Goal: Task Accomplishment & Management: Complete application form

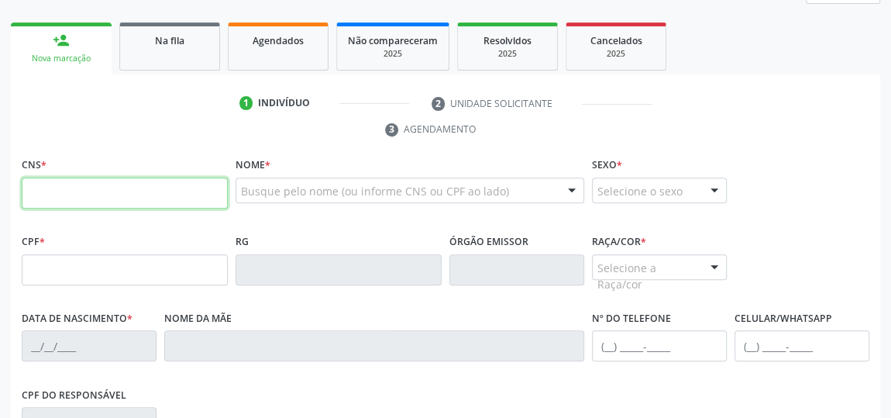
scroll to position [301, 0]
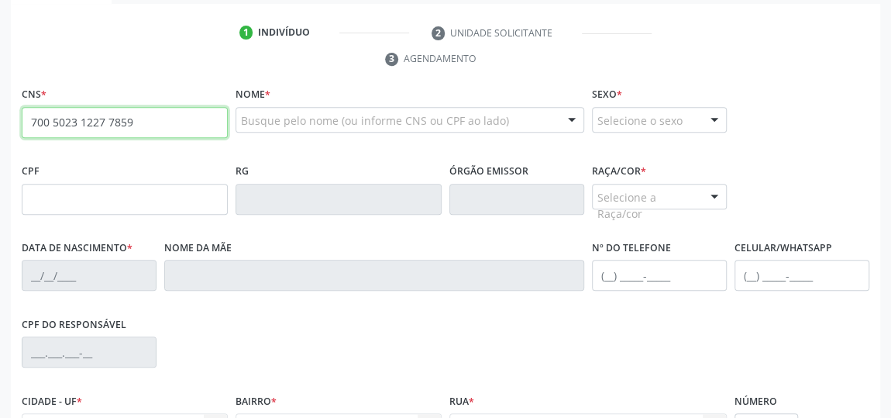
type input "700 5023 1227 7859"
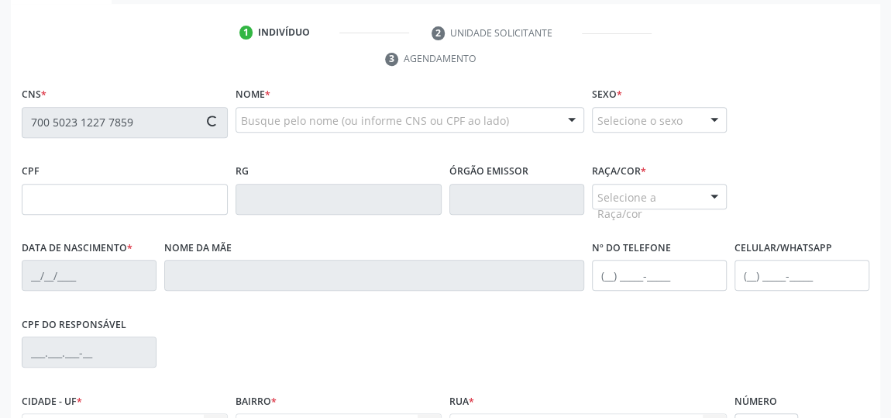
type input "066.721.264-73"
type input "29/11/1983"
type input "Bernadete da Conceicao Freitas"
type input "(82) 99302-6413"
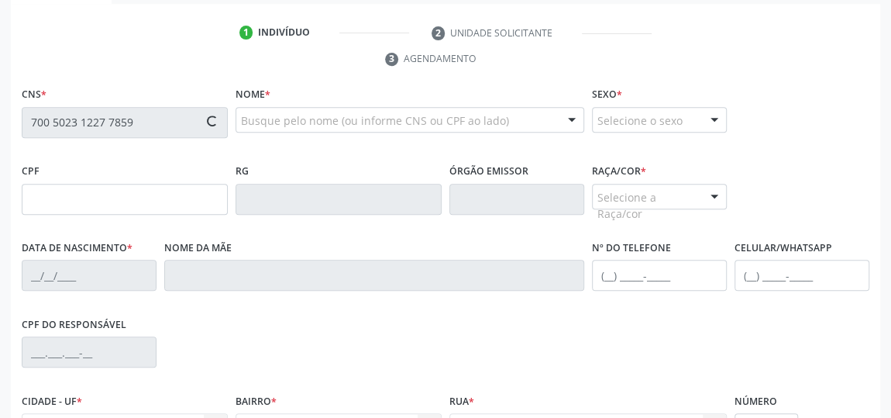
type input "07"
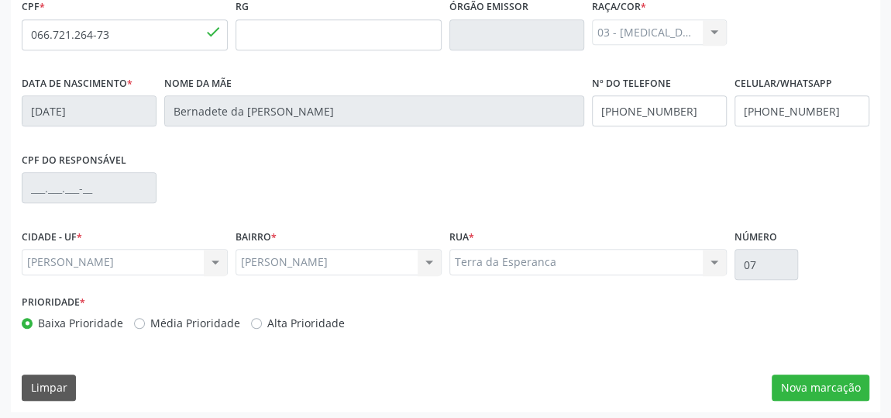
scroll to position [468, 0]
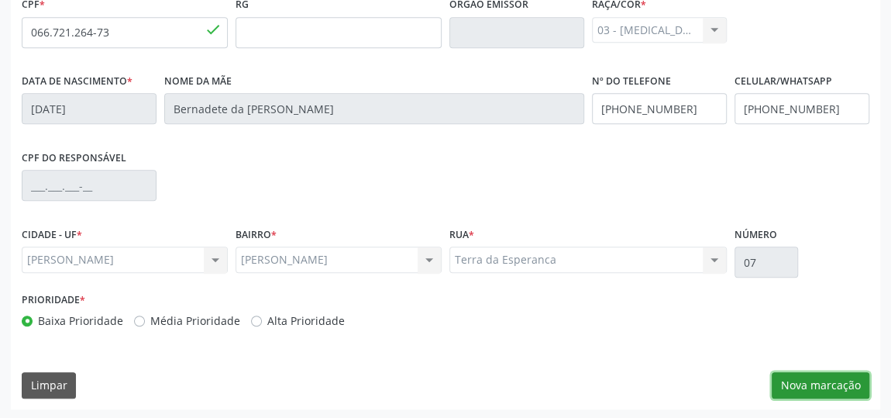
click at [797, 381] on button "Nova marcação" at bounding box center [821, 385] width 98 height 26
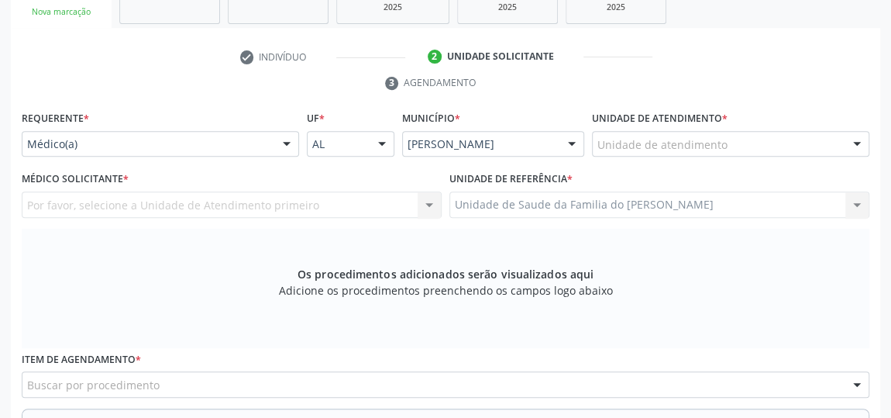
scroll to position [257, 0]
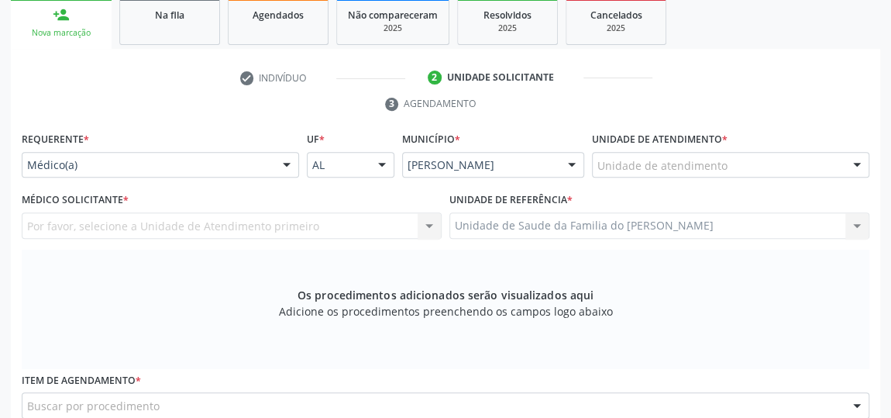
click at [289, 160] on div at bounding box center [286, 166] width 23 height 26
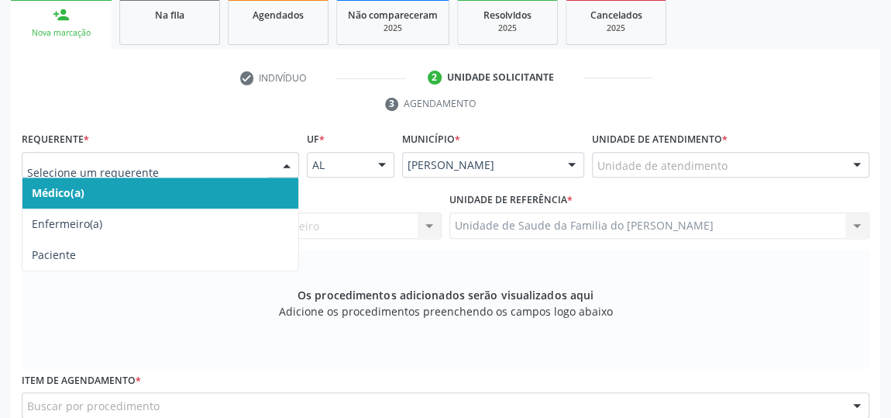
click at [188, 186] on span "Médico(a)" at bounding box center [160, 192] width 276 height 31
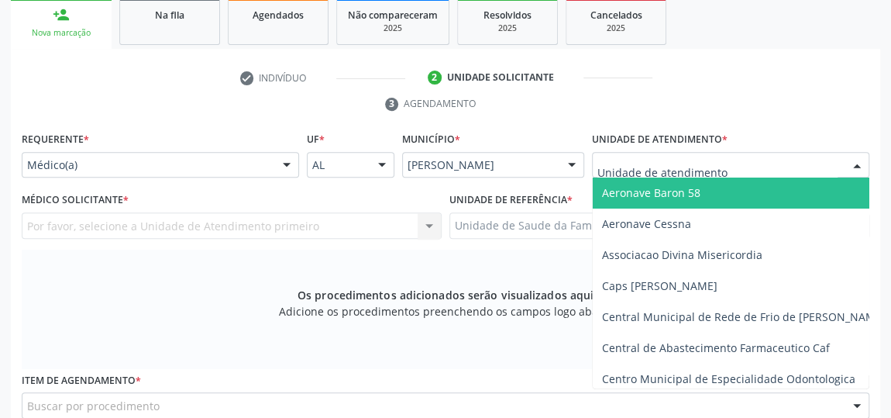
click at [733, 165] on div at bounding box center [730, 165] width 277 height 26
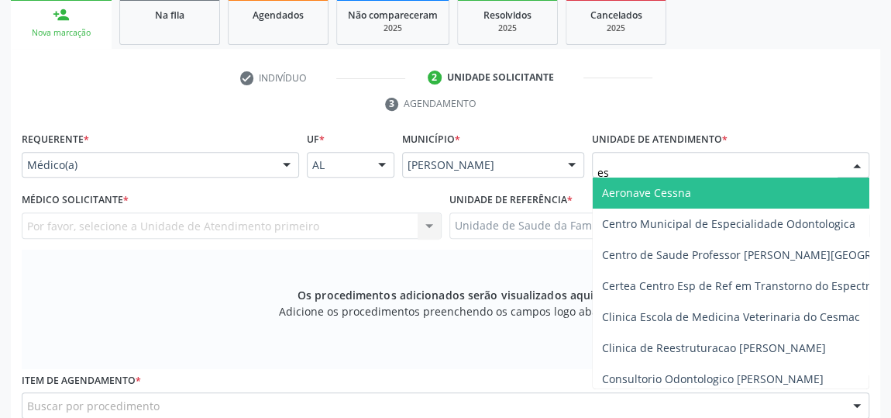
type input "est"
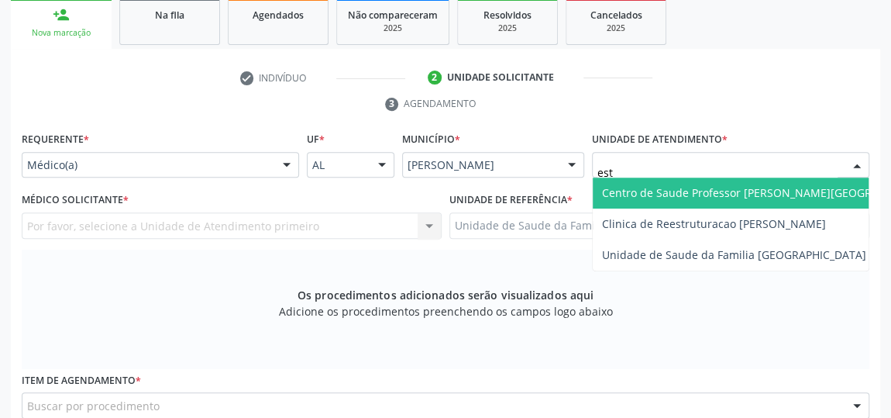
click at [787, 199] on span "Centro de Saude Professor [PERSON_NAME][GEOGRAPHIC_DATA]" at bounding box center [771, 192] width 356 height 31
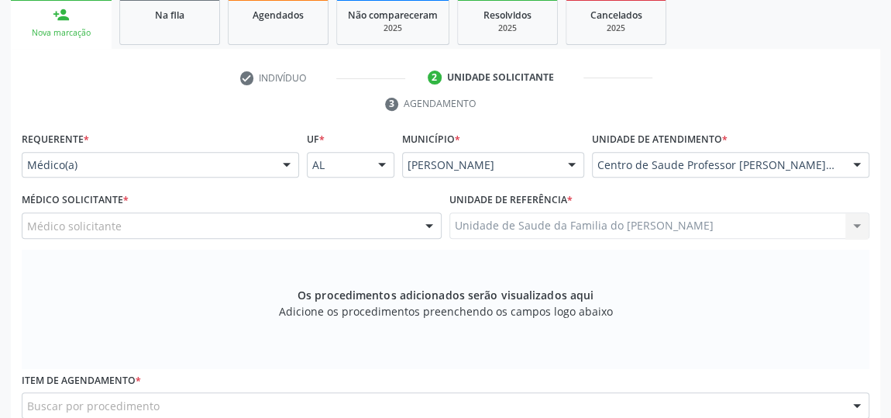
click at [432, 225] on div at bounding box center [429, 226] width 23 height 26
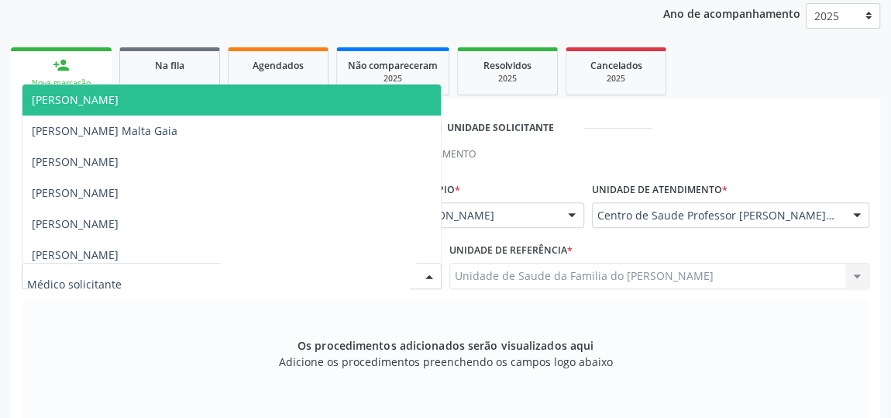
scroll to position [186, 0]
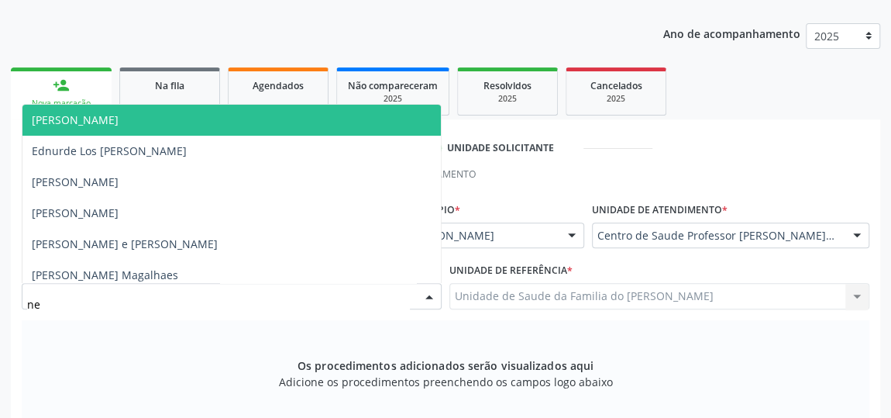
type input "neu"
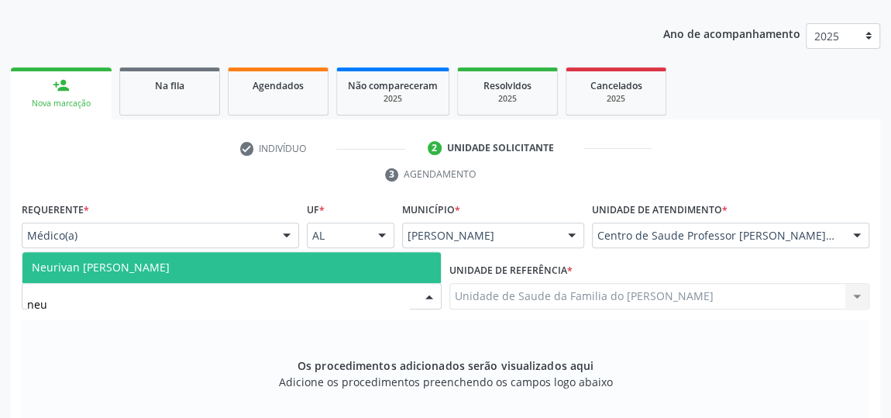
click at [284, 264] on span "Neurivan Calado Barbosa" at bounding box center [231, 267] width 418 height 31
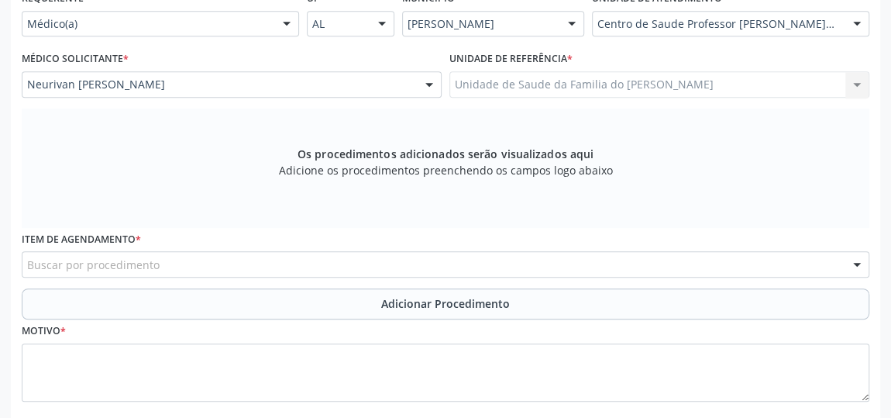
scroll to position [468, 0]
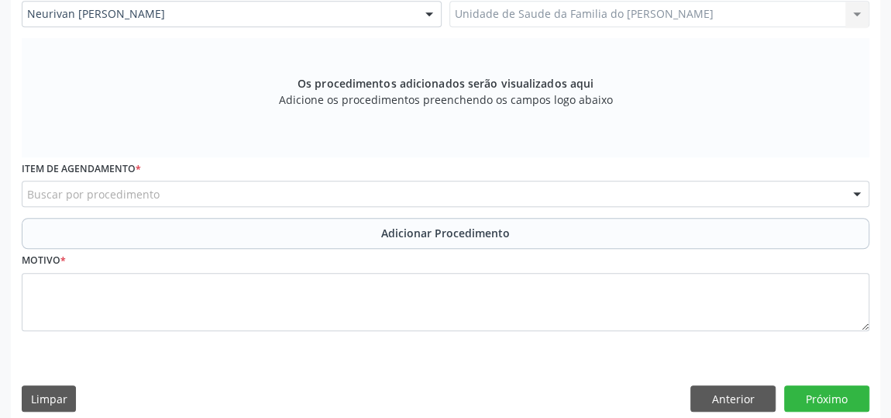
click at [214, 193] on div "Buscar por procedimento" at bounding box center [446, 194] width 848 height 26
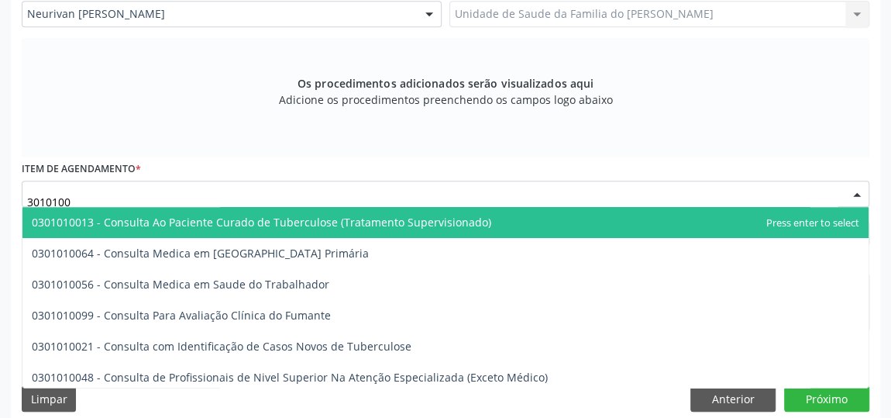
type input "30101004"
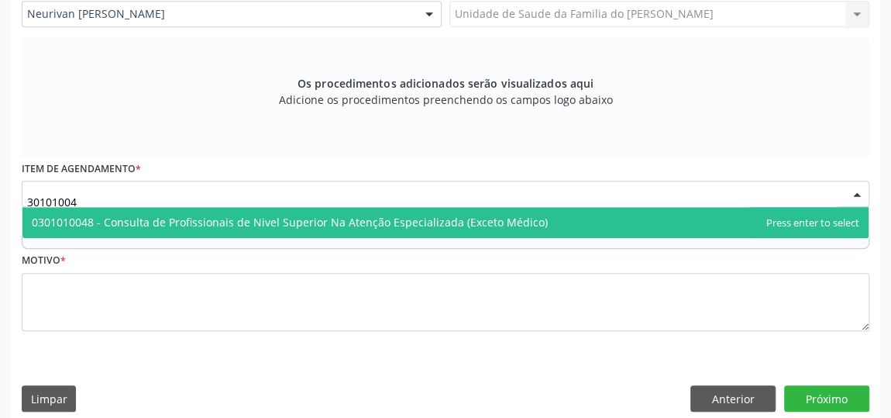
click at [223, 221] on span "0301010048 - Consulta de Profissionais de Nivel Superior Na Atenção Especializa…" at bounding box center [290, 222] width 516 height 15
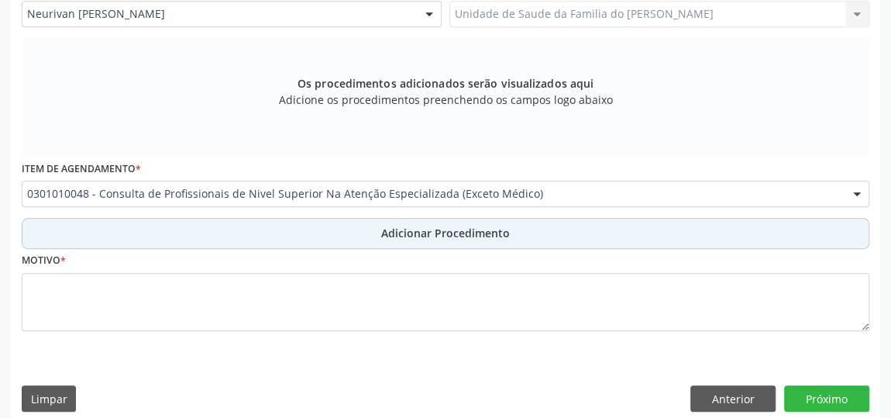
click at [215, 235] on button "Adicionar Procedimento" at bounding box center [446, 233] width 848 height 31
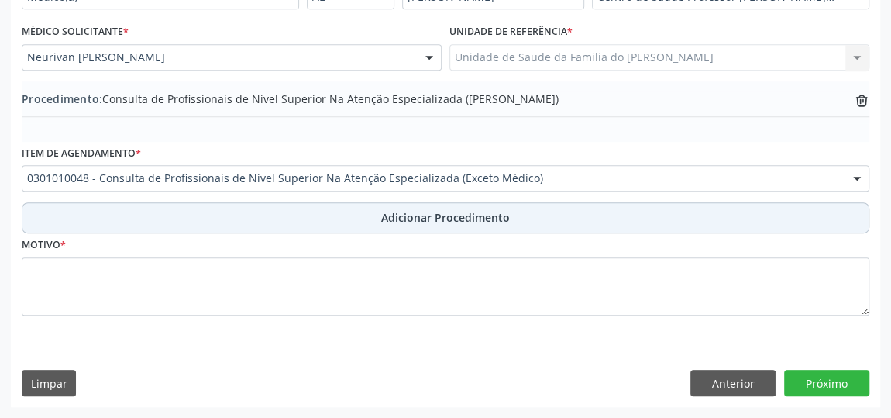
scroll to position [422, 0]
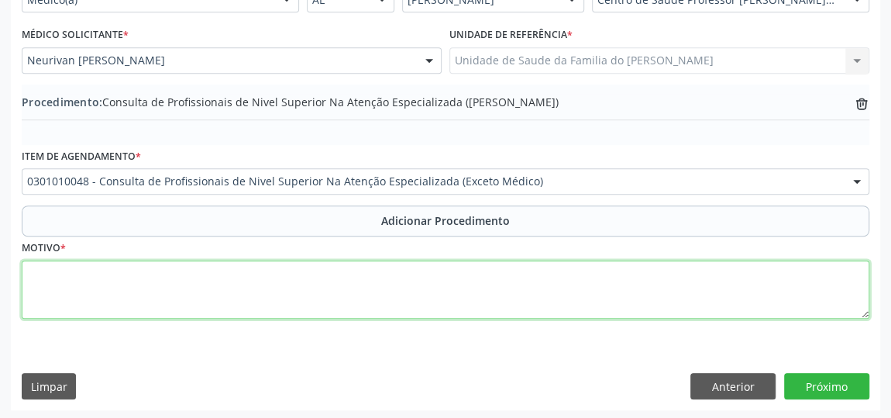
click at [204, 284] on textarea at bounding box center [446, 289] width 848 height 59
type textarea "FISIOTERAPIA ( DOR NA COLUNA LOMBAR)"
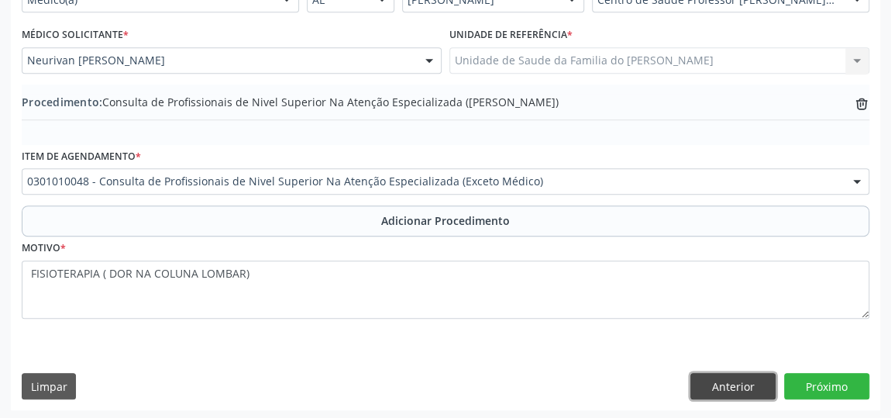
click at [750, 388] on button "Anterior" at bounding box center [732, 386] width 85 height 26
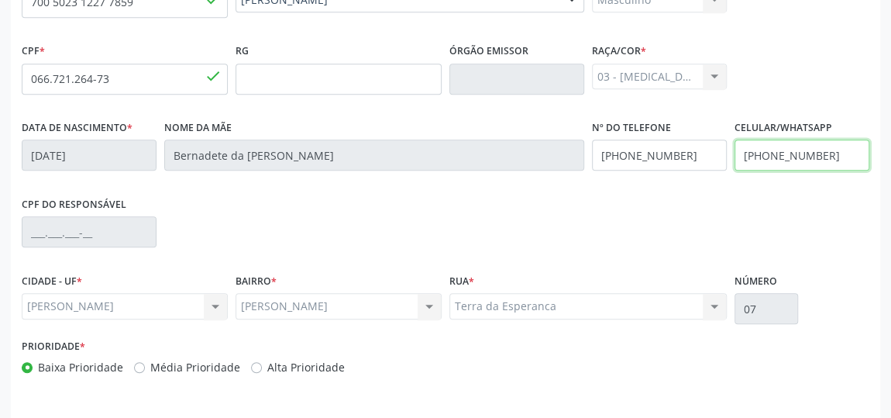
drag, startPoint x: 826, startPoint y: 152, endPoint x: 783, endPoint y: 154, distance: 43.5
click at [783, 154] on input "(82) 99302-6413" at bounding box center [802, 154] width 135 height 31
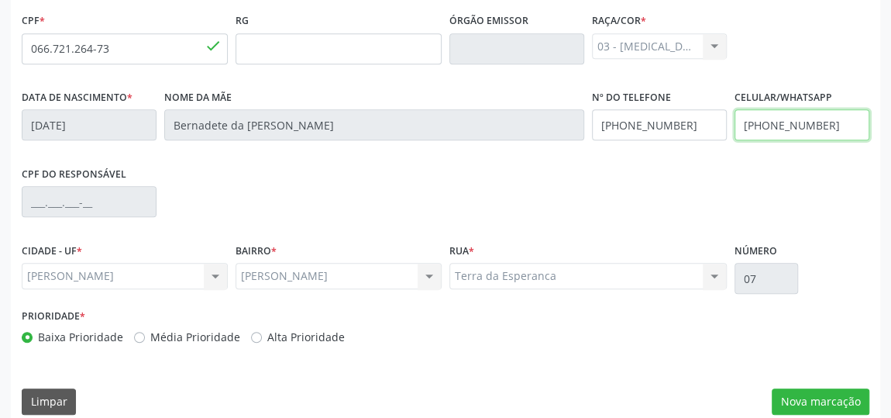
scroll to position [468, 0]
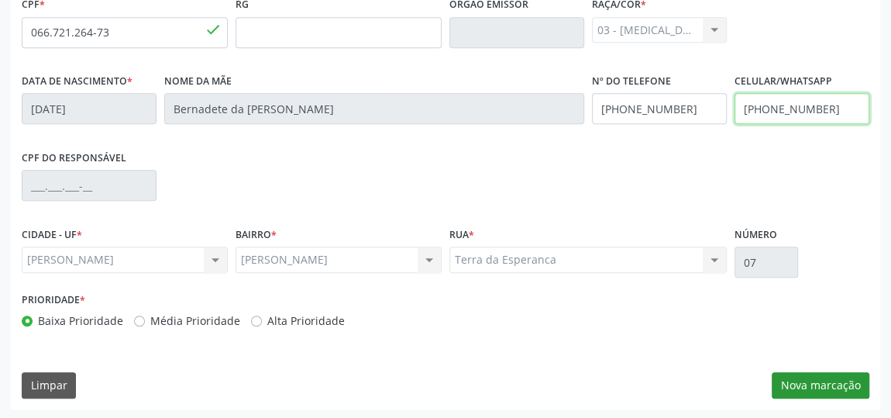
type input "(82) 99344-7793"
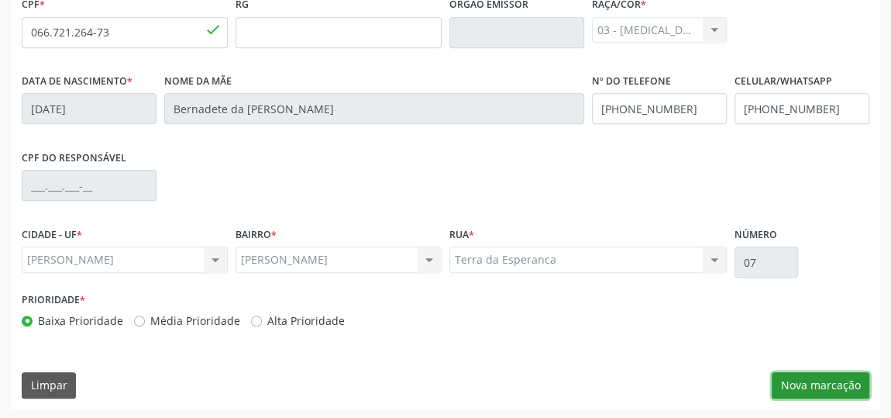
click at [819, 385] on button "Nova marcação" at bounding box center [821, 385] width 98 height 26
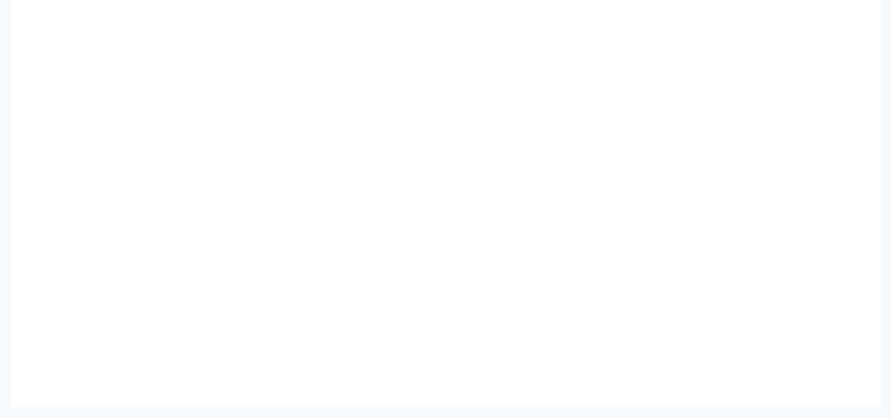
scroll to position [422, 0]
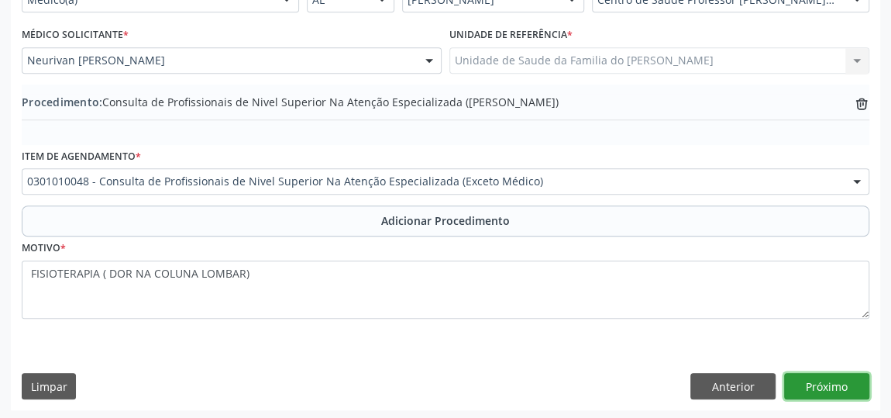
click at [819, 385] on button "Próximo" at bounding box center [826, 386] width 85 height 26
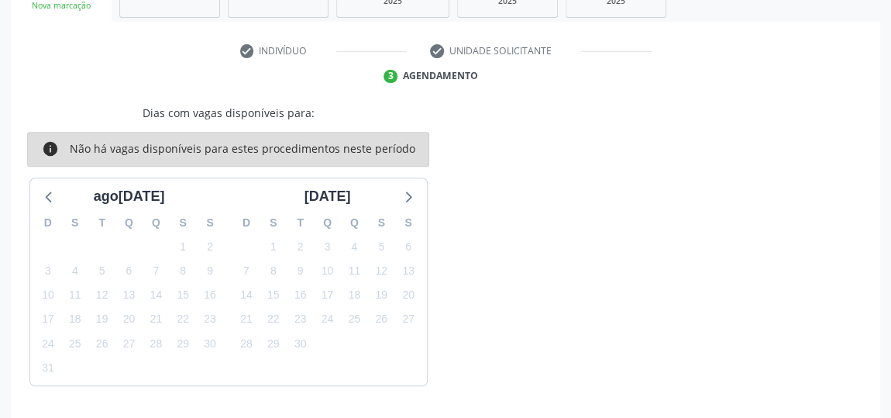
scroll to position [329, 0]
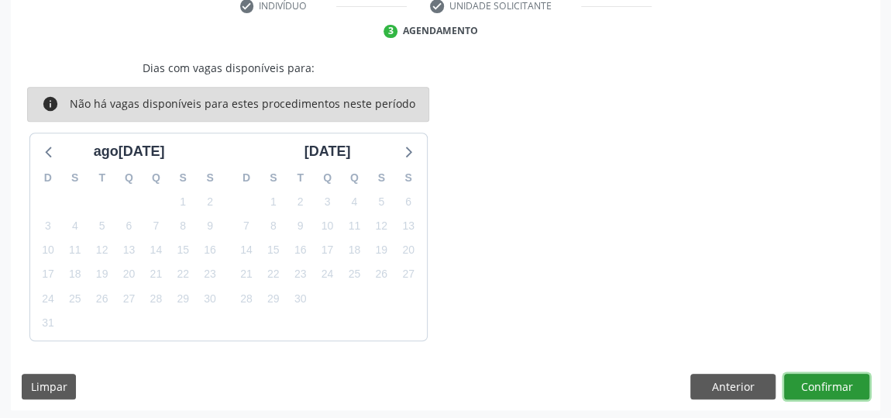
click at [819, 385] on button "Confirmar" at bounding box center [826, 387] width 85 height 26
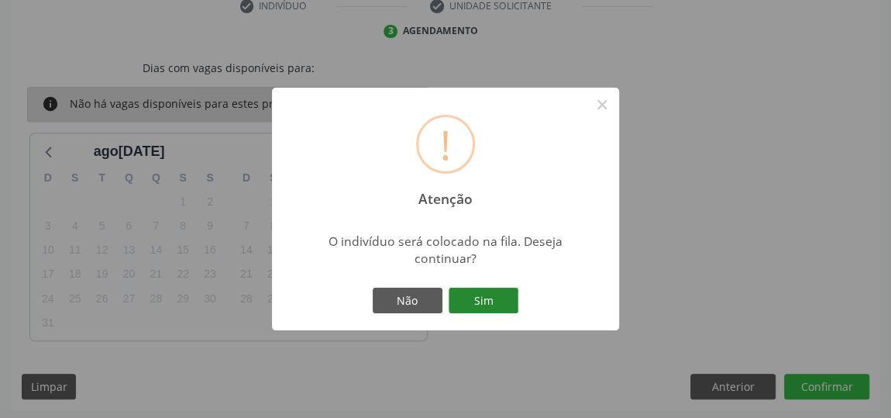
click at [462, 298] on button "Sim" at bounding box center [484, 300] width 70 height 26
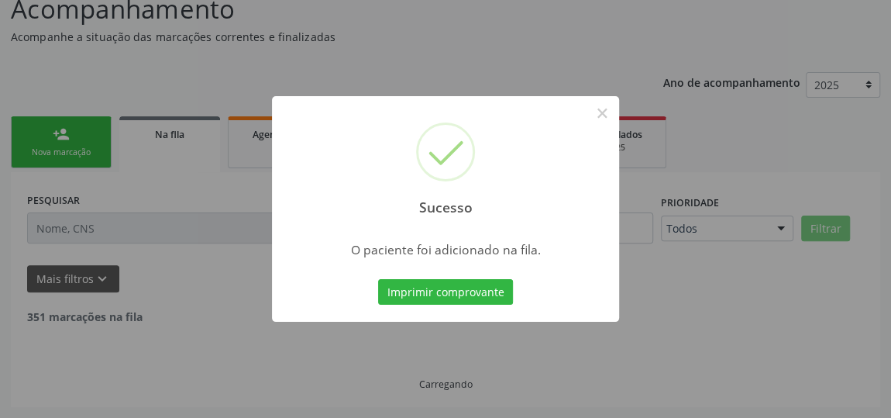
scroll to position [119, 0]
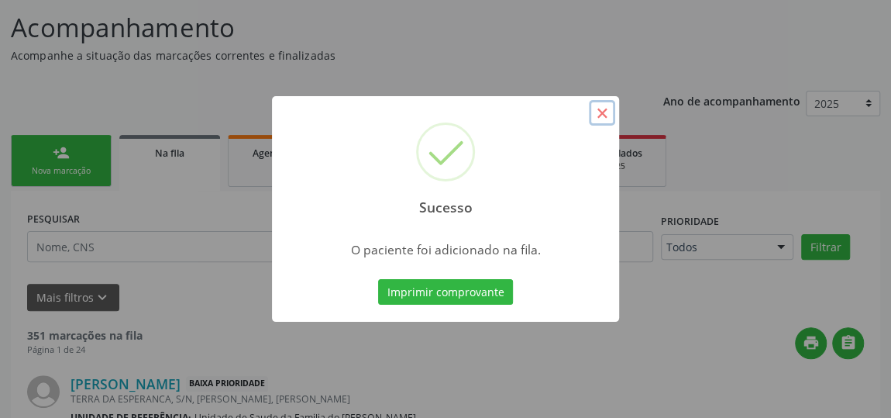
click at [598, 113] on button "×" at bounding box center [602, 113] width 26 height 26
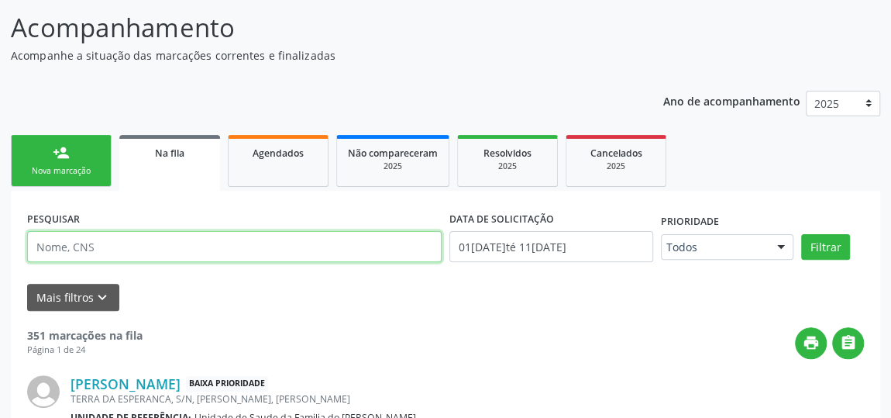
click at [98, 251] on input "text" at bounding box center [234, 246] width 415 height 31
type input "NECI ANA DA SILVA"
click at [801, 234] on button "Filtrar" at bounding box center [825, 247] width 49 height 26
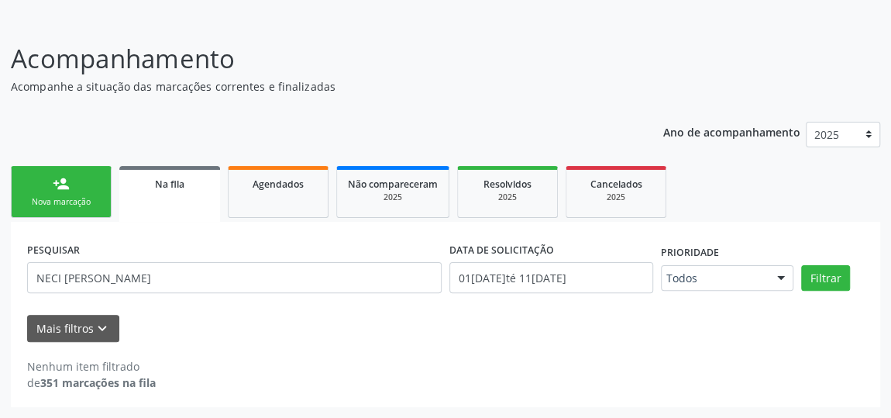
scroll to position [85, 0]
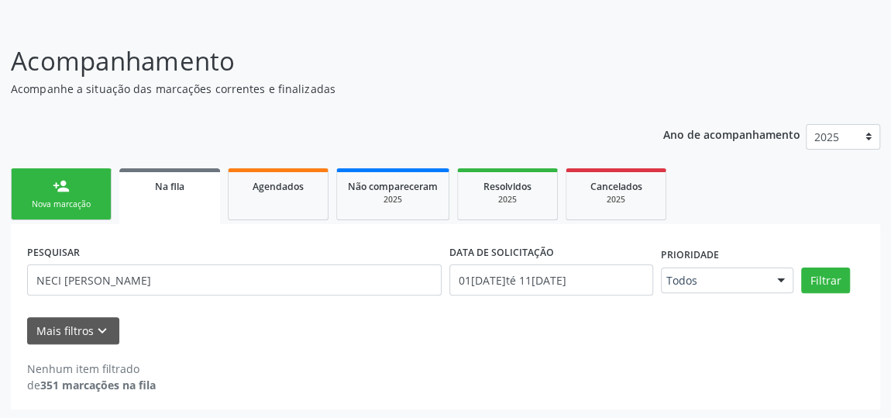
click at [770, 336] on div "Mais filtros keyboard_arrow_down" at bounding box center [445, 330] width 845 height 27
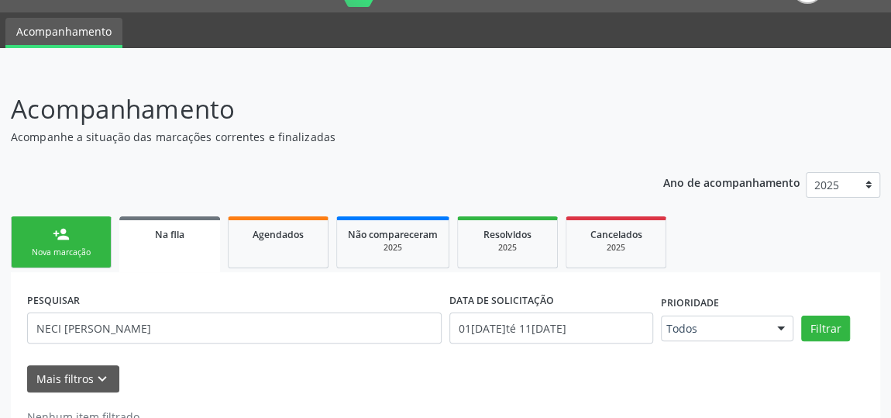
scroll to position [15, 0]
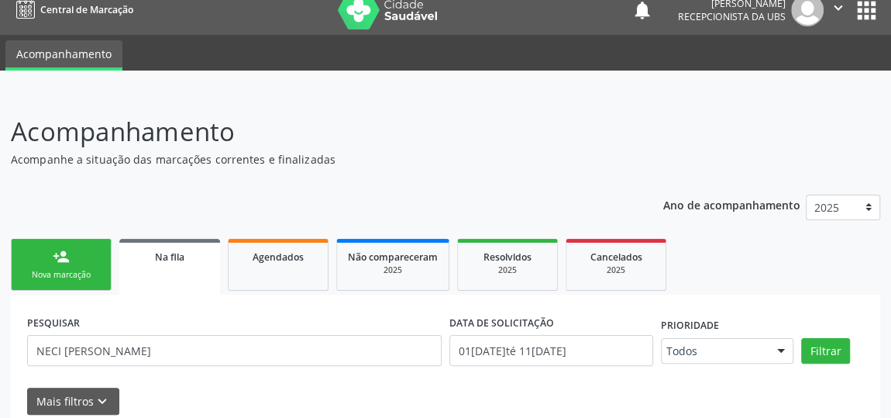
click at [47, 269] on div "Nova marcação" at bounding box center [60, 275] width 77 height 12
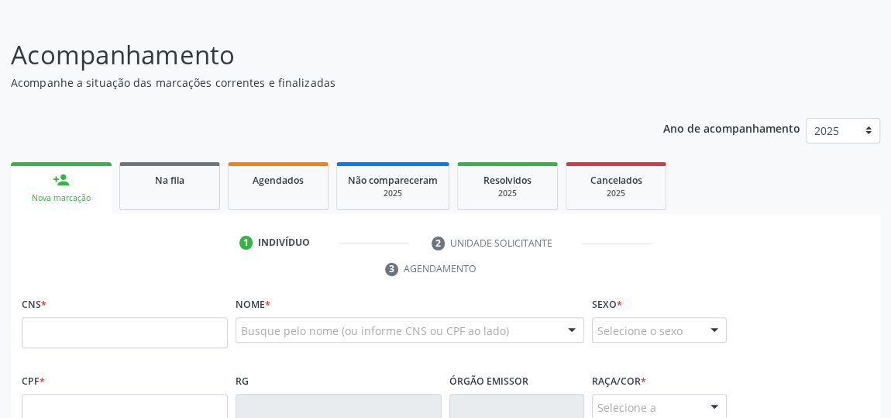
scroll to position [226, 0]
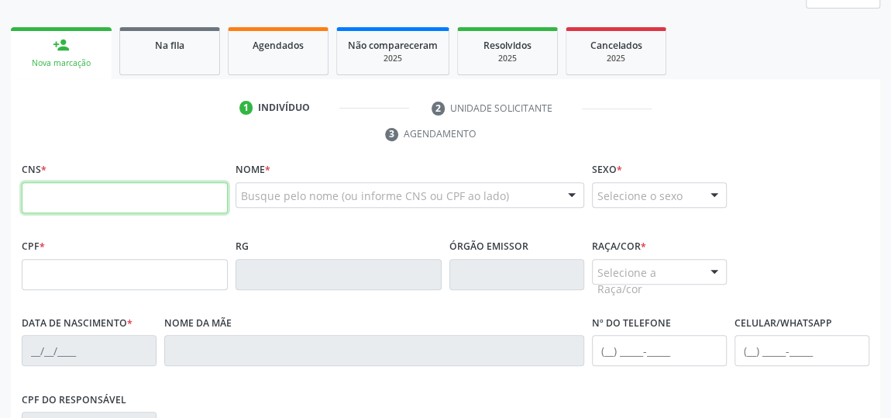
click at [158, 201] on input "text" at bounding box center [125, 197] width 206 height 31
type input "704 5093 0842 3411"
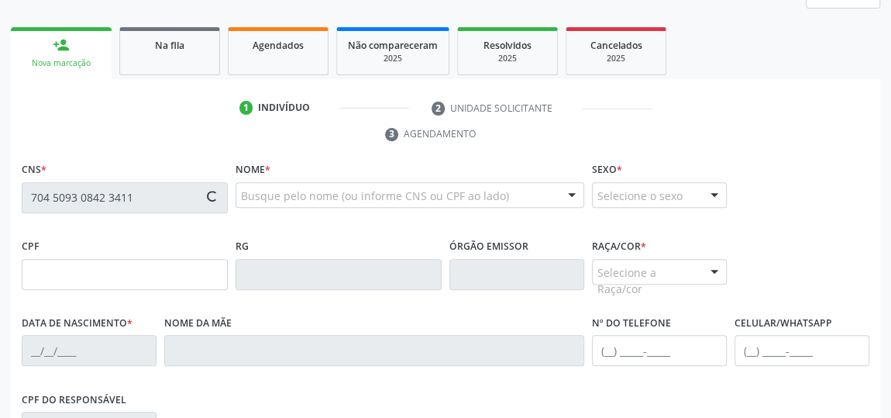
type input "142.932.034-60"
type input "27/04/2012"
type input "Valderez dos Santos Nascimento Balbino"
type input "(82) 99646-7775"
type input "S/N"
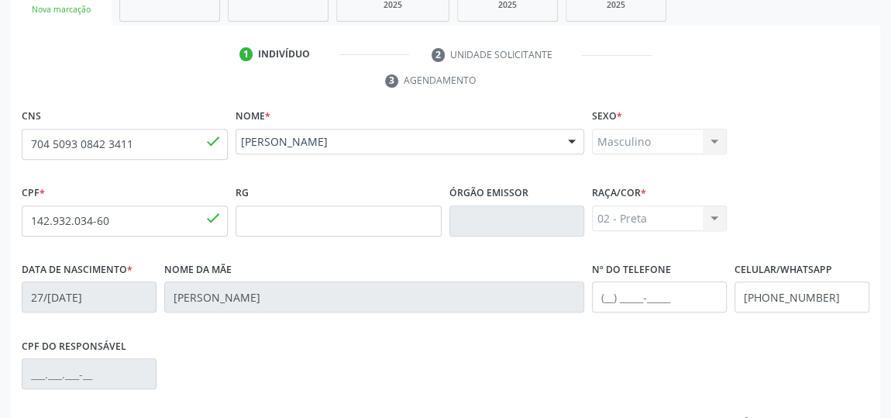
scroll to position [257, 0]
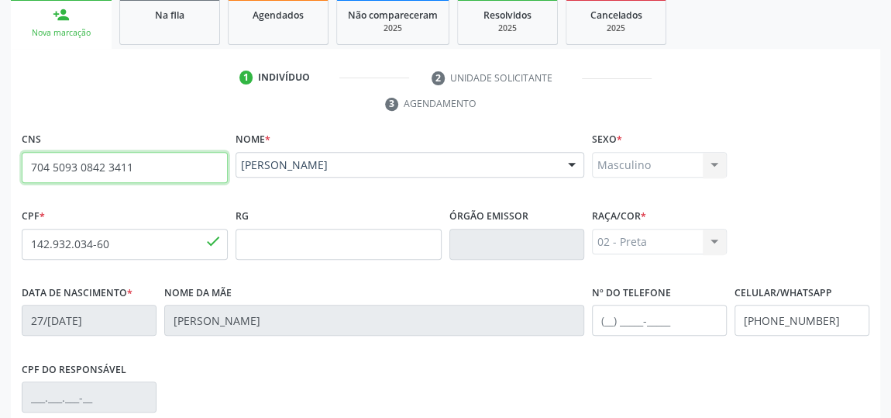
click at [103, 163] on input "704 5093 0842 3411" at bounding box center [125, 167] width 206 height 31
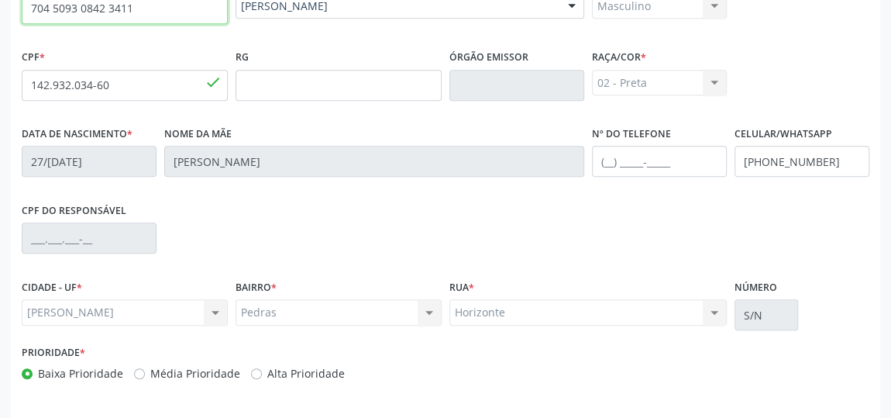
scroll to position [468, 0]
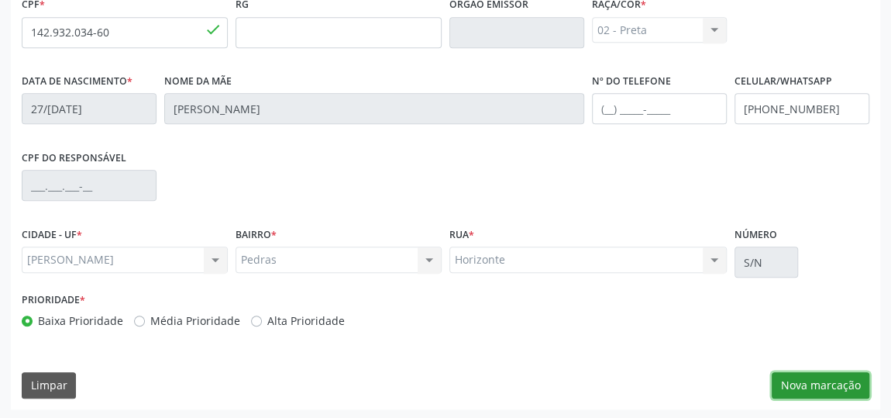
click at [815, 387] on button "Nova marcação" at bounding box center [821, 385] width 98 height 26
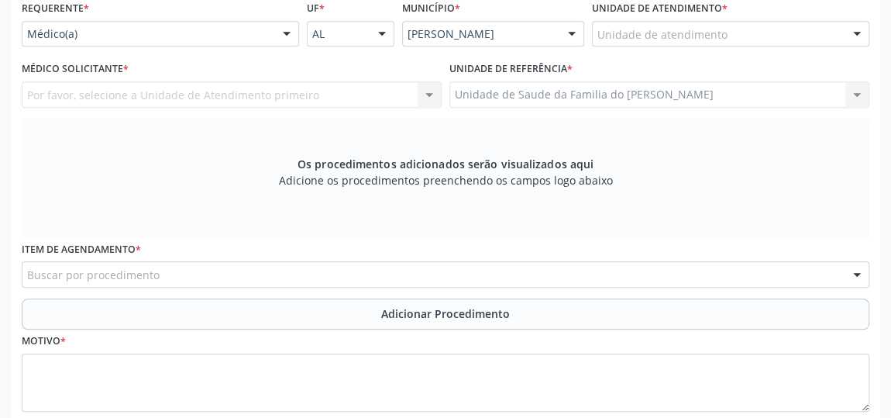
scroll to position [257, 0]
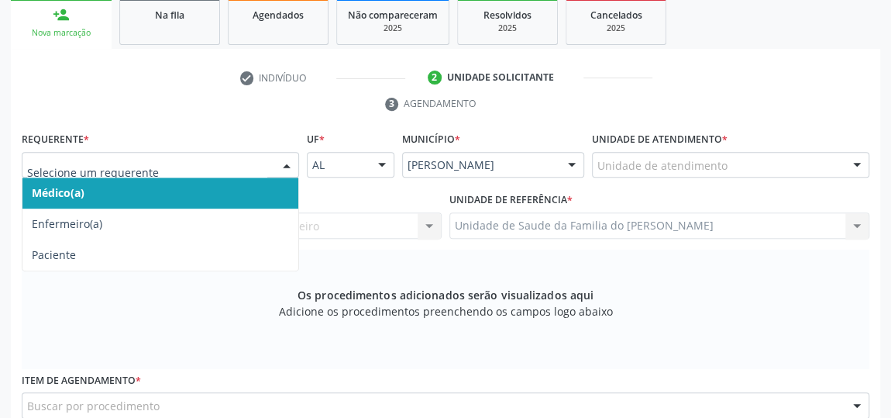
click at [287, 165] on div at bounding box center [286, 166] width 23 height 26
click at [215, 201] on span "Médico(a)" at bounding box center [160, 192] width 276 height 31
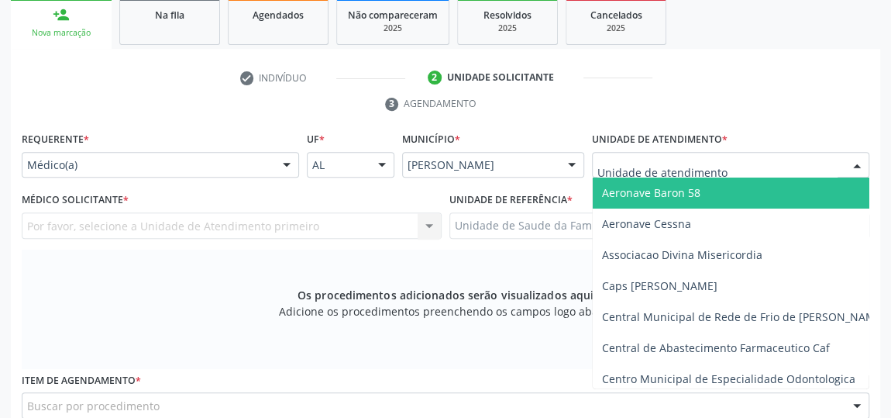
type input "J"
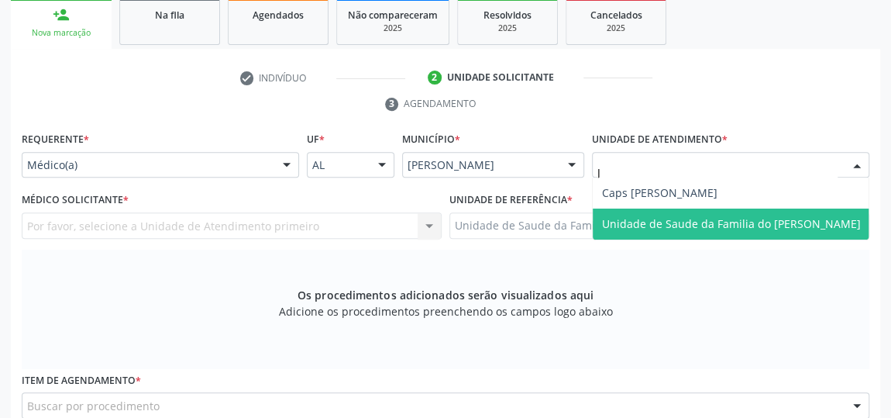
click at [664, 225] on span "Unidade de Saude da Familia do [PERSON_NAME]" at bounding box center [731, 223] width 259 height 15
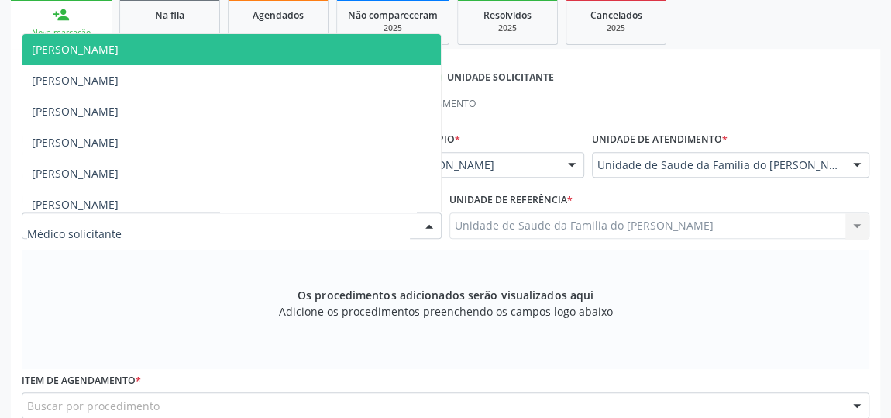
click at [291, 226] on div at bounding box center [232, 225] width 420 height 26
click at [191, 53] on span "[PERSON_NAME]" at bounding box center [231, 49] width 418 height 31
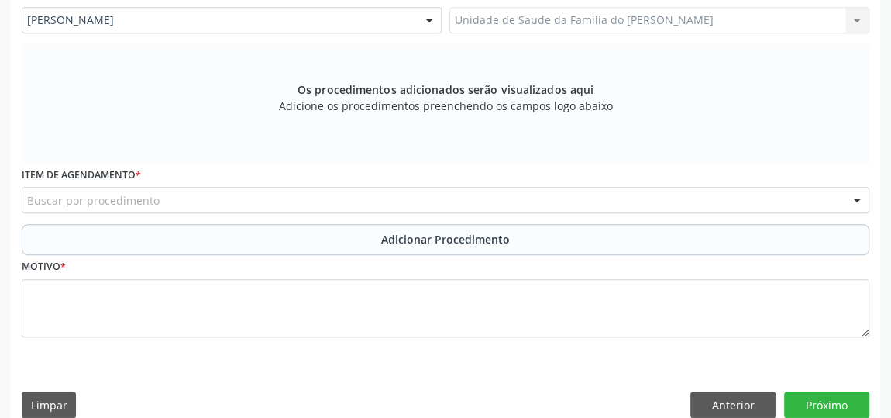
scroll to position [468, 0]
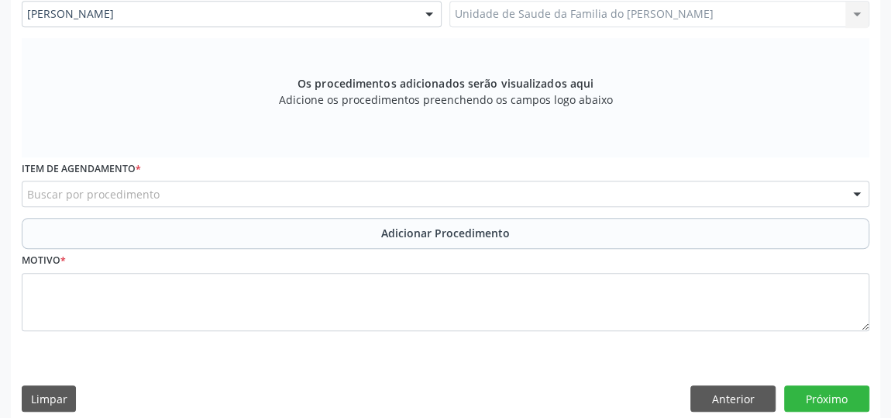
click at [219, 199] on div "Buscar por procedimento" at bounding box center [446, 194] width 848 height 26
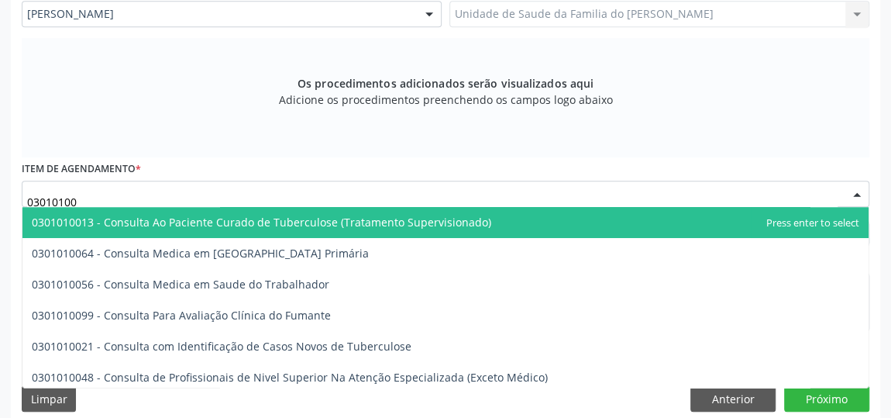
type input "030101004"
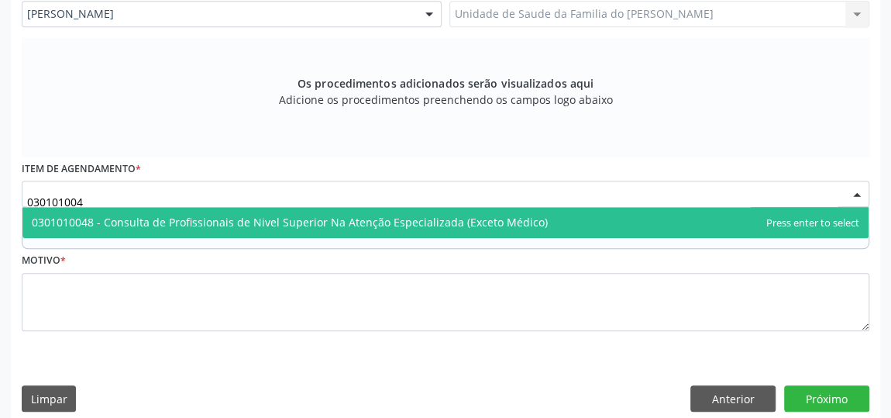
click at [232, 215] on span "0301010048 - Consulta de Profissionais de Nivel Superior Na Atenção Especializa…" at bounding box center [290, 222] width 516 height 15
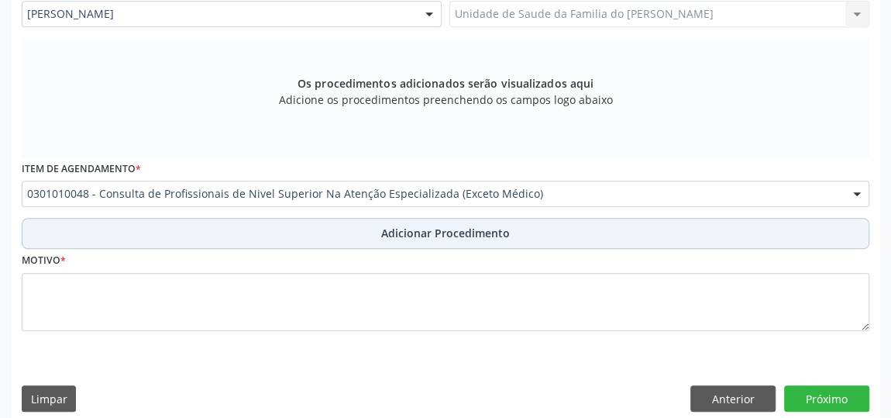
click at [240, 237] on button "Adicionar Procedimento" at bounding box center [446, 233] width 848 height 31
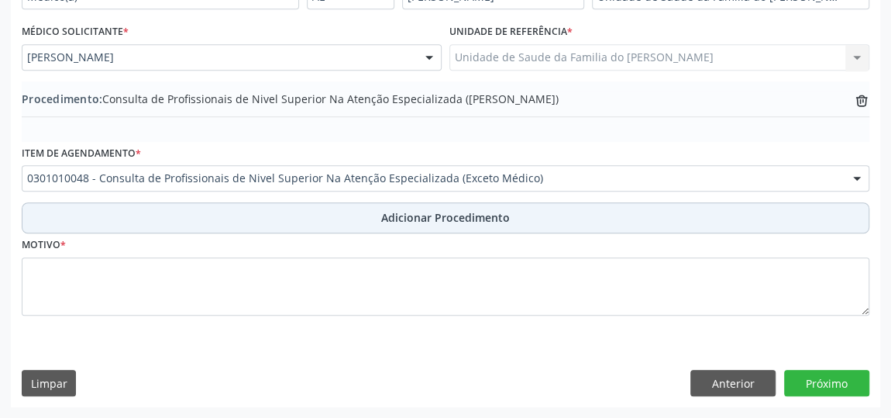
scroll to position [422, 0]
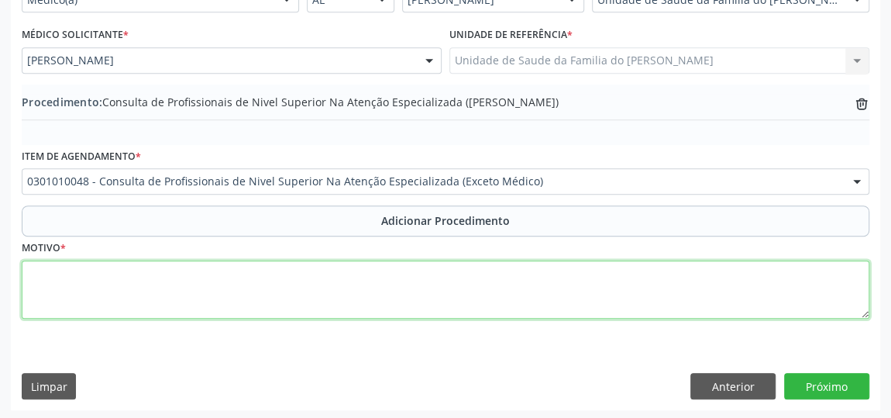
click at [258, 283] on textarea at bounding box center [446, 289] width 848 height 59
type textarea "C"
type textarea "PSICOLOGO INFANTIL"
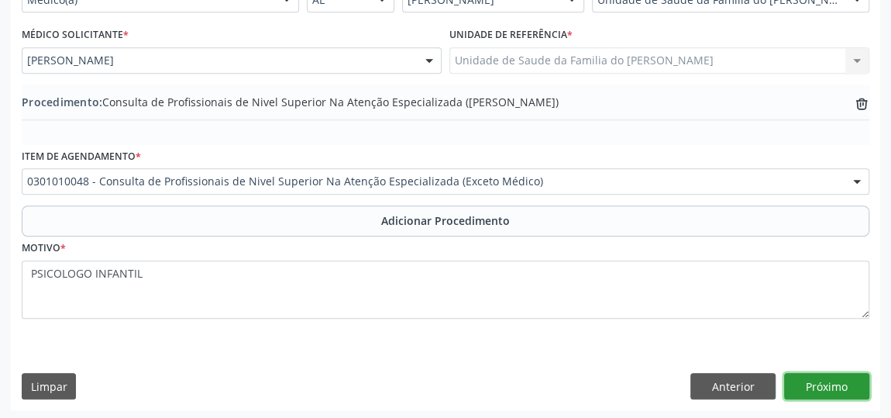
click at [846, 384] on button "Próximo" at bounding box center [826, 386] width 85 height 26
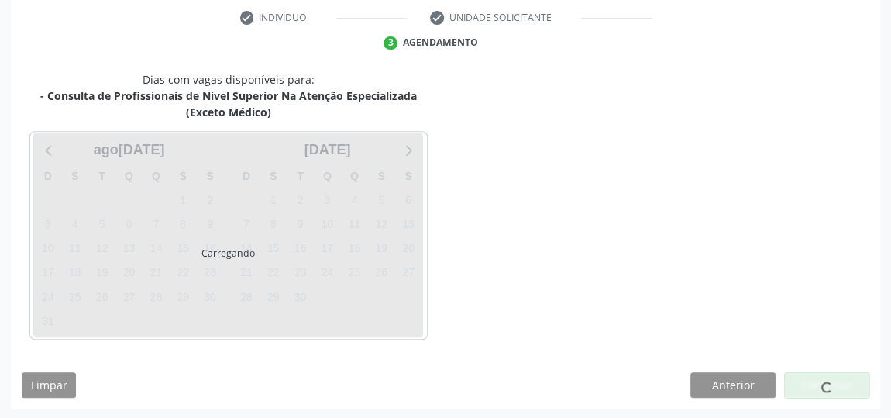
scroll to position [362, 0]
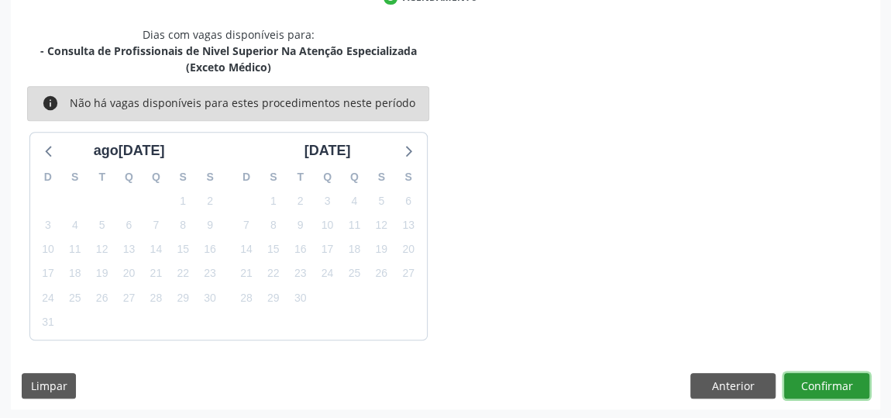
click at [846, 384] on button "Confirmar" at bounding box center [826, 386] width 85 height 26
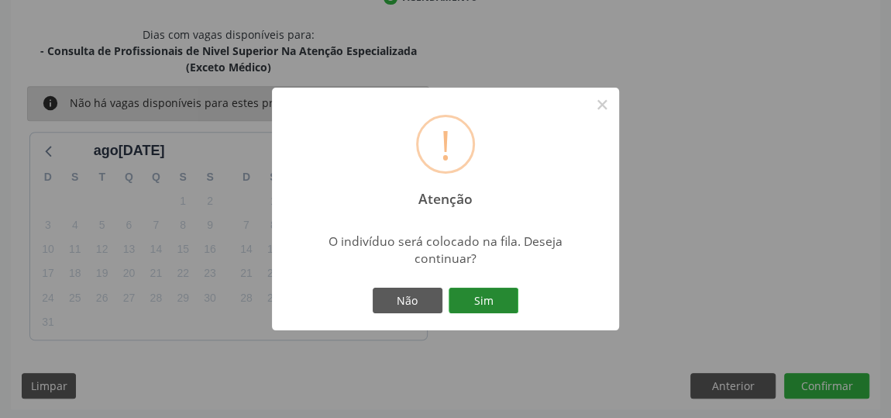
click at [501, 299] on button "Sim" at bounding box center [484, 300] width 70 height 26
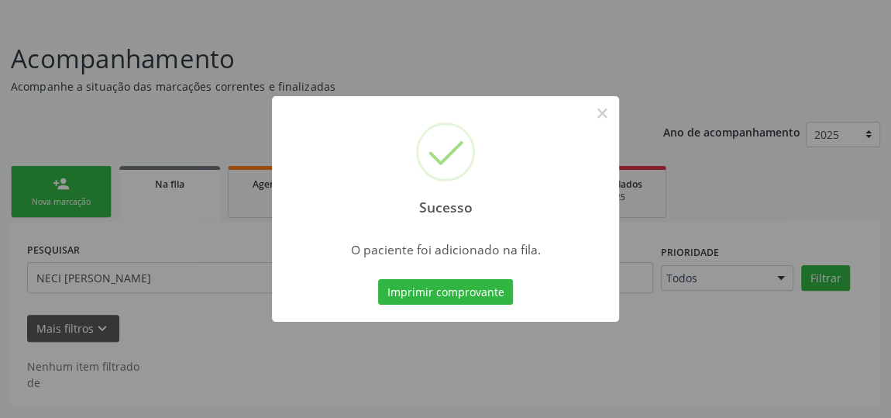
scroll to position [85, 0]
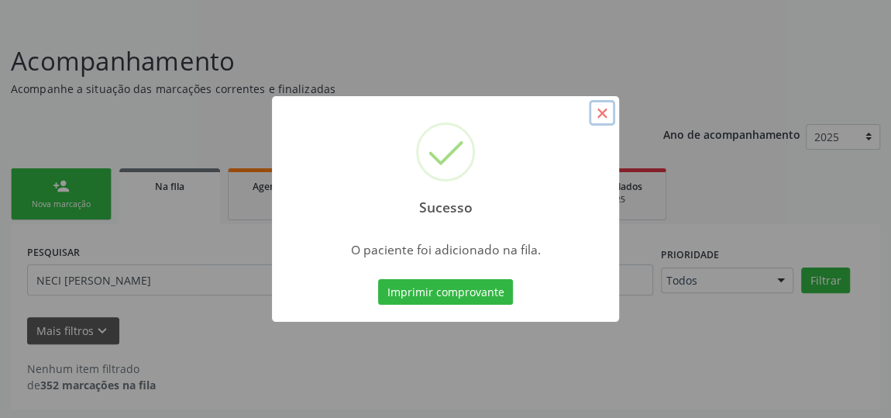
click at [604, 114] on button "×" at bounding box center [602, 113] width 26 height 26
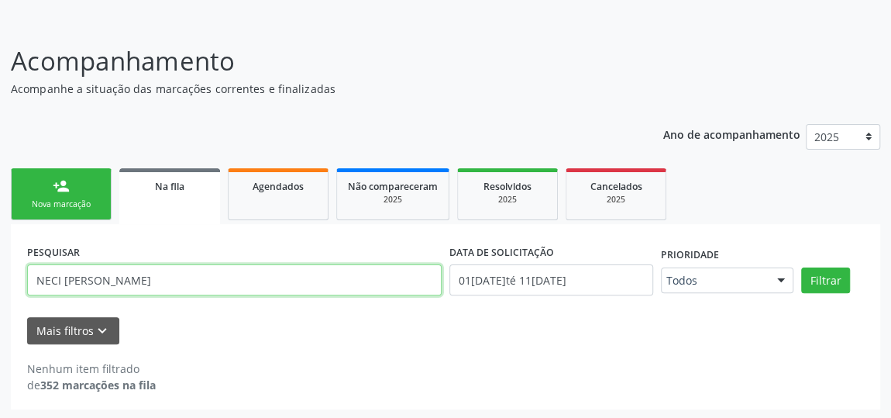
click at [114, 284] on input "NECI ANA DA SILVA" at bounding box center [234, 279] width 415 height 31
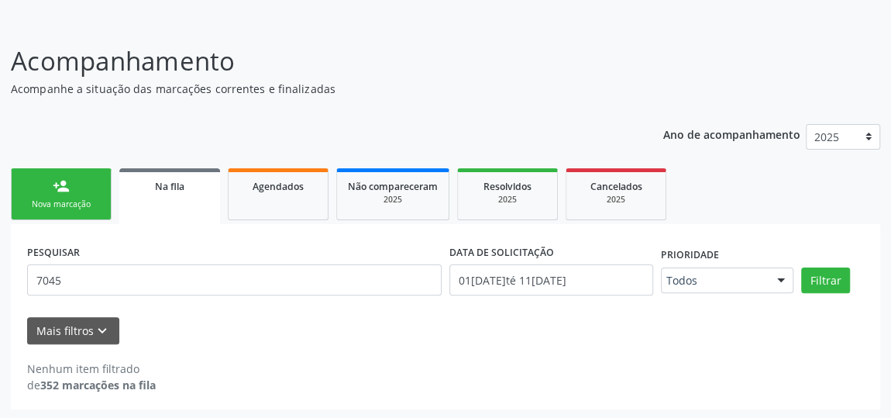
click at [147, 173] on link "Na fila" at bounding box center [169, 196] width 101 height 56
click at [148, 181] on div "Na fila" at bounding box center [169, 185] width 79 height 16
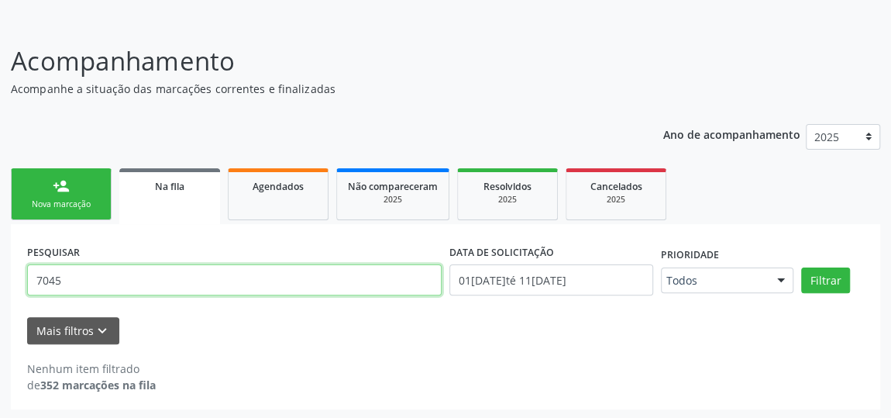
click at [116, 281] on input "7045" at bounding box center [234, 279] width 415 height 31
type input "704509308423411"
click at [801, 267] on button "Filtrar" at bounding box center [825, 280] width 49 height 26
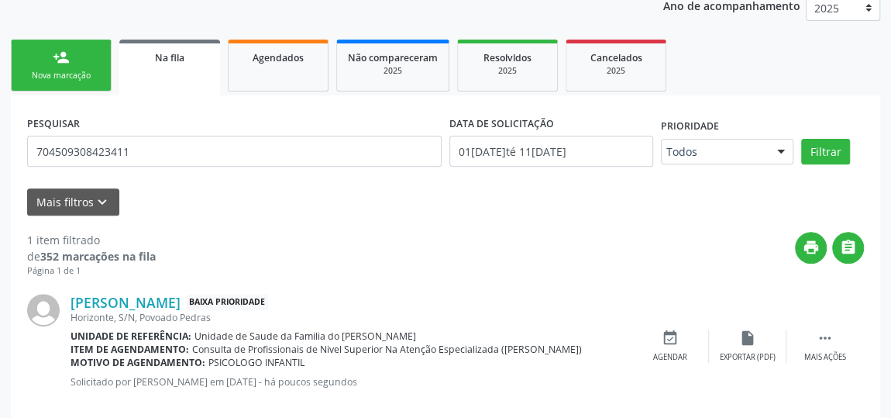
scroll to position [236, 0]
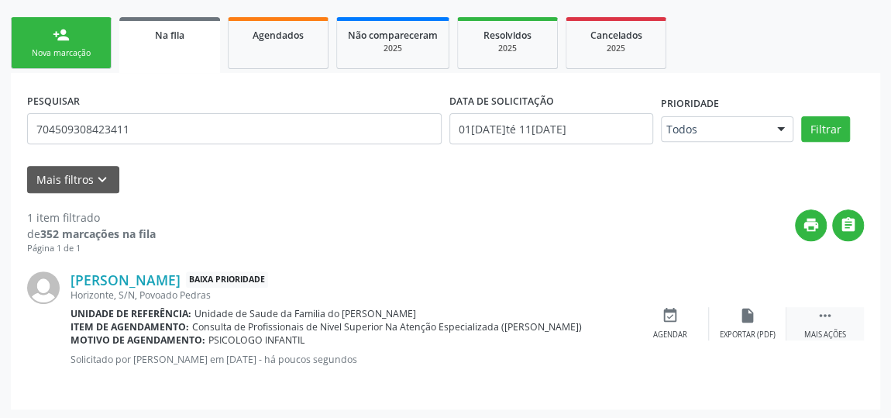
click at [835, 318] on div " Mais ações" at bounding box center [825, 323] width 77 height 33
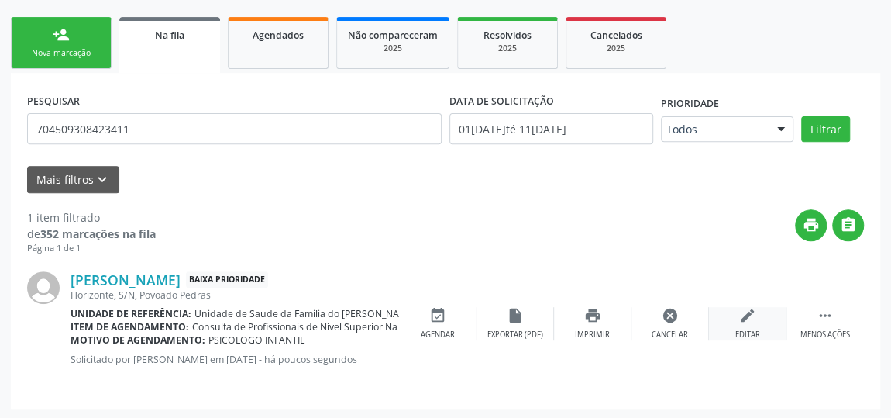
click at [732, 320] on div "edit Editar" at bounding box center [747, 323] width 77 height 33
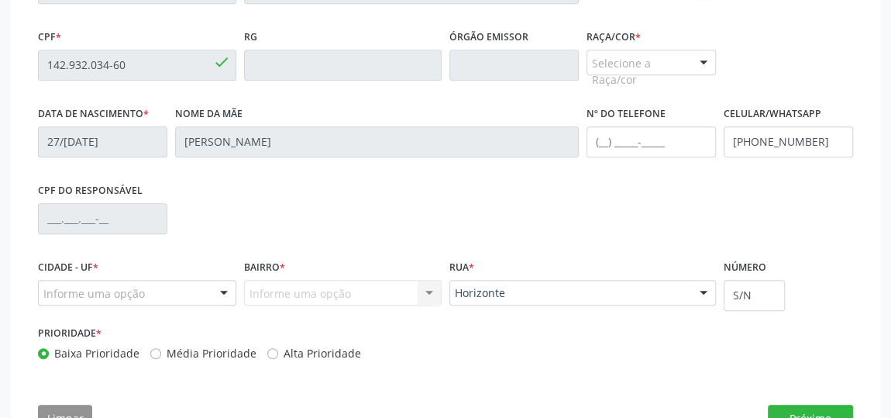
scroll to position [487, 0]
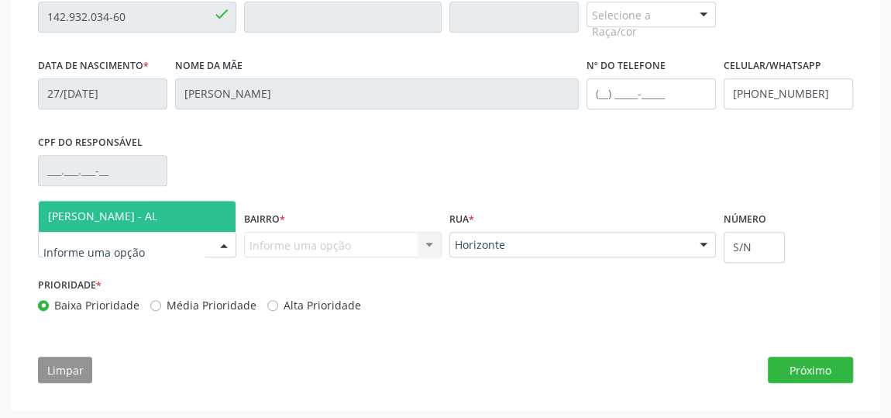
click at [218, 242] on div at bounding box center [223, 245] width 23 height 26
click at [176, 212] on span "[PERSON_NAME] - AL" at bounding box center [137, 216] width 197 height 31
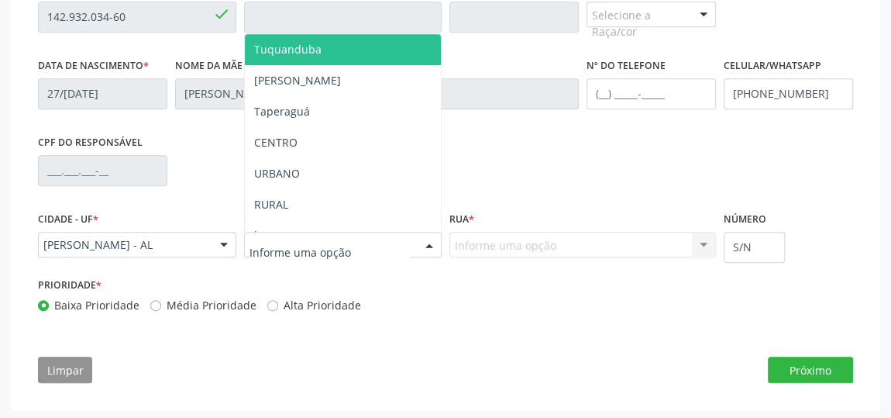
type input "J"
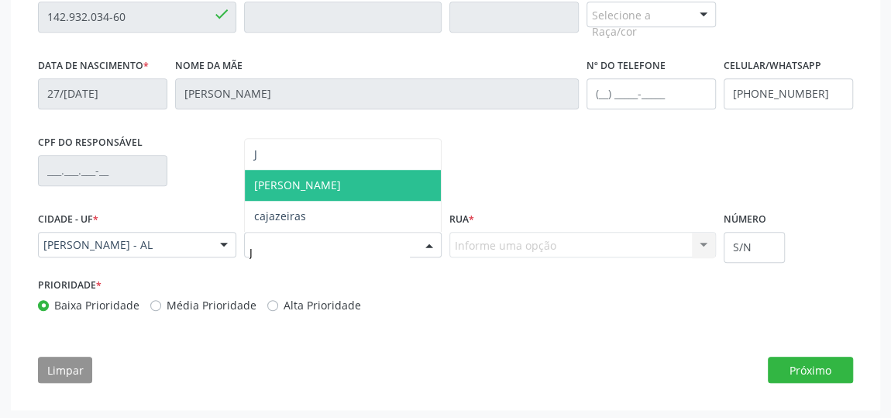
click at [293, 177] on span "[PERSON_NAME]" at bounding box center [297, 184] width 87 height 15
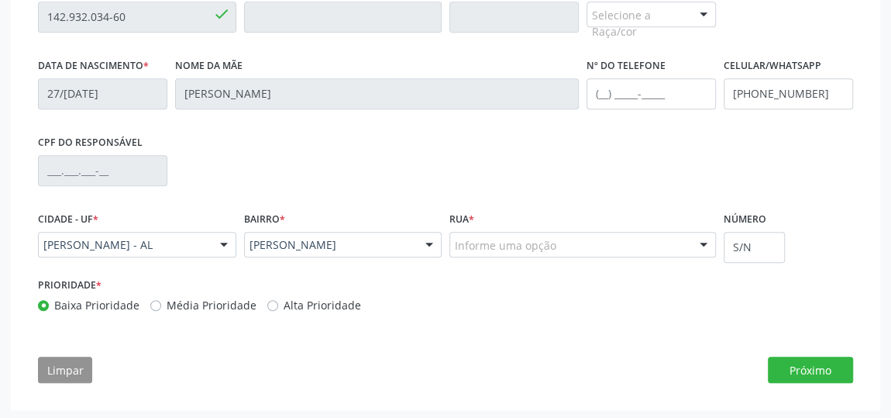
click at [596, 240] on div "Informe uma opção" at bounding box center [582, 245] width 267 height 26
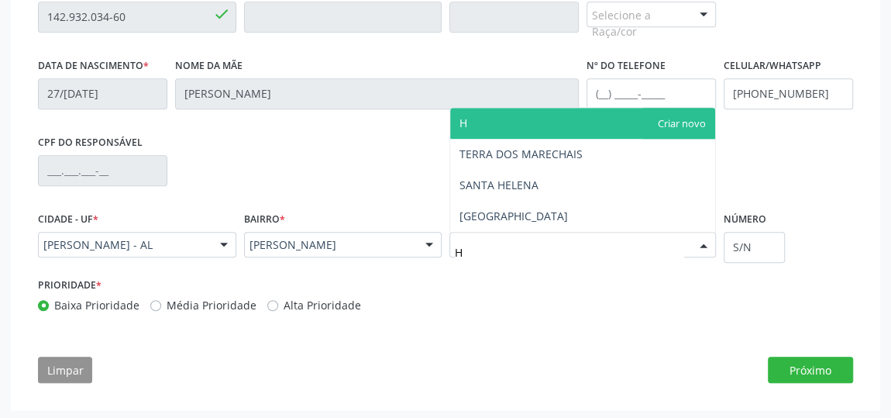
type input "HO"
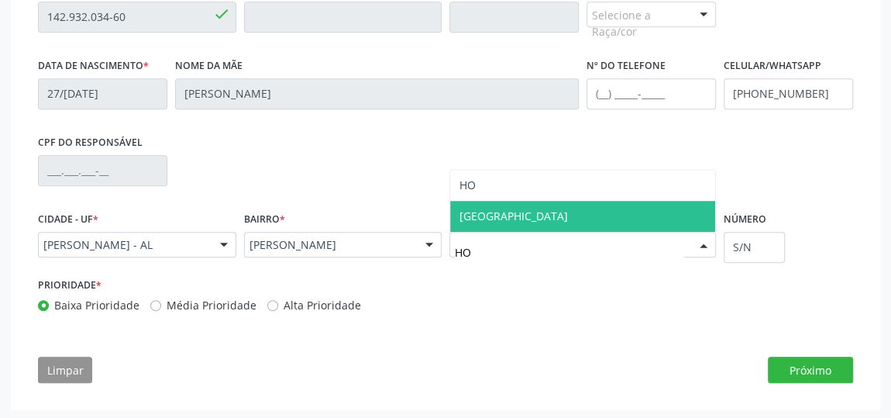
click at [583, 210] on span "[GEOGRAPHIC_DATA]" at bounding box center [582, 216] width 265 height 31
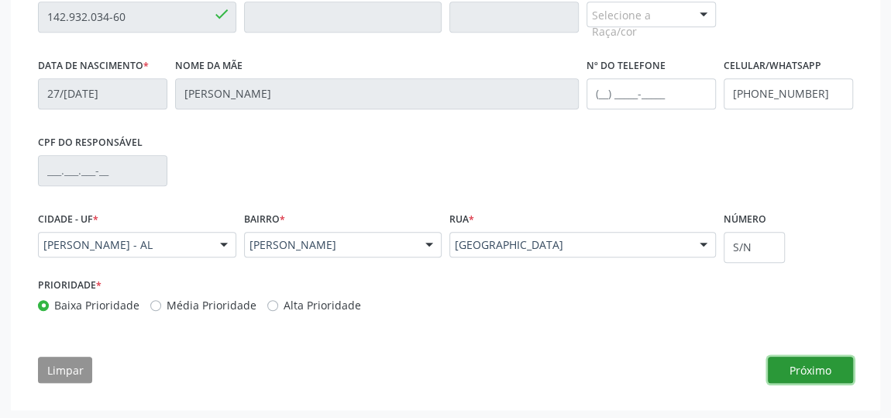
click at [831, 368] on button "Próximo" at bounding box center [810, 369] width 85 height 26
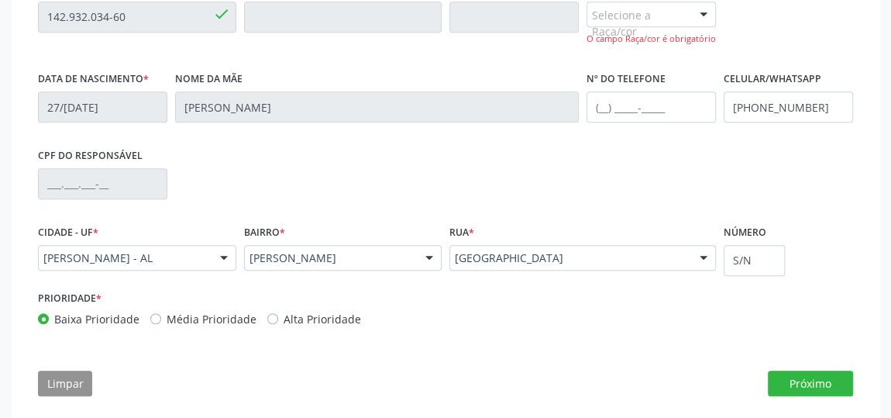
scroll to position [487, 0]
click at [701, 16] on div at bounding box center [703, 16] width 23 height 26
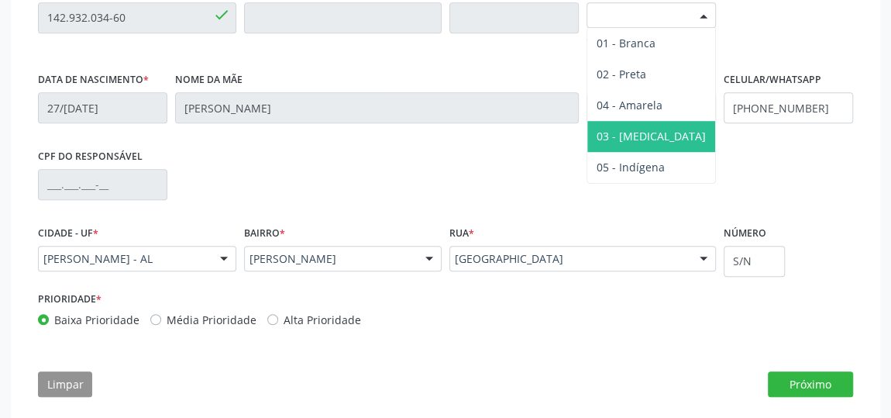
click at [645, 135] on span "03 - [MEDICAL_DATA]" at bounding box center [651, 136] width 109 height 15
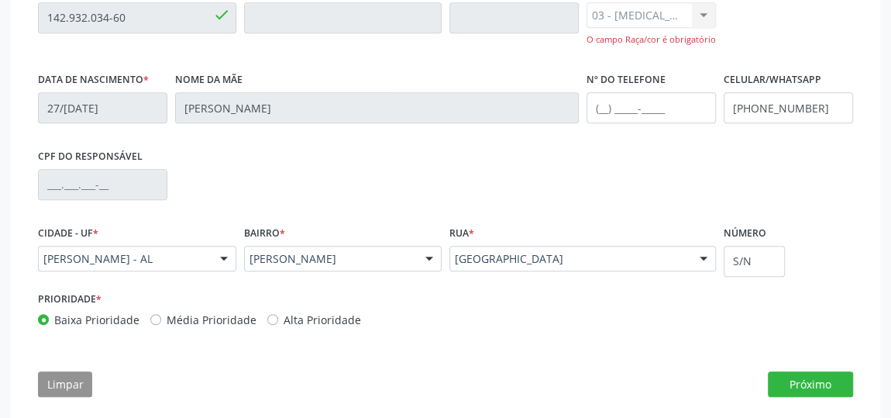
scroll to position [501, 0]
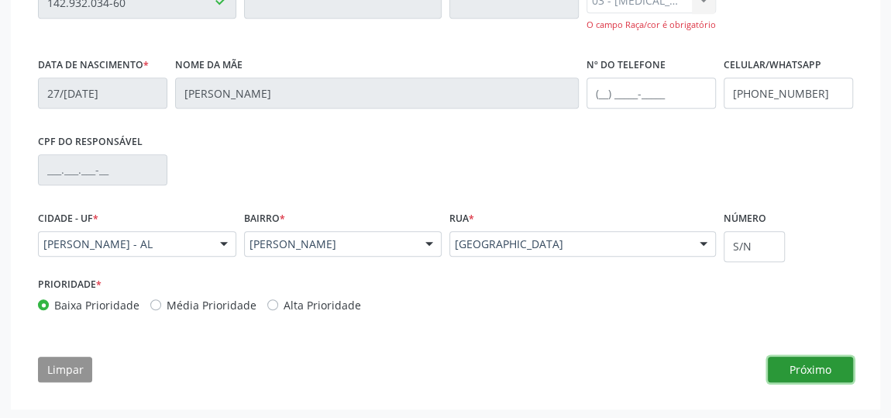
click at [824, 362] on button "Próximo" at bounding box center [810, 369] width 85 height 26
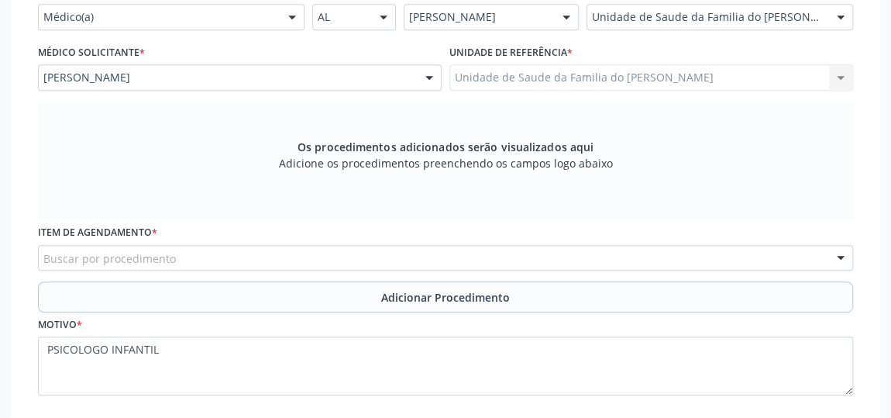
scroll to position [430, 0]
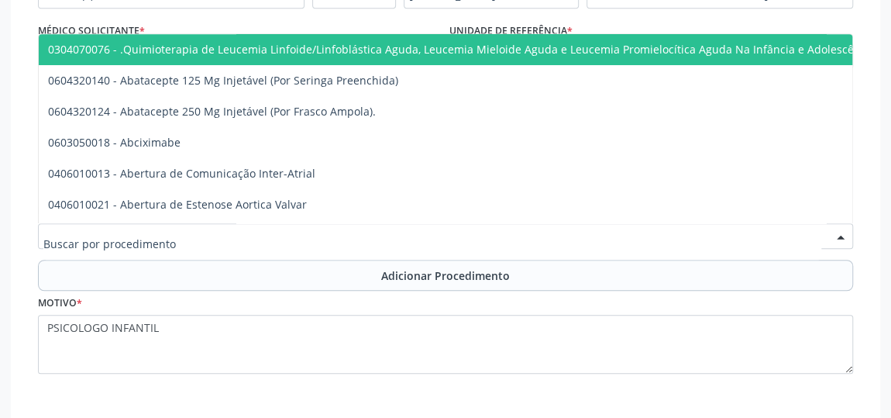
click at [301, 230] on div at bounding box center [445, 236] width 815 height 26
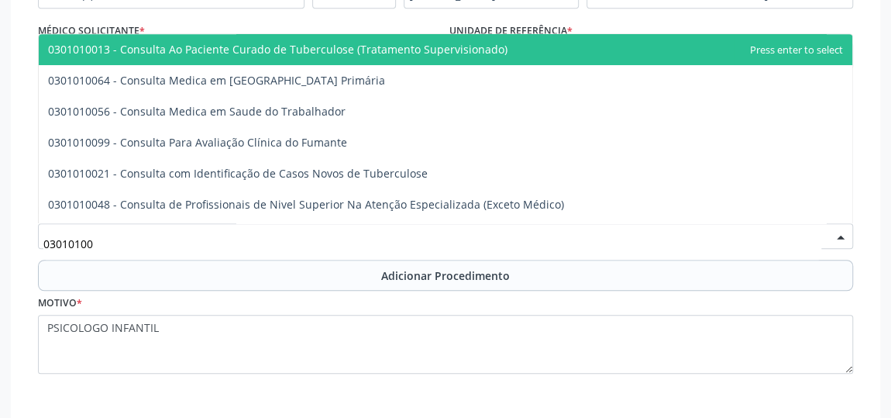
type input "030101004"
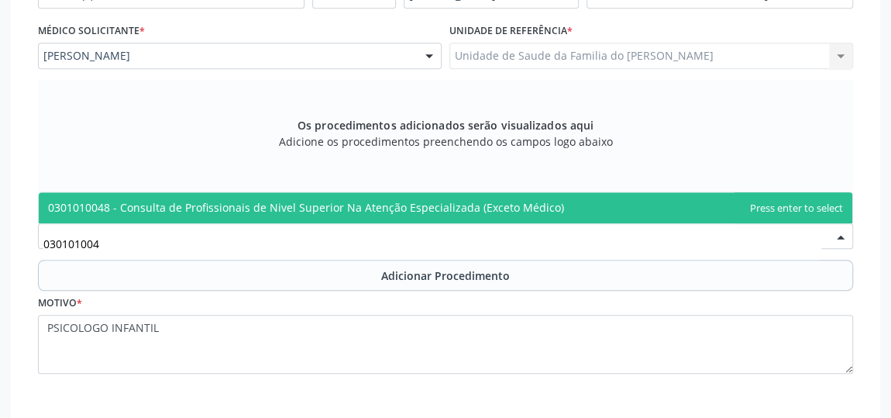
click at [297, 205] on span "0301010048 - Consulta de Profissionais de Nivel Superior Na Atenção Especializa…" at bounding box center [306, 207] width 516 height 15
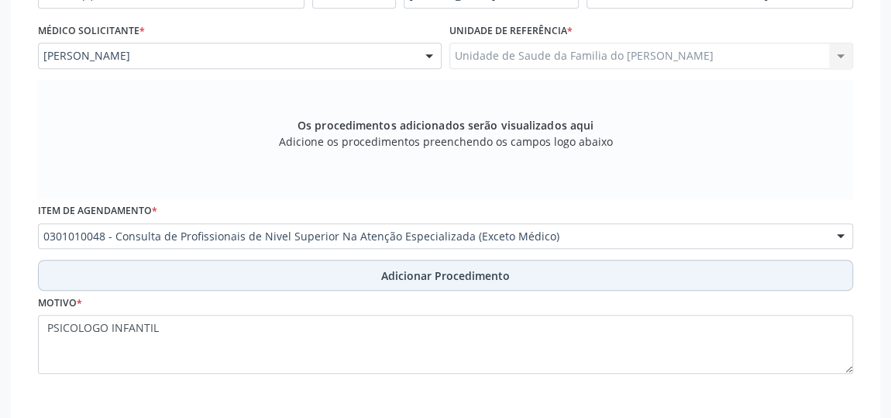
click at [319, 269] on button "Adicionar Procedimento" at bounding box center [445, 275] width 815 height 31
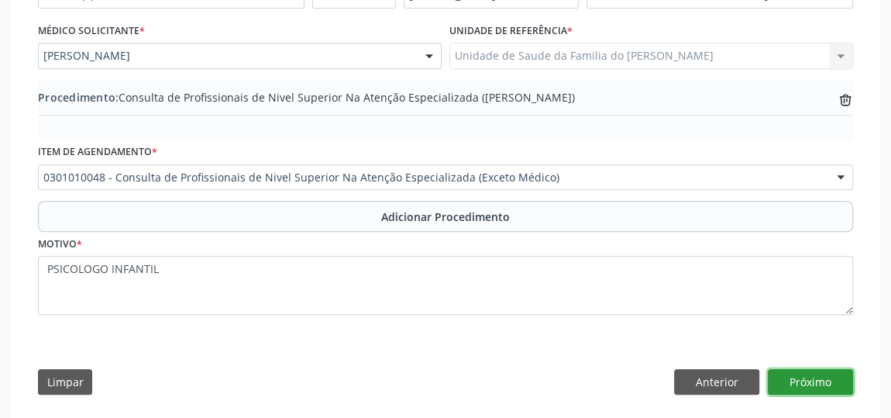
click at [829, 375] on button "Próximo" at bounding box center [810, 382] width 85 height 26
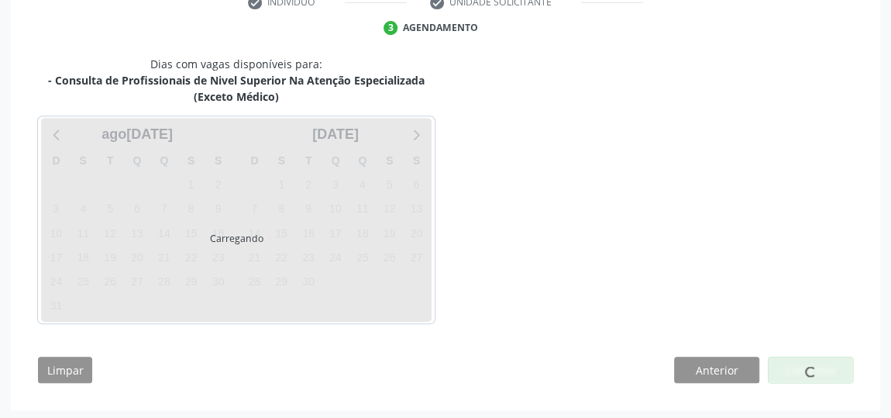
scroll to position [381, 0]
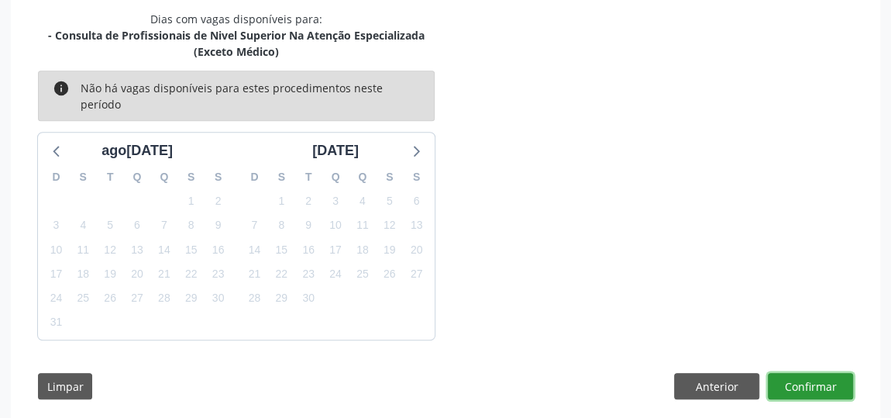
click at [836, 373] on button "Confirmar" at bounding box center [810, 386] width 85 height 26
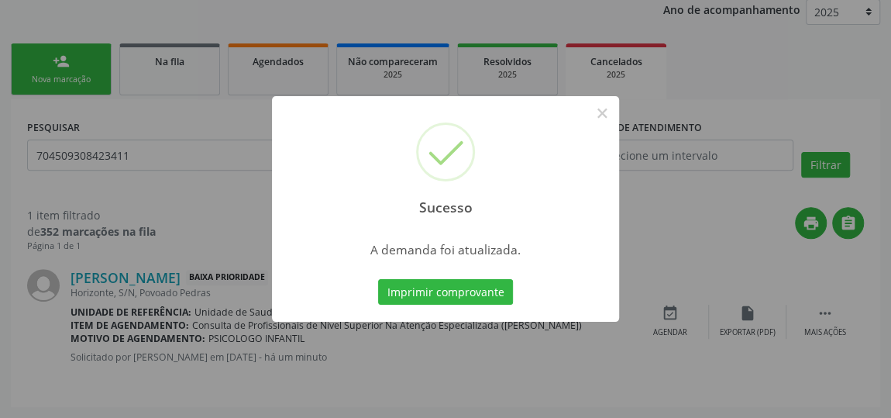
scroll to position [0, 0]
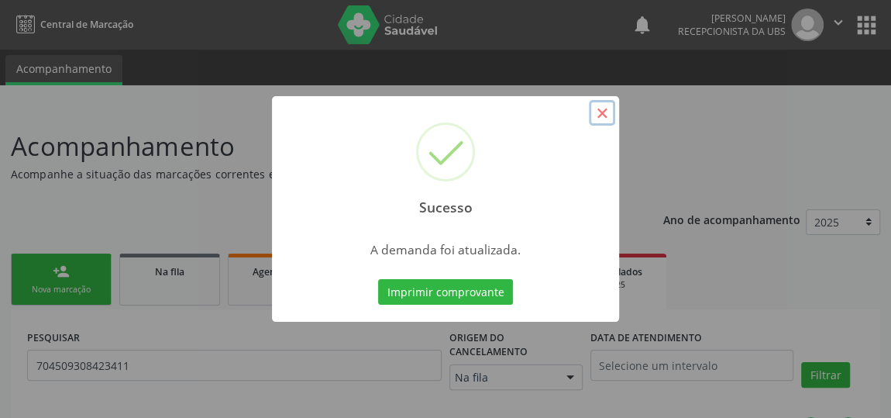
click at [604, 119] on button "×" at bounding box center [602, 113] width 26 height 26
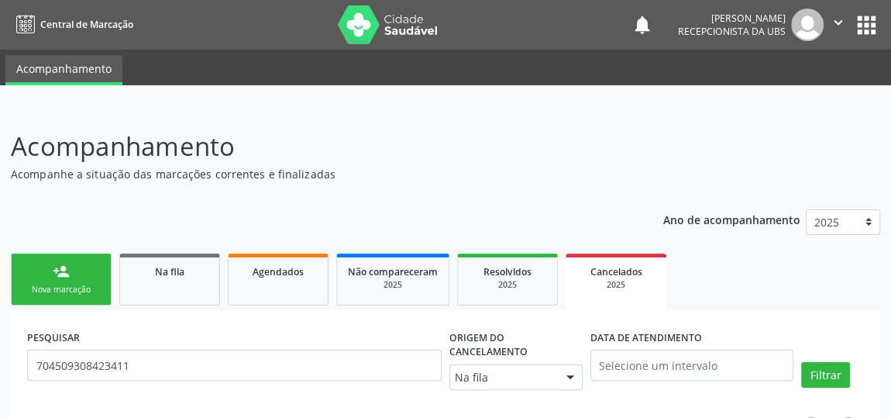
click at [56, 285] on div "Nova marcação" at bounding box center [60, 290] width 77 height 12
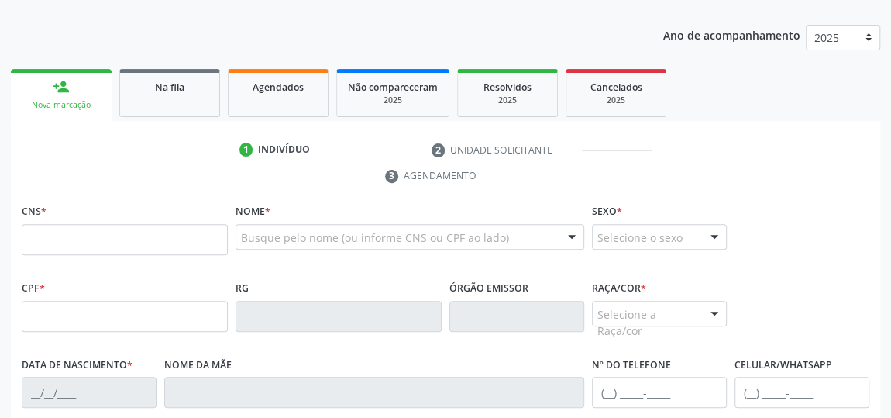
scroll to position [211, 0]
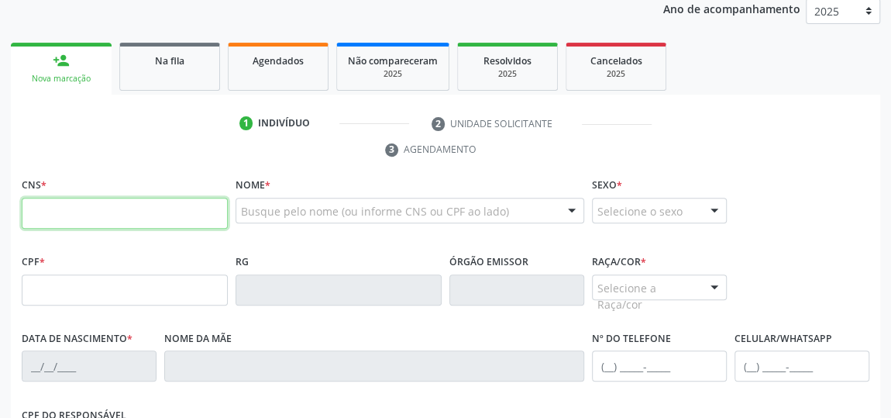
click at [184, 210] on input "text" at bounding box center [125, 213] width 206 height 31
type input "704 1070 1028 9650"
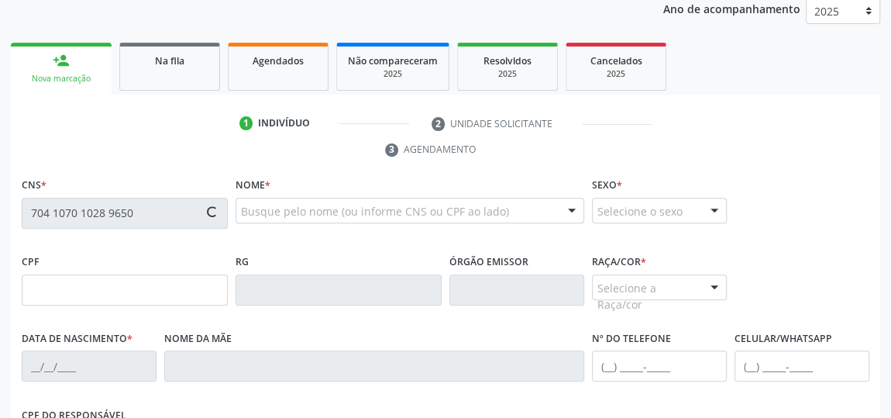
type input "069.760.884-07"
type input "13/12/1977"
type input "Maria Jose Marques Pereira"
type input "(82) 99100-5600"
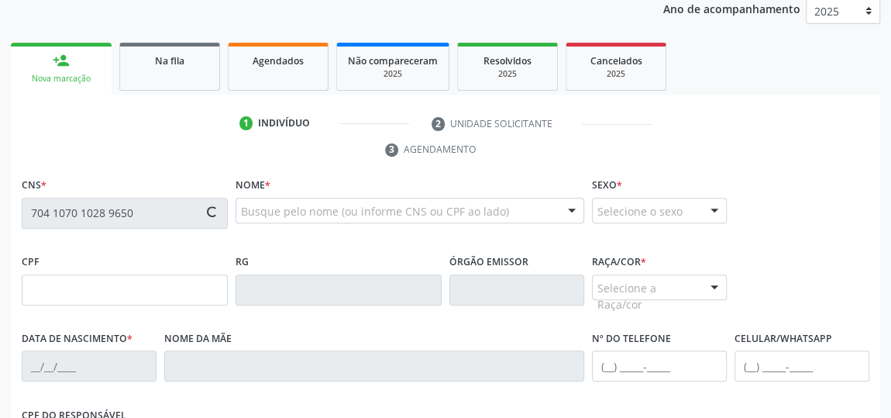
type input "S/N"
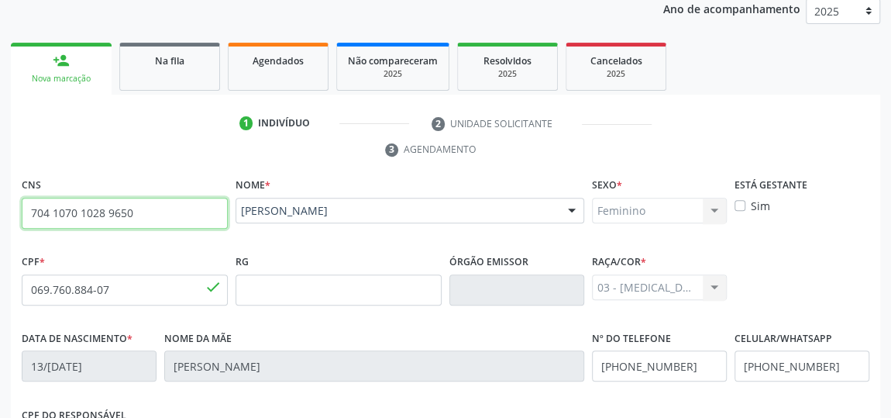
click at [117, 214] on input "704 1070 1028 9650" at bounding box center [125, 213] width 206 height 31
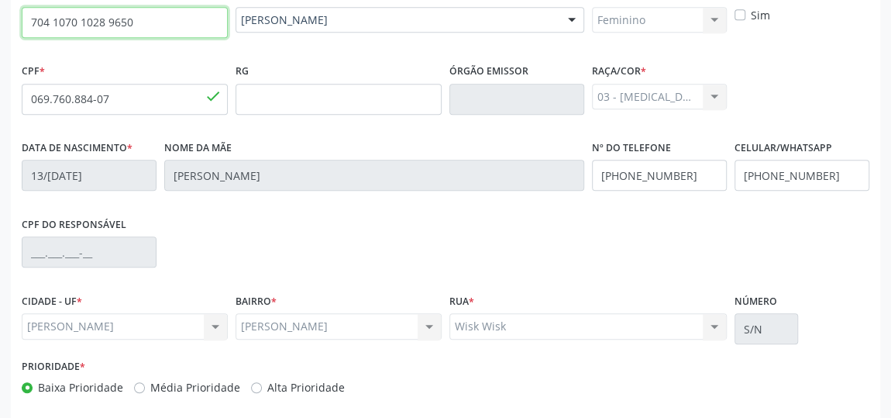
scroll to position [468, 0]
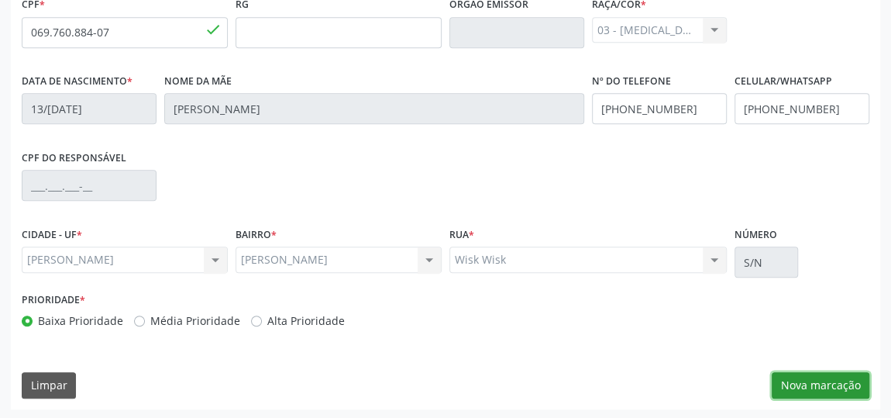
click at [787, 383] on button "Nova marcação" at bounding box center [821, 385] width 98 height 26
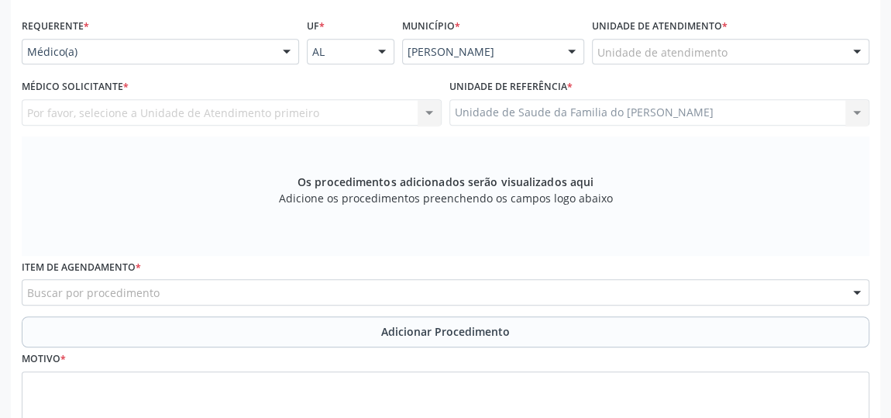
scroll to position [257, 0]
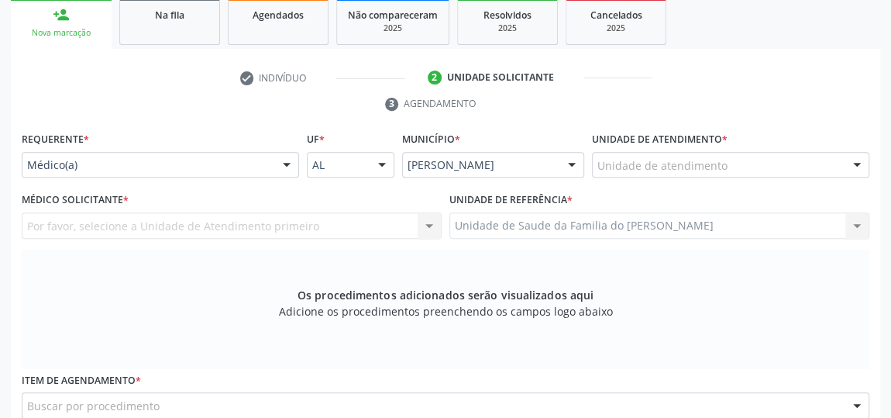
click at [285, 164] on div at bounding box center [286, 166] width 23 height 26
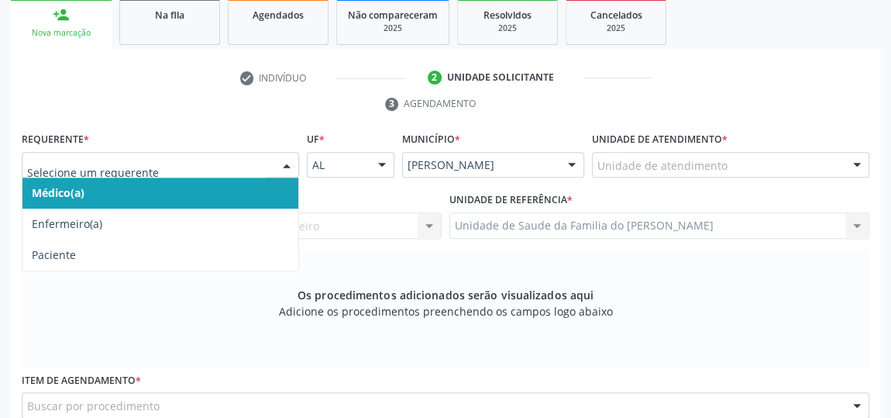
click at [225, 185] on span "Médico(a)" at bounding box center [160, 192] width 276 height 31
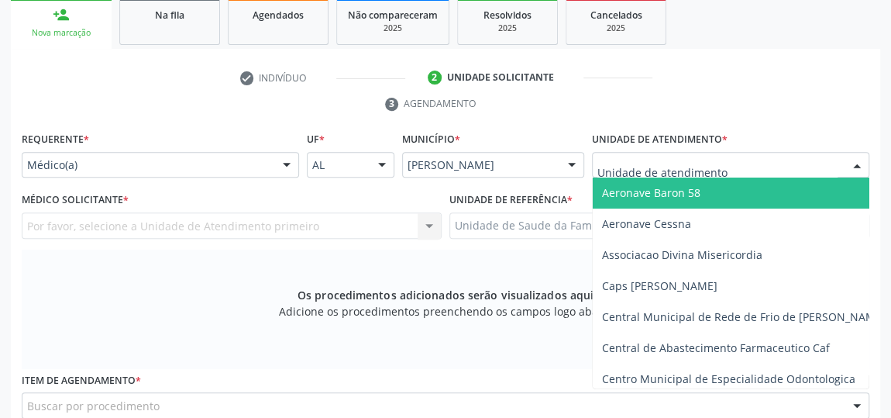
type input "J"
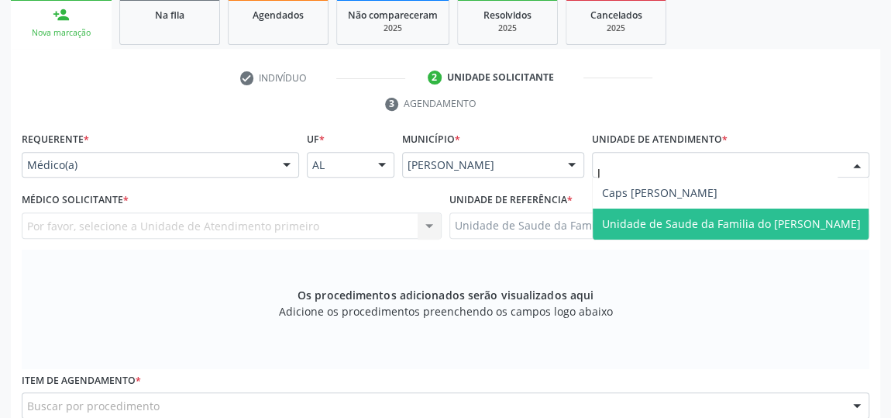
click at [670, 218] on span "Unidade de Saude da Familia do [PERSON_NAME]" at bounding box center [731, 223] width 259 height 15
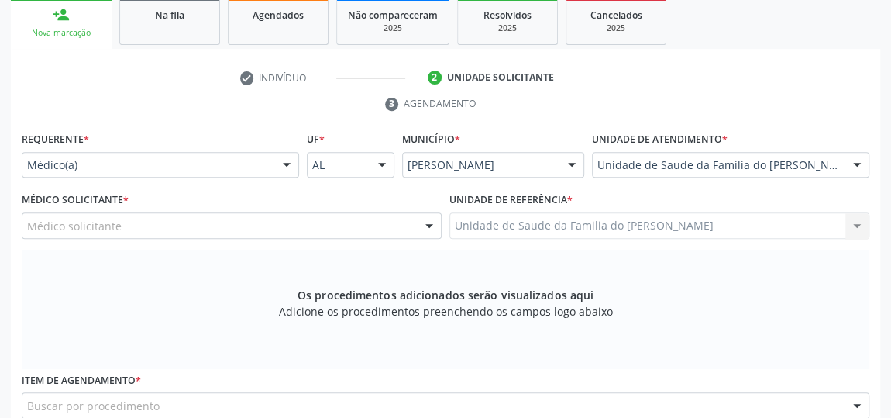
click at [425, 228] on div at bounding box center [429, 226] width 23 height 26
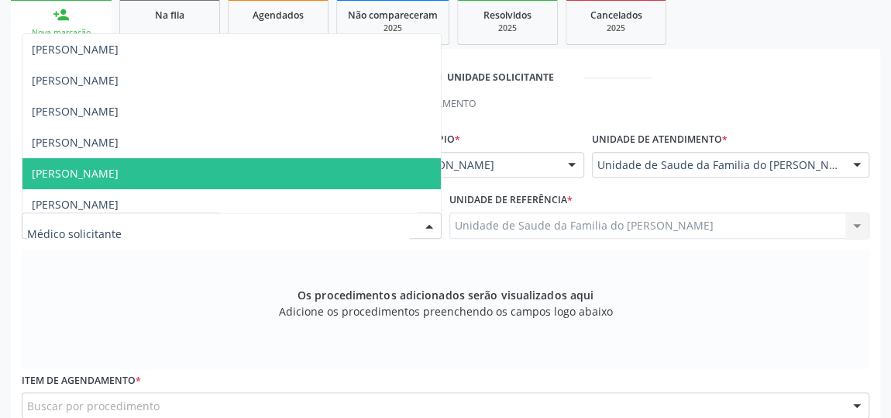
click at [293, 173] on span "[PERSON_NAME]" at bounding box center [231, 173] width 418 height 31
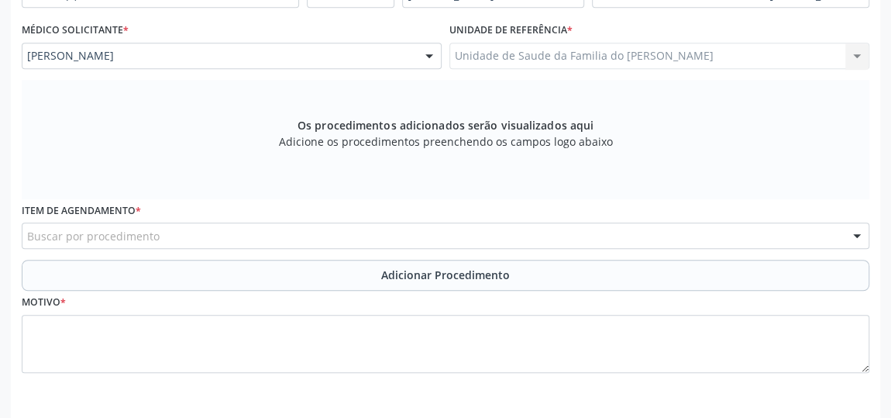
scroll to position [468, 0]
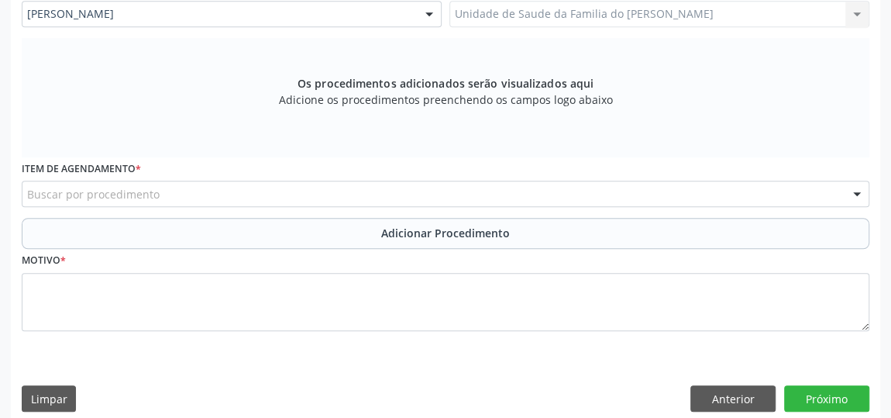
click at [239, 193] on div "Buscar por procedimento" at bounding box center [446, 194] width 848 height 26
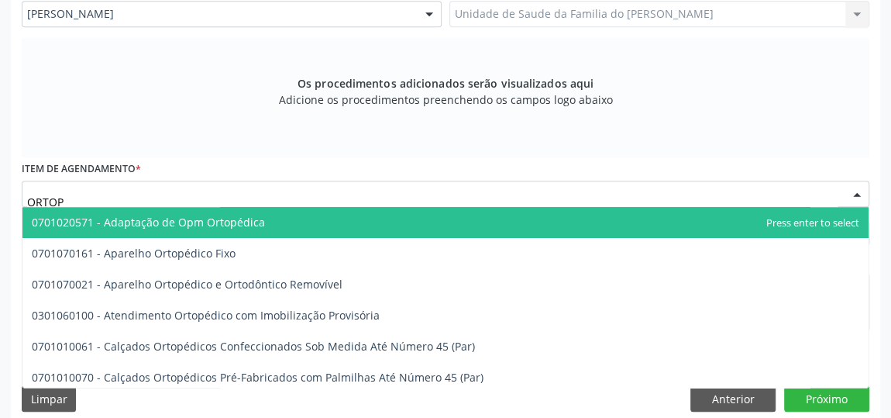
type input "ORTOPE"
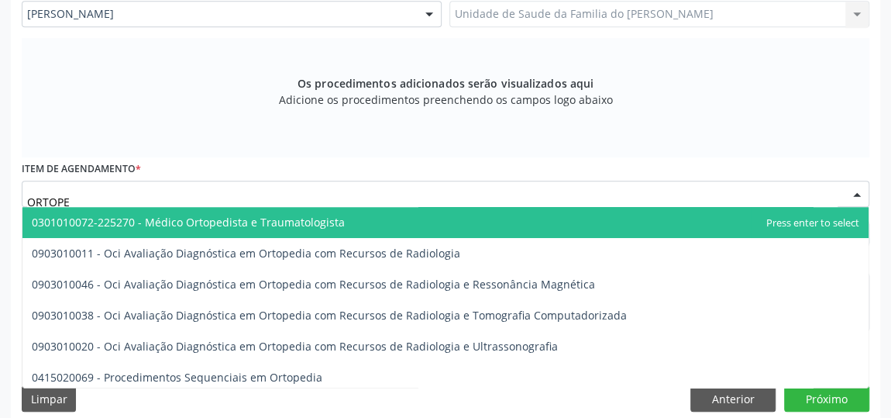
click at [229, 222] on span "0301010072-225270 - Médico Ortopedista e Traumatologista" at bounding box center [188, 222] width 313 height 15
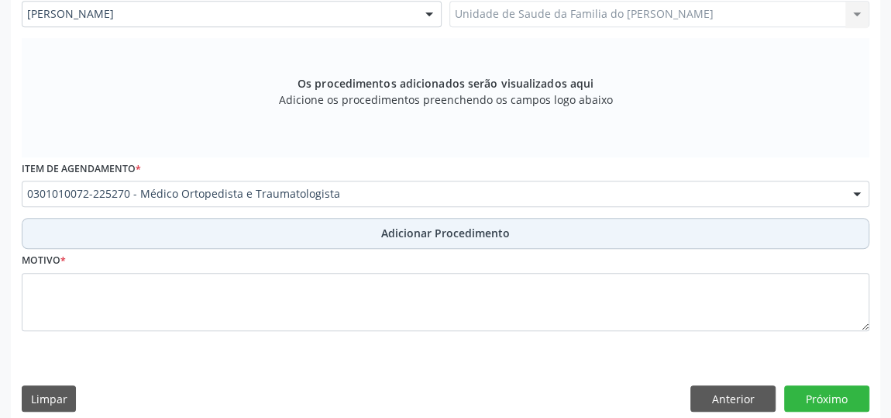
click at [244, 227] on button "Adicionar Procedimento" at bounding box center [446, 233] width 848 height 31
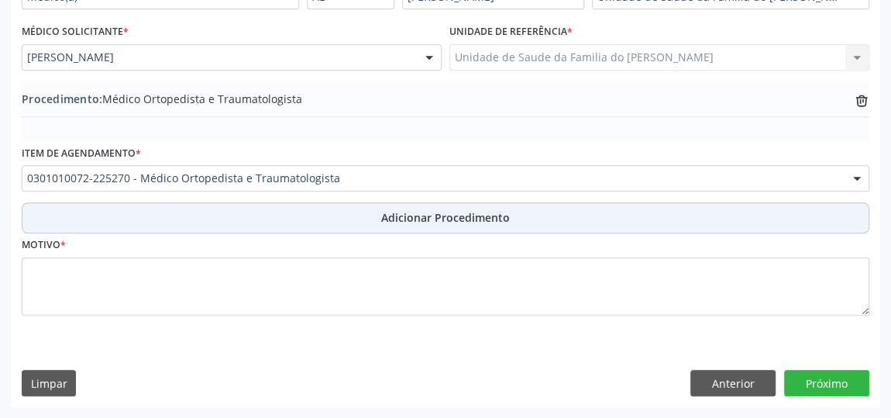
scroll to position [422, 0]
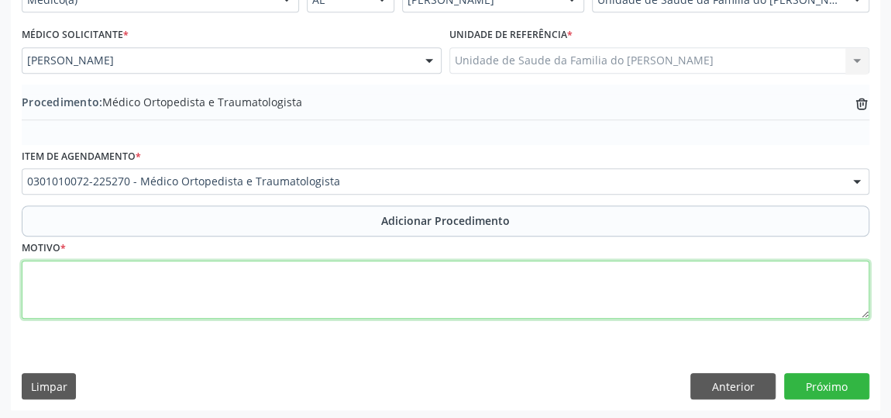
click at [213, 276] on textarea at bounding box center [446, 289] width 848 height 59
type textarea "DISCO INTERVETEBRAL"
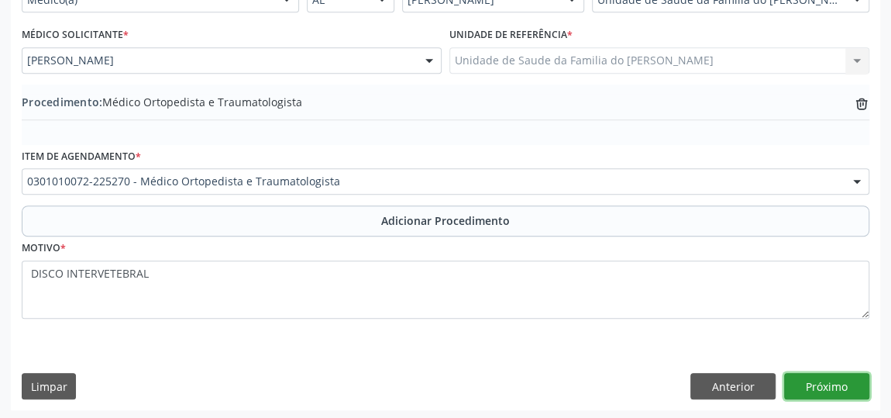
click at [833, 383] on button "Próximo" at bounding box center [826, 386] width 85 height 26
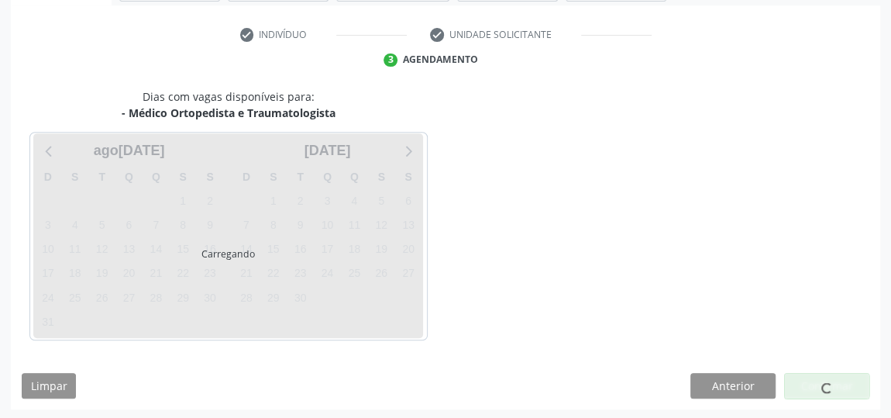
scroll to position [346, 0]
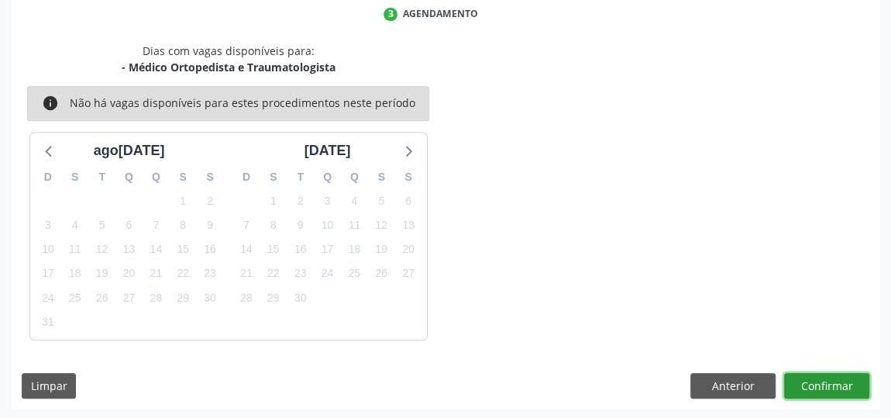
click at [833, 383] on button "Confirmar" at bounding box center [826, 386] width 85 height 26
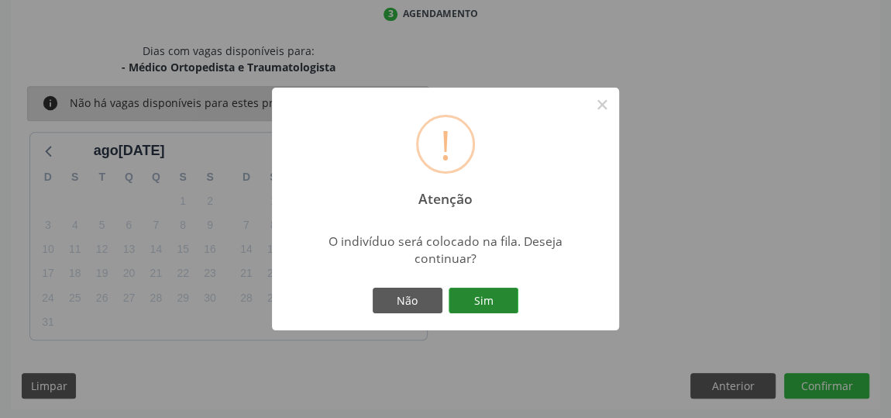
click at [488, 301] on button "Sim" at bounding box center [484, 300] width 70 height 26
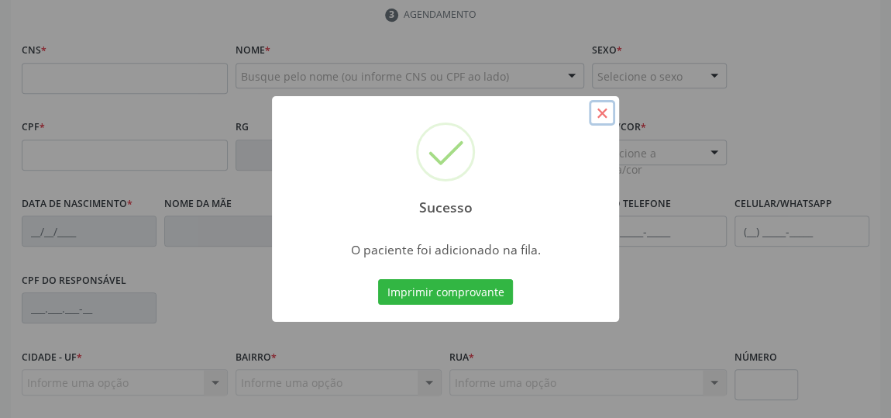
click at [607, 118] on button "×" at bounding box center [602, 113] width 26 height 26
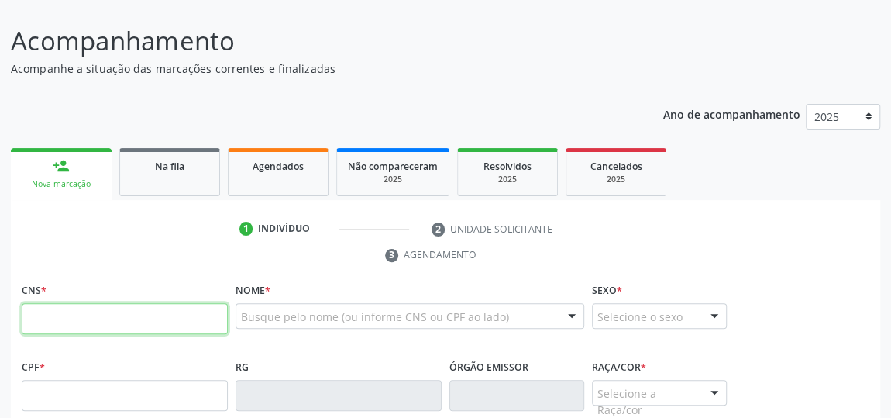
scroll to position [64, 0]
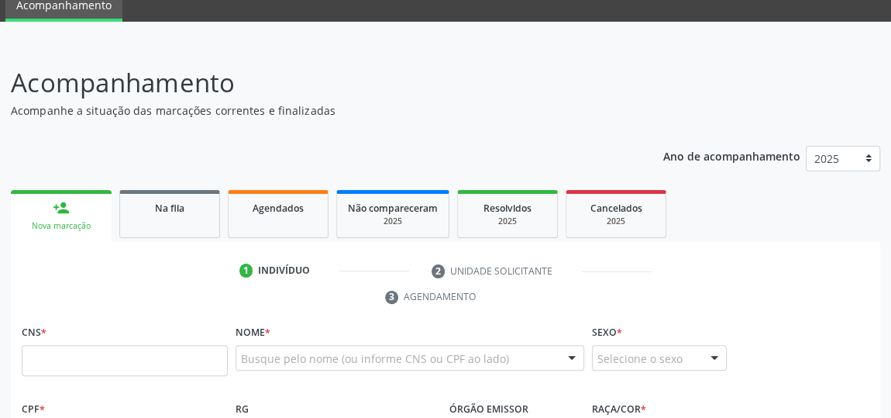
drag, startPoint x: 61, startPoint y: 291, endPoint x: 95, endPoint y: 376, distance: 91.8
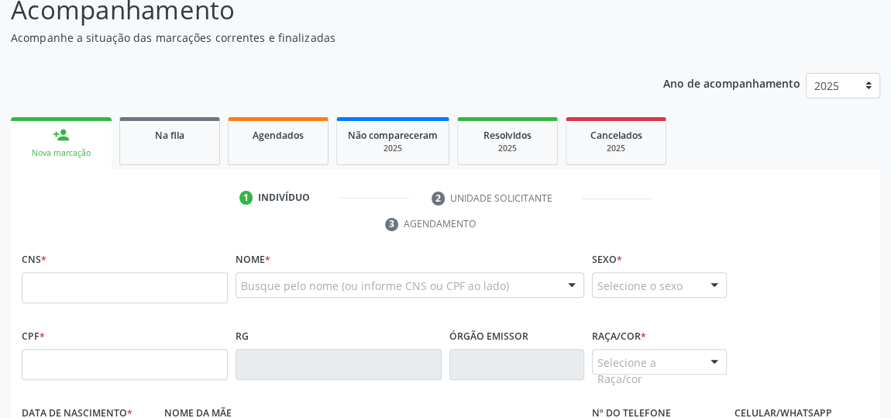
scroll to position [275, 0]
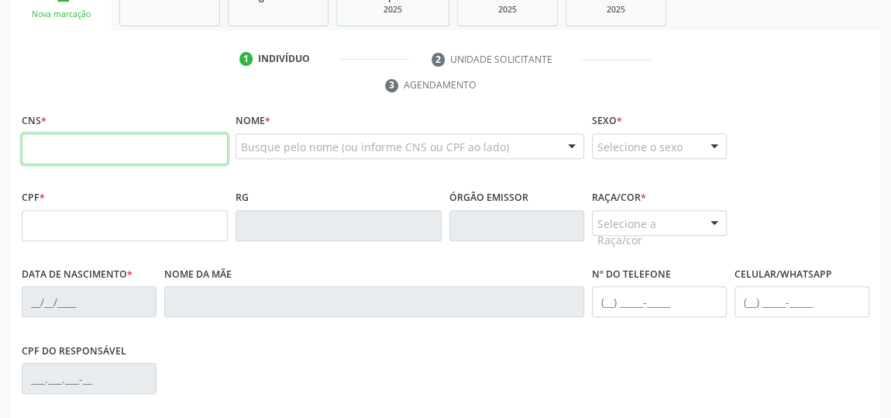
click at [129, 144] on input "text" at bounding box center [125, 148] width 206 height 31
type input "704 1070 1028 9650"
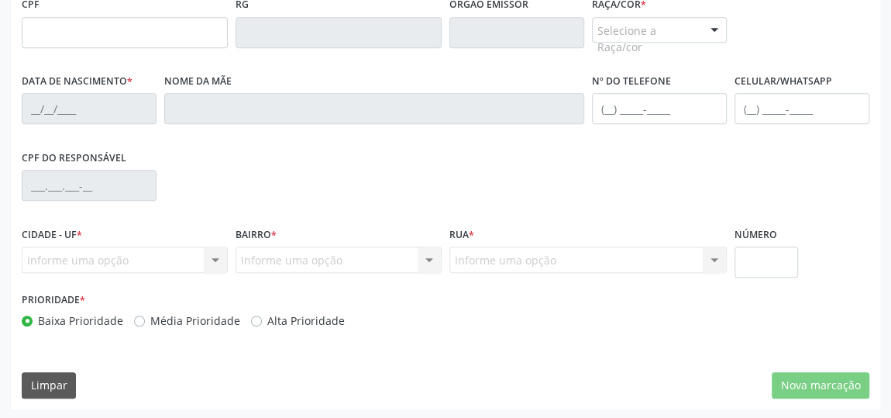
type input "069.760.884-07"
type input "13/12/1977"
type input "Maria Jose Marques Pereira"
type input "(82) 99100-5600"
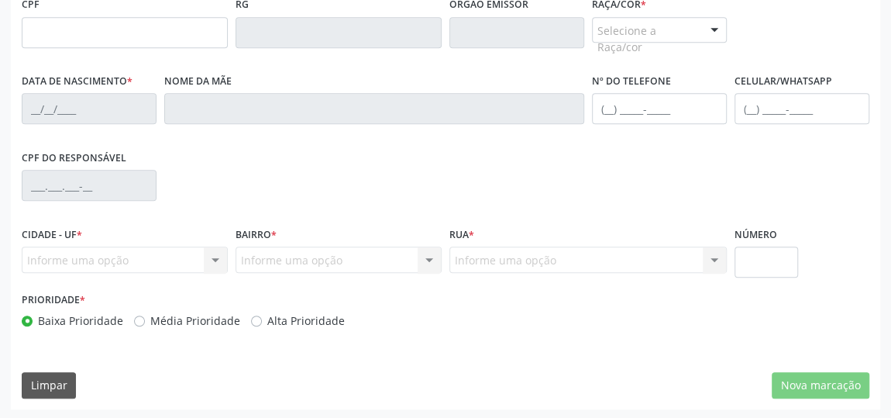
type input "S/N"
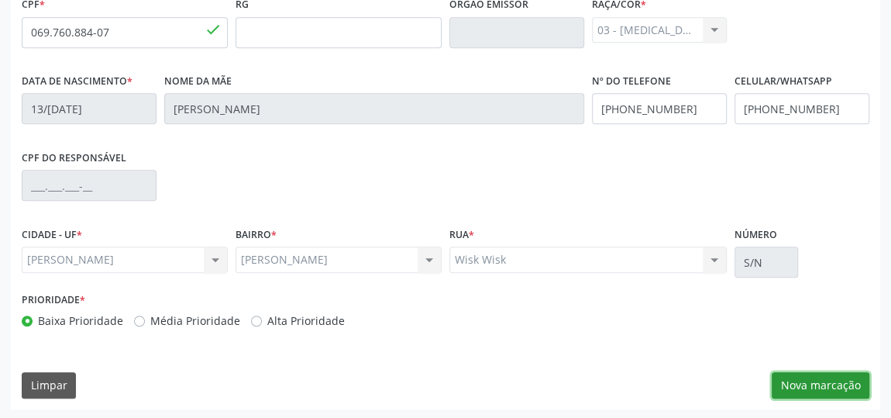
click at [811, 391] on button "Nova marcação" at bounding box center [821, 385] width 98 height 26
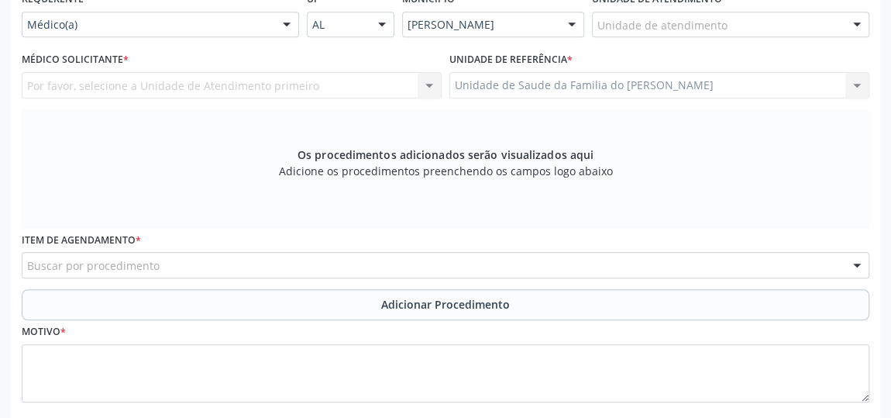
scroll to position [327, 0]
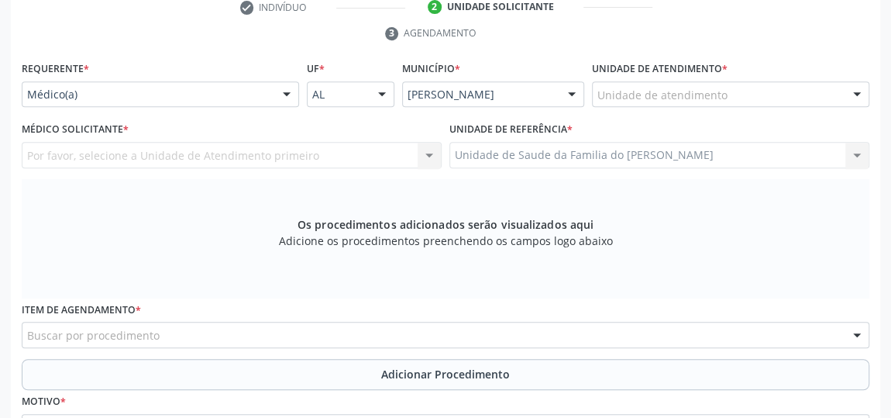
click at [275, 90] on div at bounding box center [286, 95] width 23 height 26
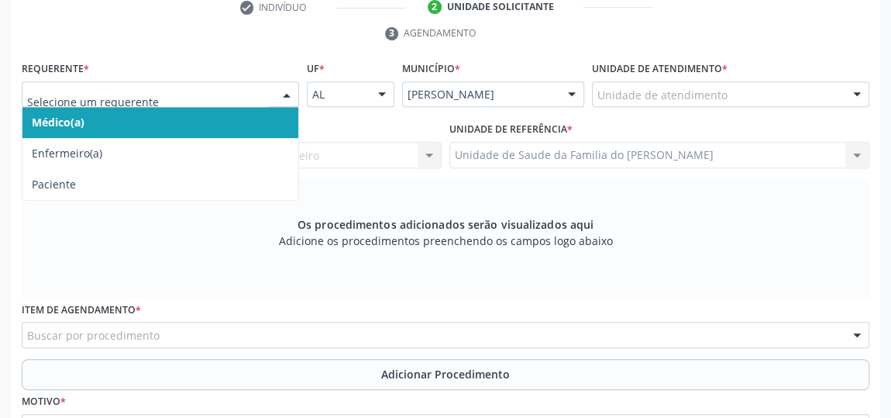
click at [250, 113] on span "Médico(a)" at bounding box center [160, 122] width 276 height 31
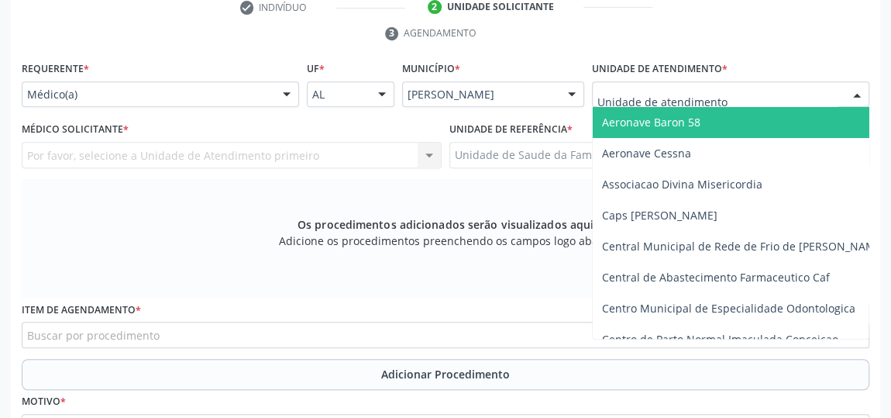
type input "J"
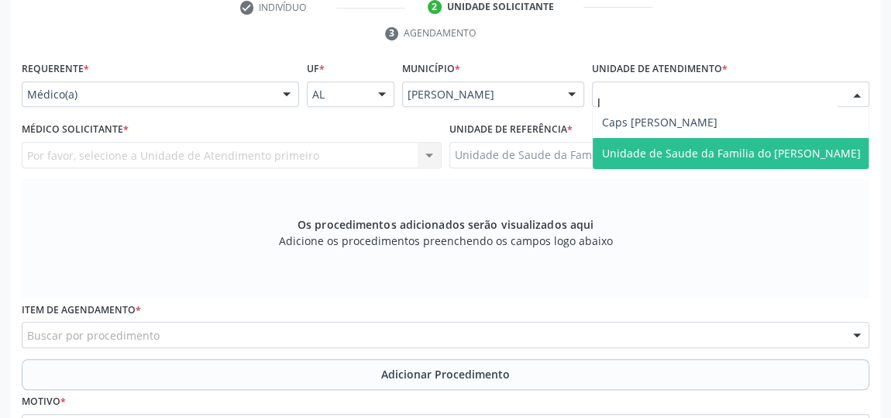
click at [633, 154] on span "Unidade de Saude da Familia do [PERSON_NAME]" at bounding box center [731, 153] width 259 height 15
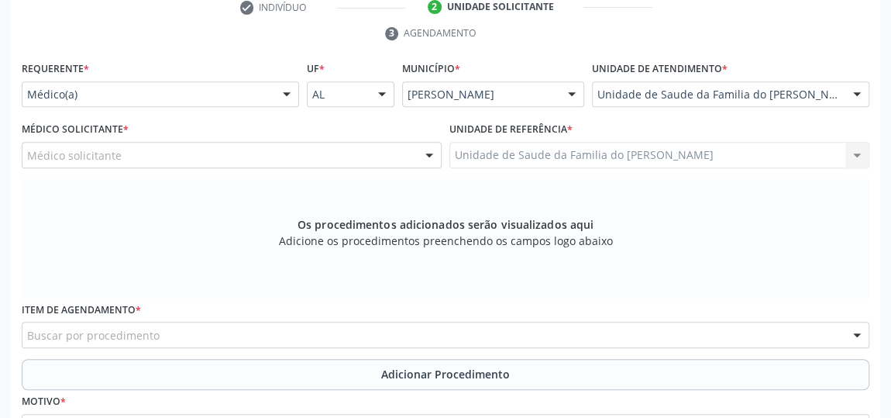
click at [425, 157] on div at bounding box center [429, 156] width 23 height 26
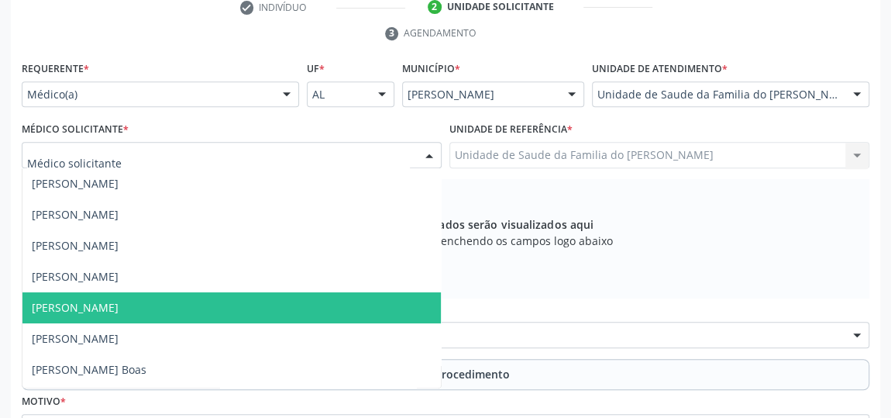
click at [256, 301] on span "[PERSON_NAME]" at bounding box center [231, 307] width 418 height 31
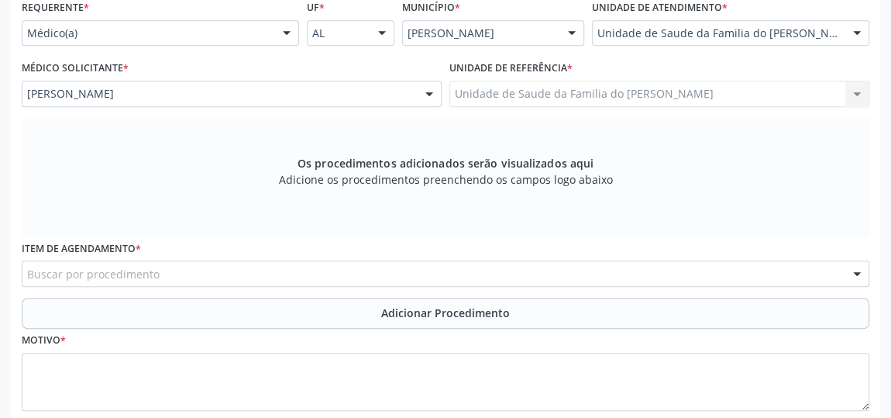
scroll to position [468, 0]
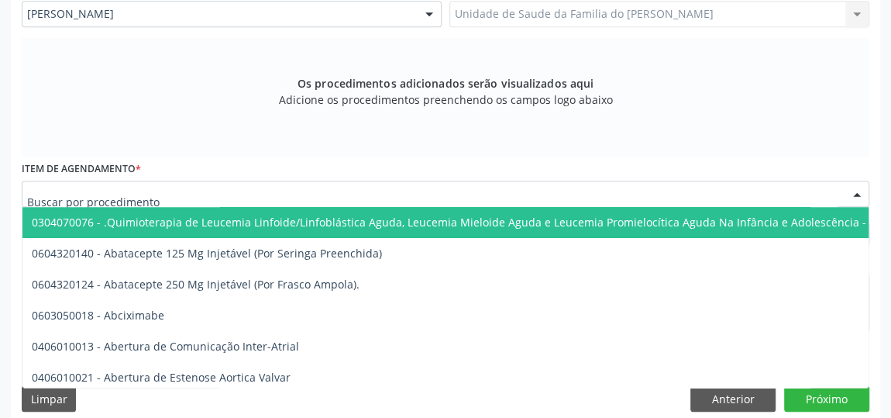
click at [241, 188] on div at bounding box center [446, 194] width 848 height 26
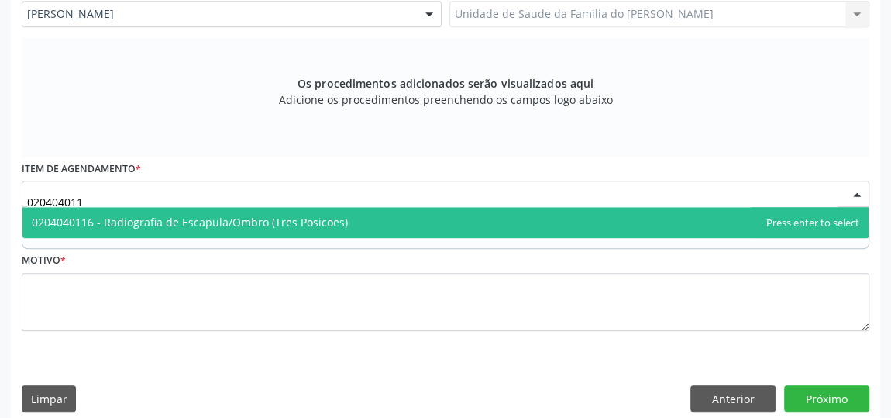
type input "0204040116"
click at [242, 224] on span "0204040116 - Radiografia de Escapula/Ombro (Tres Posicoes)" at bounding box center [190, 222] width 316 height 15
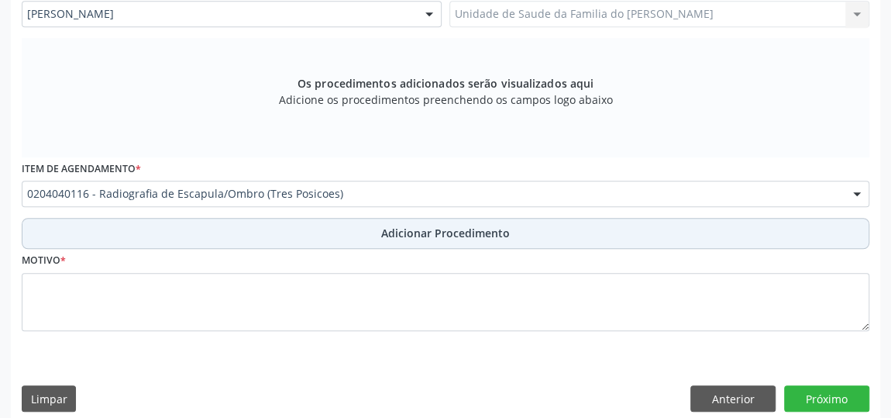
click at [233, 235] on button "Adicionar Procedimento" at bounding box center [446, 233] width 848 height 31
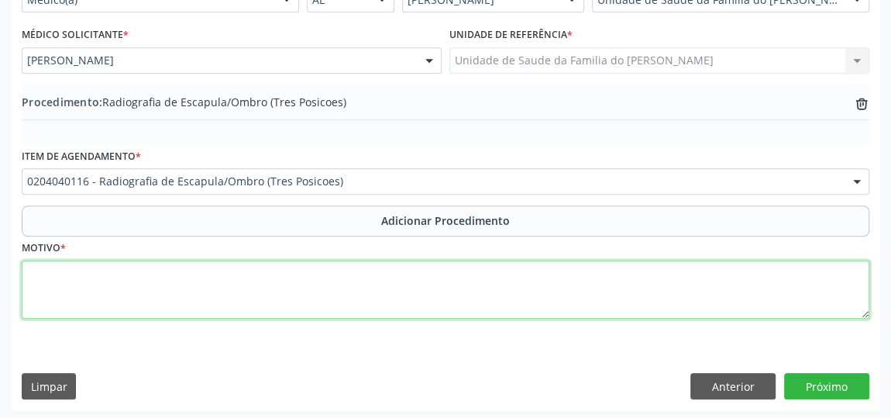
click at [213, 277] on textarea at bounding box center [446, 289] width 848 height 59
click at [98, 270] on textarea "DOR NA REGIAO DE OMBRO RSQUERDO" at bounding box center [446, 289] width 848 height 59
drag, startPoint x: 98, startPoint y: 270, endPoint x: 201, endPoint y: 305, distance: 108.8
click at [201, 305] on textarea "DOR NA REGIAO DE OMBRO RSQUERDO" at bounding box center [446, 289] width 848 height 59
click at [184, 268] on textarea "DOR NA REGIAO DE OMBRO RSQUERDO" at bounding box center [446, 289] width 848 height 59
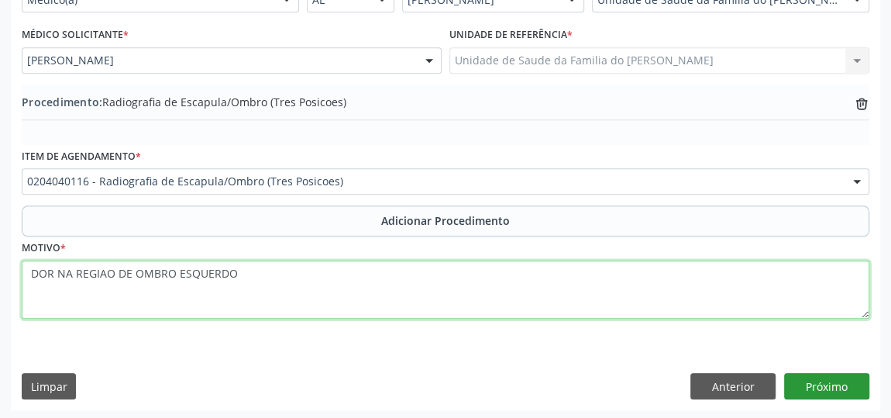
type textarea "DOR NA REGIAO DE OMBRO ESQUERDO"
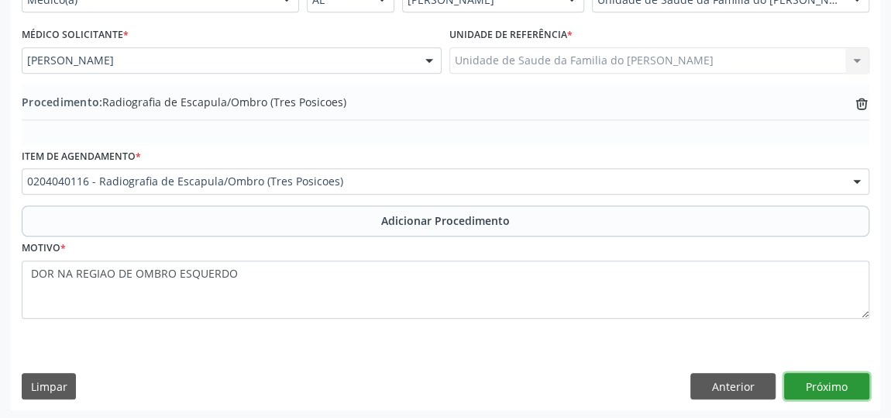
click at [842, 388] on button "Próximo" at bounding box center [826, 386] width 85 height 26
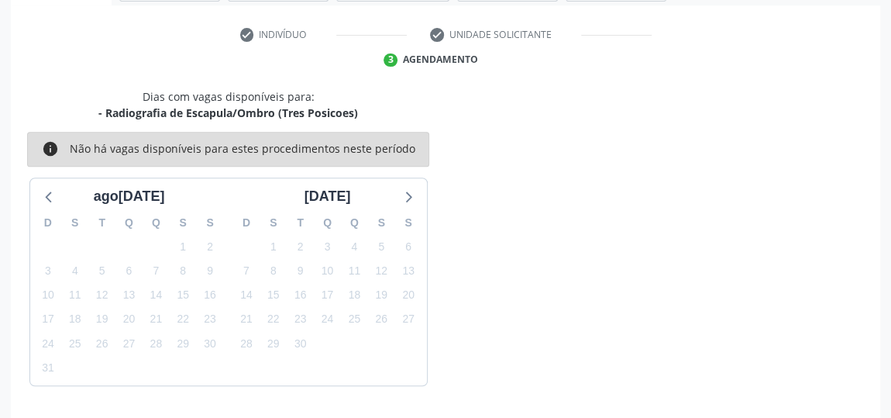
scroll to position [346, 0]
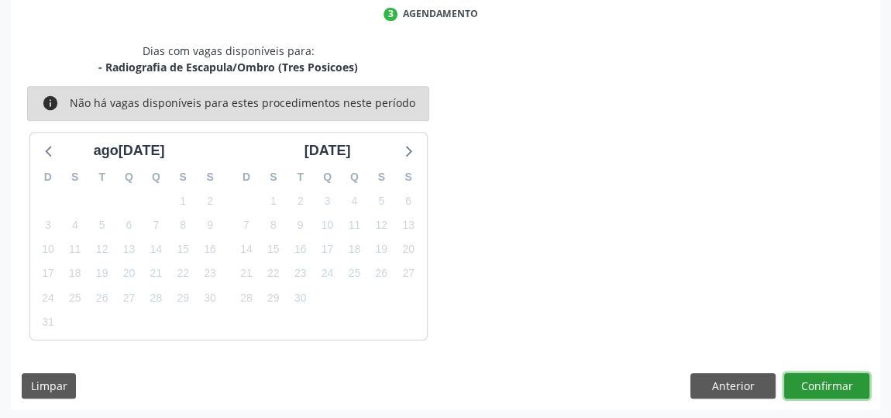
click at [836, 387] on button "Confirmar" at bounding box center [826, 386] width 85 height 26
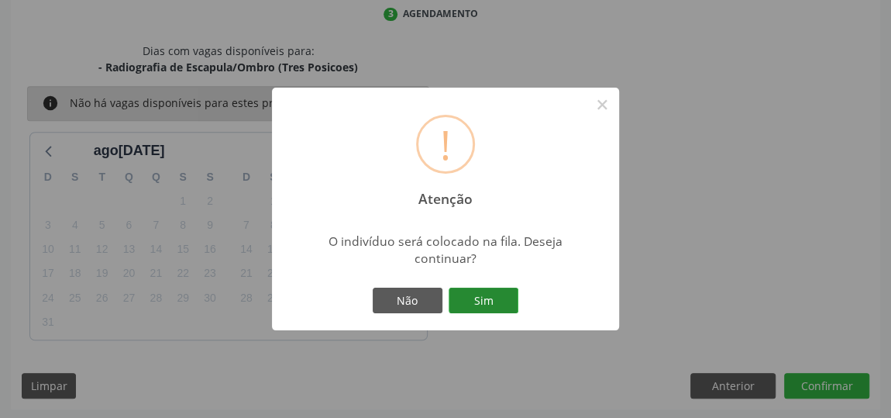
click at [497, 301] on button "Sim" at bounding box center [484, 300] width 70 height 26
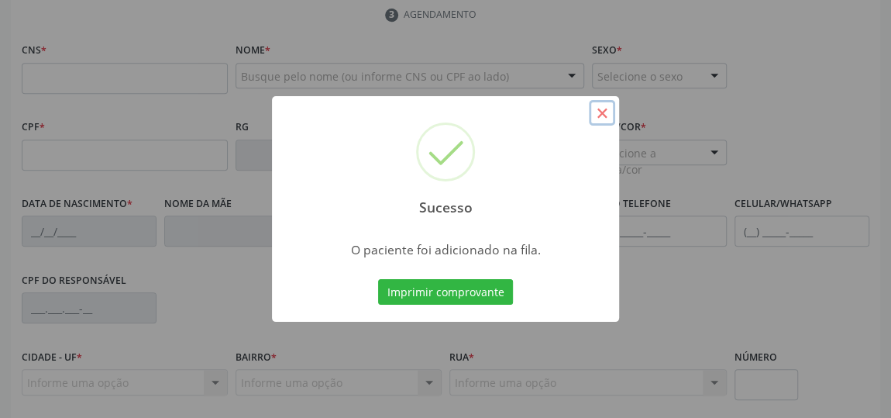
click at [608, 112] on button "×" at bounding box center [602, 113] width 26 height 26
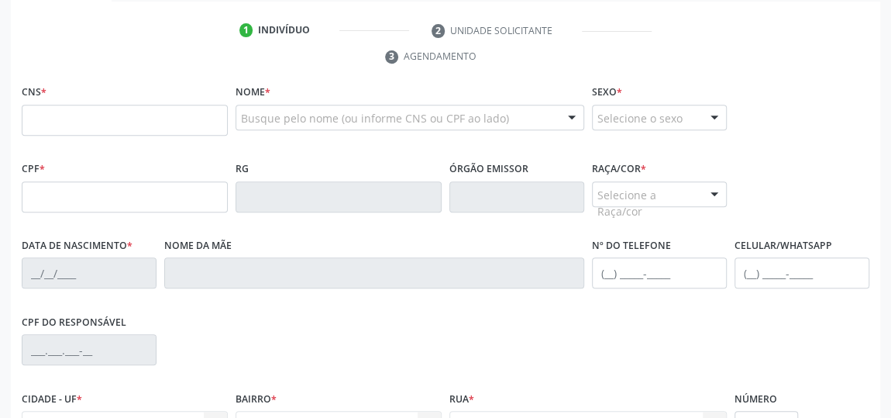
scroll to position [281, 0]
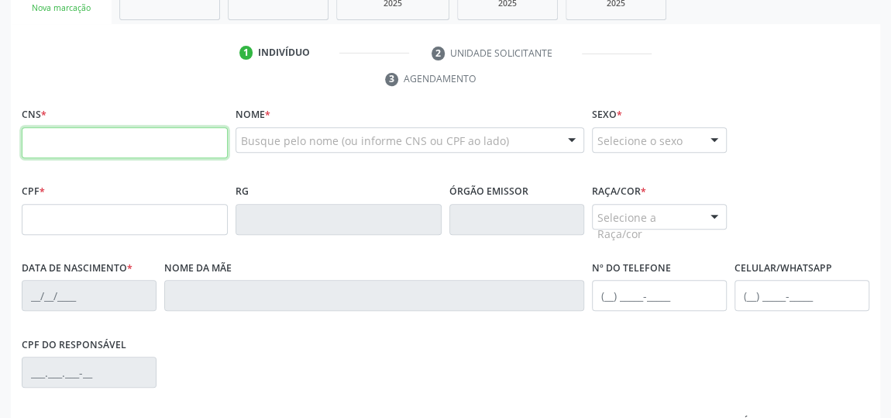
click at [113, 146] on input "text" at bounding box center [125, 142] width 206 height 31
type input "708 9017 7664 1215"
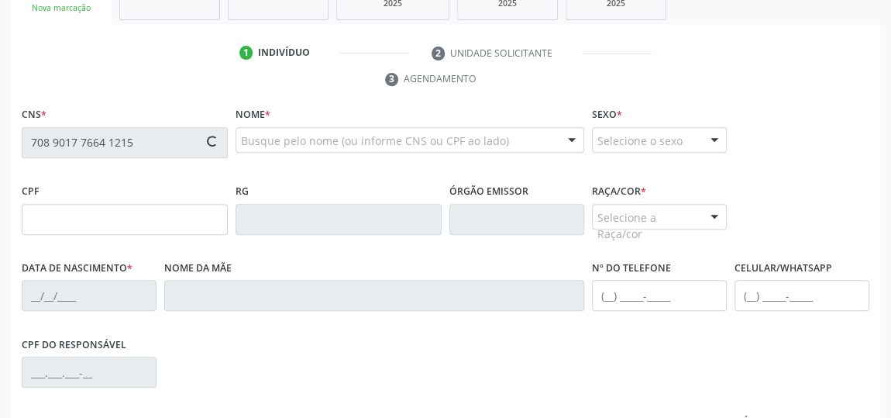
type input "090.460.394-63"
type input "28/08/1983"
type input "Maria do Carmo da ConceiÇao"
type input "(82) 99812-1474"
type input "S/N"
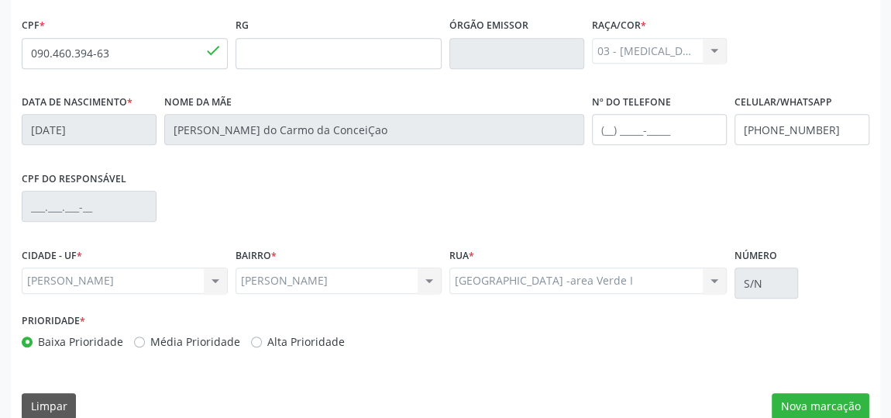
scroll to position [468, 0]
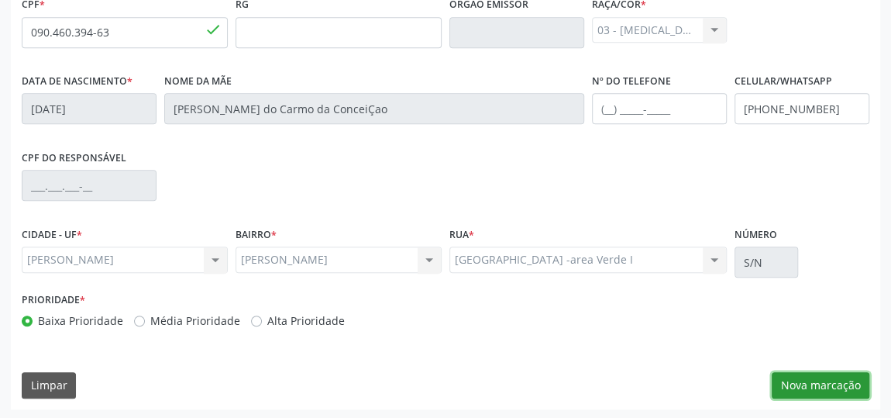
click at [824, 383] on button "Nova marcação" at bounding box center [821, 385] width 98 height 26
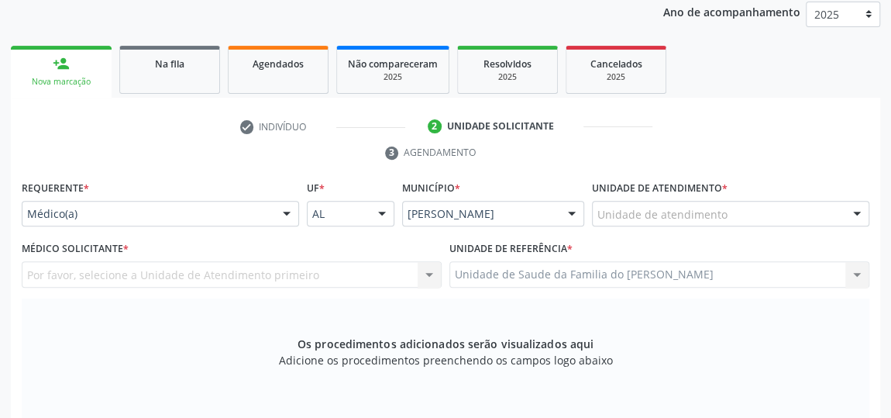
scroll to position [186, 0]
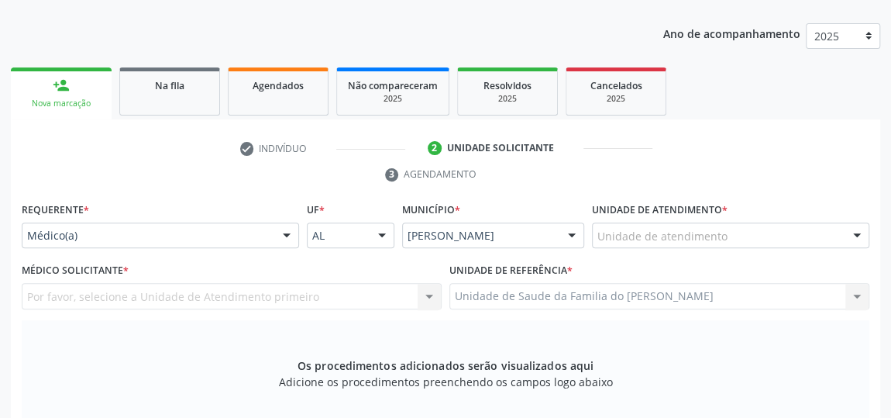
click at [282, 232] on div at bounding box center [286, 236] width 23 height 26
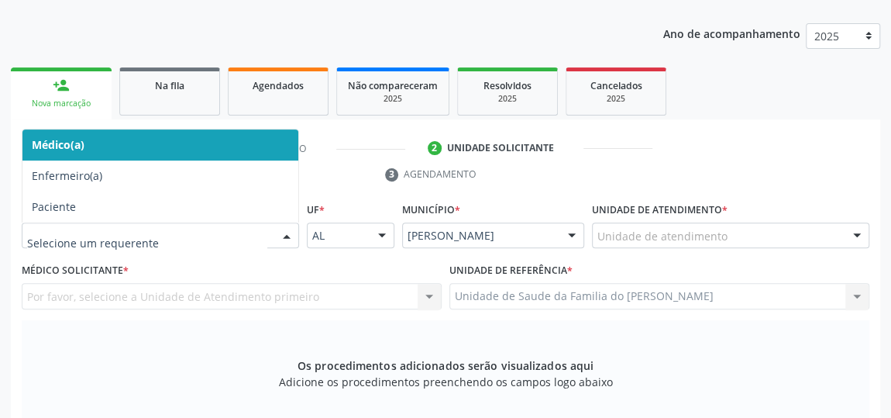
click at [228, 130] on span "Médico(a)" at bounding box center [160, 144] width 276 height 31
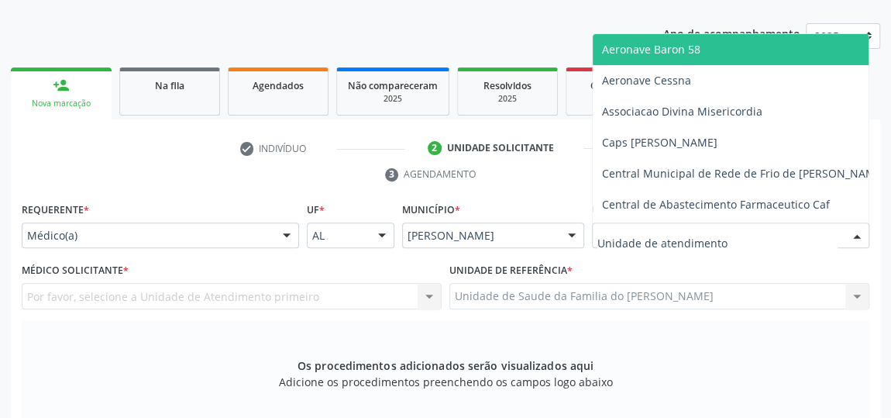
type input "J"
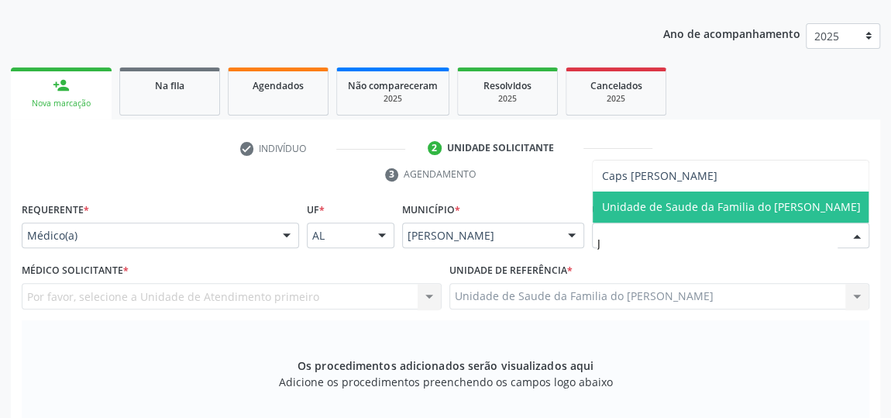
click at [690, 209] on span "Unidade de Saude da Familia do [PERSON_NAME]" at bounding box center [731, 206] width 259 height 15
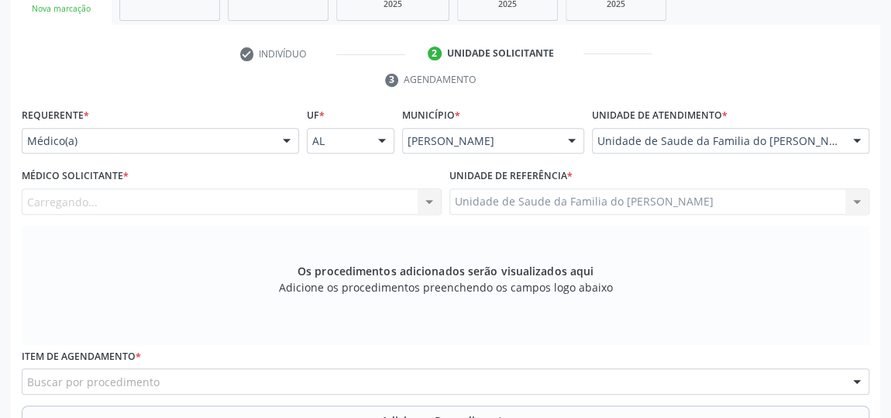
scroll to position [327, 0]
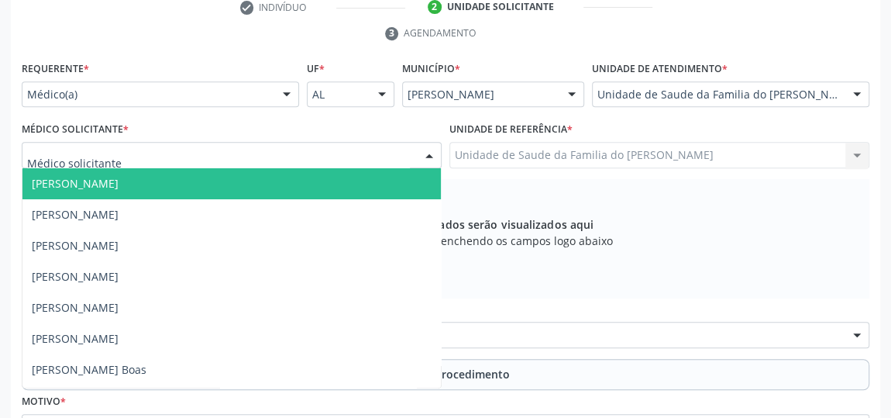
click at [430, 146] on div at bounding box center [429, 156] width 23 height 26
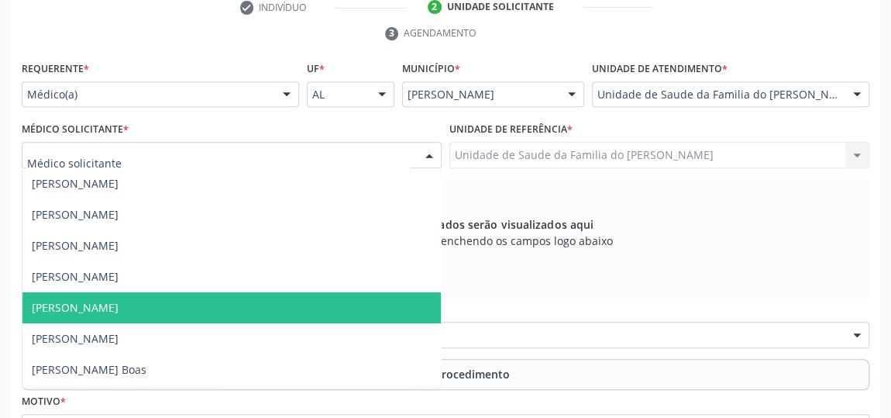
click at [250, 298] on span "[PERSON_NAME]" at bounding box center [231, 307] width 418 height 31
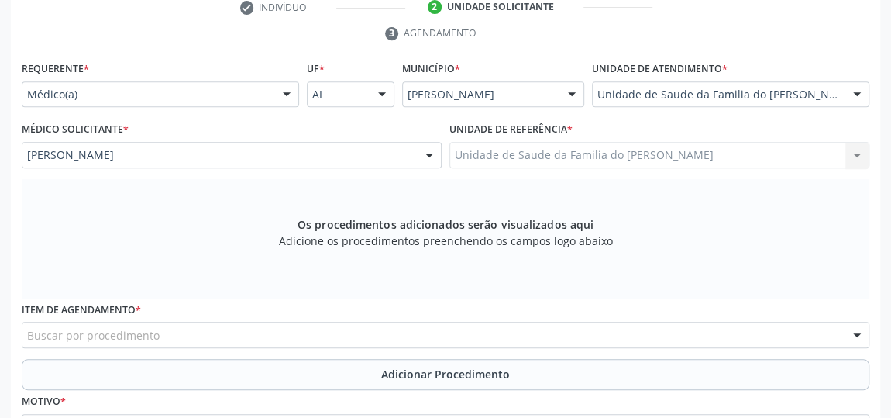
scroll to position [468, 0]
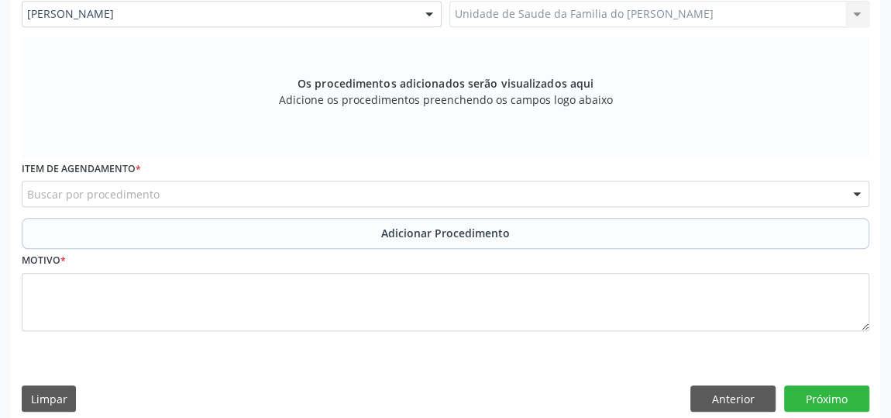
click at [277, 195] on div "Buscar por procedimento" at bounding box center [446, 194] width 848 height 26
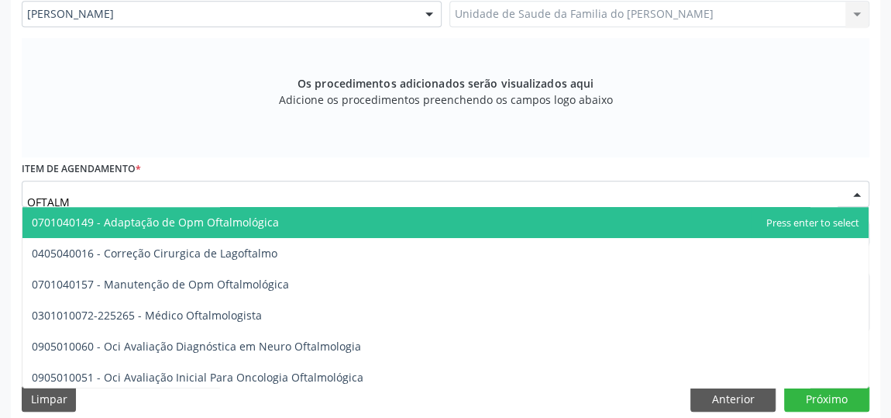
type input "OFTALMO"
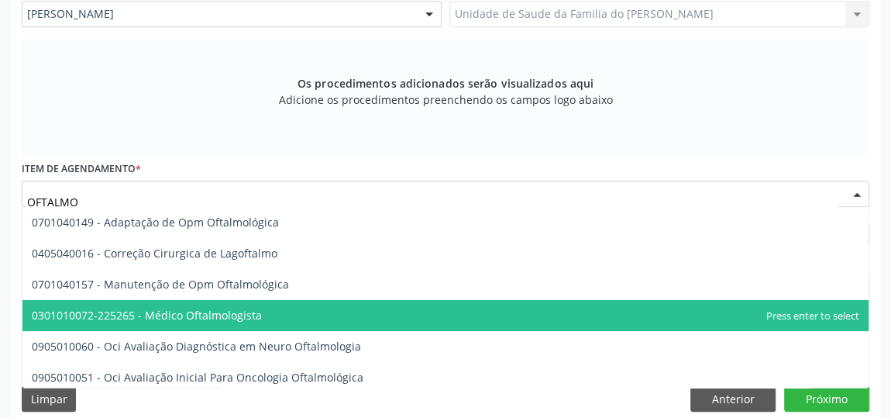
click at [246, 318] on span "0301010072-225265 - Médico Oftalmologista" at bounding box center [147, 315] width 230 height 15
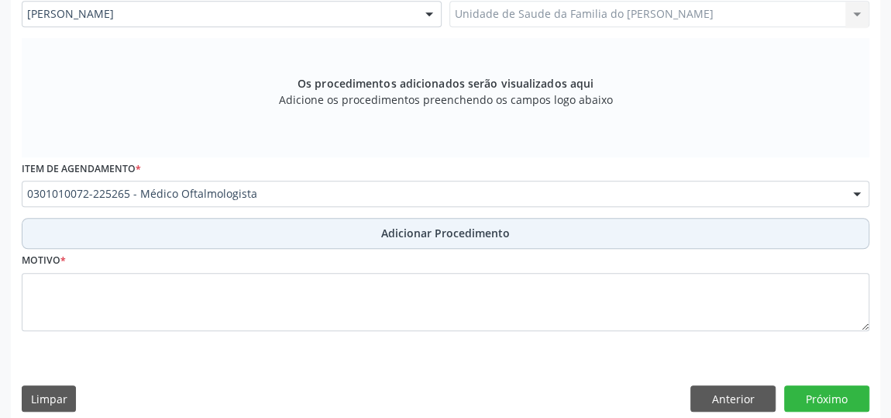
click at [285, 237] on button "Adicionar Procedimento" at bounding box center [446, 233] width 848 height 31
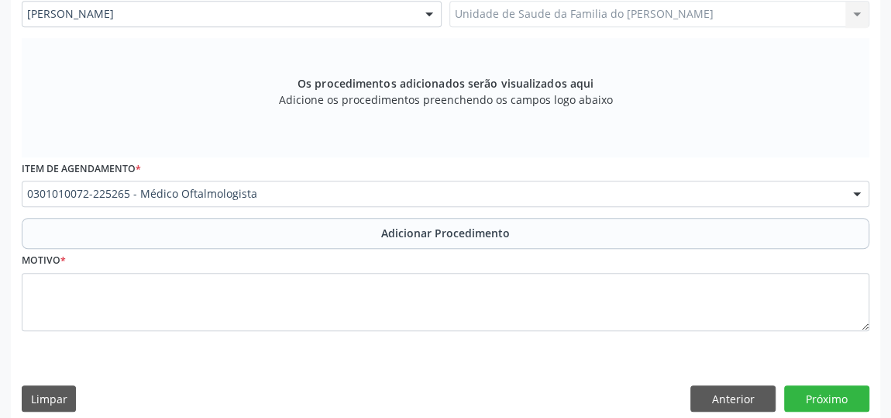
scroll to position [422, 0]
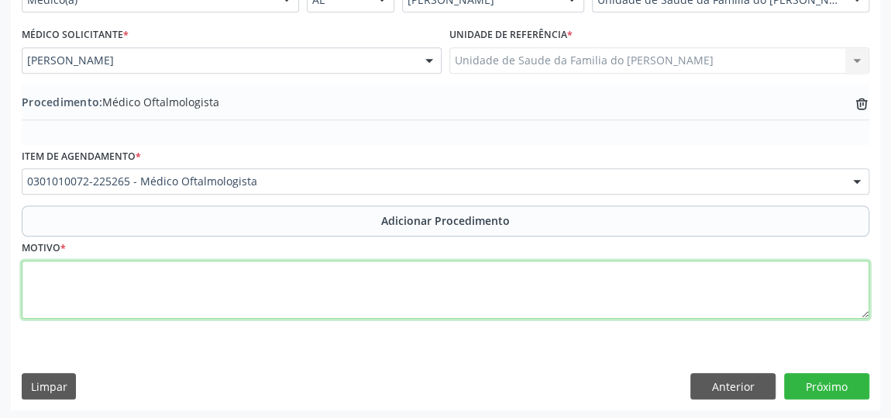
click at [271, 281] on textarea at bounding box center [446, 289] width 848 height 59
type textarea "AVALIACAO"
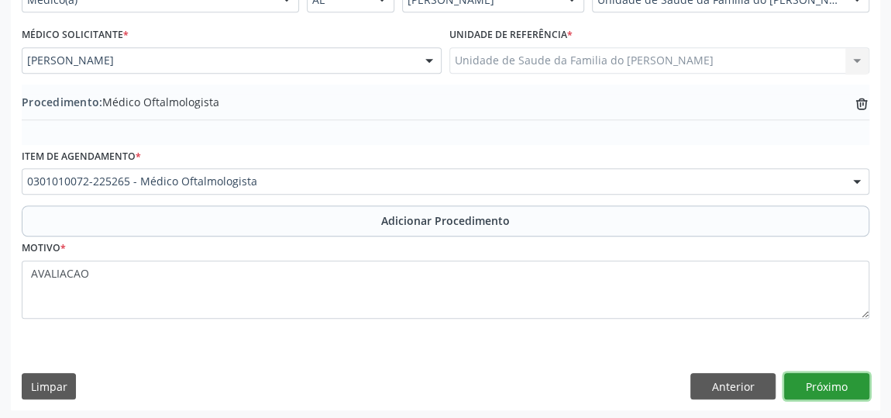
click at [830, 380] on button "Próximo" at bounding box center [826, 386] width 85 height 26
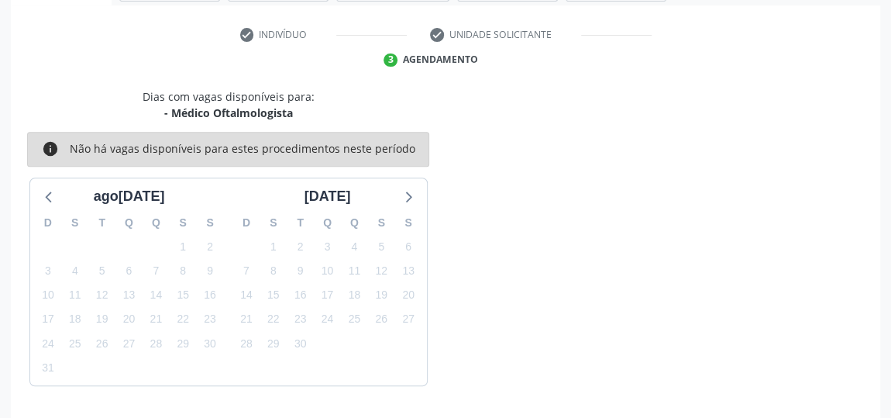
scroll to position [346, 0]
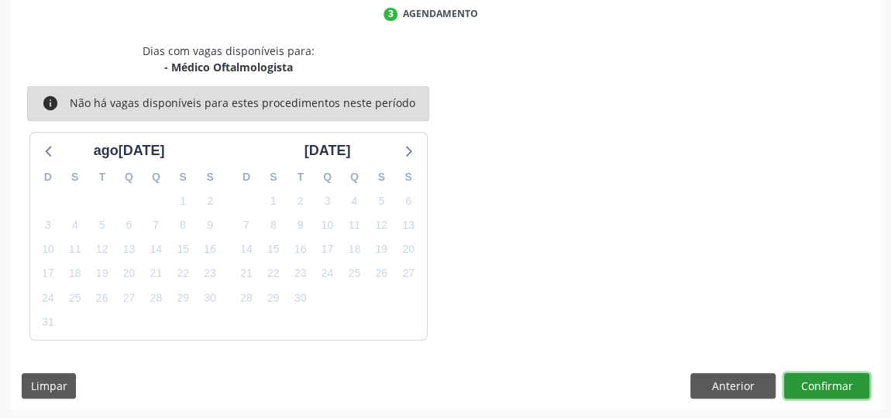
click at [816, 380] on button "Confirmar" at bounding box center [826, 386] width 85 height 26
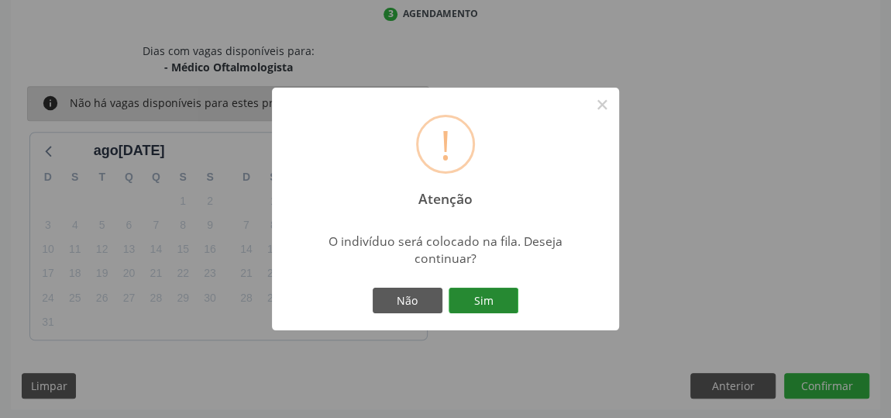
click at [477, 298] on button "Sim" at bounding box center [484, 300] width 70 height 26
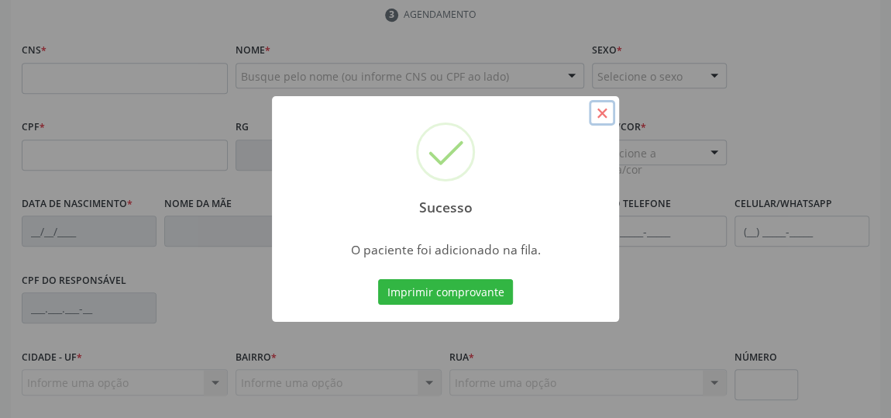
click at [598, 112] on button "×" at bounding box center [602, 113] width 26 height 26
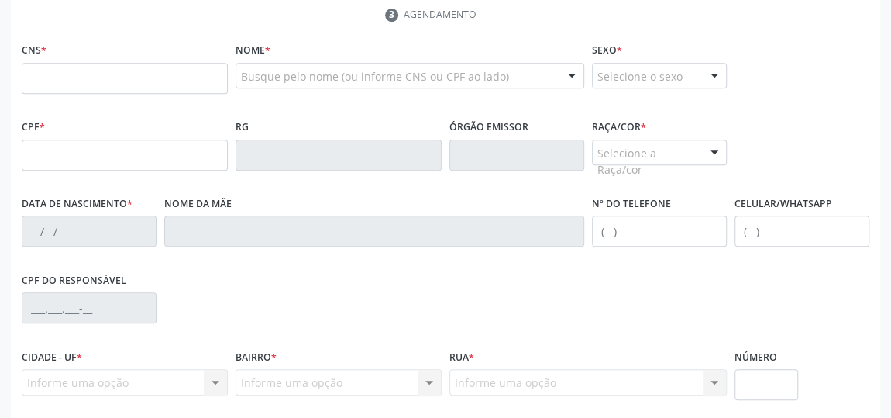
scroll to position [205, 0]
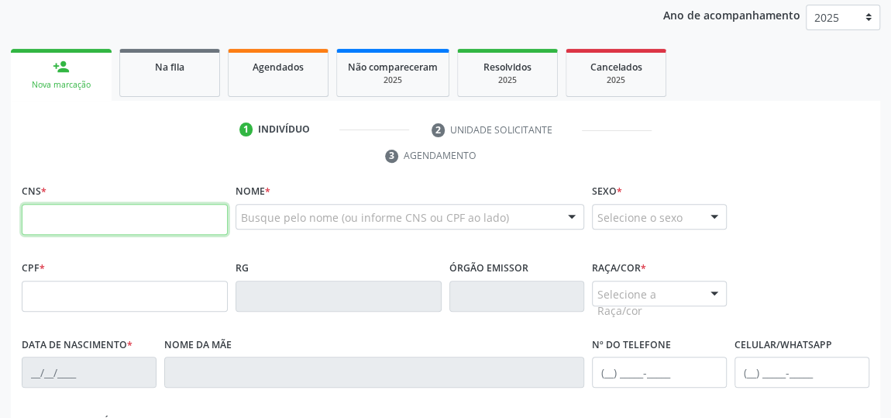
click at [121, 217] on input "text" at bounding box center [125, 219] width 206 height 31
paste input "707 6072 0065 2292"
type input "707 6072 0065 2292"
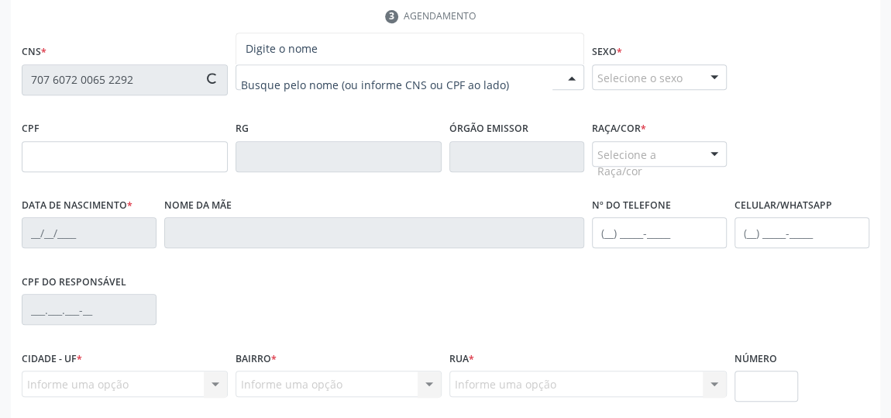
scroll to position [346, 0]
type input "131.946.384-32"
type input "21/01/2009"
type input "Gleiciane Pinheiro da Rocha"
type input "(82) 99662-6554"
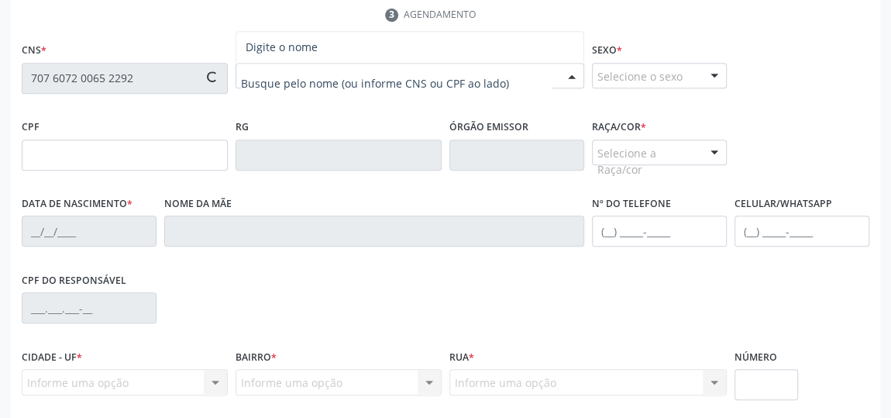
type input "S/N"
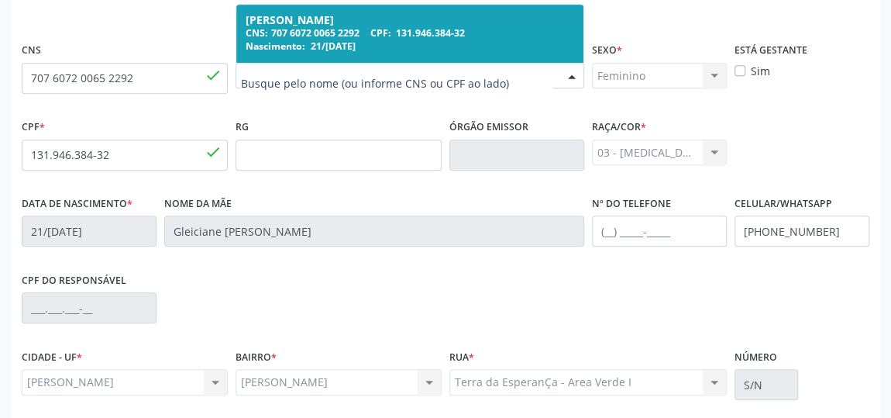
scroll to position [468, 0]
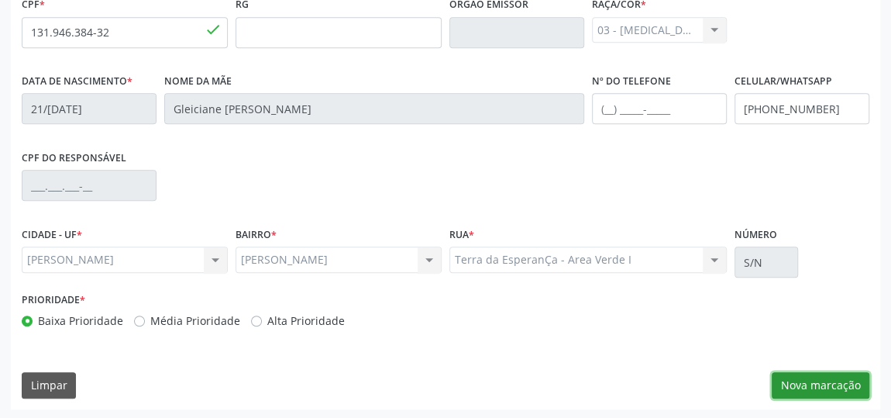
click at [833, 383] on button "Nova marcação" at bounding box center [821, 385] width 98 height 26
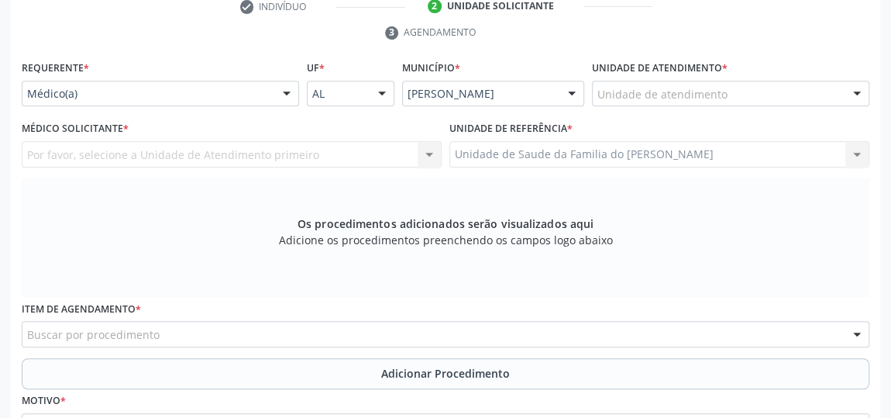
scroll to position [327, 0]
click at [281, 91] on div at bounding box center [286, 95] width 23 height 26
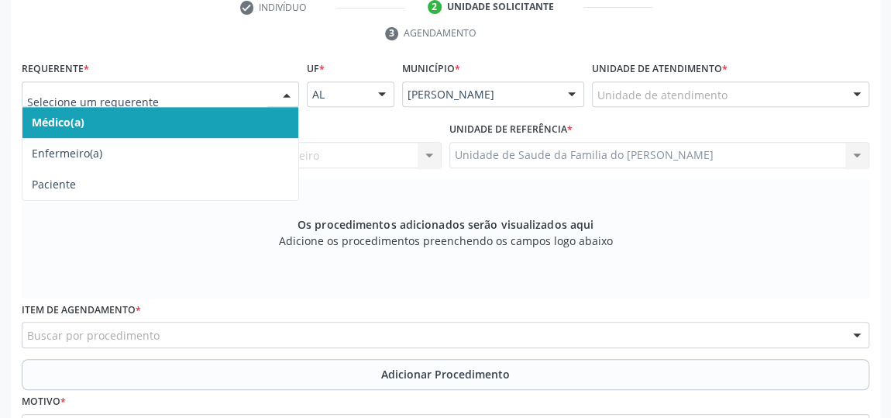
click at [181, 126] on span "Médico(a)" at bounding box center [160, 122] width 276 height 31
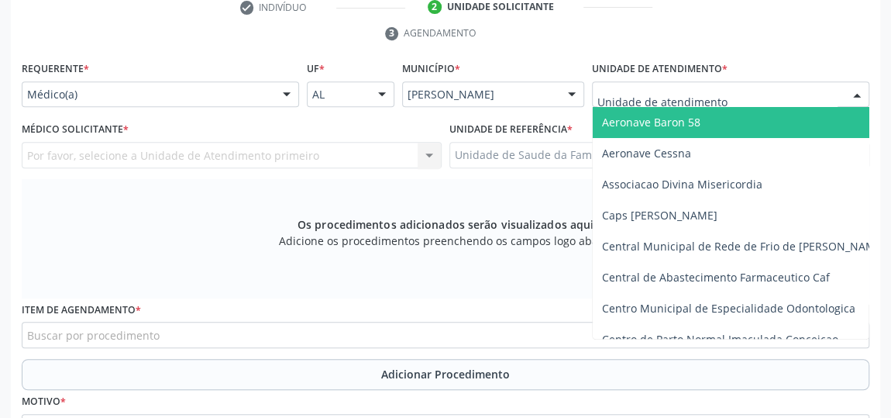
type input "J"
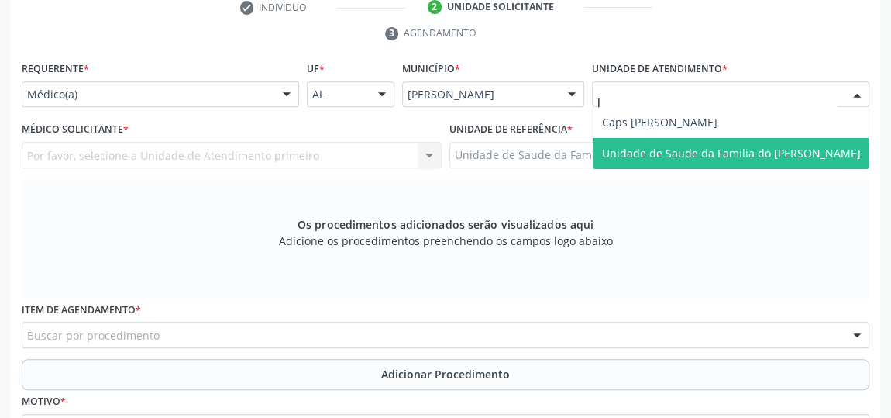
click at [677, 151] on span "Unidade de Saude da Familia do [PERSON_NAME]" at bounding box center [731, 153] width 259 height 15
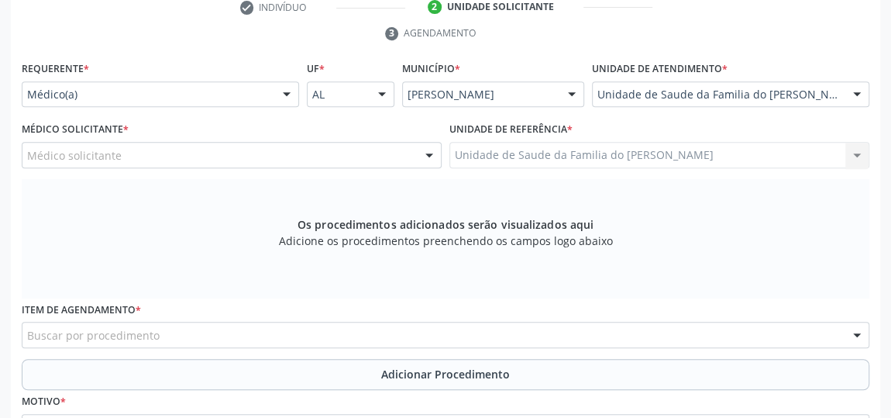
click at [425, 149] on div at bounding box center [429, 156] width 23 height 26
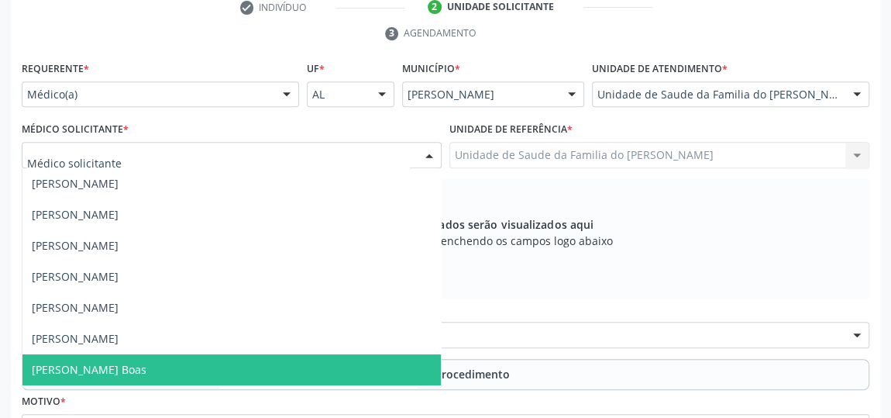
click at [224, 372] on span "[PERSON_NAME] Boas" at bounding box center [231, 369] width 418 height 31
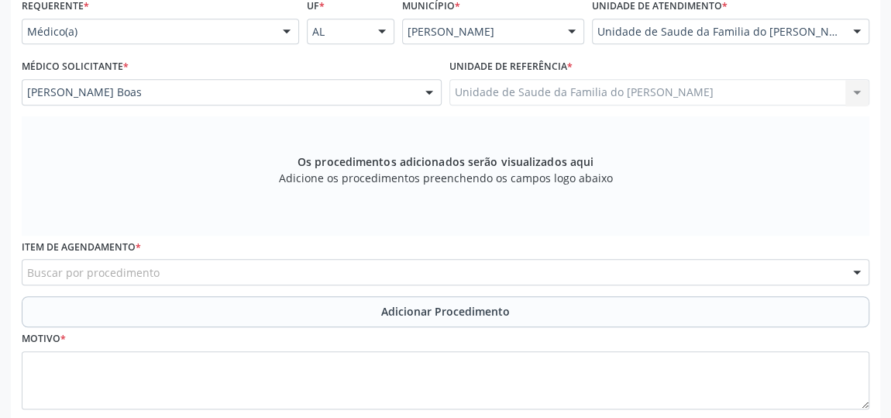
scroll to position [468, 0]
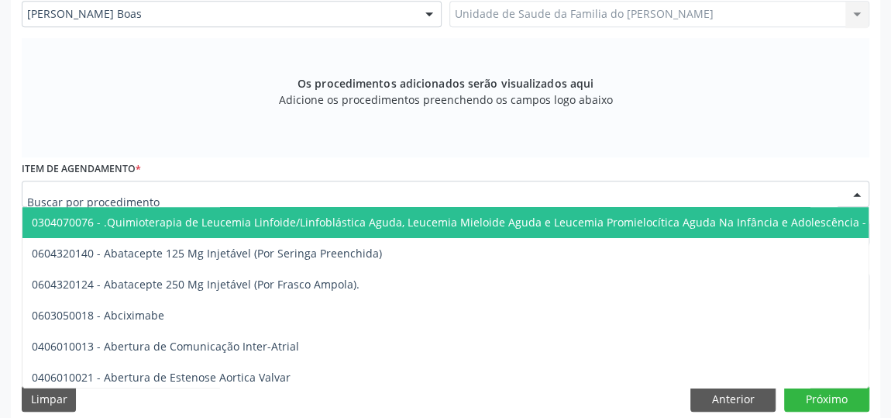
click at [242, 195] on div at bounding box center [446, 194] width 848 height 26
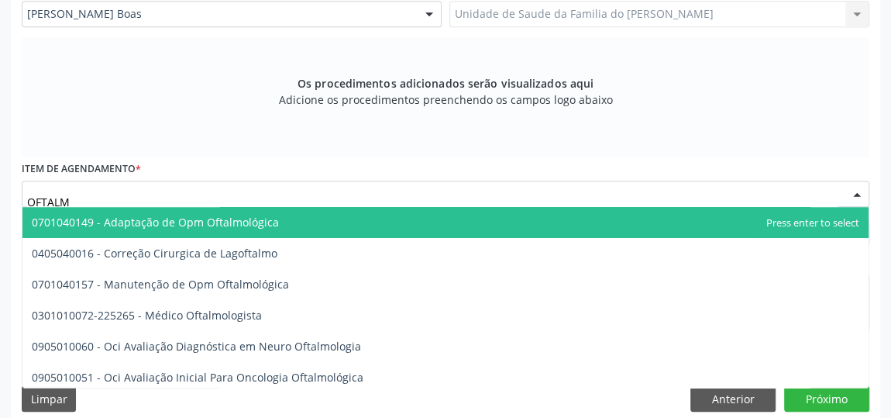
type input "OFTALMO"
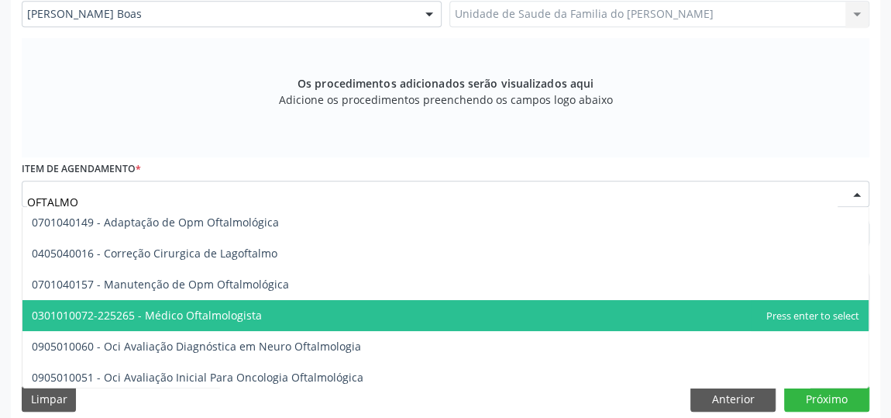
click at [226, 316] on span "0301010072-225265 - Médico Oftalmologista" at bounding box center [147, 315] width 230 height 15
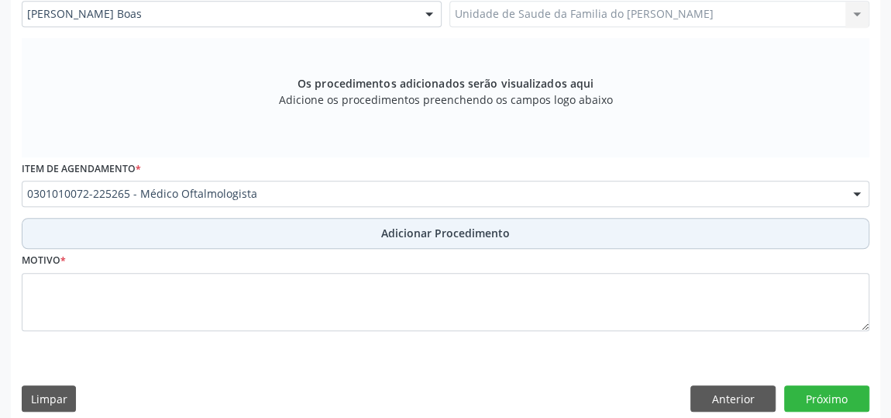
click at [353, 233] on button "Adicionar Procedimento" at bounding box center [446, 233] width 848 height 31
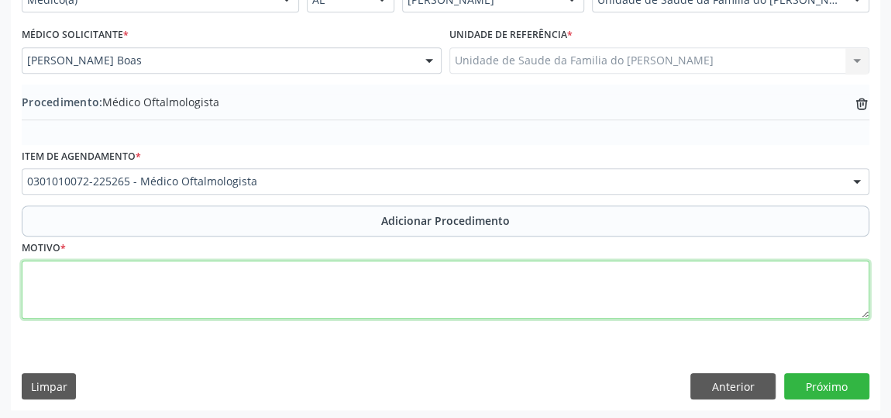
click at [256, 286] on textarea at bounding box center [446, 289] width 848 height 59
click at [56, 270] on textarea "DISTURBIO VISUAL" at bounding box center [446, 289] width 848 height 59
type textarea "DISTÚRBIO VISUAL"
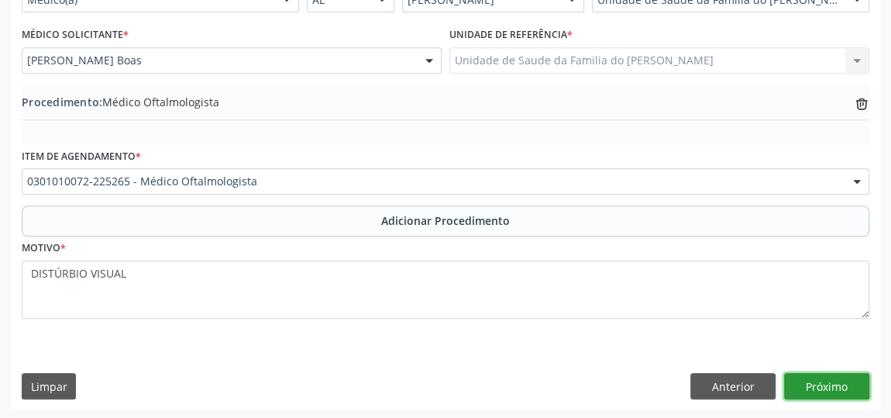
click at [809, 377] on button "Próximo" at bounding box center [826, 386] width 85 height 26
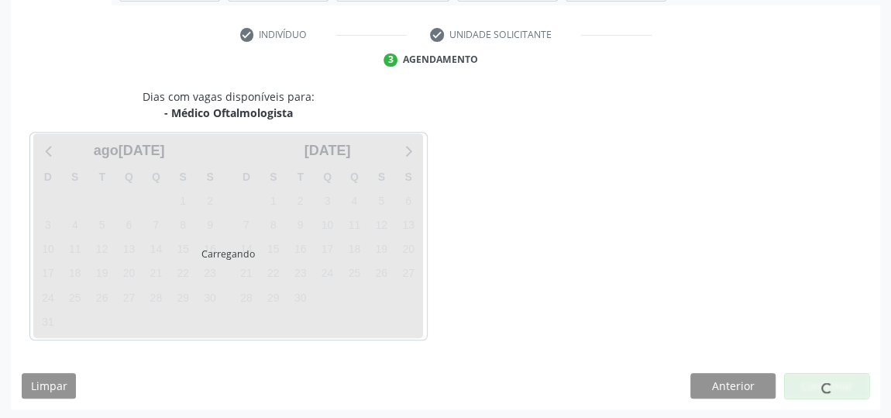
scroll to position [346, 0]
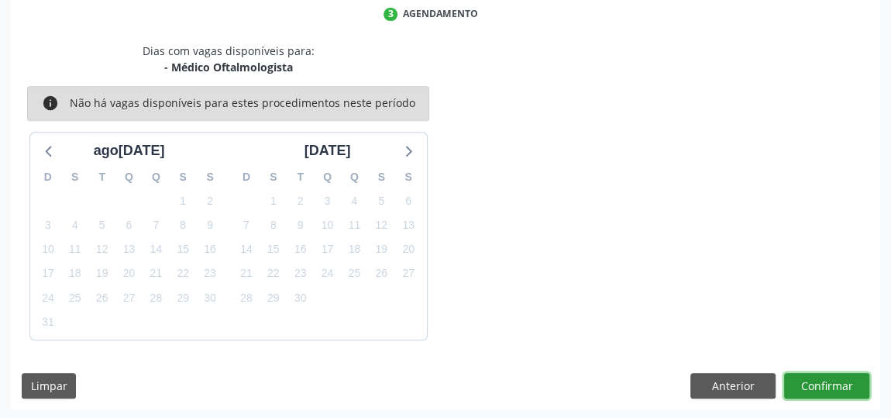
click at [815, 384] on button "Confirmar" at bounding box center [826, 386] width 85 height 26
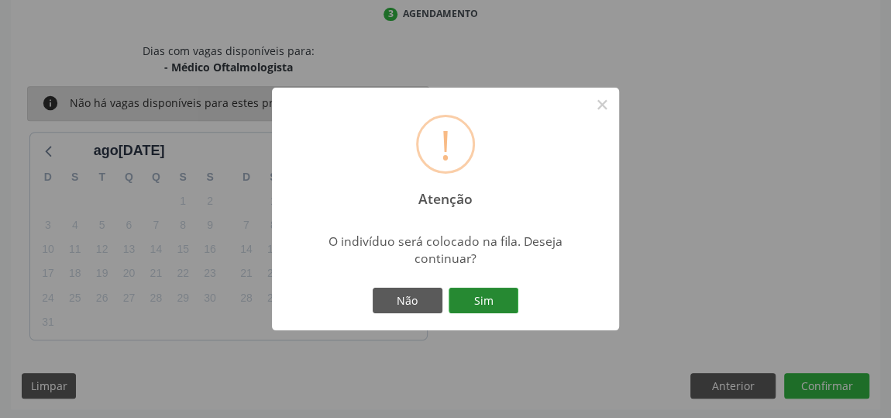
click at [475, 305] on button "Sim" at bounding box center [484, 300] width 70 height 26
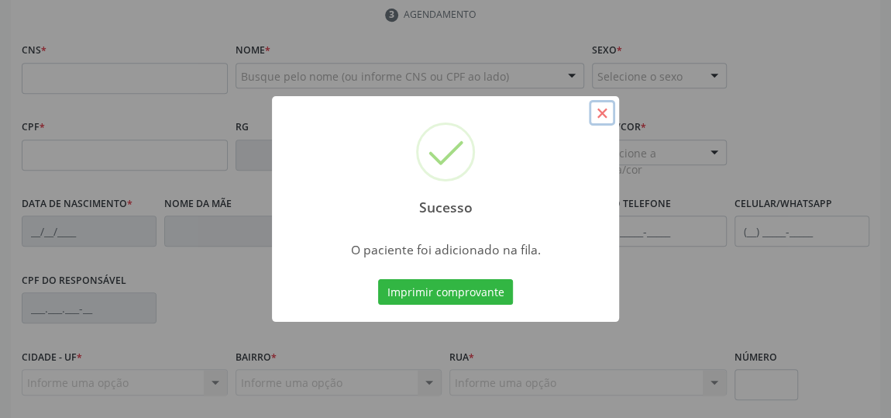
click at [596, 115] on button "×" at bounding box center [602, 113] width 26 height 26
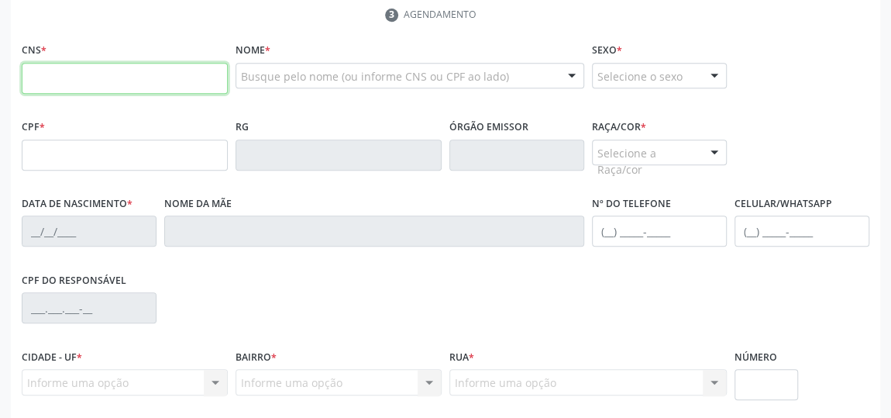
click at [89, 79] on input "text" at bounding box center [125, 78] width 206 height 31
type input "706 8081 9294 8230"
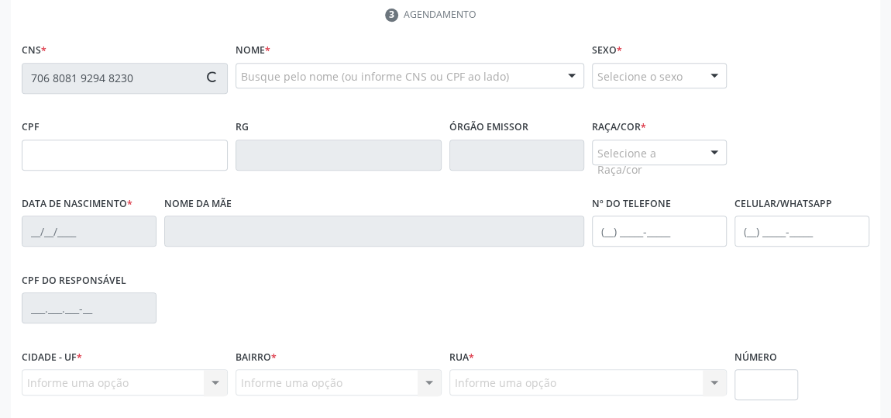
type input "131.946.224-39"
type input "23/12/2010"
type input "Gleiane Pinheiro da Silva"
type input "(82) 9929-9762"
type input "S/N"
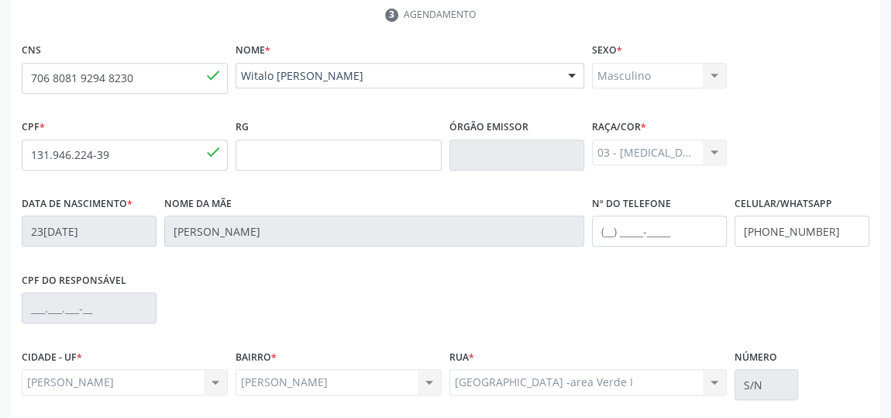
scroll to position [468, 0]
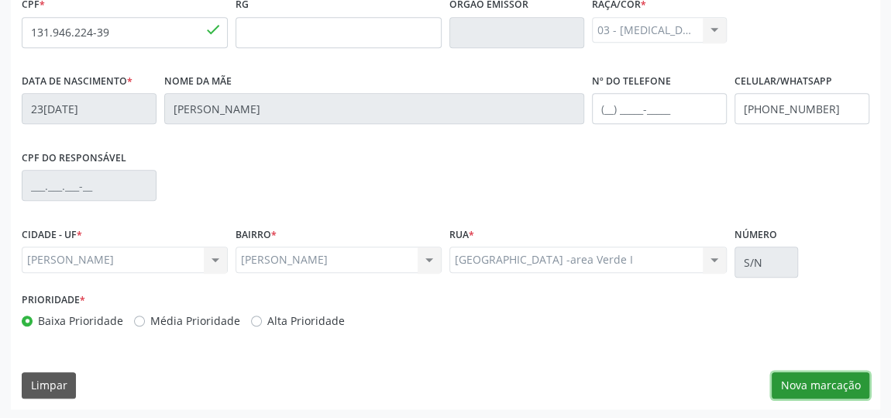
click at [797, 376] on button "Nova marcação" at bounding box center [821, 385] width 98 height 26
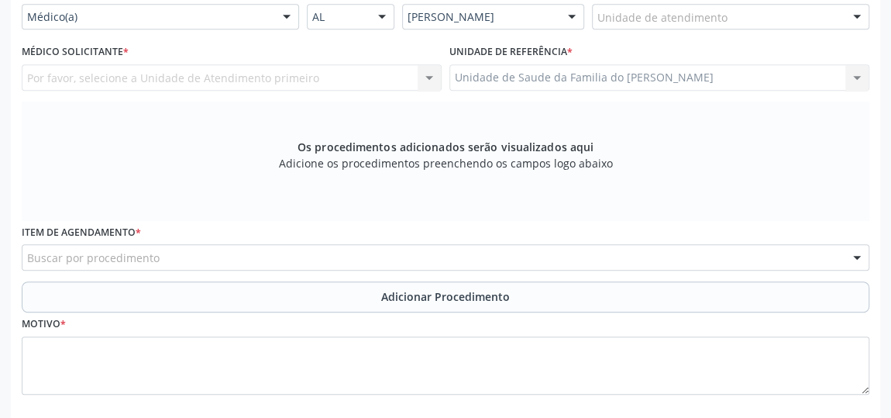
scroll to position [327, 0]
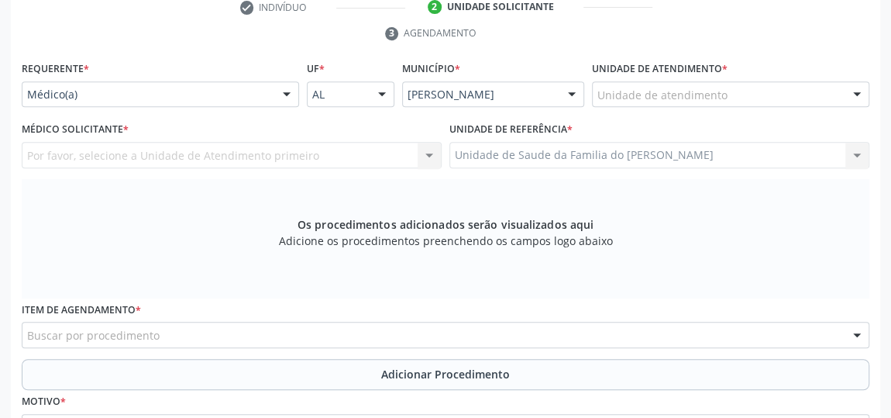
click at [288, 92] on div at bounding box center [286, 95] width 23 height 26
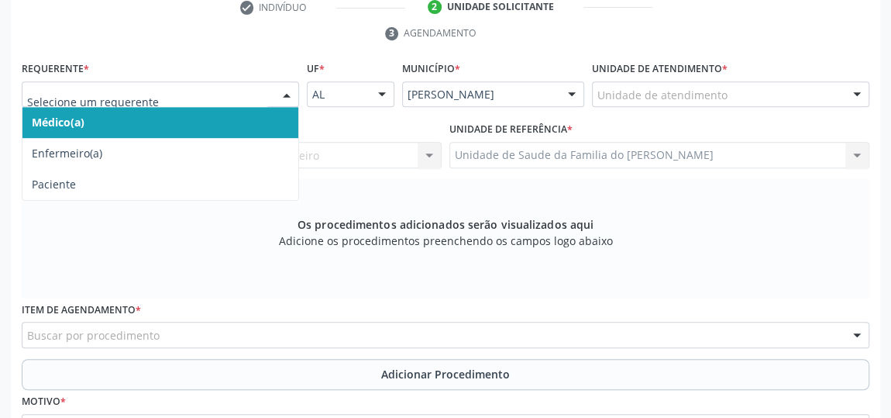
click at [260, 115] on span "Médico(a)" at bounding box center [160, 122] width 276 height 31
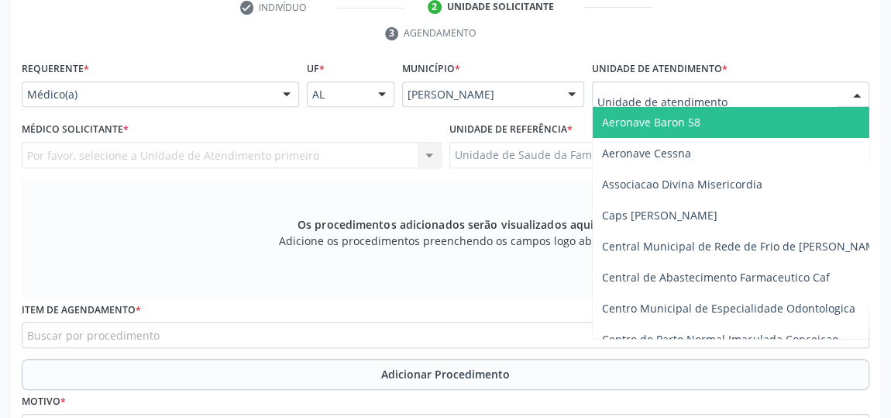
type input "J"
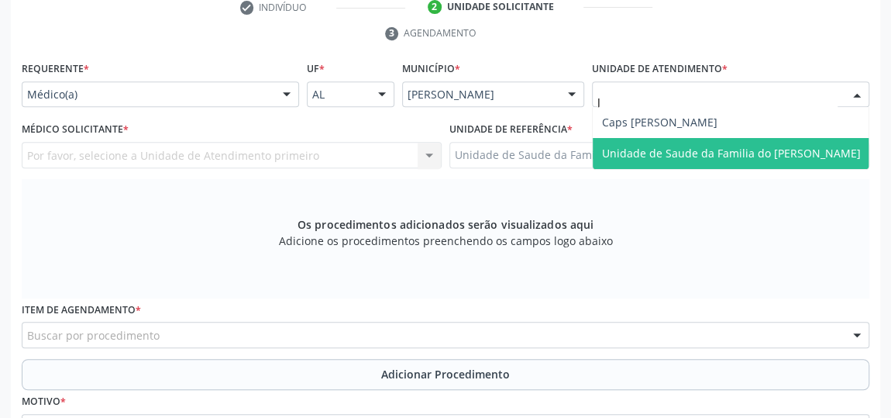
click at [697, 150] on span "Unidade de Saude da Familia do [PERSON_NAME]" at bounding box center [731, 153] width 259 height 15
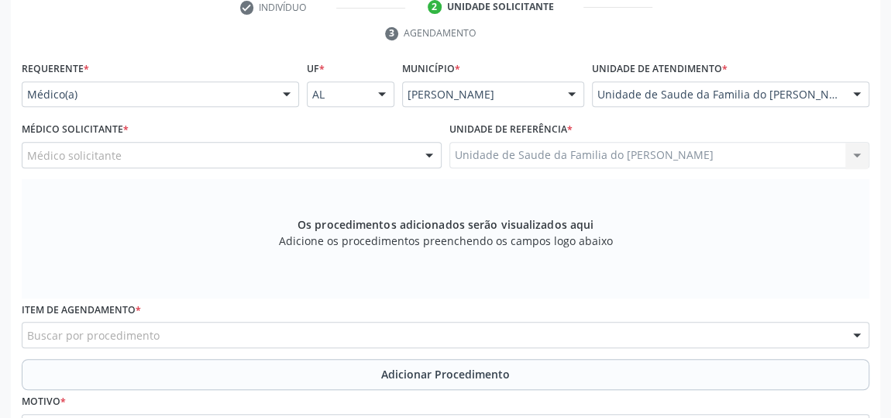
click at [426, 149] on div at bounding box center [429, 156] width 23 height 26
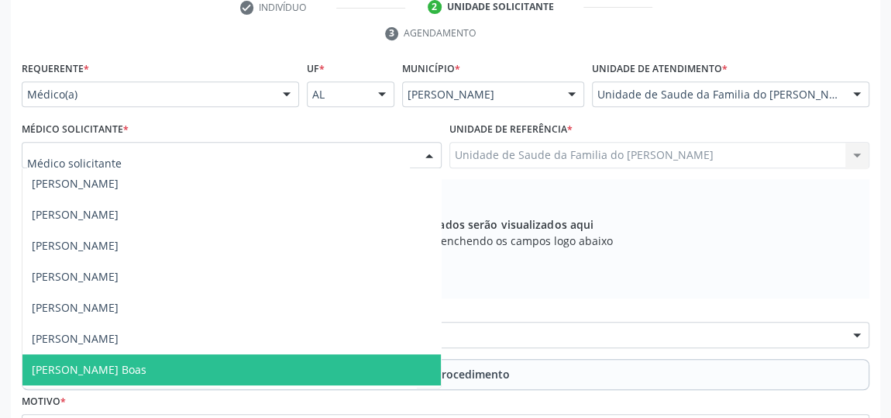
click at [230, 363] on span "[PERSON_NAME] Boas" at bounding box center [231, 369] width 418 height 31
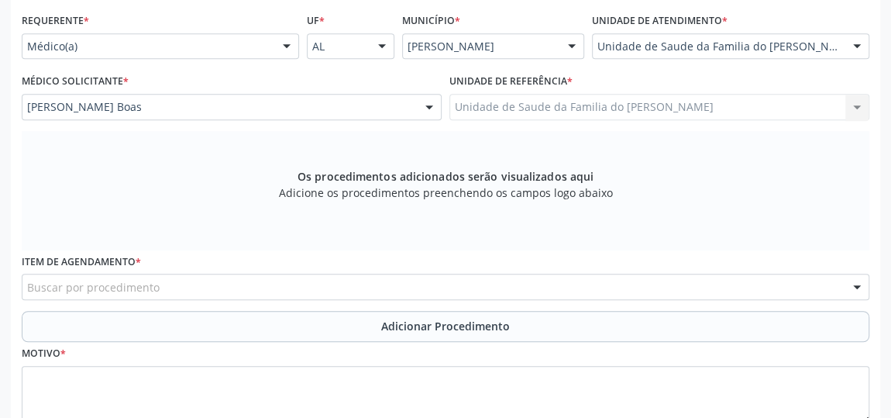
scroll to position [398, 0]
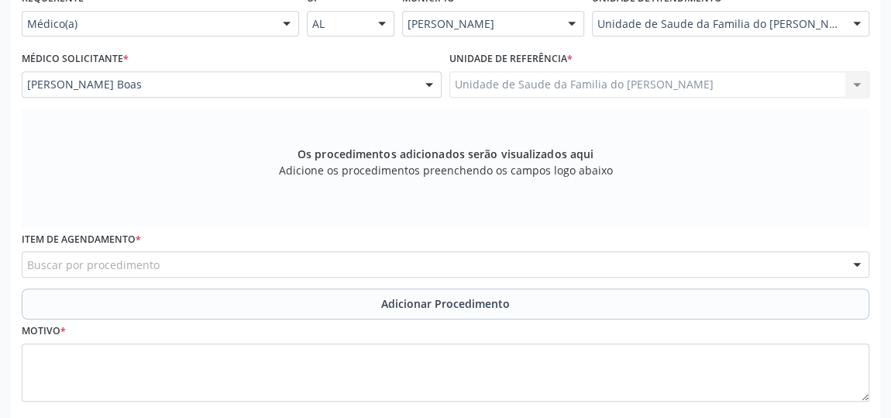
click at [255, 254] on div "Buscar por procedimento" at bounding box center [446, 264] width 848 height 26
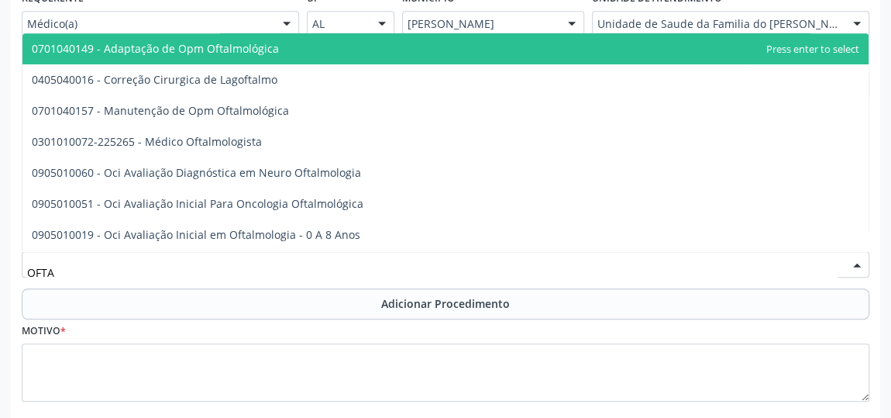
type input "OFTAL"
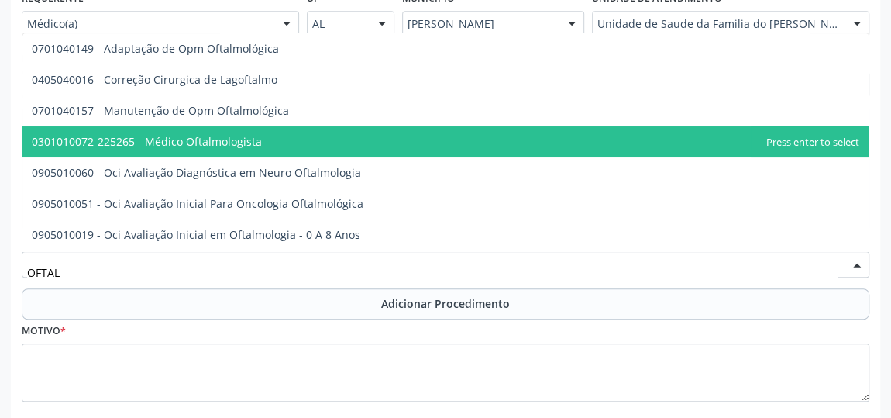
click at [270, 128] on span "0301010072-225265 - Médico Oftalmologista" at bounding box center [445, 141] width 846 height 31
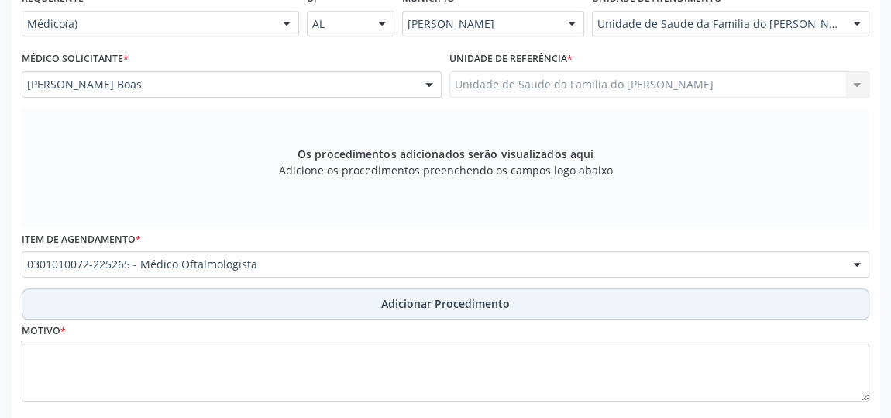
click at [294, 310] on button "Adicionar Procedimento" at bounding box center [446, 303] width 848 height 31
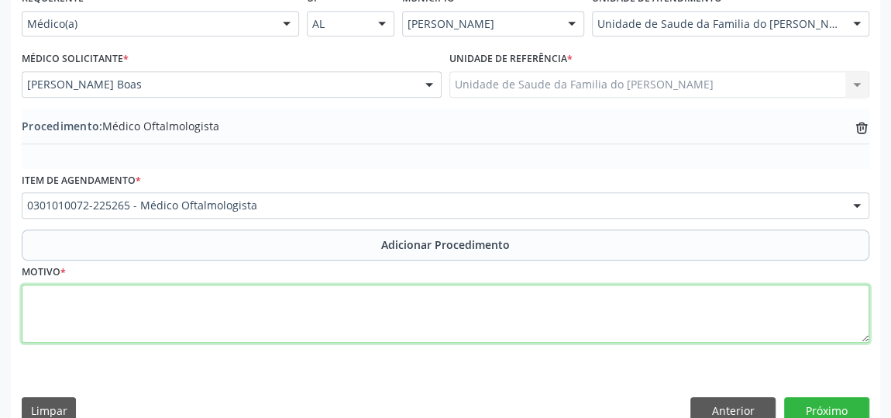
click at [288, 332] on textarea at bounding box center [446, 313] width 848 height 59
click at [63, 301] on textarea "DISTURBIO VISUAL" at bounding box center [446, 313] width 848 height 59
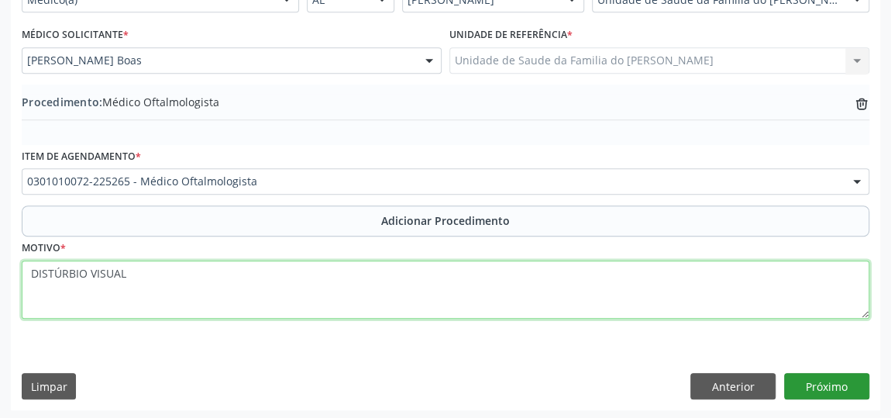
type textarea "DISTÚRBIO VISUAL"
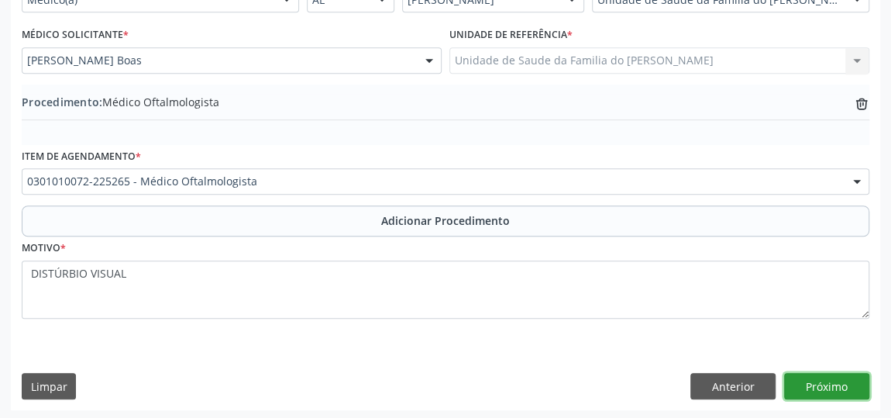
click at [833, 387] on button "Próximo" at bounding box center [826, 386] width 85 height 26
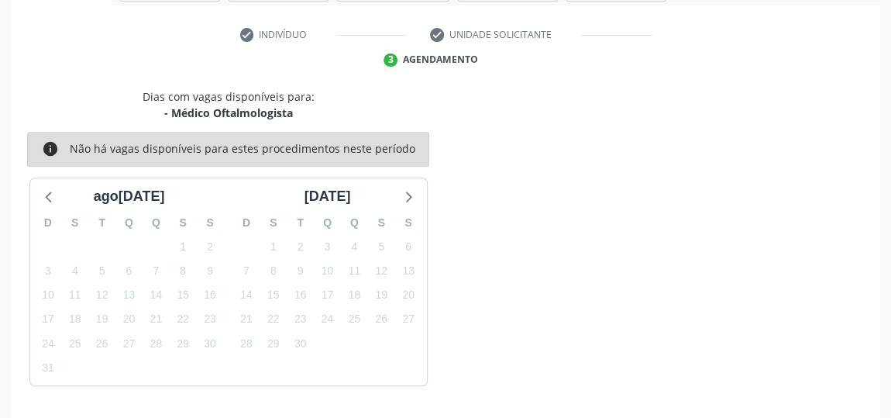
scroll to position [346, 0]
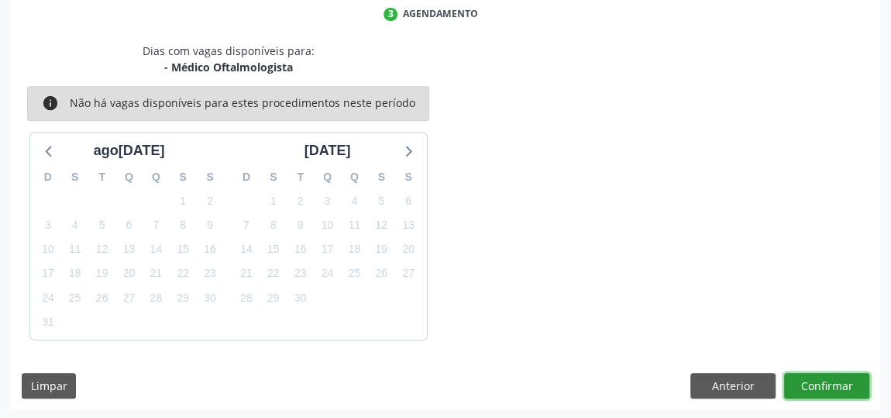
click at [833, 387] on button "Confirmar" at bounding box center [826, 386] width 85 height 26
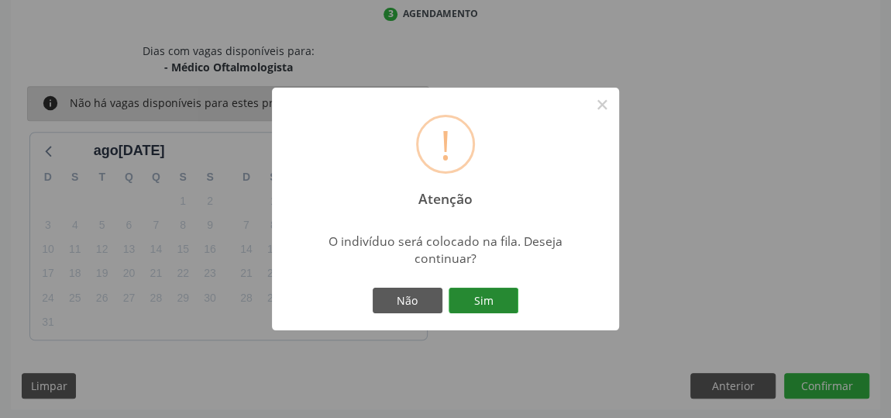
click at [491, 303] on button "Sim" at bounding box center [484, 300] width 70 height 26
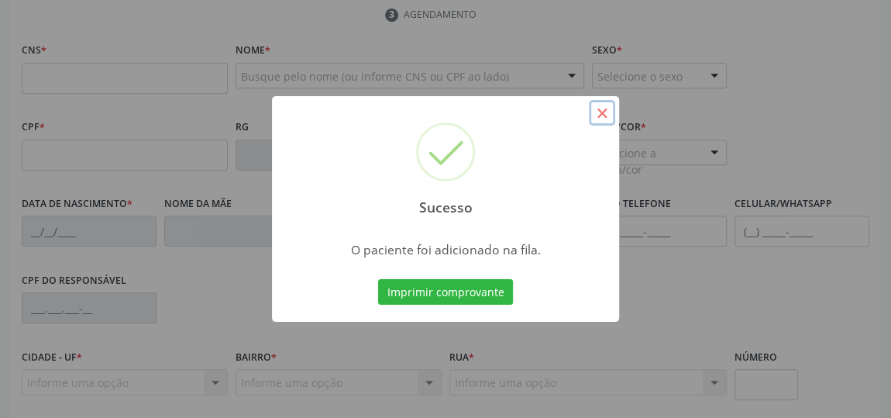
click at [601, 114] on button "×" at bounding box center [602, 113] width 26 height 26
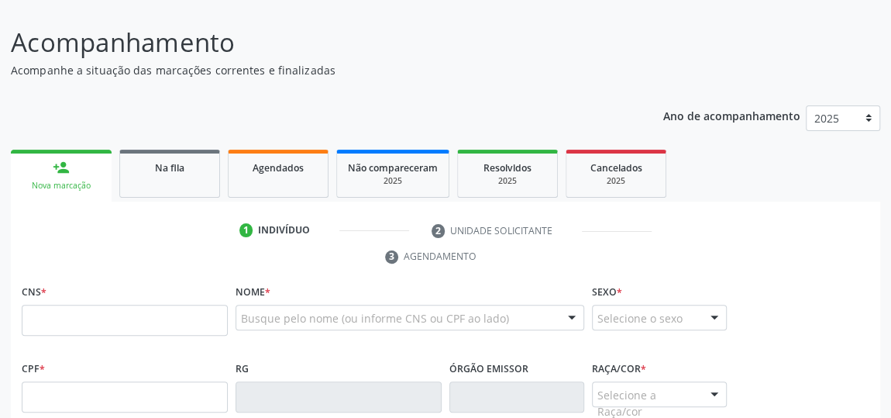
scroll to position [134, 0]
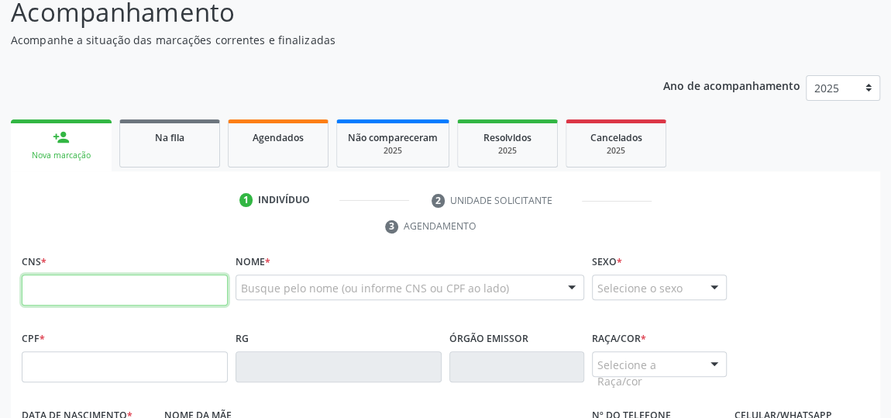
click at [140, 285] on input "text" at bounding box center [125, 289] width 206 height 31
type input "704 2085 8744 1790"
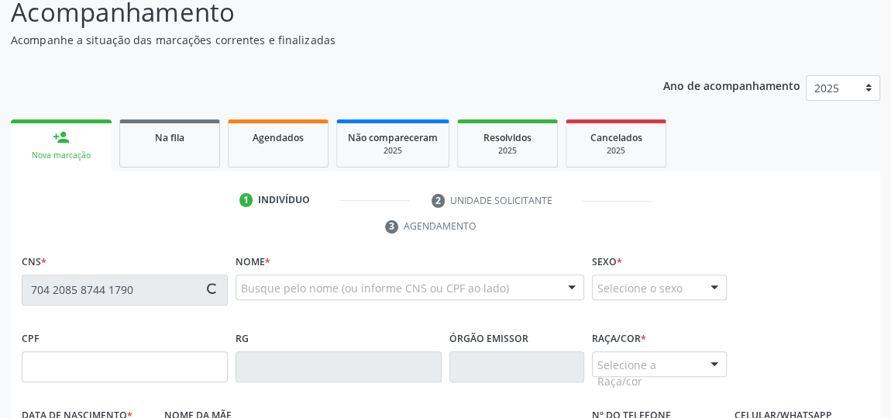
type input "075.348.434-05"
type input "25/11/1979"
type input "Terezinha Gomes da ConceiÇÃo"
type input "(82) 99365-5620"
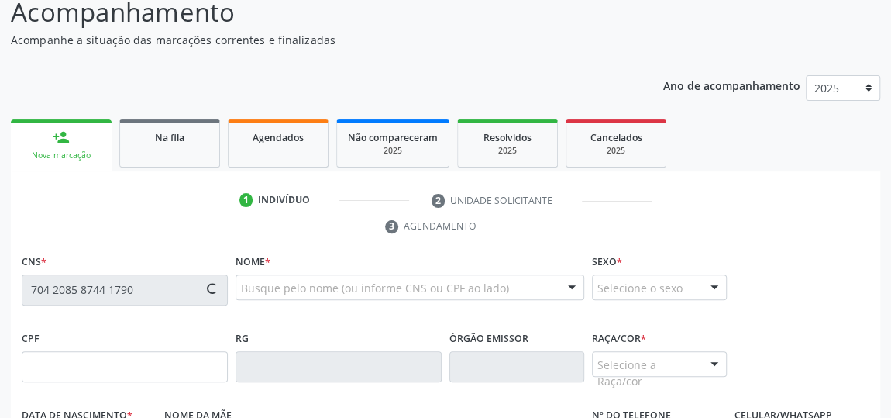
type input "S/N"
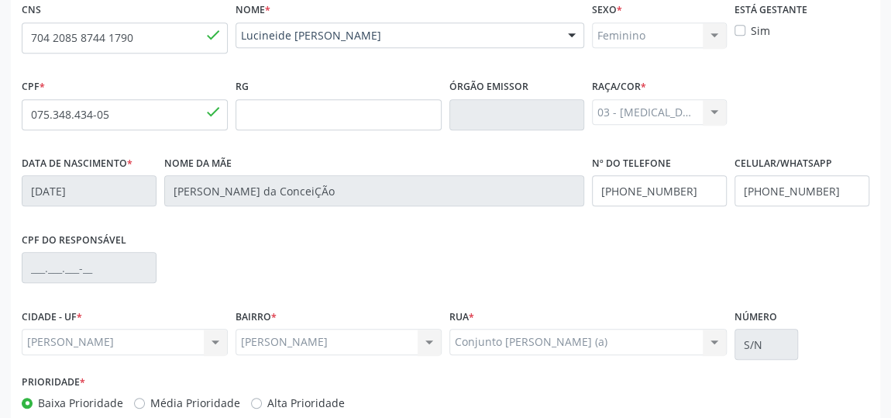
scroll to position [468, 0]
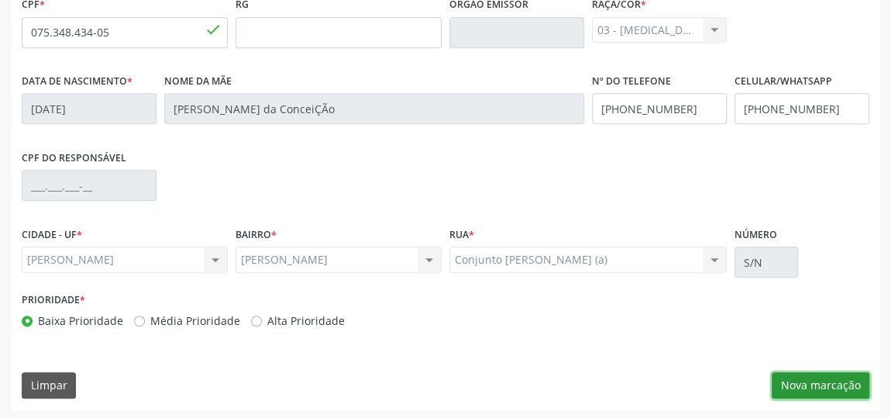
click at [814, 381] on button "Nova marcação" at bounding box center [821, 385] width 98 height 26
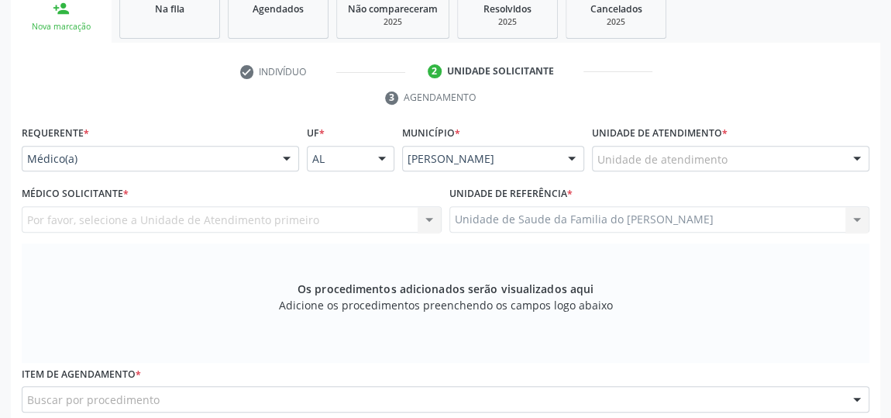
scroll to position [257, 0]
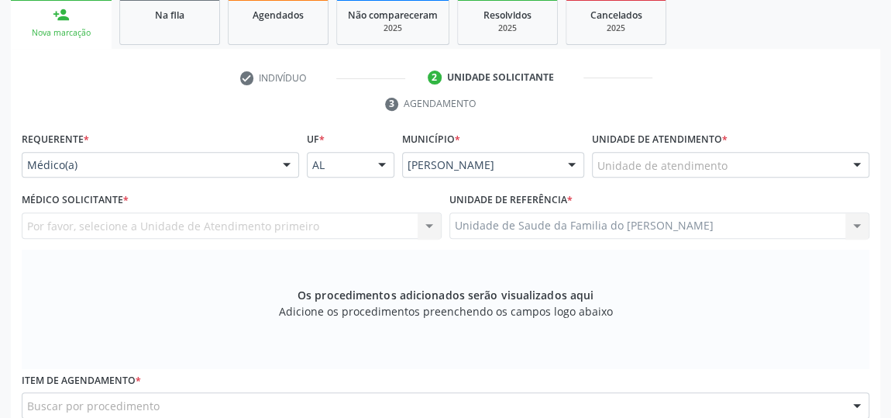
click at [276, 153] on div at bounding box center [286, 166] width 23 height 26
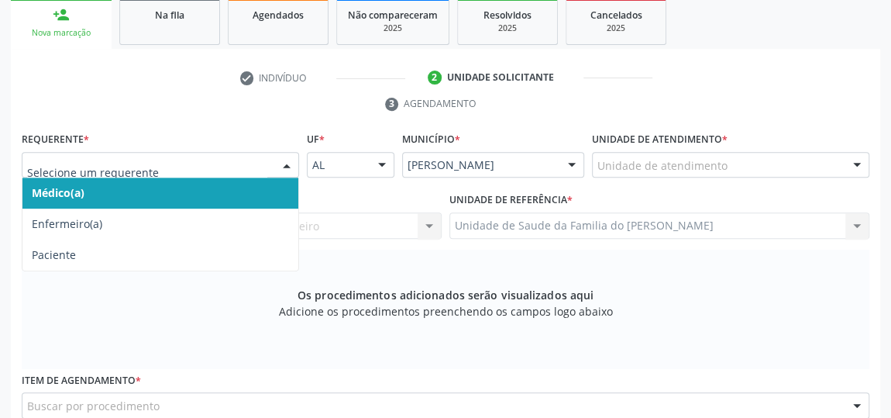
click at [213, 196] on span "Médico(a)" at bounding box center [160, 192] width 276 height 31
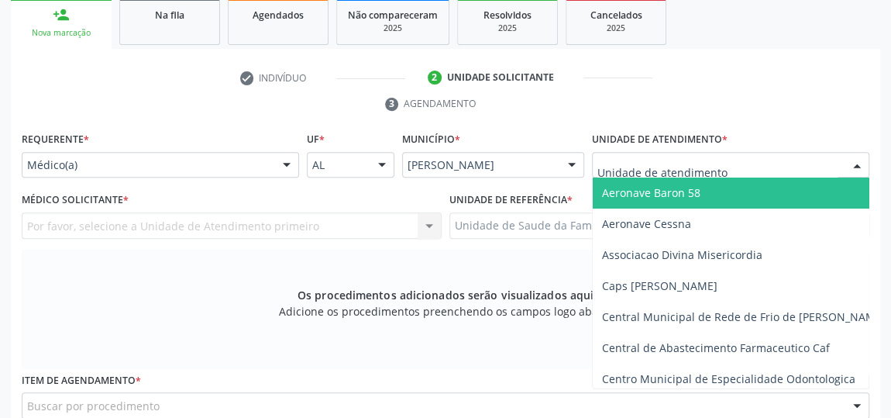
type input "J"
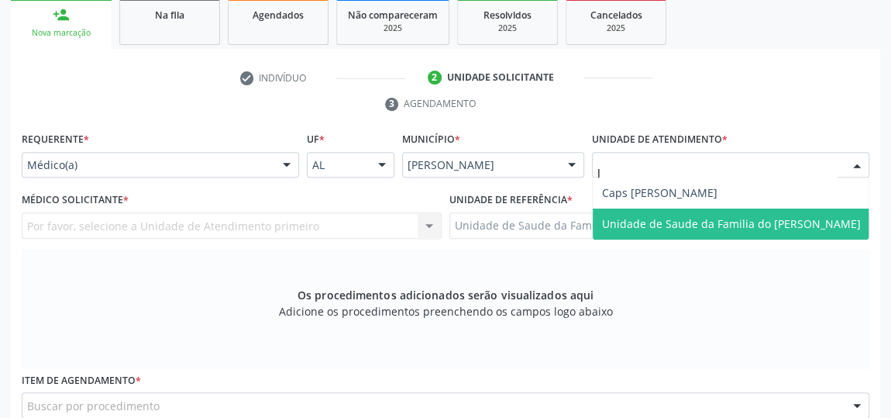
click at [661, 219] on span "Unidade de Saude da Familia do [PERSON_NAME]" at bounding box center [731, 223] width 259 height 15
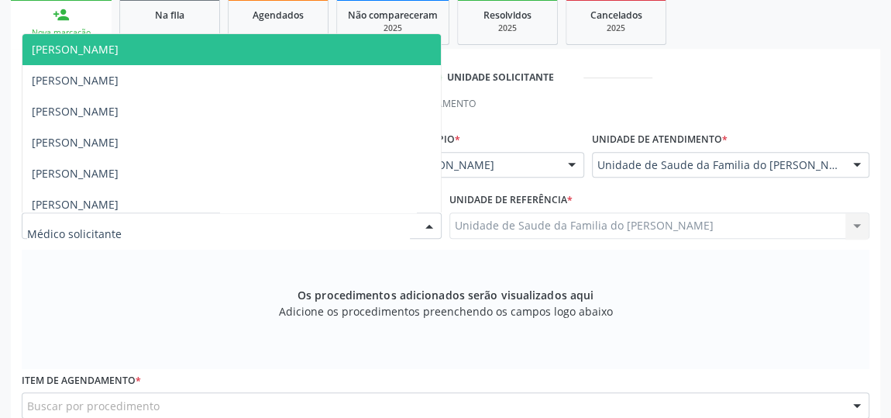
click at [424, 222] on div at bounding box center [429, 226] width 23 height 26
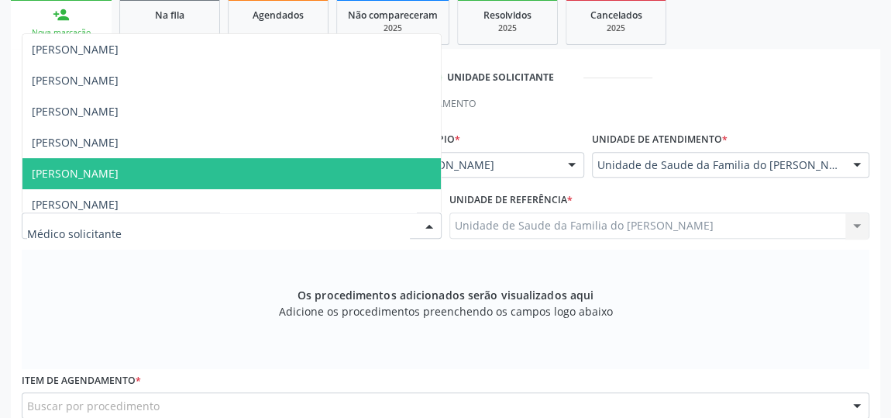
click at [313, 170] on span "[PERSON_NAME]" at bounding box center [231, 173] width 418 height 31
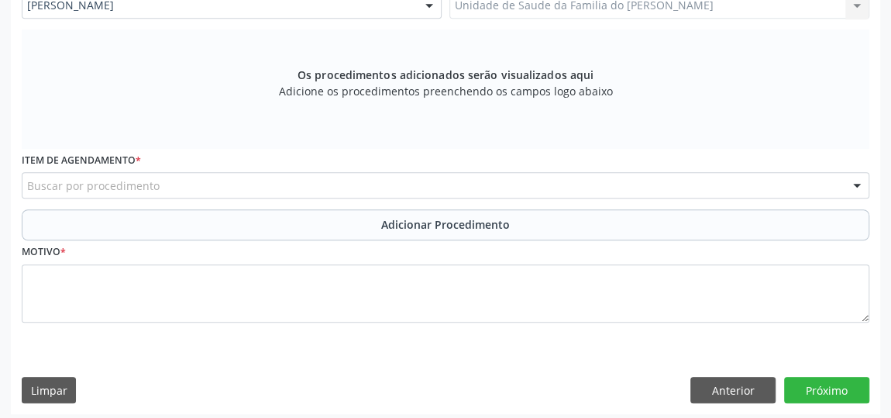
scroll to position [480, 0]
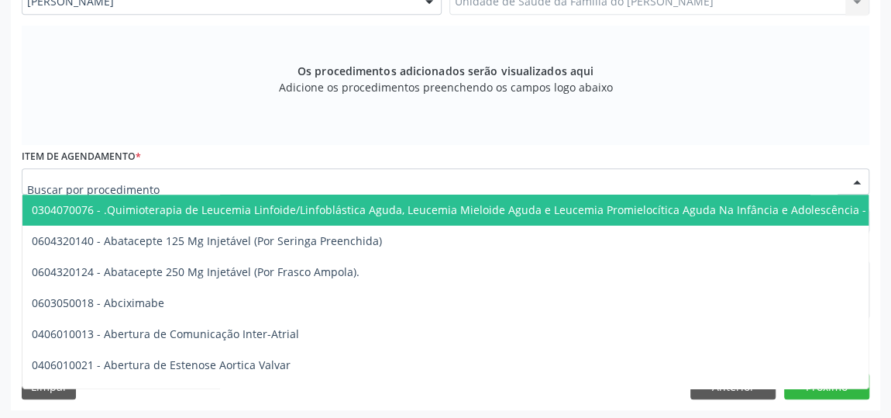
click at [332, 184] on div at bounding box center [446, 181] width 848 height 26
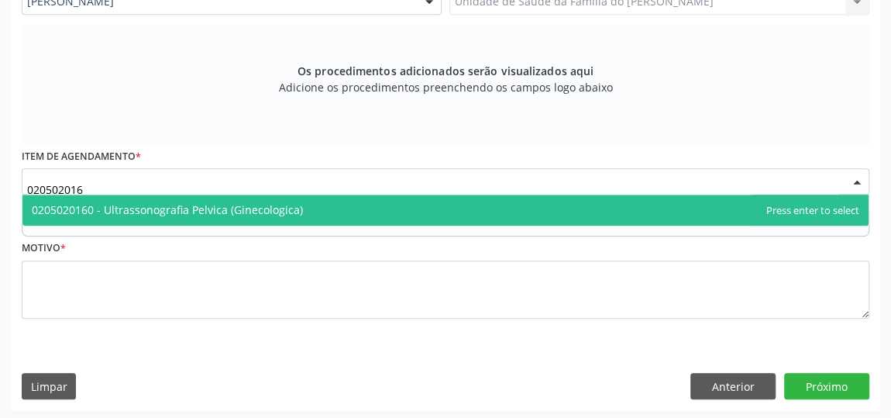
click at [332, 206] on span "0205020160 - Ultrassonografia Pelvica (Ginecologica)" at bounding box center [445, 210] width 846 height 31
type input "020502016"
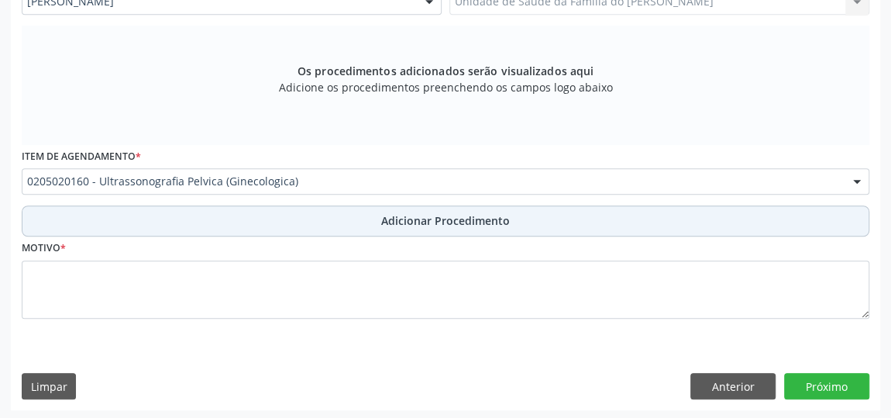
click at [333, 219] on button "Adicionar Procedimento" at bounding box center [446, 220] width 848 height 31
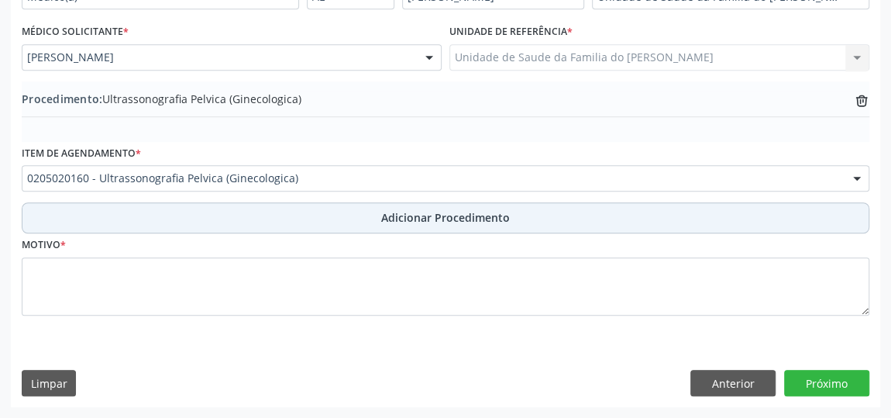
scroll to position [422, 0]
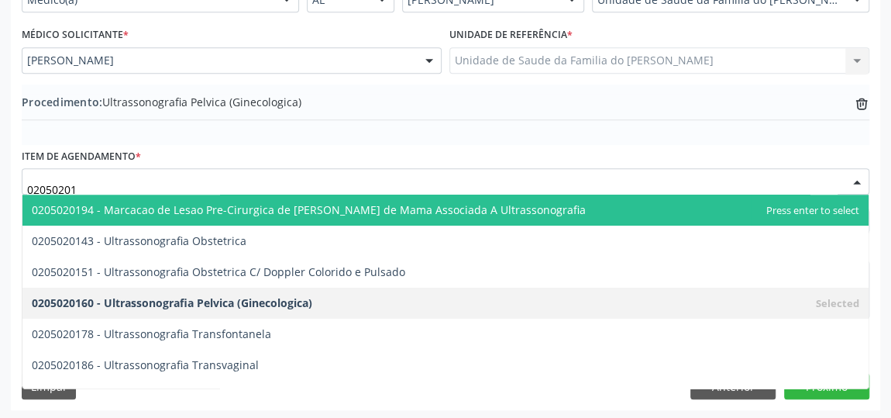
type input "020502018"
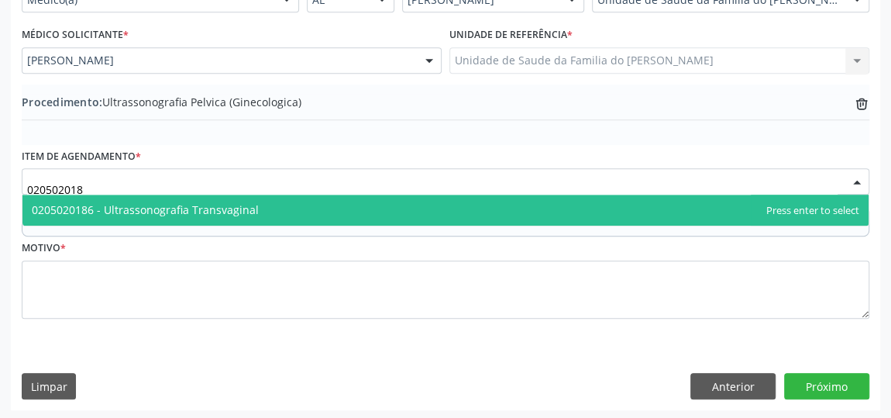
click at [277, 212] on span "0205020186 - Ultrassonografia Transvaginal" at bounding box center [445, 210] width 846 height 31
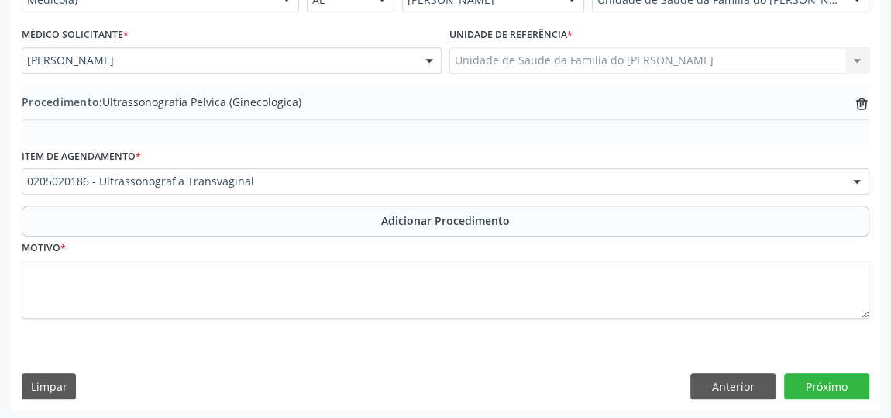
click at [277, 212] on button "Adicionar Procedimento" at bounding box center [446, 220] width 848 height 31
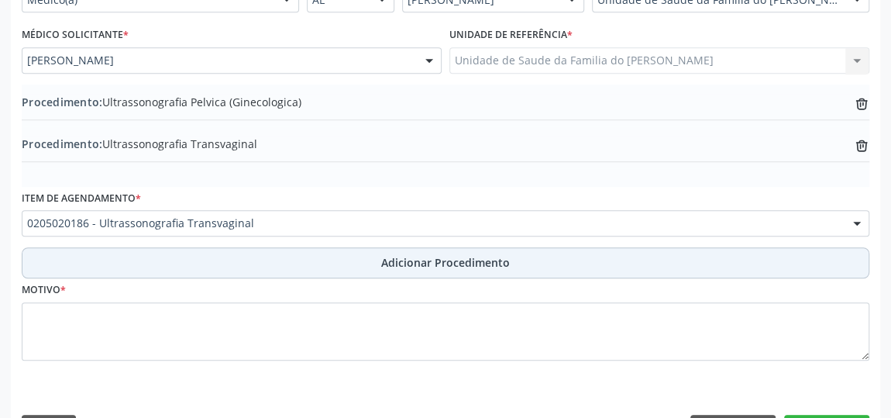
scroll to position [463, 0]
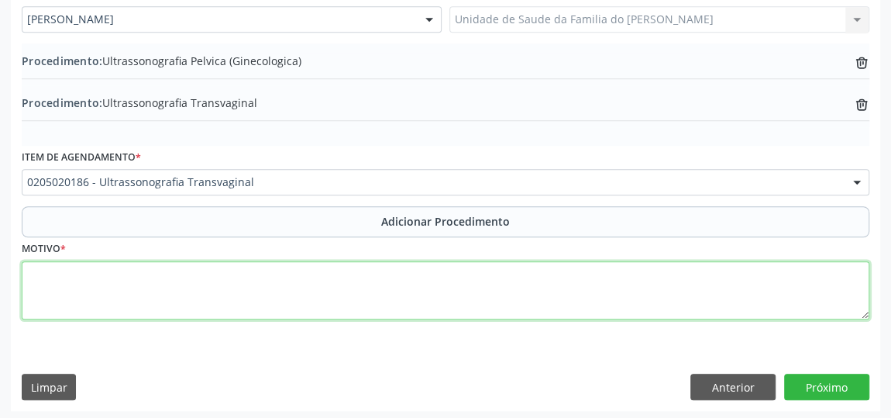
click at [323, 279] on textarea at bounding box center [446, 290] width 848 height 59
type textarea "DISMENORR"
click at [107, 271] on textarea "DISMENORR" at bounding box center [446, 290] width 848 height 59
click at [62, 274] on textarea "DISMENORREIA" at bounding box center [446, 290] width 848 height 59
drag, startPoint x: 62, startPoint y: 273, endPoint x: 184, endPoint y: 299, distance: 125.2
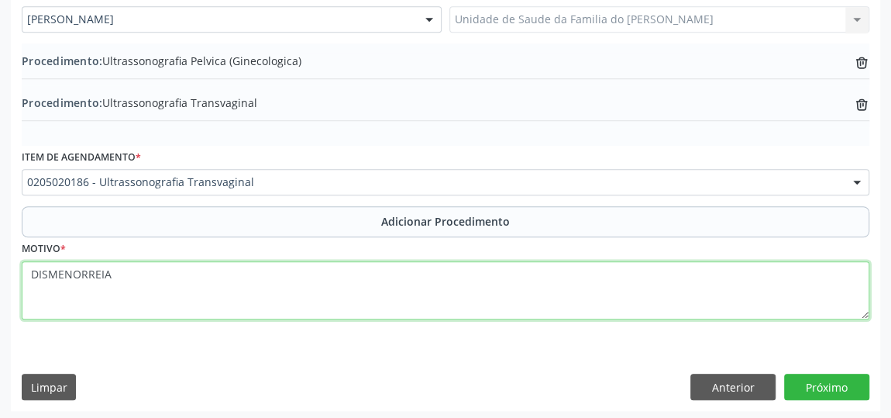
click at [184, 299] on textarea "DISMENORREIA" at bounding box center [446, 290] width 848 height 59
type textarea "DISMENORREIA"
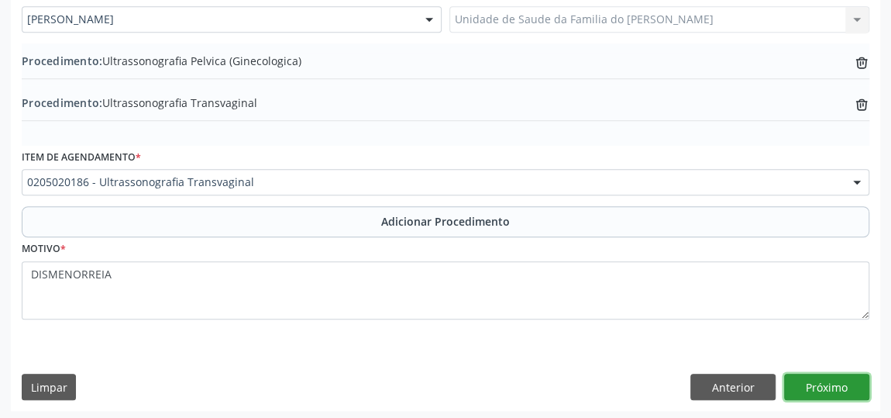
click at [821, 383] on button "Próximo" at bounding box center [826, 387] width 85 height 26
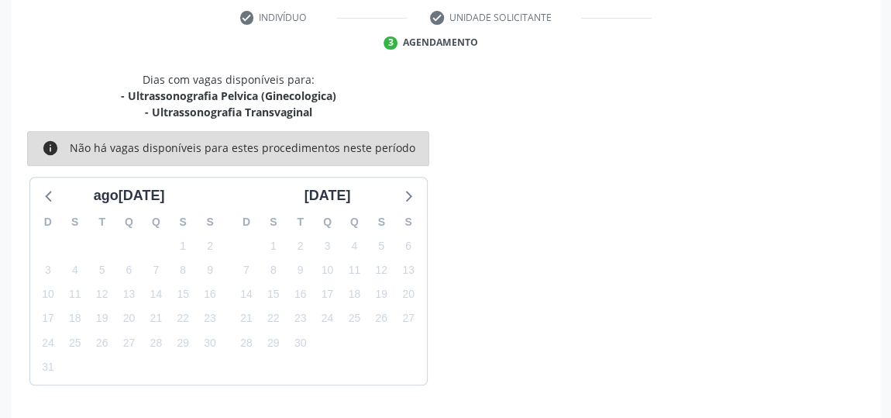
scroll to position [362, 0]
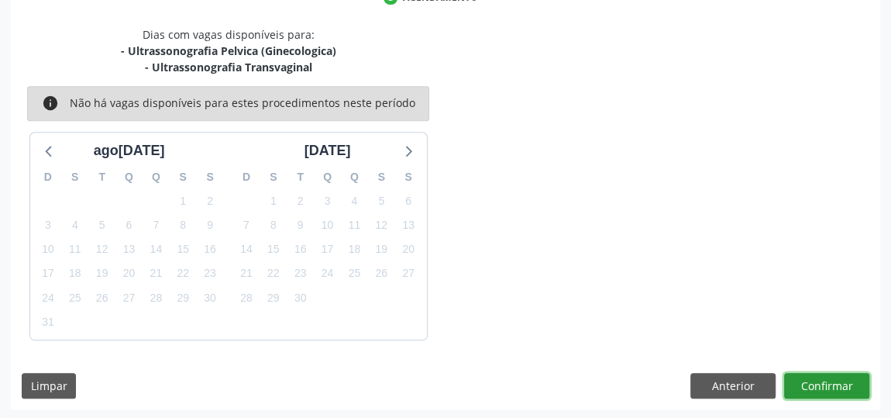
click at [797, 376] on button "Confirmar" at bounding box center [826, 386] width 85 height 26
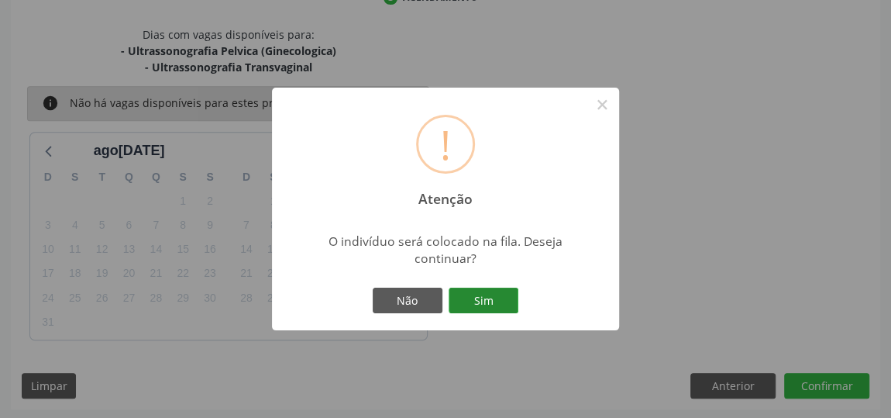
click at [515, 303] on button "Sim" at bounding box center [484, 300] width 70 height 26
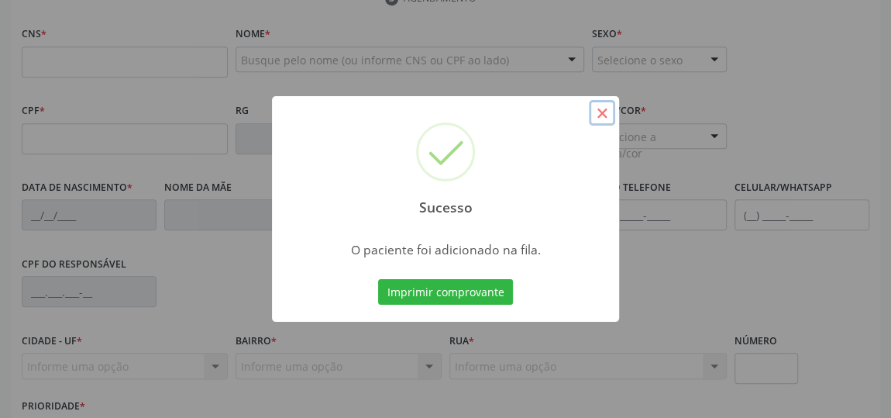
click at [604, 116] on button "×" at bounding box center [602, 113] width 26 height 26
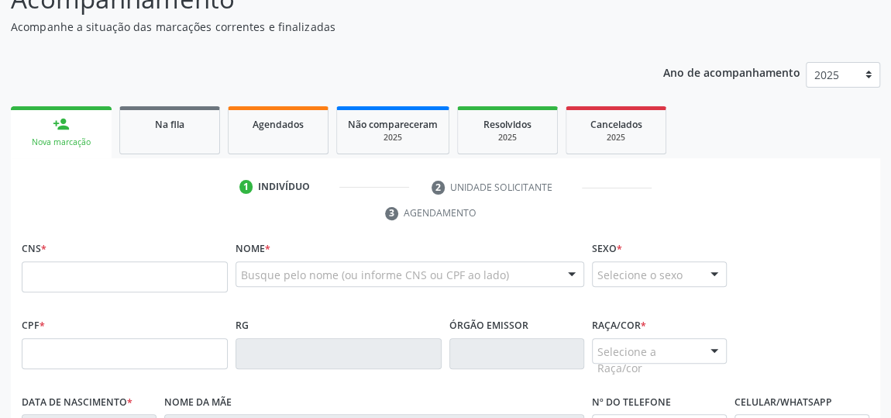
scroll to position [150, 0]
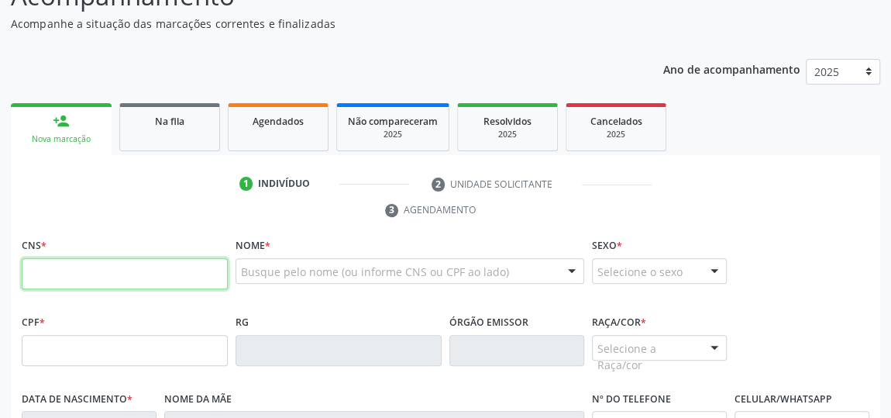
click at [77, 267] on input "text" at bounding box center [125, 273] width 206 height 31
type input "705 0052 4838 2659"
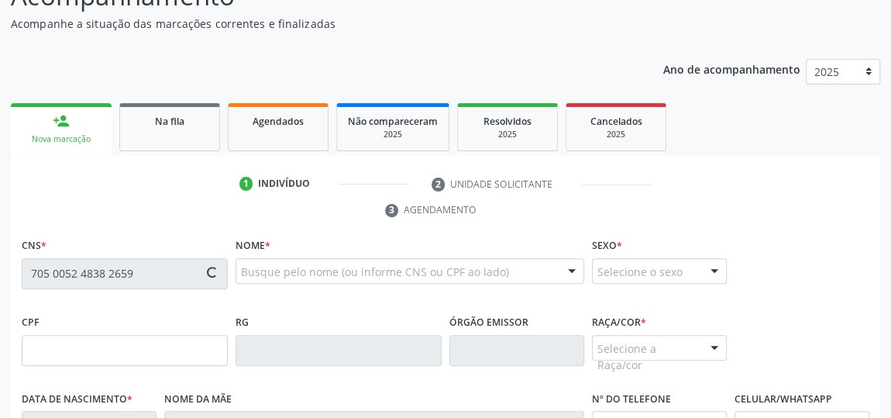
type input "516.511.814-20"
type input "26/05/1949"
type input "Maura Vicente da Silva"
type input "(82) 99657-5502"
type input "S/N"
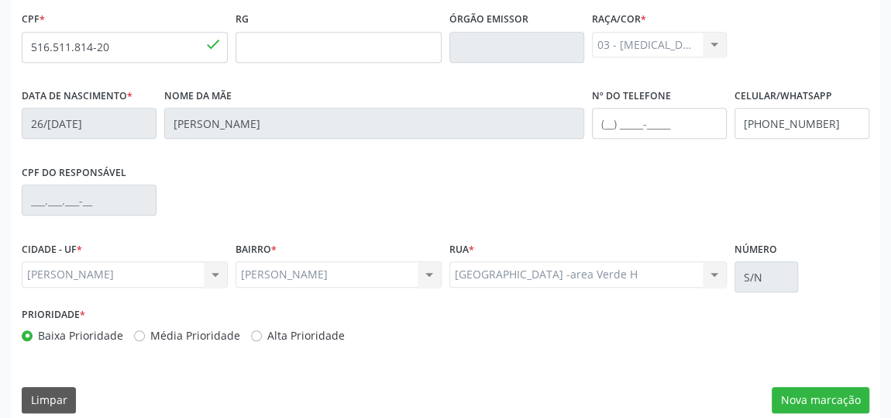
scroll to position [468, 0]
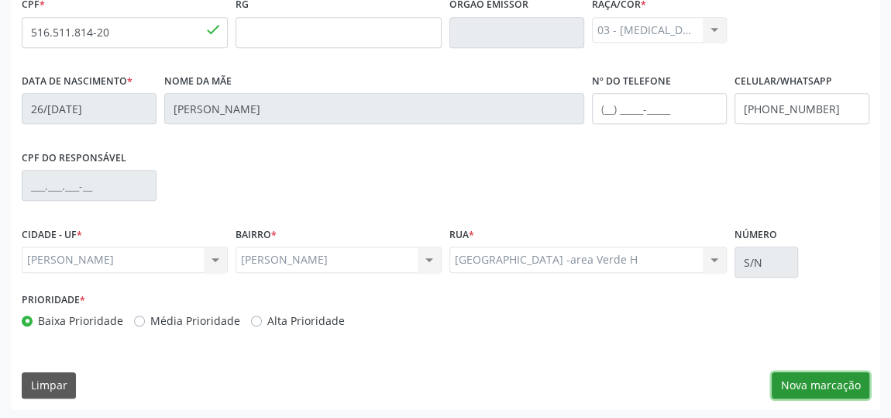
click at [842, 389] on button "Nova marcação" at bounding box center [821, 385] width 98 height 26
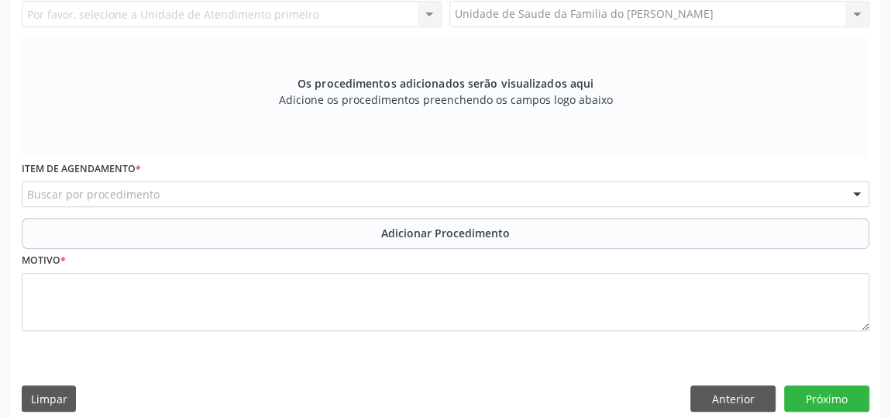
scroll to position [327, 0]
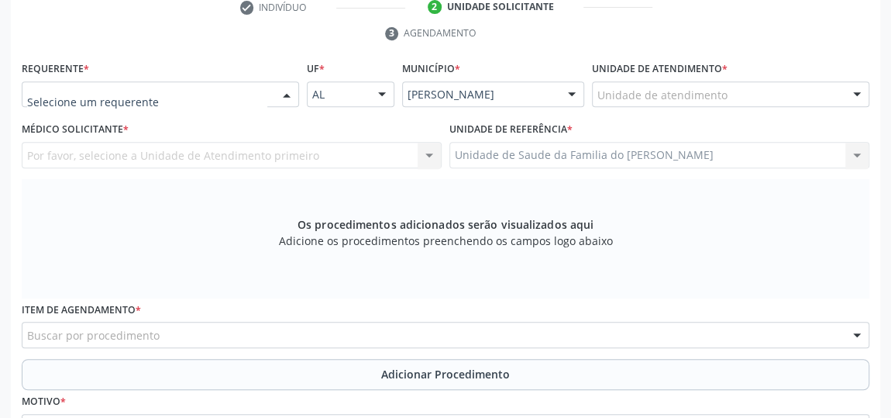
click at [289, 98] on div at bounding box center [286, 95] width 23 height 26
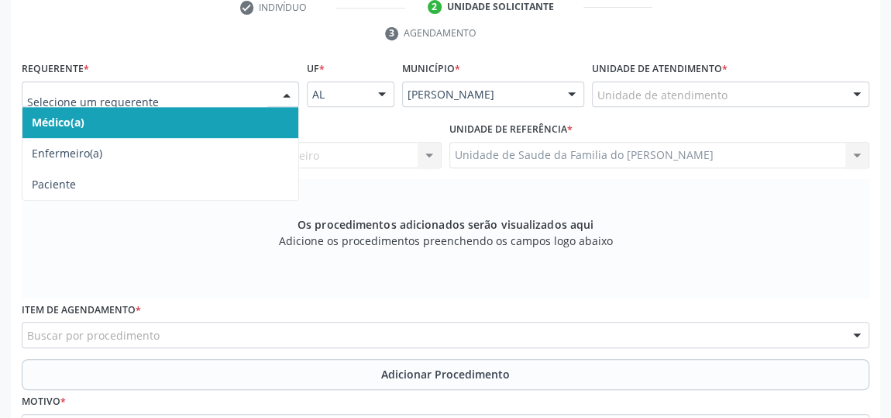
click at [274, 116] on span "Médico(a)" at bounding box center [160, 122] width 276 height 31
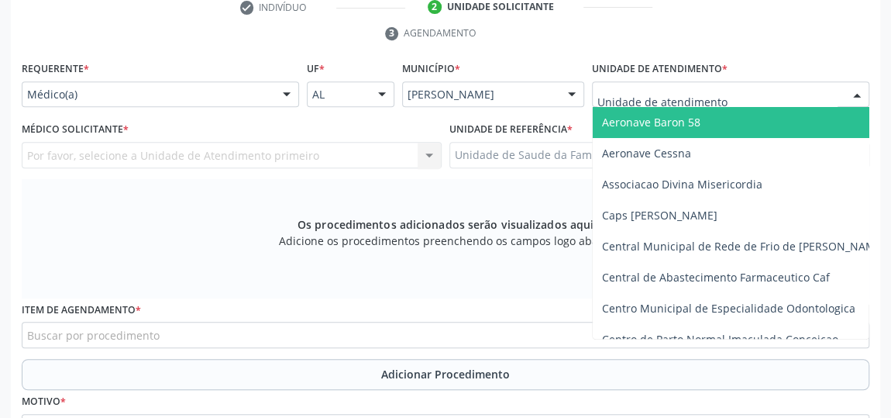
type input "J"
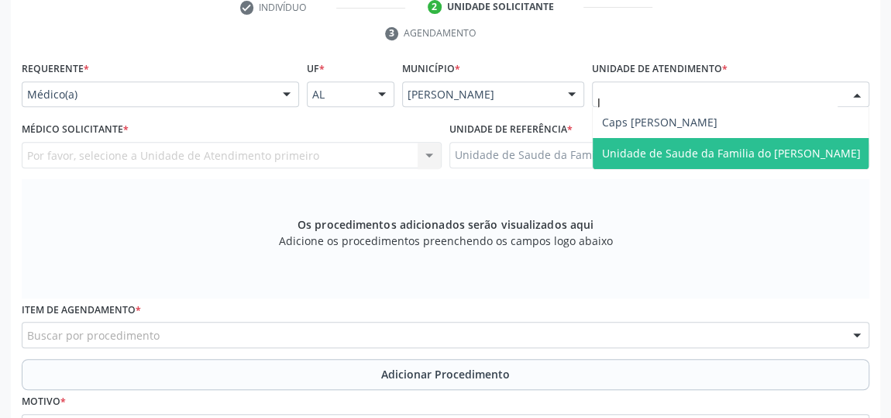
click at [663, 146] on span "Unidade de Saude da Familia do [PERSON_NAME]" at bounding box center [731, 153] width 259 height 15
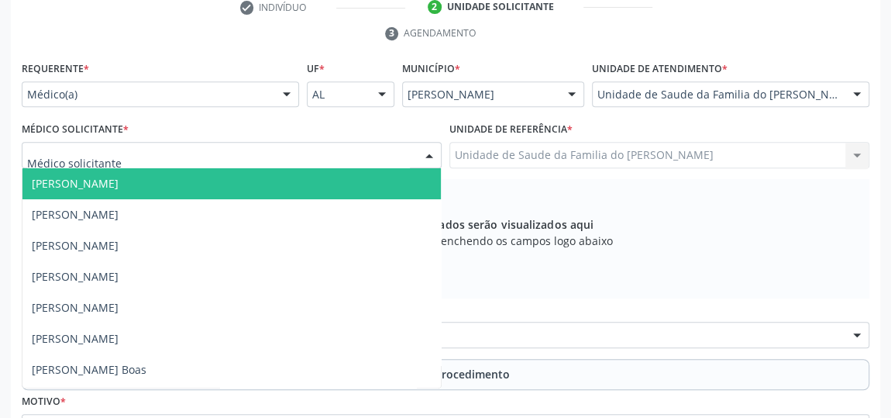
click at [428, 153] on div at bounding box center [429, 156] width 23 height 26
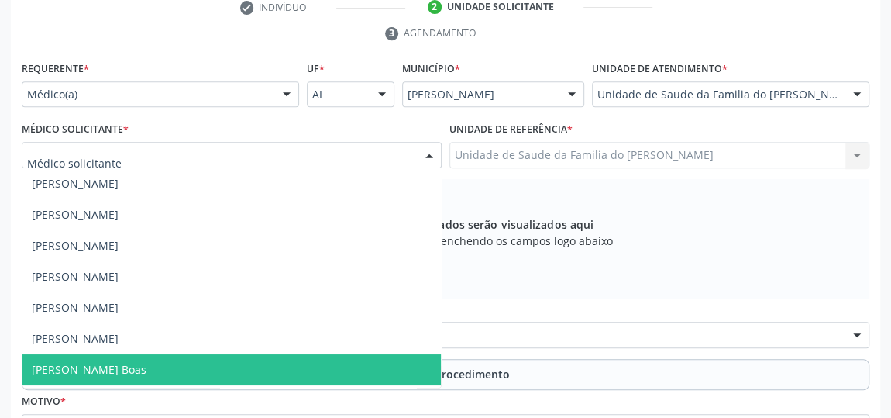
click at [227, 374] on span "[PERSON_NAME] Boas" at bounding box center [231, 369] width 418 height 31
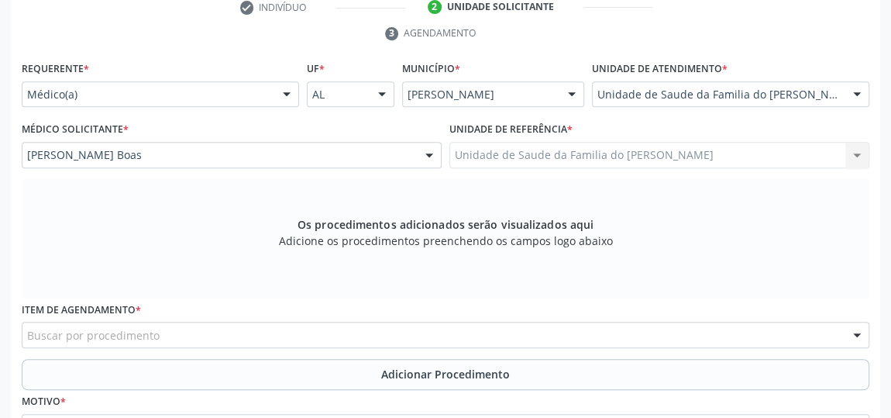
scroll to position [398, 0]
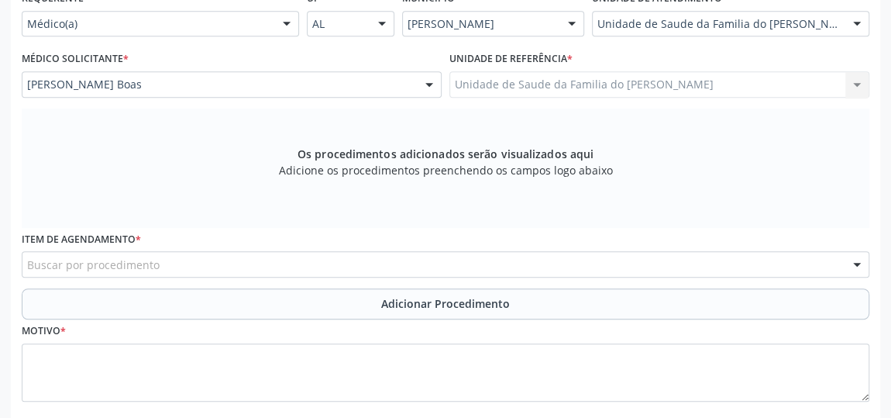
click at [326, 263] on div "Buscar por procedimento" at bounding box center [446, 264] width 848 height 26
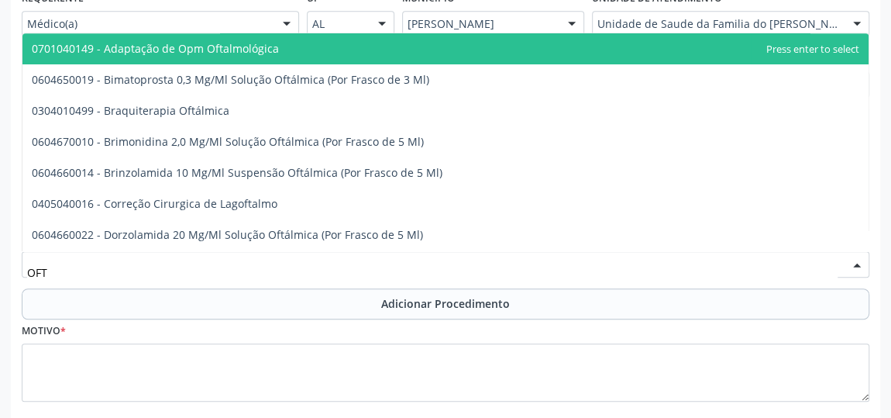
type input "OFTA"
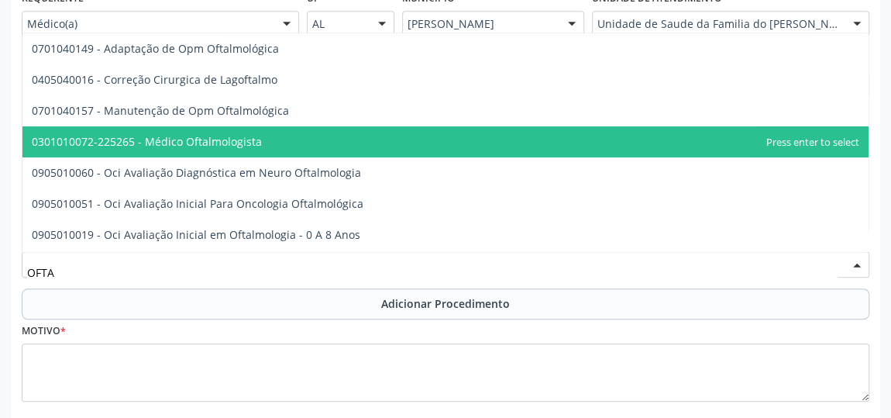
click at [332, 142] on span "0301010072-225265 - Médico Oftalmologista" at bounding box center [445, 141] width 846 height 31
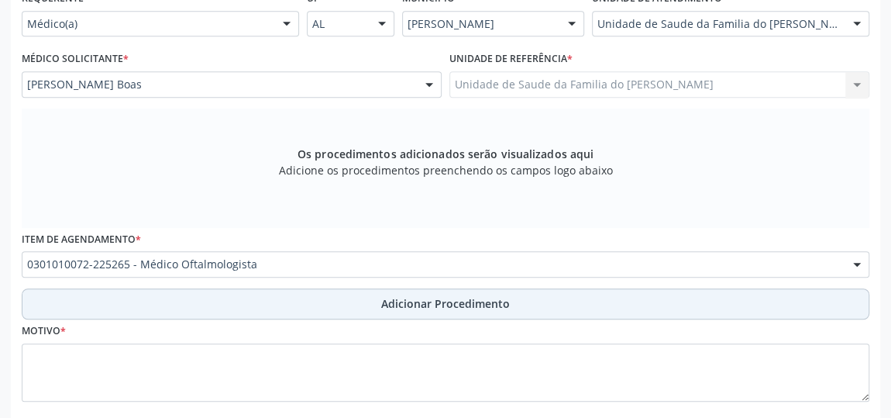
click at [442, 297] on span "Adicionar Procedimento" at bounding box center [445, 303] width 129 height 16
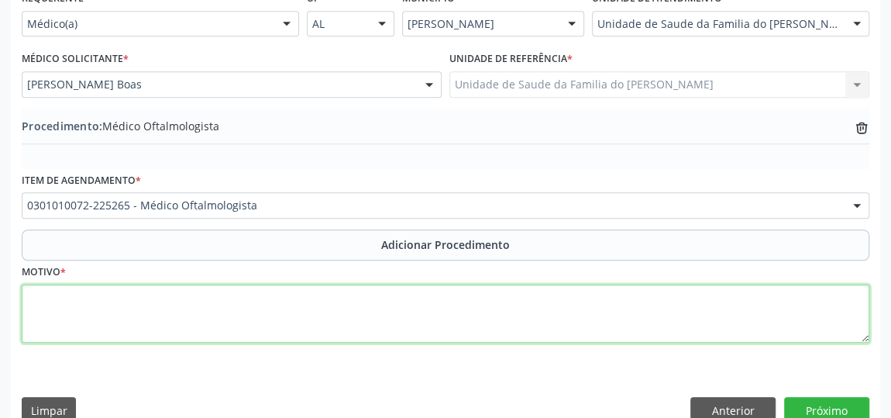
click at [379, 310] on textarea at bounding box center [446, 313] width 848 height 59
click at [50, 294] on textarea "AVALIACAO" at bounding box center [446, 313] width 848 height 59
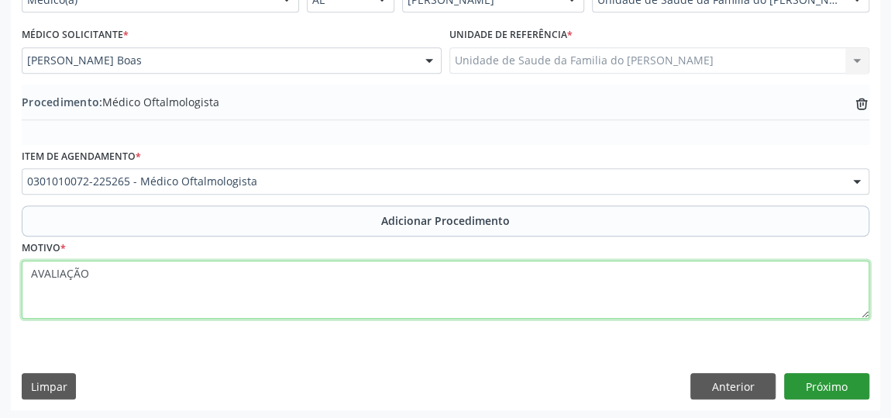
type textarea "AVALIAÇÃO"
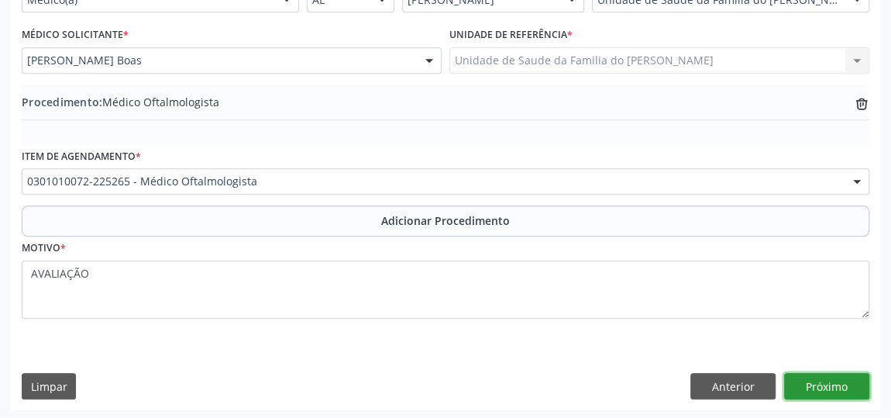
click at [818, 380] on button "Próximo" at bounding box center [826, 386] width 85 height 26
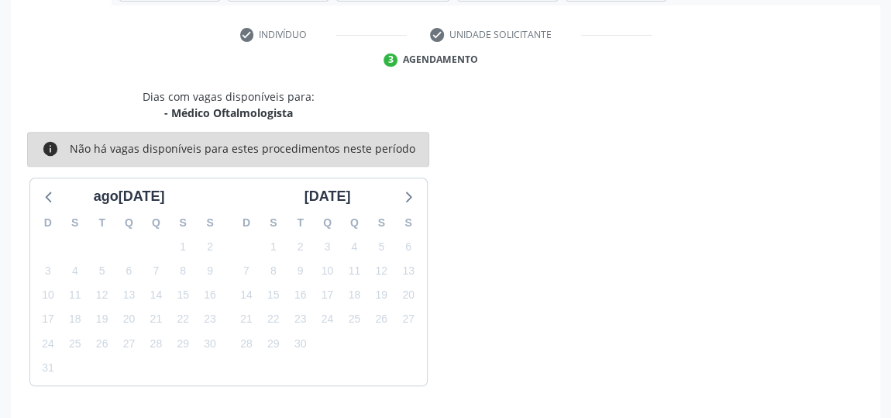
scroll to position [346, 0]
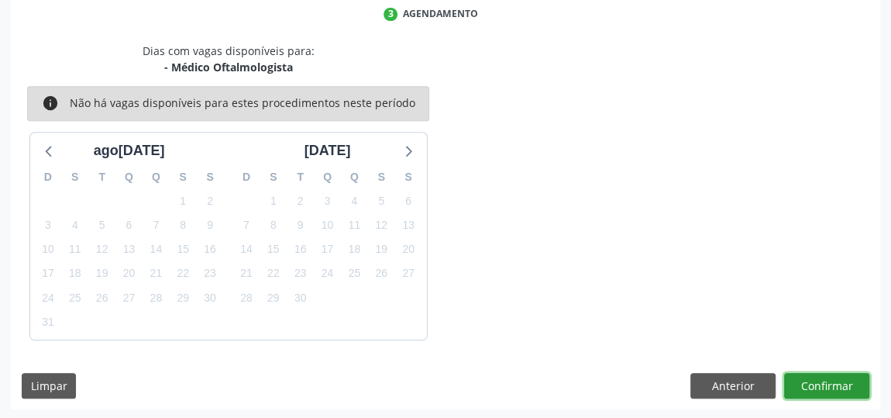
click at [818, 380] on button "Confirmar" at bounding box center [826, 386] width 85 height 26
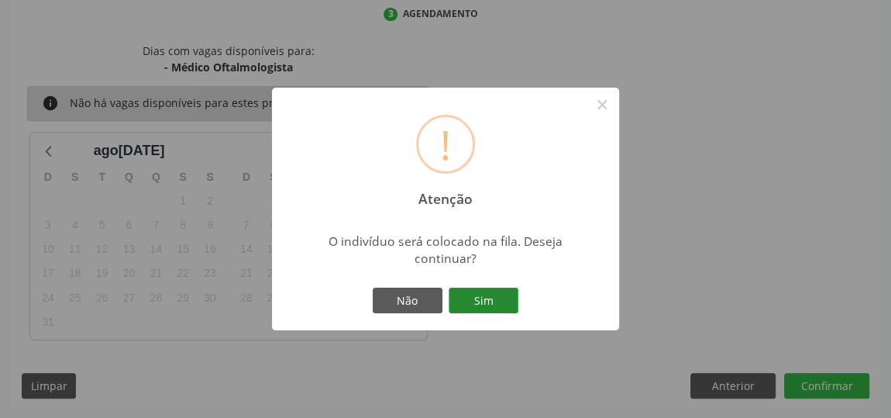
click at [467, 294] on button "Sim" at bounding box center [484, 300] width 70 height 26
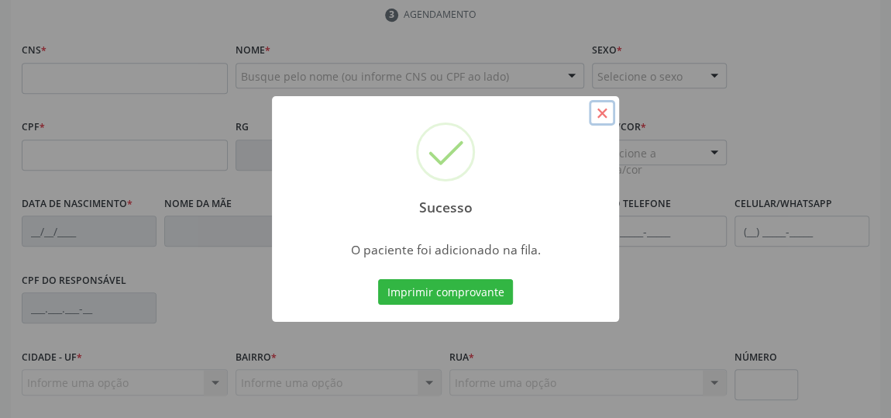
click at [595, 110] on button "×" at bounding box center [602, 113] width 26 height 26
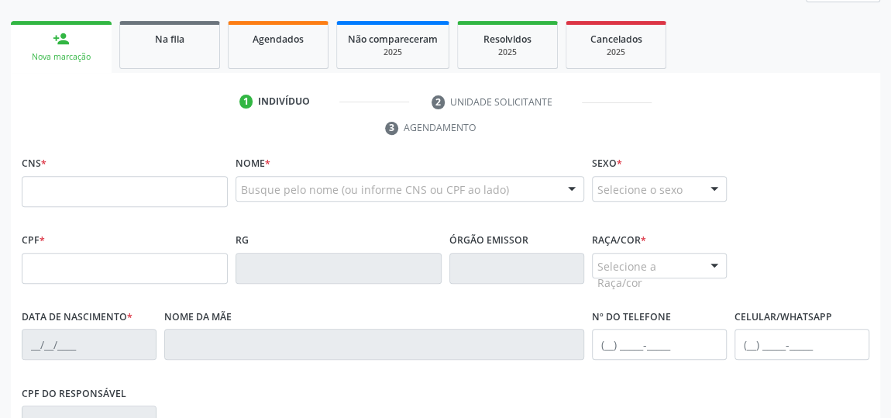
scroll to position [205, 0]
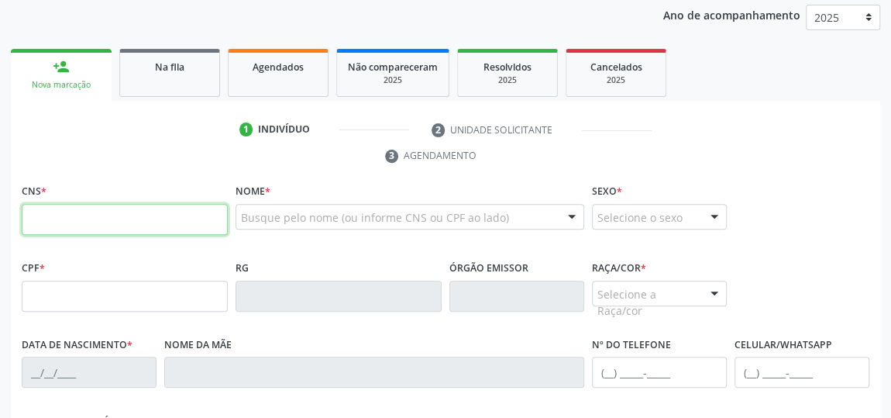
click at [80, 215] on input "text" at bounding box center [125, 219] width 206 height 31
type input "705 0060 3027 3553"
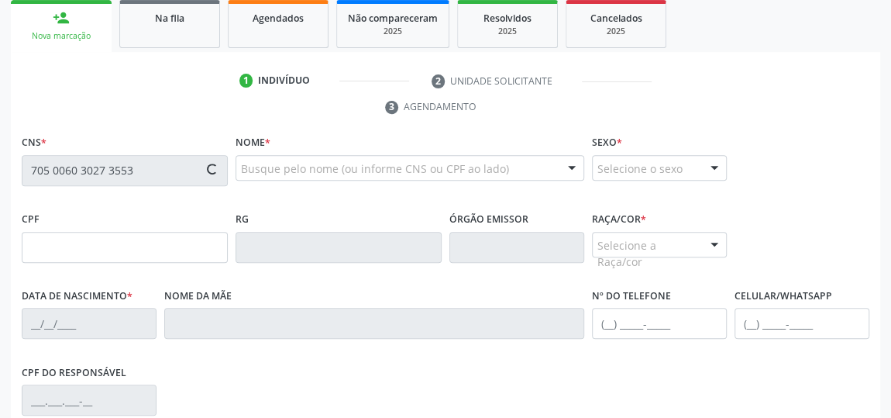
scroll to position [275, 0]
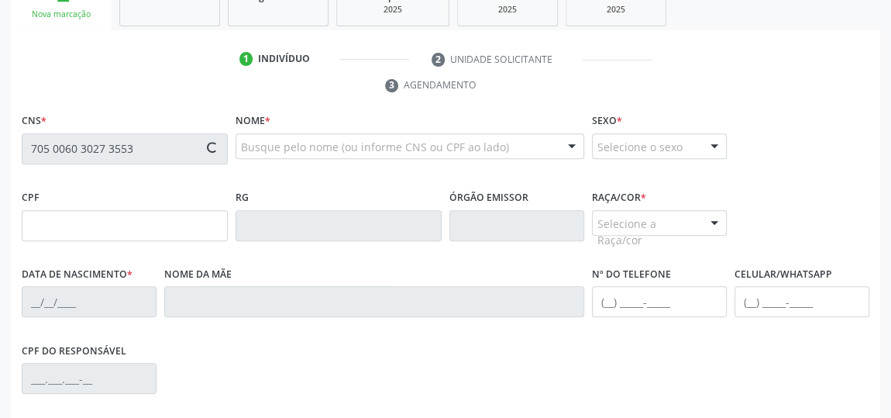
type input "150.062.584-11"
type input "05/07/2011"
type input "Raquel Augusto de Deus"
type input "(82) 99695-9652"
type input "03"
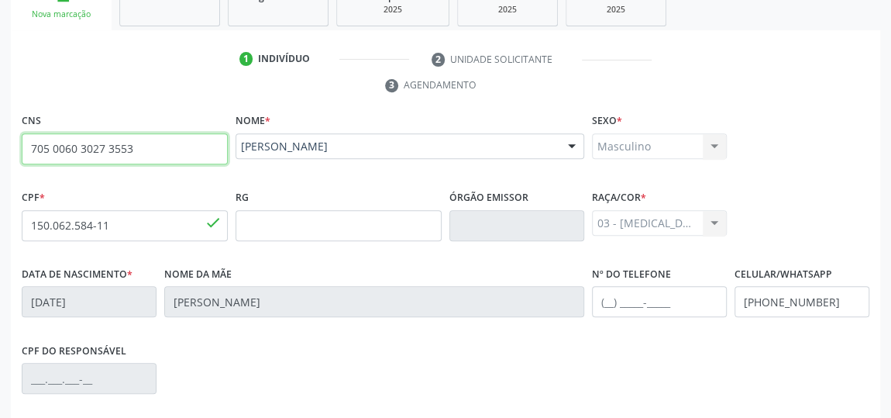
click at [105, 144] on input "705 0060 3027 3553" at bounding box center [125, 148] width 206 height 31
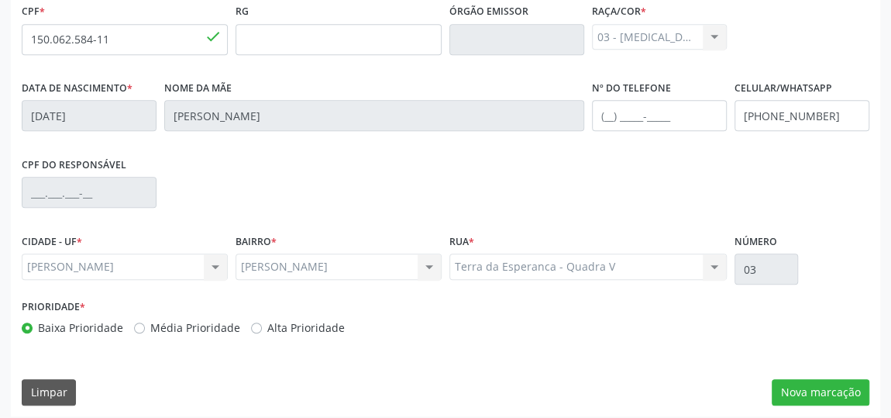
scroll to position [468, 0]
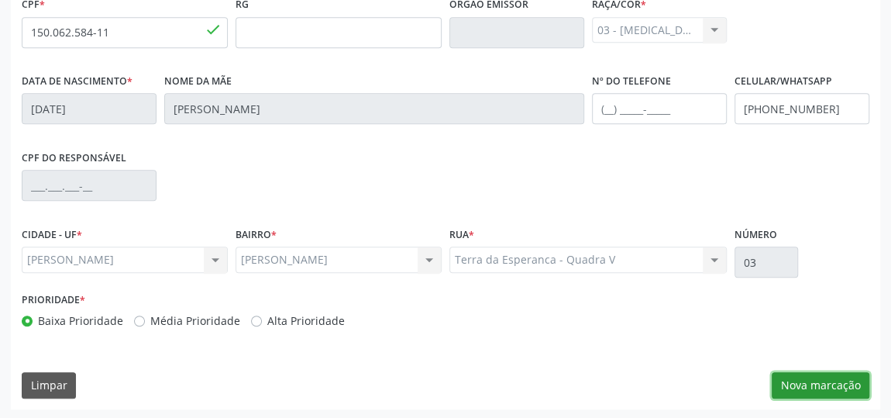
click at [841, 386] on button "Nova marcação" at bounding box center [821, 385] width 98 height 26
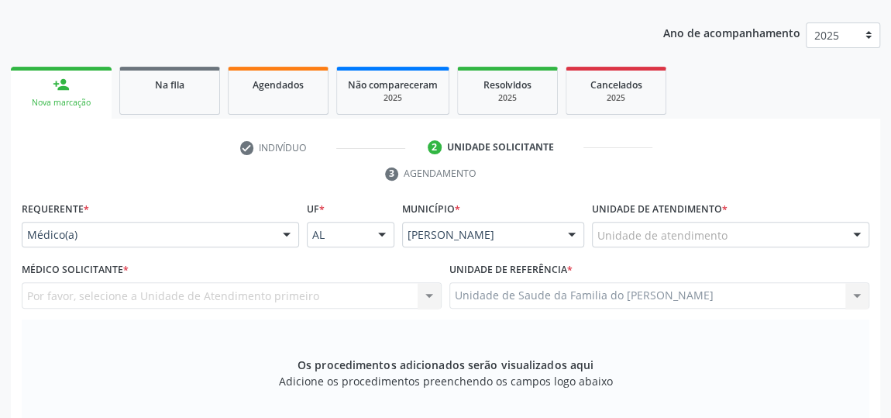
scroll to position [186, 0]
click at [289, 236] on div at bounding box center [286, 236] width 23 height 26
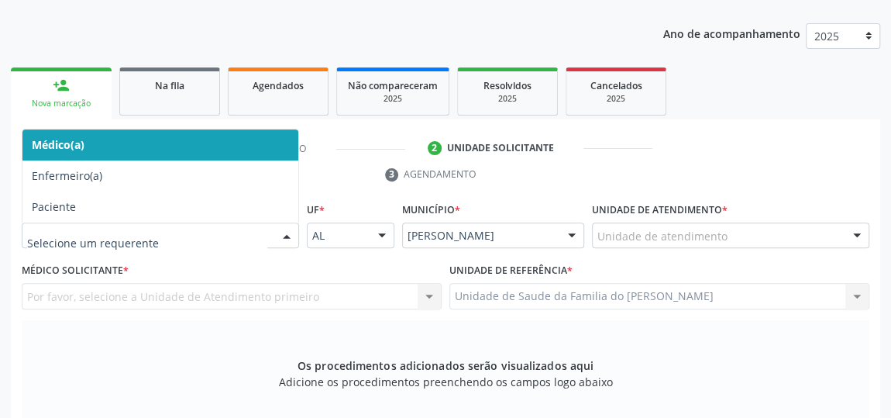
click at [231, 139] on span "Médico(a)" at bounding box center [160, 144] width 276 height 31
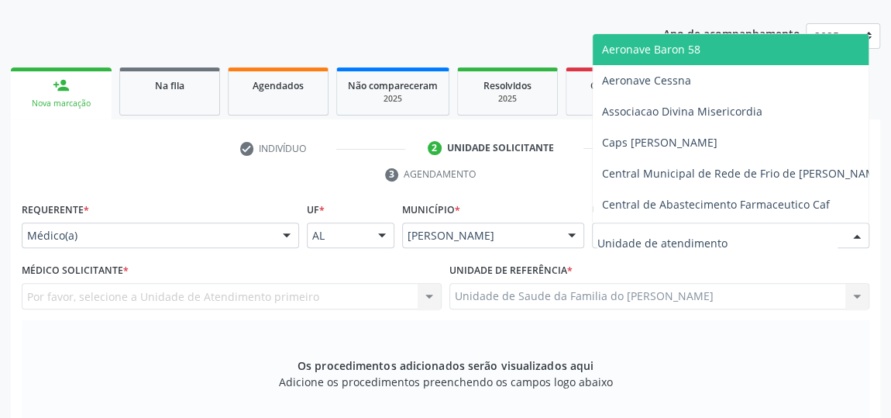
type input "J"
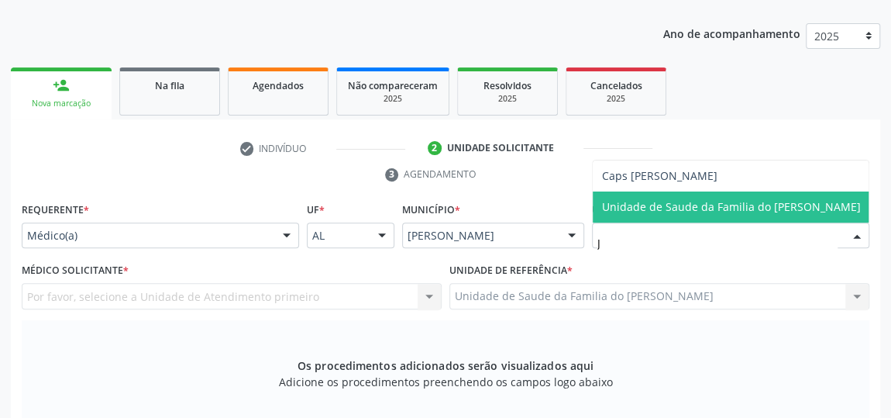
click at [713, 202] on span "Unidade de Saude da Familia do [PERSON_NAME]" at bounding box center [731, 206] width 259 height 15
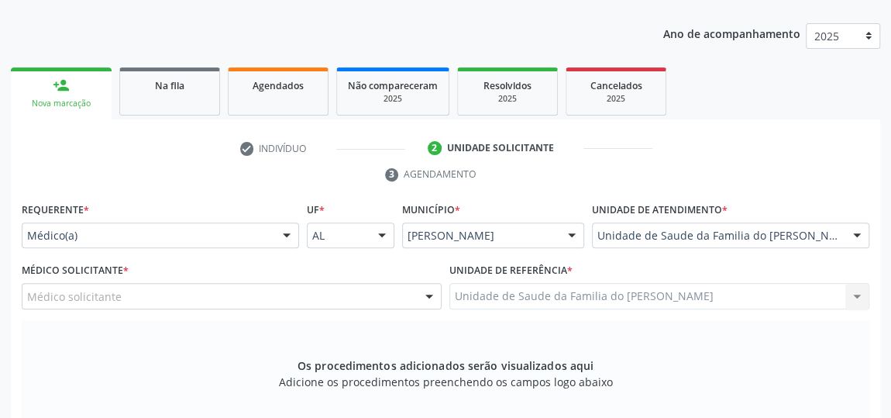
scroll to position [257, 0]
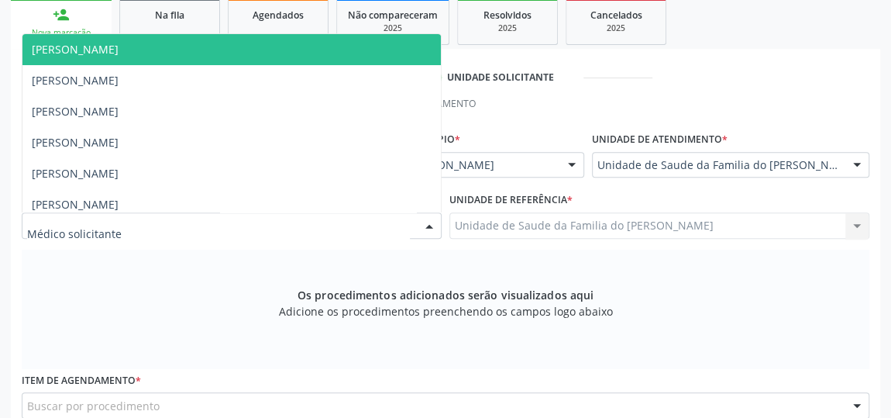
click at [425, 224] on div at bounding box center [429, 226] width 23 height 26
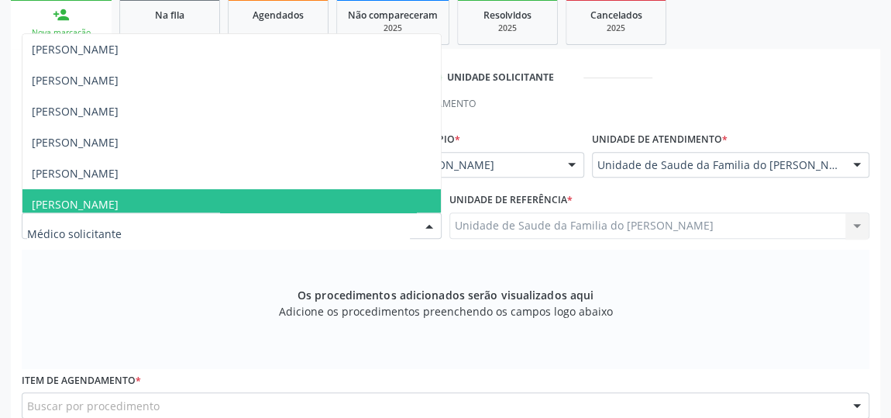
type input "J"
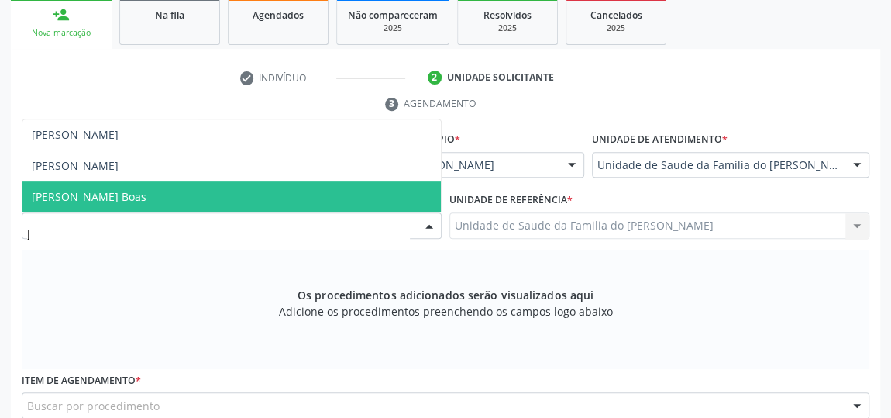
click at [326, 188] on span "[PERSON_NAME] Boas" at bounding box center [231, 196] width 418 height 31
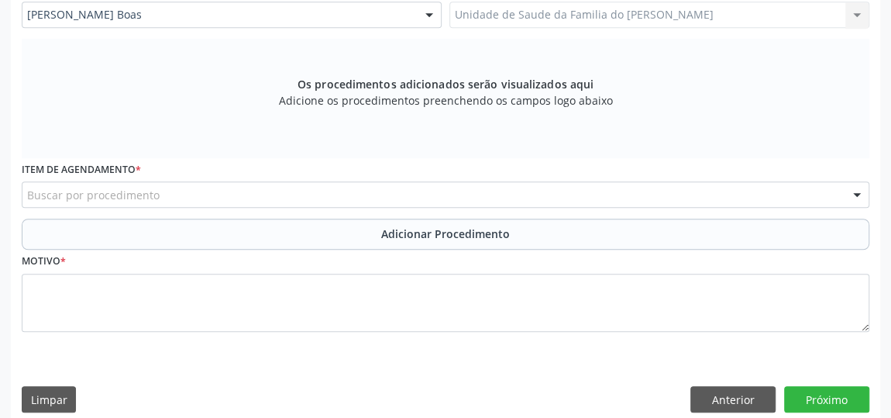
scroll to position [468, 0]
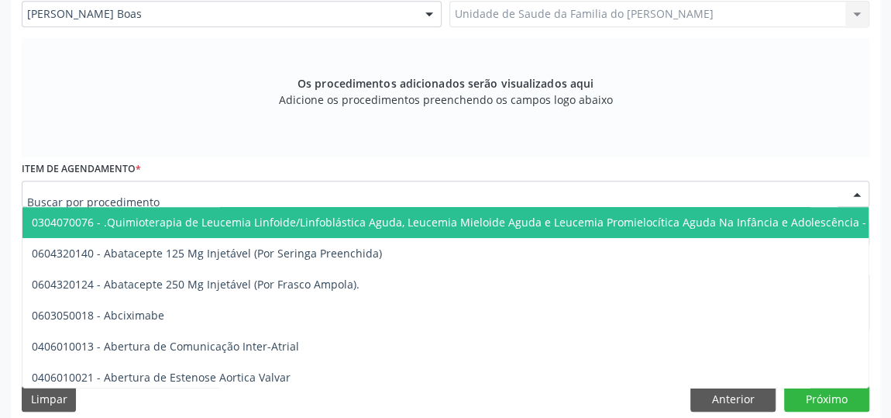
click at [219, 200] on div at bounding box center [446, 194] width 848 height 26
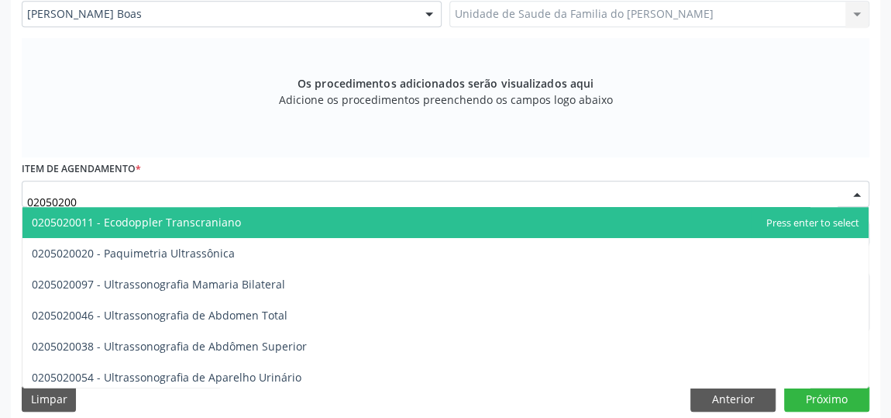
type input "020502005"
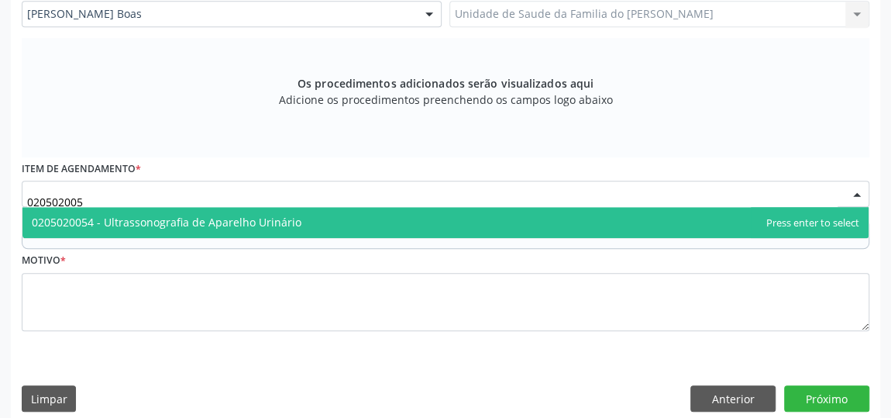
click at [222, 216] on span "0205020054 - Ultrassonografia de Aparelho Urinário" at bounding box center [167, 222] width 270 height 15
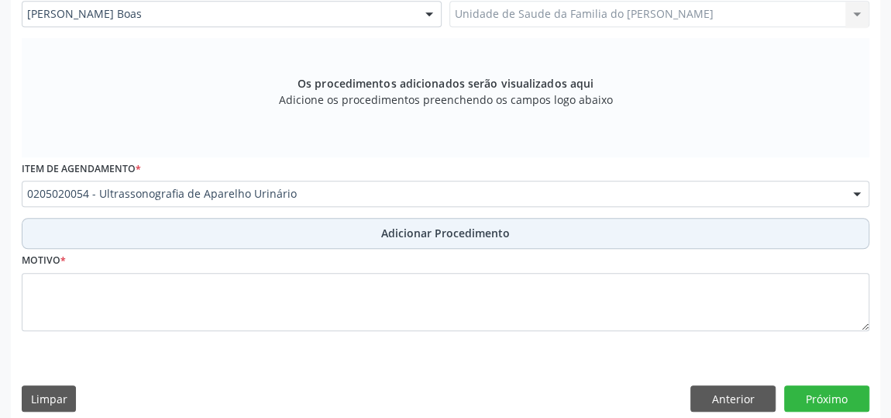
click at [226, 230] on button "Adicionar Procedimento" at bounding box center [446, 233] width 848 height 31
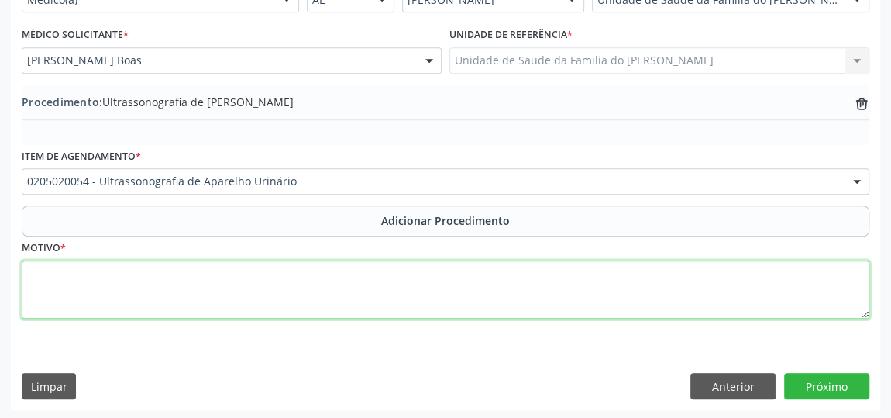
click at [226, 278] on textarea at bounding box center [446, 289] width 848 height 59
click at [84, 272] on textarea "INCONTINENCIA URINARIA" at bounding box center [446, 289] width 848 height 59
type textarea "INCONTINÊNCIA URINARIA"
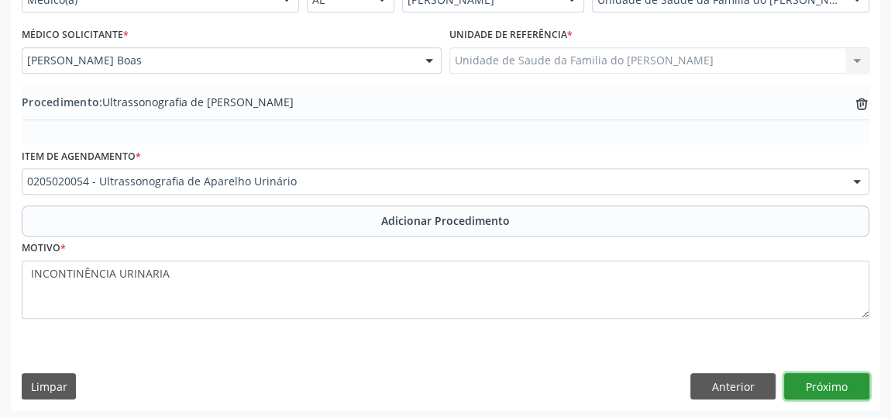
click at [839, 383] on button "Próximo" at bounding box center [826, 386] width 85 height 26
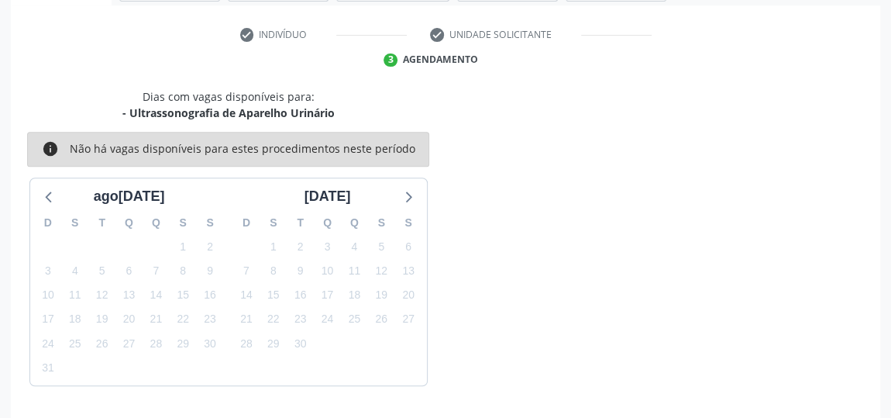
scroll to position [346, 0]
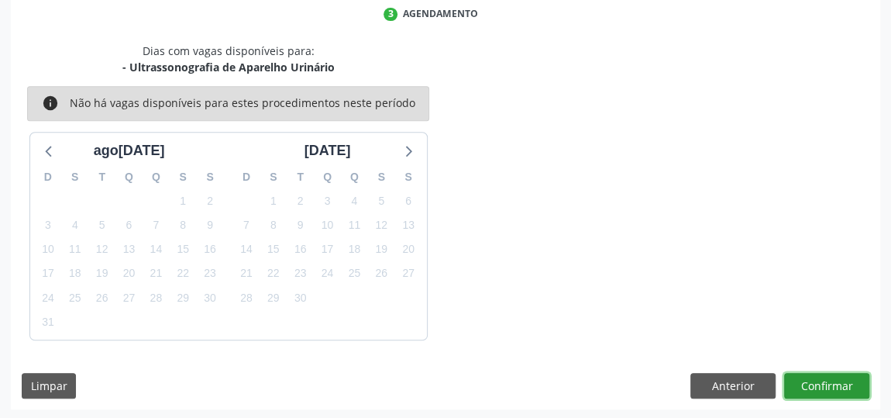
click at [839, 383] on button "Confirmar" at bounding box center [826, 386] width 85 height 26
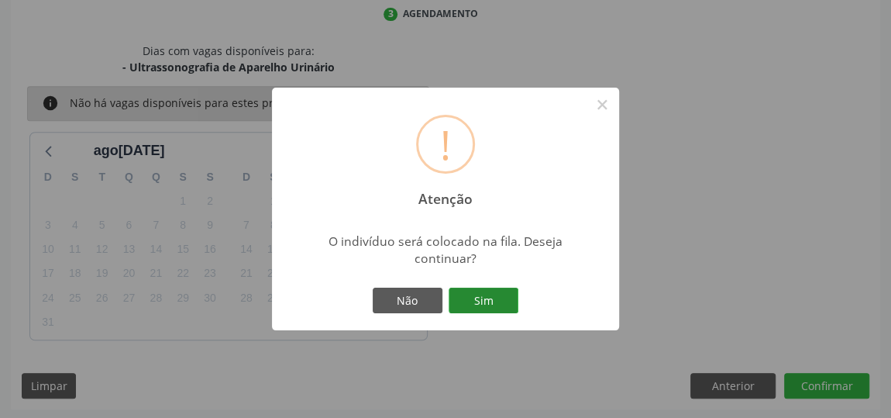
click at [498, 301] on button "Sim" at bounding box center [484, 300] width 70 height 26
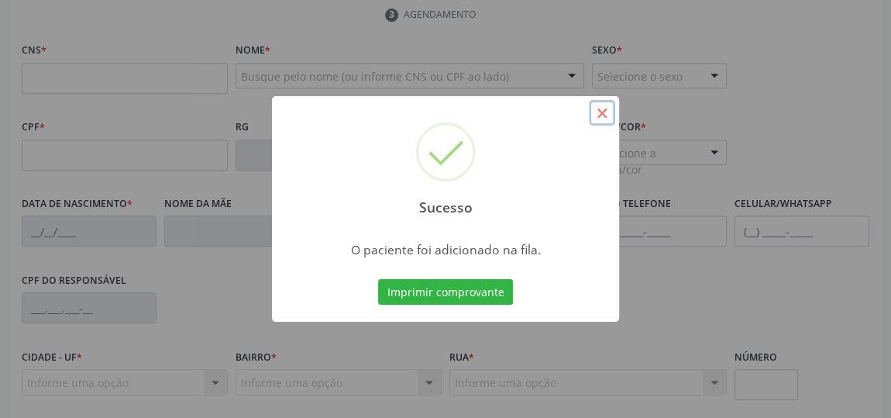
click at [606, 113] on button "×" at bounding box center [602, 113] width 26 height 26
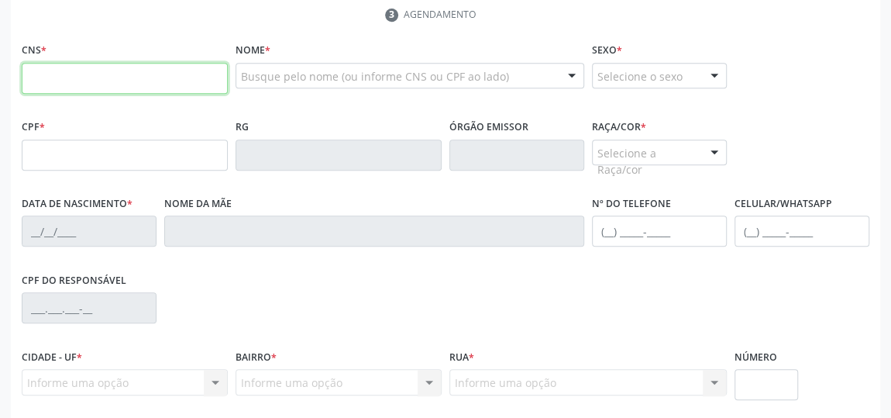
paste input "705 0060 3027 3553"
type input "705 0060 3027 3553"
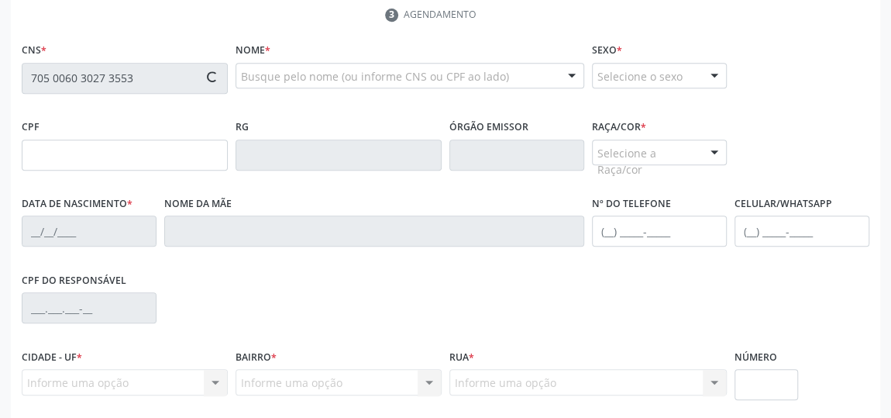
type input "150.062.584-11"
type input "05/07/2011"
type input "Raquel Augusto de Deus"
type input "(82) 99695-9652"
type input "03"
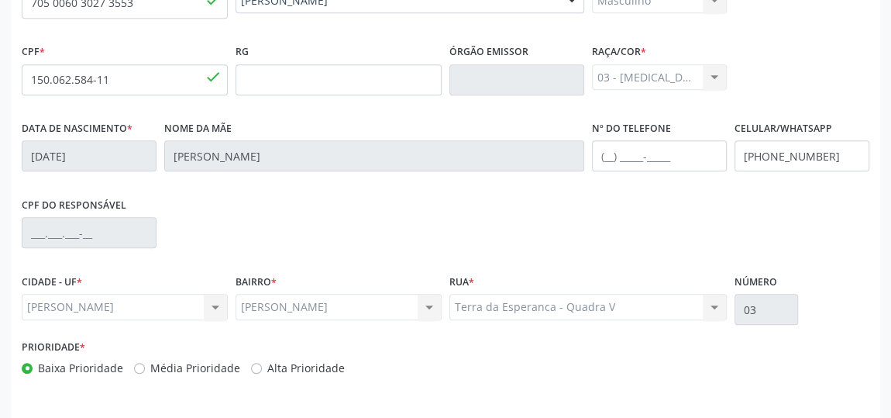
scroll to position [468, 0]
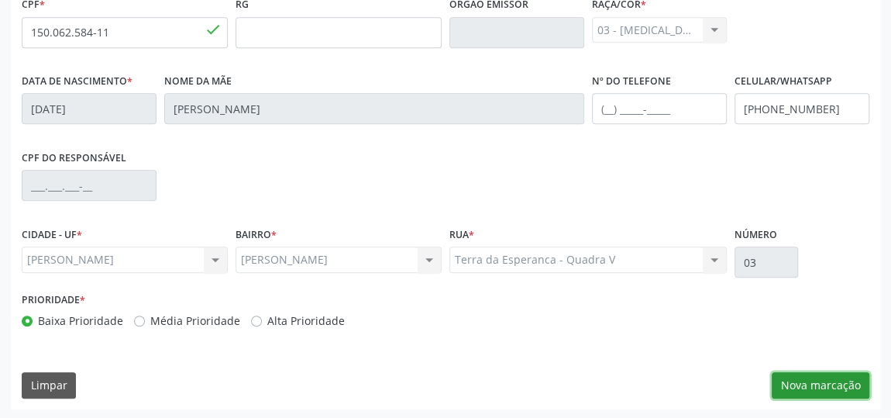
click at [847, 379] on button "Nova marcação" at bounding box center [821, 385] width 98 height 26
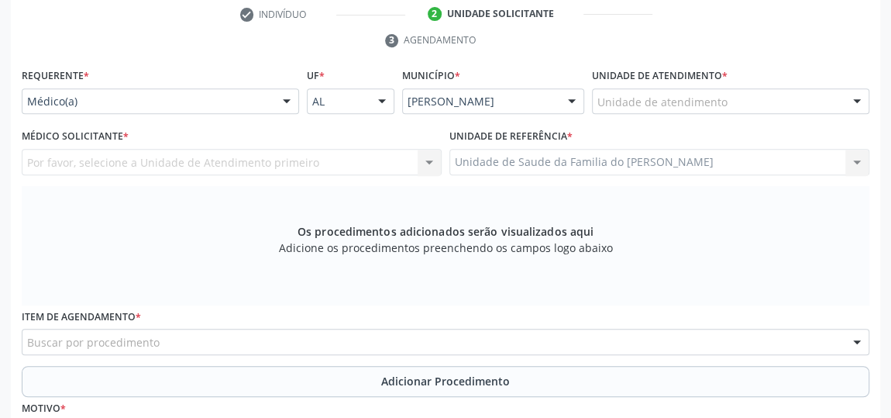
scroll to position [257, 0]
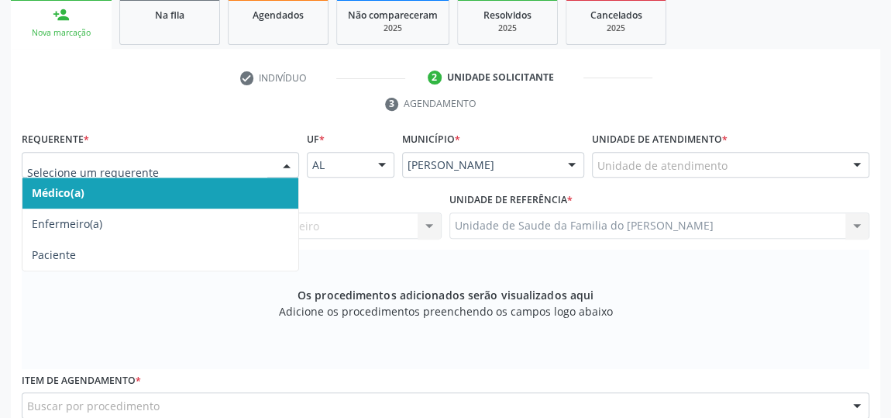
click at [282, 164] on div at bounding box center [286, 166] width 23 height 26
click at [243, 193] on span "Médico(a)" at bounding box center [160, 192] width 276 height 31
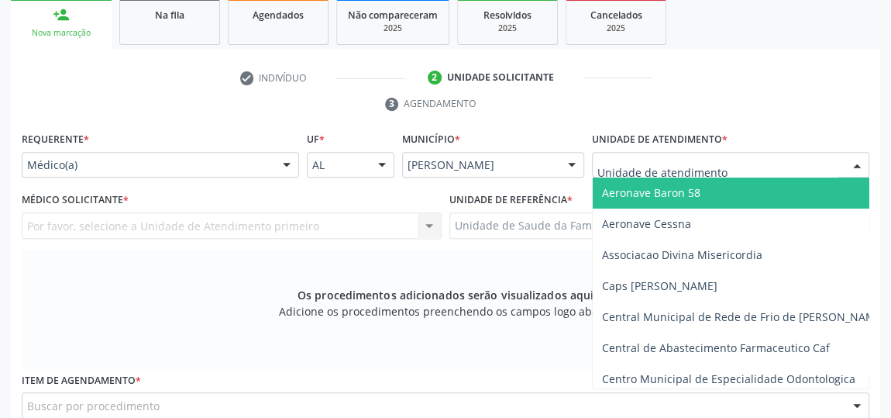
type input "J"
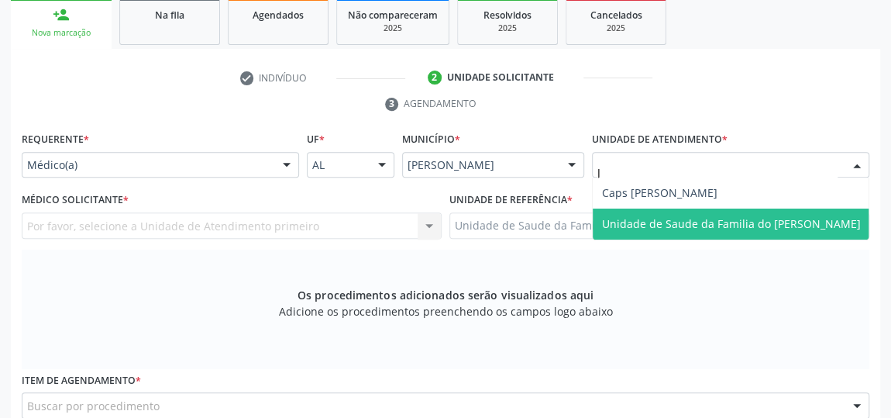
click at [669, 228] on span "Unidade de Saude da Familia do [PERSON_NAME]" at bounding box center [731, 223] width 259 height 15
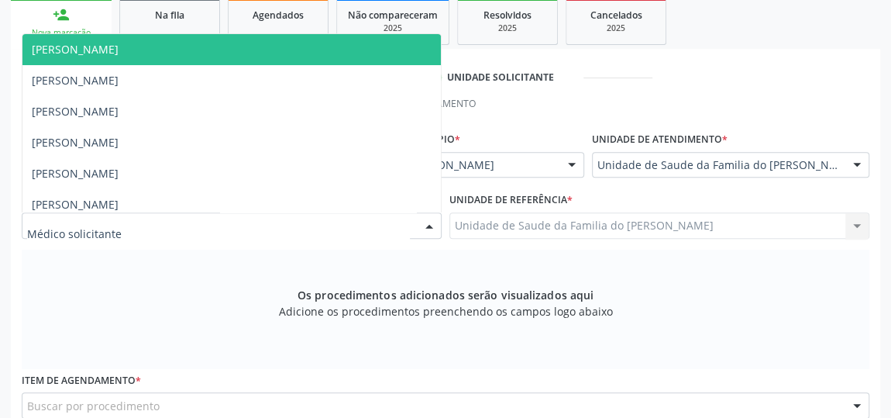
click at [433, 227] on div at bounding box center [429, 226] width 23 height 26
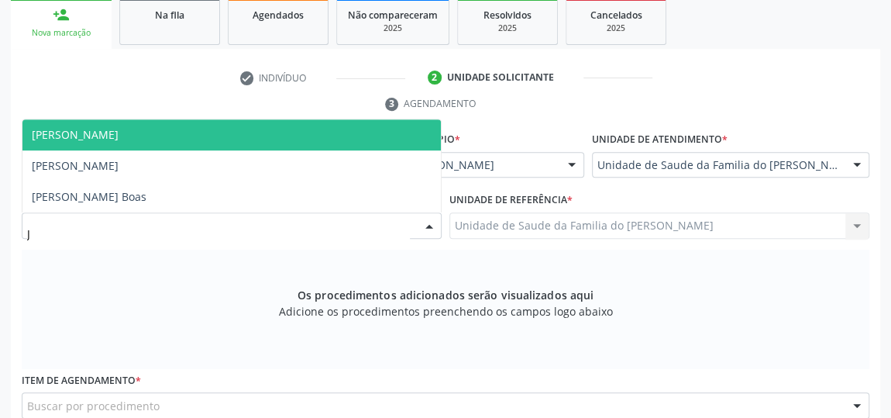
type input "JO"
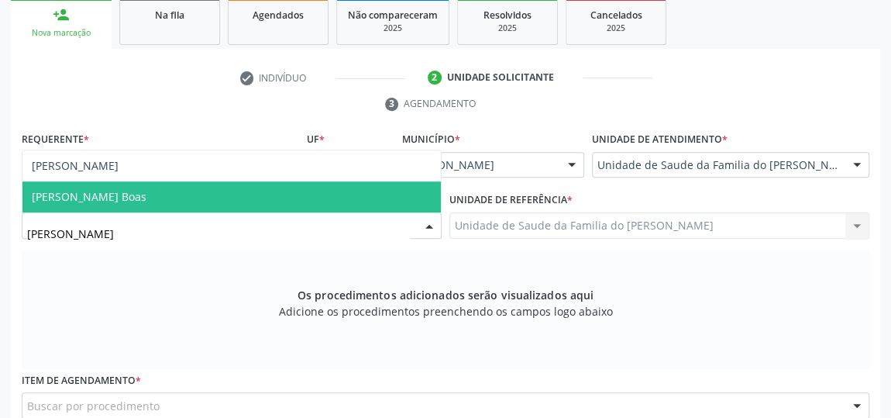
click at [200, 192] on span "[PERSON_NAME] Boas" at bounding box center [231, 196] width 418 height 31
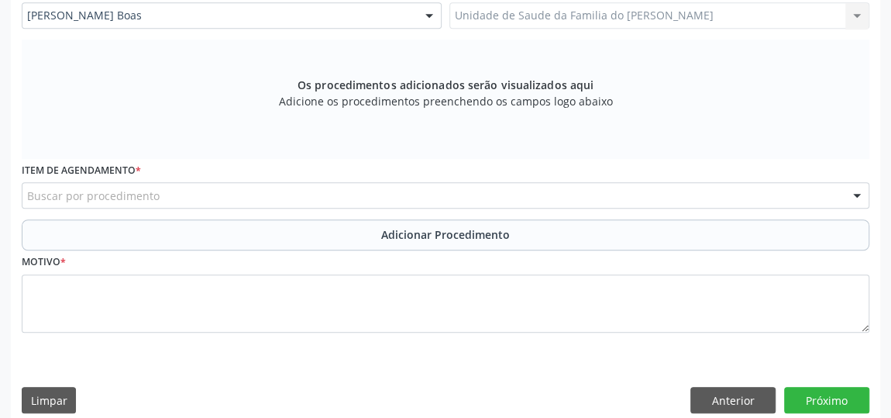
scroll to position [468, 0]
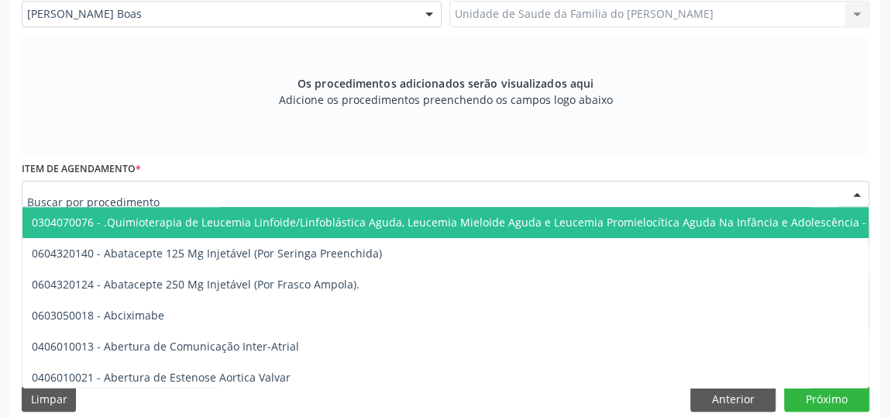
click at [199, 192] on div at bounding box center [446, 194] width 848 height 26
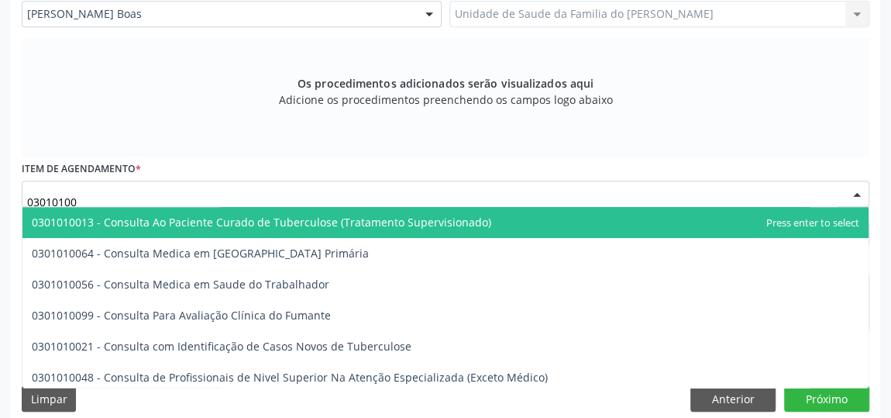
type input "030101004"
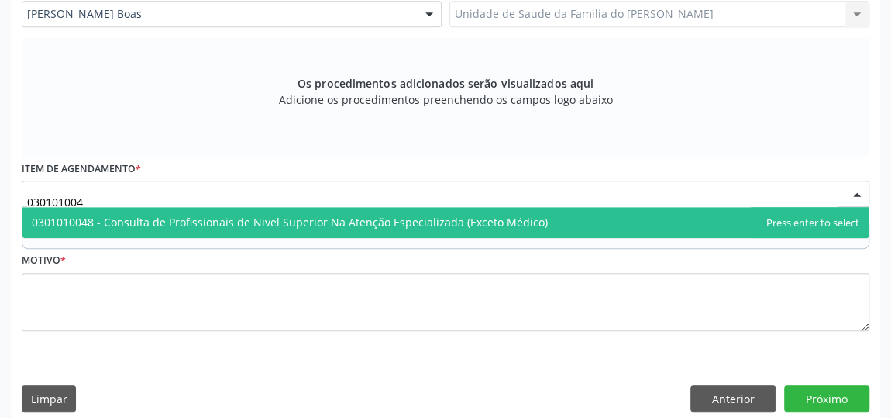
click at [210, 227] on span "0301010048 - Consulta de Profissionais de Nivel Superior Na Atenção Especializa…" at bounding box center [290, 222] width 516 height 15
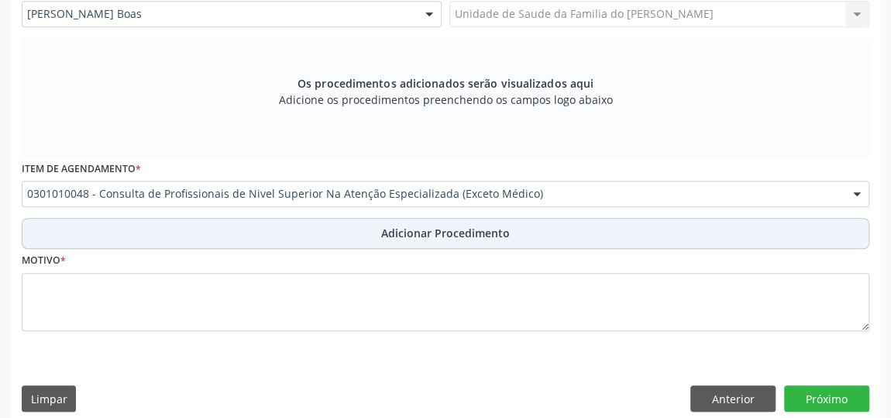
click at [222, 229] on button "Adicionar Procedimento" at bounding box center [446, 233] width 848 height 31
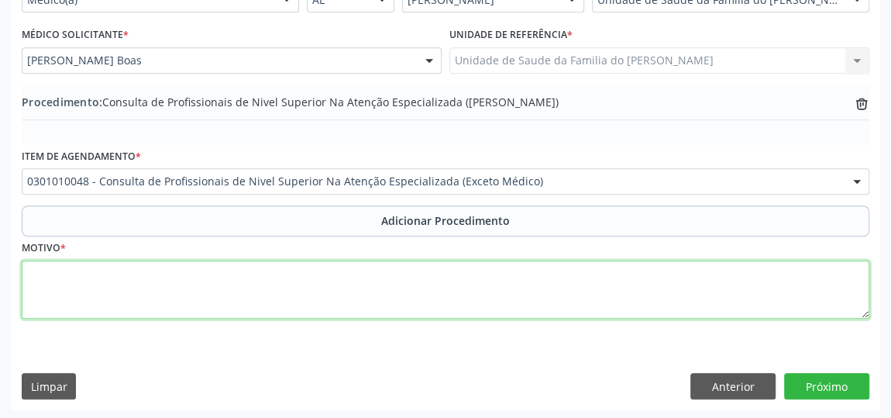
click at [204, 272] on textarea at bounding box center [446, 289] width 848 height 59
click at [41, 272] on textarea "PSCOLOGO INFANTIL" at bounding box center [446, 289] width 848 height 59
type textarea "PSICOLOGO INFANTIL"
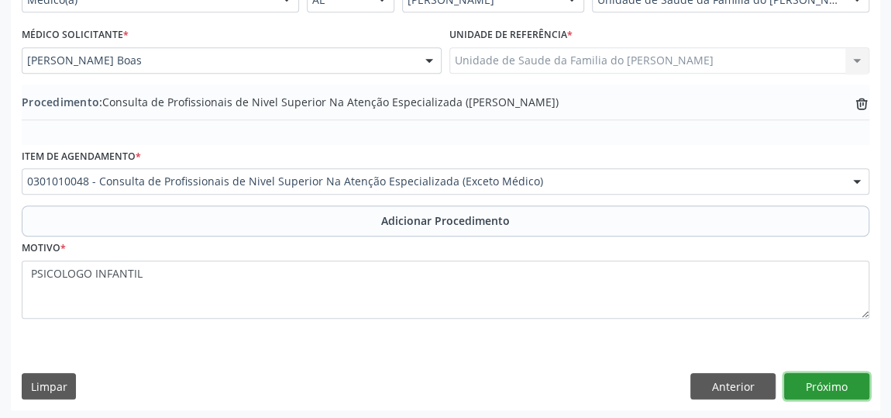
click at [813, 384] on button "Próximo" at bounding box center [826, 386] width 85 height 26
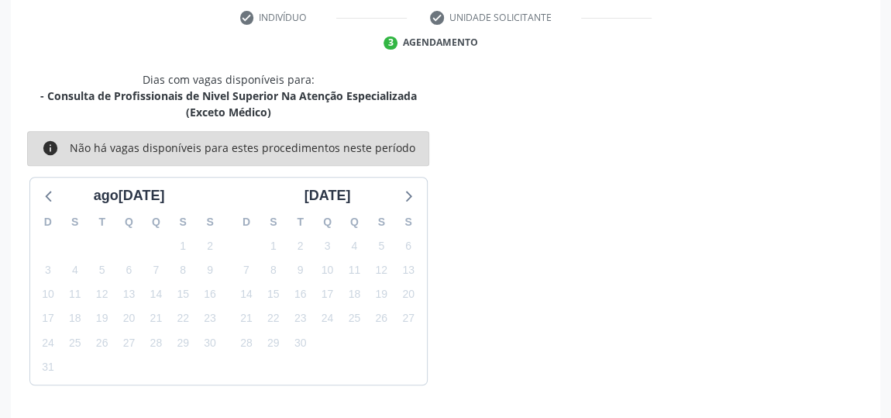
scroll to position [362, 0]
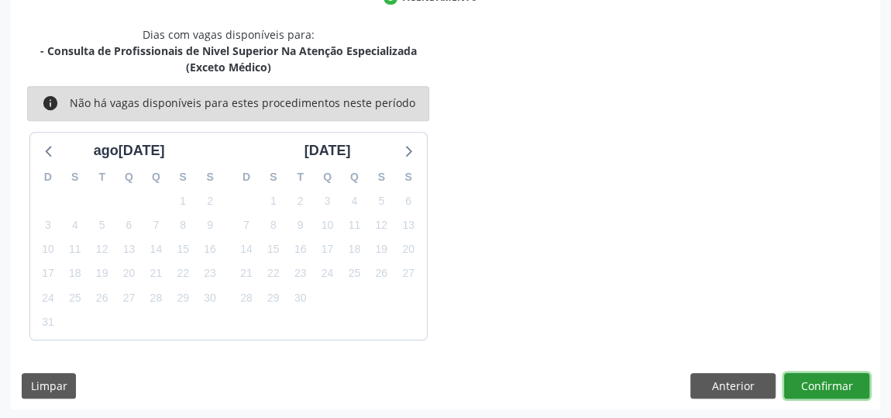
click at [813, 384] on button "Confirmar" at bounding box center [826, 386] width 85 height 26
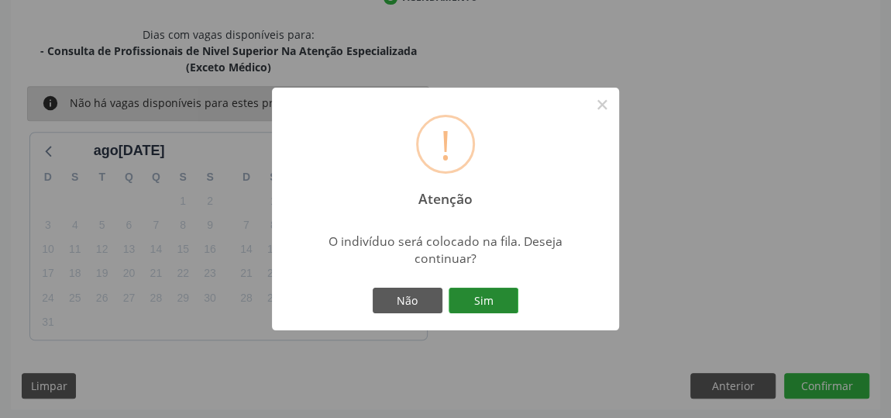
click at [499, 305] on button "Sim" at bounding box center [484, 300] width 70 height 26
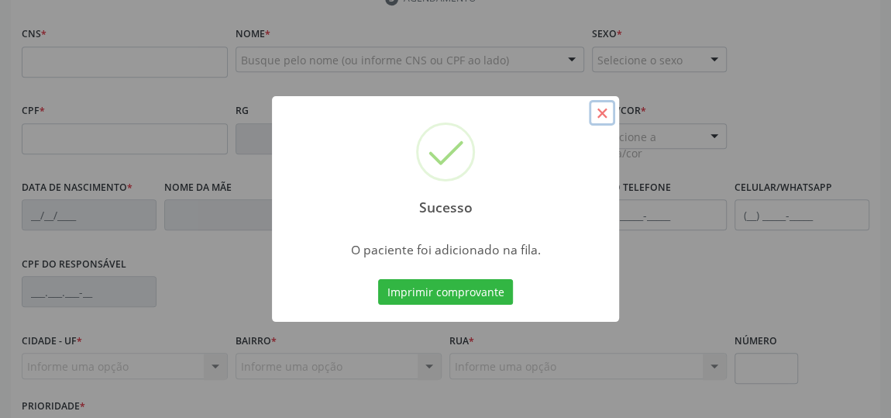
click at [597, 120] on button "×" at bounding box center [602, 113] width 26 height 26
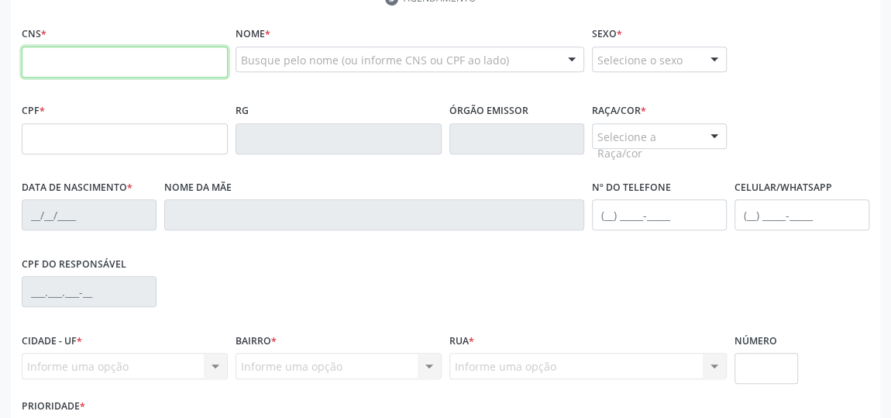
paste input "705 0060 3027 3553"
type input "705 0060 3027 3553"
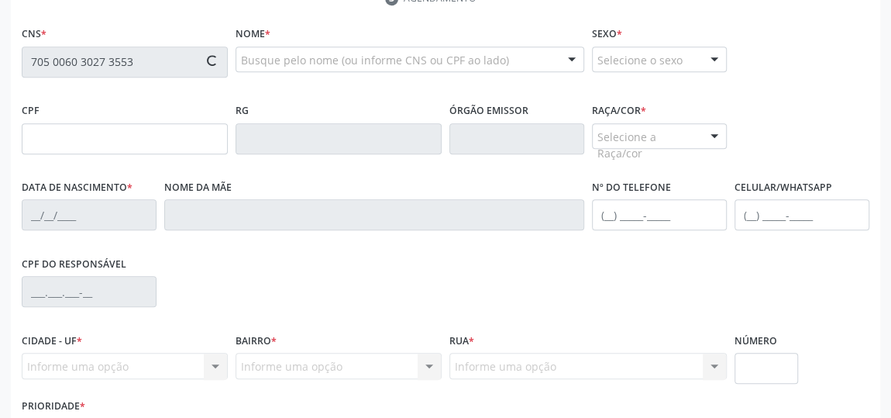
type input "150.062.584-11"
type input "05/07/2011"
type input "Raquel Augusto de Deus"
type input "(82) 99695-9652"
type input "03"
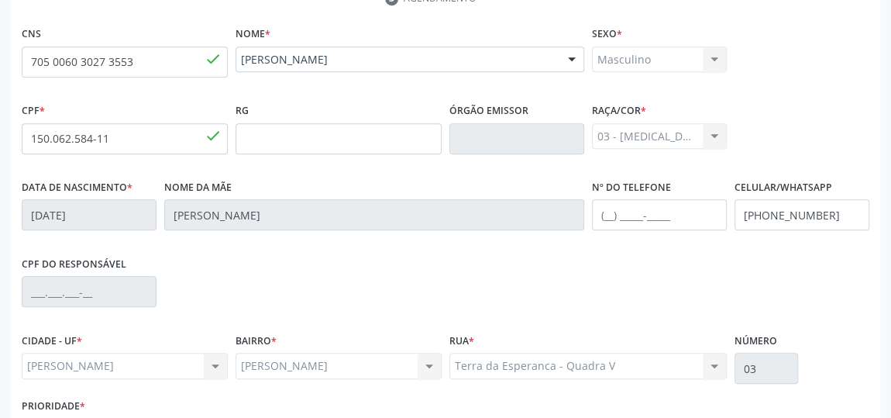
scroll to position [468, 0]
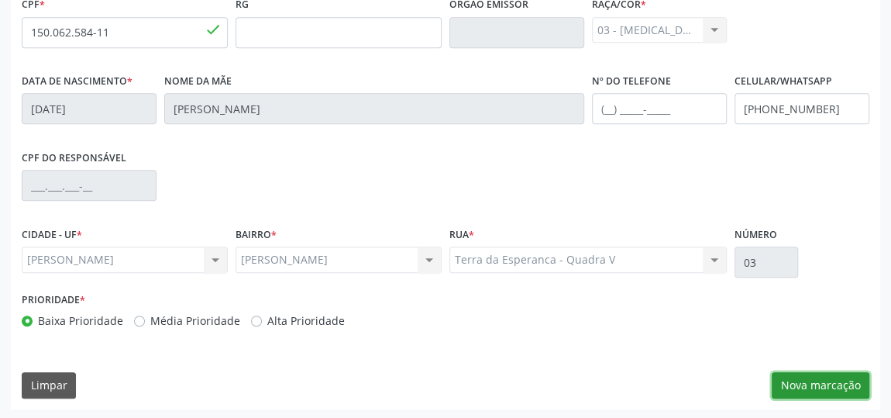
click at [814, 380] on button "Nova marcação" at bounding box center [821, 385] width 98 height 26
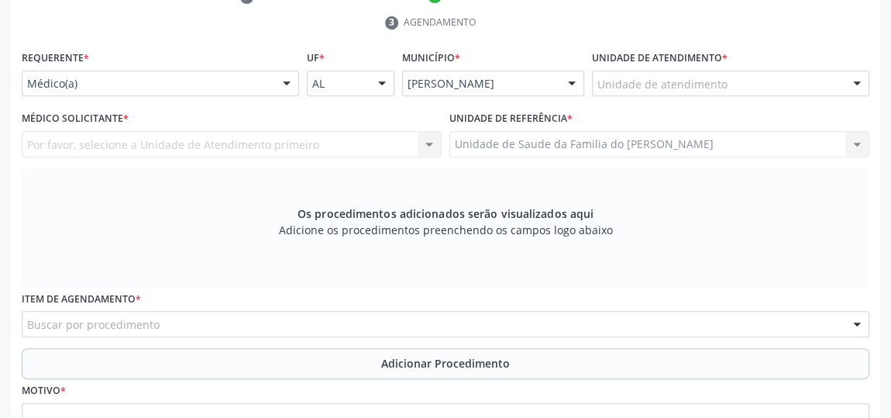
scroll to position [327, 0]
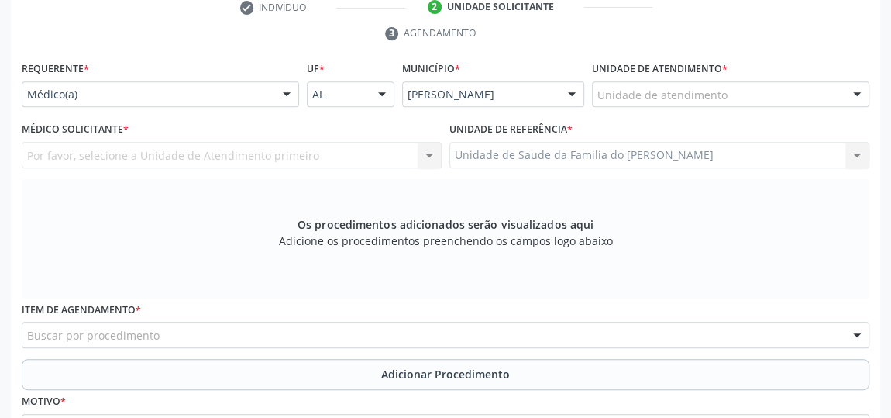
click at [290, 91] on div at bounding box center [286, 95] width 23 height 26
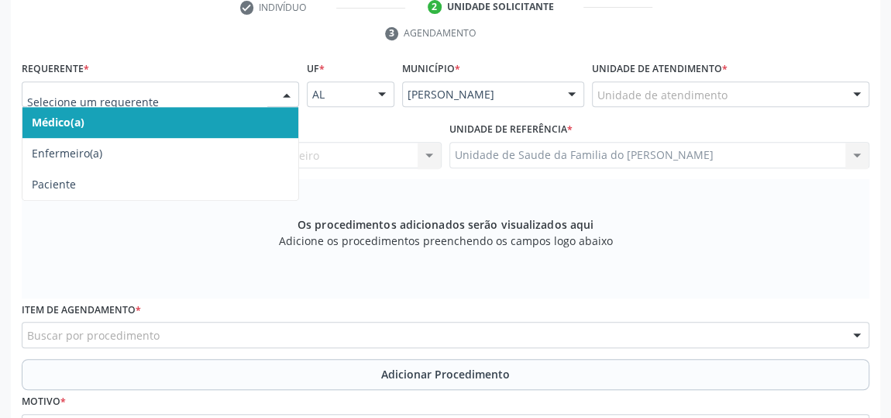
click at [210, 126] on span "Médico(a)" at bounding box center [160, 122] width 276 height 31
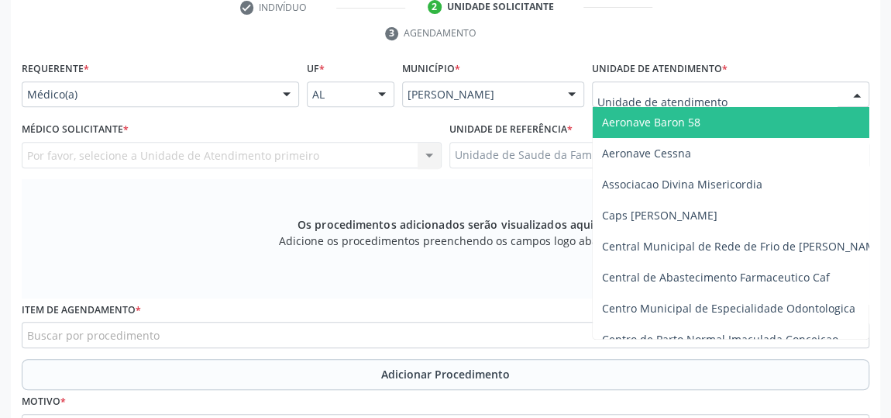
click at [663, 101] on div at bounding box center [730, 94] width 277 height 26
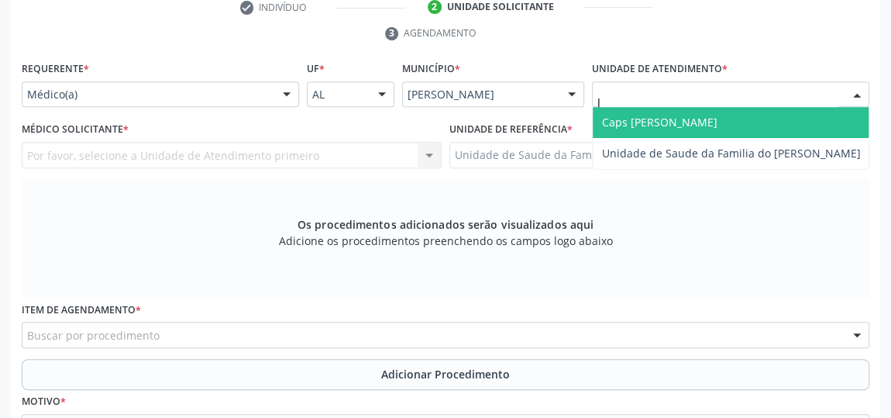
type input "JO"
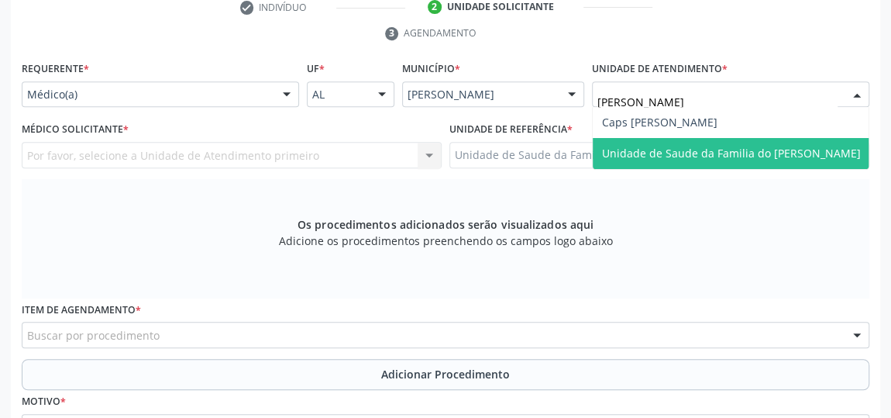
click at [666, 163] on span "Unidade de Saude da Familia do [PERSON_NAME]" at bounding box center [731, 153] width 277 height 31
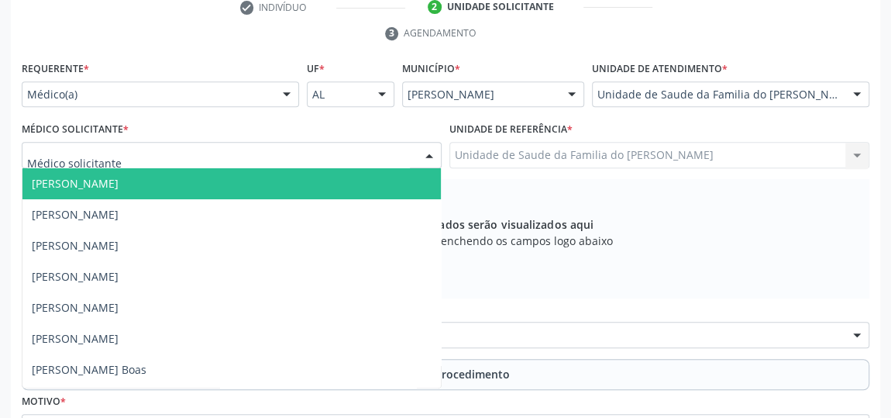
click at [425, 153] on div at bounding box center [429, 156] width 23 height 26
type input "J"
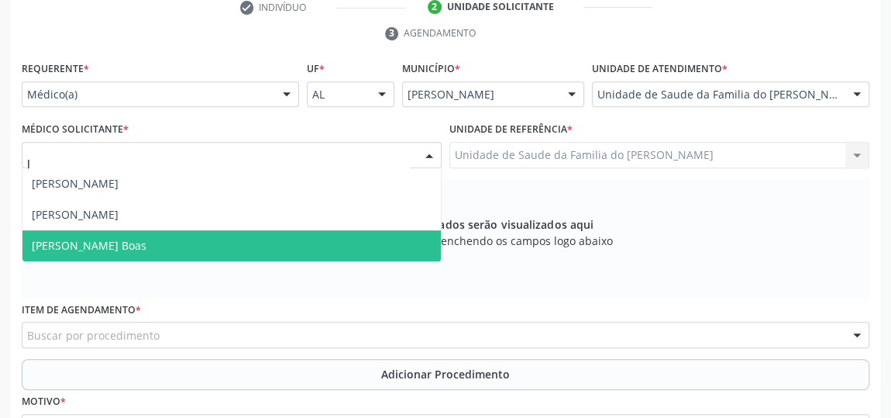
click at [308, 232] on span "[PERSON_NAME] Boas" at bounding box center [231, 245] width 418 height 31
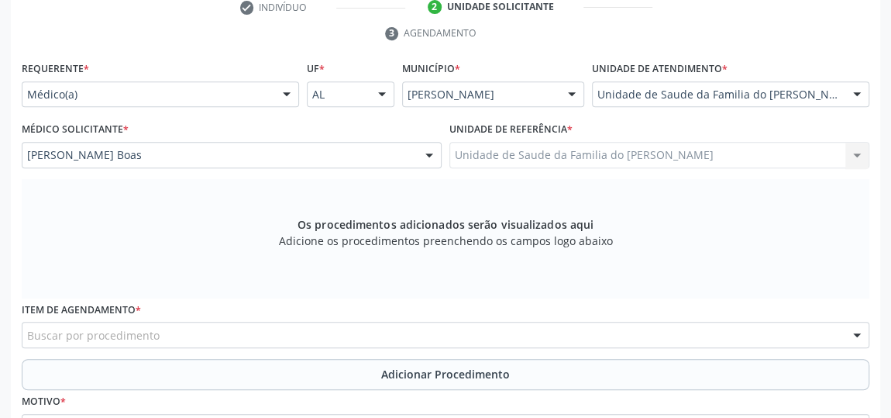
click at [382, 339] on div "Buscar por procedimento" at bounding box center [446, 335] width 848 height 26
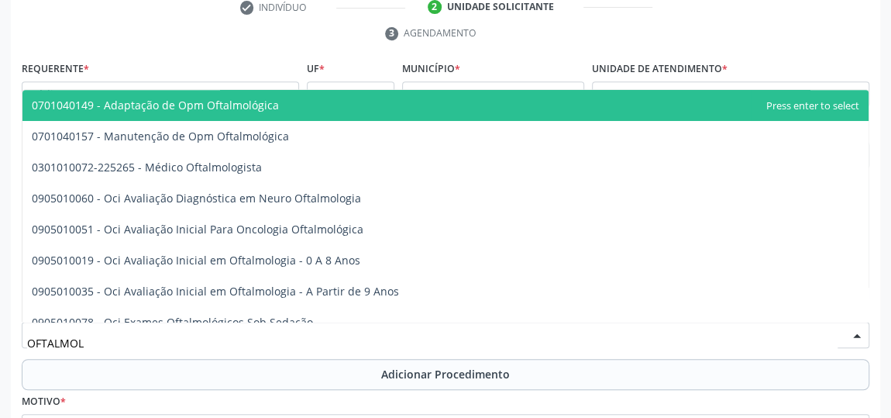
type input "OFTALMOLO"
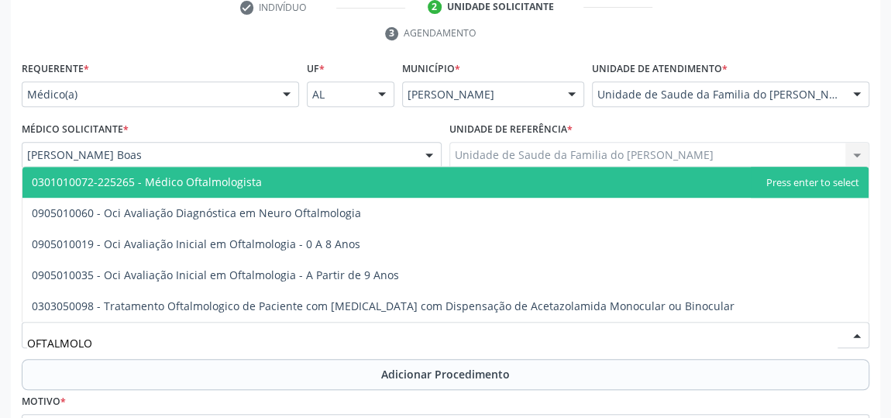
click at [359, 177] on span "0301010072-225265 - Médico Oftalmologista" at bounding box center [445, 182] width 846 height 31
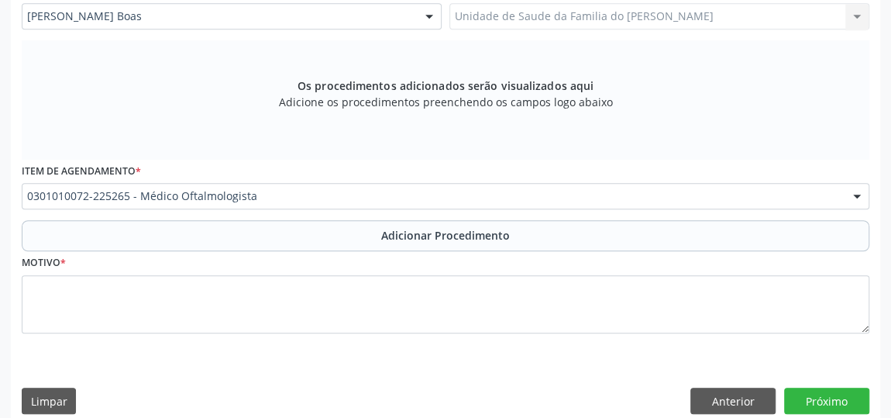
scroll to position [468, 0]
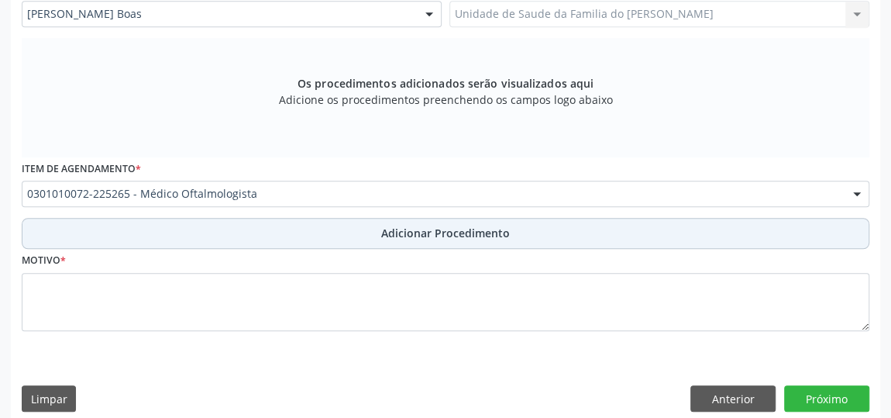
click at [366, 228] on button "Adicionar Procedimento" at bounding box center [446, 233] width 848 height 31
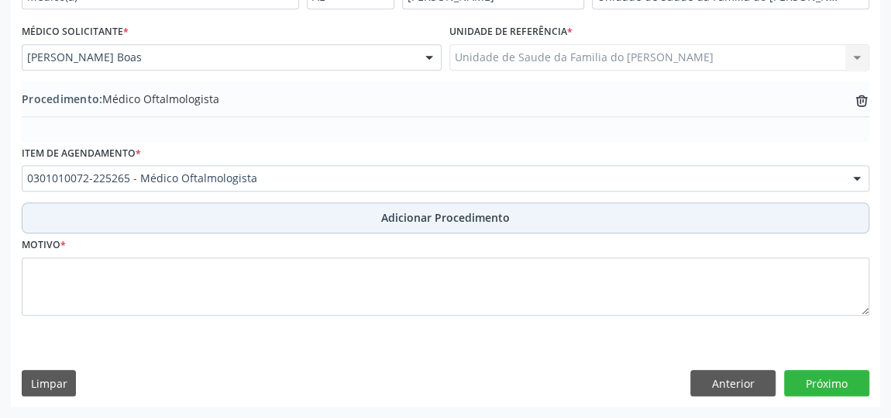
scroll to position [422, 0]
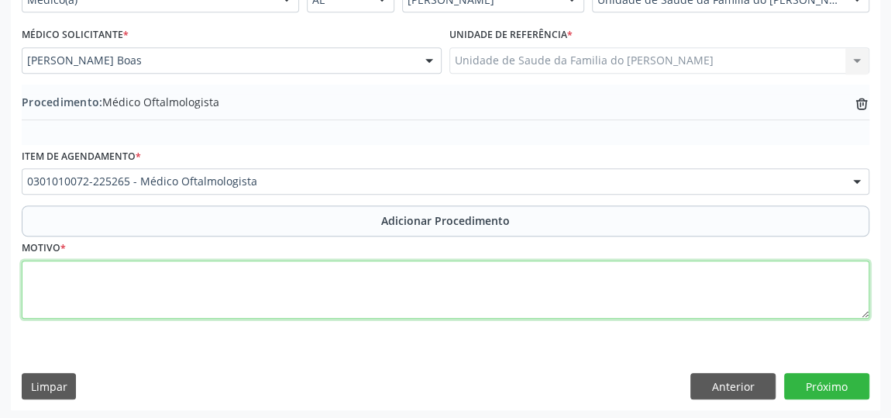
click at [301, 286] on textarea at bounding box center [446, 289] width 848 height 59
type textarea "R"
click at [74, 272] on textarea "AVALIACAO" at bounding box center [446, 289] width 848 height 59
type textarea "AVALIAÇÃO"
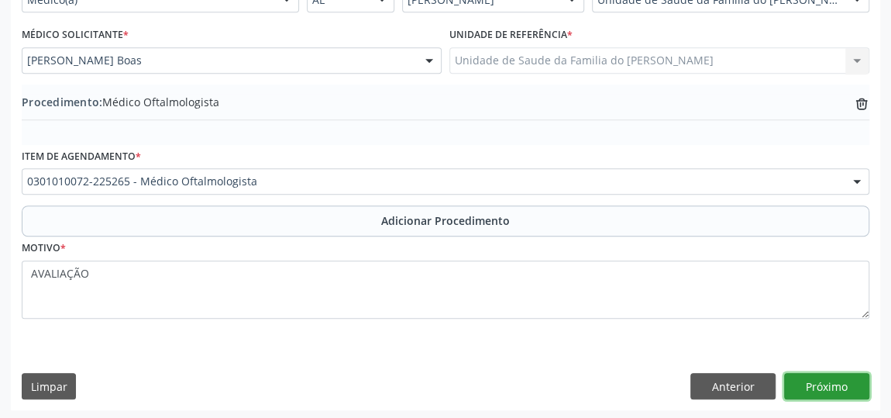
click at [811, 383] on button "Próximo" at bounding box center [826, 386] width 85 height 26
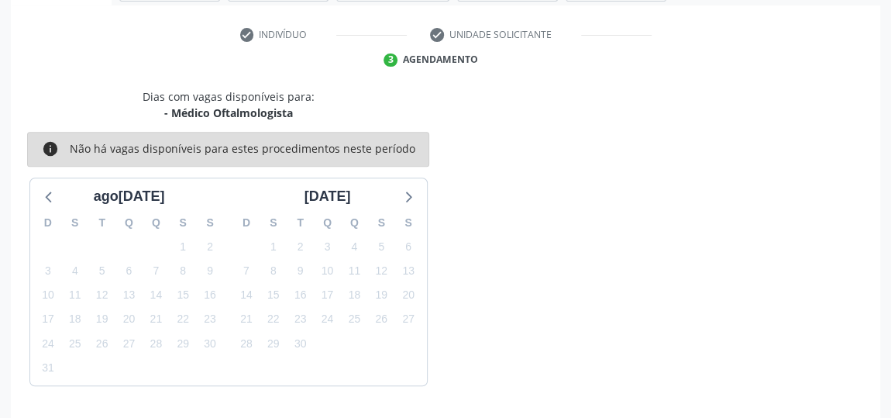
scroll to position [346, 0]
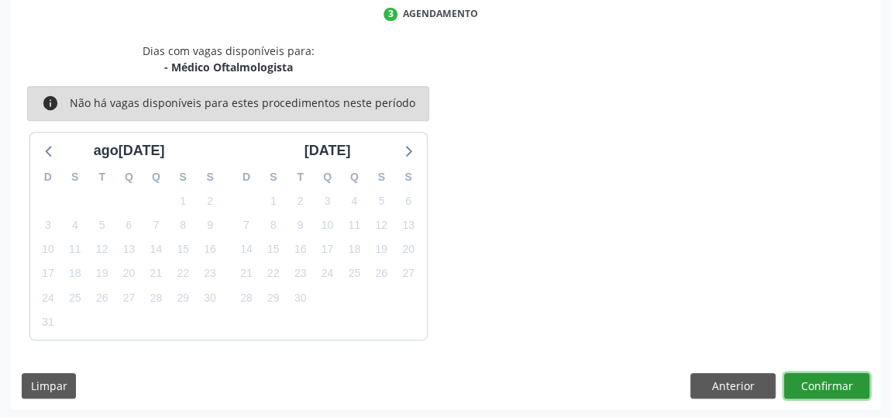
click at [845, 387] on button "Confirmar" at bounding box center [826, 386] width 85 height 26
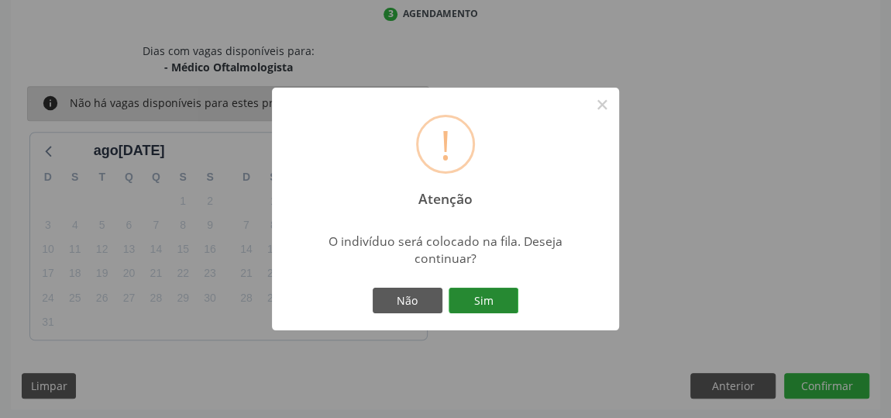
click at [453, 299] on button "Sim" at bounding box center [484, 300] width 70 height 26
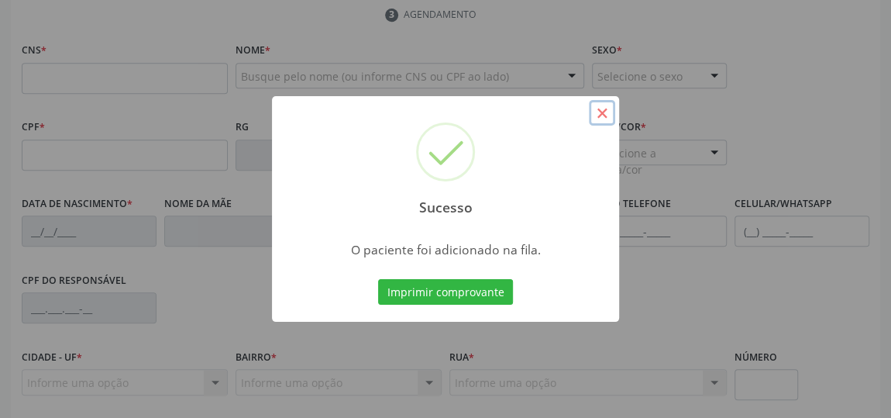
click at [599, 113] on button "×" at bounding box center [602, 113] width 26 height 26
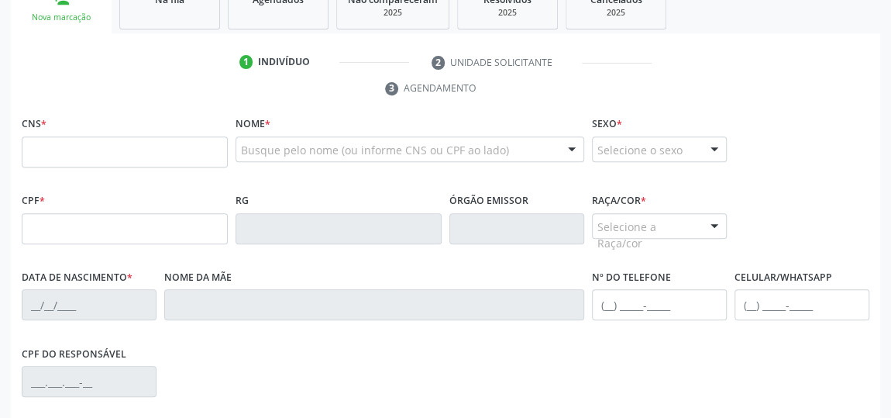
scroll to position [275, 0]
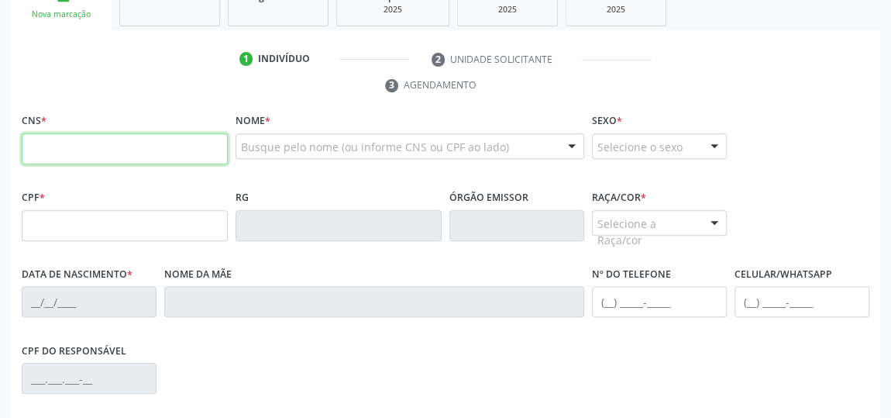
paste input "705 0060 3027 3553"
type input "705 0060 3027 3553"
type input "150.062.584-11"
type input "05/07/2011"
type input "Raquel Augusto de Deus"
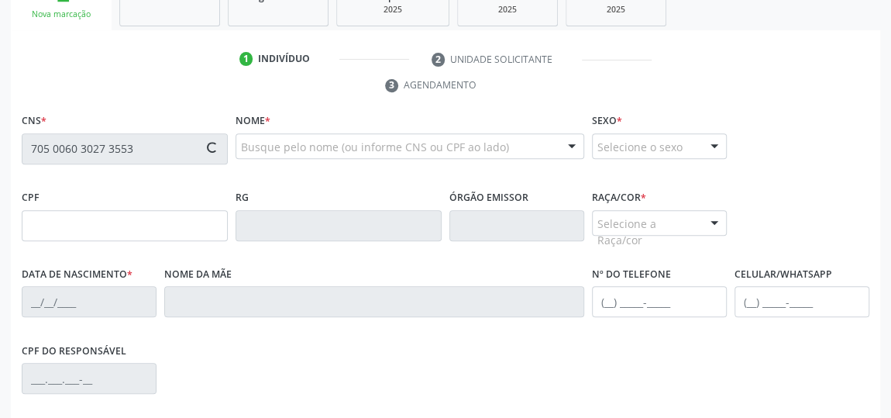
type input "(82) 99695-9652"
type input "03"
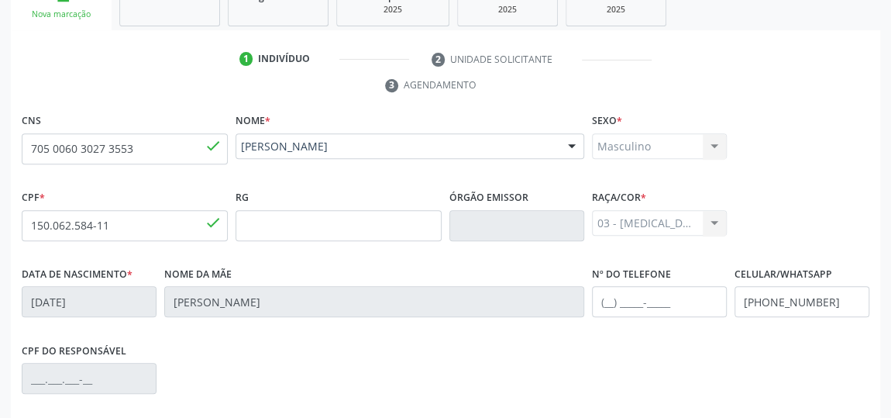
scroll to position [468, 0]
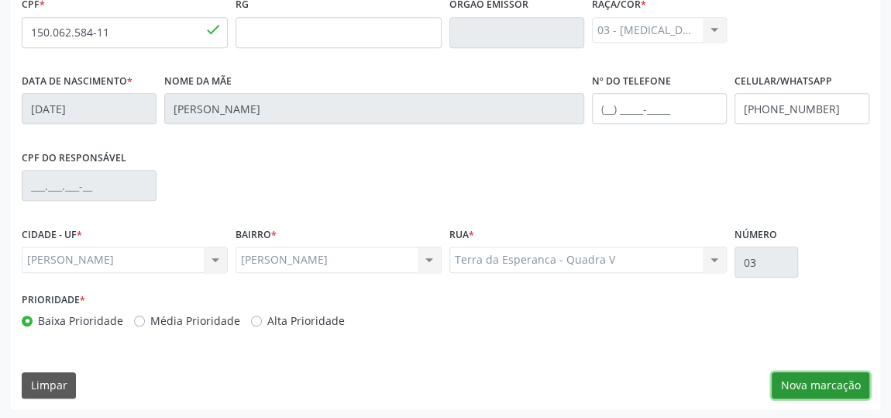
click at [827, 386] on button "Nova marcação" at bounding box center [821, 385] width 98 height 26
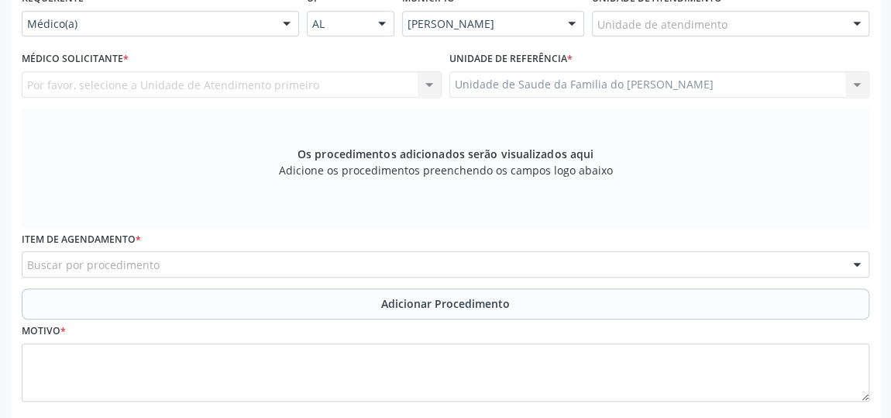
scroll to position [327, 0]
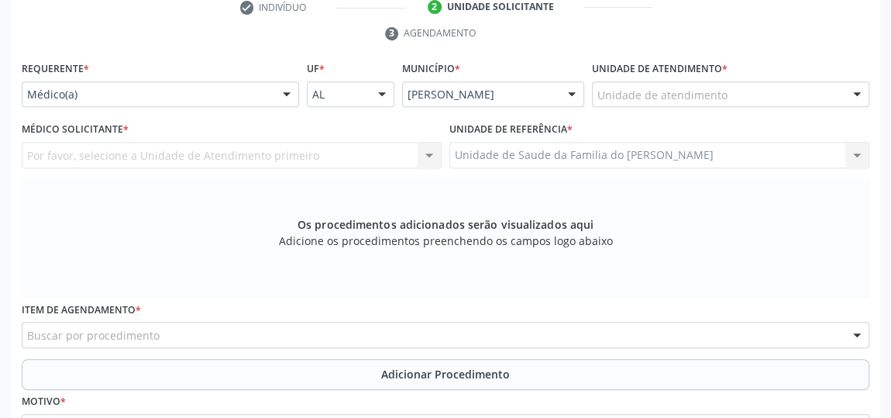
click at [281, 97] on div at bounding box center [286, 95] width 23 height 26
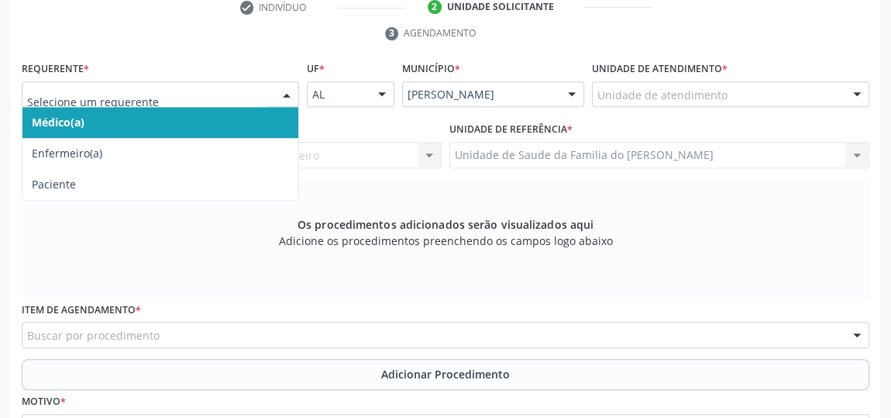
click at [230, 115] on span "Médico(a)" at bounding box center [160, 122] width 276 height 31
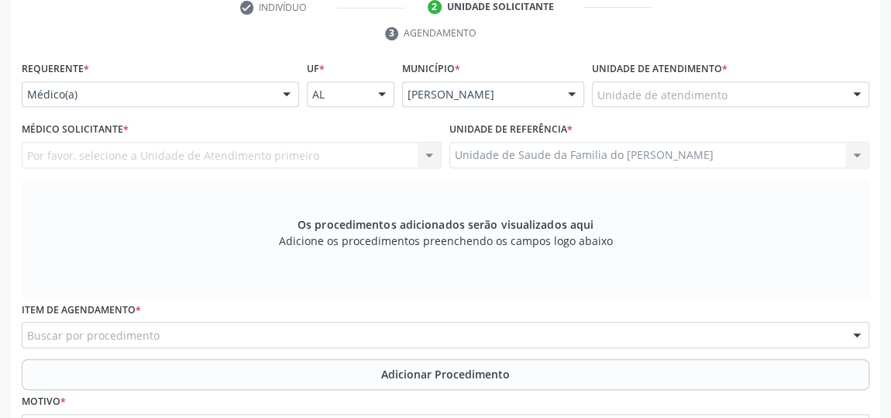
click at [758, 91] on div "Unidade de atendimento" at bounding box center [730, 94] width 277 height 26
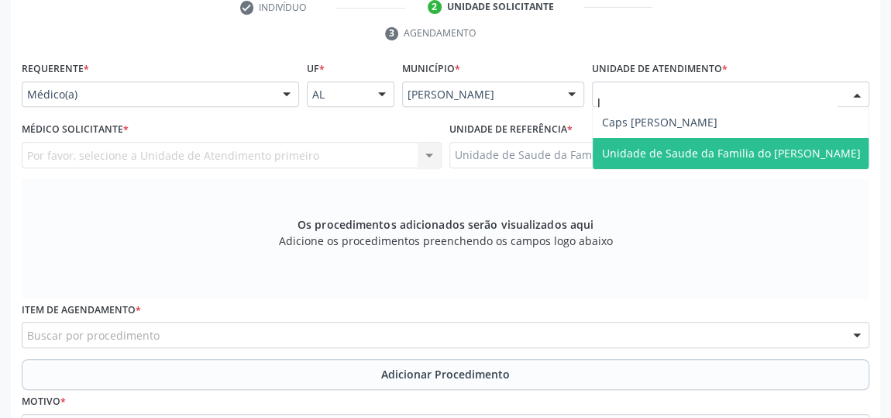
click at [754, 158] on span "Unidade de Saude da Familia do [PERSON_NAME]" at bounding box center [731, 153] width 259 height 15
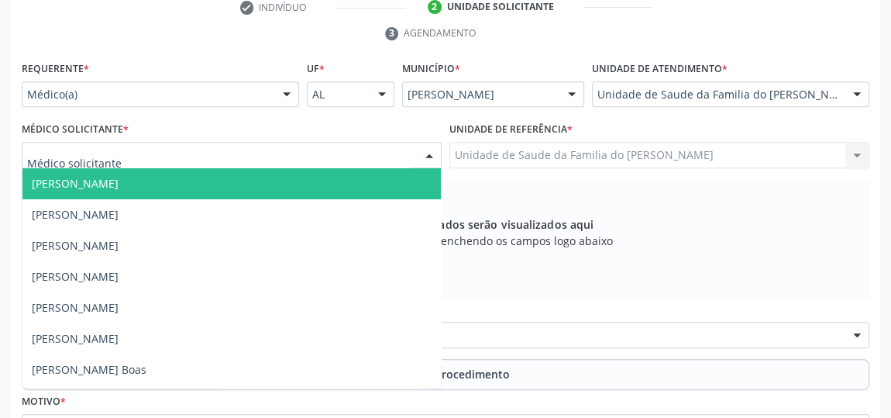
click at [426, 154] on div at bounding box center [429, 156] width 23 height 26
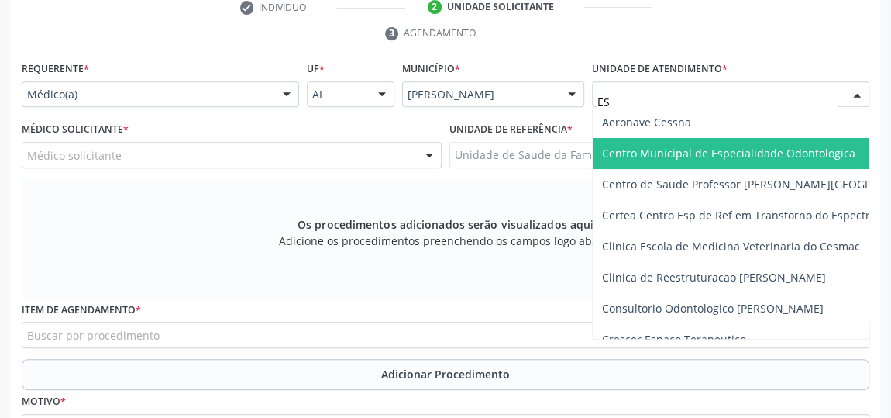
type input "EST"
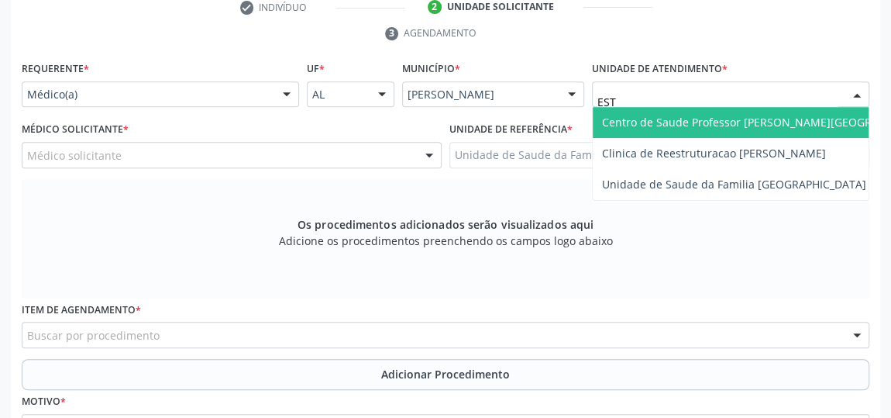
click at [811, 123] on span "Centro de Saude Professor [PERSON_NAME][GEOGRAPHIC_DATA]" at bounding box center [770, 122] width 337 height 15
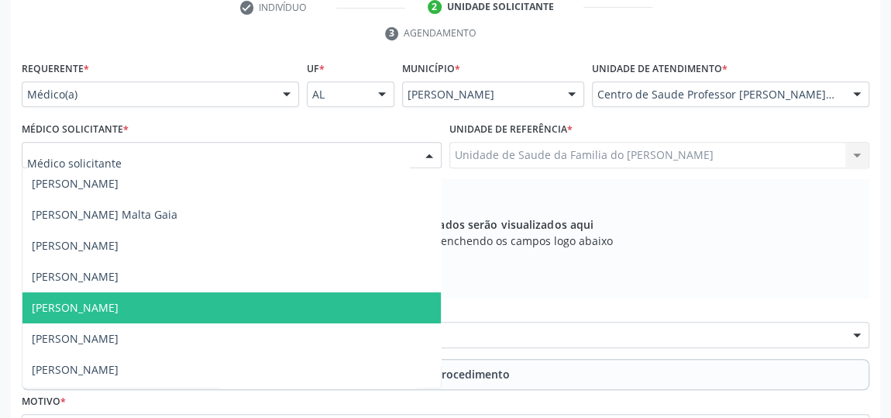
click at [432, 155] on div at bounding box center [429, 156] width 23 height 26
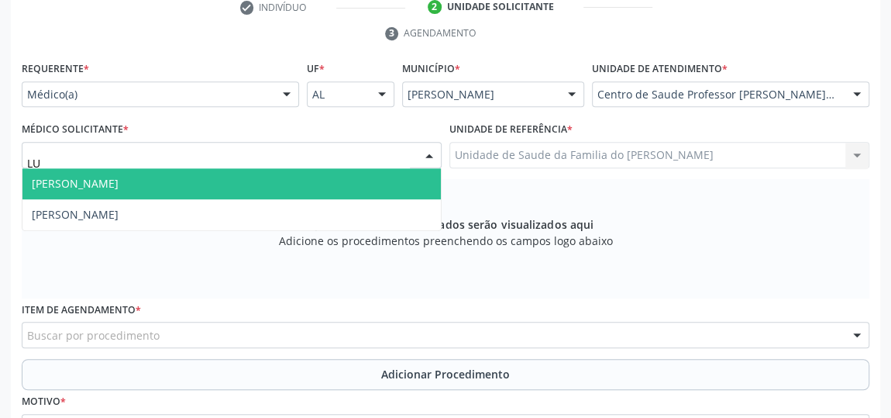
type input "L"
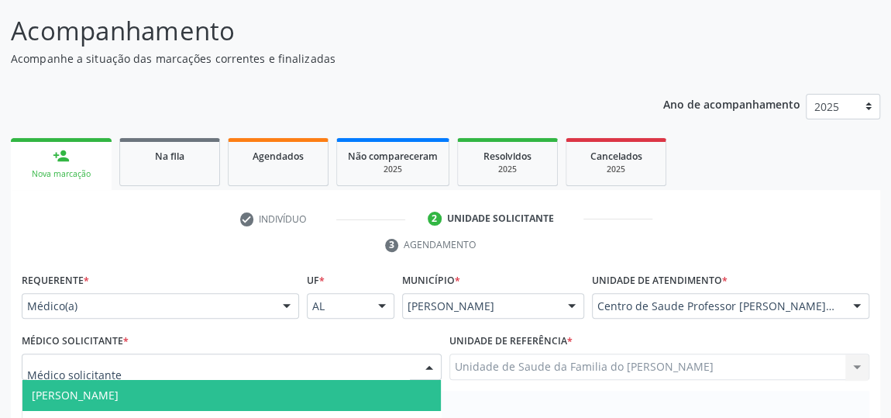
scroll to position [257, 0]
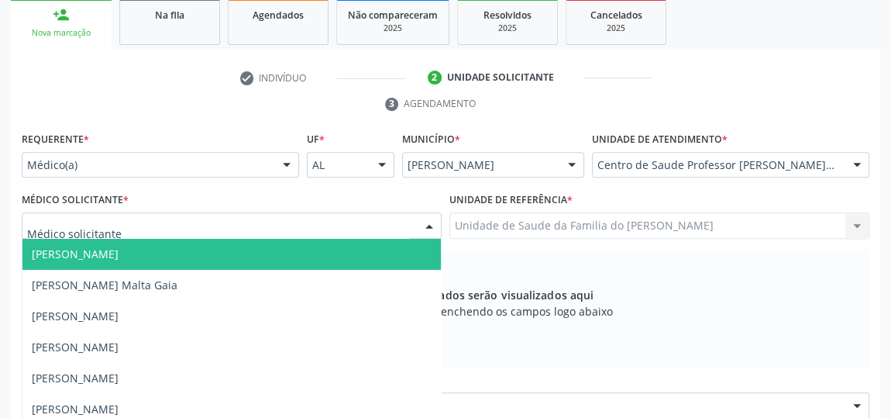
click at [283, 166] on div at bounding box center [286, 166] width 23 height 26
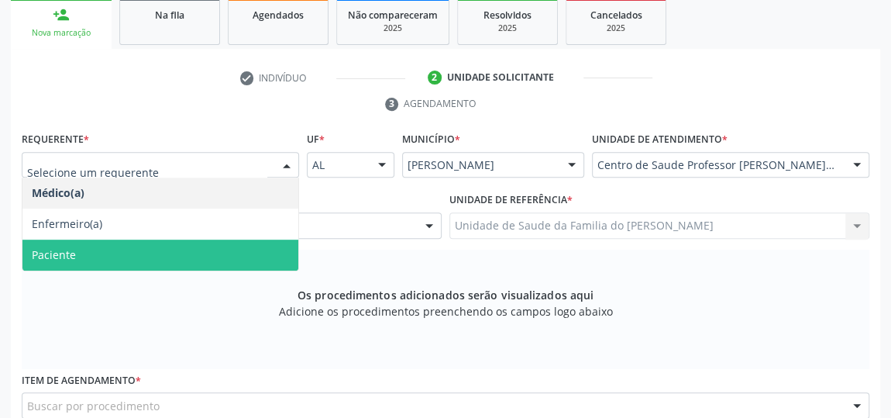
click at [244, 243] on span "Paciente" at bounding box center [160, 254] width 276 height 31
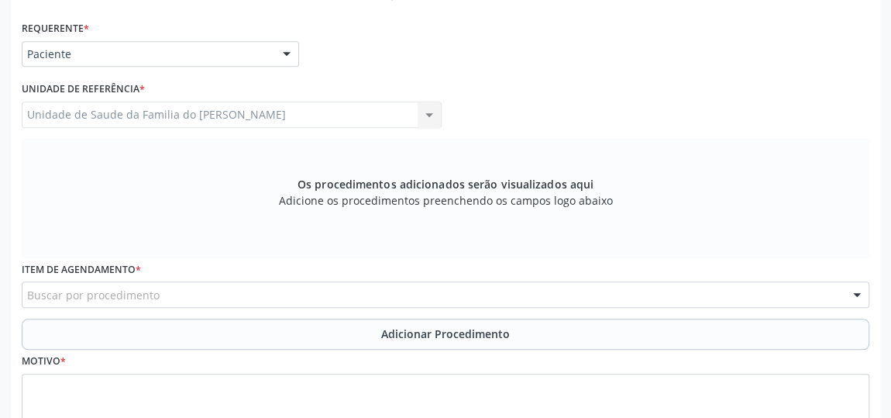
scroll to position [468, 0]
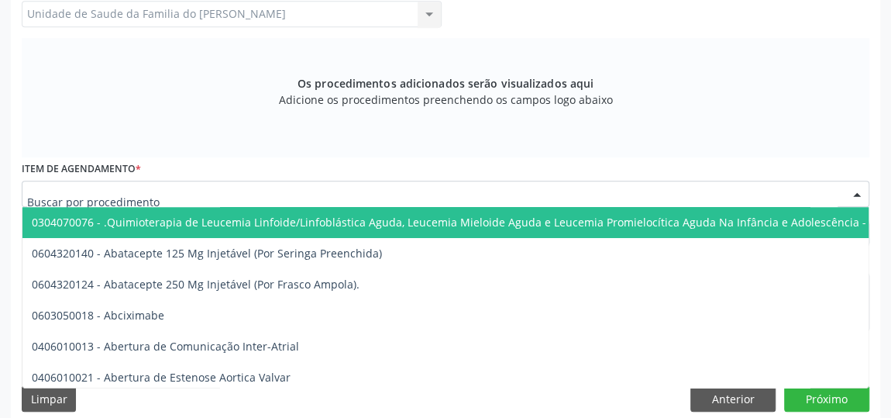
click at [325, 195] on div at bounding box center [446, 194] width 848 height 26
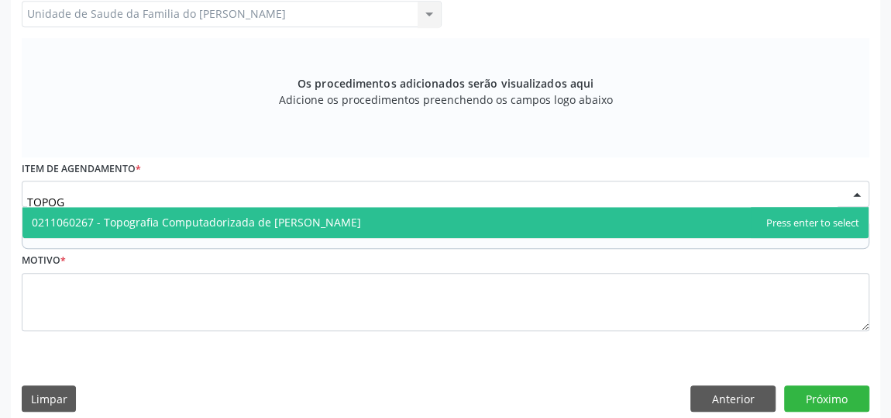
type input "TOPOGR"
click at [299, 217] on span "0211060267 - Topografia Computadorizada de Córnea" at bounding box center [196, 222] width 329 height 15
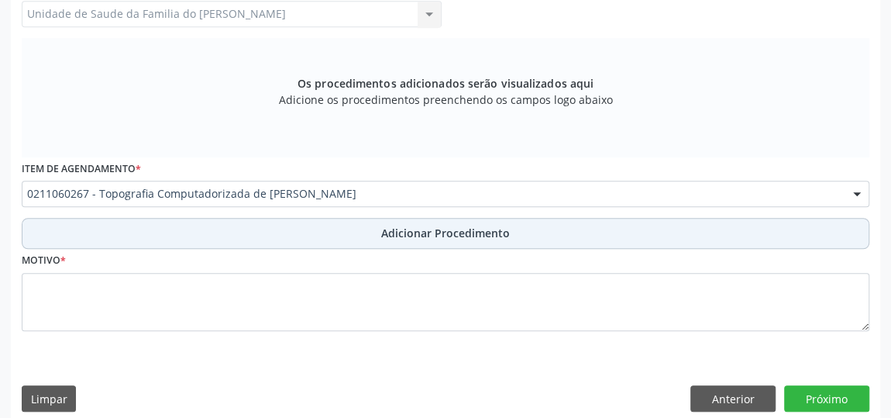
click at [300, 226] on button "Adicionar Procedimento" at bounding box center [446, 233] width 848 height 31
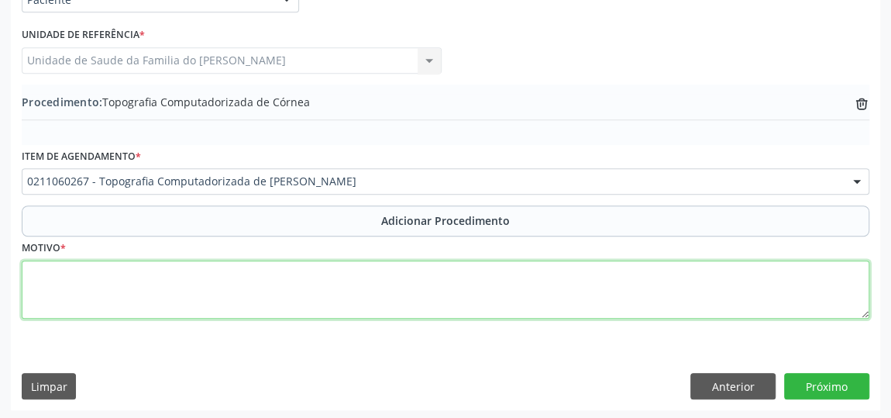
click at [295, 287] on textarea at bounding box center [446, 289] width 848 height 59
type textarea "AVALIAR"
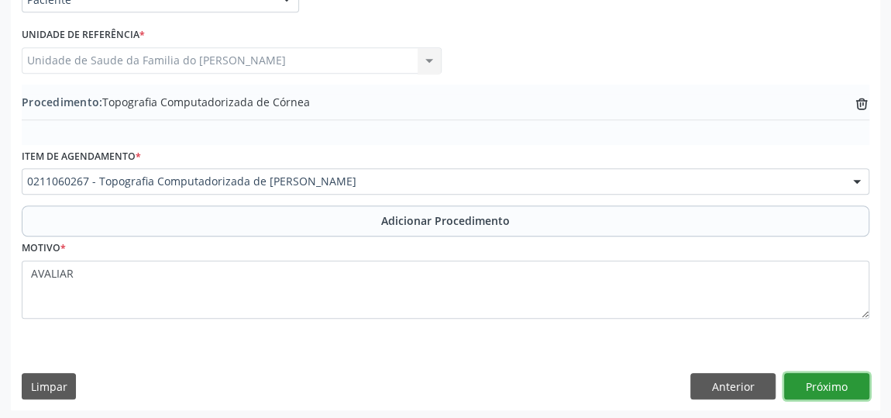
click at [829, 382] on button "Próximo" at bounding box center [826, 386] width 85 height 26
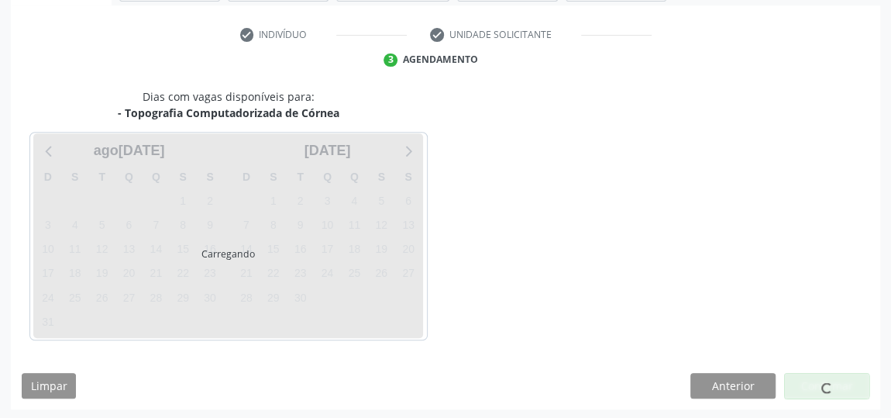
scroll to position [346, 0]
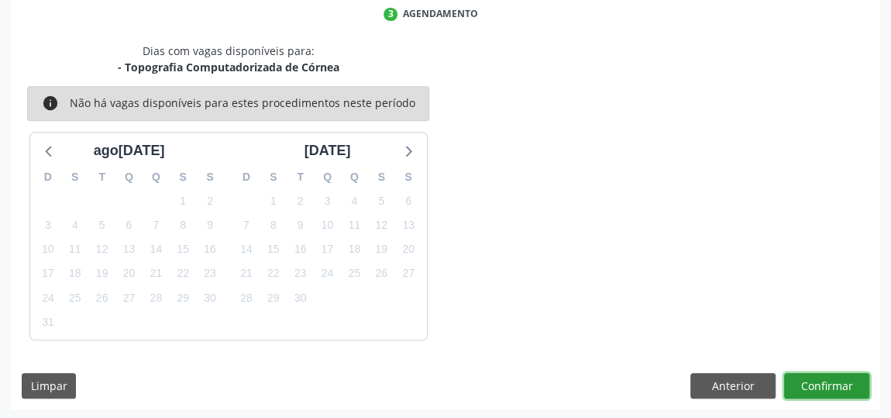
click at [829, 382] on button "Confirmar" at bounding box center [826, 386] width 85 height 26
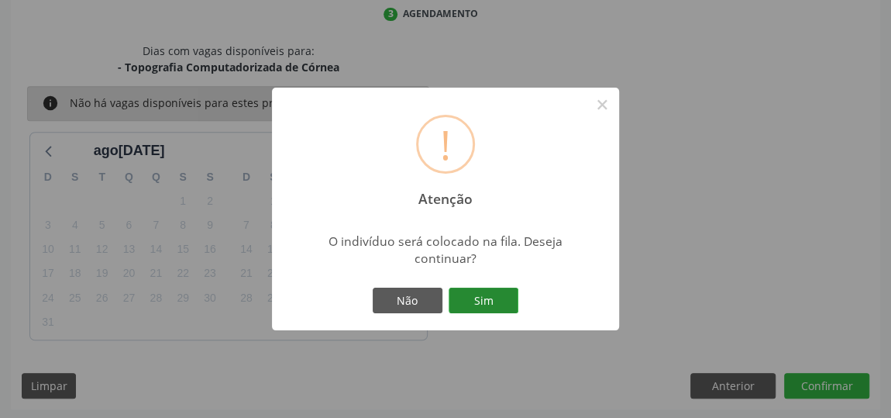
click at [474, 298] on button "Sim" at bounding box center [484, 300] width 70 height 26
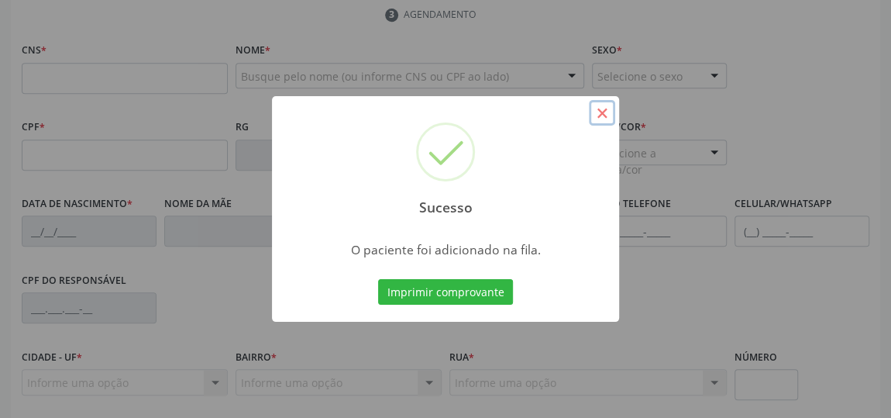
click at [596, 112] on button "×" at bounding box center [602, 113] width 26 height 26
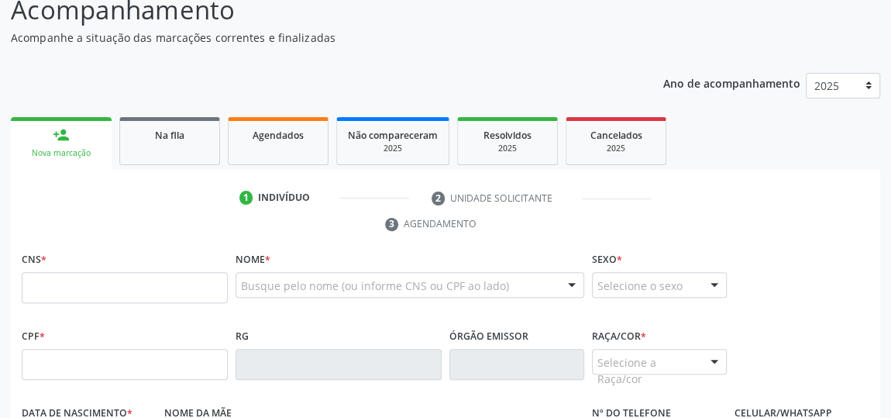
scroll to position [134, 0]
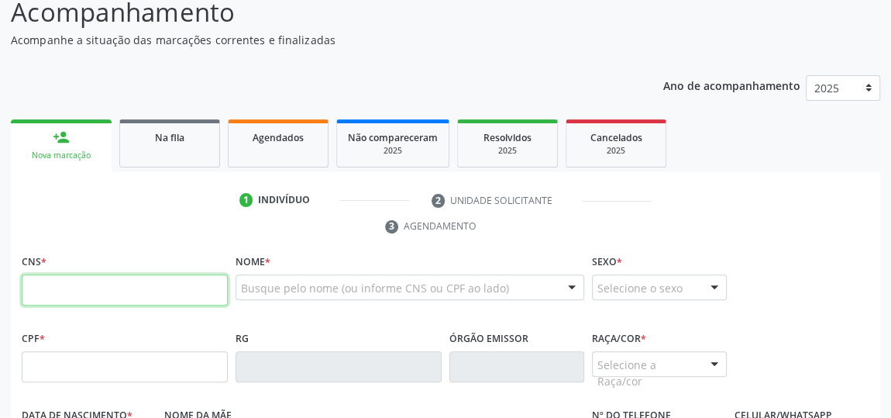
click at [133, 299] on input "text" at bounding box center [125, 289] width 206 height 31
type input "701 2040 2680 2710"
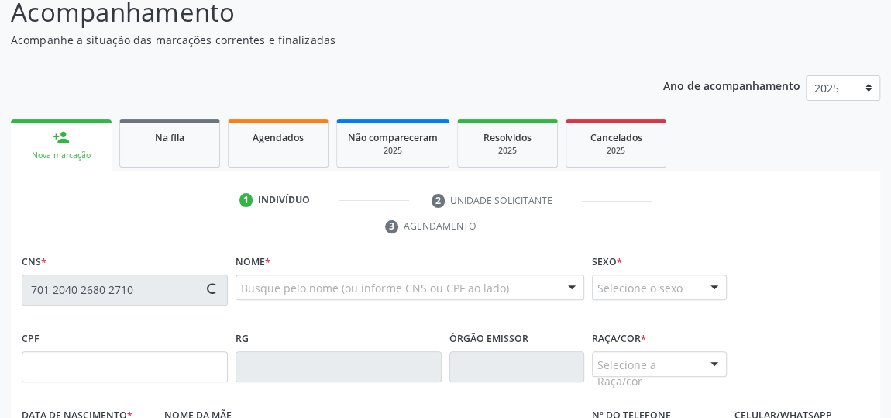
type input "10/10/1987"
type input "Cimenia Márcia Neves dos Santos"
type input "(82) 99303-2818"
type input "(82) 99139-0358"
type input "19"
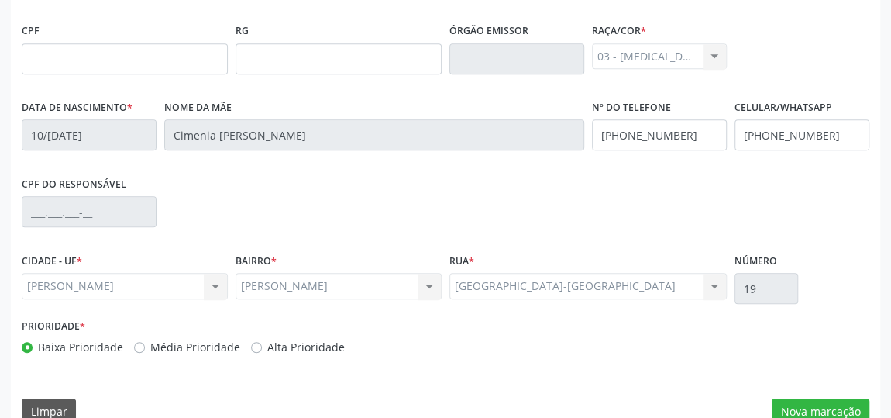
scroll to position [468, 0]
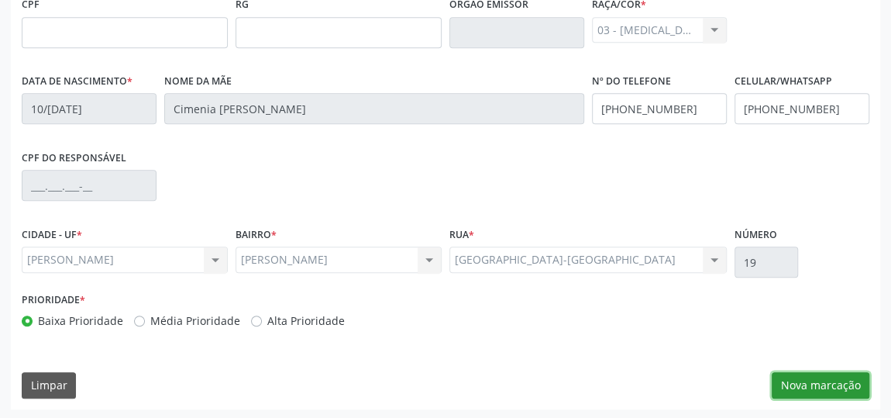
click at [845, 385] on button "Nova marcação" at bounding box center [821, 385] width 98 height 26
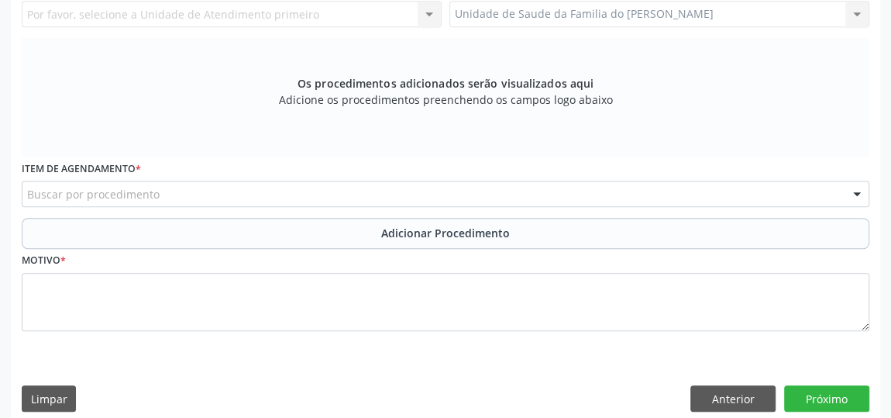
scroll to position [327, 0]
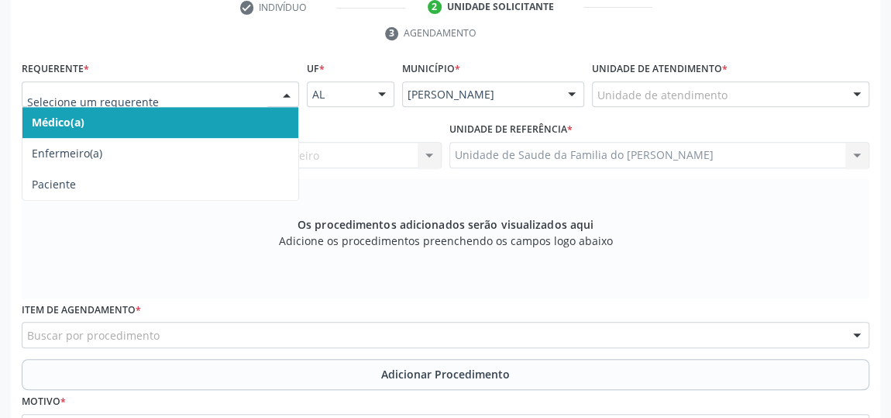
click at [222, 123] on span "Médico(a)" at bounding box center [160, 122] width 276 height 31
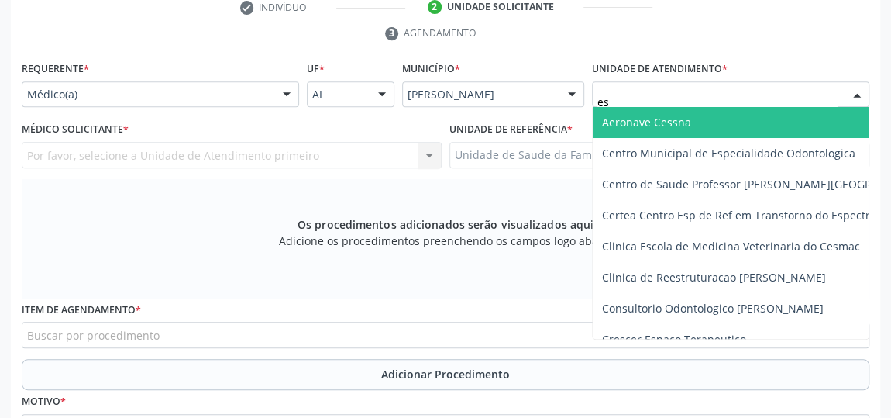
type input "est"
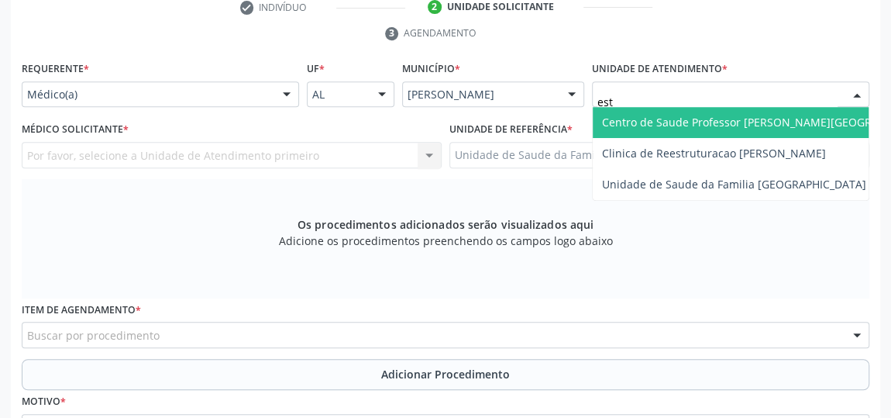
click at [673, 115] on span "Centro de Saude Professor [PERSON_NAME][GEOGRAPHIC_DATA]" at bounding box center [770, 122] width 337 height 15
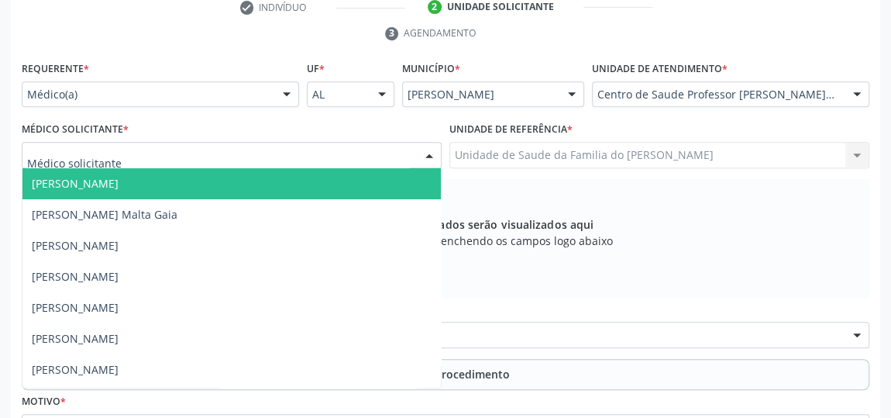
click at [419, 150] on div at bounding box center [429, 156] width 23 height 26
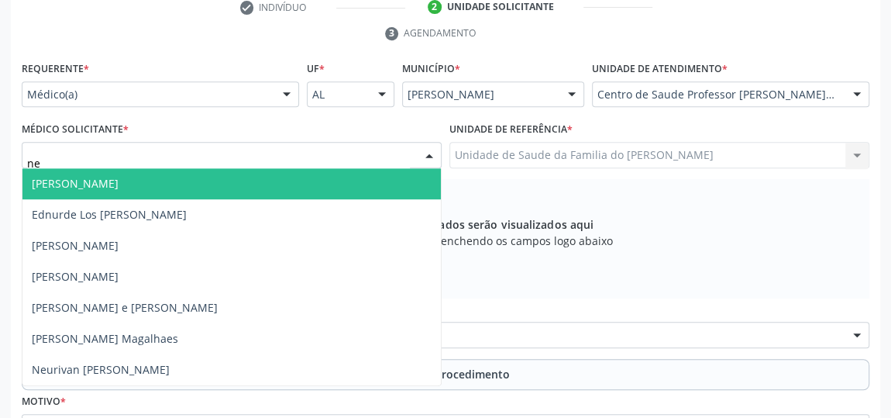
type input "neu"
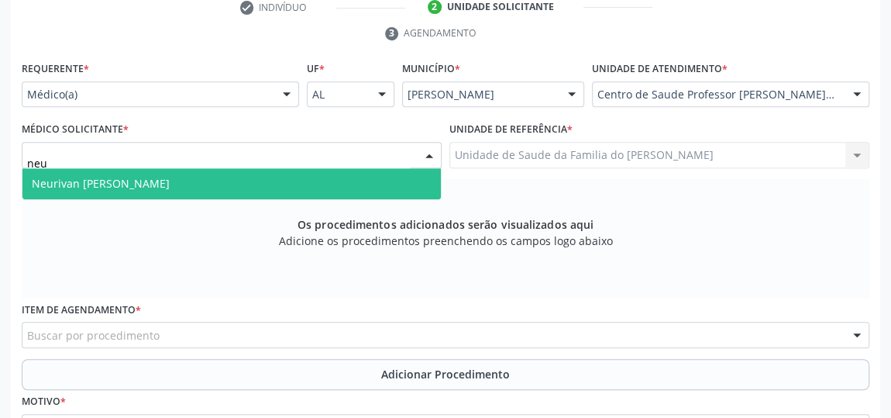
click at [284, 183] on span "Neurivan Calado Barbosa" at bounding box center [231, 183] width 418 height 31
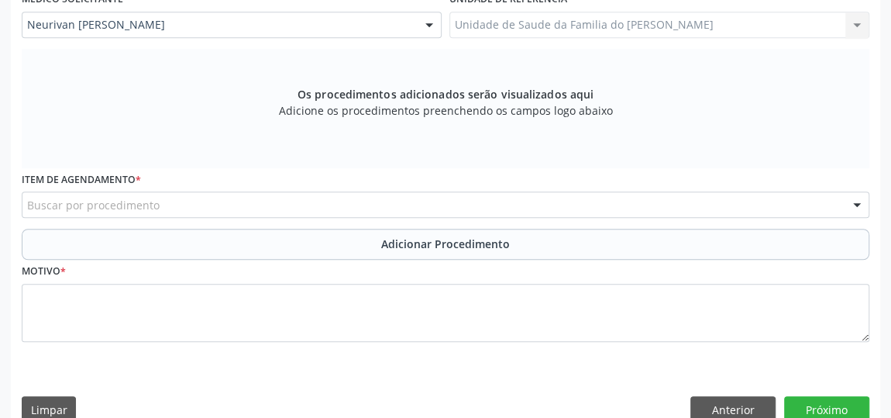
scroll to position [468, 0]
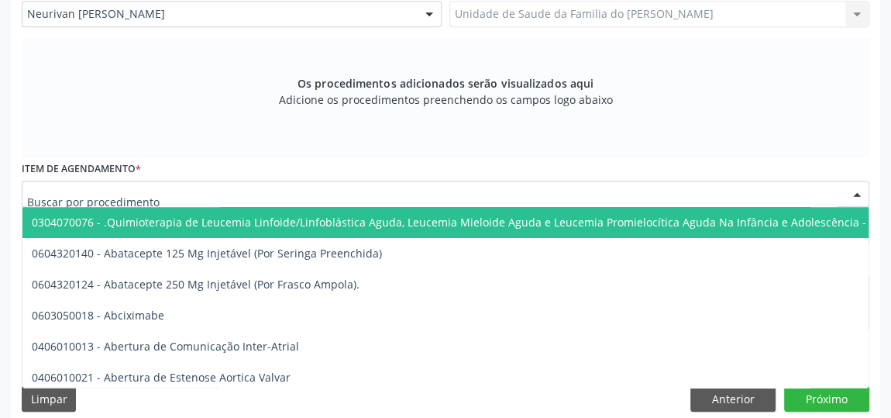
click at [226, 189] on div at bounding box center [446, 194] width 848 height 26
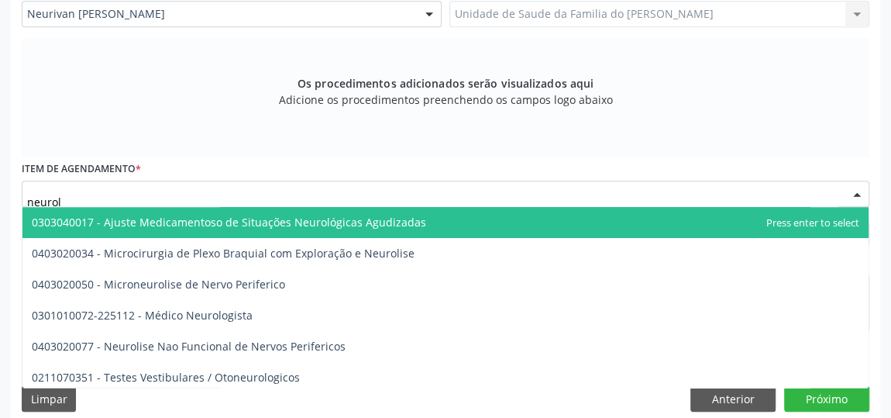
type input "neurolo"
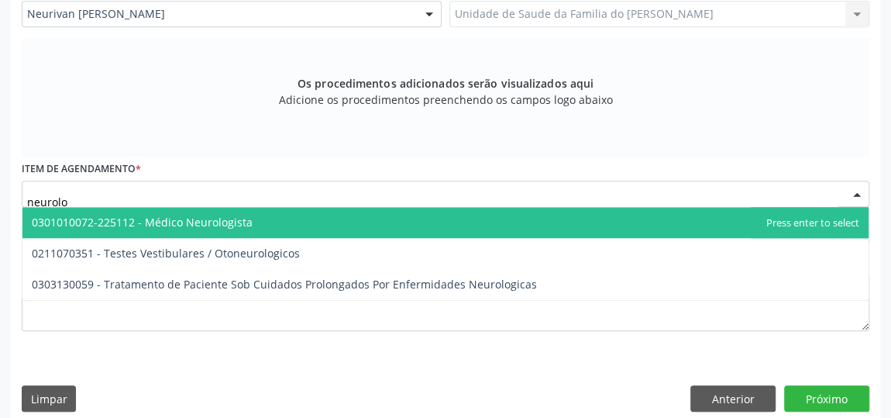
click at [236, 220] on span "0301010072-225112 - Médico Neurologista" at bounding box center [142, 222] width 221 height 15
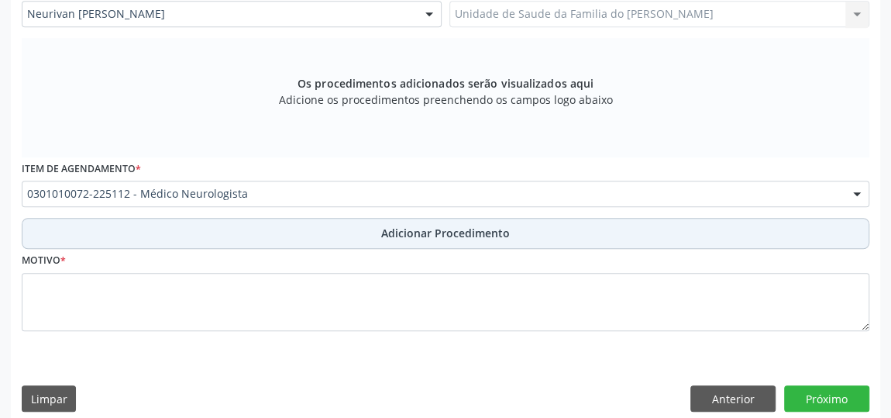
click at [250, 234] on button "Adicionar Procedimento" at bounding box center [446, 233] width 848 height 31
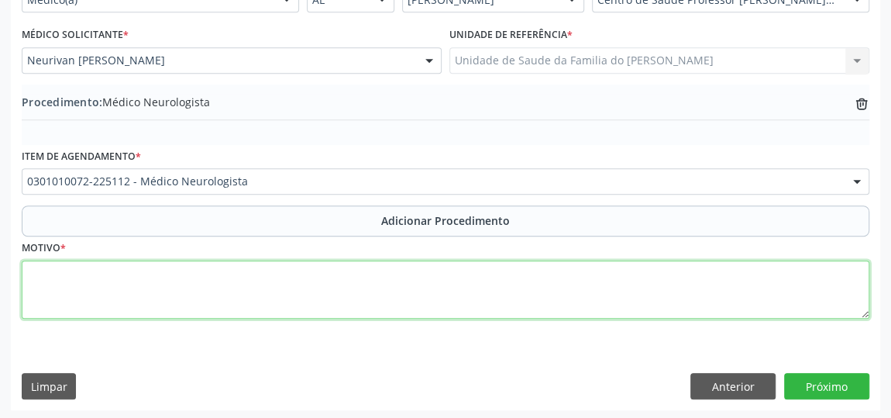
click at [219, 285] on textarea at bounding box center [446, 289] width 848 height 59
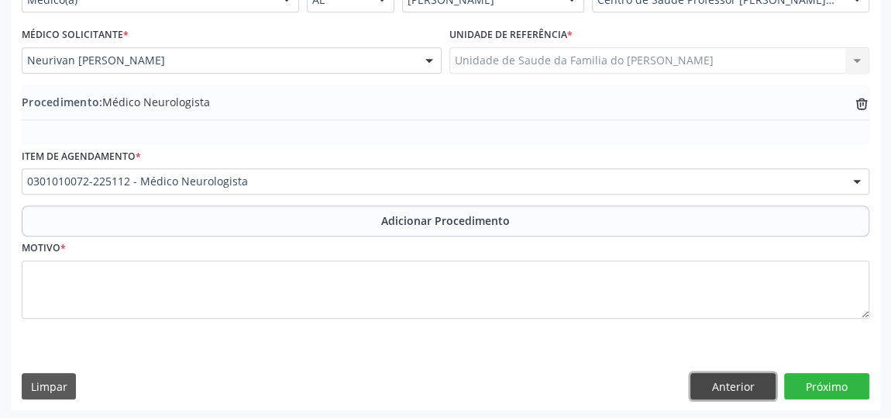
click at [743, 385] on button "Anterior" at bounding box center [732, 386] width 85 height 26
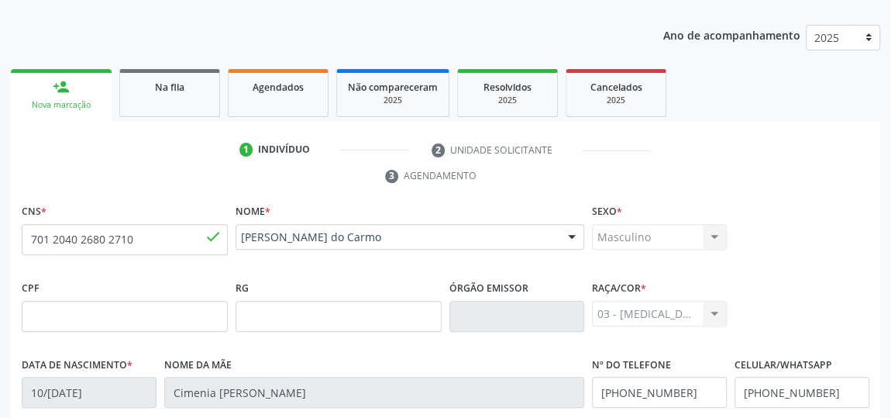
scroll to position [139, 0]
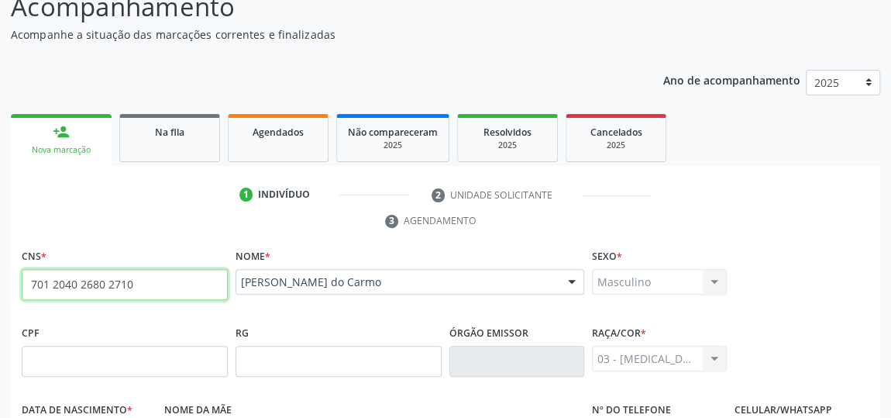
click at [40, 287] on input "701 2040 2680 2710" at bounding box center [125, 284] width 206 height 31
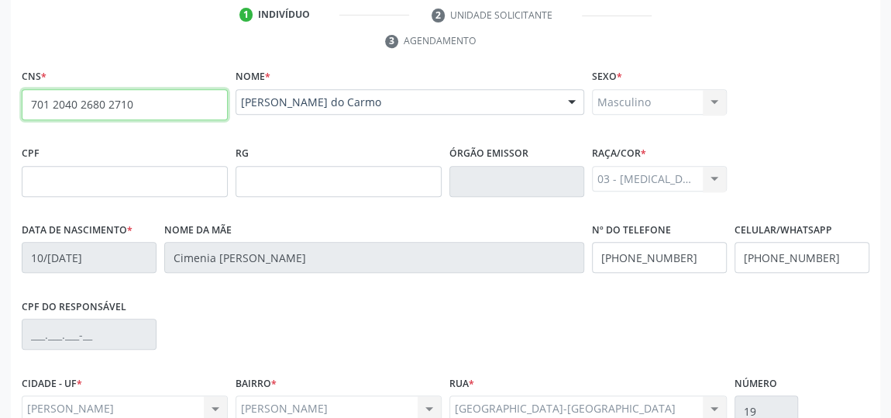
scroll to position [468, 0]
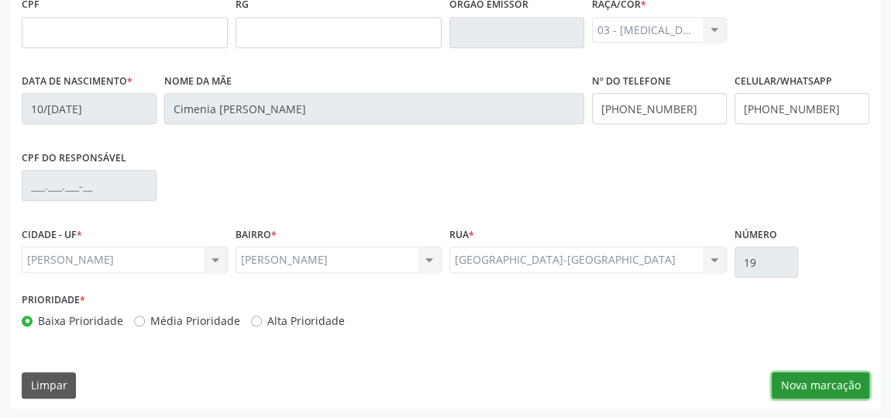
click at [790, 372] on button "Nova marcação" at bounding box center [821, 385] width 98 height 26
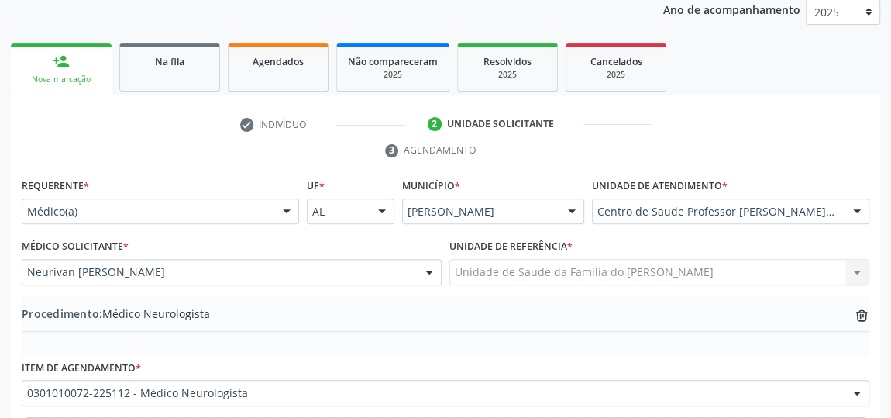
scroll to position [422, 0]
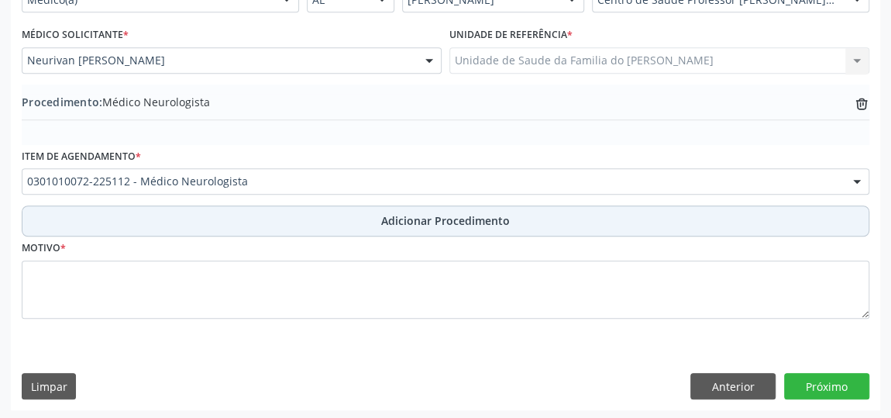
click at [492, 219] on span "Adicionar Procedimento" at bounding box center [445, 220] width 129 height 16
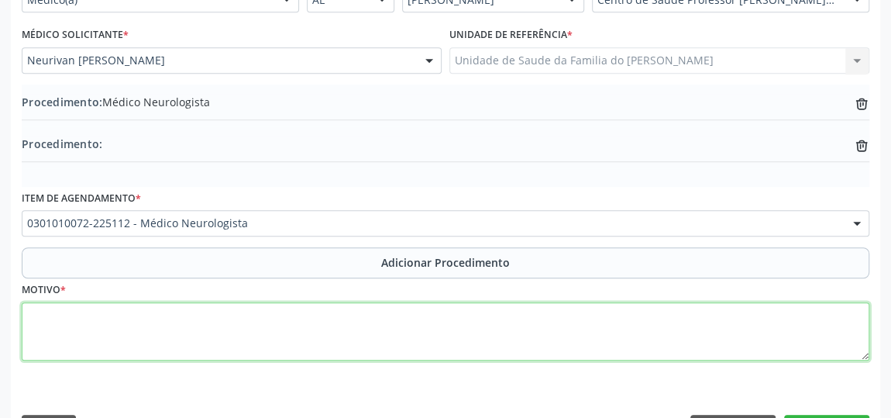
click at [324, 318] on textarea at bounding box center [446, 331] width 848 height 59
click at [49, 318] on textarea "redulopatia grave" at bounding box center [446, 331] width 848 height 59
click at [40, 317] on textarea "redulopatia grave" at bounding box center [446, 331] width 848 height 59
click at [119, 336] on textarea "redulopatia grave" at bounding box center [446, 331] width 848 height 59
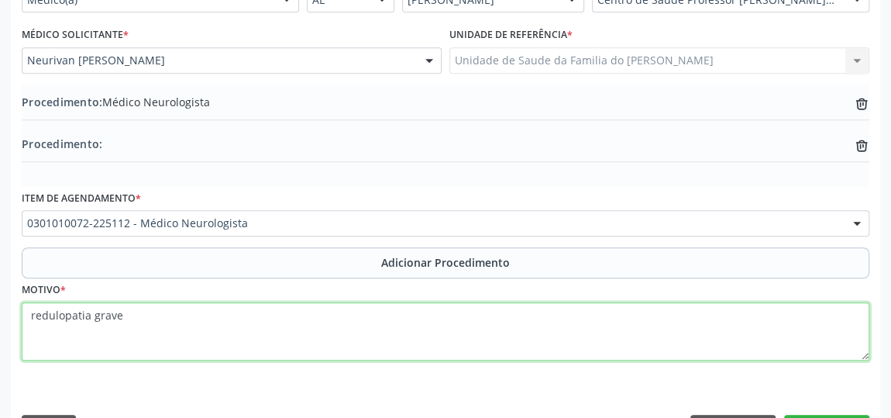
drag, startPoint x: 118, startPoint y: 336, endPoint x: 174, endPoint y: 332, distance: 55.9
click at [174, 332] on textarea "redulopatia grave" at bounding box center [446, 331] width 848 height 59
click at [183, 329] on textarea "redulopatia grave" at bounding box center [446, 331] width 848 height 59
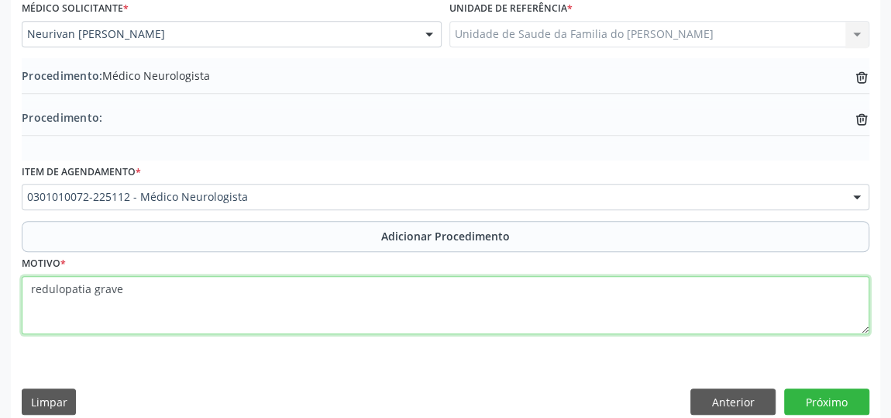
scroll to position [463, 0]
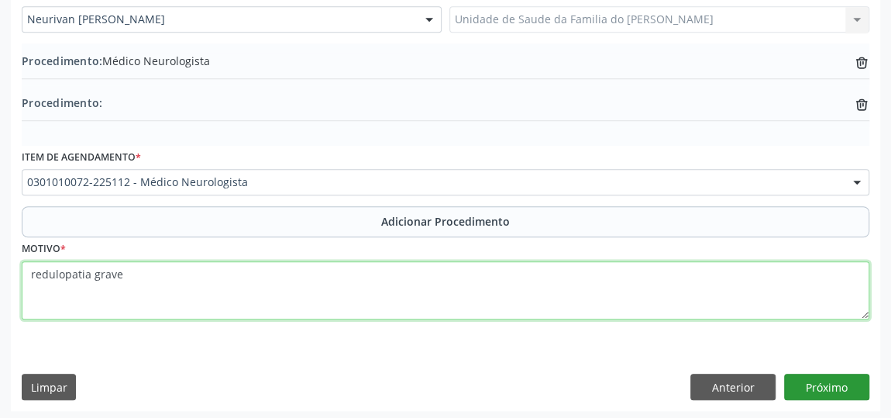
type textarea "redulopatia grave"
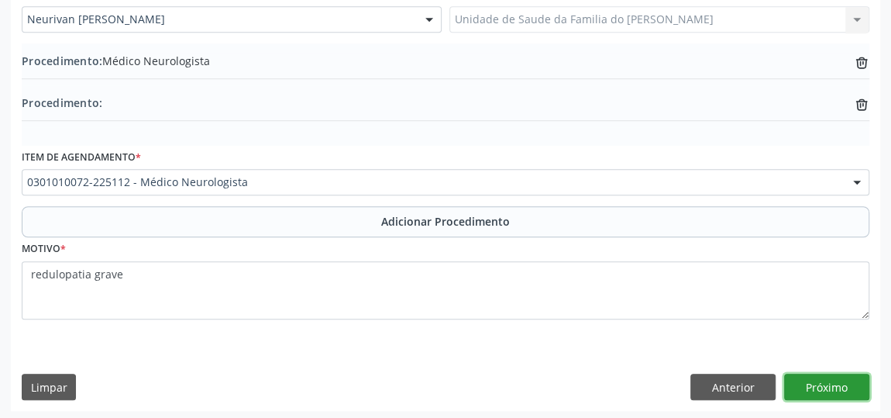
click at [827, 379] on button "Próximo" at bounding box center [826, 387] width 85 height 26
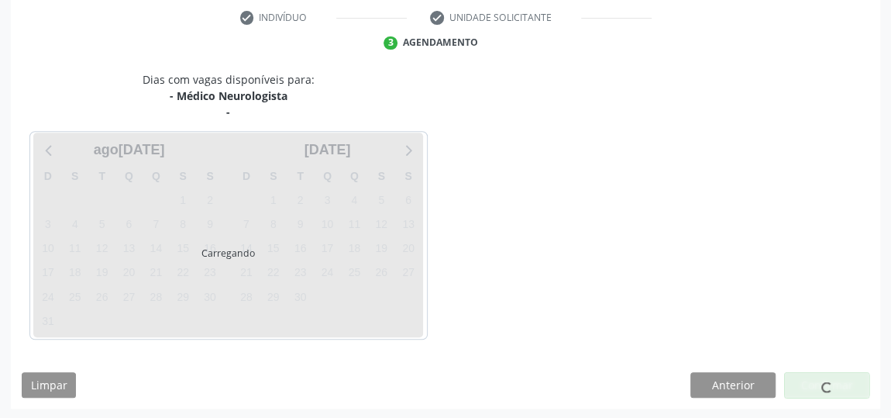
scroll to position [362, 0]
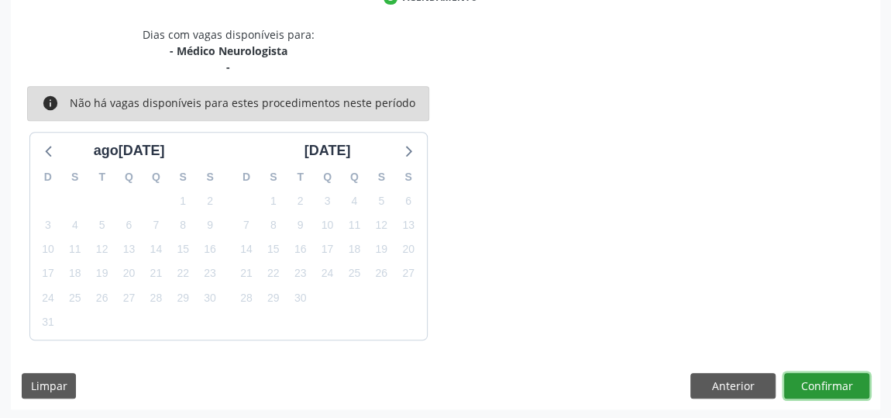
click at [825, 384] on button "Confirmar" at bounding box center [826, 386] width 85 height 26
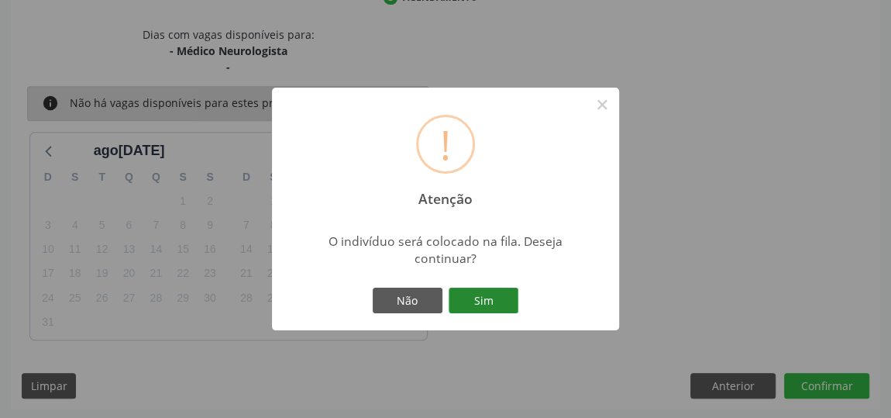
click at [510, 301] on button "Sim" at bounding box center [484, 300] width 70 height 26
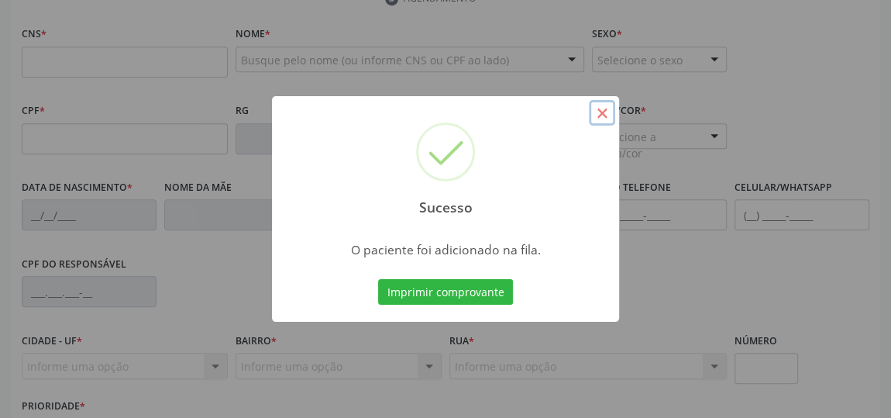
click at [601, 110] on button "×" at bounding box center [602, 113] width 26 height 26
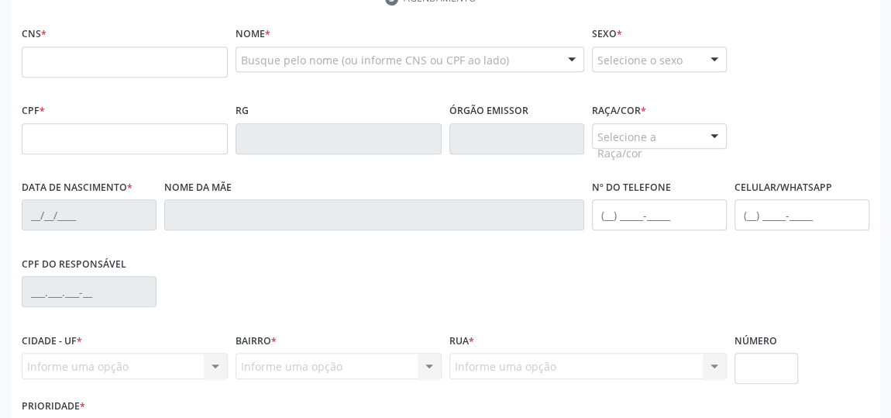
scroll to position [221, 0]
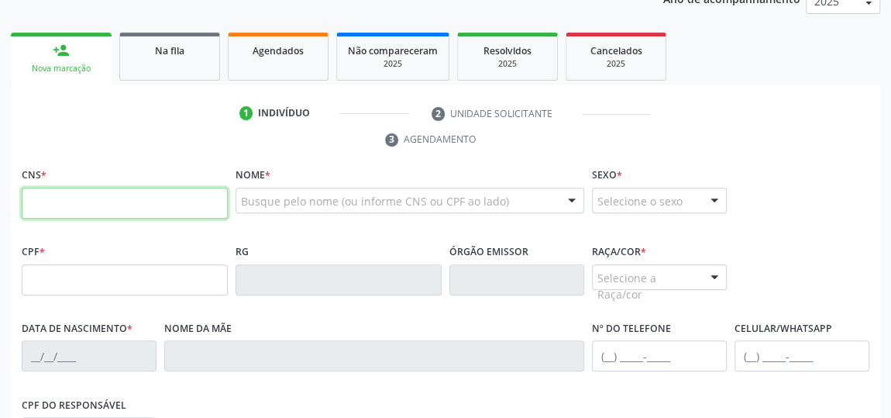
paste input "text"
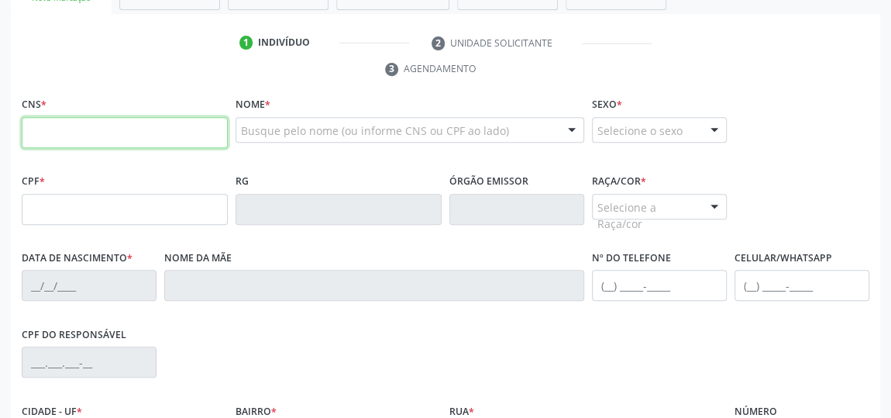
click at [140, 128] on input "text" at bounding box center [125, 132] width 206 height 31
click at [170, 126] on input "text" at bounding box center [125, 132] width 206 height 31
type input "701 2040 2680 2710"
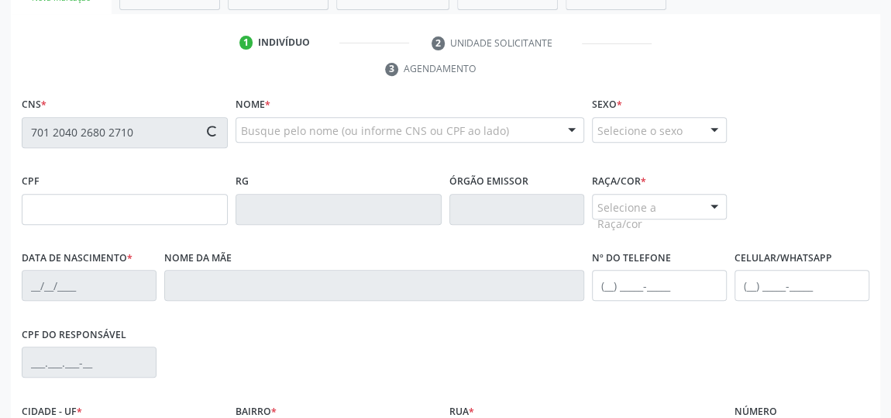
type input "10/10/1987"
type input "Cimenia Márcia Neves dos Santos"
type input "(82) 99303-2818"
type input "(82) 99139-0358"
type input "19"
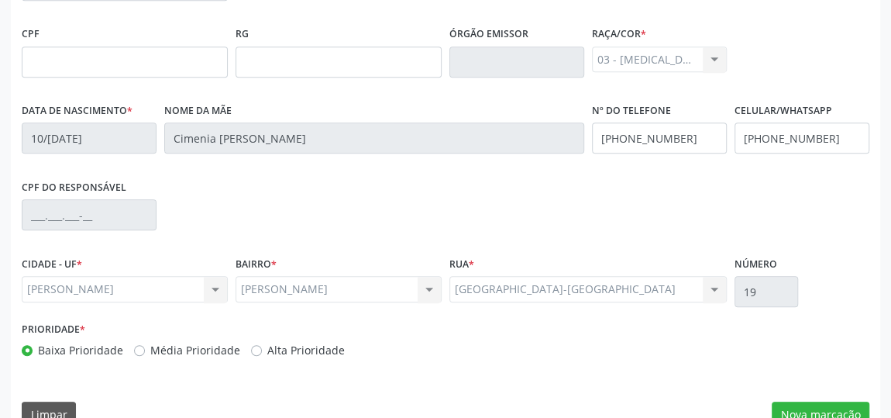
scroll to position [468, 0]
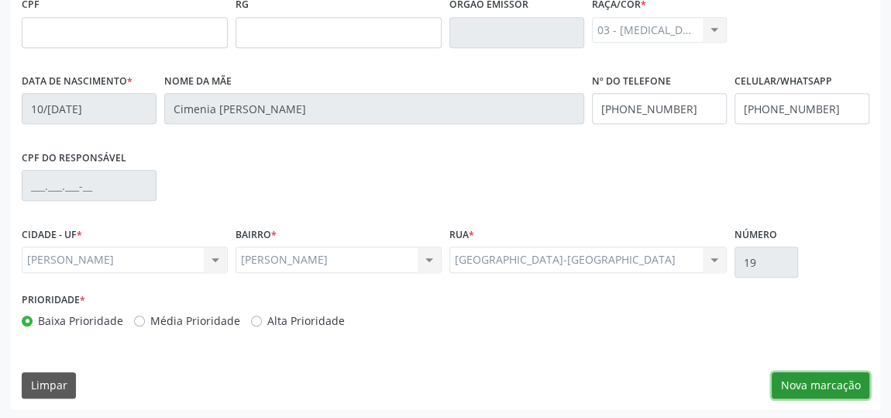
click at [824, 379] on button "Nova marcação" at bounding box center [821, 385] width 98 height 26
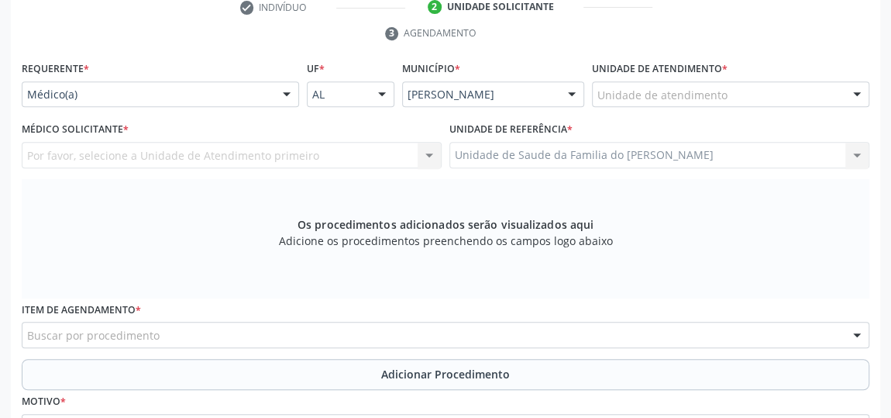
scroll to position [257, 0]
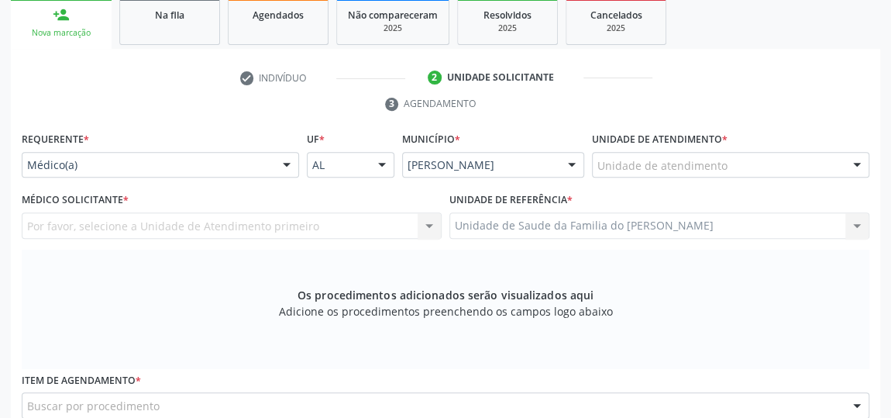
click at [284, 165] on div at bounding box center [286, 166] width 23 height 26
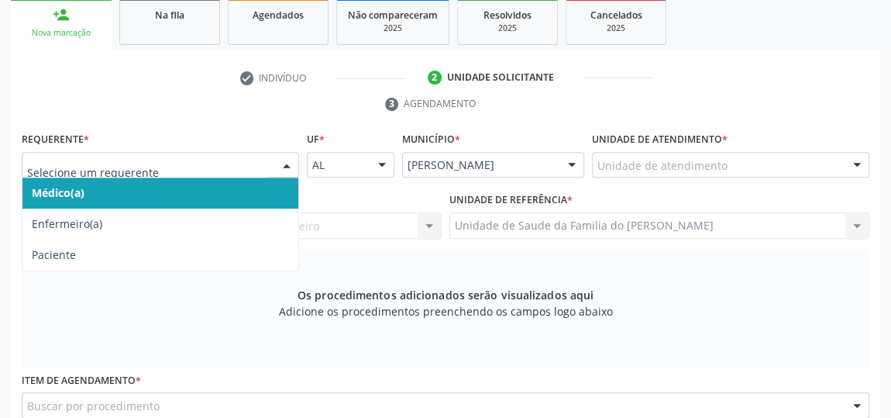
click at [231, 191] on span "Médico(a)" at bounding box center [160, 192] width 276 height 31
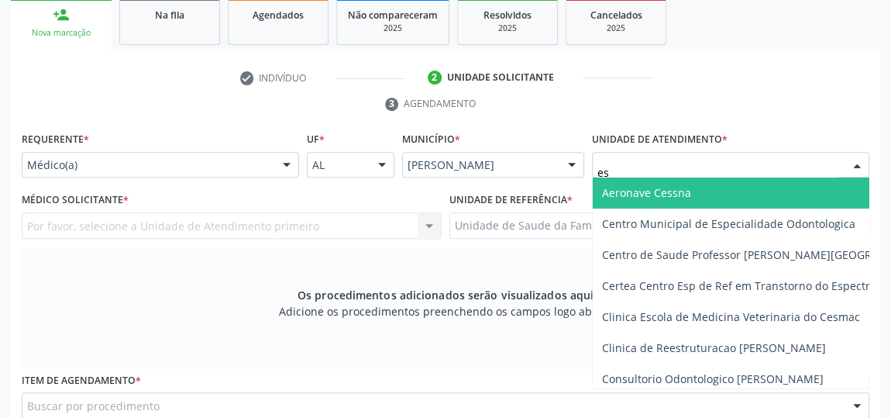
type input "est"
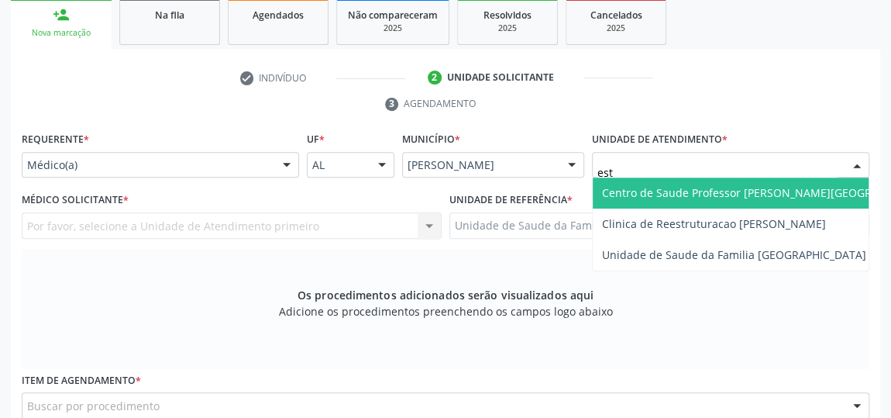
click at [726, 188] on span "Centro de Saude Professor [PERSON_NAME][GEOGRAPHIC_DATA]" at bounding box center [770, 192] width 337 height 15
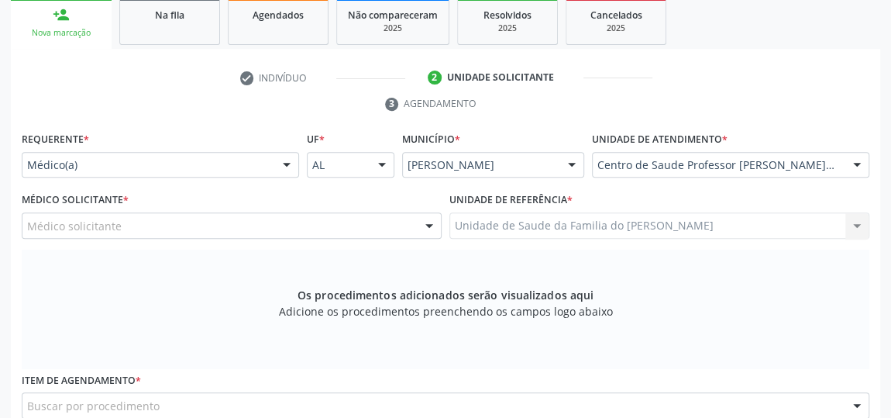
scroll to position [398, 0]
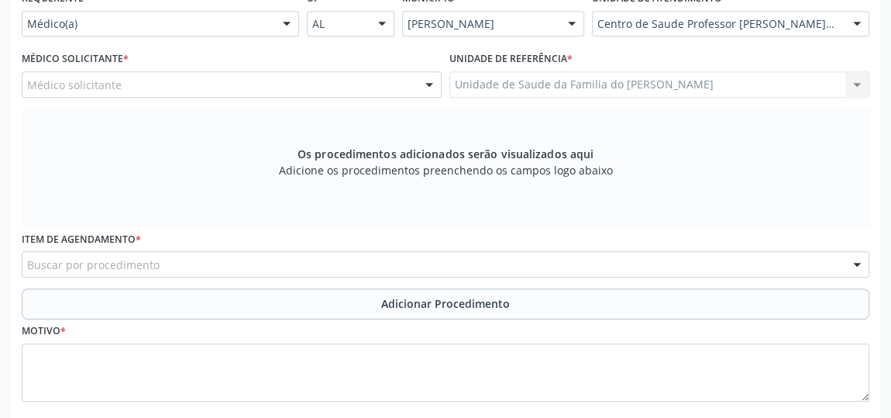
click at [424, 77] on div at bounding box center [429, 85] width 23 height 26
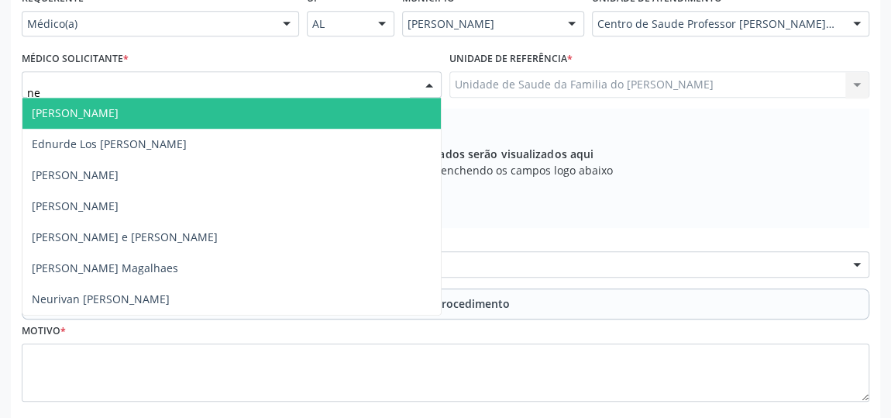
type input "neu"
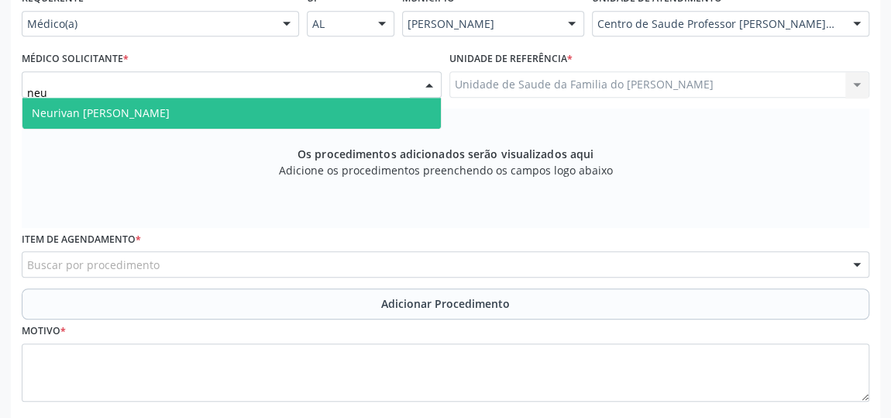
click at [180, 112] on span "Neurivan Calado Barbosa" at bounding box center [231, 113] width 418 height 31
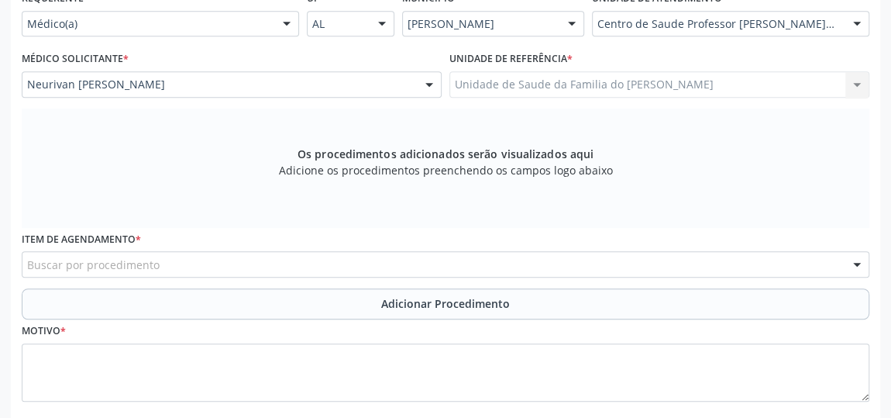
click at [180, 112] on div "Requerente * Médico(a) Médico(a) Enfermeiro(a) Paciente Nenhum resultado encont…" at bounding box center [446, 205] width 848 height 437
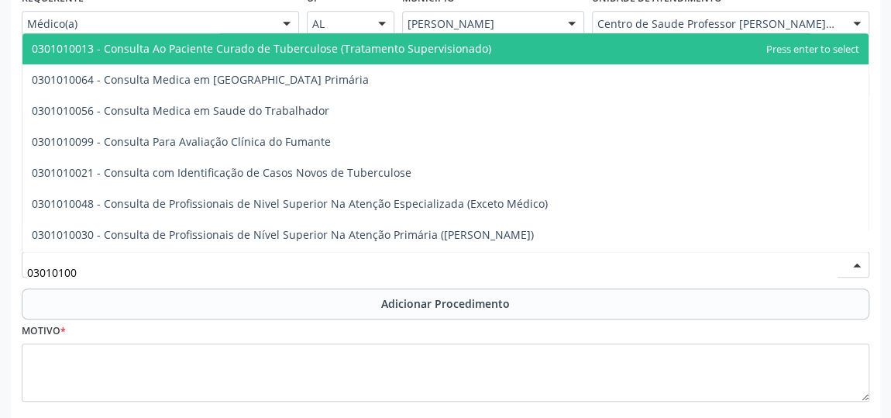
type input "030101004"
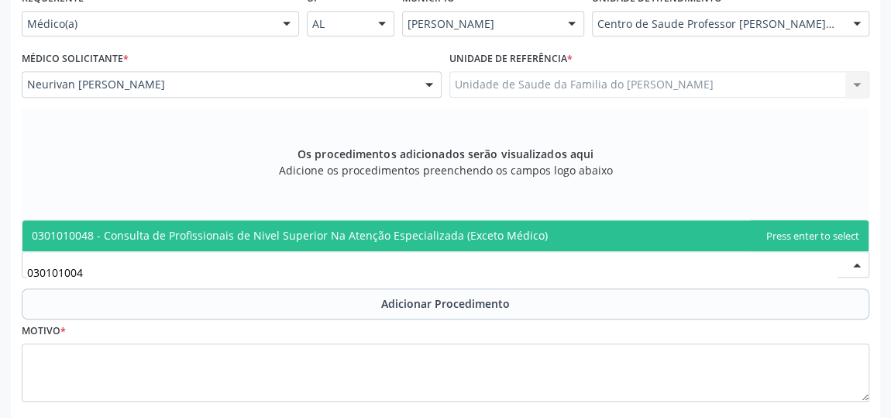
click at [159, 239] on span "0301010048 - Consulta de Profissionais de Nivel Superior Na Atenção Especializa…" at bounding box center [290, 235] width 516 height 15
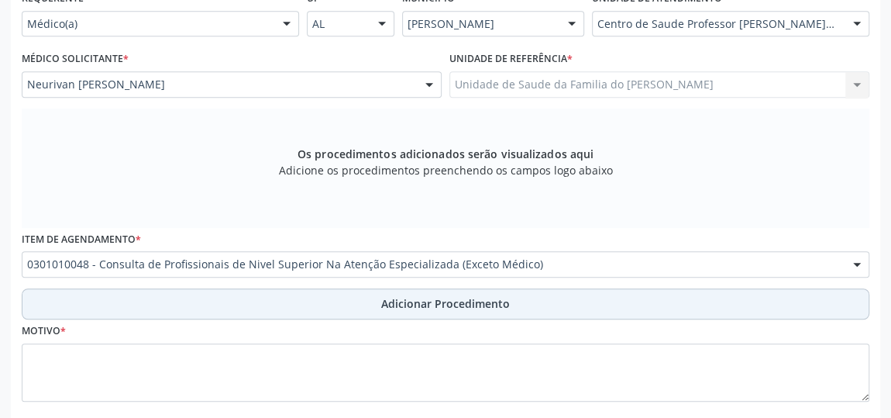
click at [169, 302] on button "Adicionar Procedimento" at bounding box center [446, 303] width 848 height 31
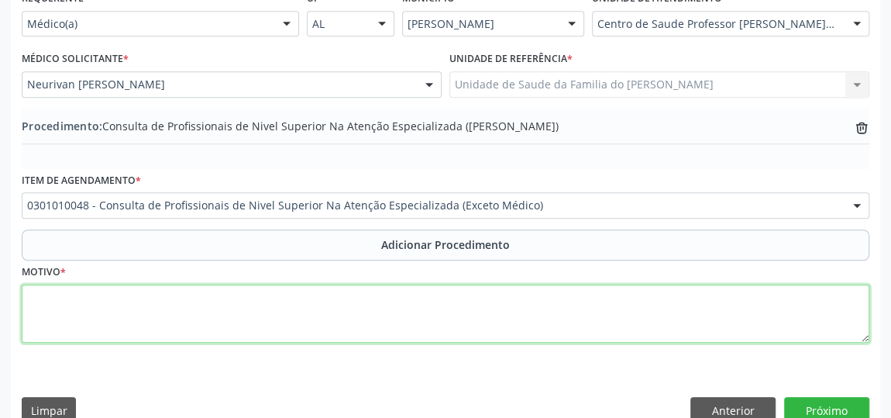
click at [164, 329] on textarea at bounding box center [446, 313] width 848 height 59
click at [112, 292] on textarea "fisioterapia 20 sessoes" at bounding box center [446, 313] width 848 height 59
click at [171, 298] on textarea "fisioterapia 20 sessões( hernia lombar)" at bounding box center [446, 313] width 848 height 59
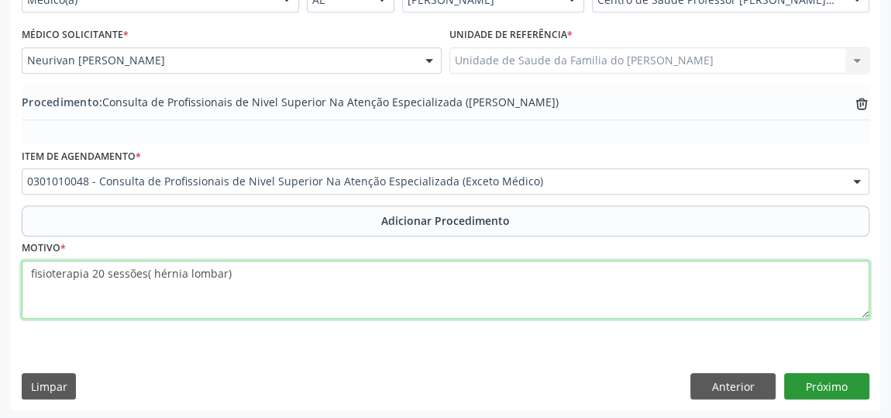
type textarea "fisioterapia 20 sessões( hérnia lombar)"
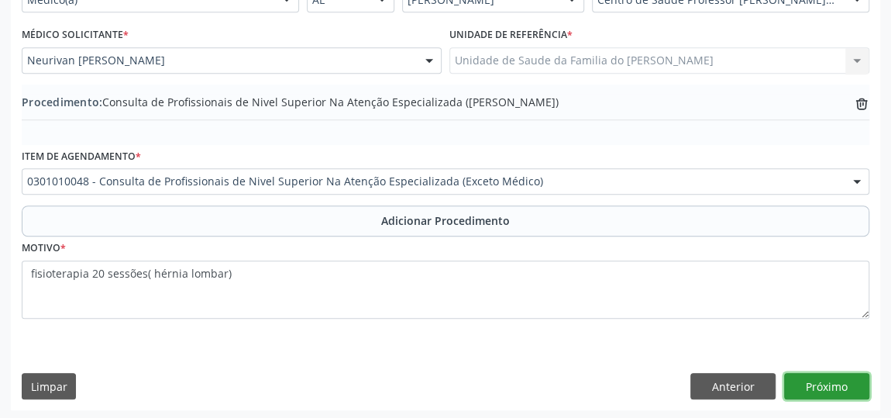
click at [838, 381] on button "Próximo" at bounding box center [826, 386] width 85 height 26
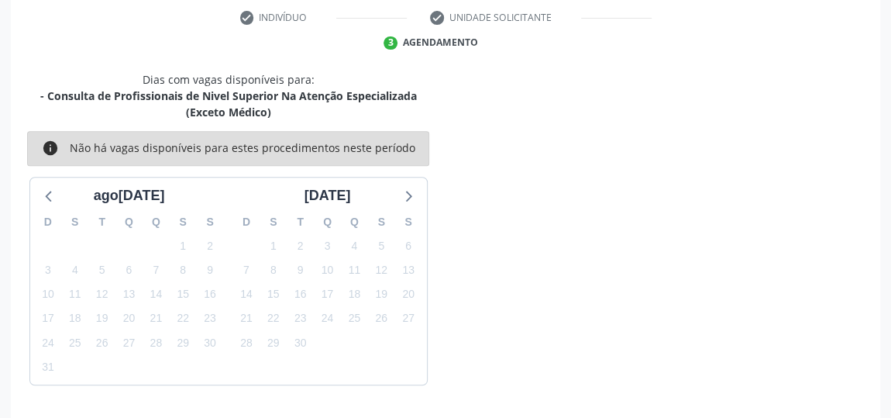
scroll to position [362, 0]
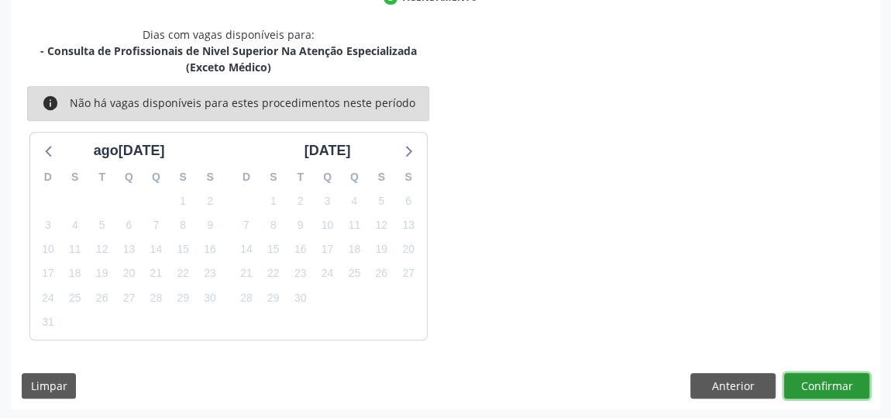
click at [838, 383] on button "Confirmar" at bounding box center [826, 386] width 85 height 26
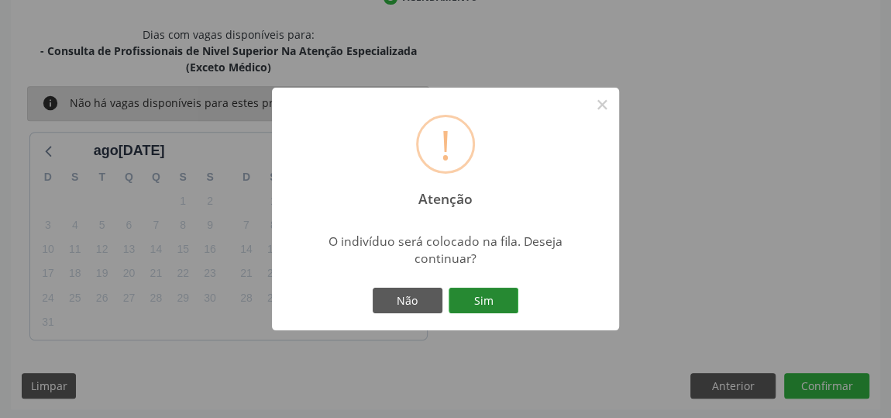
click at [463, 290] on button "Sim" at bounding box center [484, 300] width 70 height 26
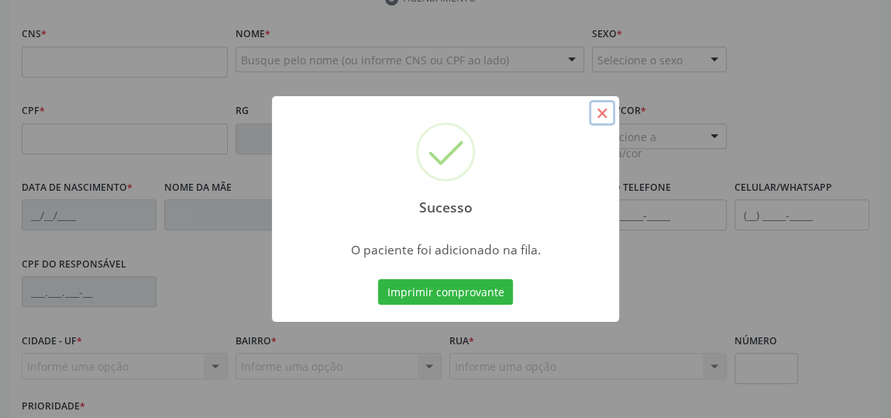
click at [600, 117] on button "×" at bounding box center [602, 113] width 26 height 26
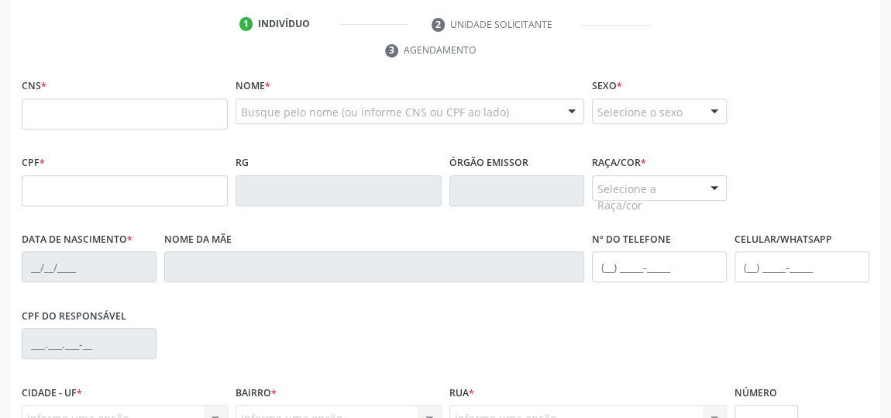
scroll to position [291, 0]
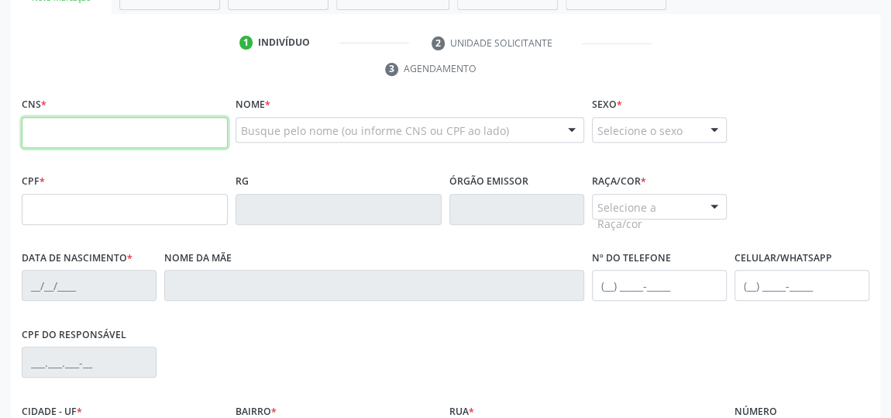
click at [80, 134] on input "text" at bounding box center [125, 132] width 206 height 31
type input "700 3049 2913 2535"
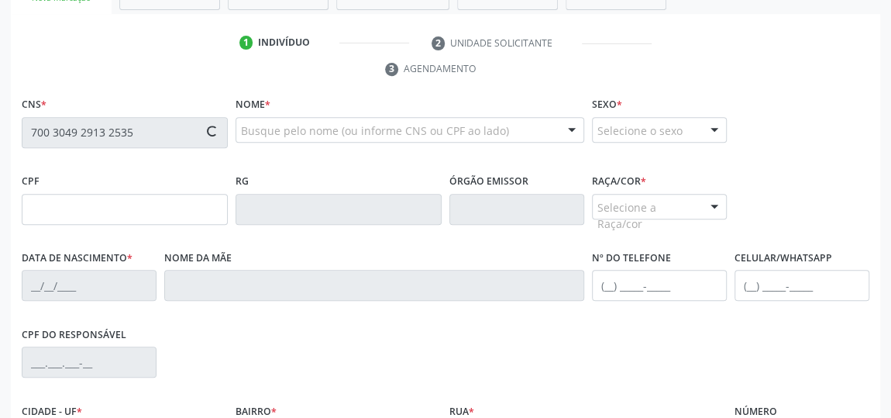
type input "106.185.961-43"
type input "15/04/2016"
type input "Gilvania Roberta Marques da Silva"
type input "(82) 99381-1596"
type input "S/N"
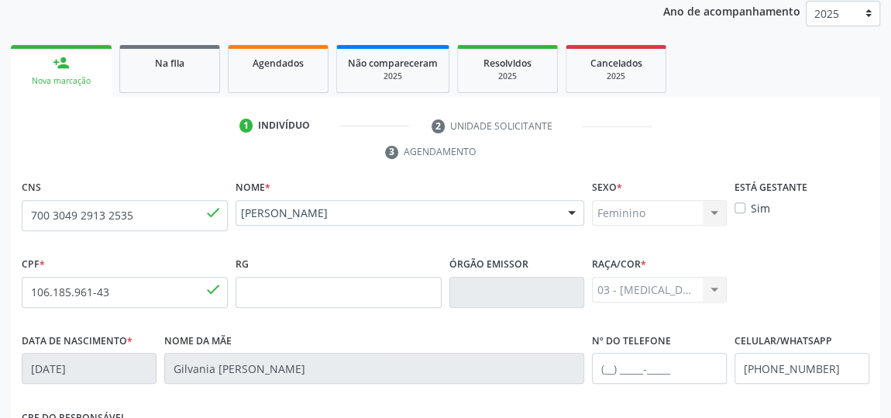
scroll to position [186, 0]
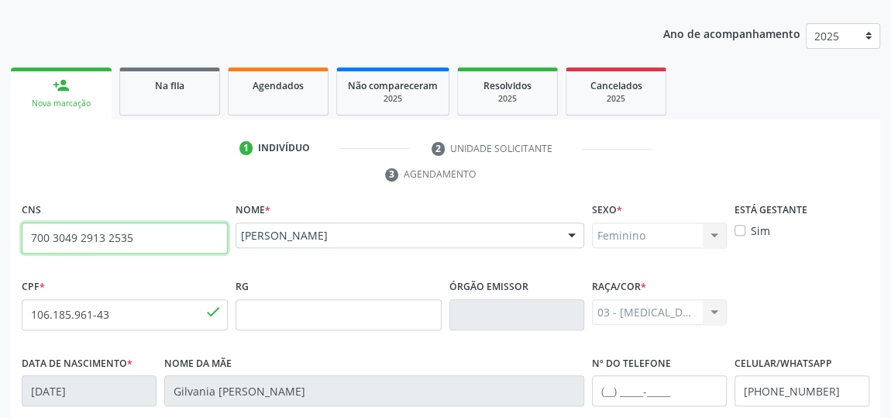
click at [100, 241] on input "700 3049 2913 2535" at bounding box center [125, 237] width 206 height 31
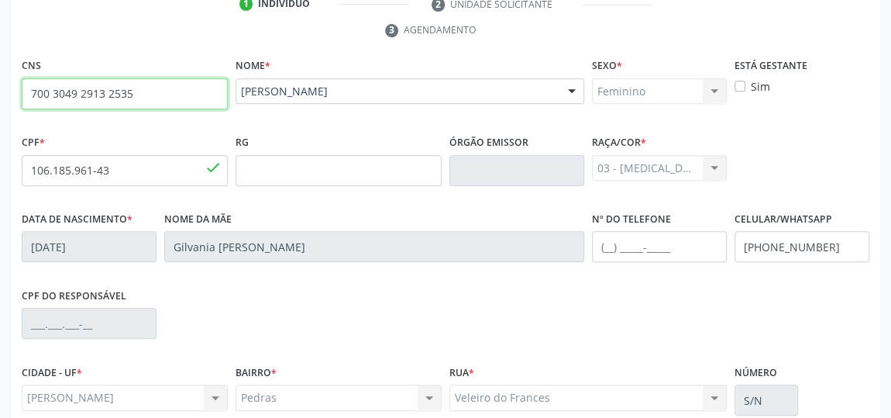
scroll to position [468, 0]
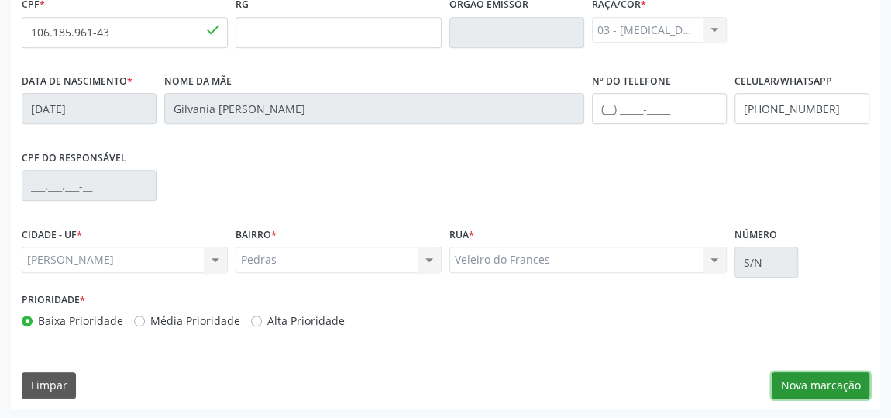
click at [804, 379] on button "Nova marcação" at bounding box center [821, 385] width 98 height 26
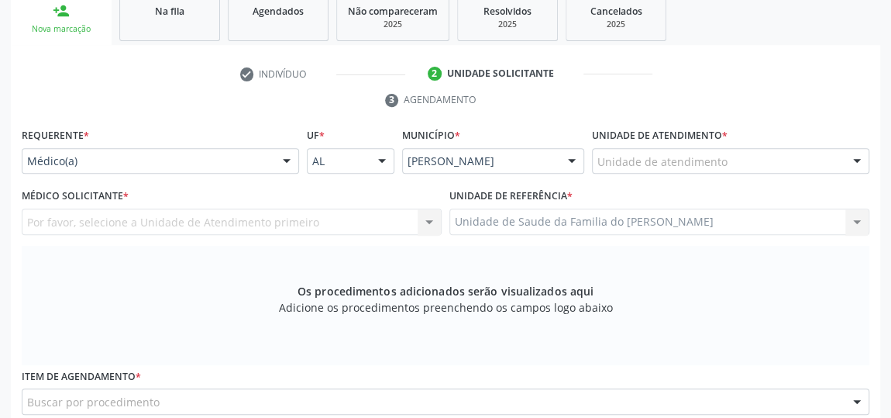
scroll to position [257, 0]
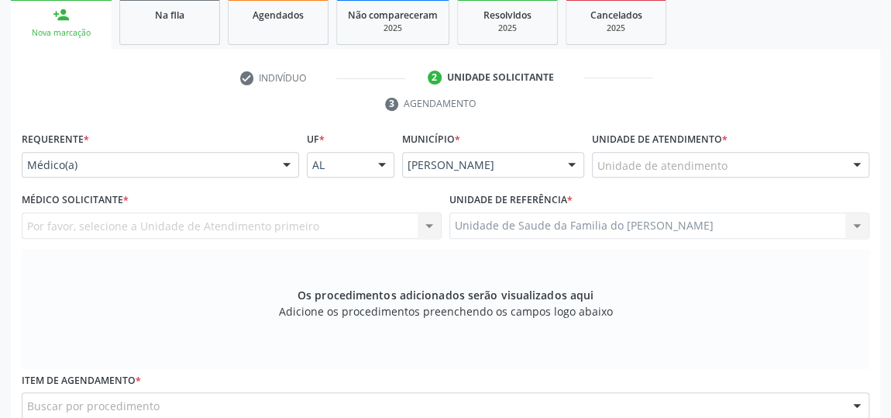
click at [284, 165] on div at bounding box center [286, 166] width 23 height 26
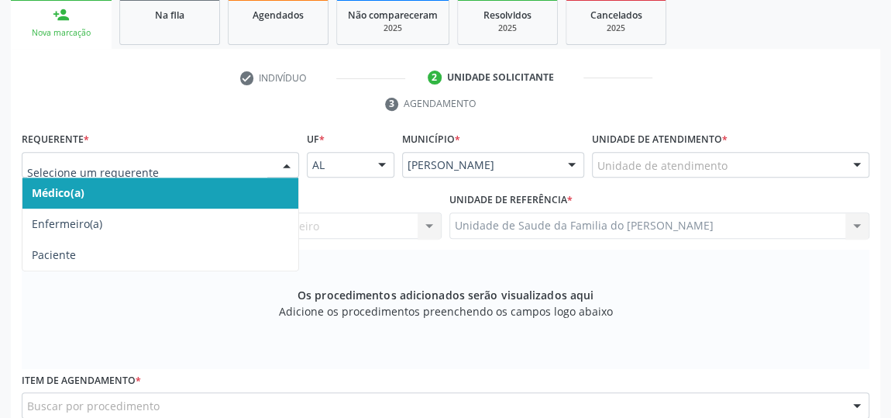
click at [222, 191] on span "Médico(a)" at bounding box center [160, 192] width 276 height 31
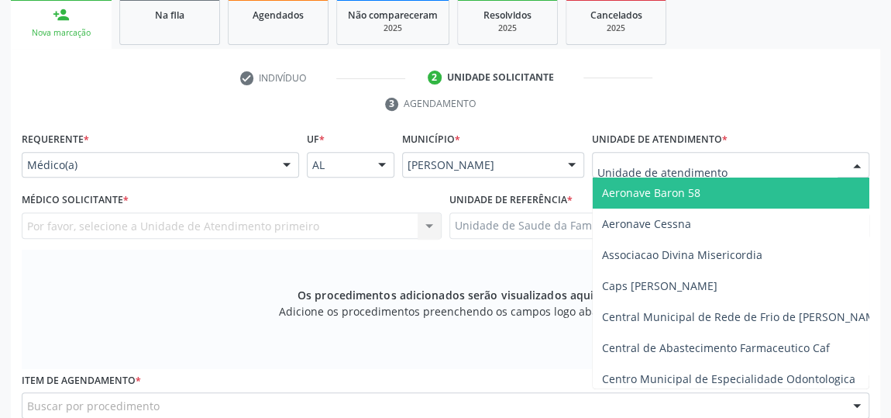
type input "j"
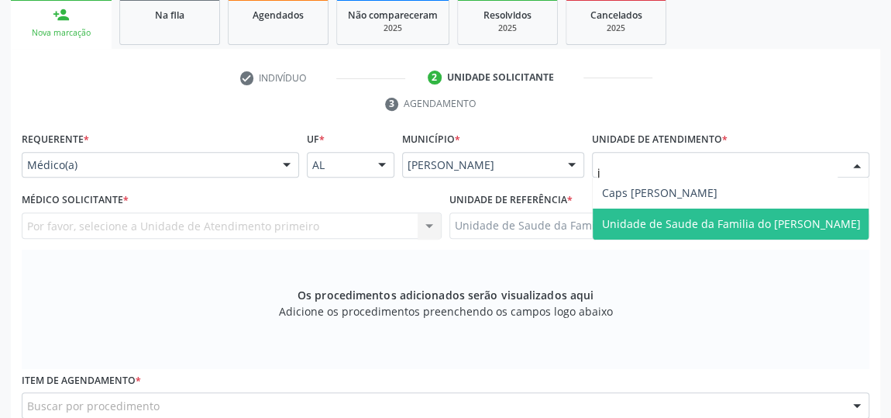
click at [721, 223] on span "Unidade de Saude da Familia do [PERSON_NAME]" at bounding box center [731, 223] width 259 height 15
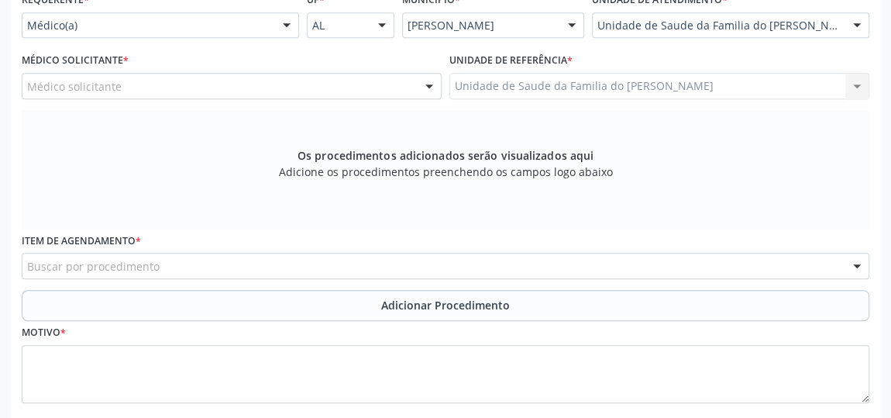
scroll to position [398, 0]
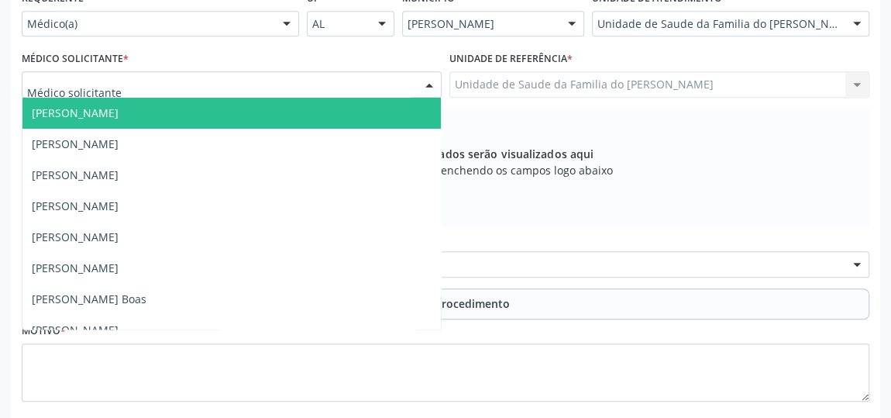
click at [420, 80] on div at bounding box center [429, 85] width 23 height 26
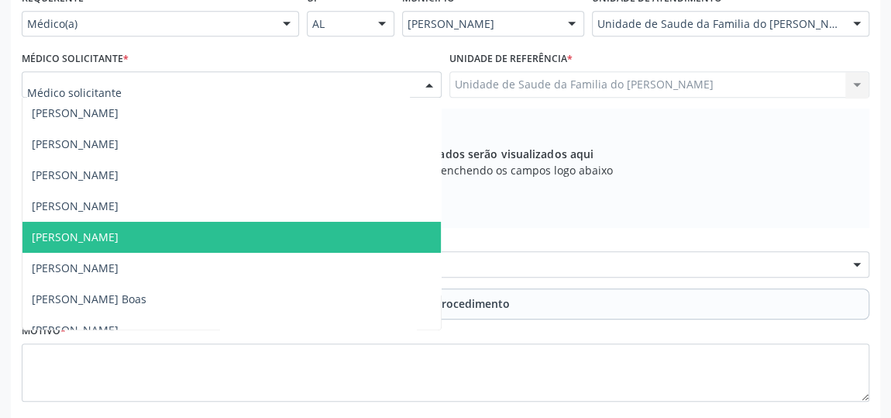
click at [295, 243] on span "[PERSON_NAME]" at bounding box center [231, 237] width 418 height 31
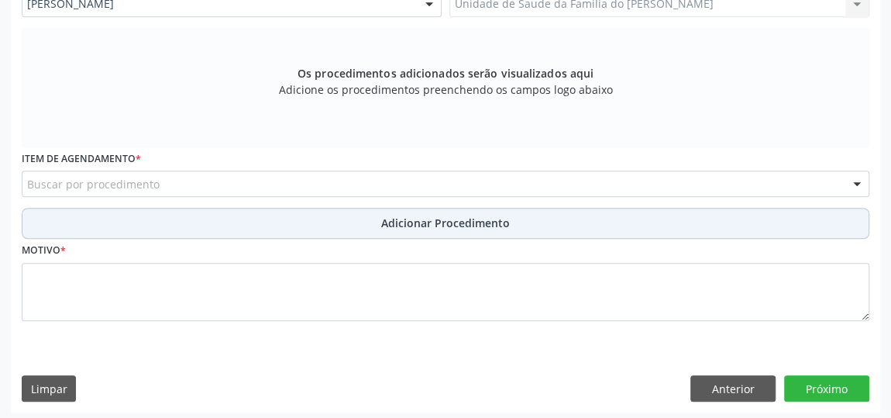
scroll to position [480, 0]
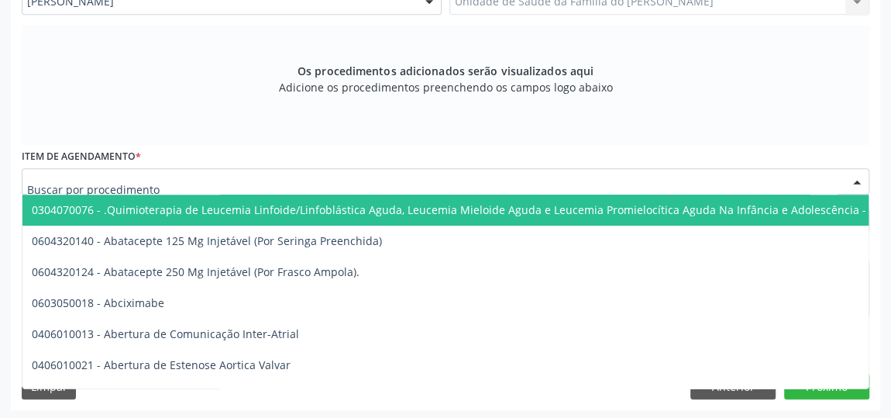
click at [290, 177] on div at bounding box center [446, 181] width 848 height 26
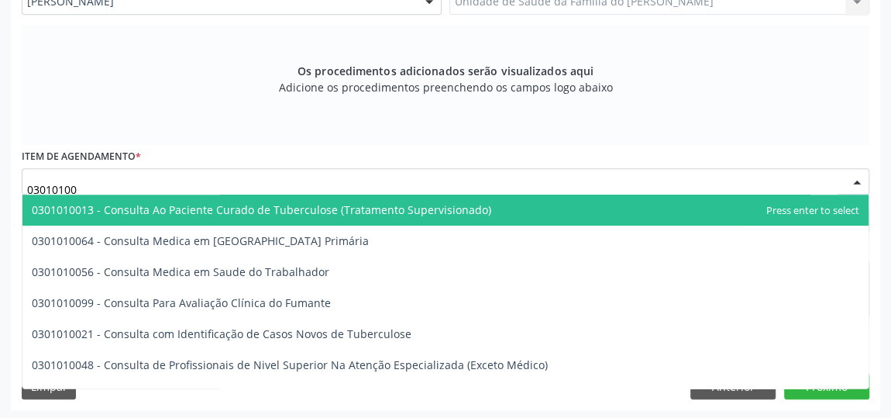
type input "030101004"
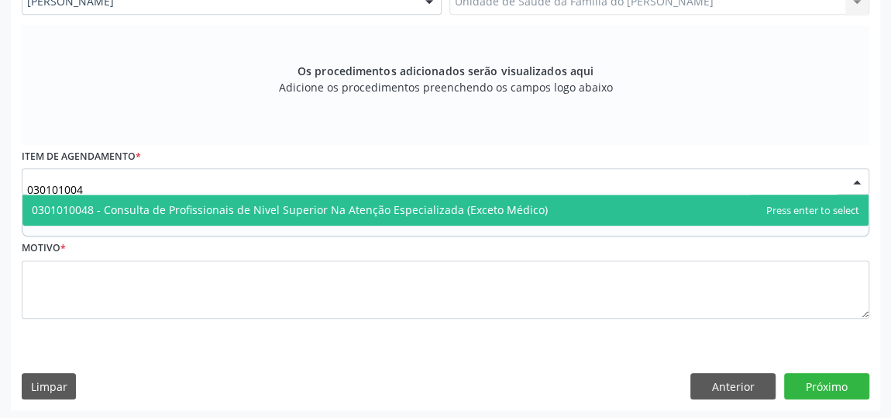
click at [321, 212] on span "0301010048 - Consulta de Profissionais de Nivel Superior Na Atenção Especializa…" at bounding box center [290, 209] width 516 height 15
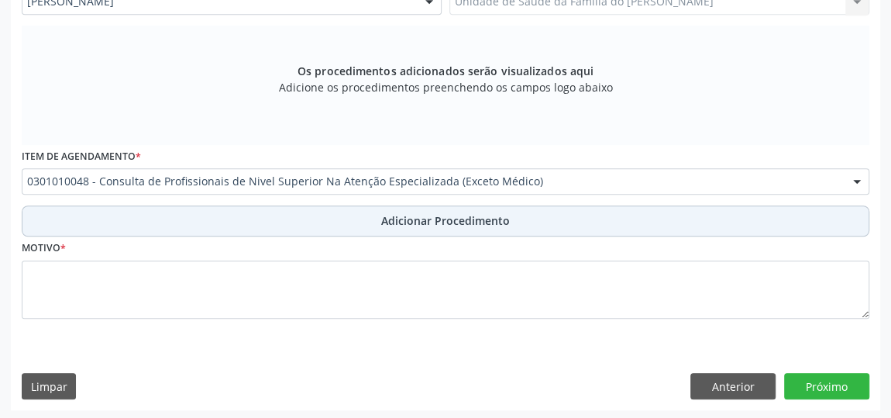
click at [321, 221] on button "Adicionar Procedimento" at bounding box center [446, 220] width 848 height 31
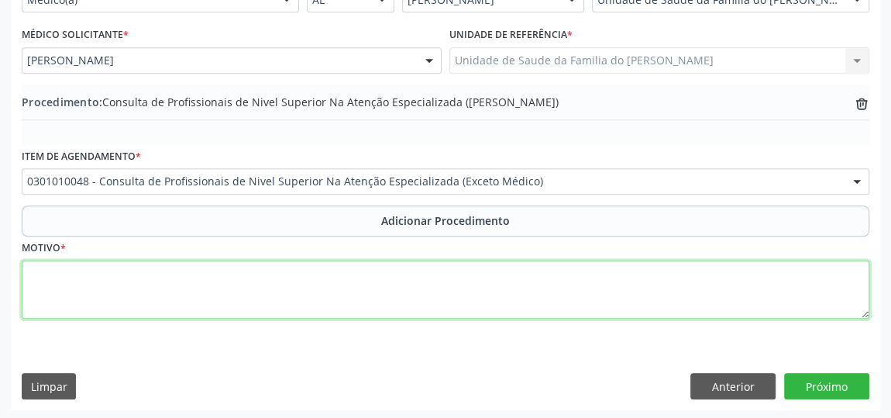
click at [298, 274] on textarea at bounding box center [446, 289] width 848 height 59
click at [56, 270] on textarea "CEO FAZER" at bounding box center [446, 289] width 848 height 59
click at [98, 272] on textarea "CEO (FAZER" at bounding box center [446, 289] width 848 height 59
click at [146, 272] on textarea "CEO (FAZER RX E ENDONTIA" at bounding box center [446, 289] width 848 height 59
click at [190, 273] on textarea "CEO (FAZER RX E ENDODONTIA" at bounding box center [446, 289] width 848 height 59
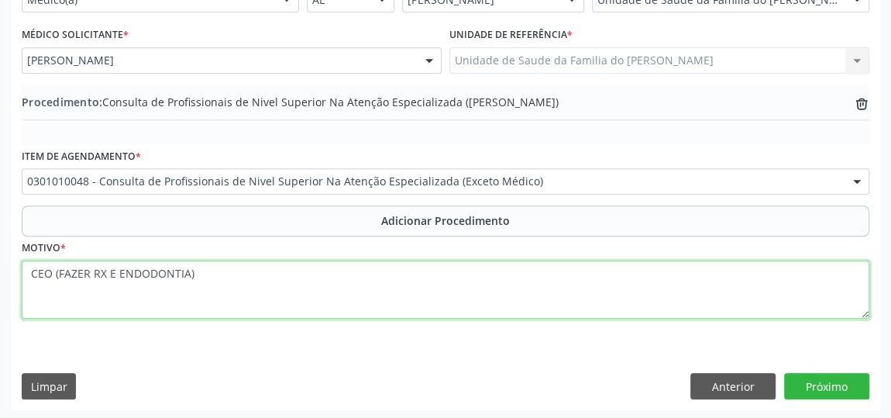
click at [160, 265] on textarea "CEO (FAZER RX E ENDODONTIA)" at bounding box center [446, 289] width 848 height 59
drag, startPoint x: 160, startPoint y: 266, endPoint x: 188, endPoint y: 298, distance: 42.9
click at [188, 298] on textarea "CEO (FAZER RX E ENDODONTIA)" at bounding box center [446, 289] width 848 height 59
type textarea "CEO (FAZER RX E ENDODONTIA)"
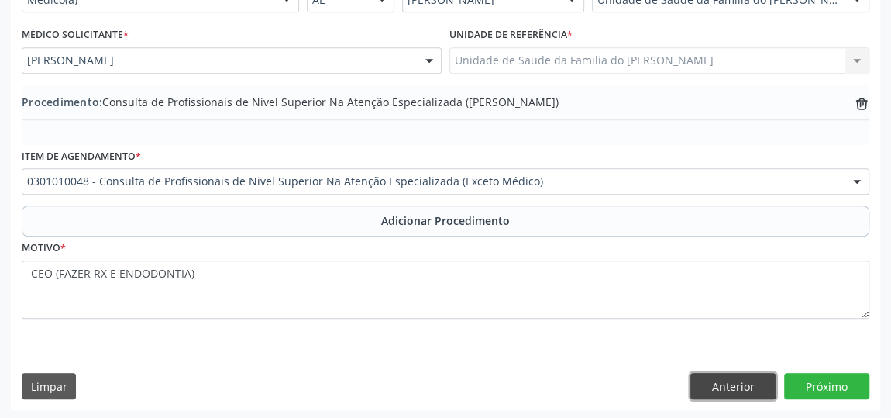
click at [708, 373] on button "Anterior" at bounding box center [732, 386] width 85 height 26
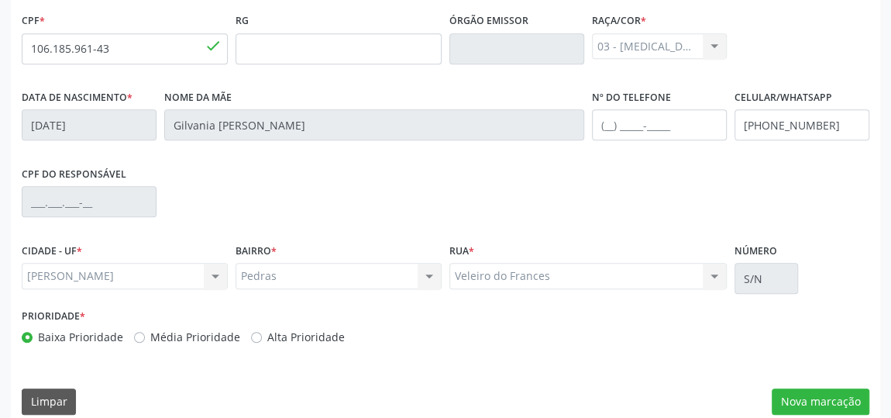
scroll to position [468, 0]
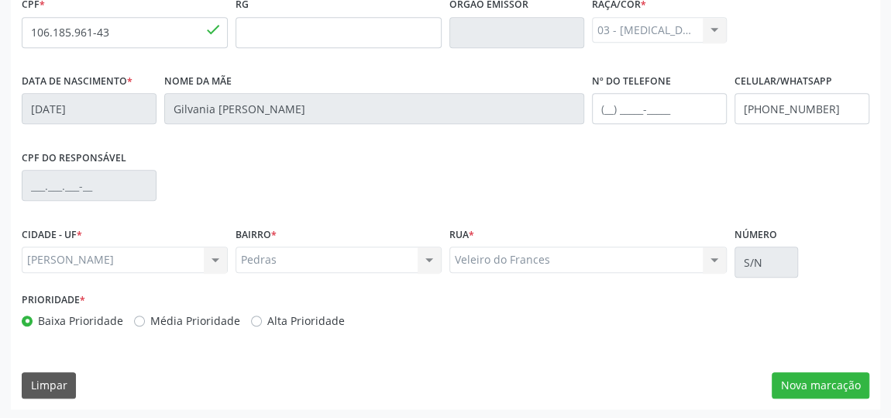
click at [424, 261] on div "Pedras Pedras Nenhum resultado encontrado para: " " Não há nenhuma opção para s…" at bounding box center [339, 259] width 206 height 26
click at [793, 384] on button "Nova marcação" at bounding box center [821, 385] width 98 height 26
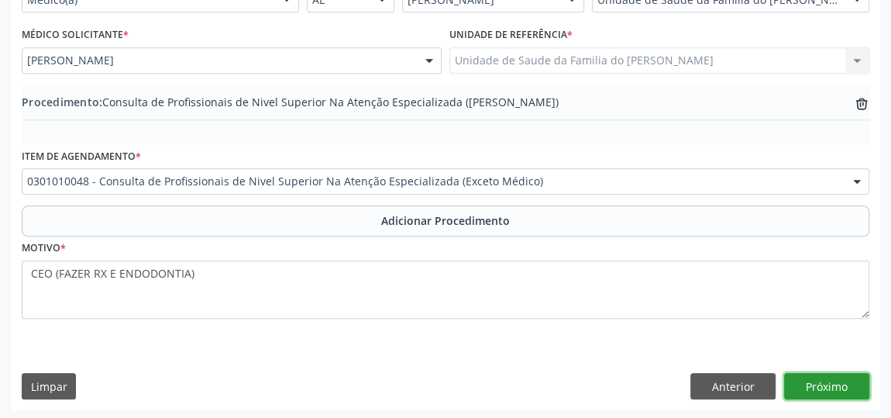
click at [815, 377] on button "Próximo" at bounding box center [826, 386] width 85 height 26
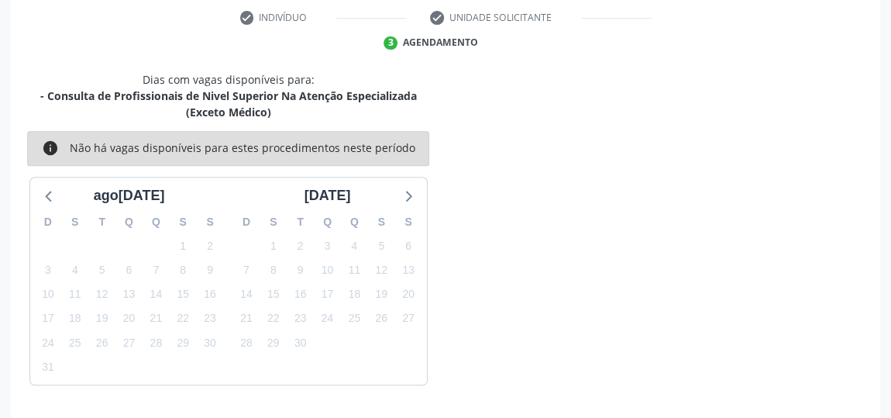
scroll to position [362, 0]
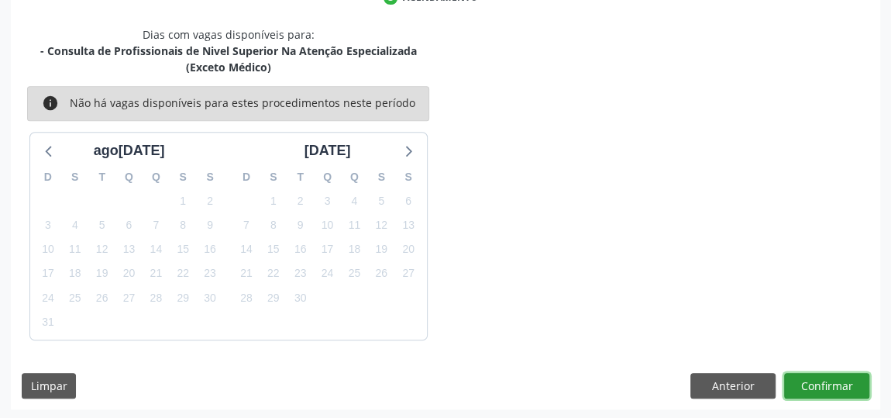
click at [815, 377] on button "Confirmar" at bounding box center [826, 386] width 85 height 26
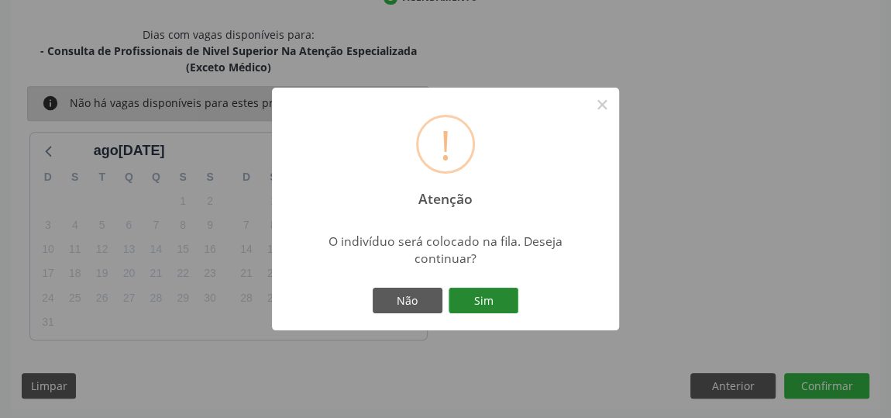
click at [493, 301] on button "Sim" at bounding box center [484, 300] width 70 height 26
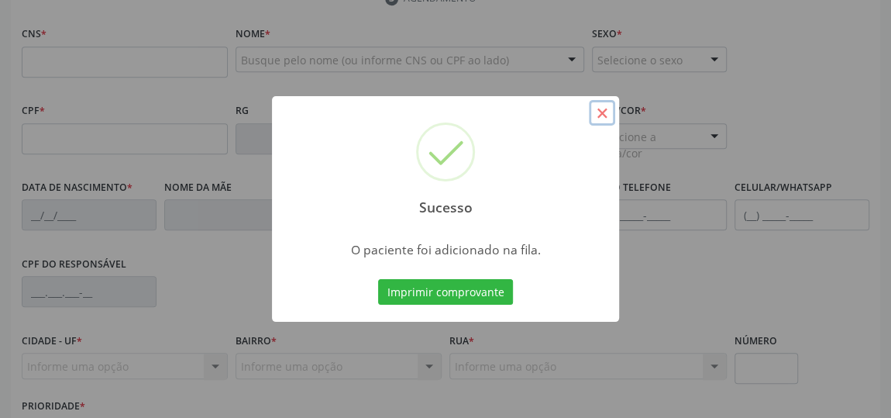
click at [607, 117] on button "×" at bounding box center [602, 113] width 26 height 26
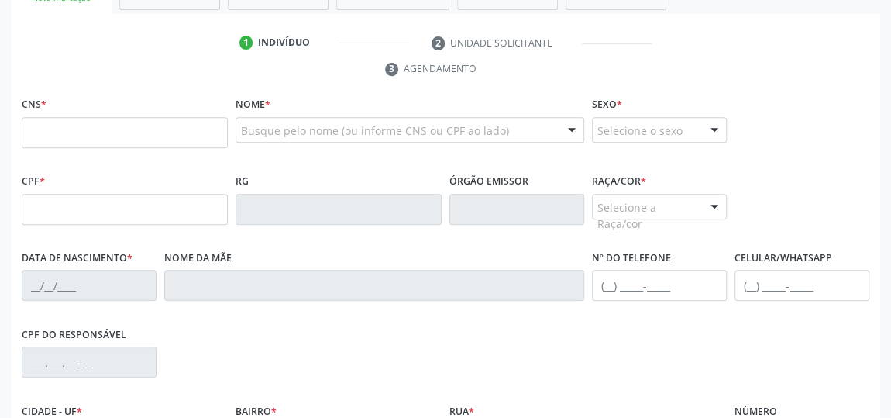
scroll to position [221, 0]
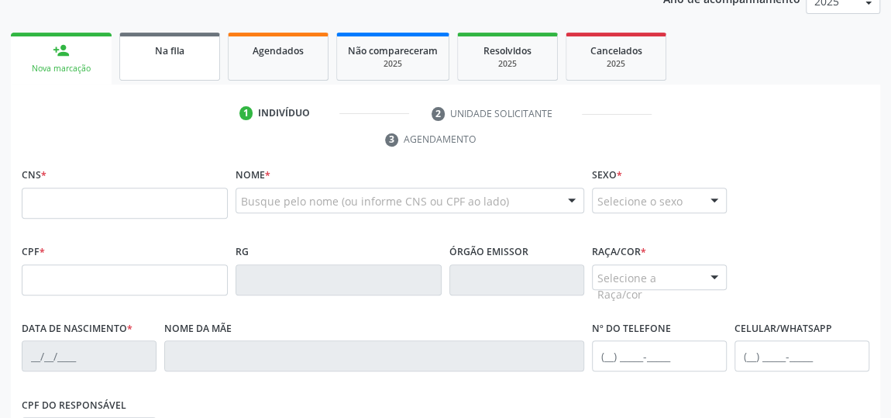
click at [176, 64] on link "Na fila" at bounding box center [169, 57] width 101 height 48
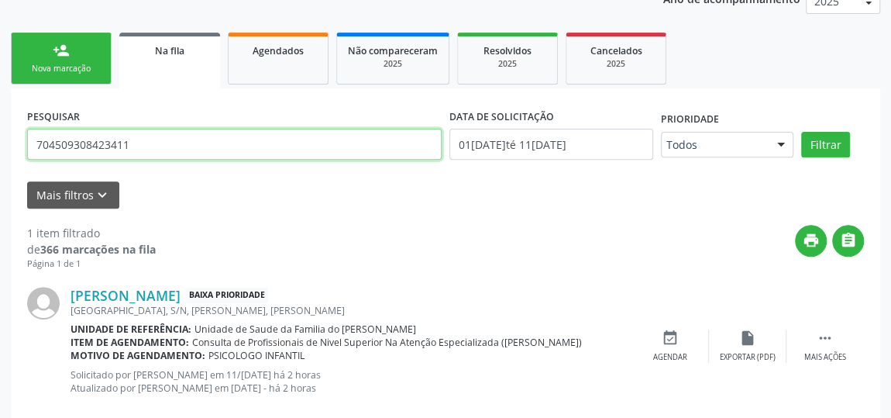
drag, startPoint x: 165, startPoint y: 147, endPoint x: 37, endPoint y: 142, distance: 128.0
click at [37, 142] on input "704509308423411" at bounding box center [234, 144] width 415 height 31
type input "700304929132535"
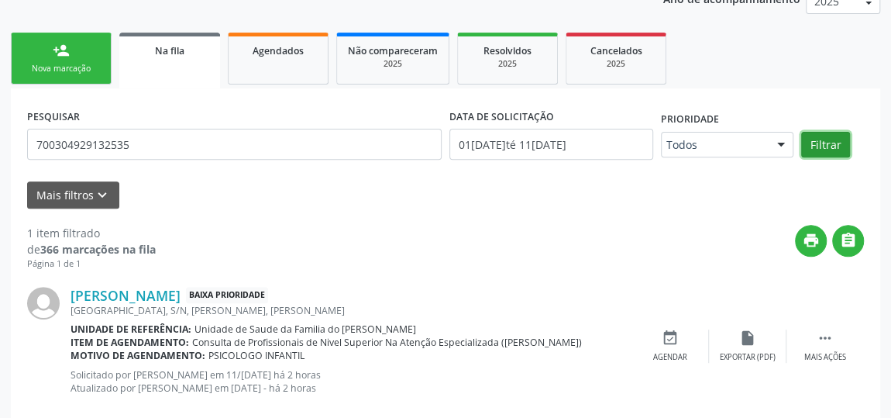
click at [830, 141] on button "Filtrar" at bounding box center [825, 145] width 49 height 26
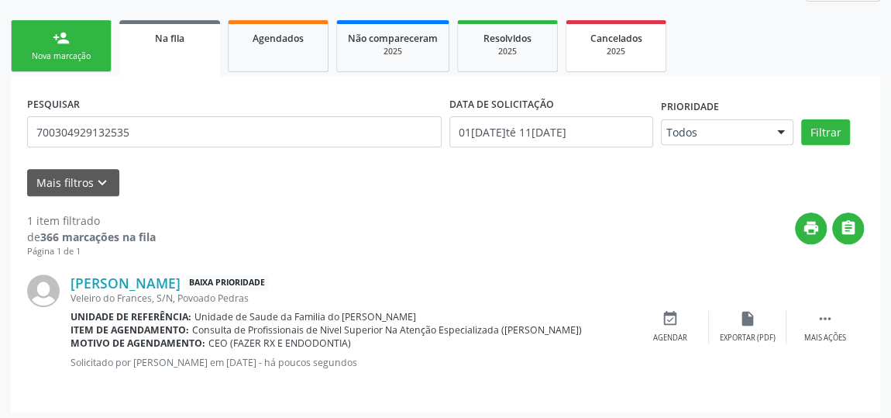
scroll to position [236, 0]
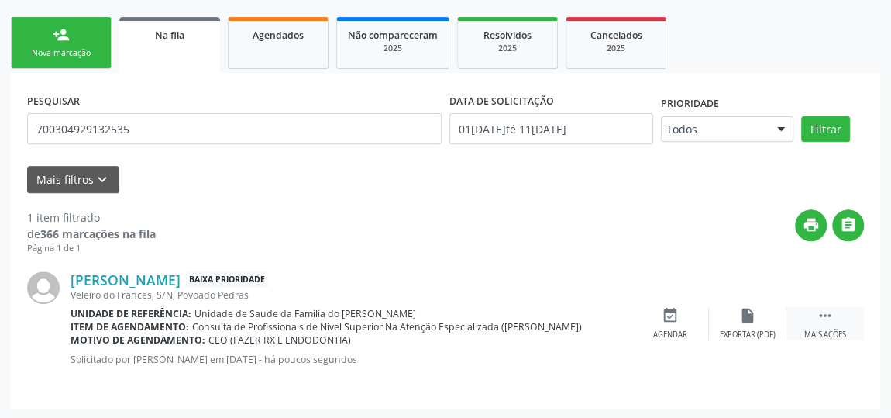
click at [827, 317] on icon "" at bounding box center [825, 315] width 17 height 17
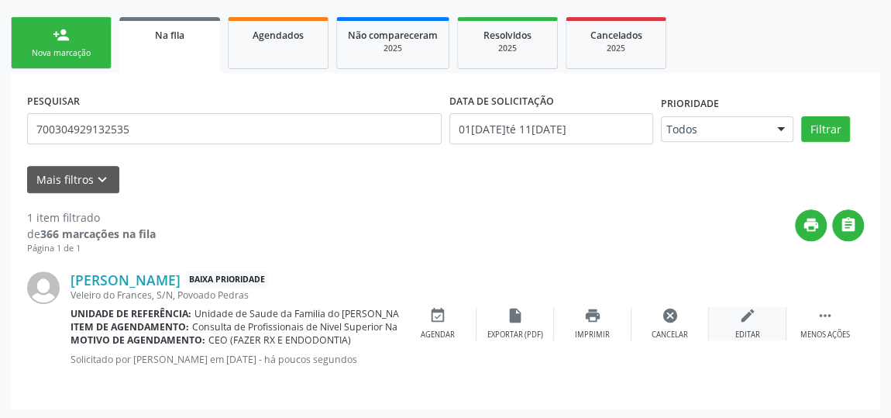
click at [749, 326] on div "edit Editar" at bounding box center [747, 323] width 77 height 33
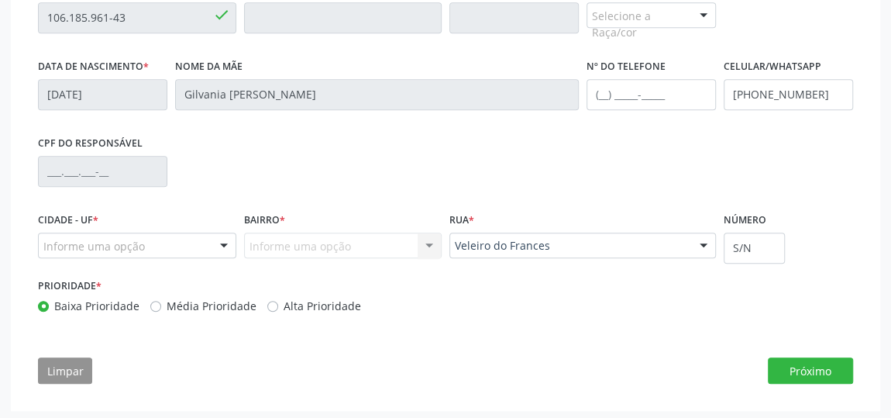
scroll to position [487, 0]
click at [220, 239] on div at bounding box center [223, 245] width 23 height 26
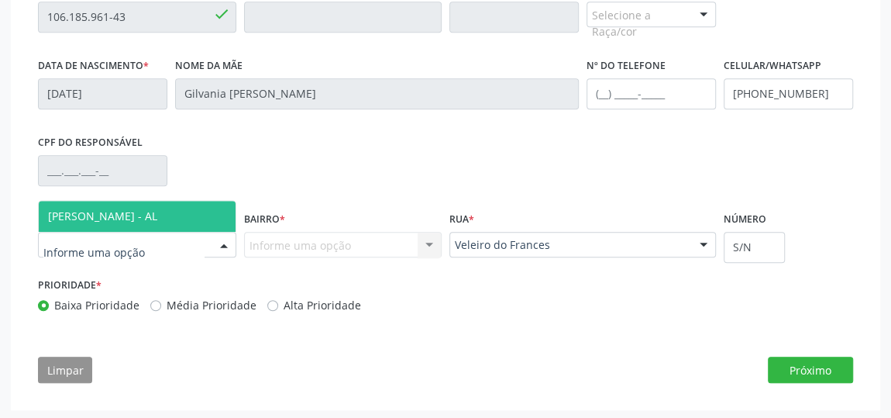
click at [174, 203] on span "[PERSON_NAME] - AL" at bounding box center [137, 216] width 197 height 31
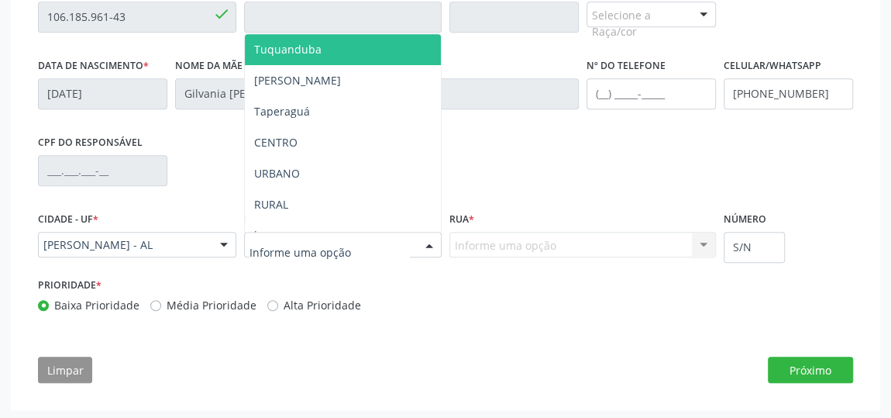
click at [428, 236] on div at bounding box center [429, 245] width 23 height 26
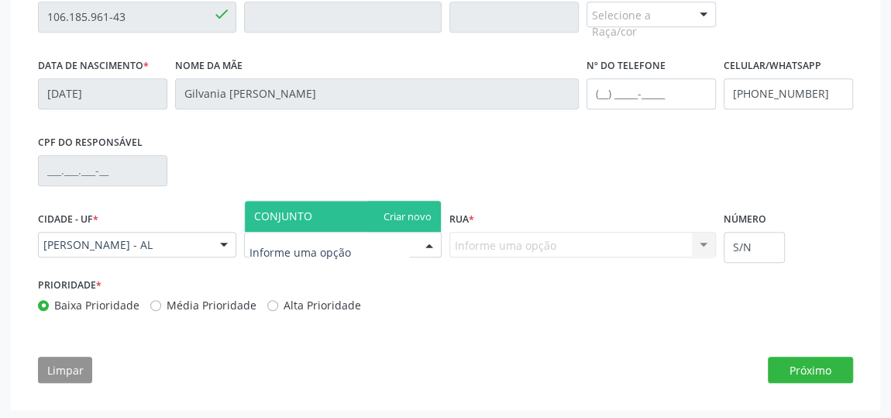
click at [429, 286] on div "Prioridade * Baixa Prioridade Média Prioridade Alta Prioridade" at bounding box center [240, 294] width 404 height 40
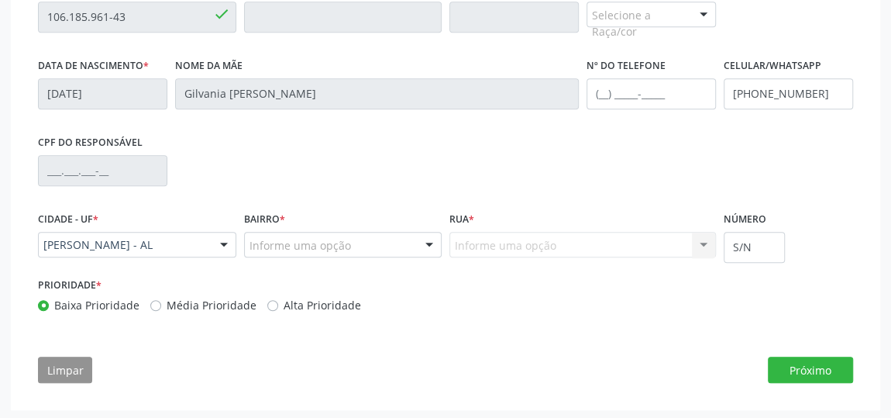
click at [391, 244] on div "Informe uma opção" at bounding box center [343, 245] width 198 height 26
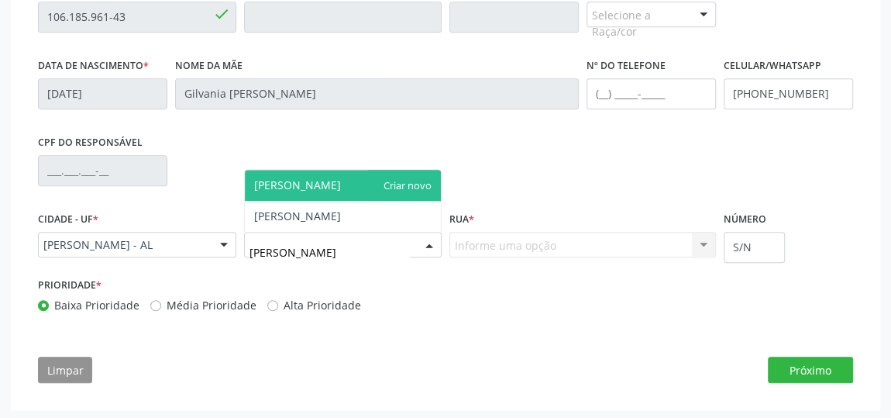
type input "JOS"
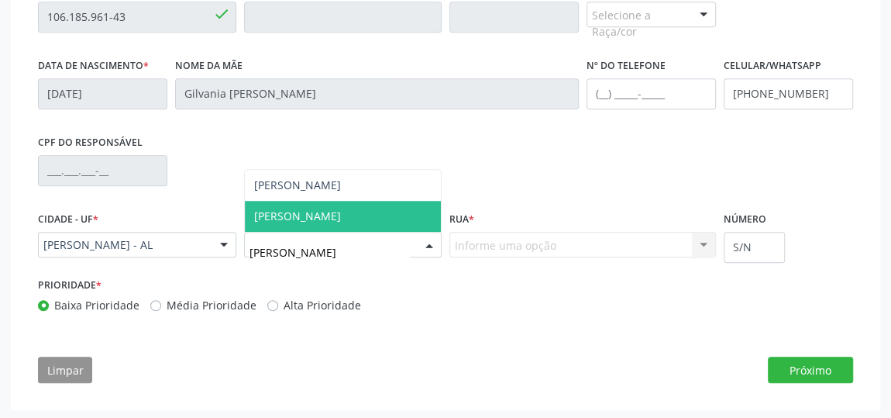
click at [371, 220] on span "[PERSON_NAME]" at bounding box center [343, 216] width 197 height 31
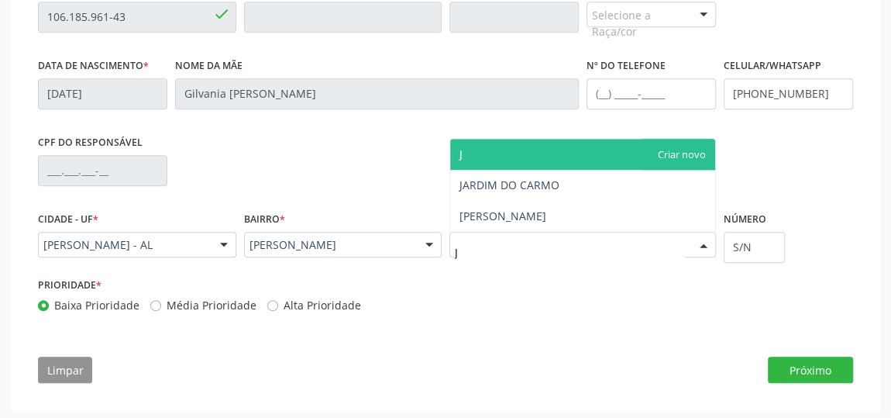
type input "JA"
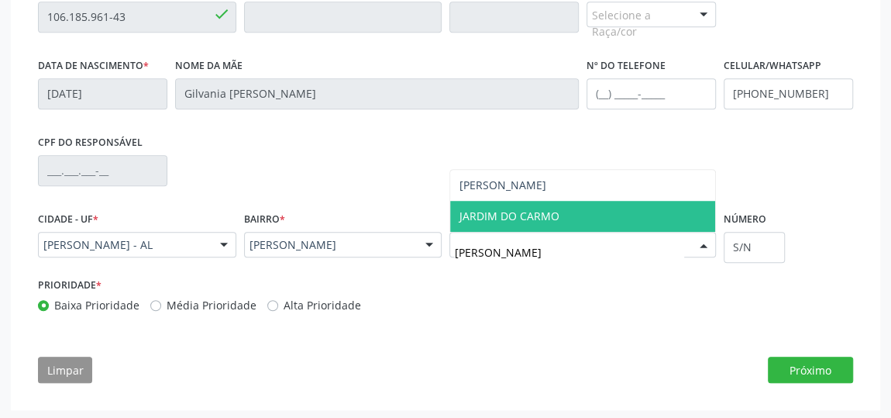
click at [547, 201] on span "JARDIM DO CARMO" at bounding box center [582, 216] width 265 height 31
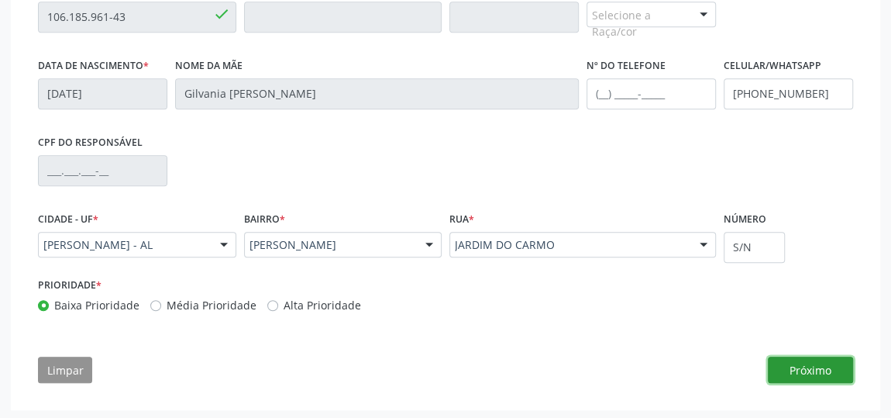
click at [842, 369] on button "Próximo" at bounding box center [810, 369] width 85 height 26
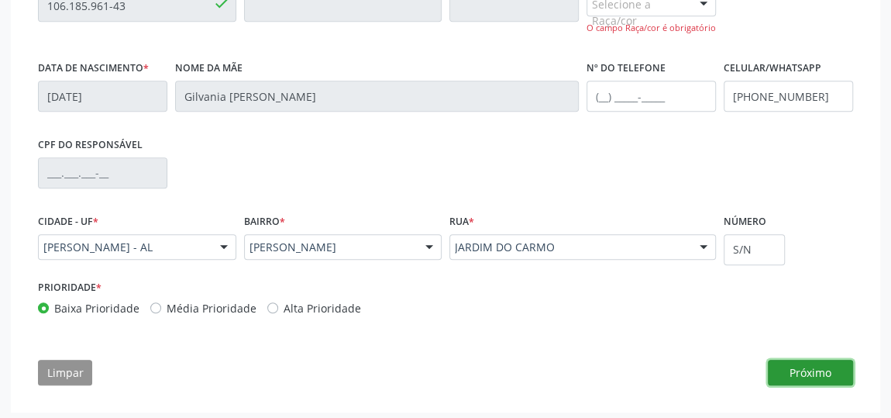
scroll to position [501, 0]
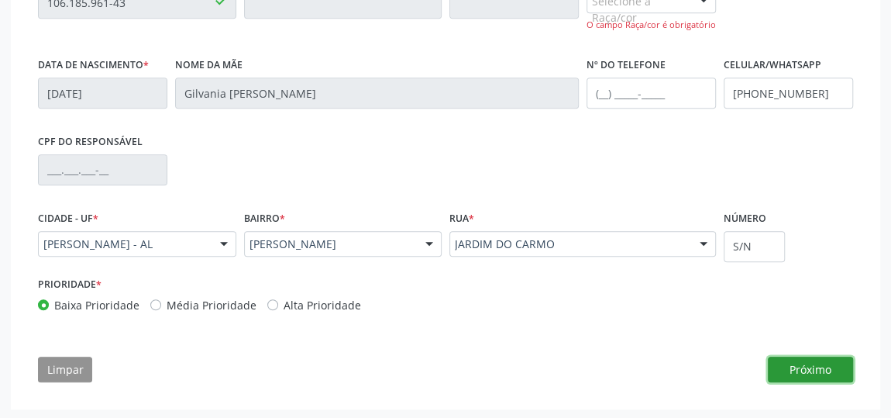
click at [836, 367] on button "Próximo" at bounding box center [810, 369] width 85 height 26
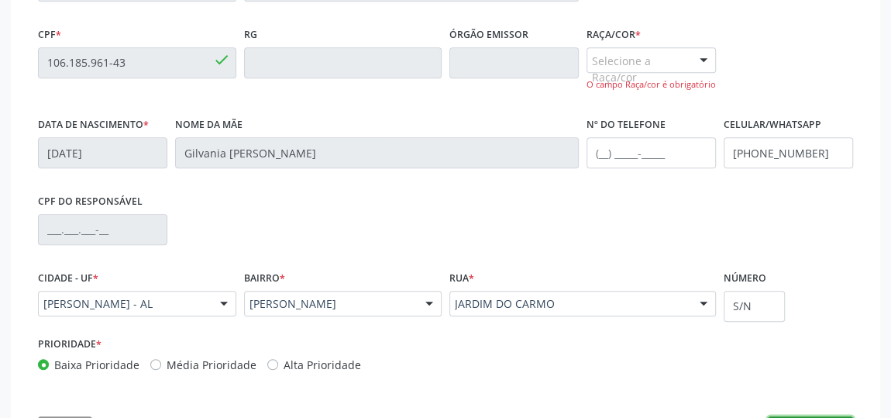
scroll to position [360, 0]
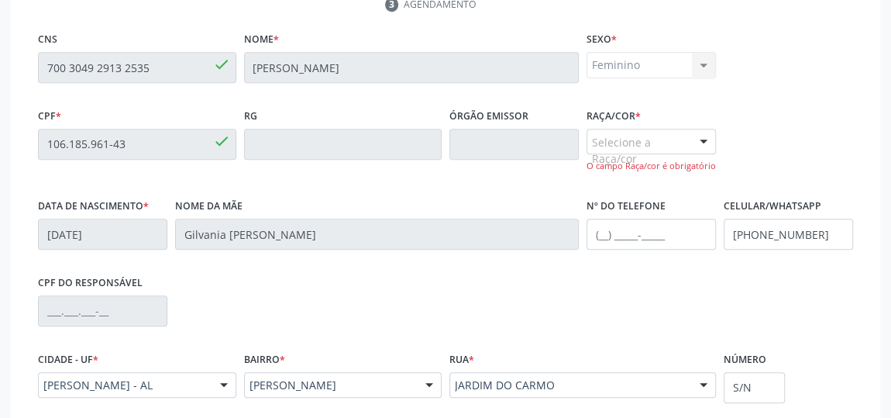
click at [701, 143] on div at bounding box center [703, 142] width 23 height 26
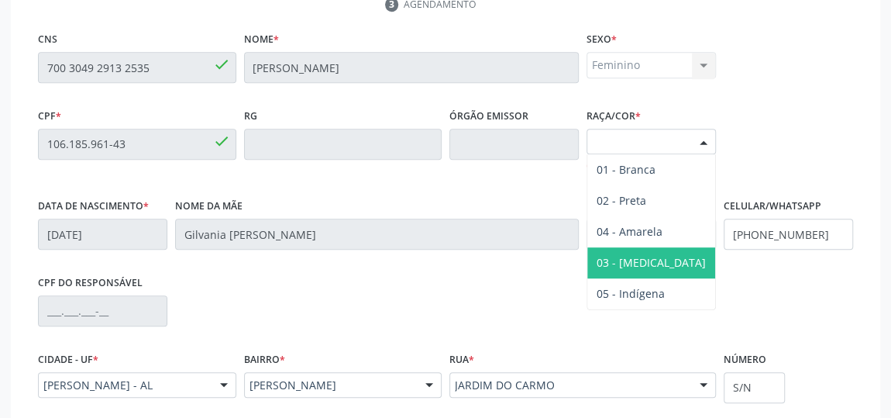
click at [665, 256] on span "03 - [MEDICAL_DATA]" at bounding box center [651, 262] width 128 height 31
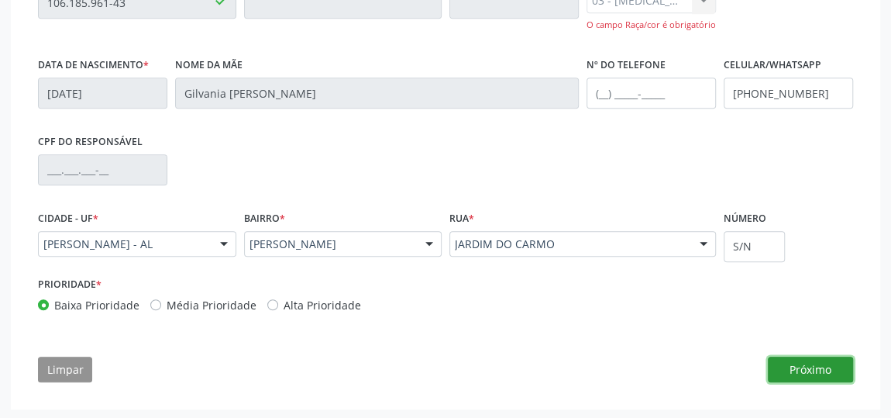
click at [804, 367] on button "Próximo" at bounding box center [810, 369] width 85 height 26
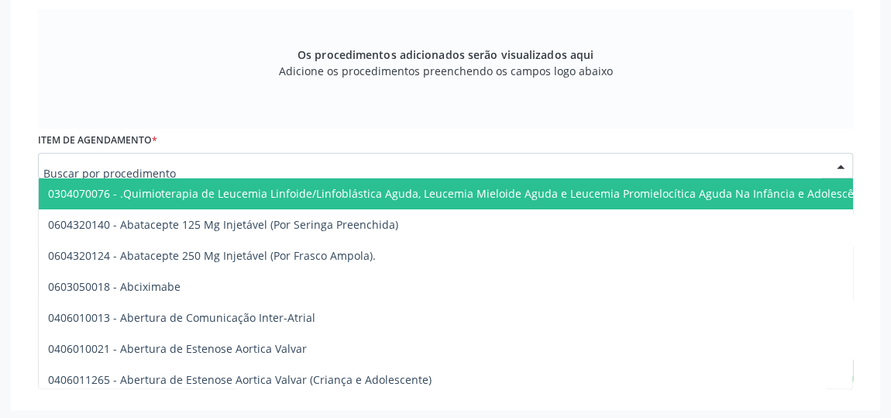
click at [377, 165] on div at bounding box center [445, 166] width 815 height 26
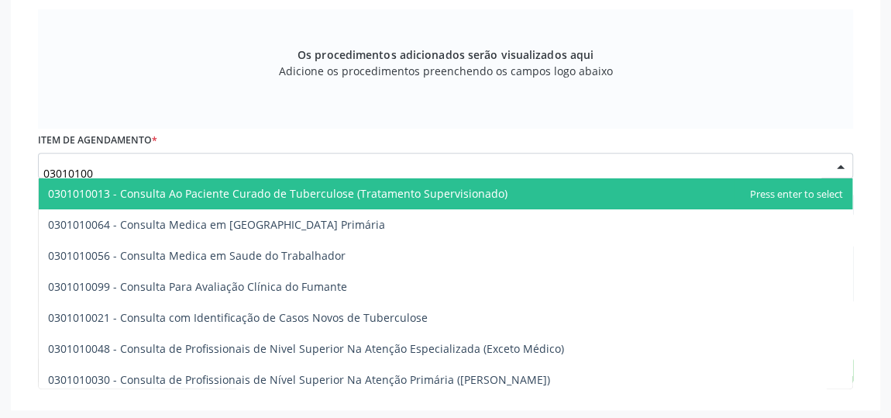
type input "030101004"
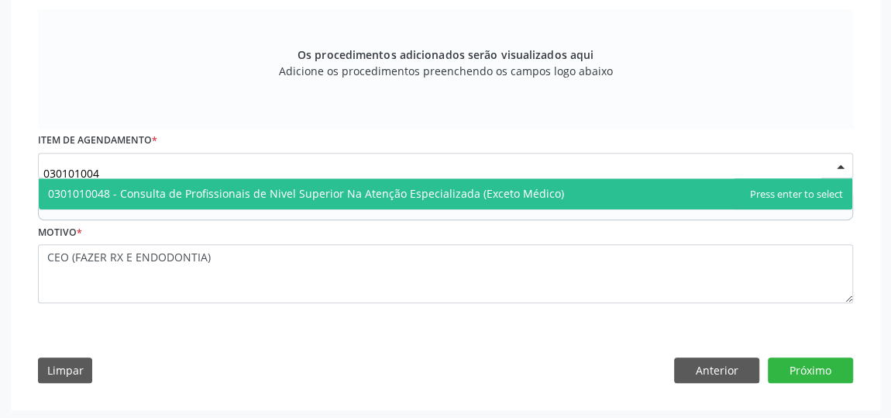
click at [377, 186] on span "0301010048 - Consulta de Profissionais de Nivel Superior Na Atenção Especializa…" at bounding box center [306, 193] width 516 height 15
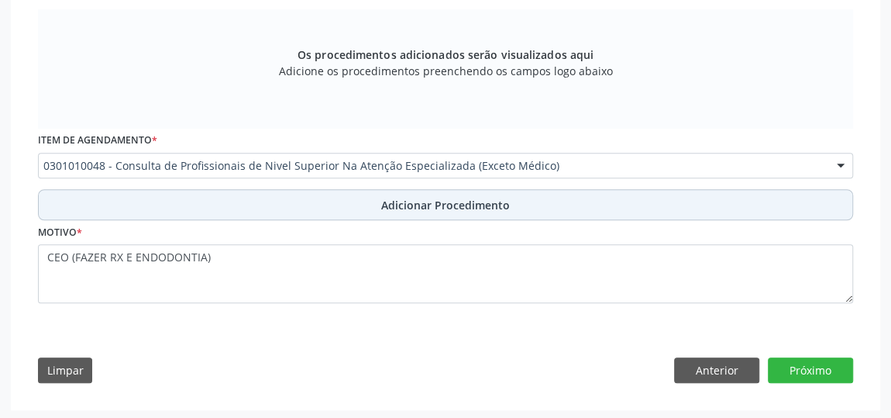
click at [481, 198] on span "Adicionar Procedimento" at bounding box center [445, 205] width 129 height 16
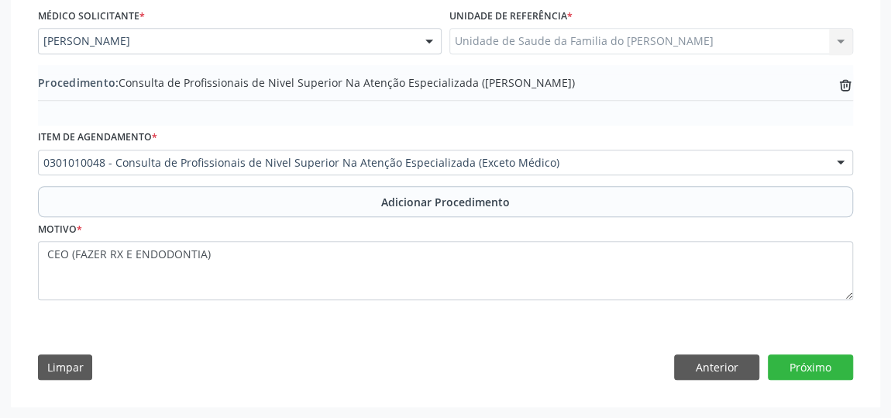
scroll to position [441, 0]
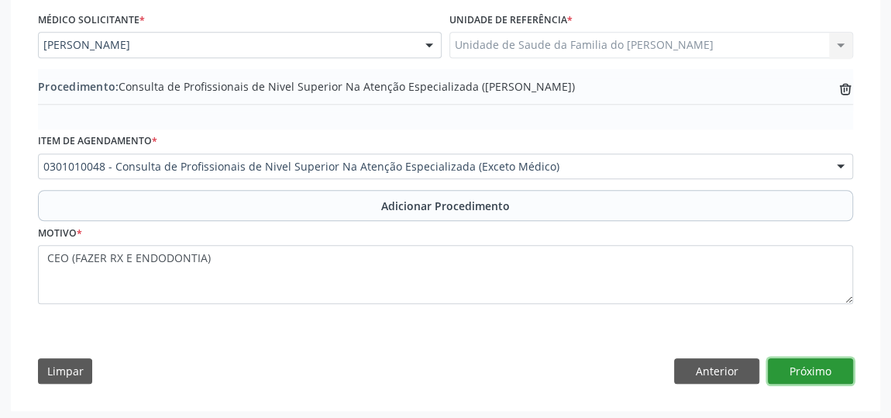
click at [821, 370] on button "Próximo" at bounding box center [810, 371] width 85 height 26
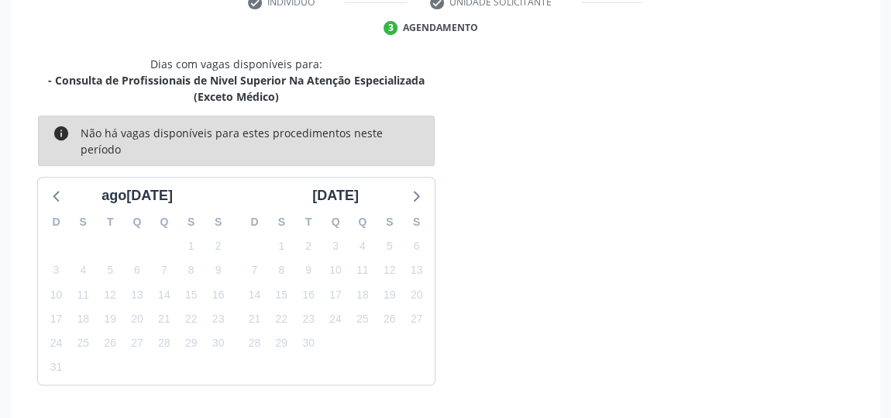
scroll to position [381, 0]
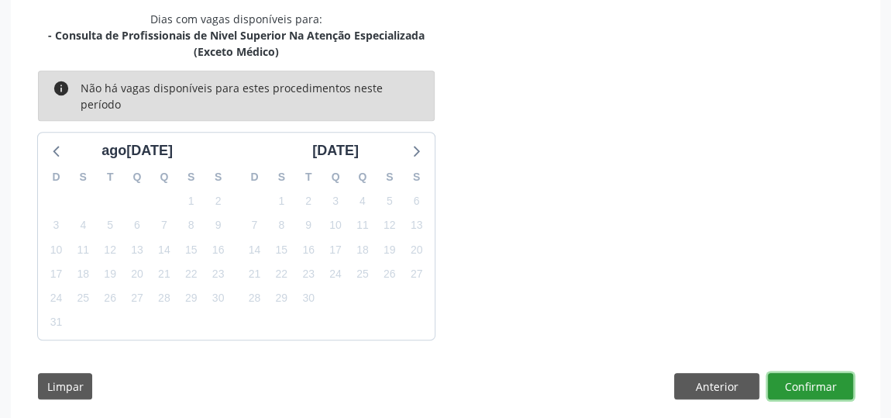
click at [821, 373] on button "Confirmar" at bounding box center [810, 386] width 85 height 26
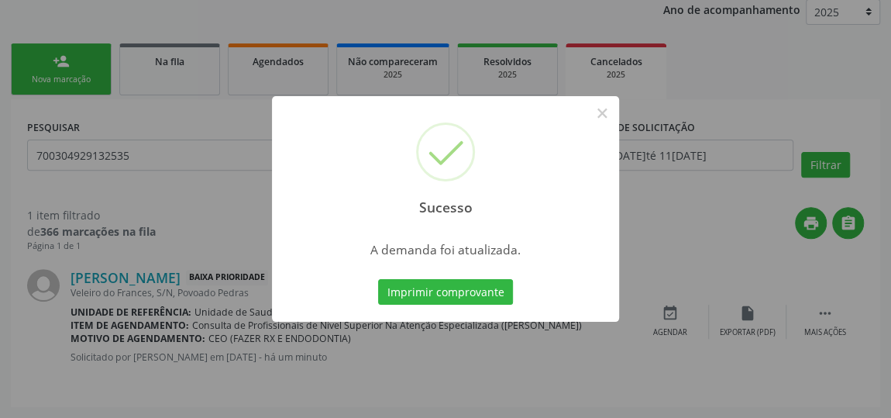
scroll to position [0, 0]
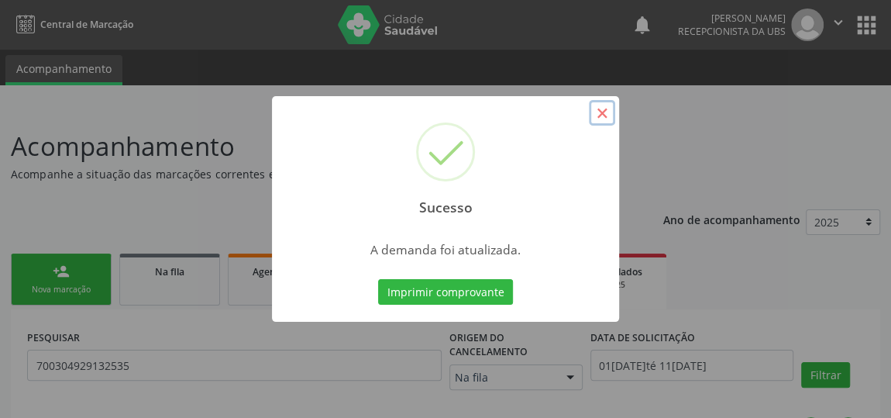
click at [606, 115] on button "×" at bounding box center [602, 113] width 26 height 26
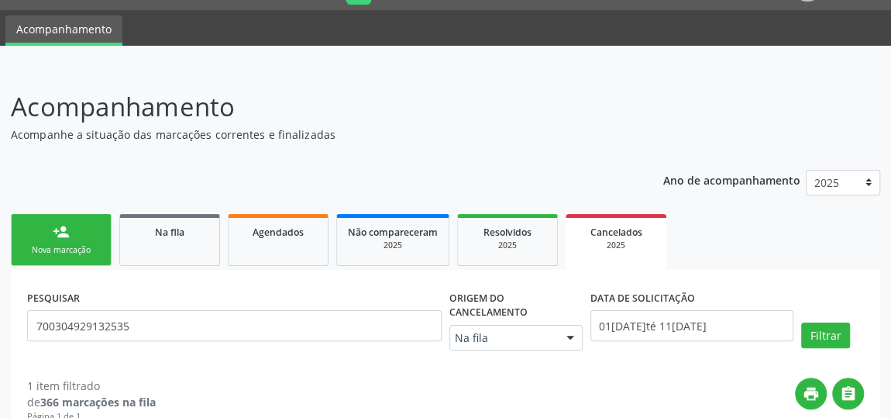
scroll to position [70, 0]
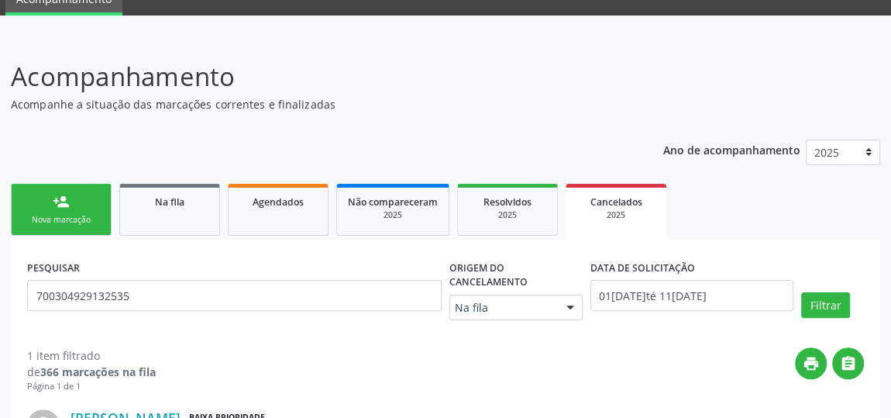
click at [84, 201] on link "person_add Nova marcação" at bounding box center [61, 210] width 101 height 52
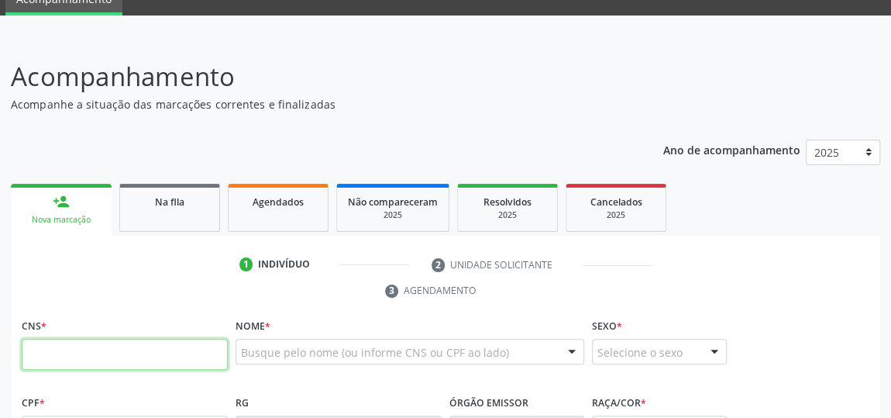
click at [67, 352] on input "text" at bounding box center [125, 354] width 206 height 31
type input "702 4085 1857 5327"
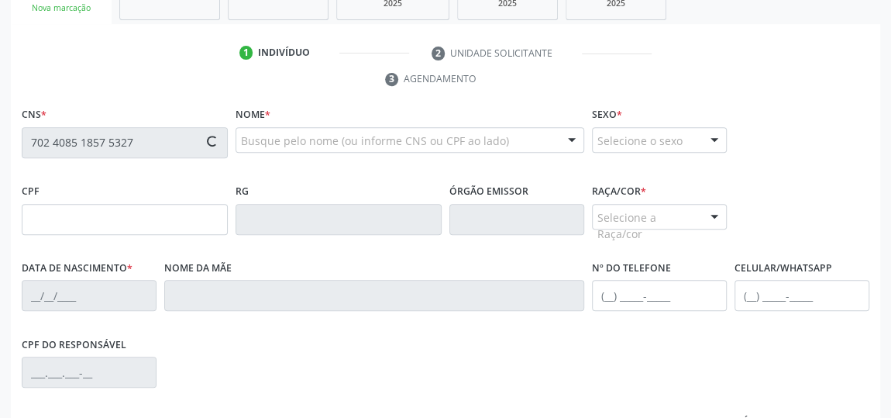
scroll to position [281, 0]
type input "18/03/1969"
type input "Maria Loiza da Conceicao"
type input "(82) 98837-0529"
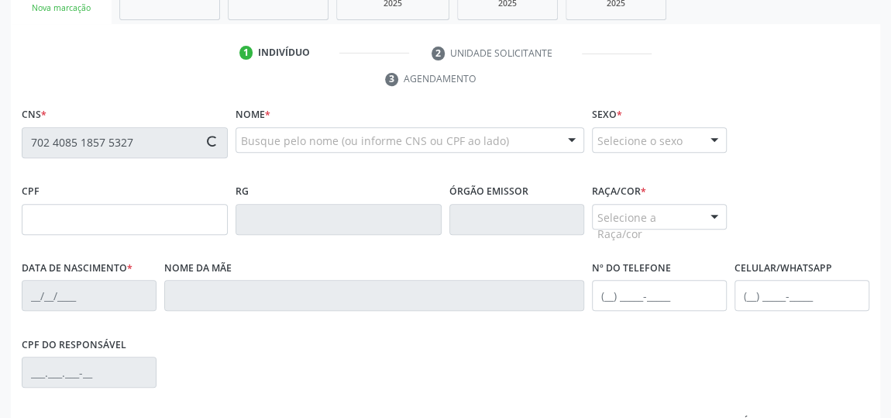
type input "7"
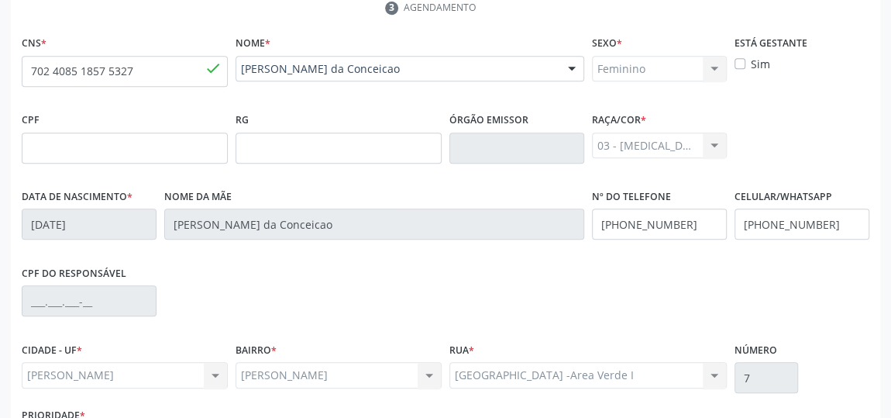
scroll to position [468, 0]
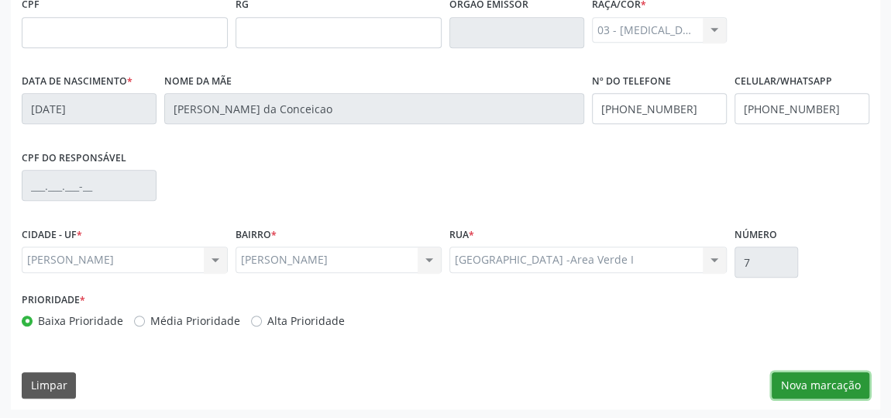
click at [826, 389] on button "Nova marcação" at bounding box center [821, 385] width 98 height 26
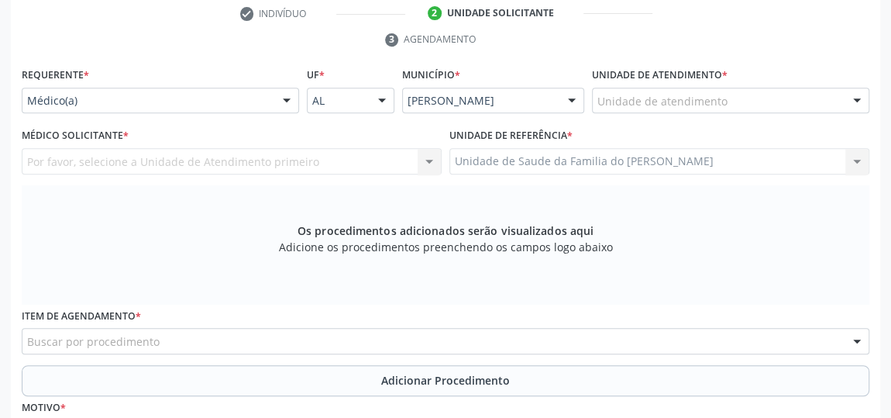
scroll to position [257, 0]
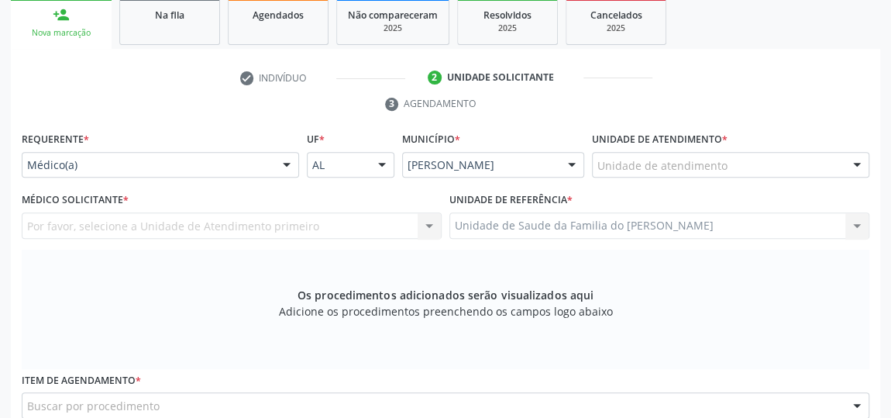
click at [287, 164] on div at bounding box center [286, 166] width 23 height 26
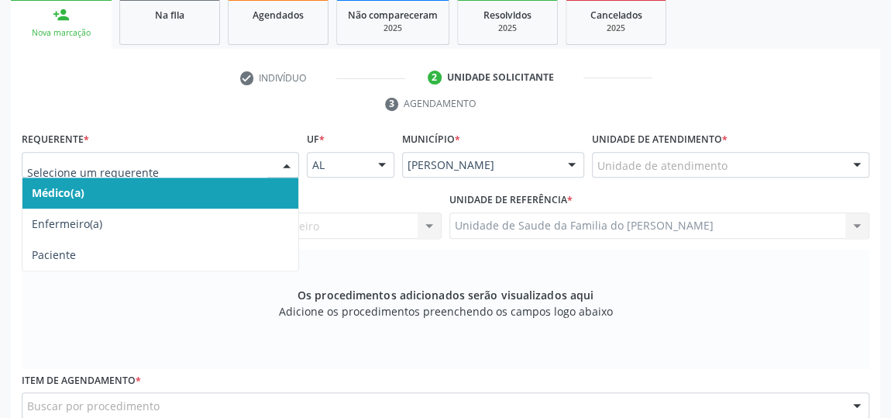
click at [240, 196] on span "Médico(a)" at bounding box center [160, 192] width 276 height 31
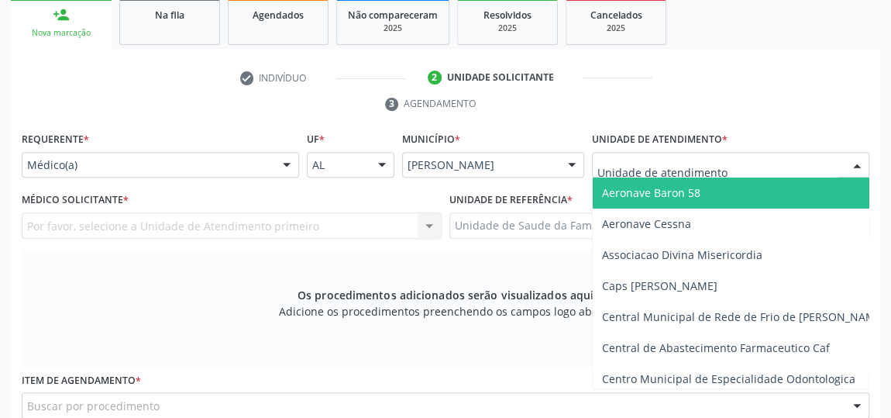
type input "J"
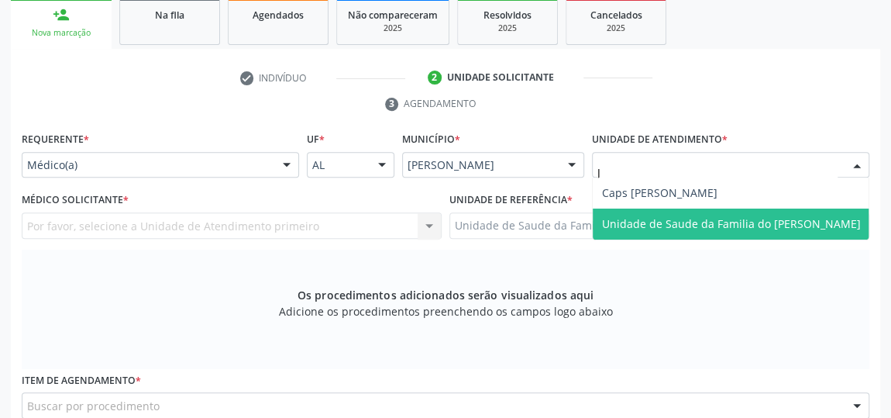
click at [651, 217] on span "Unidade de Saude da Familia do [PERSON_NAME]" at bounding box center [731, 223] width 259 height 15
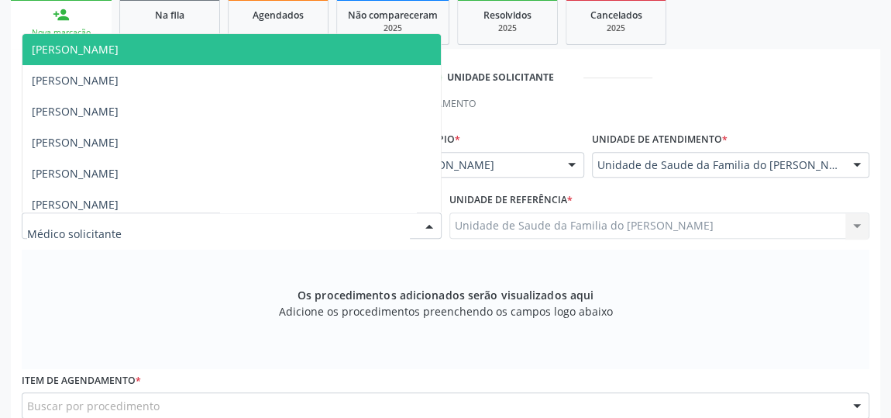
click at [430, 224] on div at bounding box center [429, 226] width 23 height 26
type input "J"
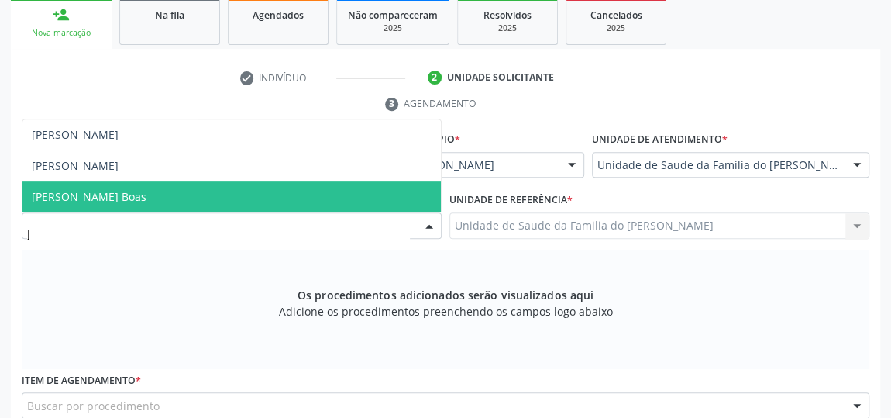
click at [298, 201] on span "[PERSON_NAME] Boas" at bounding box center [231, 196] width 418 height 31
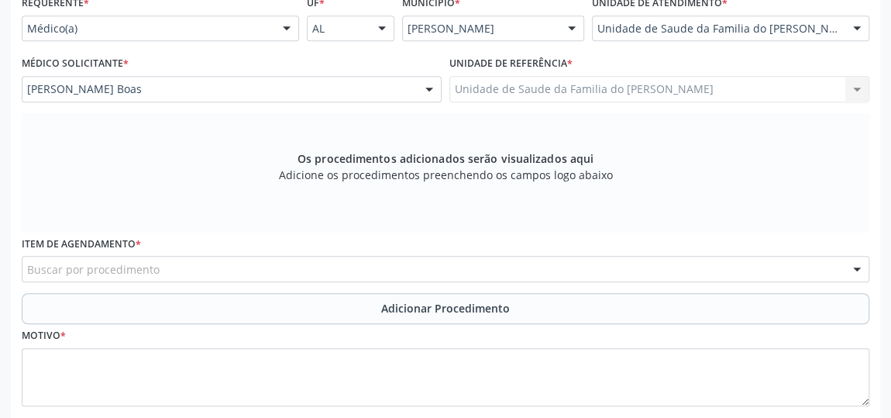
scroll to position [398, 0]
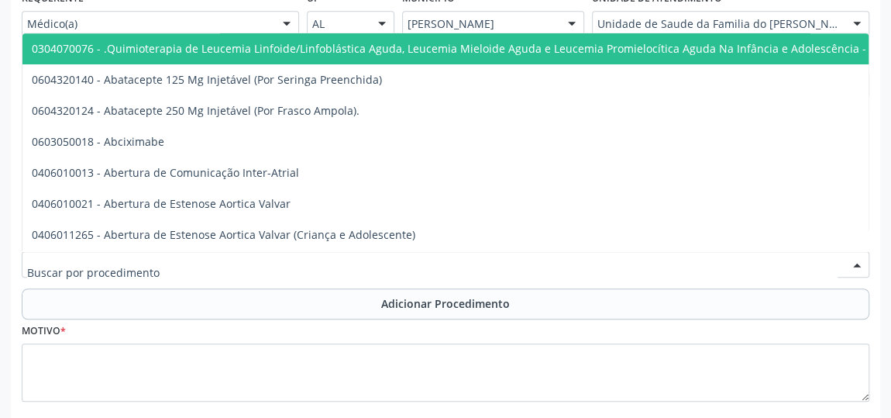
click at [271, 267] on div at bounding box center [446, 264] width 848 height 26
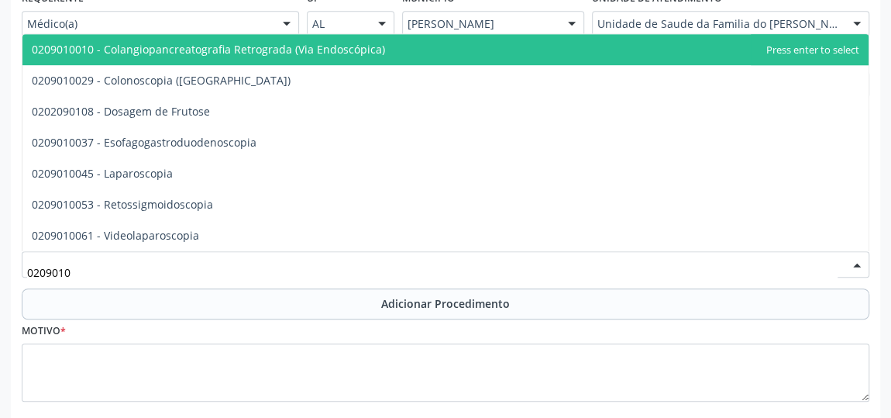
type input "02090100"
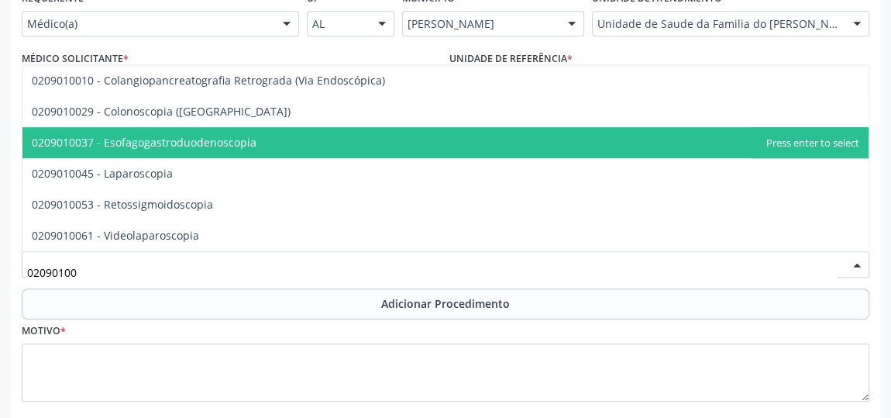
click at [235, 144] on span "0209010037 - Esofagogastroduodenoscopia" at bounding box center [144, 142] width 225 height 15
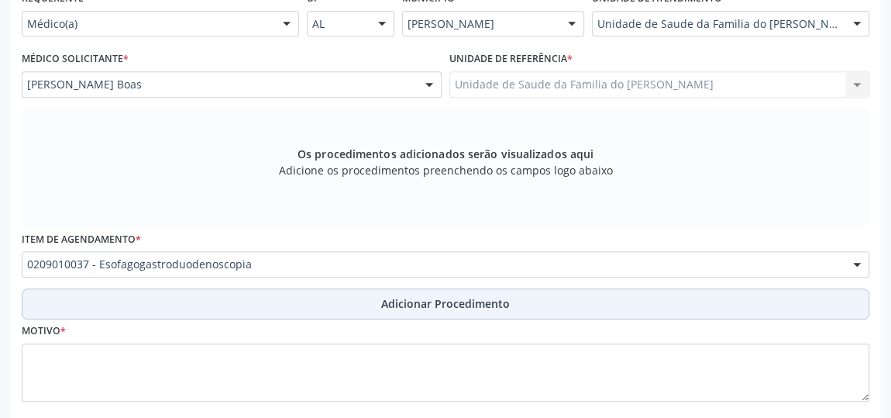
click at [301, 305] on button "Adicionar Procedimento" at bounding box center [446, 303] width 848 height 31
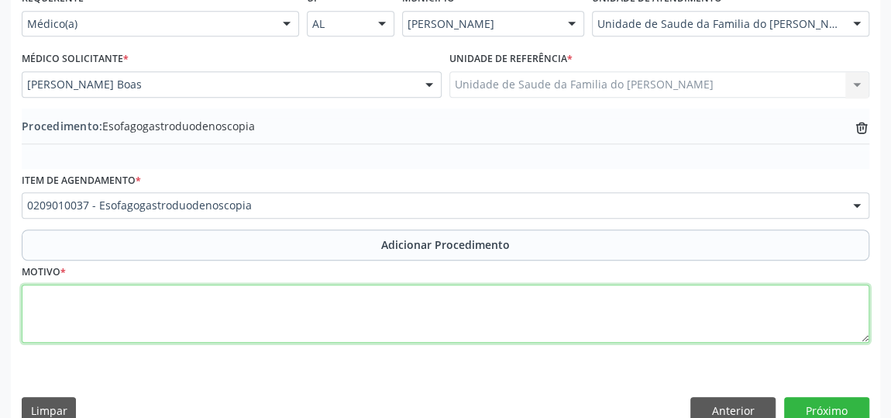
click at [274, 310] on textarea at bounding box center [446, 313] width 848 height 59
click at [44, 294] on textarea "AVVALIACAO CLINICA" at bounding box center [446, 313] width 848 height 59
click at [61, 301] on textarea "AVALIACAO CLINICA" at bounding box center [446, 313] width 848 height 59
click at [115, 298] on textarea "AVALIAÇÃO CLINICA" at bounding box center [446, 313] width 848 height 59
type textarea "A"
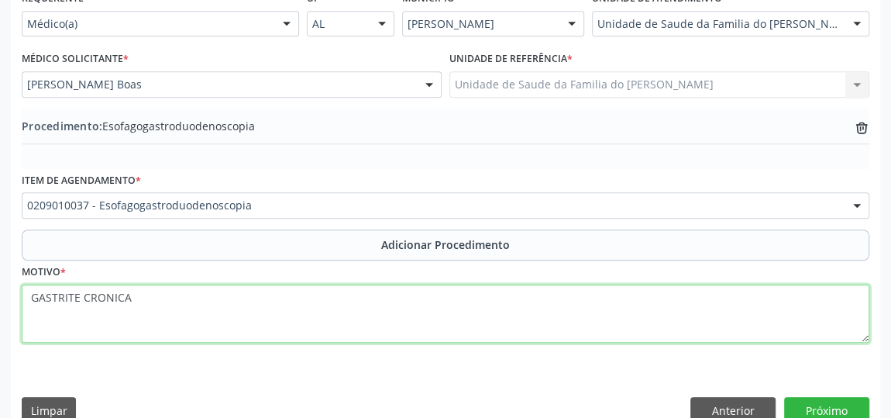
click at [242, 310] on textarea "GASTRITE CRONICA" at bounding box center [446, 313] width 848 height 59
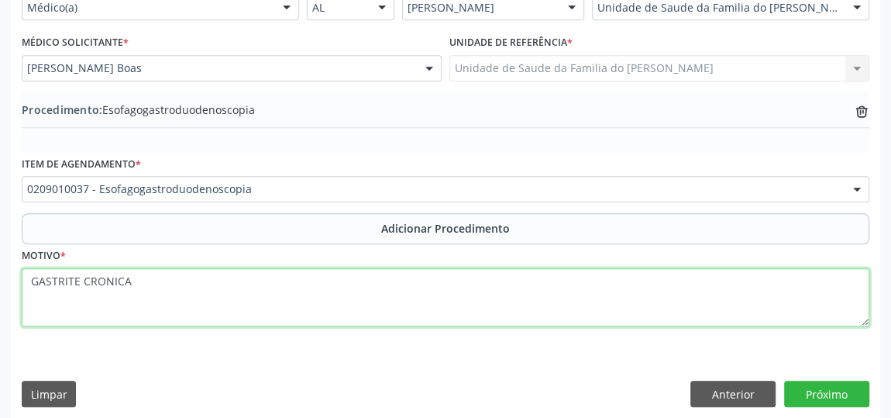
scroll to position [422, 0]
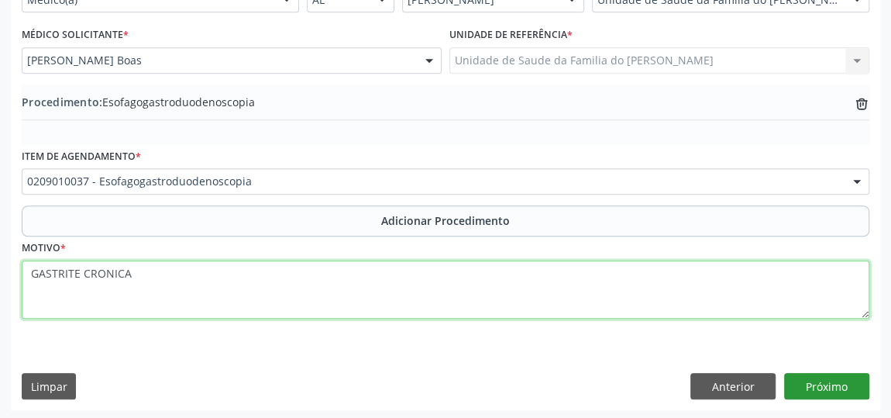
type textarea "GASTRITE CRONICA"
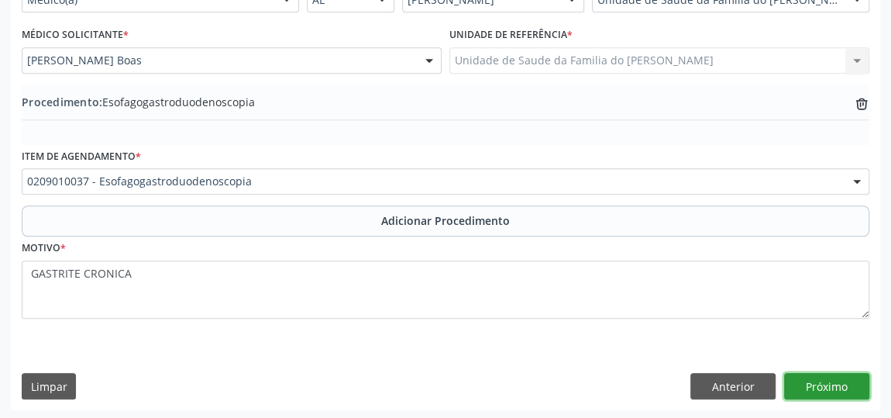
click at [813, 378] on button "Próximo" at bounding box center [826, 386] width 85 height 26
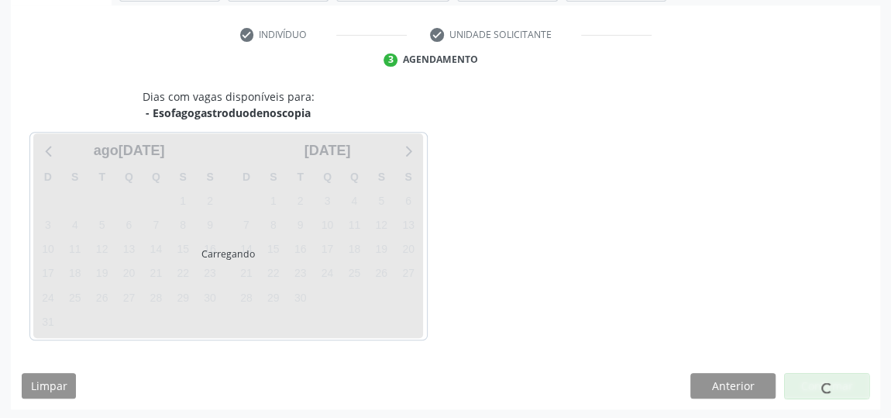
scroll to position [346, 0]
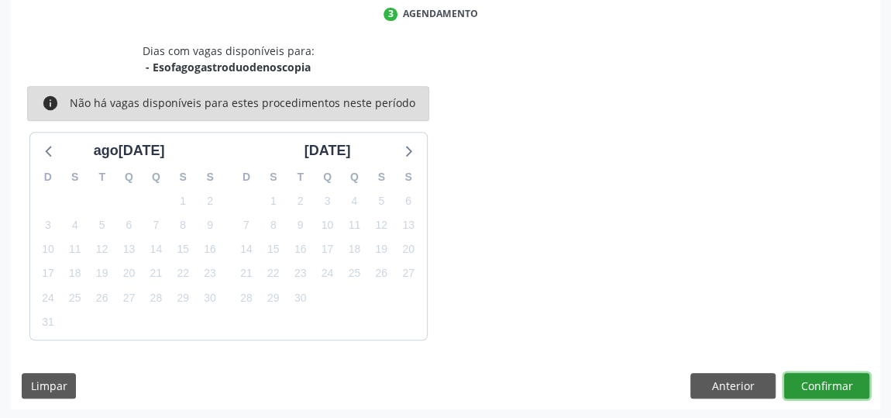
click at [813, 380] on button "Confirmar" at bounding box center [826, 386] width 85 height 26
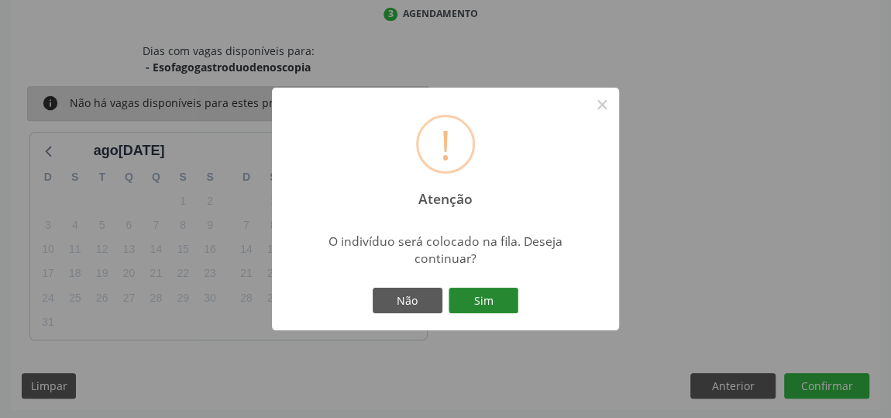
click at [481, 302] on button "Sim" at bounding box center [484, 300] width 70 height 26
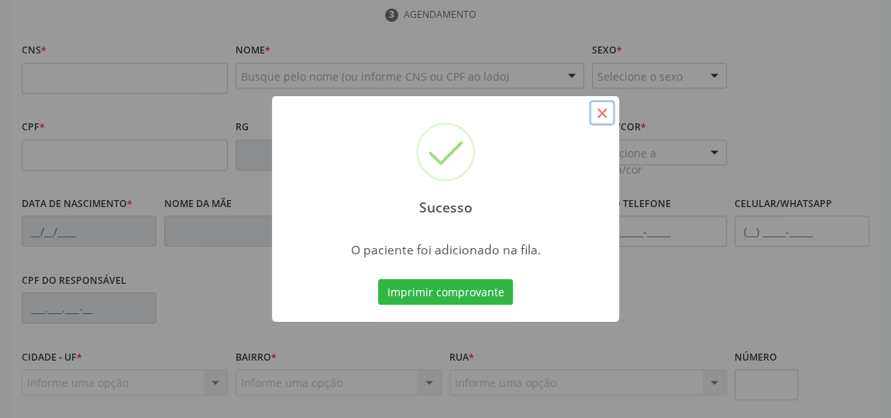
click at [602, 117] on button "×" at bounding box center [602, 113] width 26 height 26
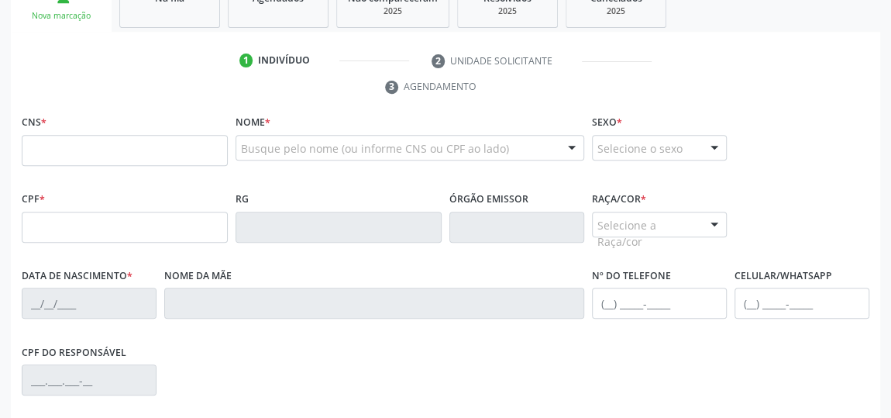
scroll to position [257, 0]
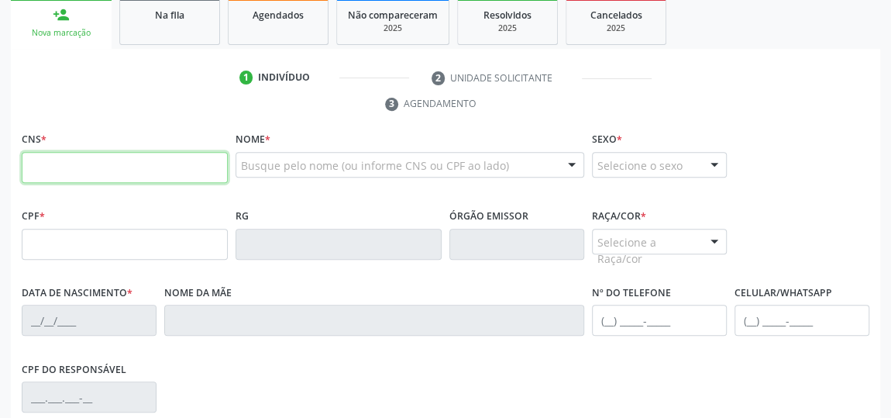
click at [116, 162] on input "text" at bounding box center [125, 167] width 206 height 31
type input "703 2006 1932 2990"
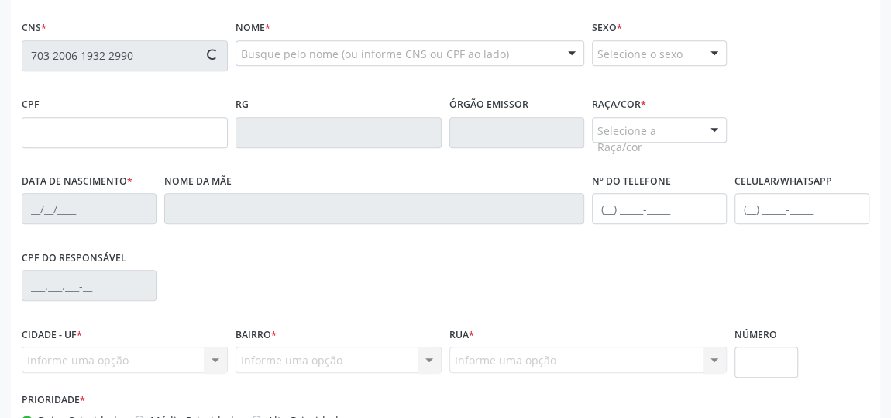
scroll to position [468, 0]
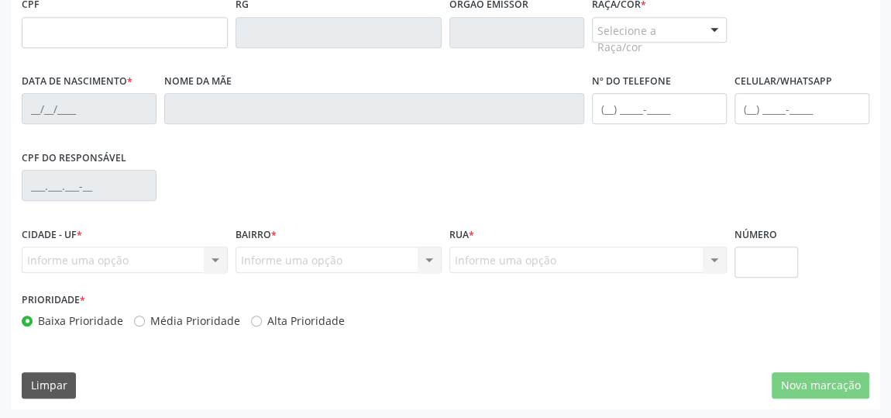
type input "[DATE]"
type input "[PERSON_NAME]"
type input "[PHONE_NUMBER]"
type input "8"
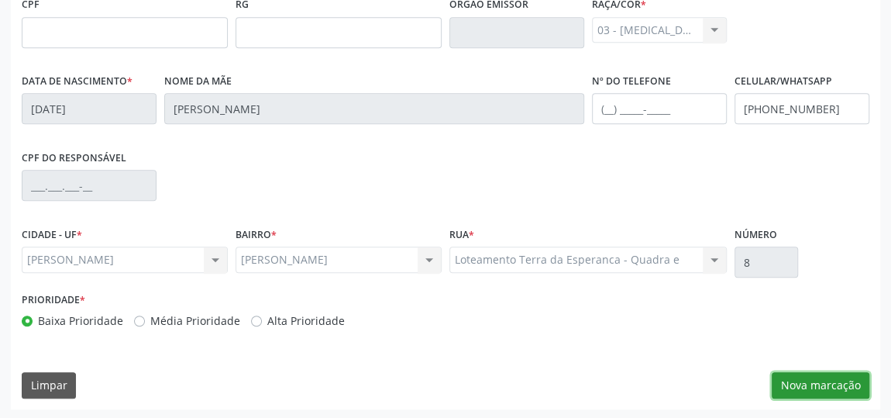
click at [806, 380] on button "Nova marcação" at bounding box center [821, 385] width 98 height 26
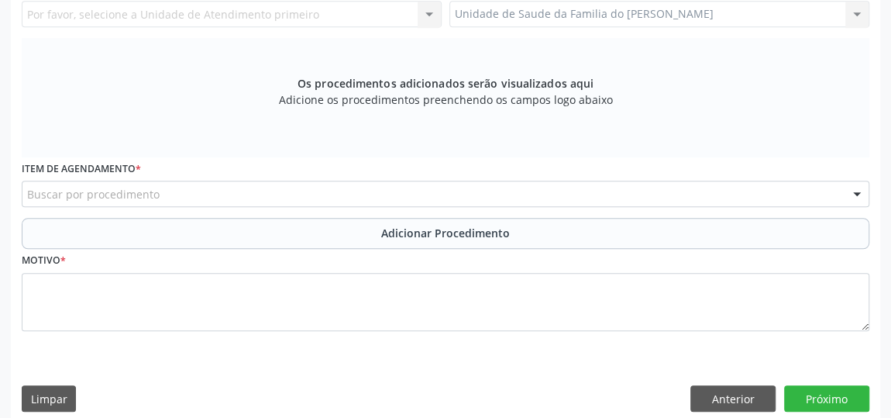
click at [238, 190] on div "Buscar por procedimento" at bounding box center [446, 194] width 848 height 26
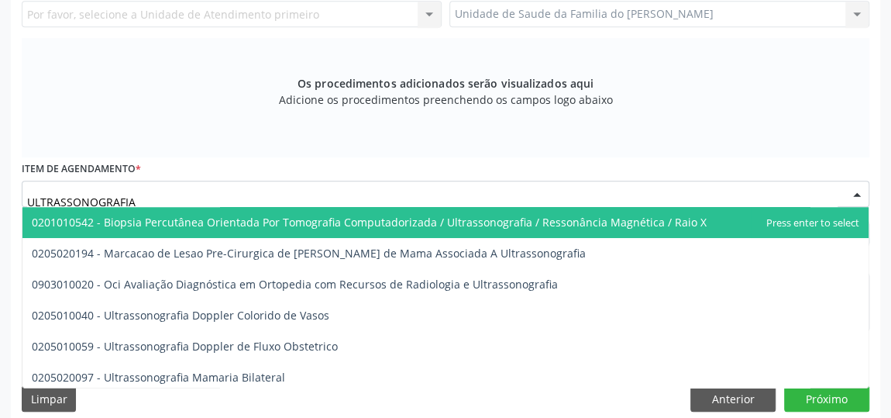
scroll to position [480, 0]
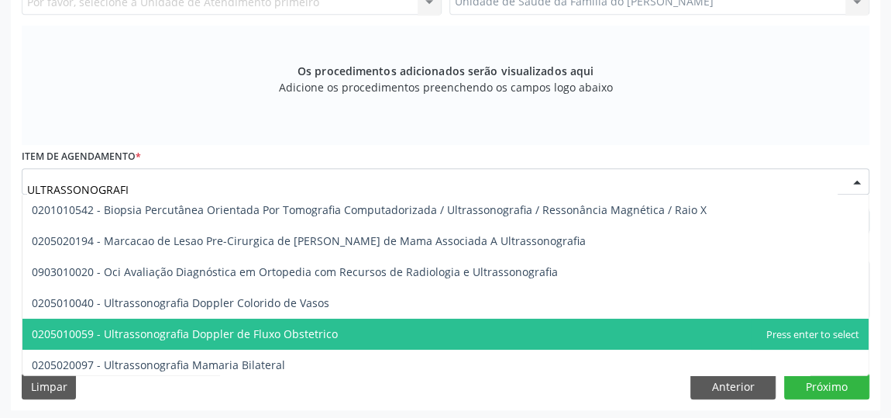
type input "ULTRASSONOGRAFIA"
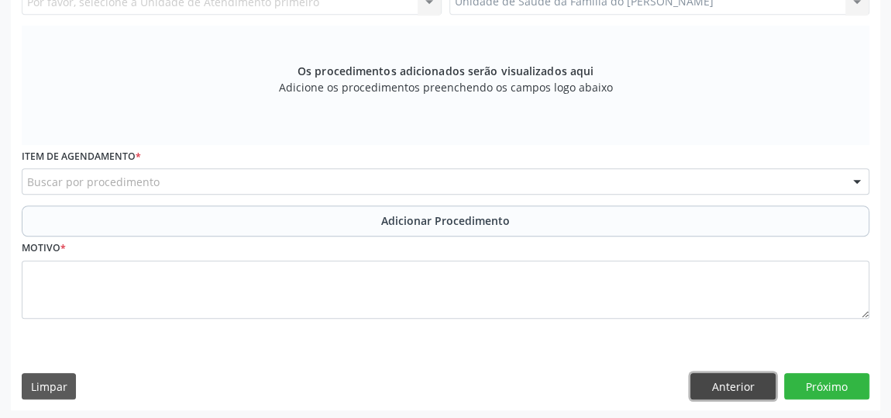
click at [700, 382] on button "Anterior" at bounding box center [732, 386] width 85 height 26
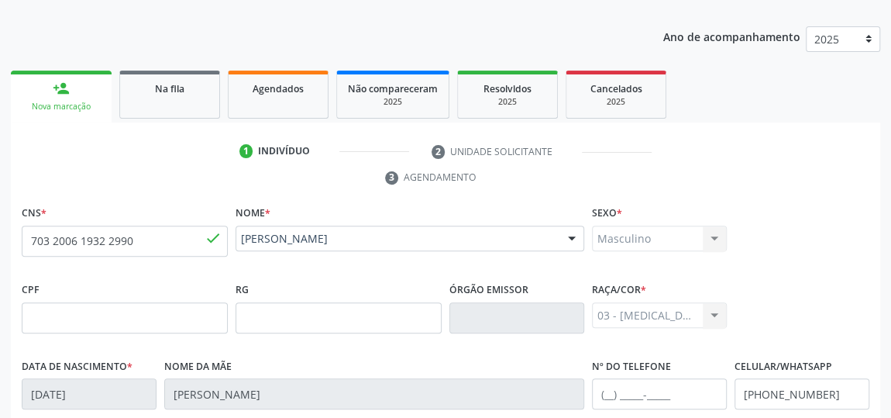
scroll to position [115, 0]
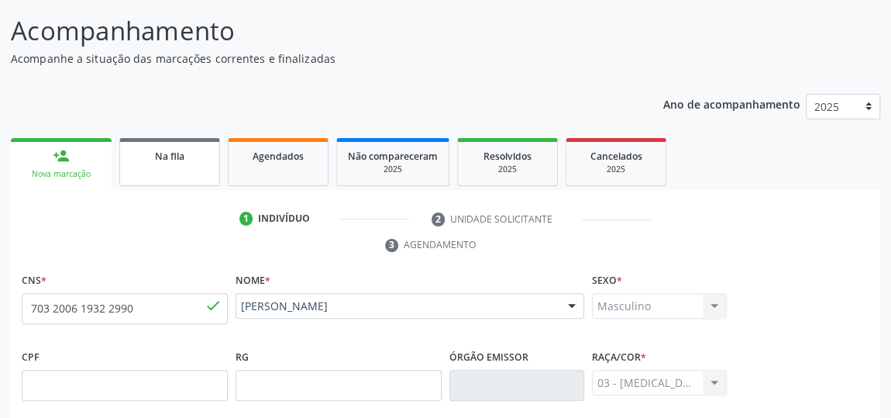
click at [163, 167] on link "Na fila" at bounding box center [169, 162] width 101 height 48
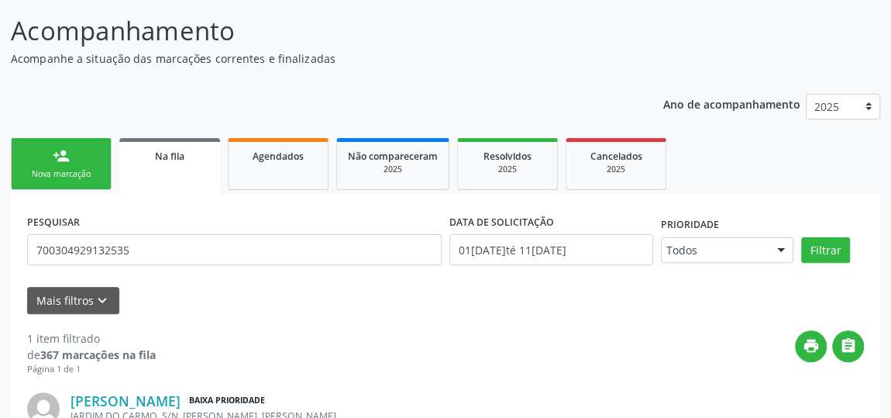
click at [84, 161] on link "person_add Nova marcação" at bounding box center [61, 164] width 101 height 52
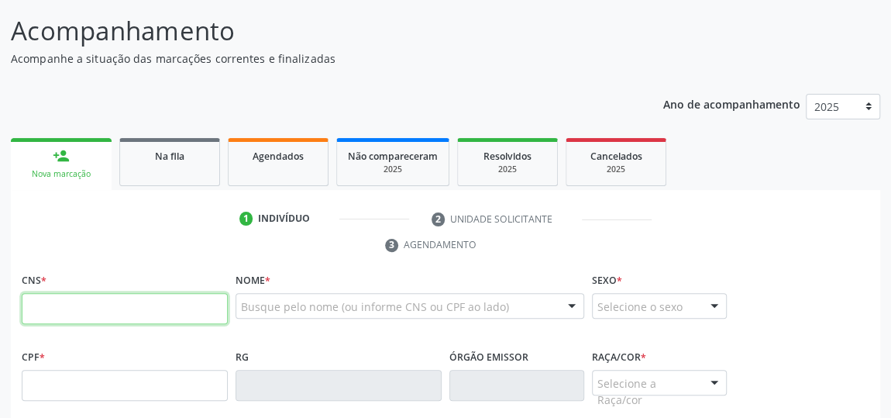
click at [119, 305] on input "text" at bounding box center [125, 308] width 206 height 31
type input "708 2001 9931 2743"
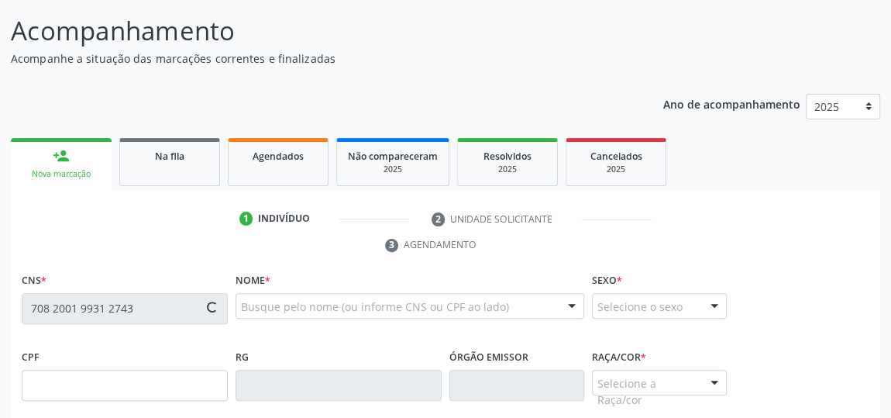
type input "015.109.664-39"
type input "24/01/1964"
type input "Cleonice Camelo de Araujo"
type input "(82) 98896-7997"
type input "282"
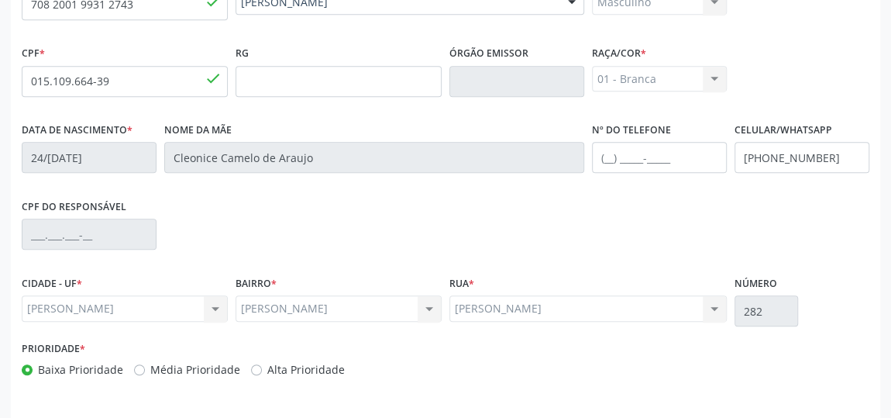
scroll to position [398, 0]
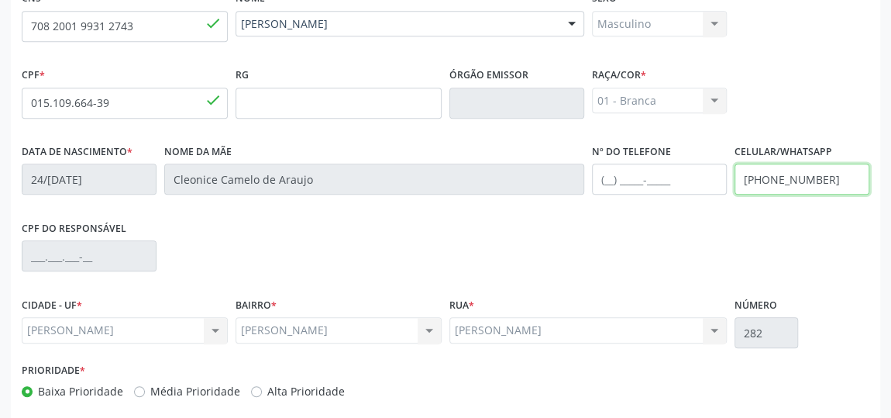
drag, startPoint x: 830, startPoint y: 183, endPoint x: 765, endPoint y: 186, distance: 65.2
click at [765, 186] on input "(82) 98896-7997" at bounding box center [802, 179] width 135 height 31
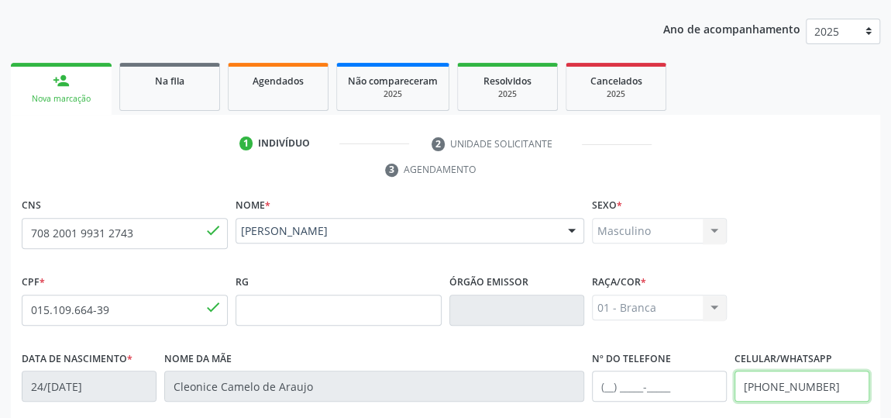
scroll to position [186, 0]
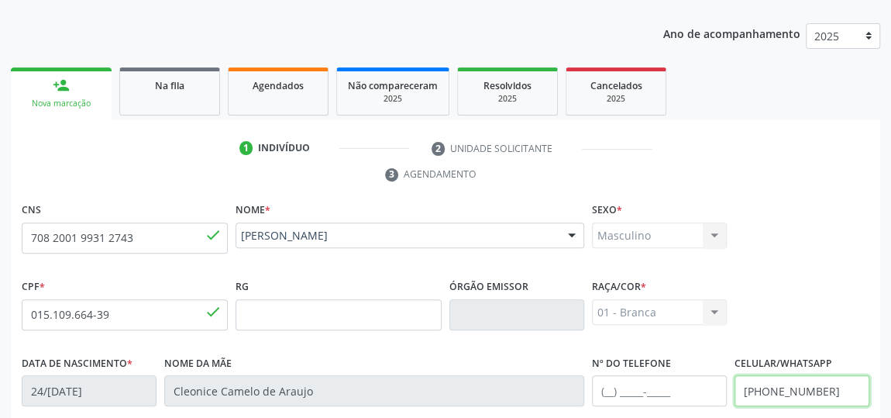
type input "(82) 9958-9983"
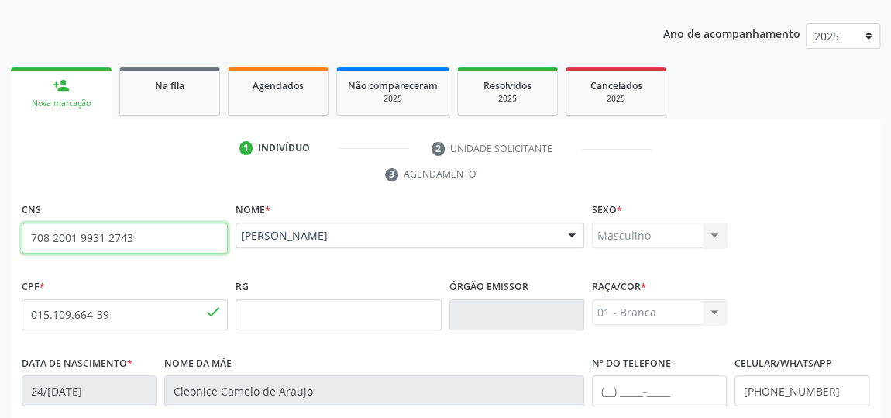
click at [110, 239] on input "708 2001 9931 2743" at bounding box center [125, 237] width 206 height 31
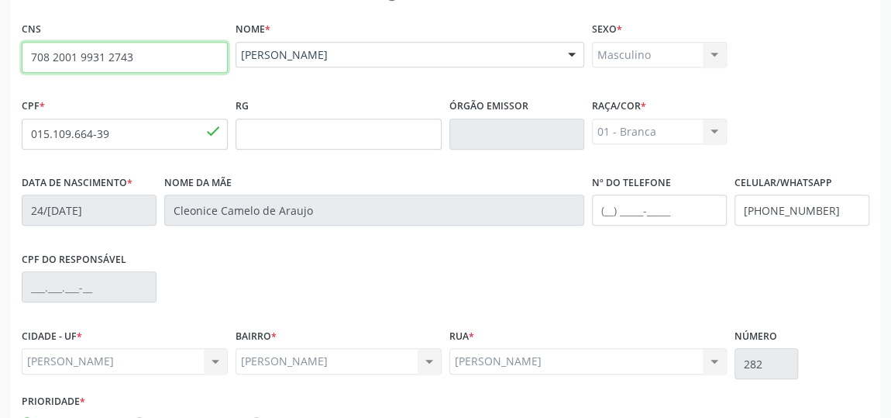
scroll to position [468, 0]
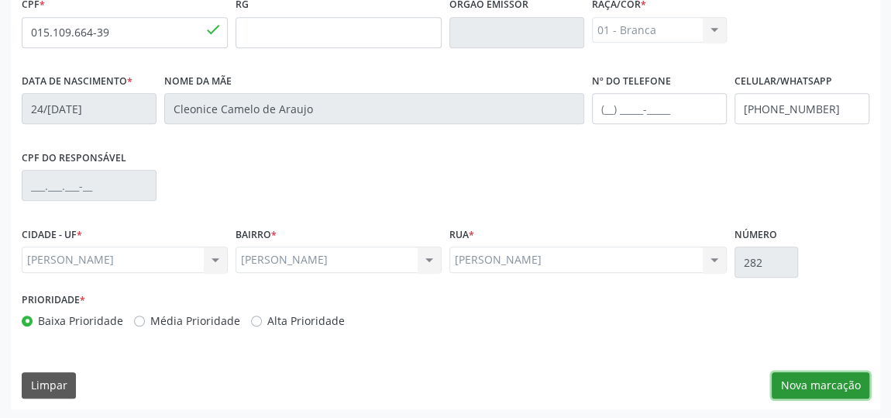
click at [822, 384] on button "Nova marcação" at bounding box center [821, 385] width 98 height 26
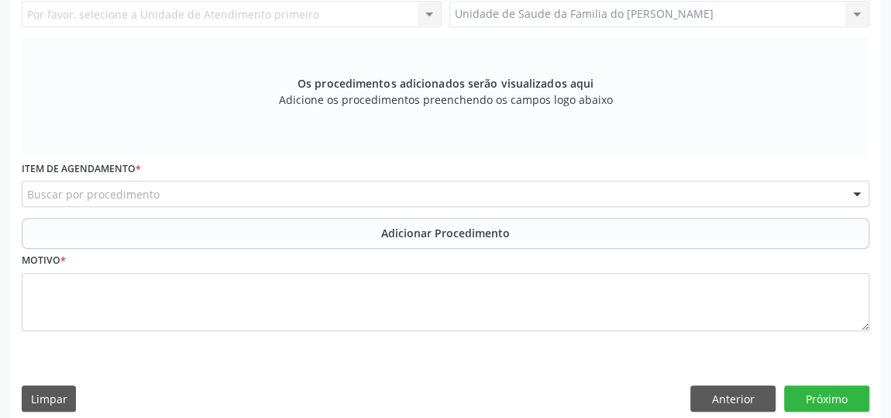
scroll to position [327, 0]
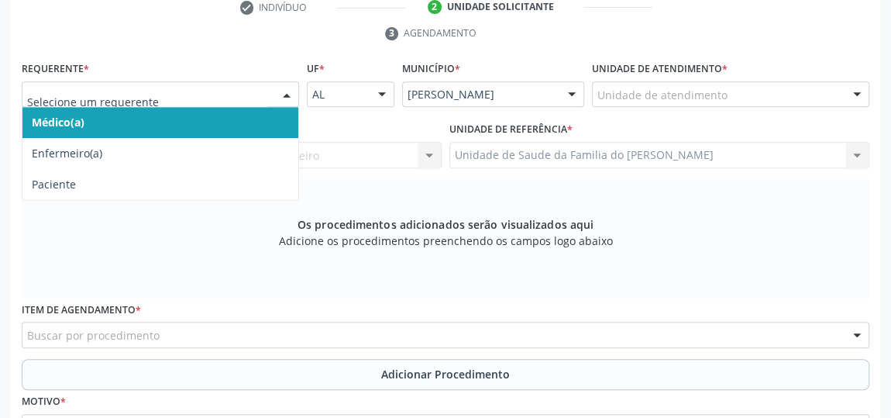
click at [284, 95] on div at bounding box center [286, 95] width 23 height 26
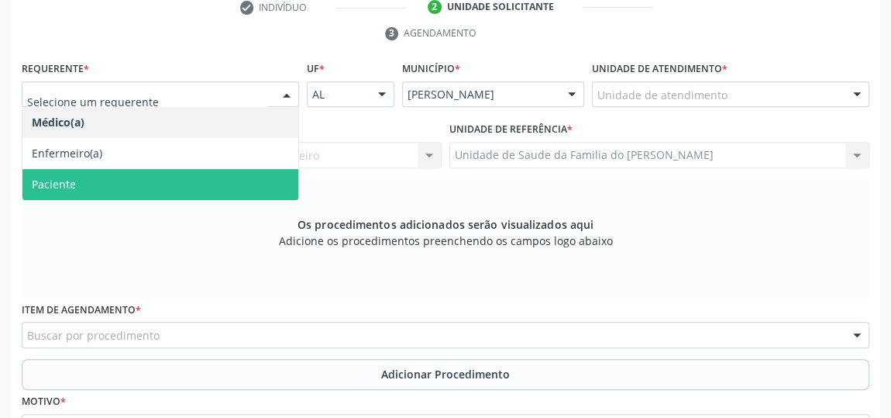
click at [227, 175] on span "Paciente" at bounding box center [160, 184] width 276 height 31
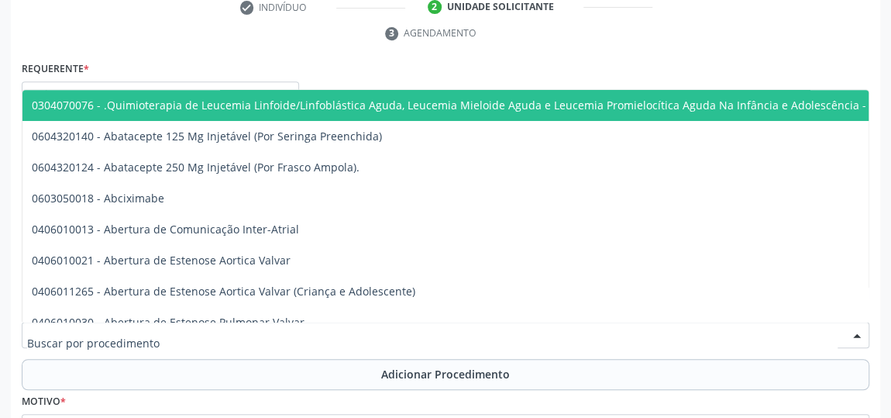
click at [215, 329] on div at bounding box center [446, 335] width 848 height 26
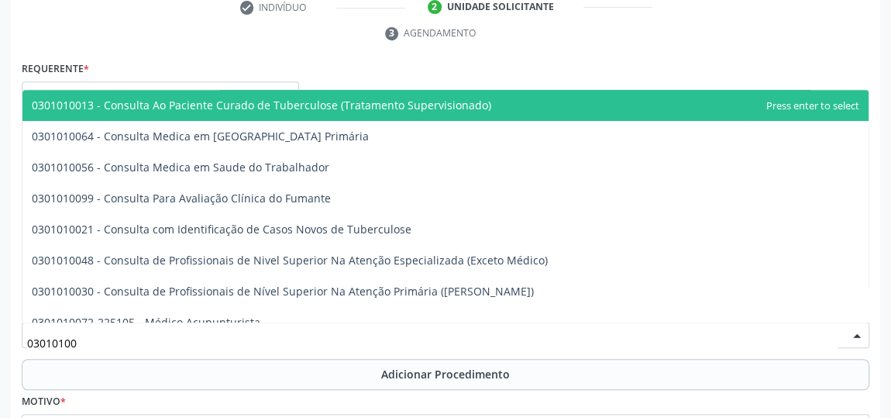
type input "030101004"
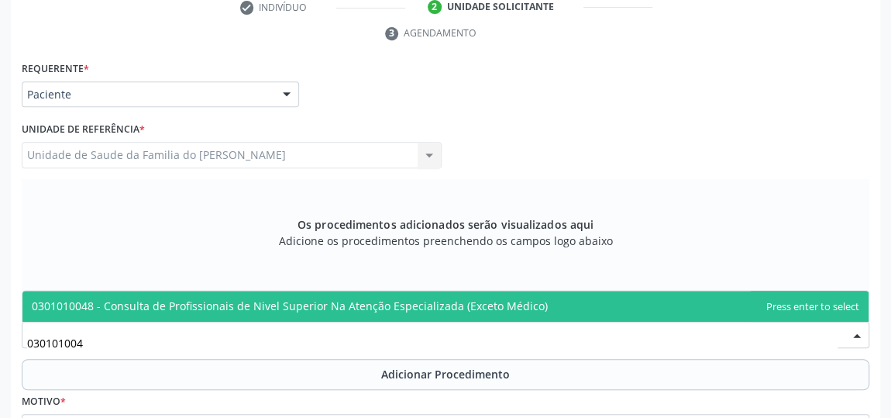
click at [229, 304] on span "0301010048 - Consulta de Profissionais de Nivel Superior Na Atenção Especializa…" at bounding box center [290, 305] width 516 height 15
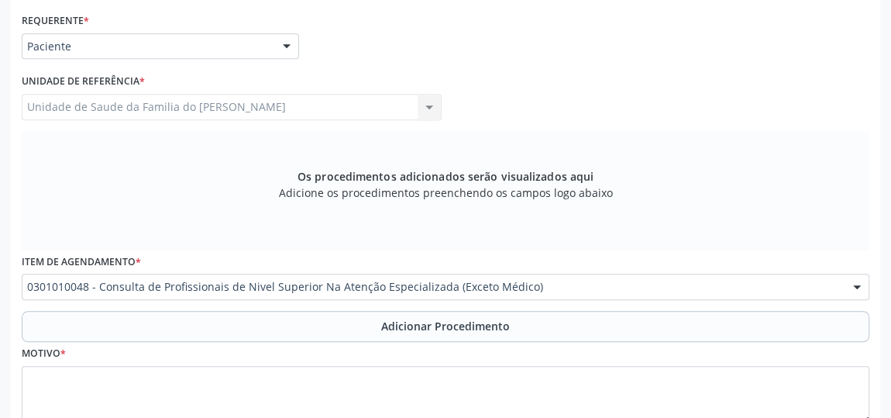
scroll to position [398, 0]
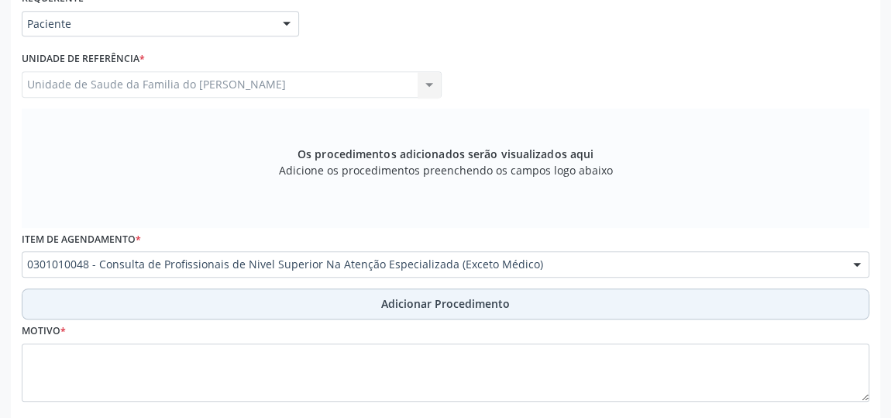
click at [251, 296] on button "Adicionar Procedimento" at bounding box center [446, 303] width 848 height 31
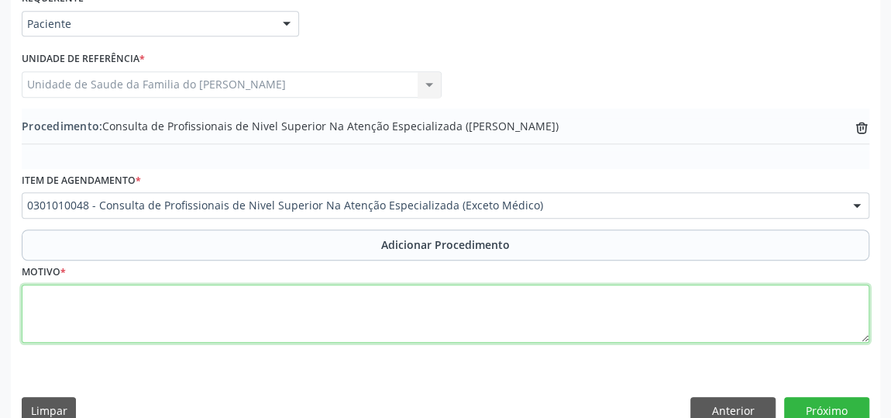
click at [201, 320] on textarea at bounding box center [446, 313] width 848 height 59
click at [78, 298] on textarea "CEO ( PROTESE )" at bounding box center [446, 313] width 848 height 59
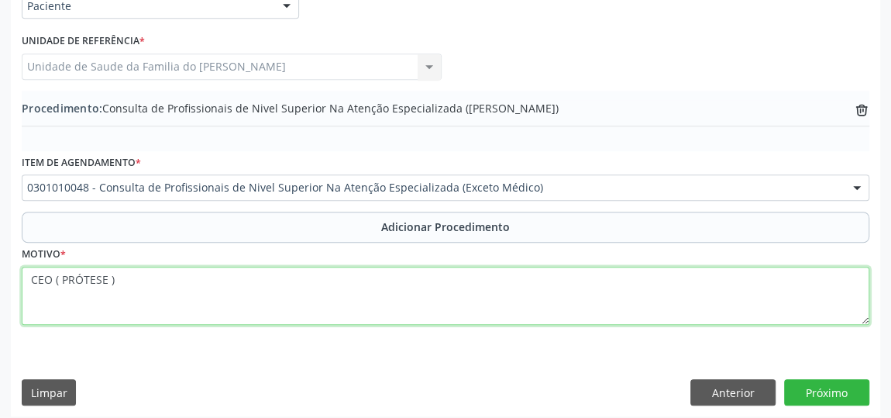
scroll to position [422, 0]
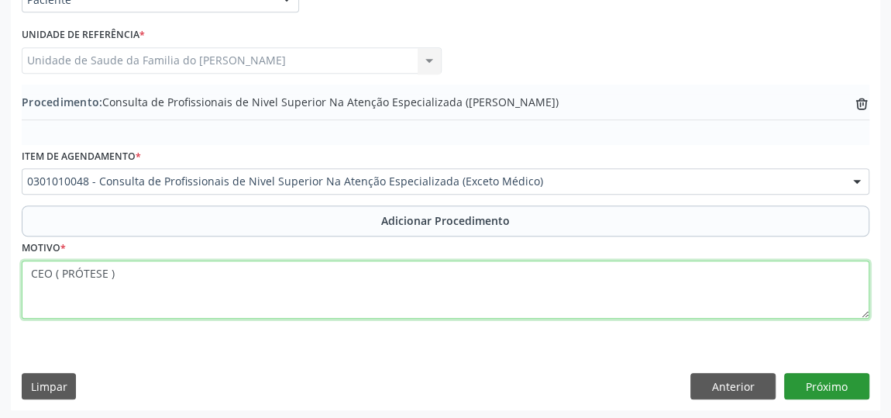
type textarea "CEO ( PRÓTESE )"
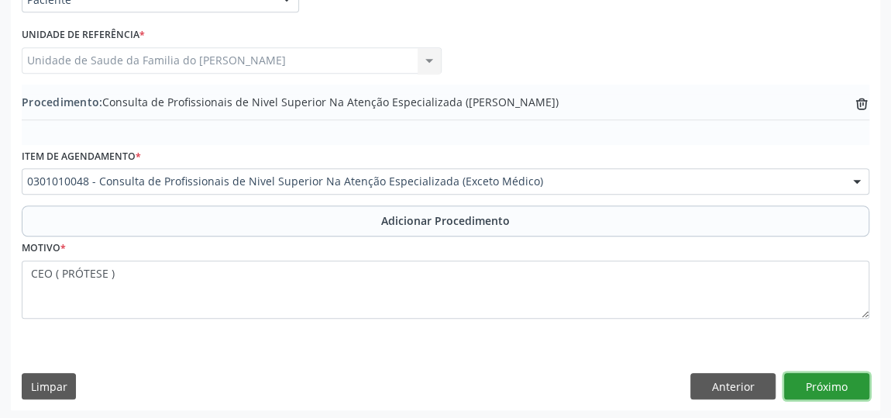
click at [834, 384] on button "Próximo" at bounding box center [826, 386] width 85 height 26
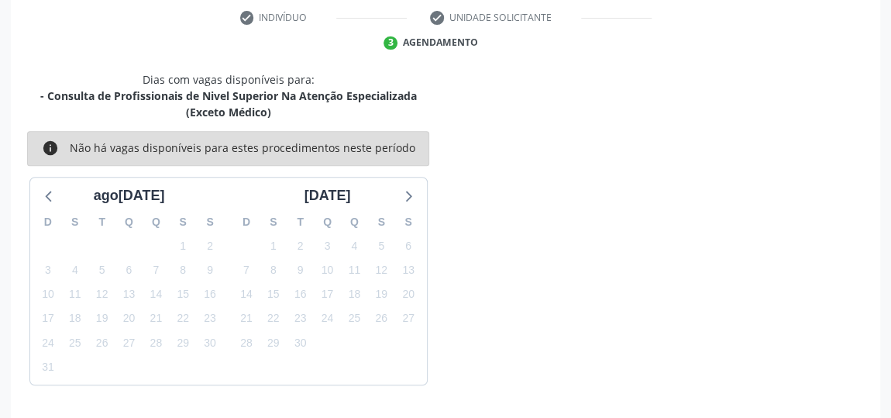
scroll to position [362, 0]
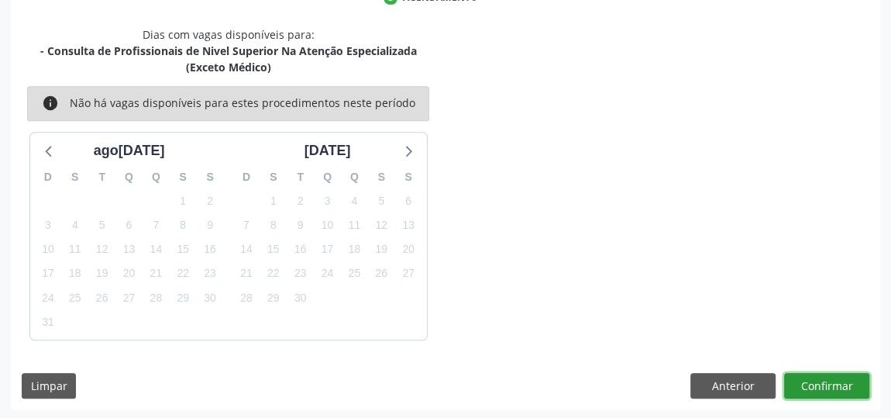
click at [834, 384] on button "Confirmar" at bounding box center [826, 386] width 85 height 26
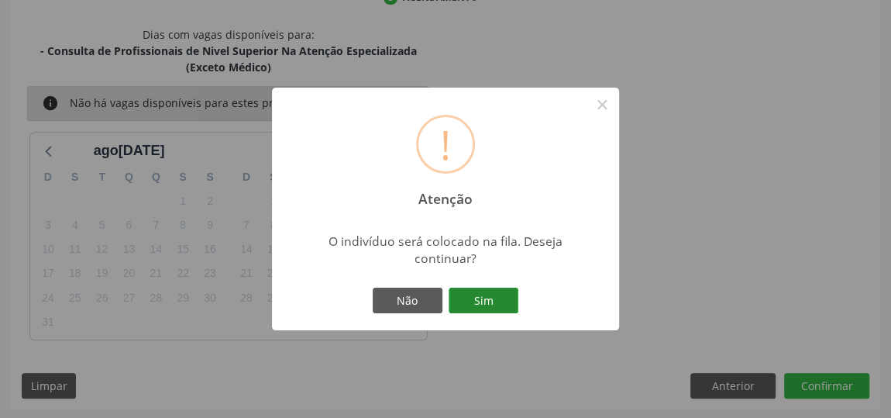
click at [484, 303] on button "Sim" at bounding box center [484, 300] width 70 height 26
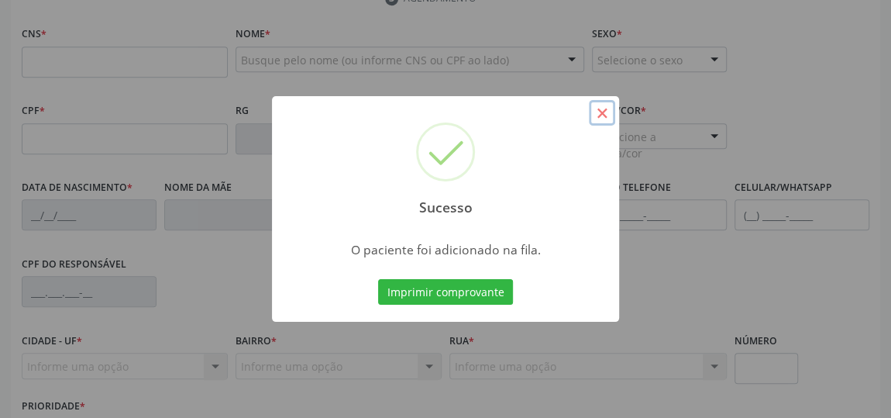
click at [600, 110] on button "×" at bounding box center [602, 113] width 26 height 26
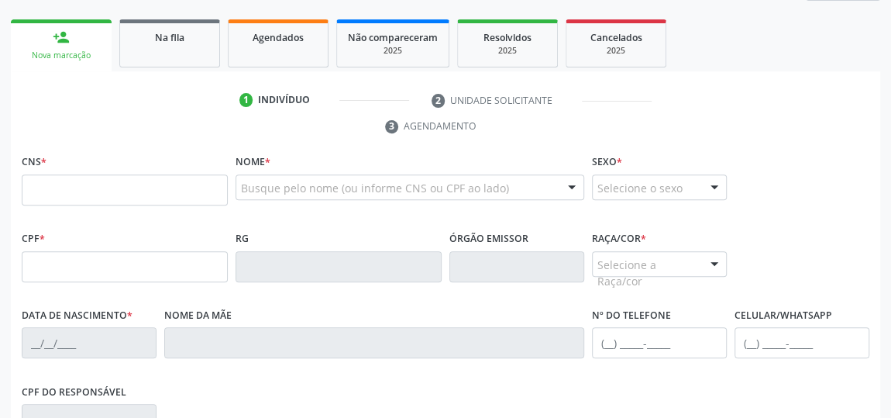
scroll to position [221, 0]
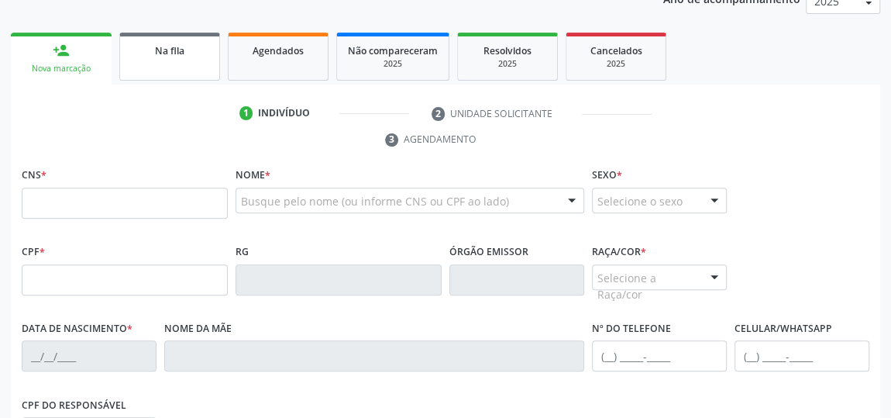
click at [165, 51] on span "Na fila" at bounding box center [169, 50] width 29 height 13
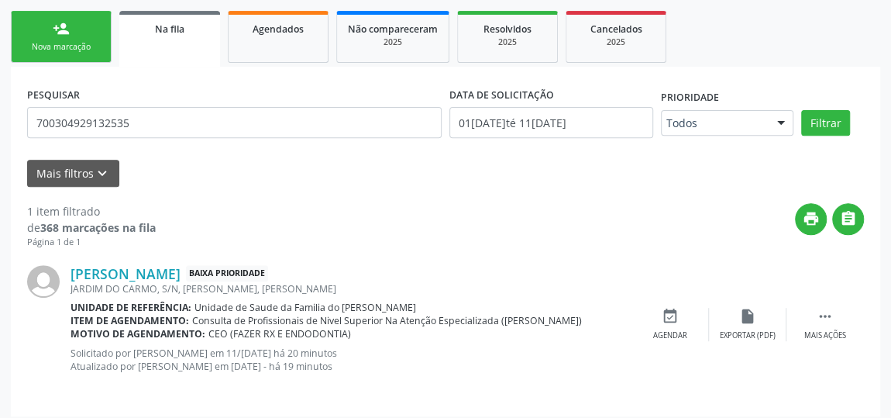
scroll to position [250, 0]
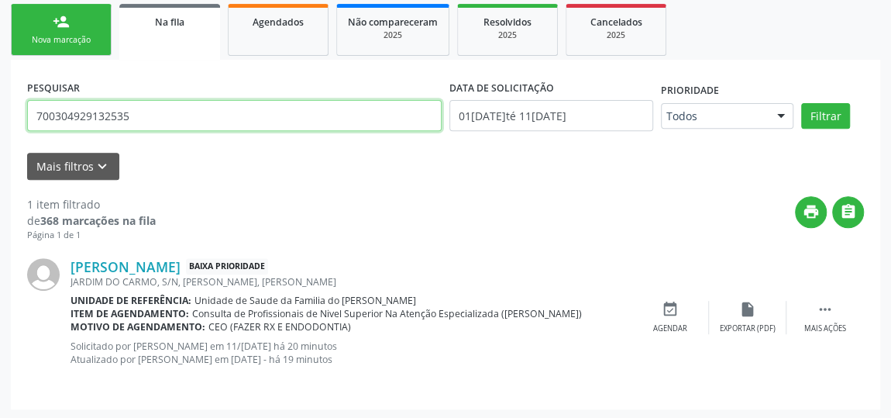
click at [100, 110] on input "700304929132535" at bounding box center [234, 115] width 415 height 31
paste input "8 2001 9931 2743"
type input "708 2001 9931 2743"
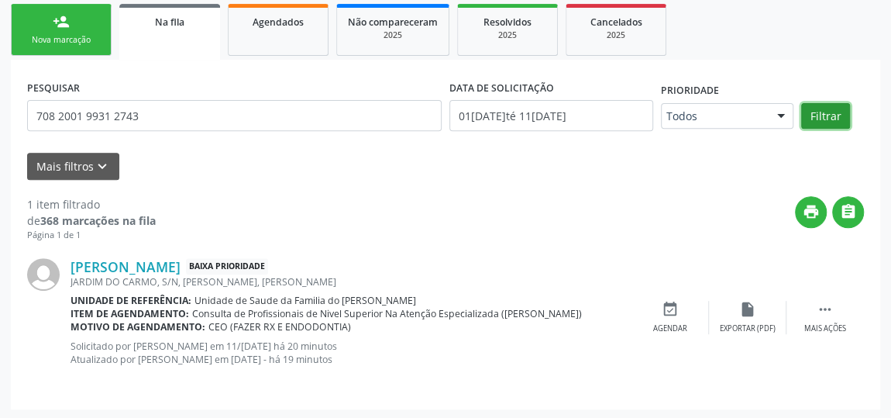
click at [826, 115] on button "Filtrar" at bounding box center [825, 116] width 49 height 26
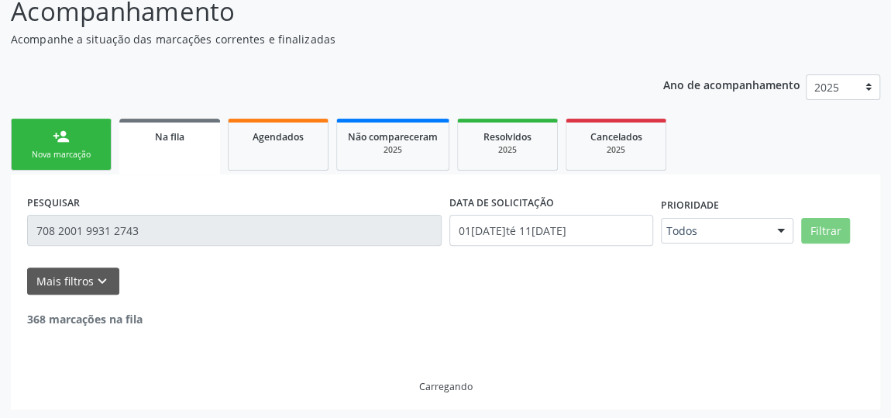
scroll to position [236, 0]
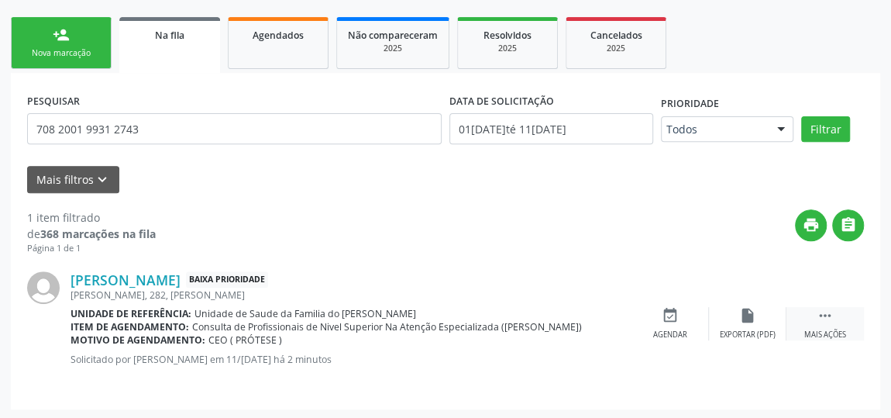
click at [814, 329] on div "Mais ações" at bounding box center [825, 334] width 42 height 11
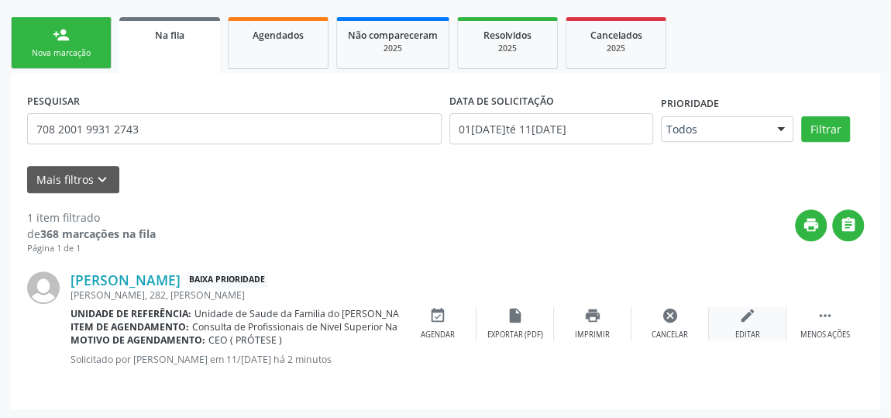
click at [747, 329] on div "Editar" at bounding box center [747, 334] width 25 height 11
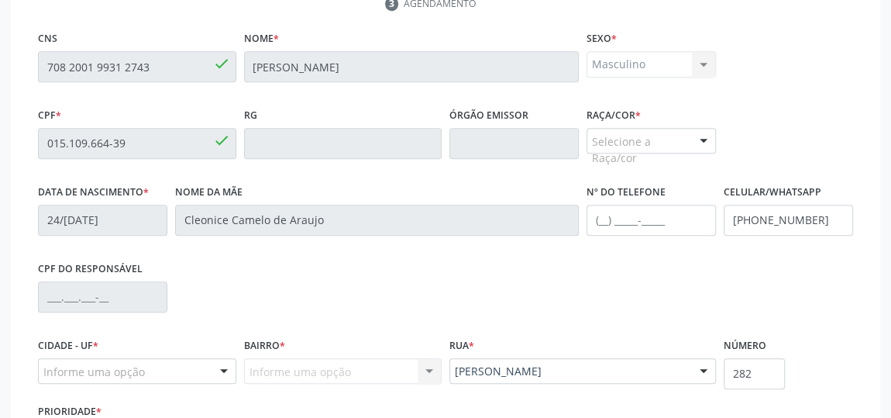
scroll to position [487, 0]
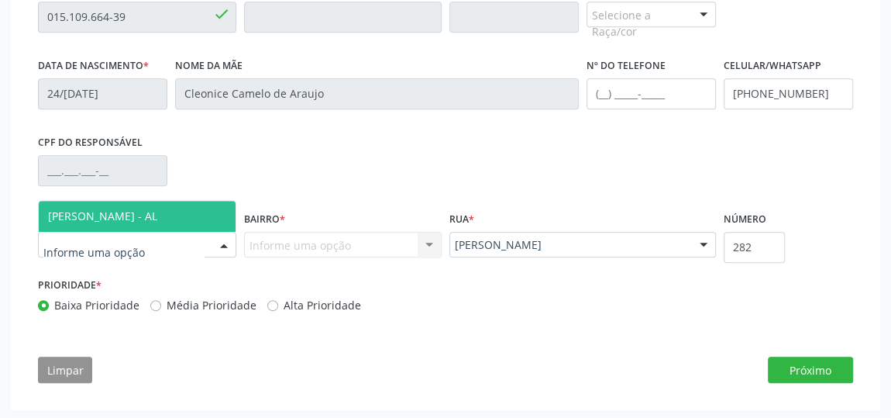
click at [228, 244] on div at bounding box center [223, 245] width 23 height 26
click at [167, 214] on span "[PERSON_NAME] - AL" at bounding box center [137, 216] width 197 height 31
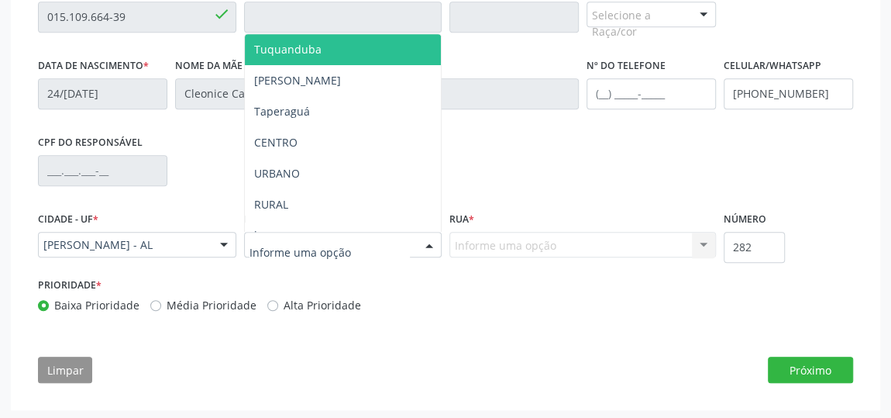
type input "J"
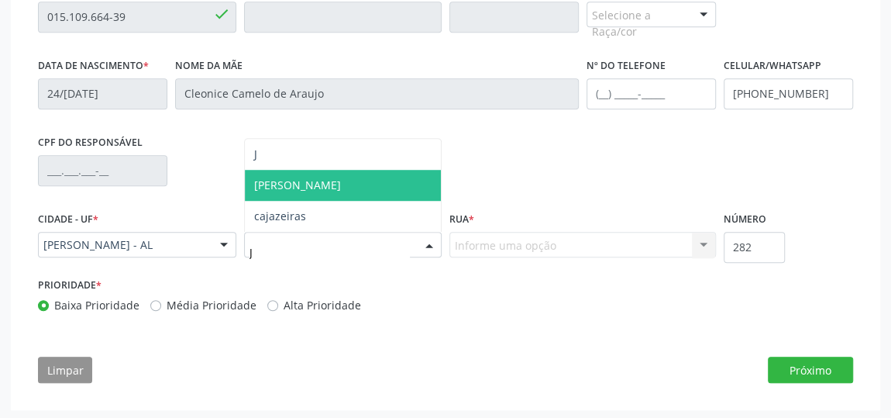
click at [294, 181] on span "[PERSON_NAME]" at bounding box center [297, 184] width 87 height 15
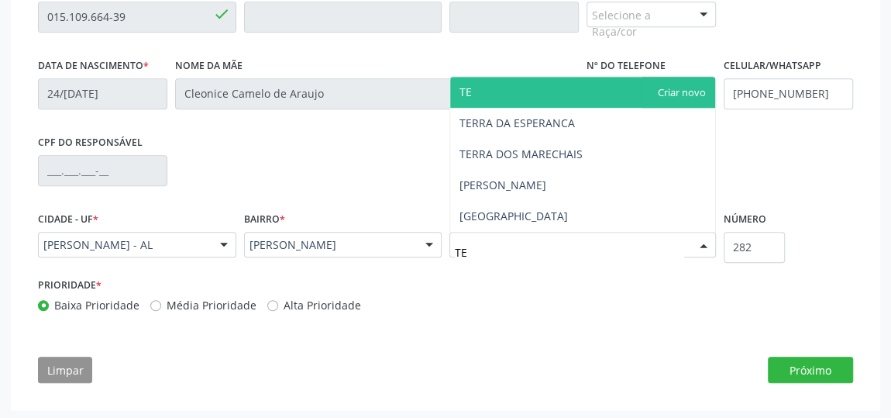
type input "TER"
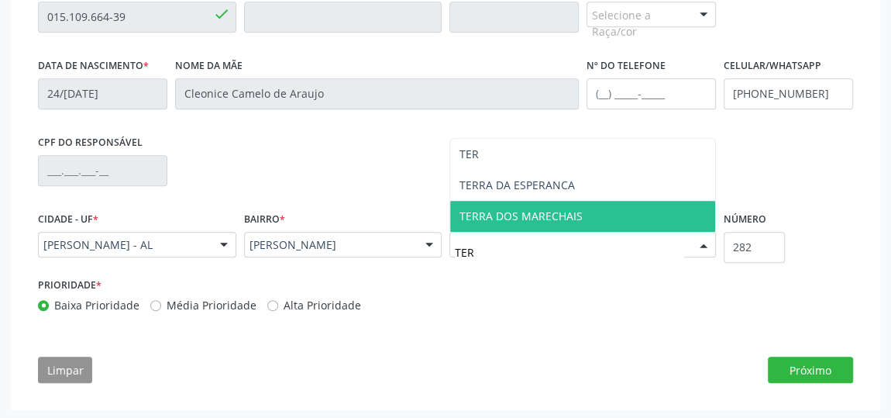
click at [511, 208] on span "TERRA DOS MARECHAIS" at bounding box center [521, 215] width 123 height 15
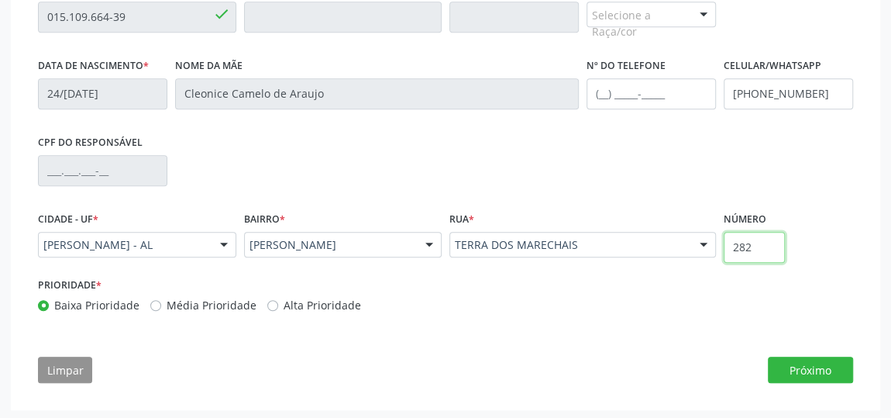
click at [756, 247] on input "282" at bounding box center [754, 247] width 61 height 31
click at [828, 367] on button "Próximo" at bounding box center [810, 369] width 85 height 26
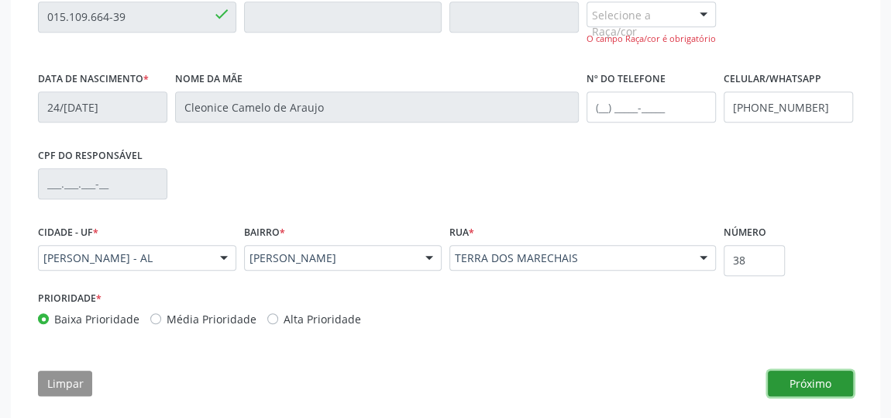
scroll to position [346, 0]
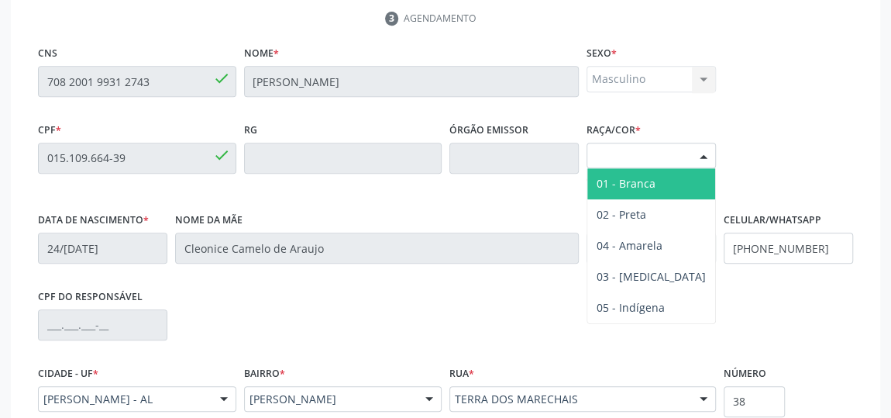
click at [704, 150] on div at bounding box center [703, 156] width 23 height 26
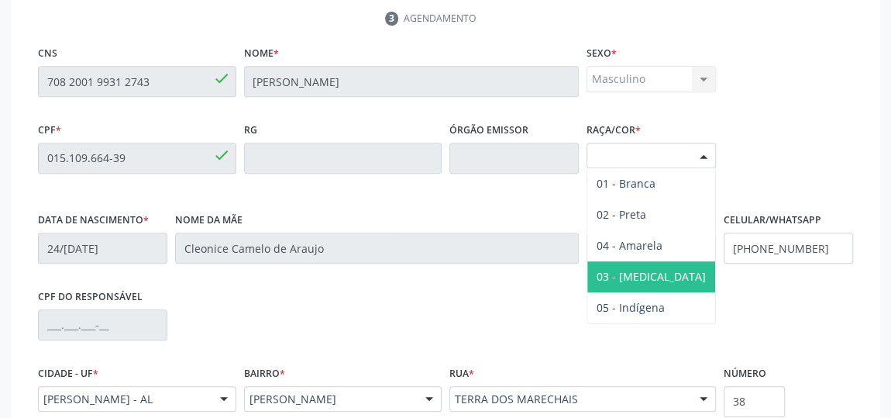
click at [645, 270] on span "03 - [MEDICAL_DATA]" at bounding box center [651, 276] width 109 height 15
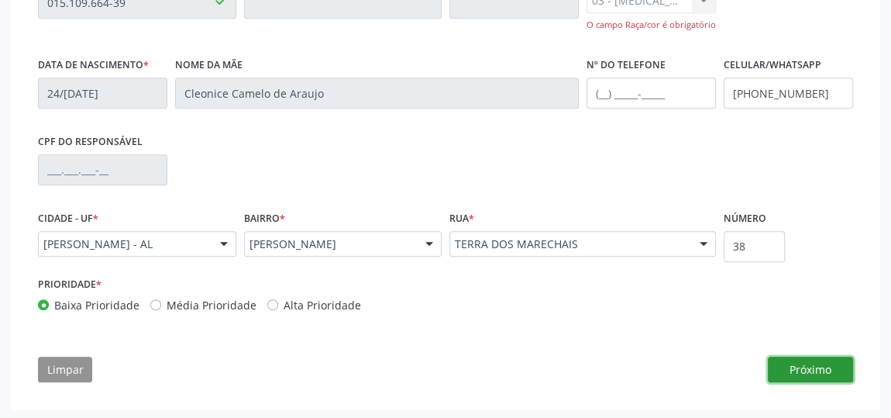
click at [816, 368] on button "Próximo" at bounding box center [810, 369] width 85 height 26
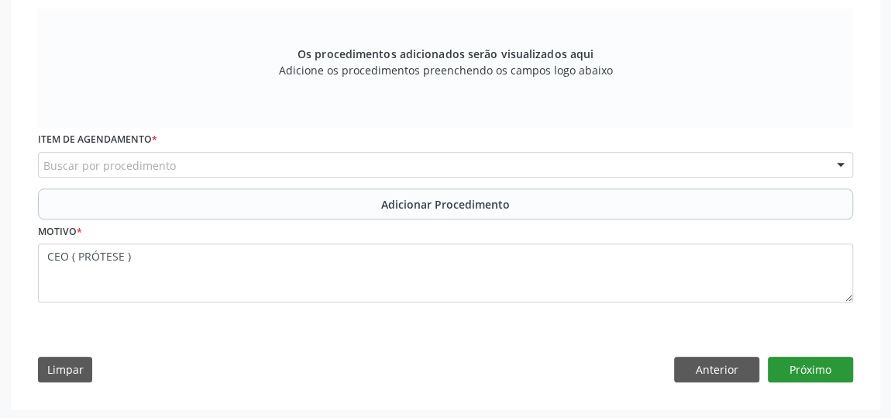
scroll to position [501, 0]
click at [249, 167] on div "Buscar por procedimento" at bounding box center [445, 166] width 815 height 26
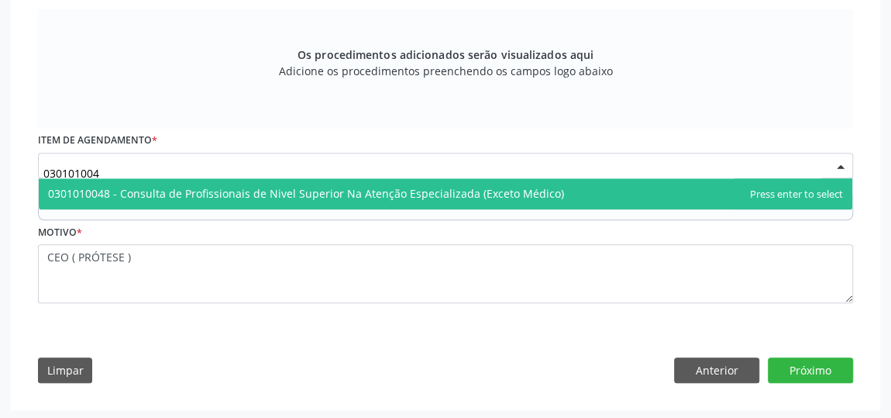
click at [264, 198] on span "0301010048 - Consulta de Profissionais de Nivel Superior Na Atenção Especializa…" at bounding box center [446, 193] width 814 height 31
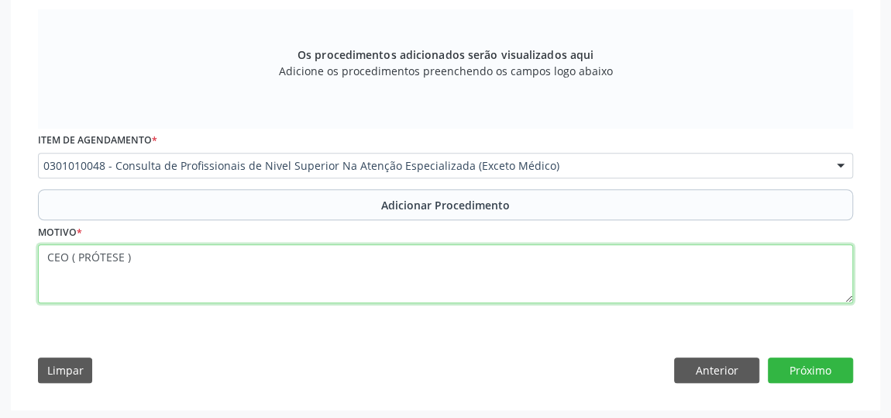
click at [173, 253] on textarea "CEO ( PRÓTESE )" at bounding box center [445, 273] width 815 height 59
click at [129, 257] on textarea "CEO ( PRÓTESE ) ARCO SUPEIOR E PARCIAL" at bounding box center [445, 273] width 815 height 59
click at [270, 250] on textarea "CEO ( PRÓTESE ) (ARCO SUPEIOR E PARCIAL" at bounding box center [445, 273] width 815 height 59
click at [191, 253] on textarea "CEO ( PRÓTESE ) (ARCO SUPEIOR E PARCIAL)" at bounding box center [445, 273] width 815 height 59
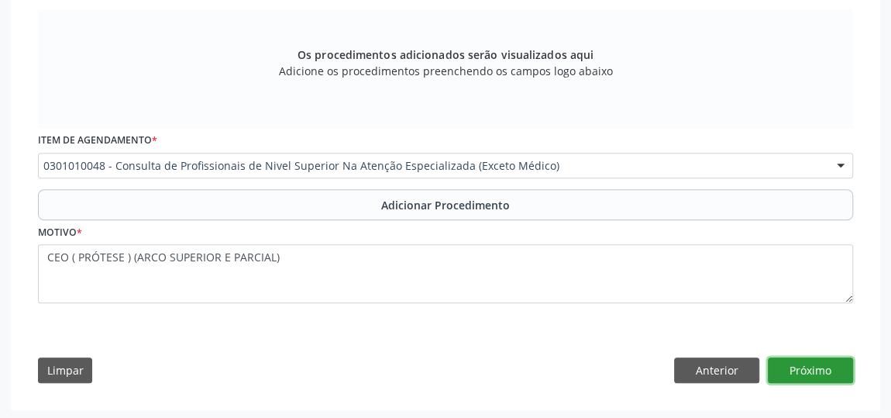
click at [801, 360] on button "Próximo" at bounding box center [810, 370] width 85 height 26
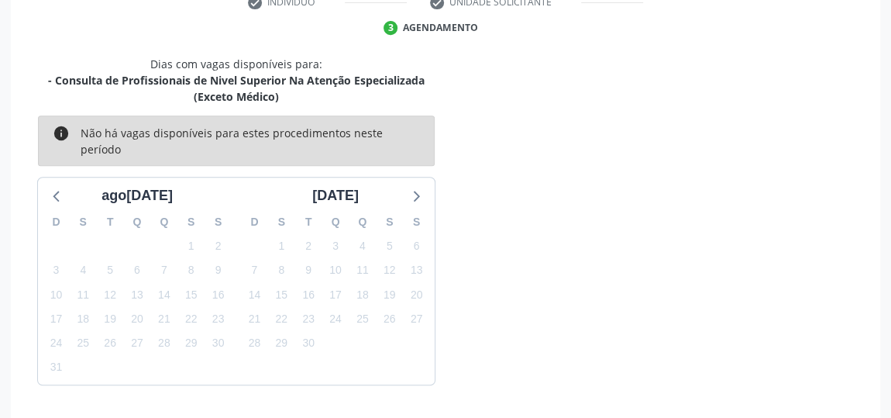
scroll to position [381, 0]
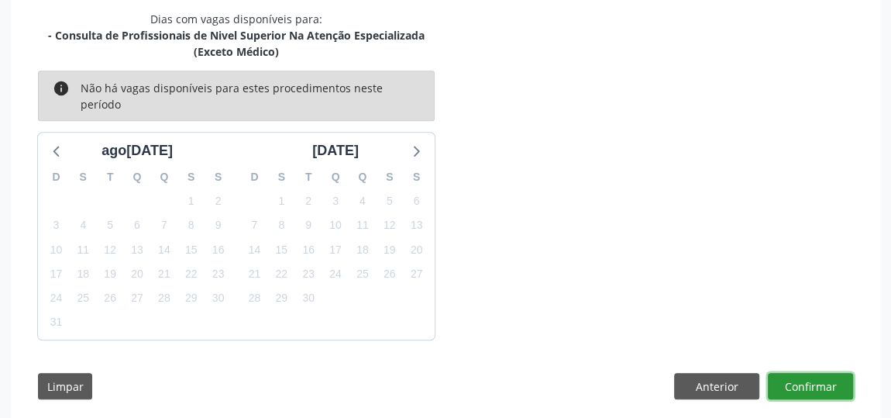
click at [801, 373] on button "Confirmar" at bounding box center [810, 386] width 85 height 26
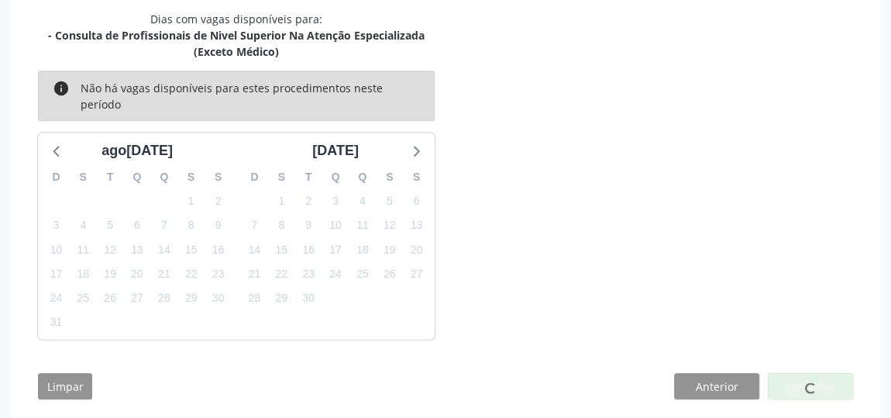
scroll to position [0, 0]
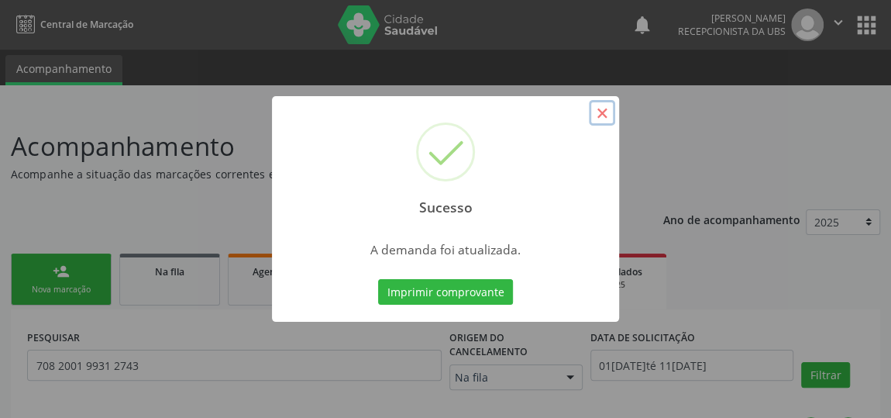
click at [607, 116] on button "×" at bounding box center [602, 113] width 26 height 26
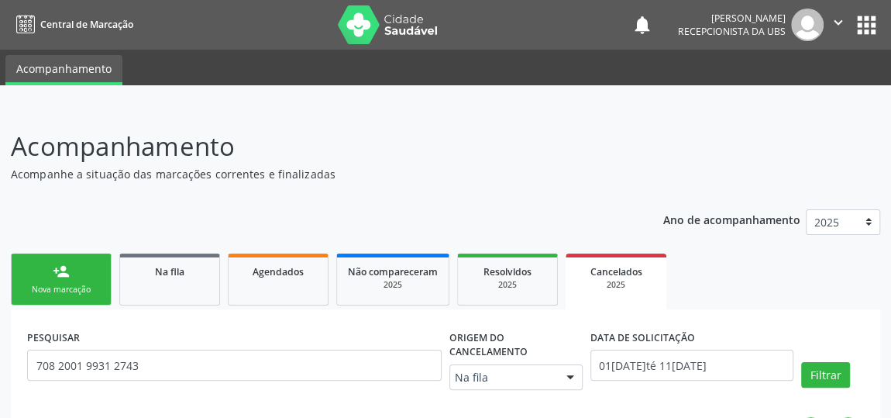
click at [63, 284] on div "Nova marcação" at bounding box center [60, 290] width 77 height 12
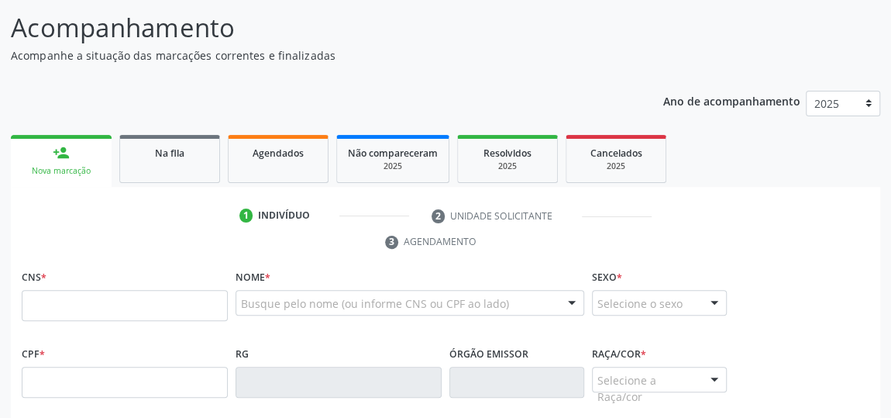
scroll to position [140, 0]
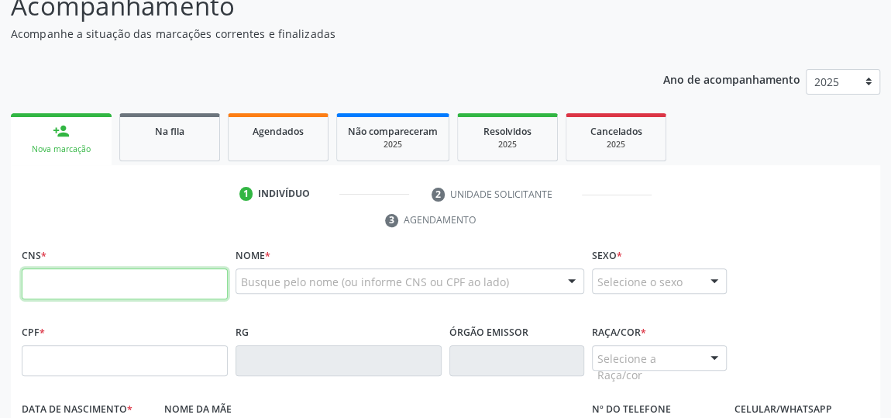
click at [145, 285] on input "text" at bounding box center [125, 283] width 206 height 31
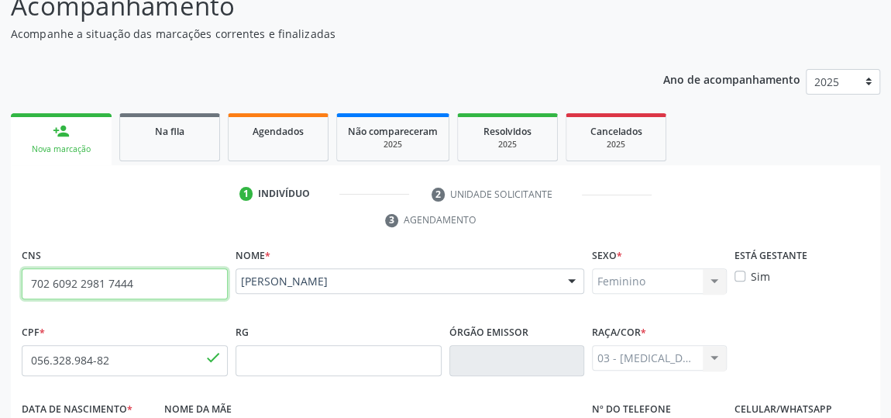
click at [101, 278] on input "702 6092 2981 7444" at bounding box center [125, 283] width 206 height 31
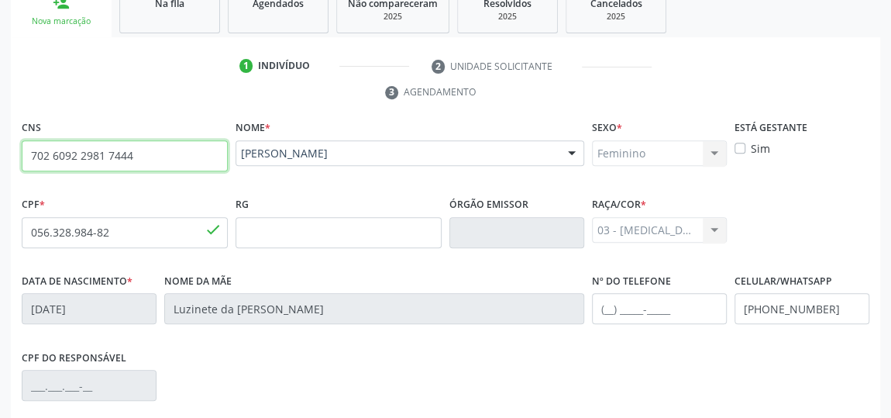
scroll to position [468, 0]
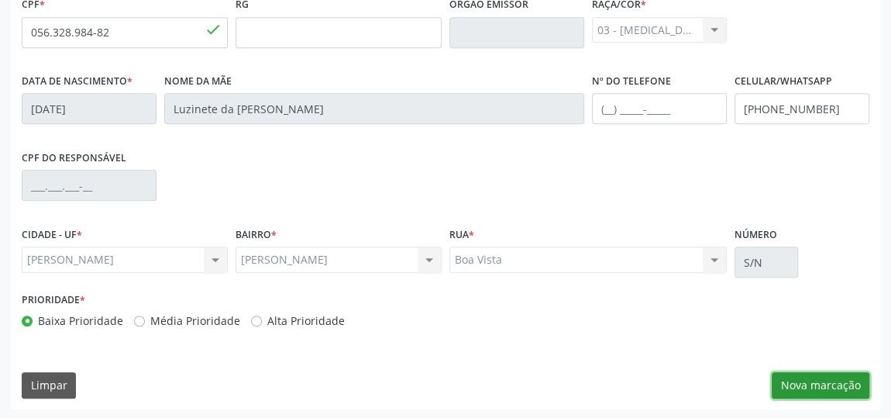
click at [794, 383] on button "Nova marcação" at bounding box center [821, 385] width 98 height 26
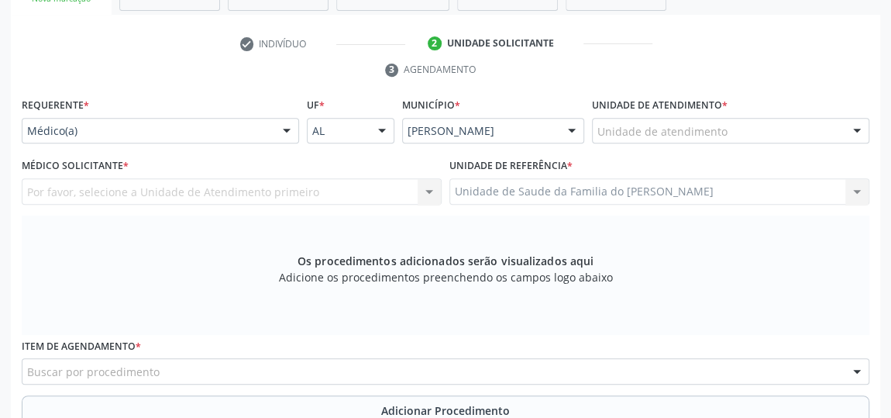
scroll to position [257, 0]
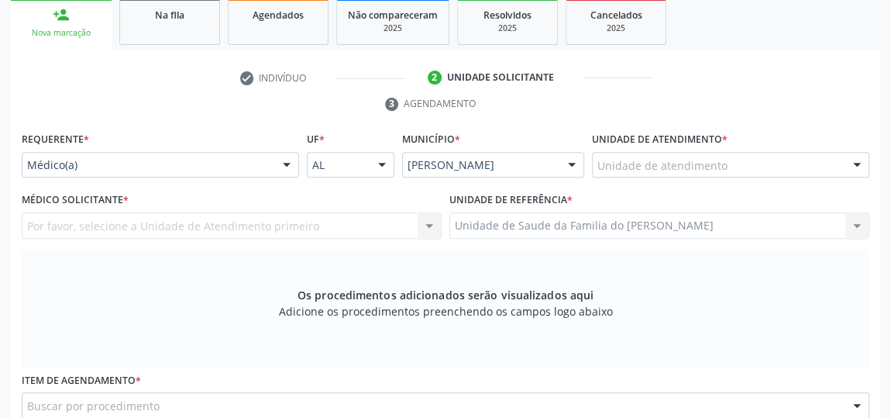
click at [278, 161] on div at bounding box center [286, 166] width 23 height 26
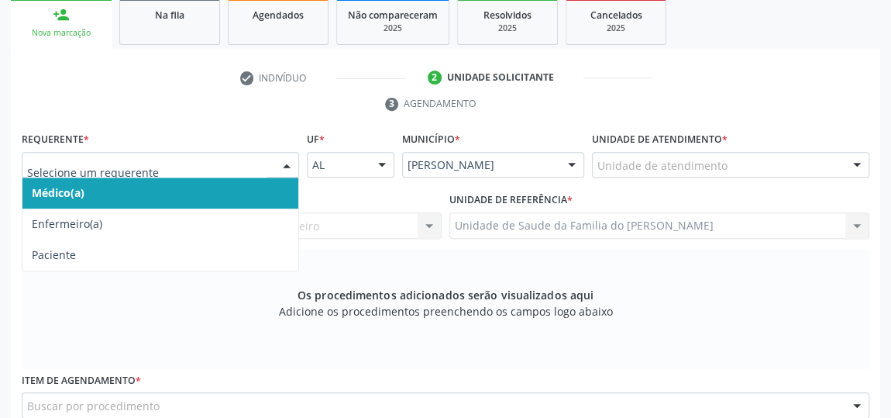
click at [216, 185] on span "Médico(a)" at bounding box center [160, 192] width 276 height 31
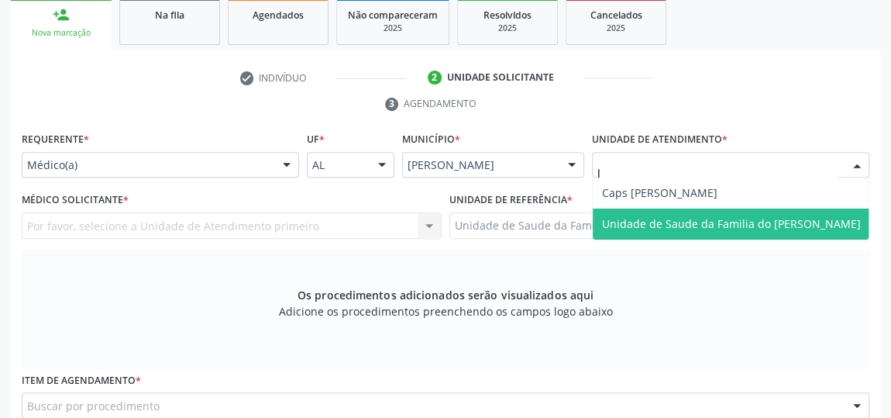
click at [692, 219] on span "Unidade de Saude da Familia do [PERSON_NAME]" at bounding box center [731, 223] width 259 height 15
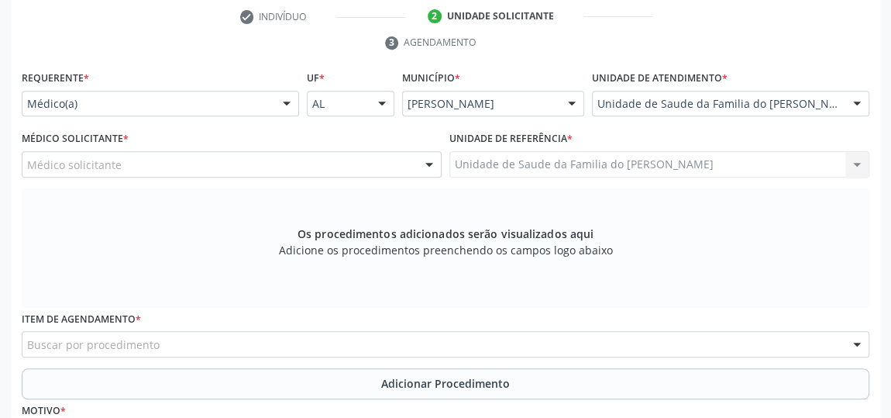
scroll to position [398, 0]
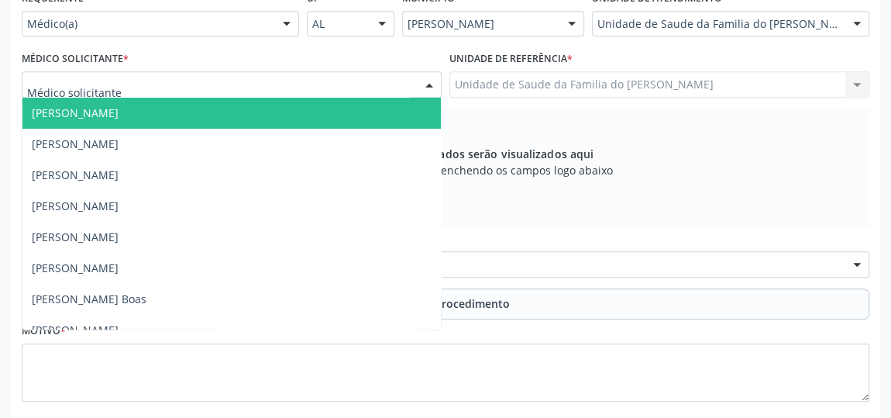
click at [427, 81] on div at bounding box center [429, 85] width 23 height 26
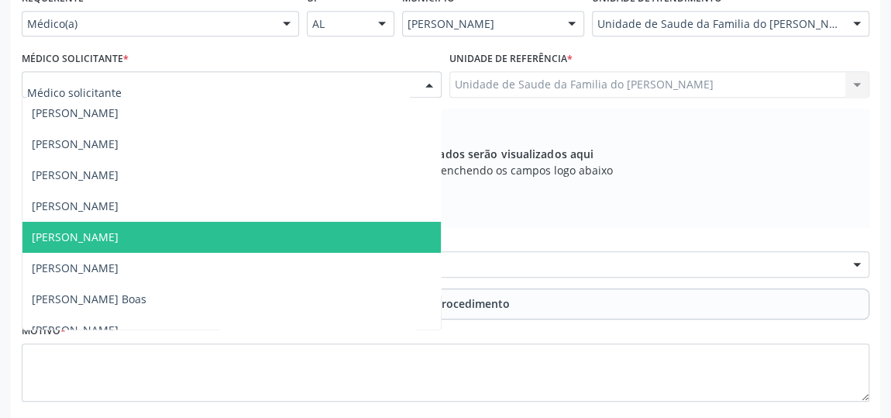
click at [274, 230] on span "[PERSON_NAME]" at bounding box center [231, 237] width 418 height 31
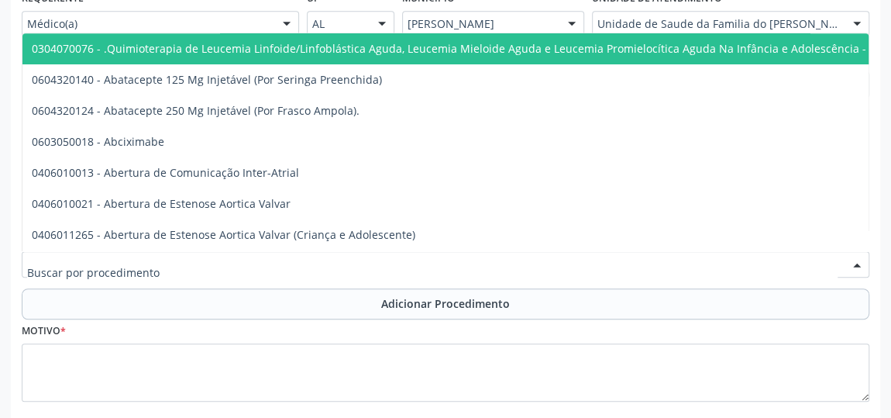
click at [268, 260] on div at bounding box center [446, 264] width 848 height 26
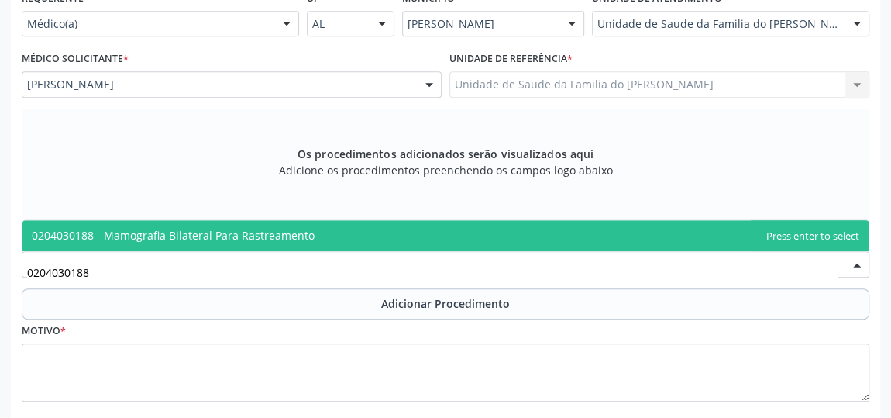
click at [274, 234] on span "0204030188 - Mamografia Bilateral Para Rastreamento" at bounding box center [173, 235] width 283 height 15
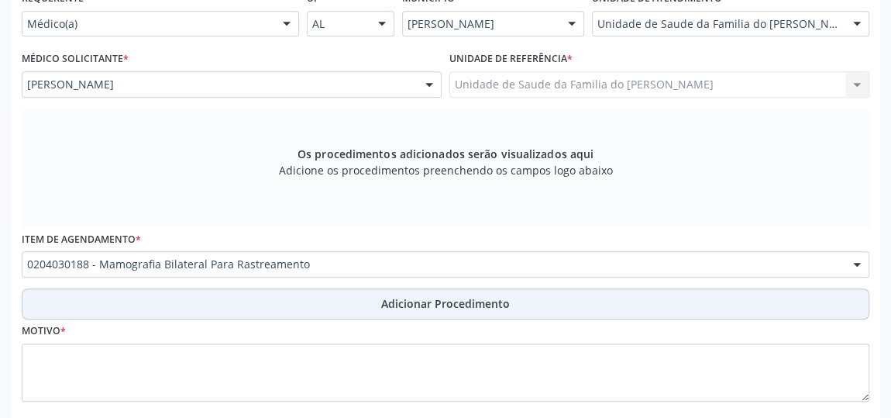
click at [270, 301] on button "Adicionar Procedimento" at bounding box center [446, 303] width 848 height 31
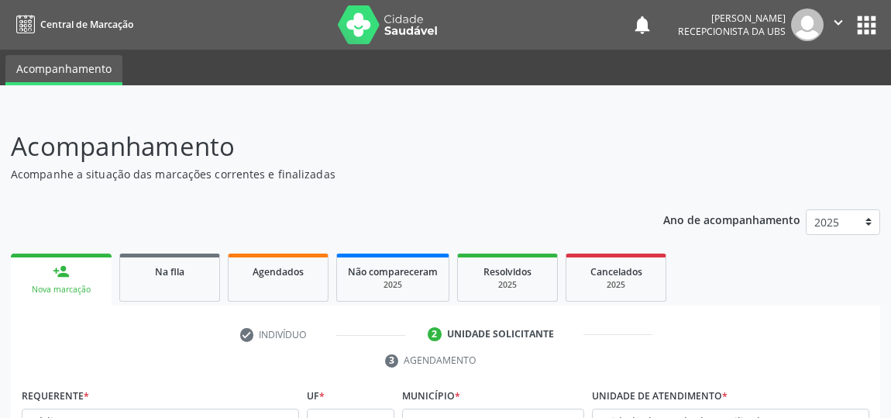
scroll to position [398, 0]
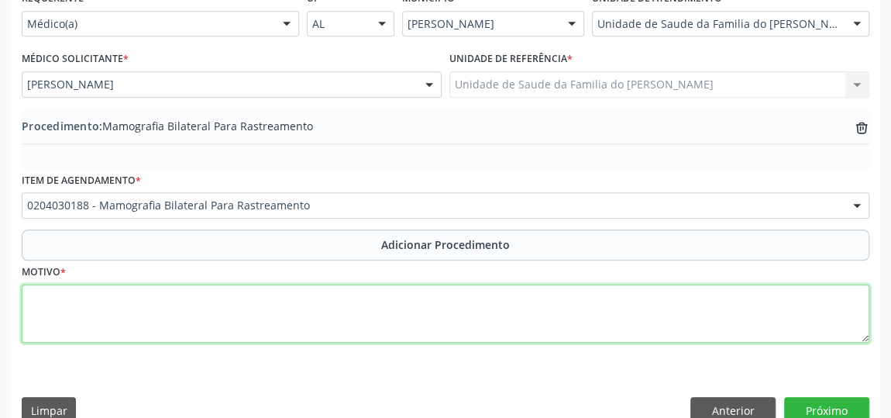
click at [270, 305] on textarea at bounding box center [446, 313] width 848 height 59
click at [88, 298] on textarea "RASTREAMENTO" at bounding box center [446, 313] width 848 height 59
drag, startPoint x: 88, startPoint y: 298, endPoint x: 218, endPoint y: 330, distance: 134.0
click at [218, 330] on textarea "RASTREAMENTO" at bounding box center [446, 313] width 848 height 59
type textarea "RASTREAMENTO"
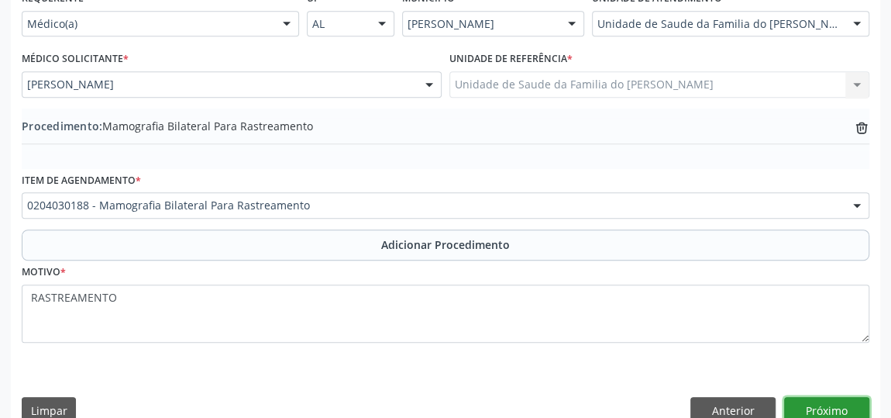
click at [818, 405] on button "Próximo" at bounding box center [826, 410] width 85 height 26
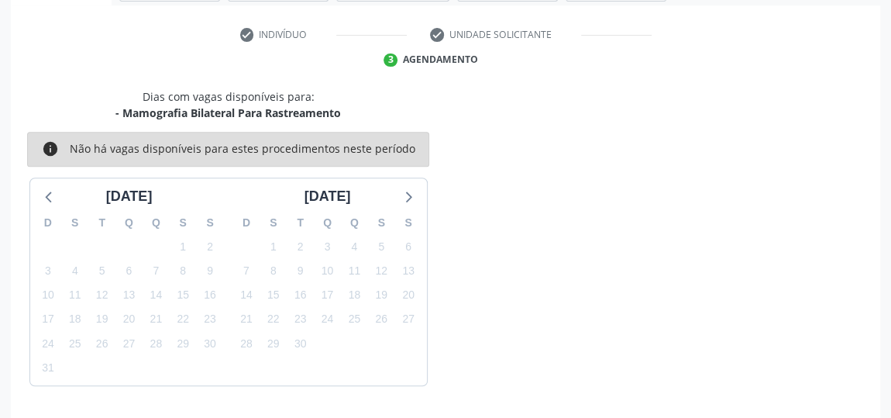
scroll to position [346, 0]
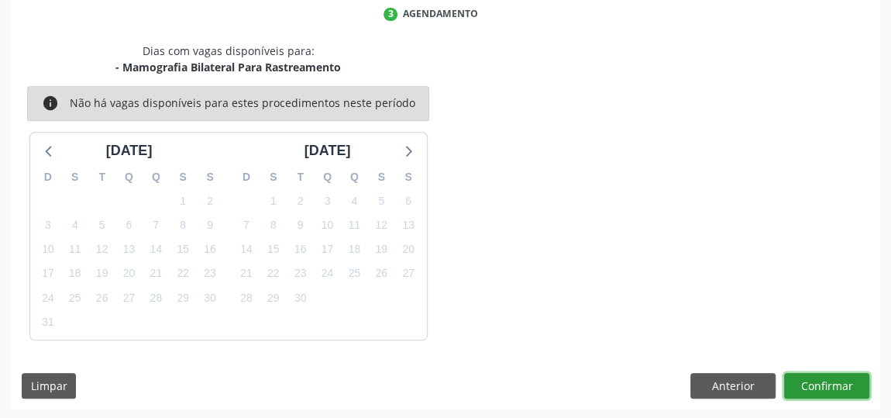
click at [821, 387] on button "Confirmar" at bounding box center [826, 386] width 85 height 26
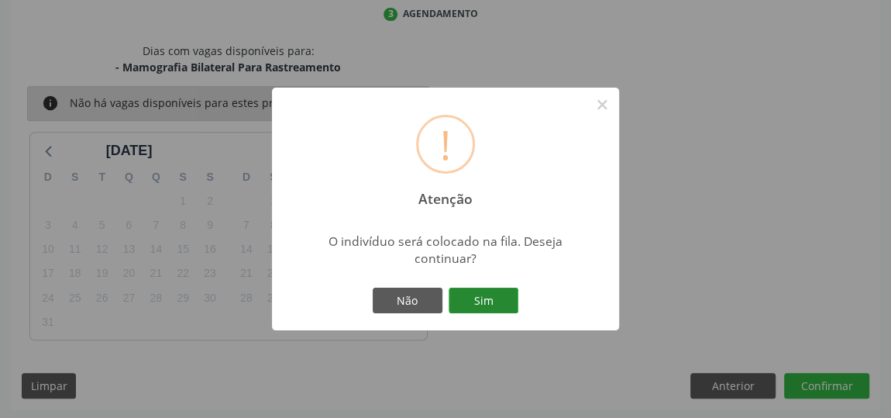
click at [478, 292] on button "Sim" at bounding box center [484, 300] width 70 height 26
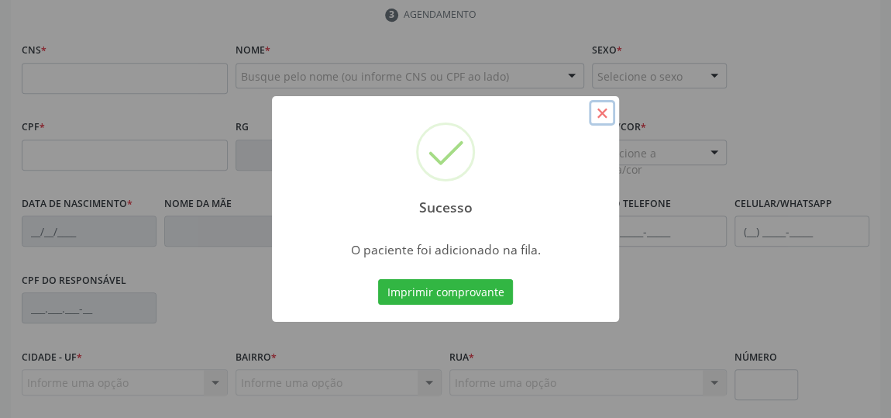
click at [599, 117] on button "×" at bounding box center [602, 113] width 26 height 26
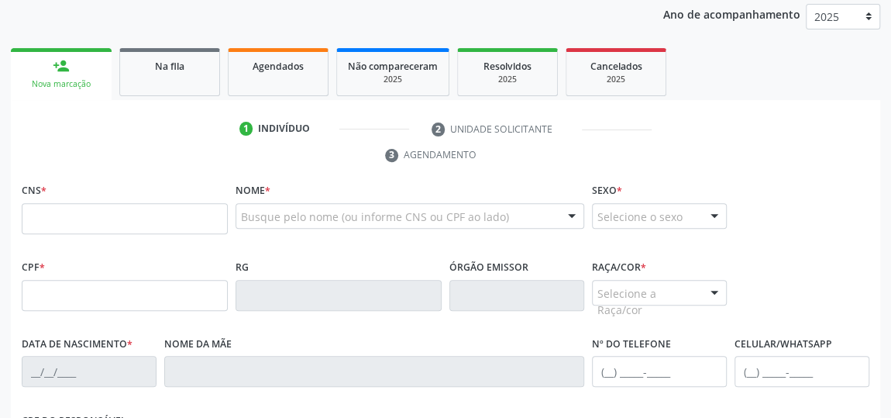
scroll to position [205, 0]
paste input "702 6092 2981 7444"
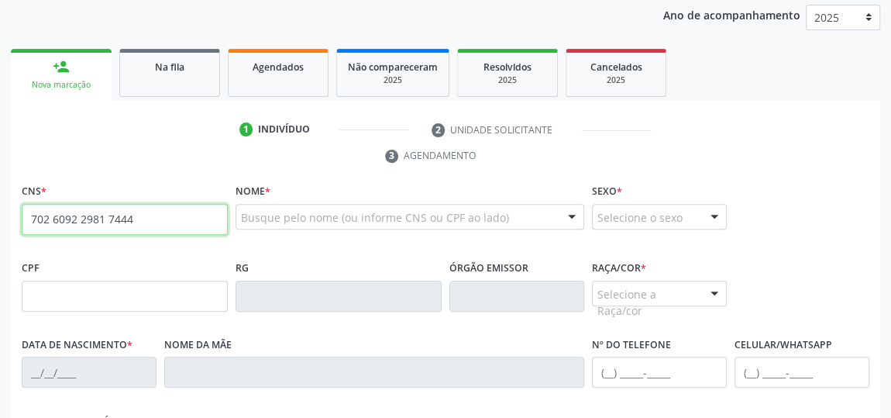
type input "702 6092 2981 7444"
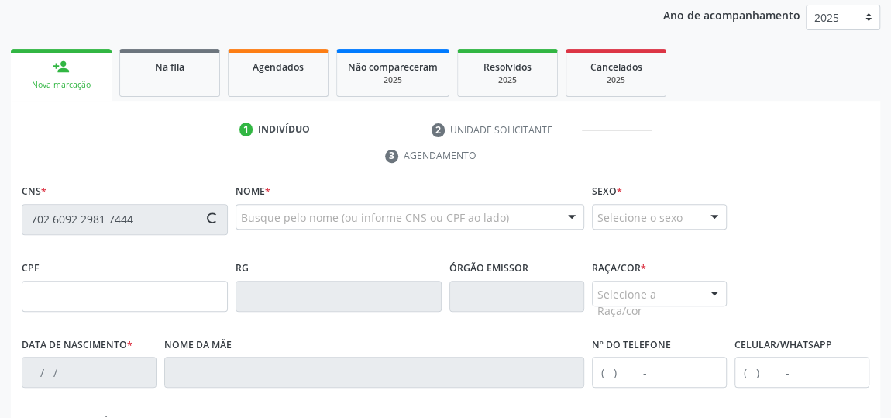
type input "056.328.984-82"
type input "17[DATE]"
type input "Luzinete da [PERSON_NAME]"
type input "[PHONE_NUMBER]"
type input "S/N"
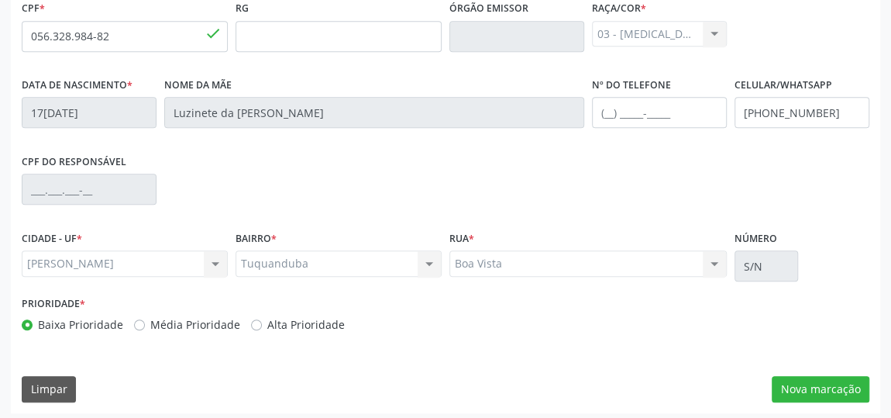
scroll to position [468, 0]
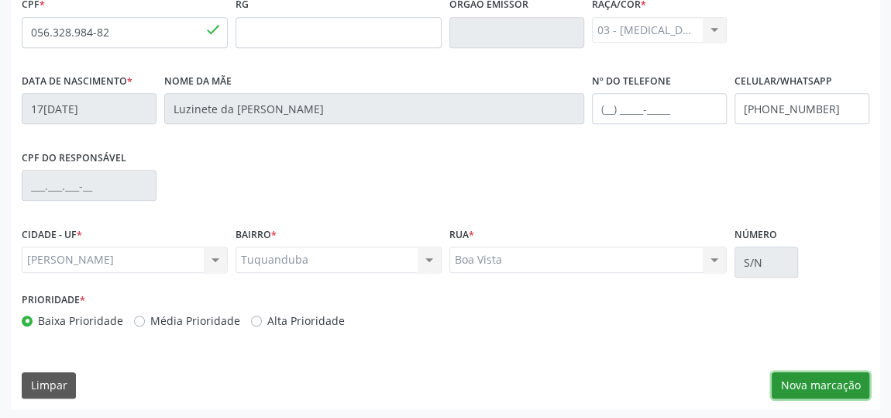
click at [822, 384] on button "Nova marcação" at bounding box center [821, 385] width 98 height 26
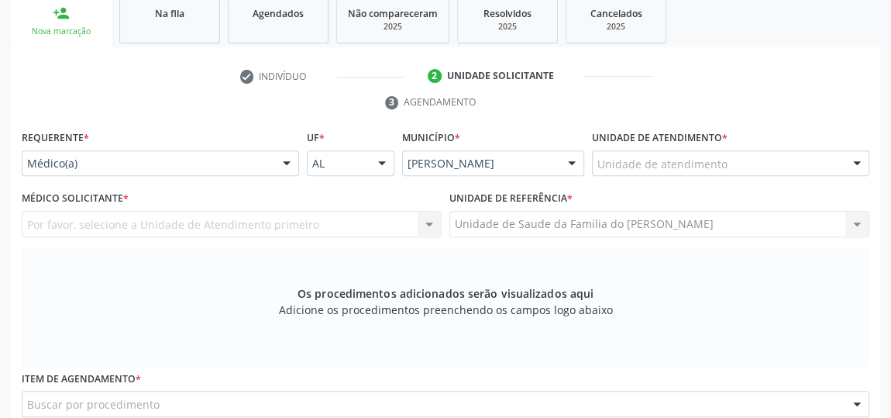
scroll to position [257, 0]
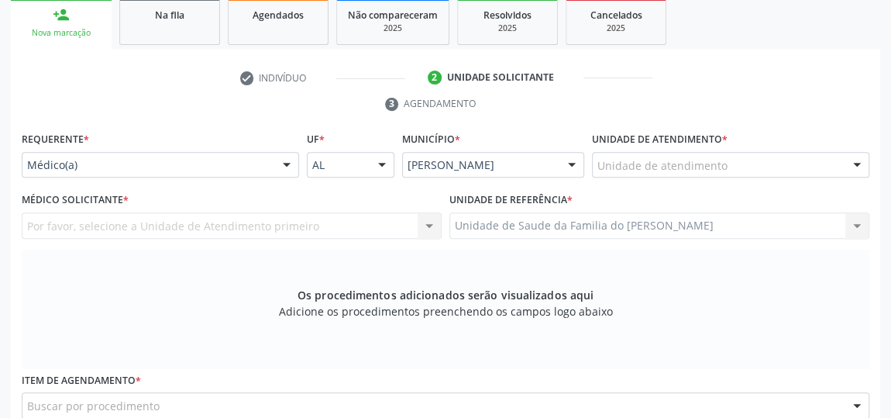
click at [288, 161] on div at bounding box center [286, 166] width 23 height 26
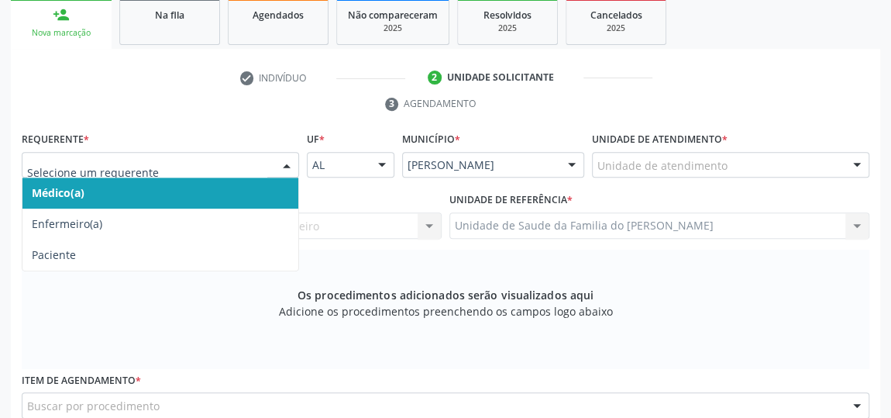
click at [227, 188] on span "Médico(a)" at bounding box center [160, 192] width 276 height 31
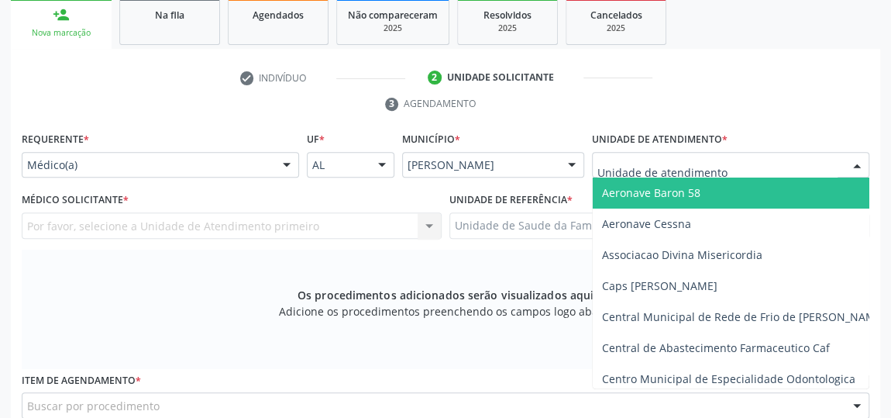
type input "J"
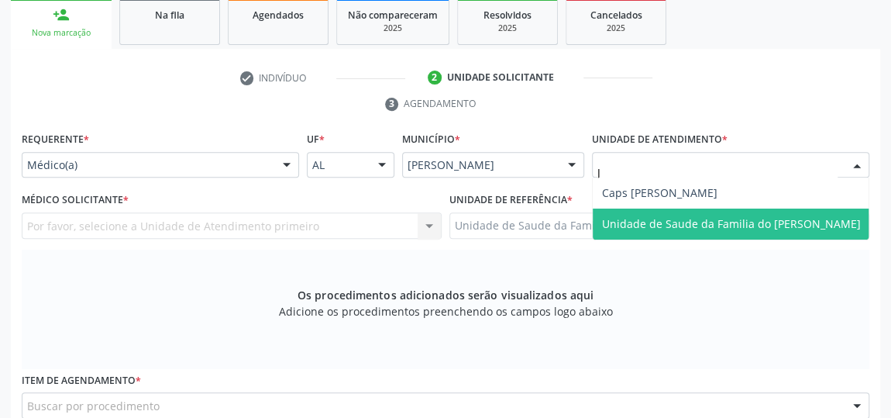
click at [692, 222] on span "Unidade de Saude da Familia do [PERSON_NAME]" at bounding box center [731, 223] width 259 height 15
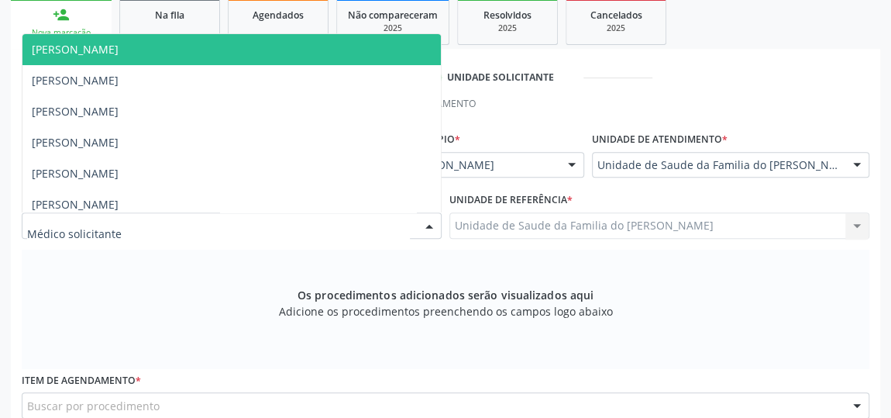
click at [430, 226] on div at bounding box center [429, 226] width 23 height 26
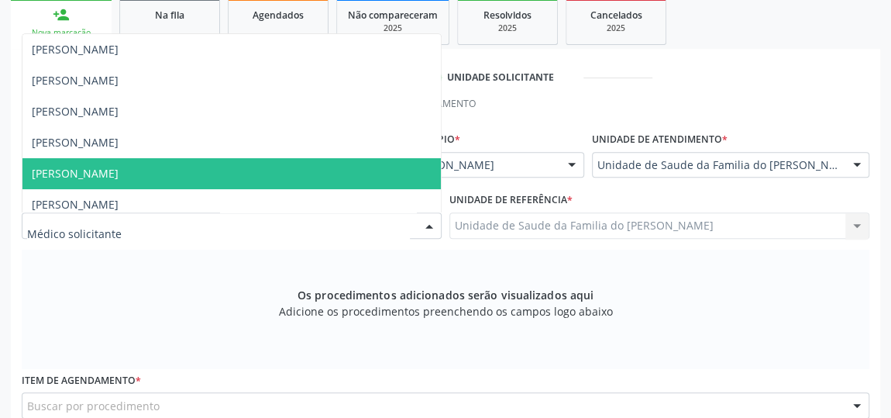
click at [354, 178] on span "[PERSON_NAME]" at bounding box center [231, 173] width 418 height 31
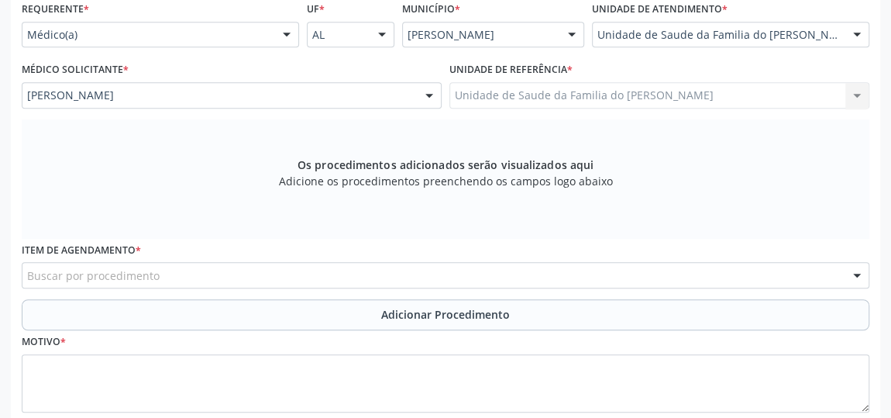
scroll to position [398, 0]
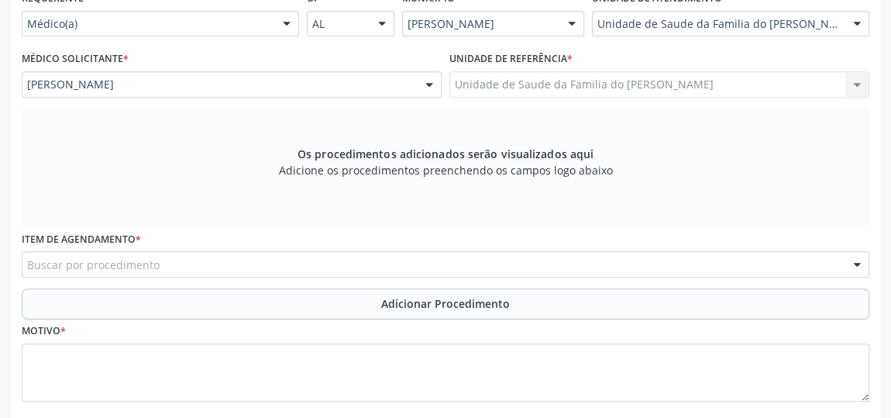
click at [274, 265] on div "Buscar por procedimento" at bounding box center [446, 264] width 848 height 26
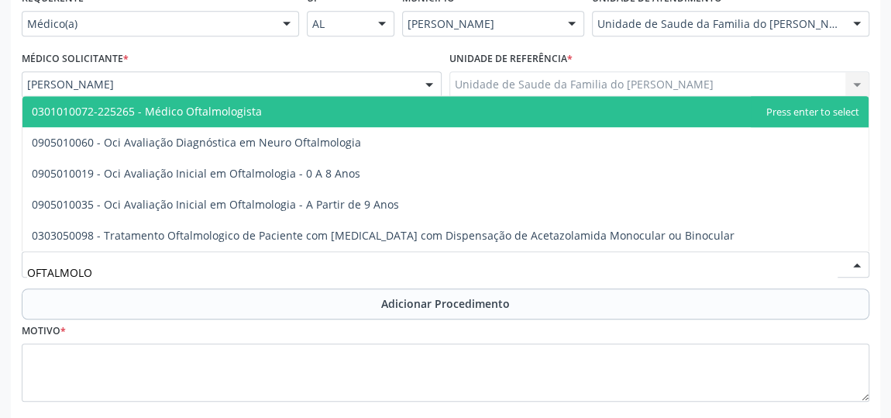
type input "OFTALMOLOG"
click at [363, 112] on span "0301010072-225265 - Médico Oftalmologista" at bounding box center [445, 111] width 846 height 31
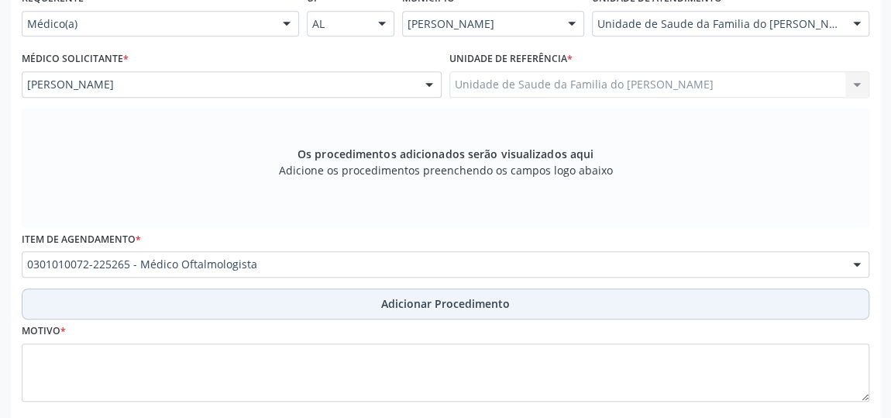
click at [243, 312] on button "Adicionar Procedimento" at bounding box center [446, 303] width 848 height 31
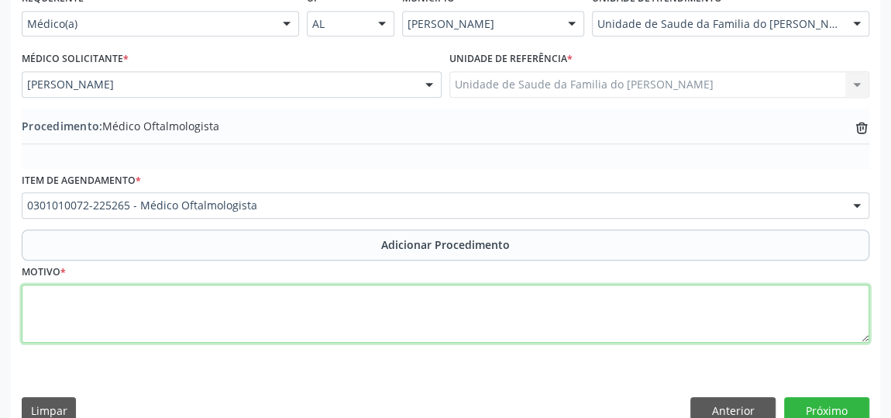
click at [239, 330] on textarea at bounding box center [446, 313] width 848 height 59
click at [63, 299] on textarea "DISTURBIO VISUAL" at bounding box center [446, 313] width 848 height 59
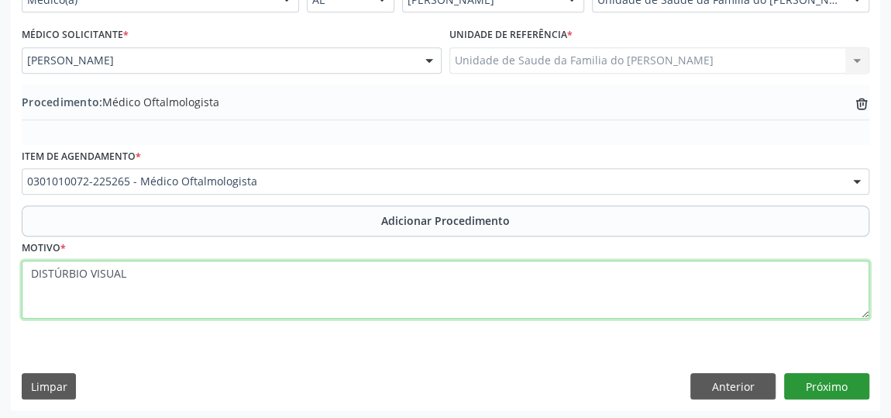
type textarea "DISTÚRBIO VISUAL"
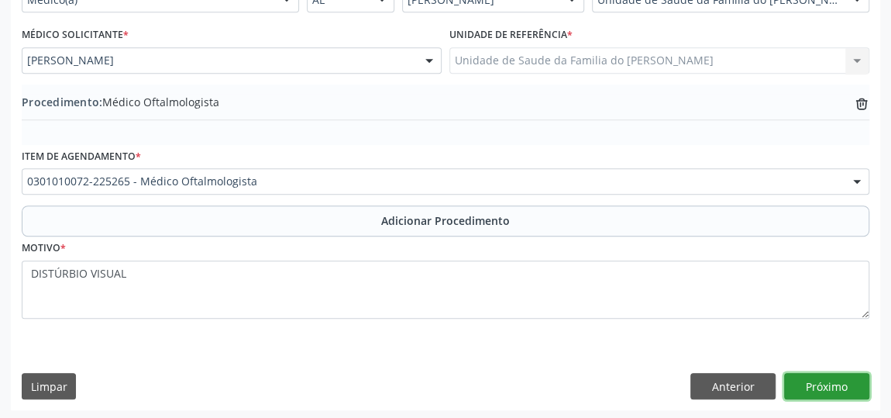
click at [824, 380] on button "Próximo" at bounding box center [826, 386] width 85 height 26
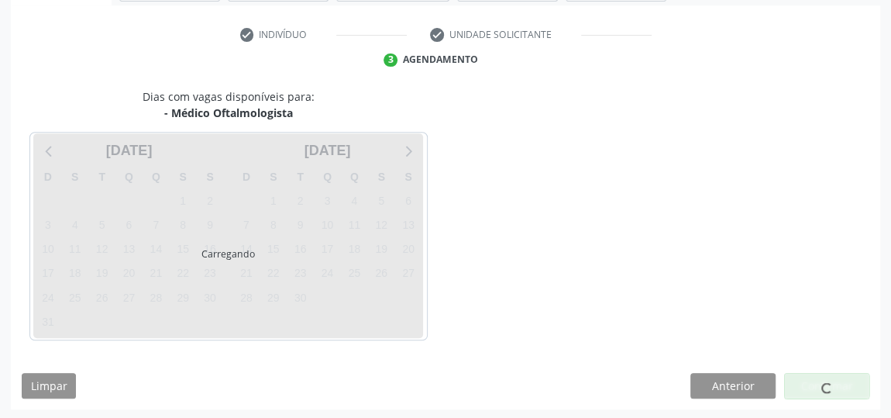
scroll to position [346, 0]
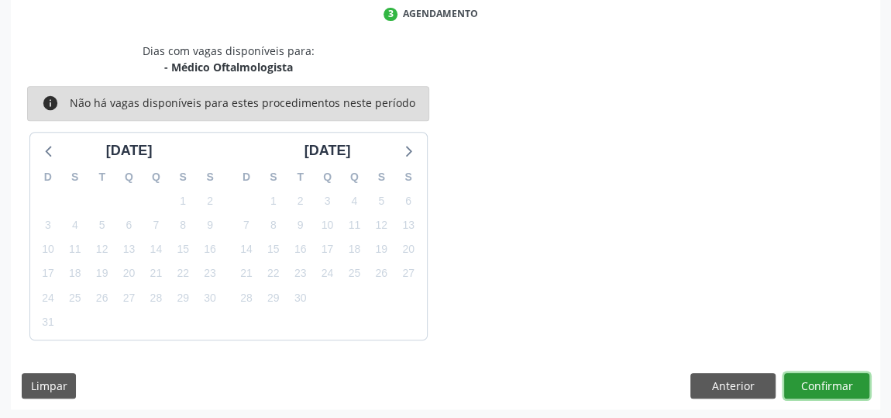
click at [824, 380] on button "Confirmar" at bounding box center [826, 386] width 85 height 26
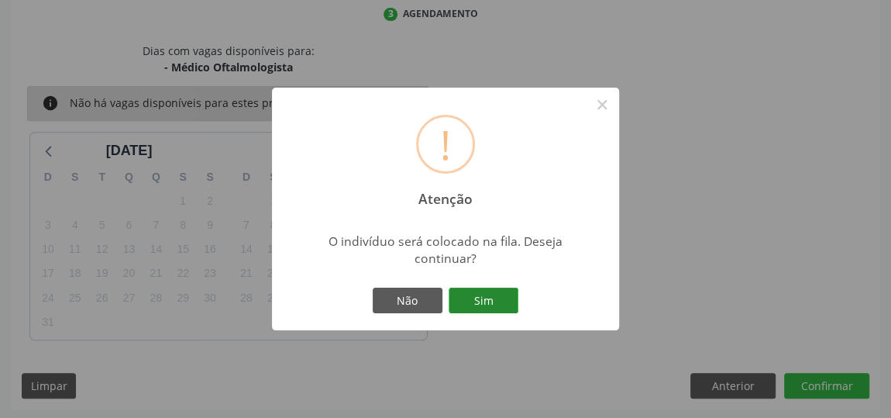
click at [466, 294] on button "Sim" at bounding box center [484, 300] width 70 height 26
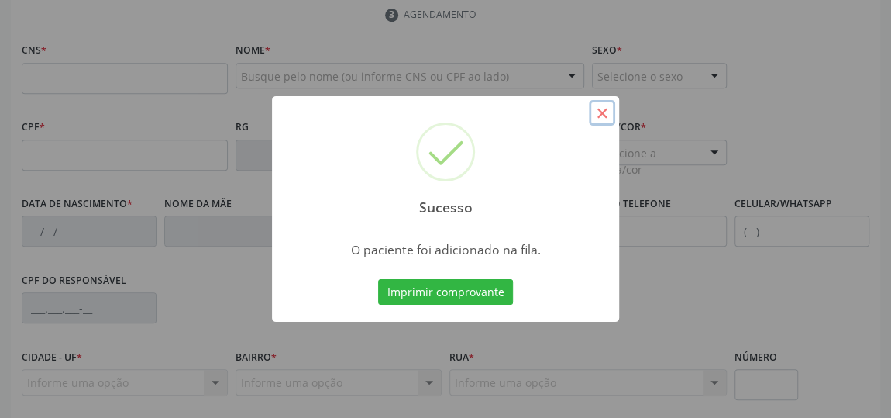
click at [610, 116] on button "×" at bounding box center [602, 113] width 26 height 26
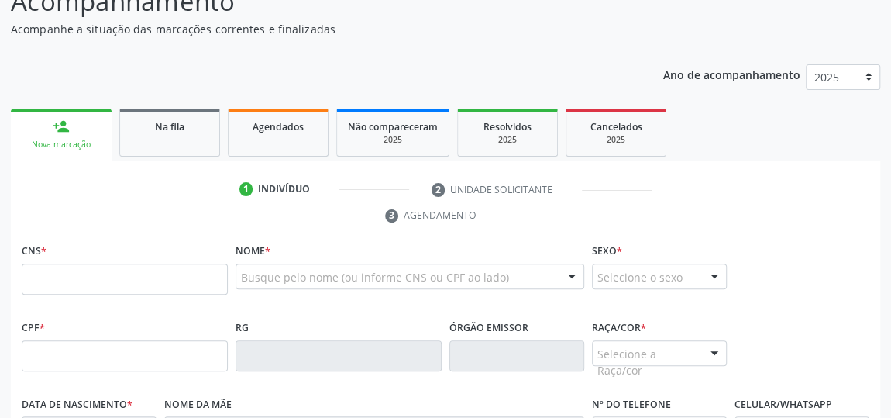
scroll to position [134, 0]
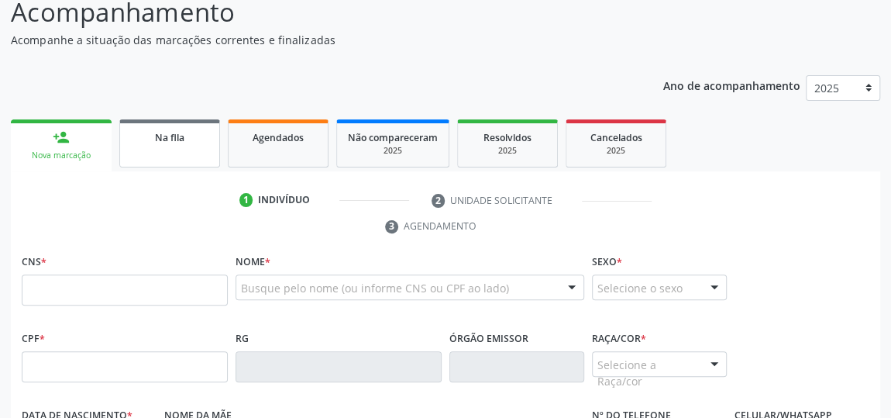
click at [186, 142] on div "Na fila" at bounding box center [169, 137] width 77 height 16
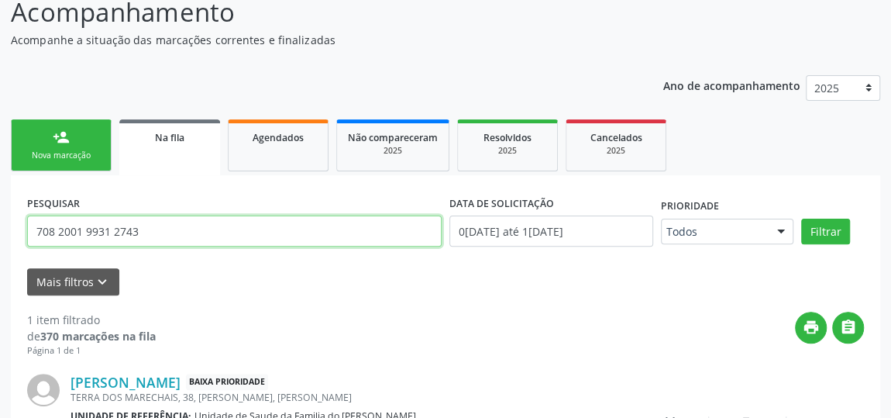
drag, startPoint x: 167, startPoint y: 235, endPoint x: 26, endPoint y: 229, distance: 141.1
click at [26, 229] on div "PESQUISAR 708 2001 9931 2743" at bounding box center [234, 224] width 422 height 66
paste input "2800679451165"
type input "702800679451165"
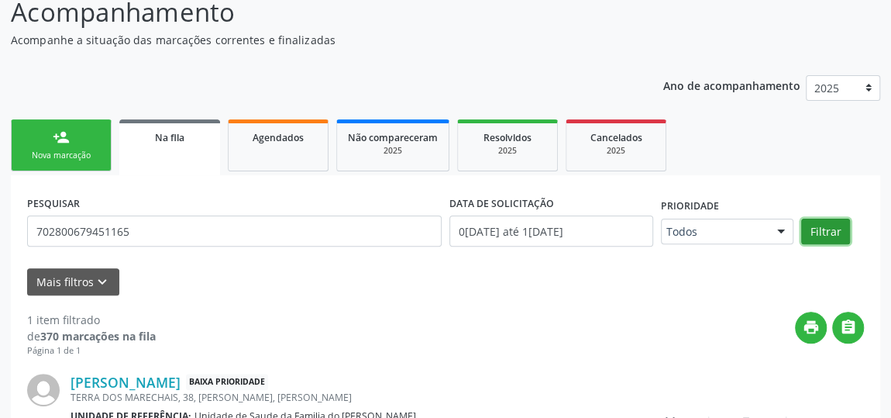
click at [828, 229] on button "Filtrar" at bounding box center [825, 232] width 49 height 26
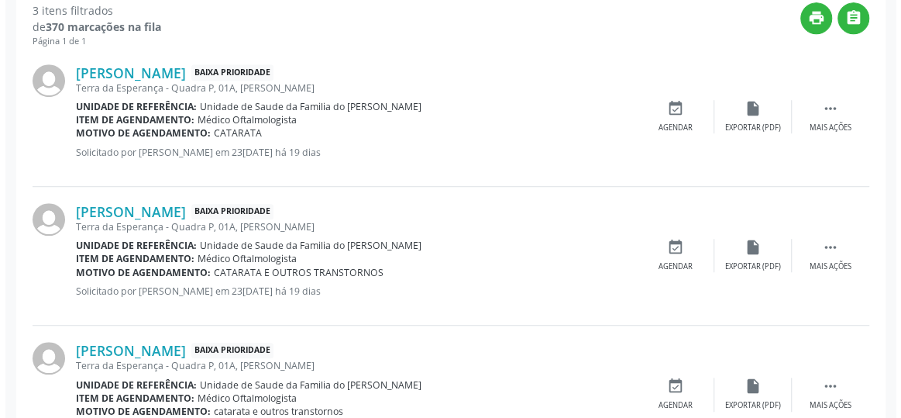
scroll to position [514, 0]
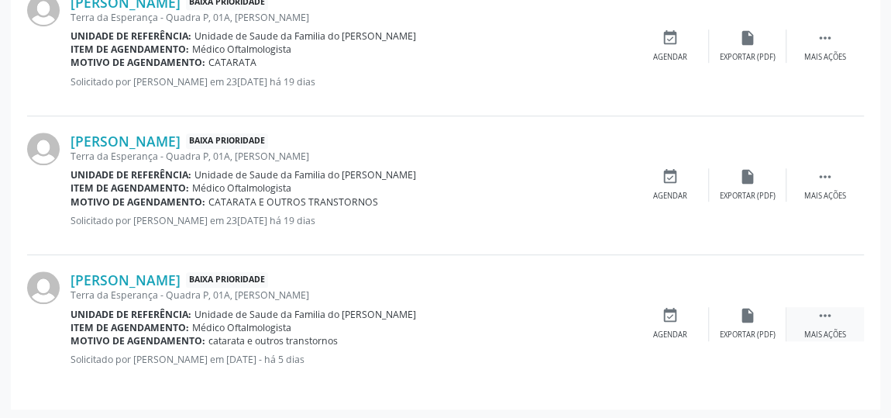
click at [821, 312] on icon "" at bounding box center [825, 315] width 17 height 17
click at [666, 332] on div "Cancelar" at bounding box center [670, 334] width 36 height 11
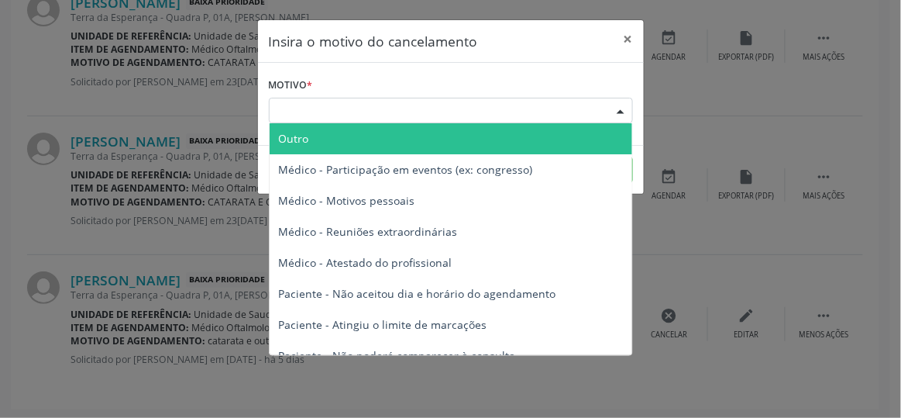
click at [395, 108] on div "Escolha o motivo" at bounding box center [451, 111] width 364 height 26
click at [393, 144] on span "Outro" at bounding box center [451, 138] width 363 height 31
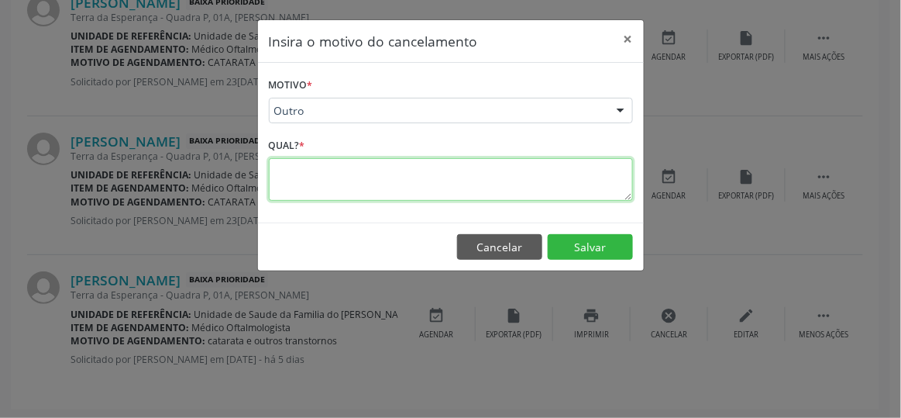
click at [350, 197] on textarea at bounding box center [451, 179] width 364 height 43
type textarea "VAI FAZER PARTICULAR"
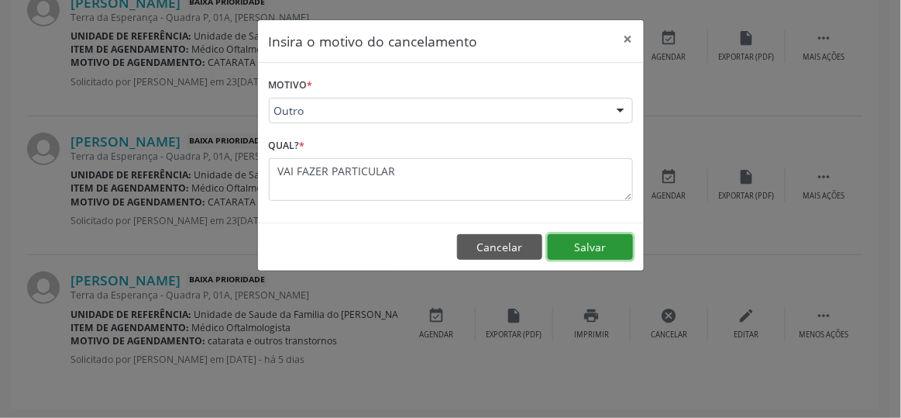
click at [590, 241] on button "Salvar" at bounding box center [590, 247] width 85 height 26
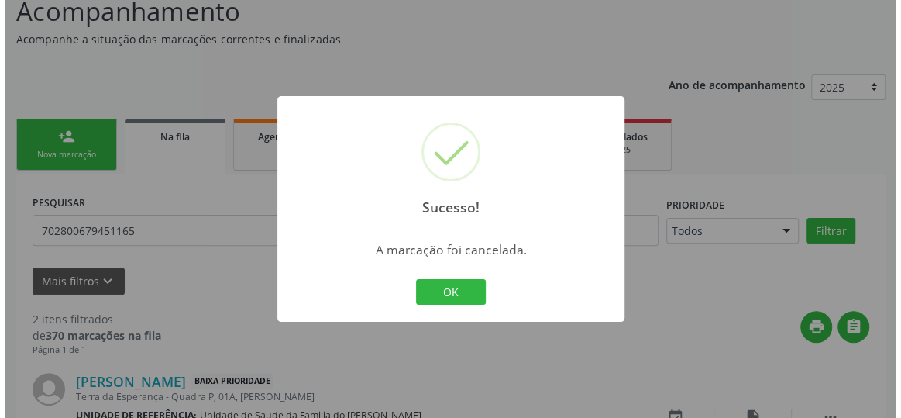
scroll to position [375, 0]
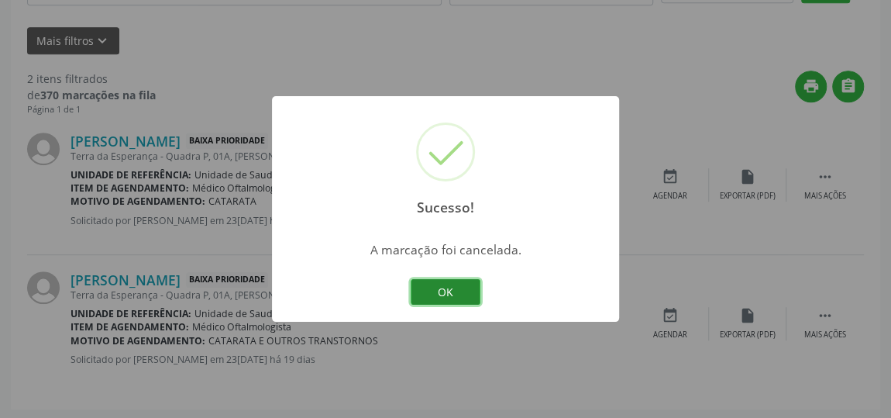
click at [467, 287] on button "OK" at bounding box center [446, 292] width 70 height 26
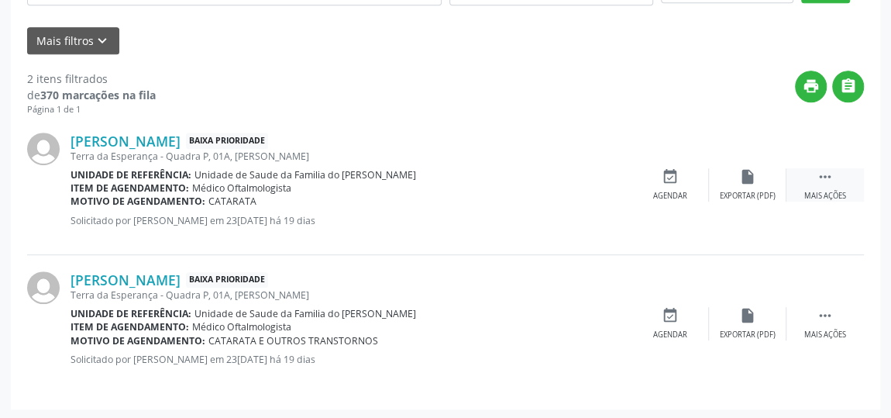
click at [814, 179] on div " Mais ações" at bounding box center [825, 184] width 77 height 33
click at [667, 187] on div "cancel Cancelar" at bounding box center [670, 184] width 77 height 33
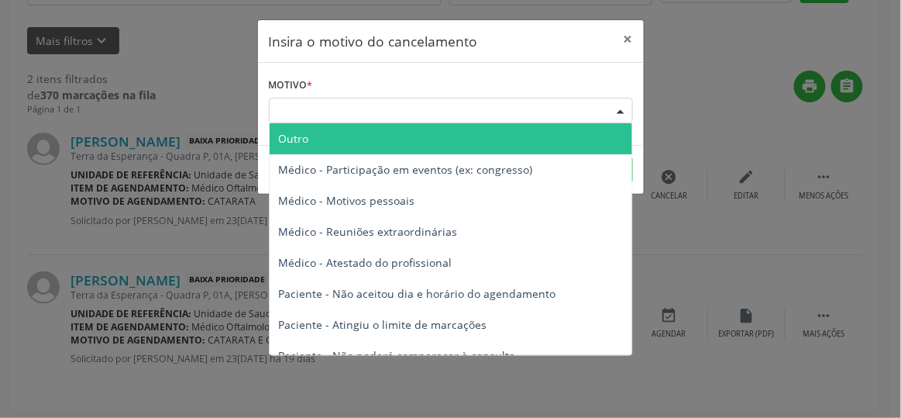
click at [515, 109] on div "Escolha o motivo" at bounding box center [451, 111] width 364 height 26
click at [477, 139] on span "Outro" at bounding box center [451, 138] width 363 height 31
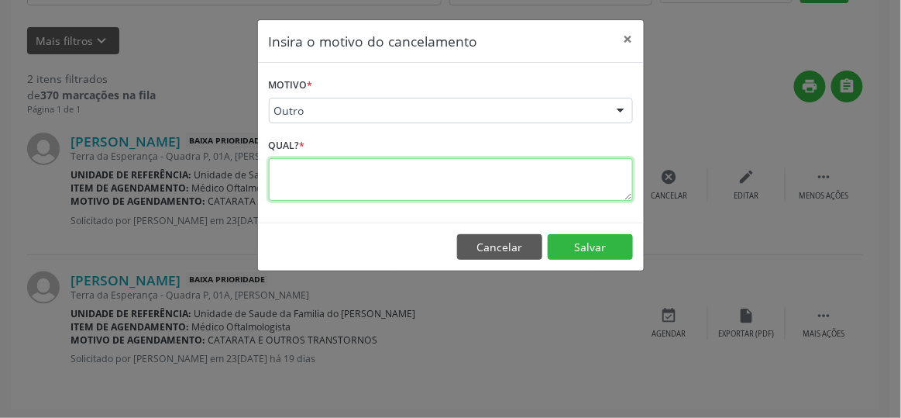
click at [384, 188] on textarea at bounding box center [451, 179] width 364 height 43
type textarea "VAI FAZER PARTICULAR"
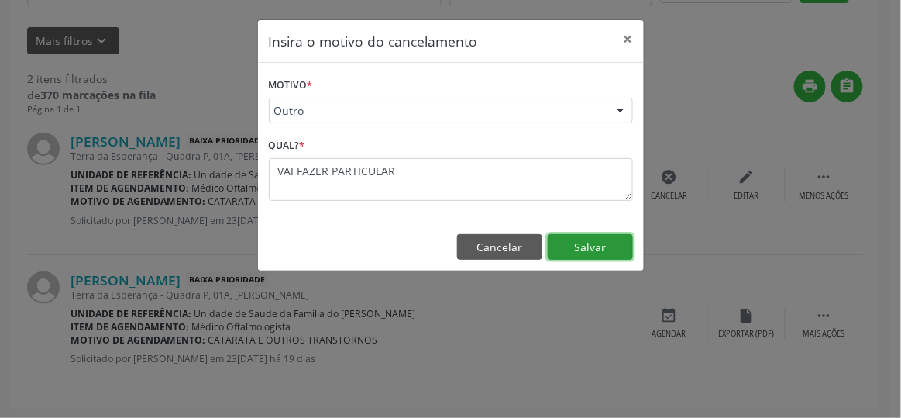
click at [573, 255] on button "Salvar" at bounding box center [590, 247] width 85 height 26
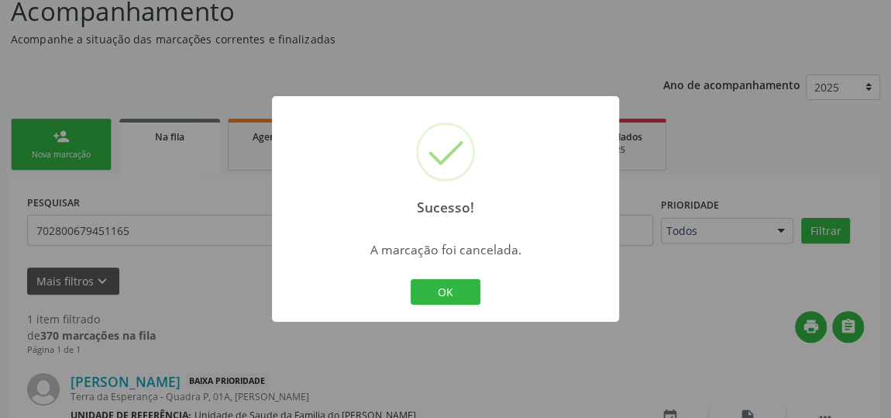
scroll to position [236, 0]
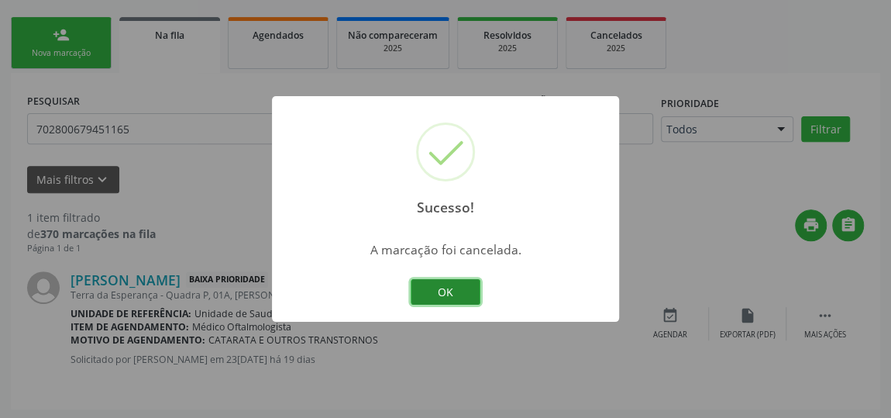
click at [460, 297] on button "OK" at bounding box center [446, 292] width 70 height 26
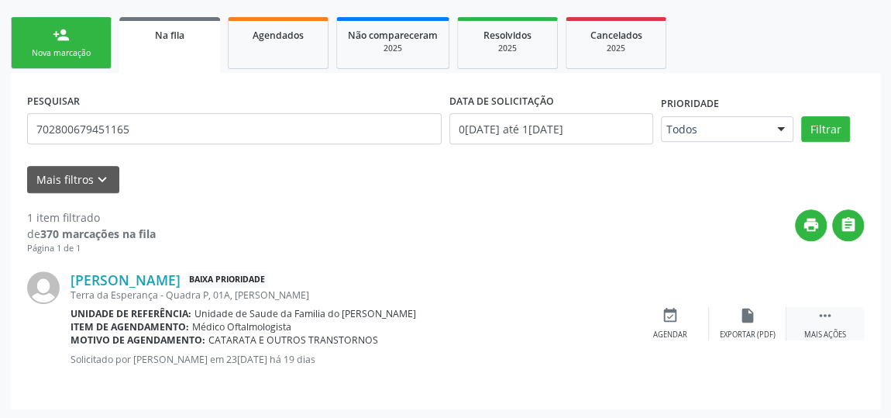
click at [823, 316] on icon "" at bounding box center [825, 315] width 17 height 17
click at [739, 327] on div "edit Editar" at bounding box center [747, 323] width 77 height 33
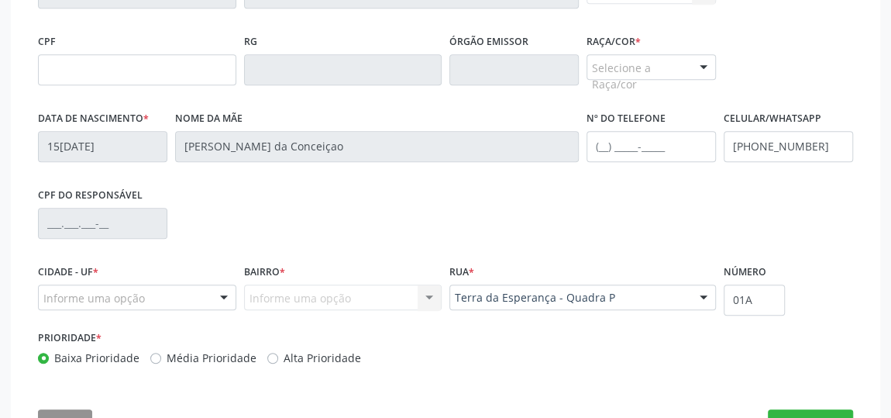
scroll to position [487, 0]
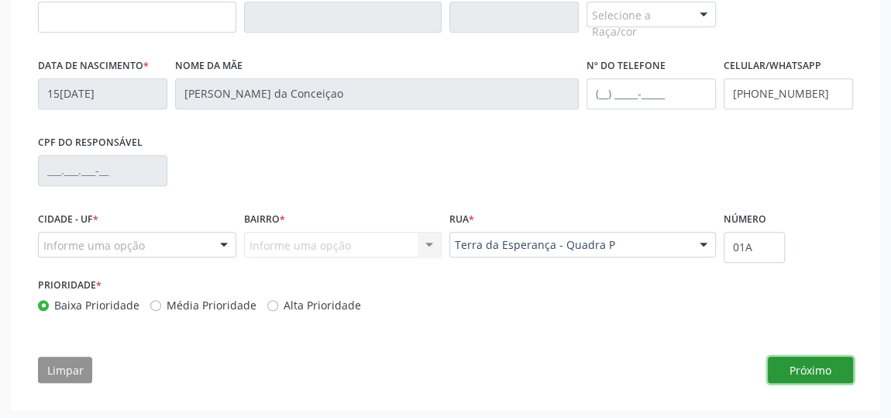
click at [833, 366] on button "Próximo" at bounding box center [810, 369] width 85 height 26
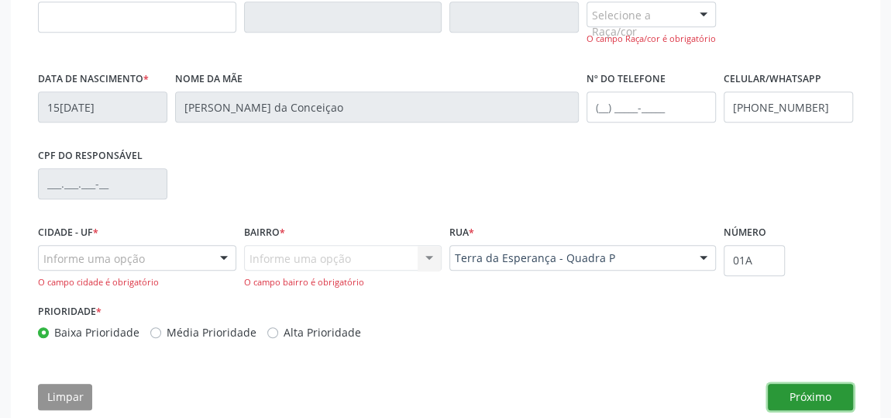
click at [825, 396] on button "Próximo" at bounding box center [810, 397] width 85 height 26
click at [825, 394] on button "Próximo" at bounding box center [810, 397] width 85 height 26
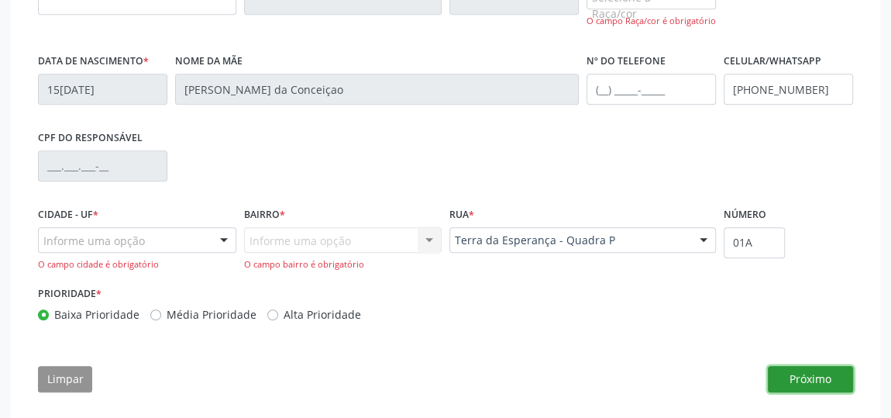
scroll to position [515, 0]
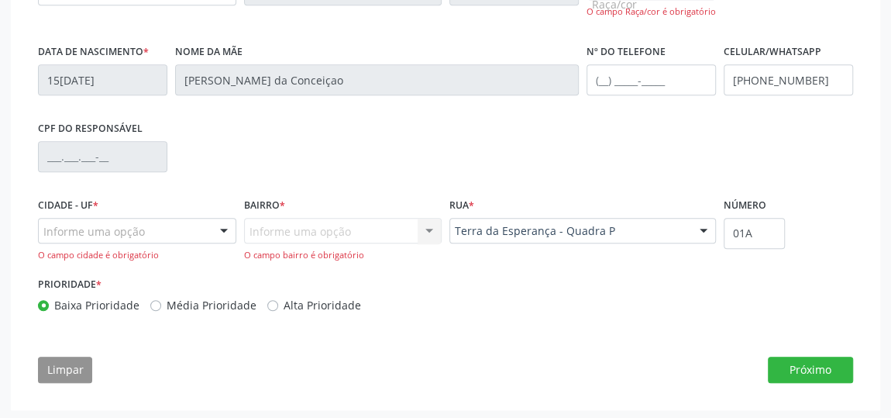
click at [429, 228] on div "Informe uma opção Nenhum resultado encontrado para: " " Nenhuma opção encontrad…" at bounding box center [343, 240] width 198 height 44
click at [425, 228] on div "Informe uma opção Nenhum resultado encontrado para: " " Nenhuma opção encontrad…" at bounding box center [343, 240] width 198 height 44
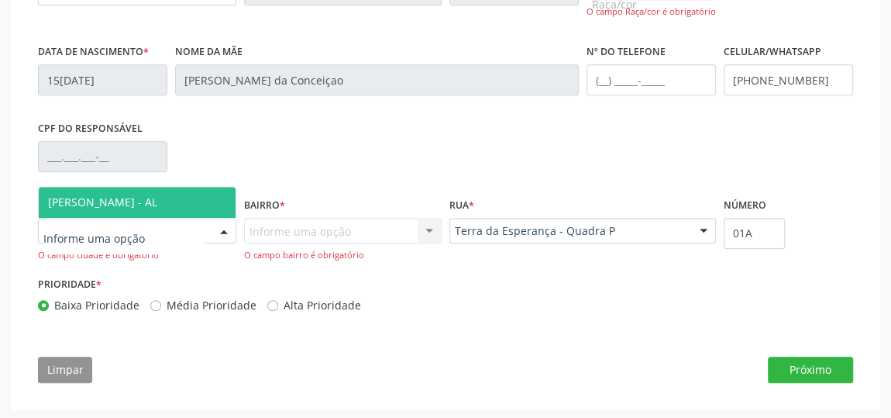
click at [225, 228] on div at bounding box center [223, 232] width 23 height 26
click at [184, 194] on span "[PERSON_NAME] - AL" at bounding box center [137, 202] width 197 height 31
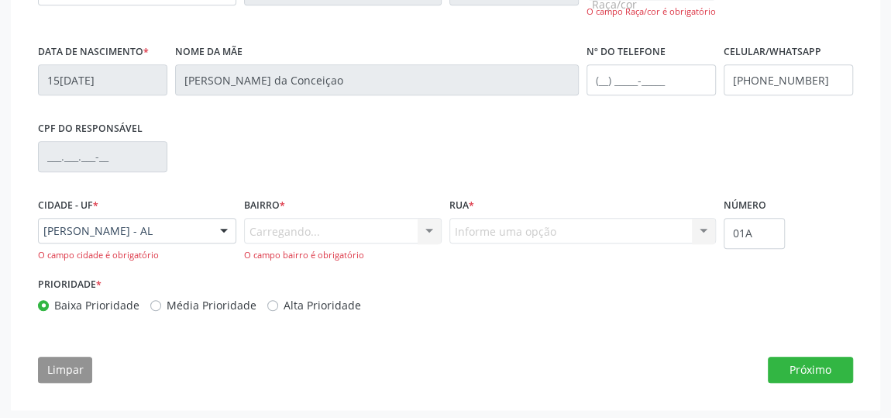
click at [276, 222] on div "Carregando... Nenhum resultado encontrado para: " " Nenhuma opção encontrada. D…" at bounding box center [343, 240] width 198 height 44
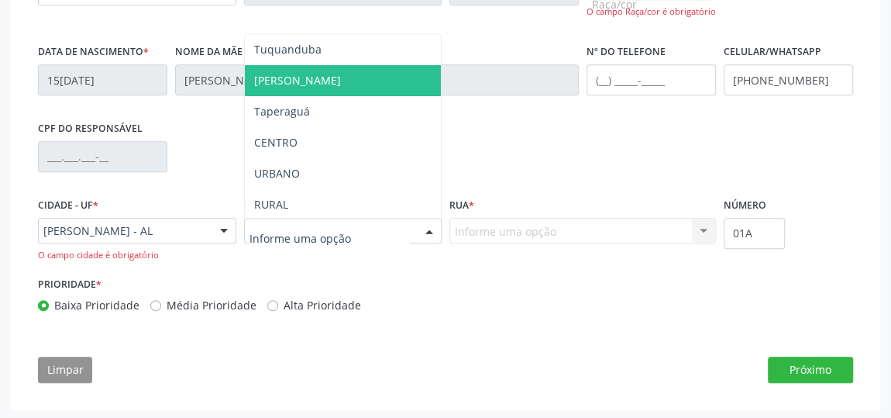
click at [332, 68] on span "[PERSON_NAME]" at bounding box center [343, 80] width 197 height 31
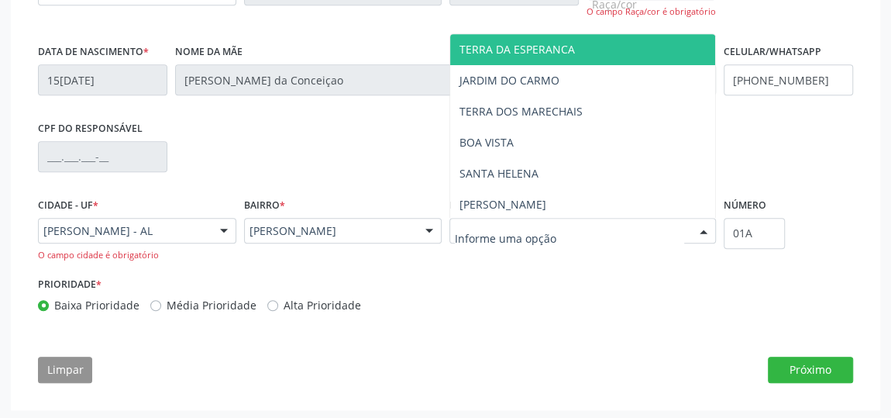
click at [528, 42] on span "TERRA DA ESPERANCA" at bounding box center [517, 49] width 115 height 15
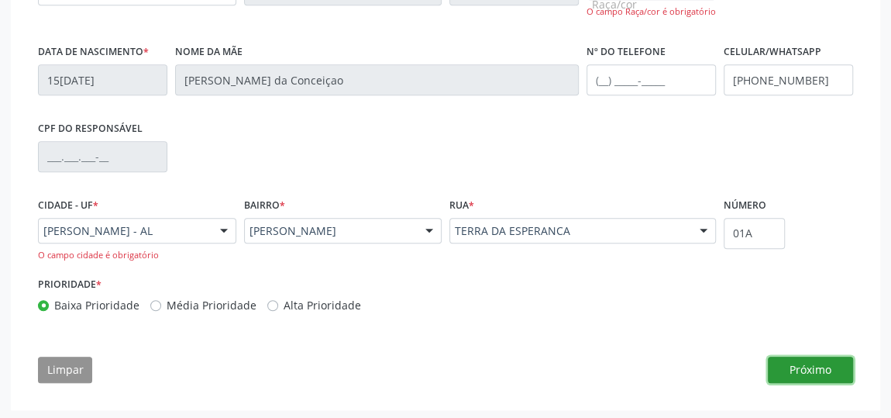
click at [804, 368] on button "Próximo" at bounding box center [810, 369] width 85 height 26
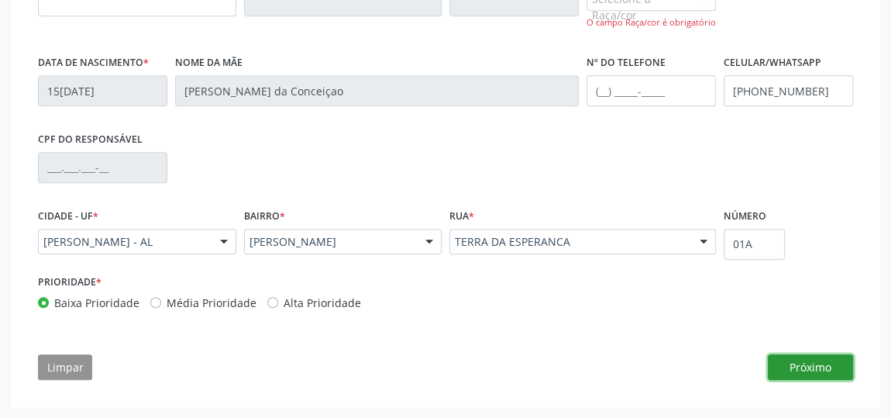
scroll to position [501, 0]
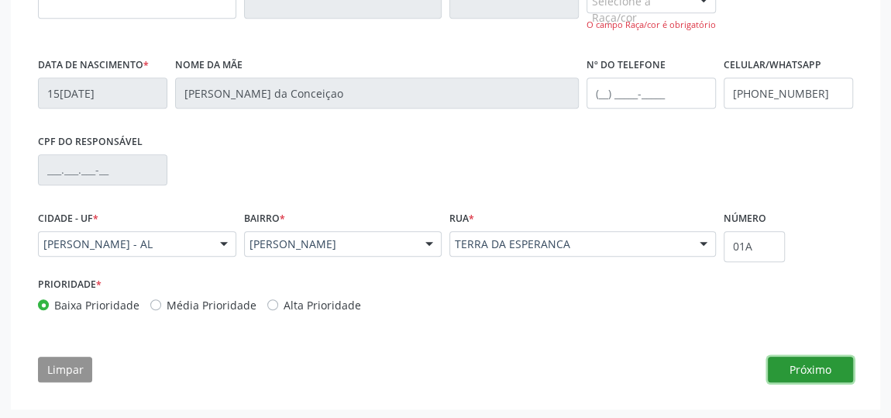
click at [800, 368] on button "Próximo" at bounding box center [810, 369] width 85 height 26
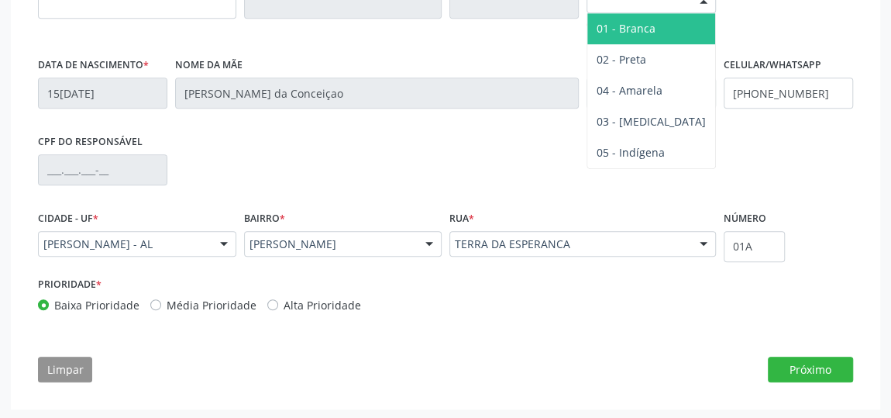
click at [688, 7] on div "Selecione a Raça/cor" at bounding box center [651, 1] width 129 height 26
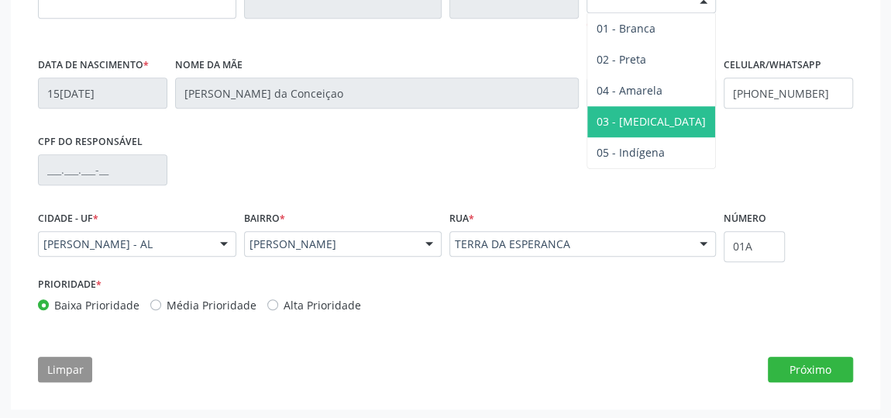
click at [679, 106] on span "03 - [MEDICAL_DATA]" at bounding box center [651, 121] width 128 height 31
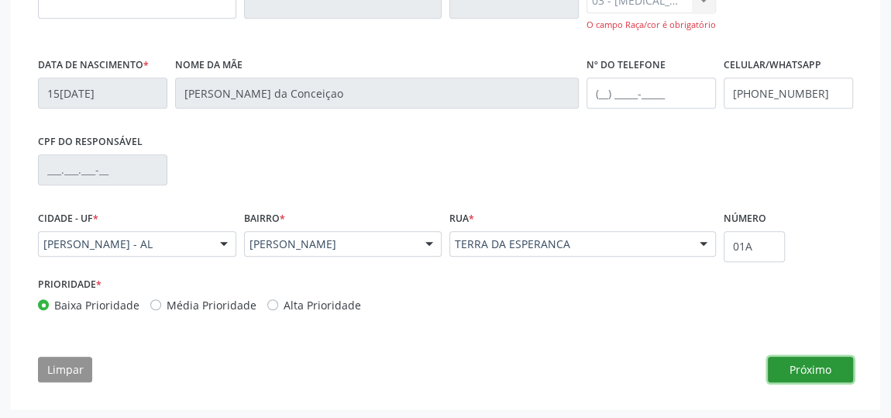
click at [802, 370] on button "Próximo" at bounding box center [810, 369] width 85 height 26
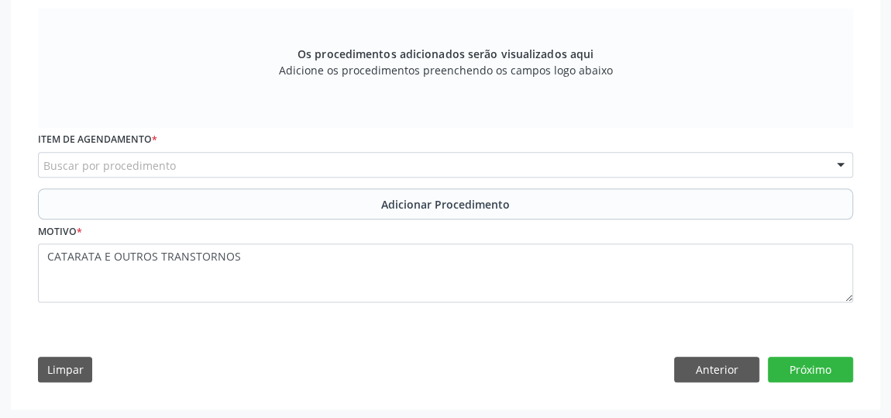
scroll to position [501, 0]
click at [795, 369] on button "Próximo" at bounding box center [810, 370] width 85 height 26
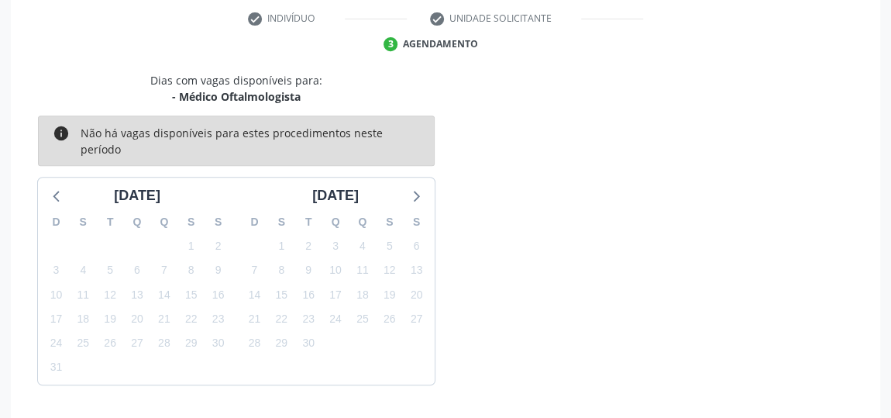
scroll to position [366, 0]
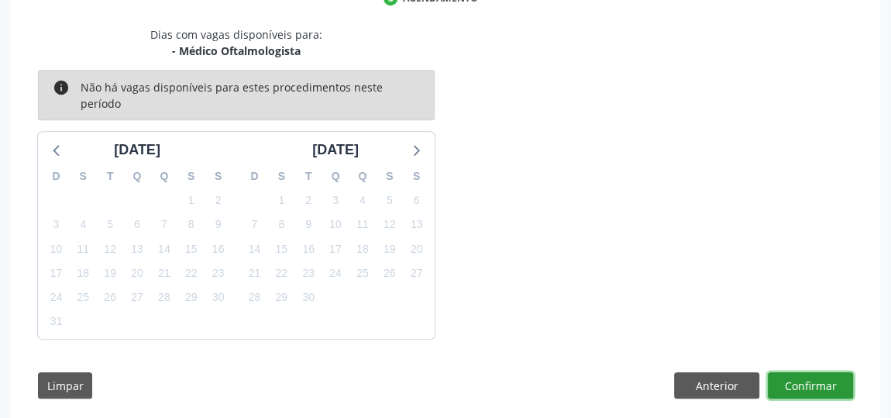
click at [795, 372] on button "Confirmar" at bounding box center [810, 385] width 85 height 26
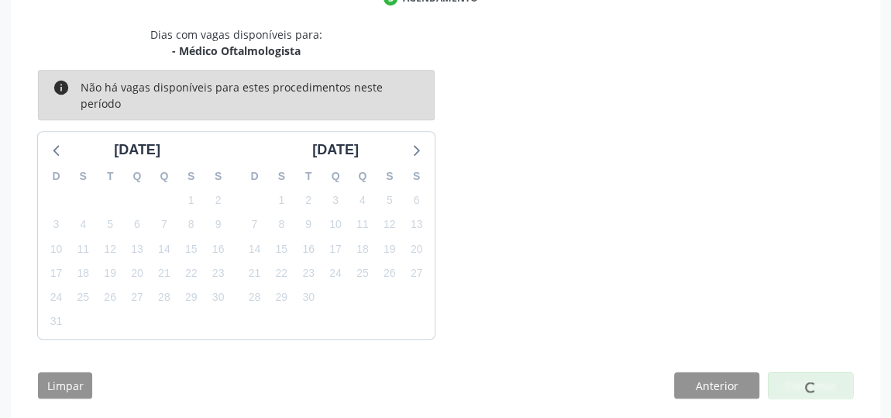
scroll to position [0, 0]
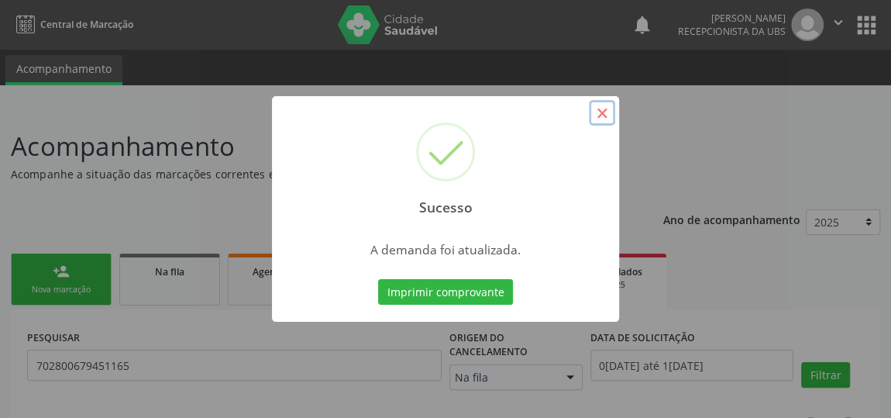
click at [599, 111] on button "×" at bounding box center [602, 113] width 26 height 26
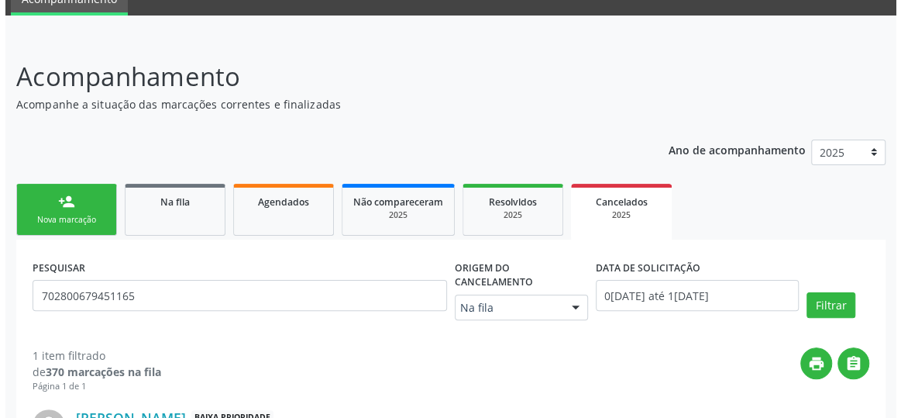
scroll to position [208, 0]
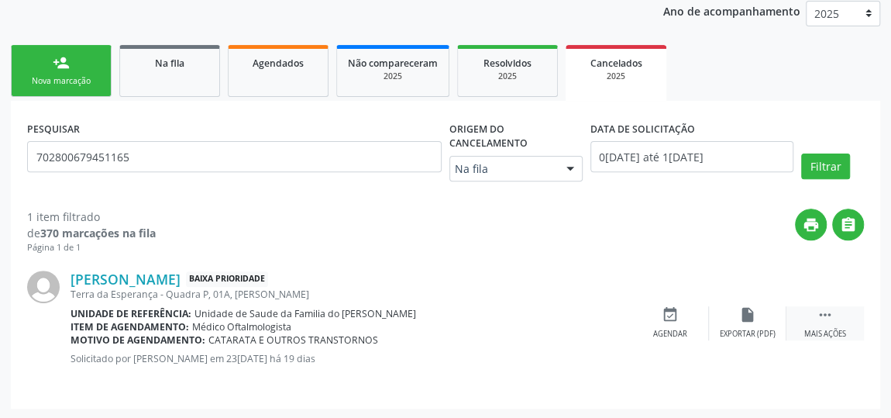
click at [817, 315] on icon "" at bounding box center [825, 314] width 17 height 17
click at [670, 330] on div "Cancelar" at bounding box center [670, 334] width 36 height 11
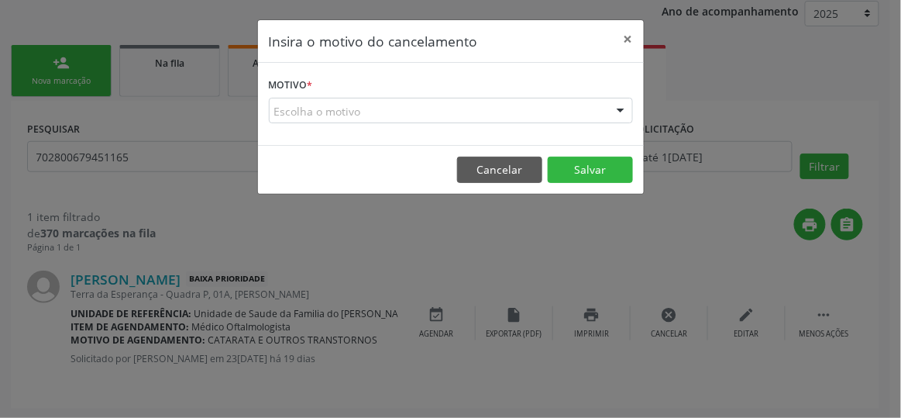
click at [490, 107] on div "Escolha o motivo" at bounding box center [451, 111] width 364 height 26
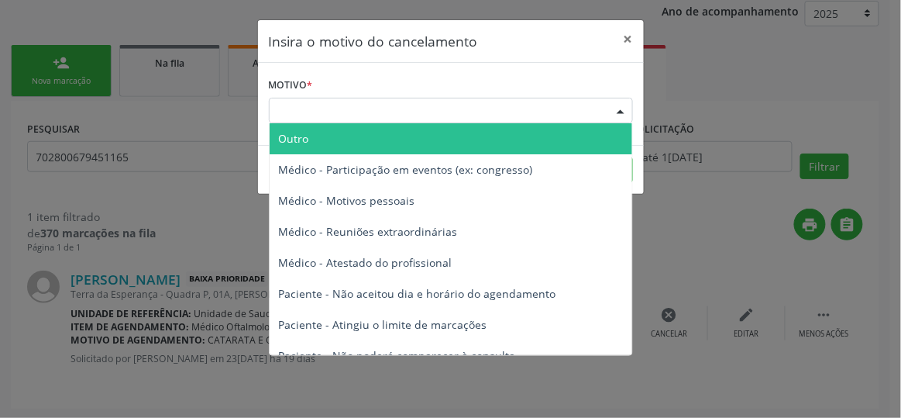
click at [432, 139] on span "Outro" at bounding box center [451, 138] width 363 height 31
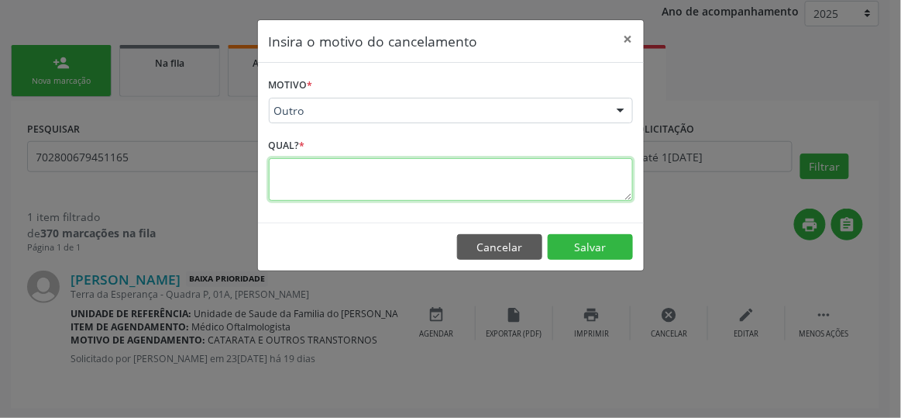
click at [387, 179] on textarea at bounding box center [451, 179] width 364 height 43
type textarea "VAI FAZER PARTICULAR"
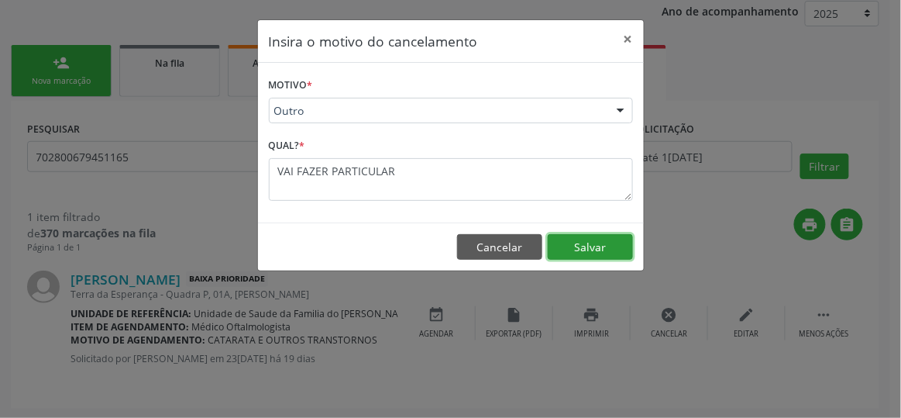
click at [570, 244] on button "Salvar" at bounding box center [590, 247] width 85 height 26
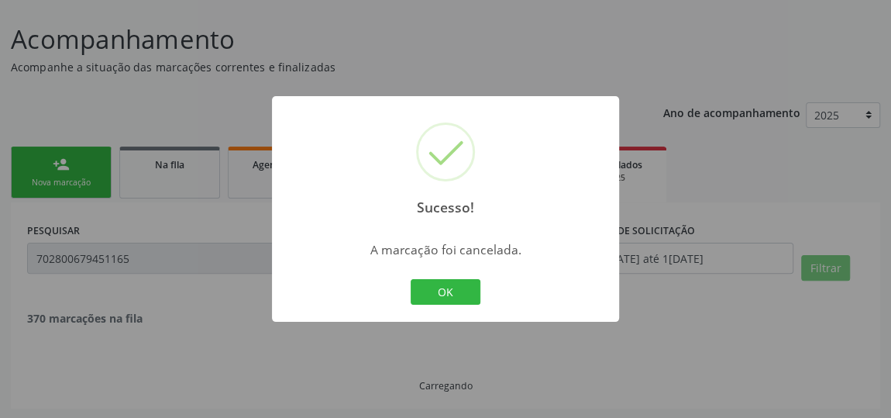
scroll to position [57, 0]
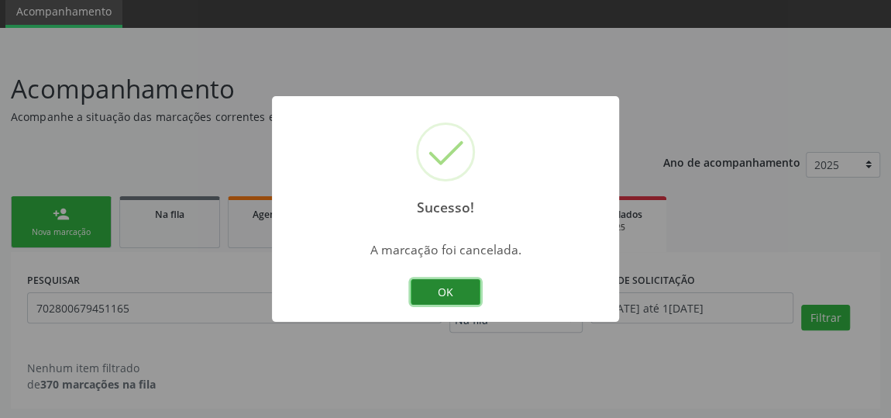
click at [462, 291] on button "OK" at bounding box center [446, 292] width 70 height 26
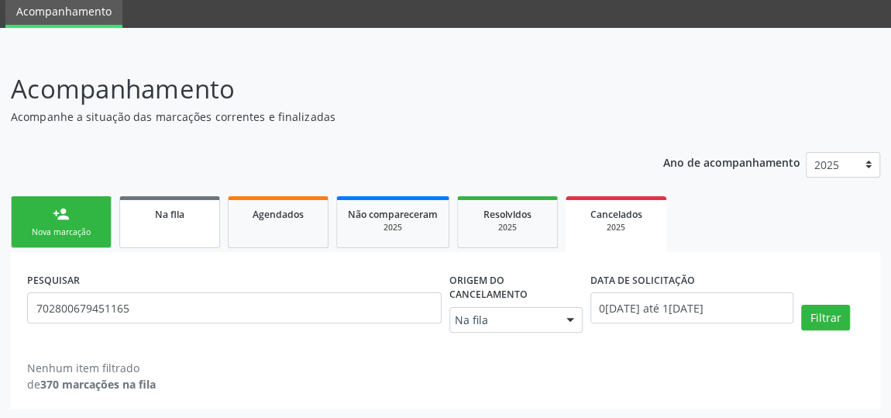
click at [164, 213] on span "Na fila" at bounding box center [169, 214] width 29 height 13
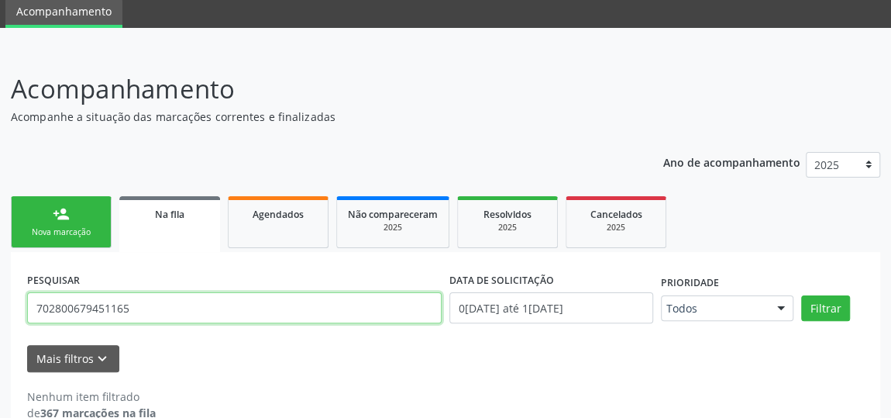
drag, startPoint x: 156, startPoint y: 307, endPoint x: 0, endPoint y: 308, distance: 155.8
click at [0, 308] on div "Acompanhamento Acompanhe a situação das marcações correntes e finalizadas Relat…" at bounding box center [445, 249] width 891 height 398
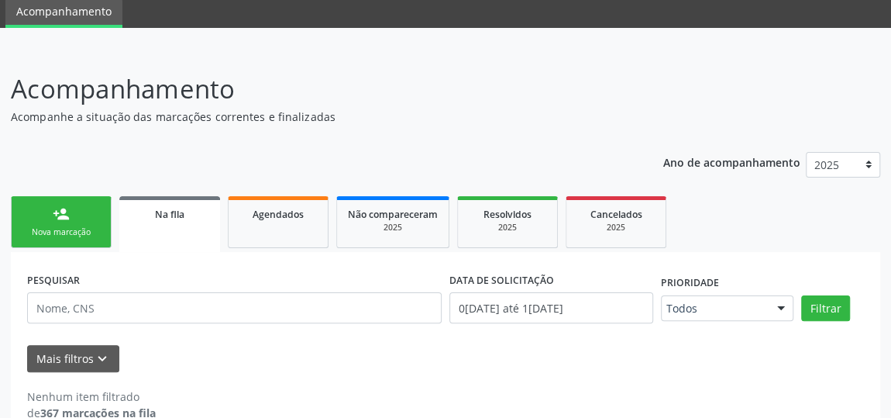
click at [27, 224] on link "person_add Nova marcação" at bounding box center [61, 222] width 101 height 52
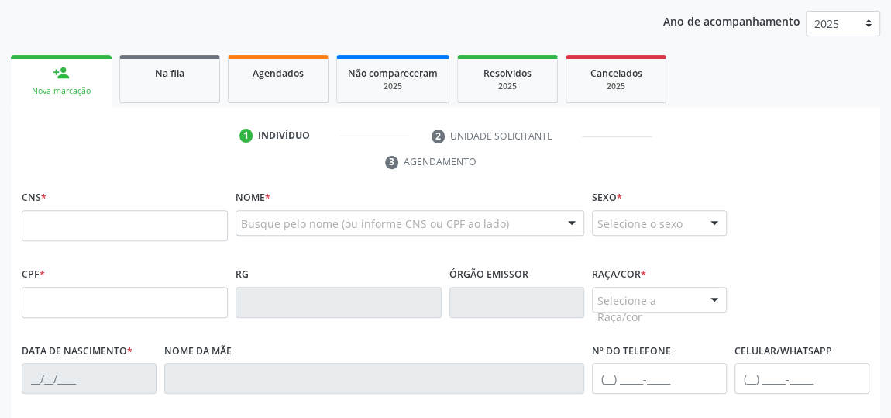
scroll to position [128, 0]
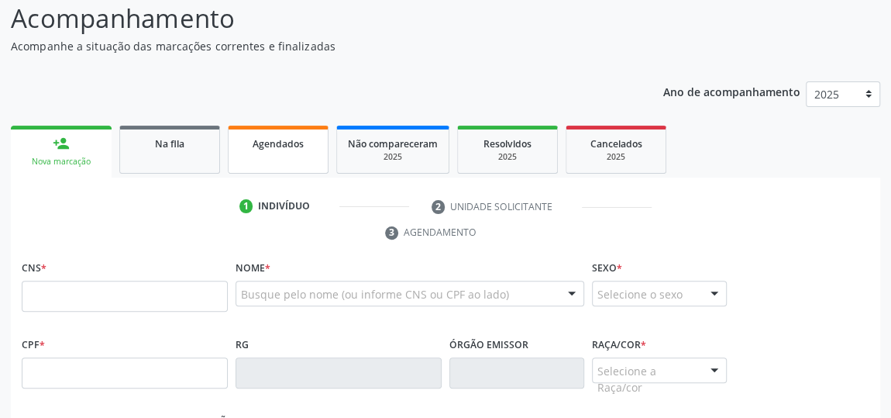
click at [293, 162] on link "Agendados" at bounding box center [278, 150] width 101 height 48
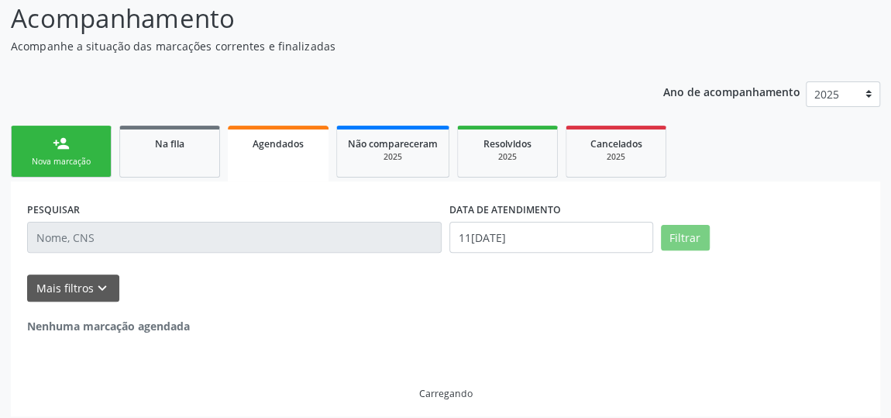
scroll to position [69, 0]
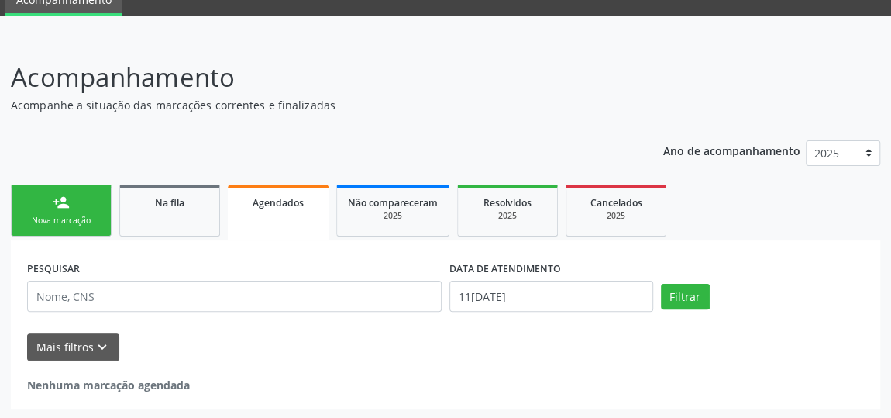
click at [67, 201] on div "person_add" at bounding box center [61, 202] width 17 height 17
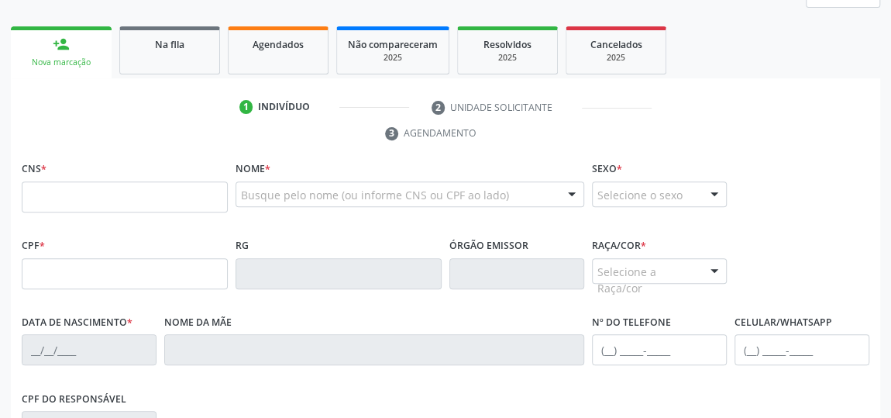
scroll to position [281, 0]
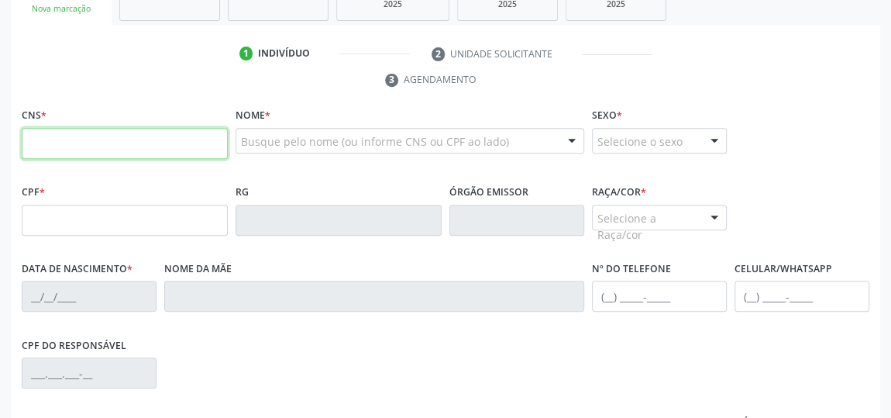
click at [136, 136] on input "text" at bounding box center [125, 143] width 206 height 31
type input "702 5043 7596 9837"
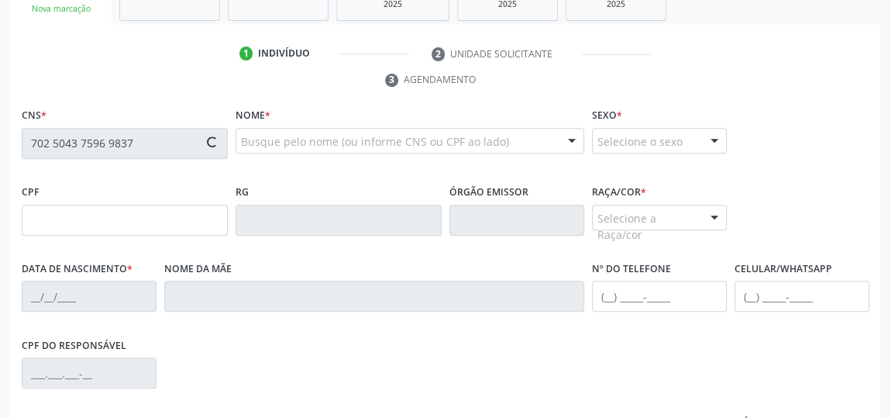
type input "172.789.434-00"
type input "1[DATE]"
type input "[PERSON_NAME]"
type input "[PHONE_NUMBER]"
type input "14"
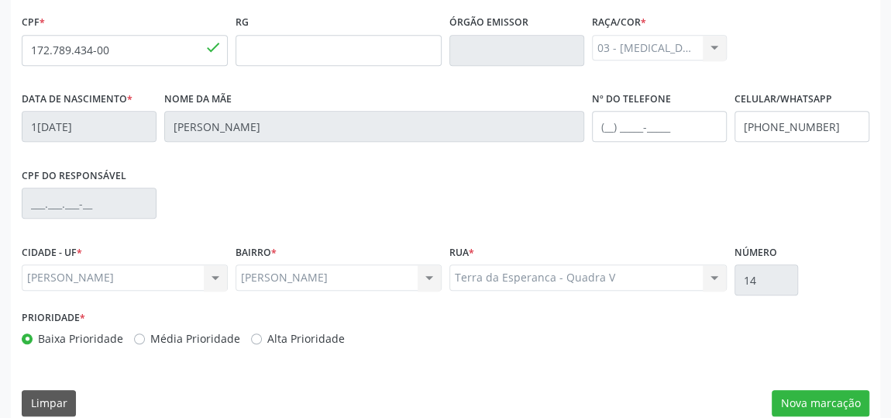
scroll to position [468, 0]
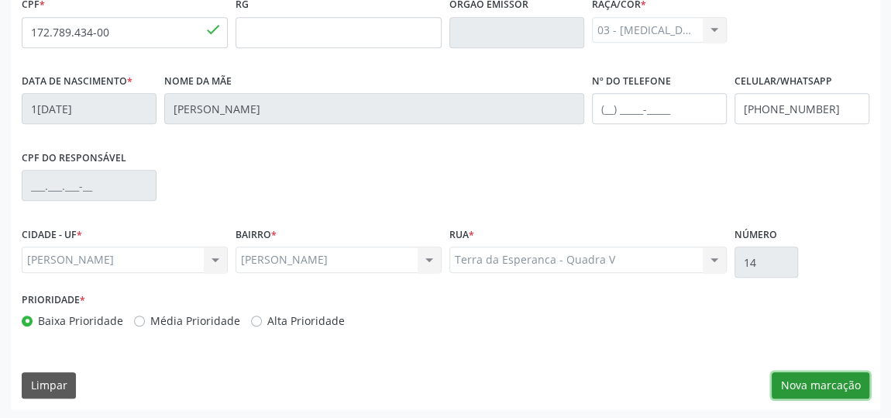
click at [847, 387] on button "Nova marcação" at bounding box center [821, 385] width 98 height 26
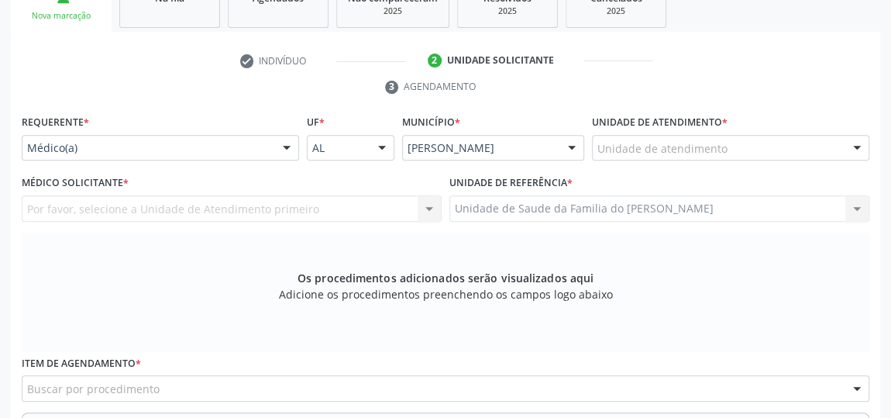
scroll to position [257, 0]
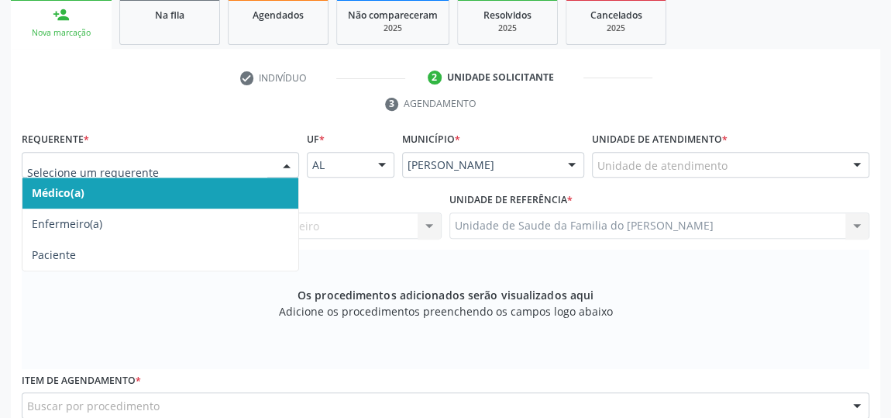
click at [278, 167] on div at bounding box center [286, 166] width 23 height 26
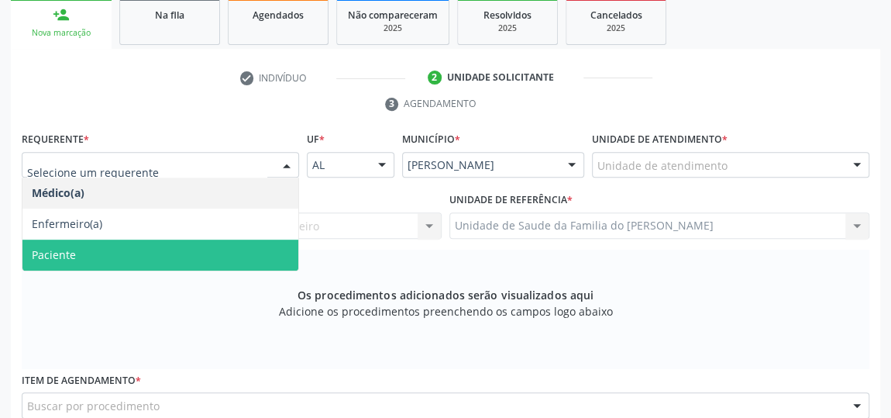
click at [214, 248] on span "Paciente" at bounding box center [160, 254] width 276 height 31
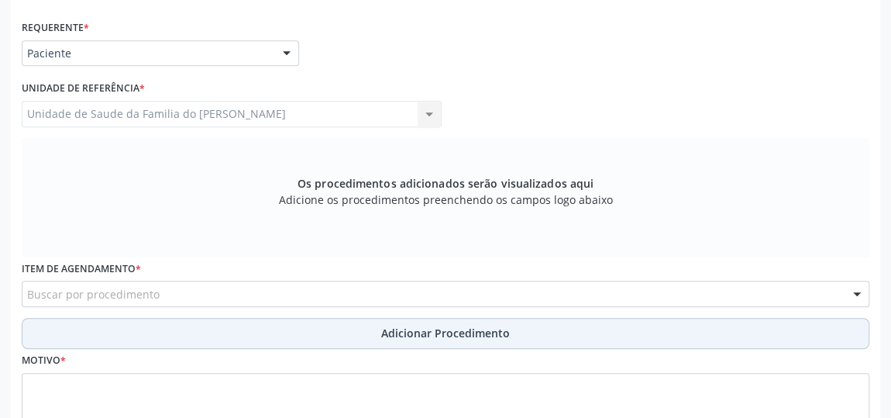
scroll to position [398, 0]
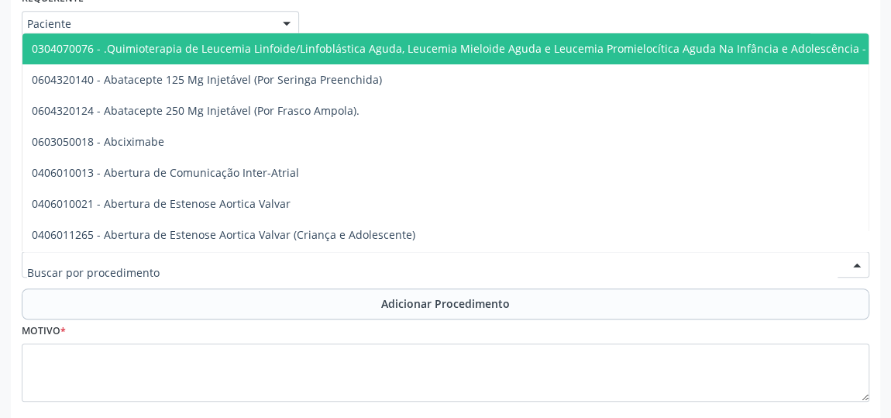
click at [193, 261] on div at bounding box center [446, 264] width 848 height 26
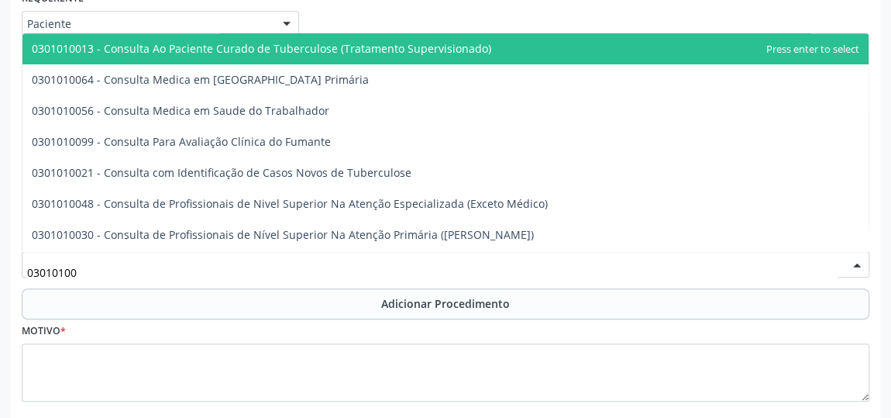
type input "030101004"
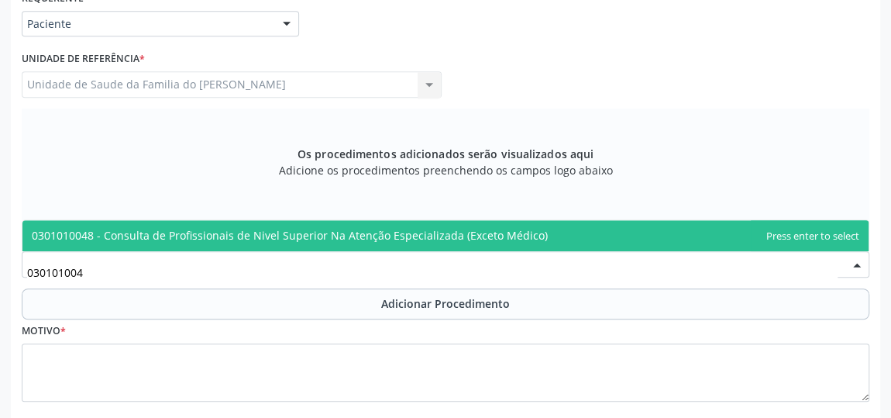
click at [233, 231] on span "0301010048 - Consulta de Profissionais de Nivel Superior Na Atenção Especializa…" at bounding box center [290, 235] width 516 height 15
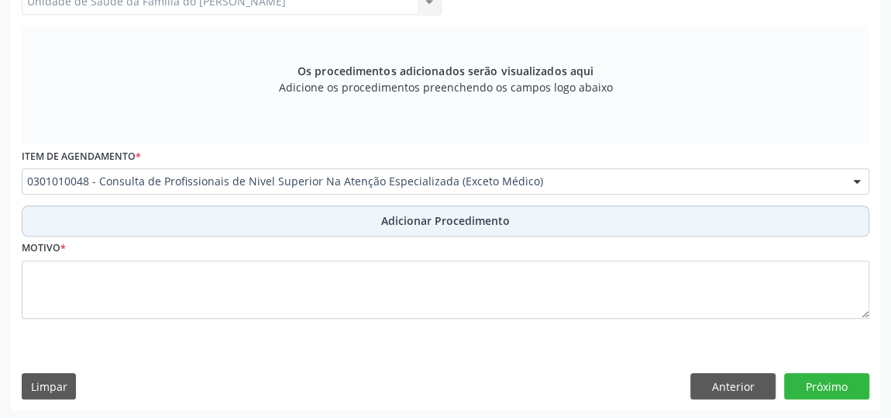
click at [249, 224] on button "Adicionar Procedimento" at bounding box center [446, 220] width 848 height 31
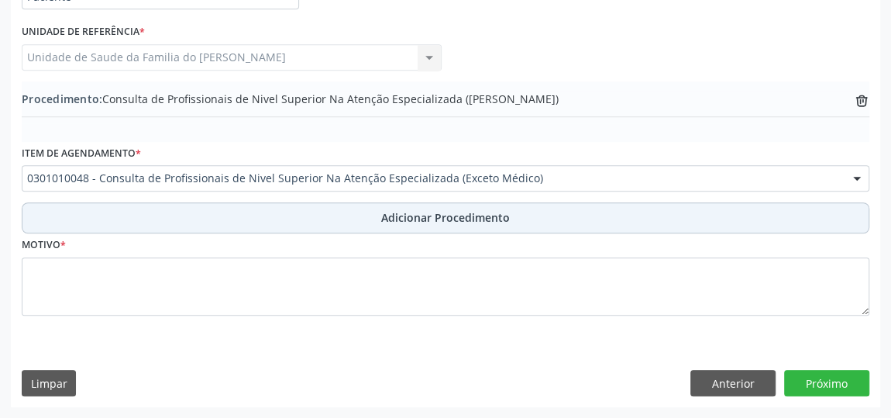
scroll to position [422, 0]
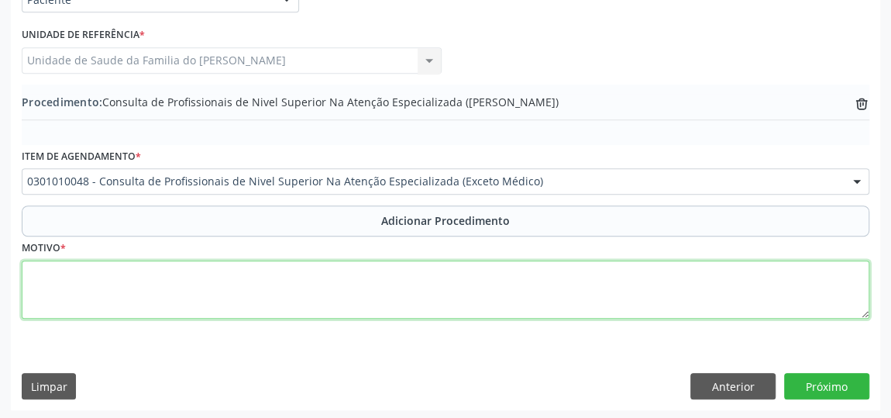
click at [232, 276] on textarea at bounding box center [446, 289] width 848 height 59
click at [101, 272] on textarea "CEO (ODONTOPEDIATRIA)" at bounding box center [446, 289] width 848 height 59
type textarea "CEO (ODONTOPEDIATRIA)"
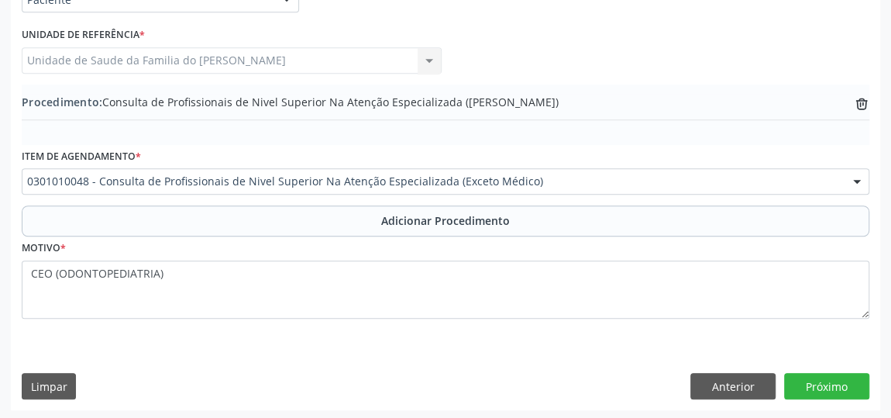
drag, startPoint x: 102, startPoint y: 272, endPoint x: 239, endPoint y: 353, distance: 159.8
click at [239, 353] on div "Requerente * Paciente Médico(a) Enfermeiro(a) Paciente Nenhum resultado encontr…" at bounding box center [445, 186] width 869 height 447
click at [752, 382] on button "Anterior" at bounding box center [732, 386] width 85 height 26
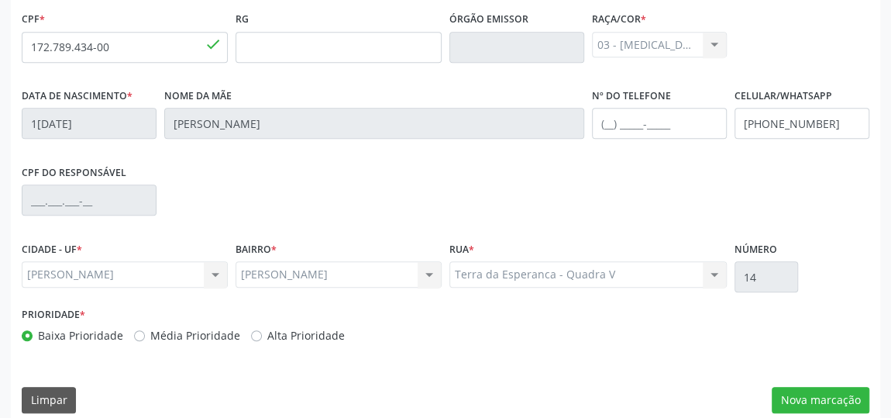
scroll to position [468, 0]
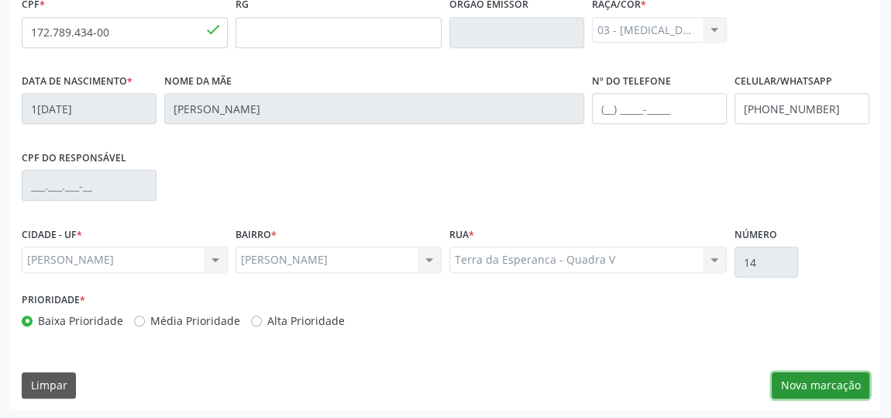
click at [807, 385] on button "Nova marcação" at bounding box center [821, 385] width 98 height 26
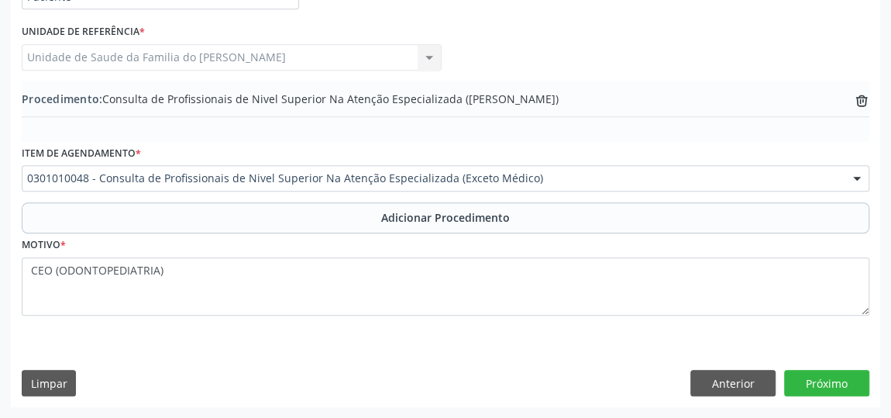
scroll to position [422, 0]
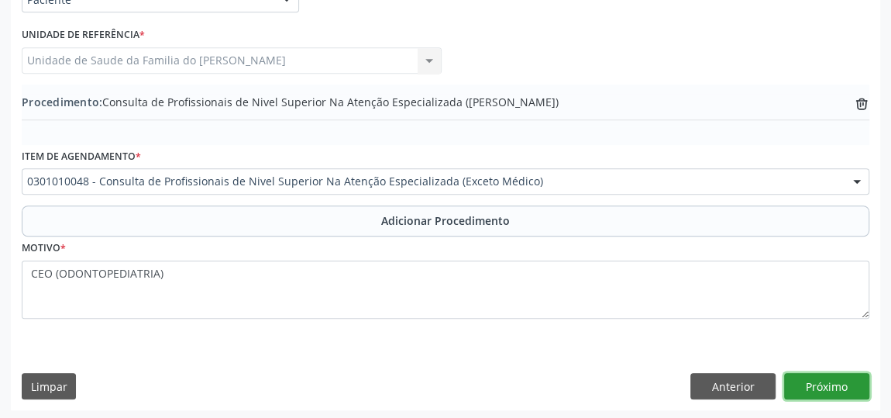
click at [807, 385] on button "Próximo" at bounding box center [826, 386] width 85 height 26
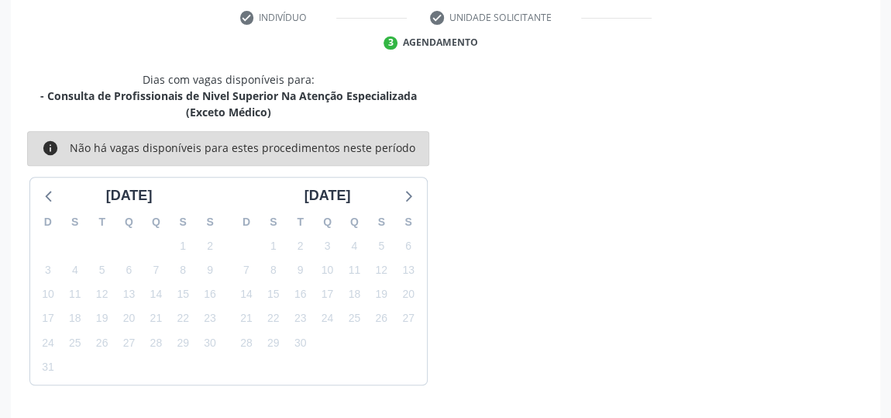
scroll to position [362, 0]
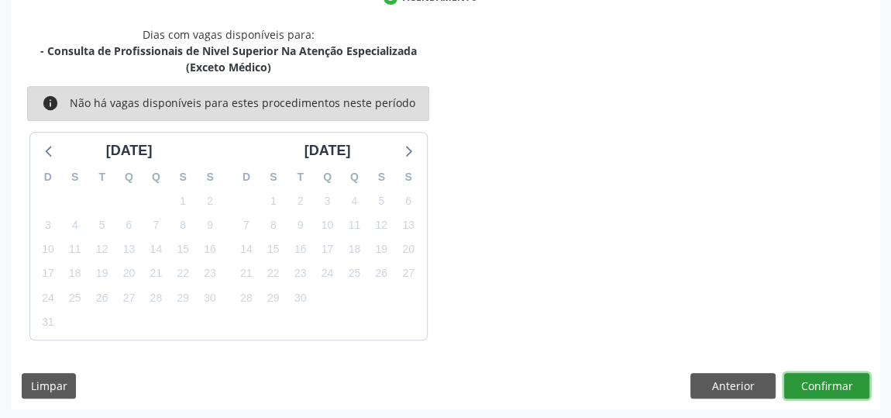
click at [807, 385] on button "Confirmar" at bounding box center [826, 386] width 85 height 26
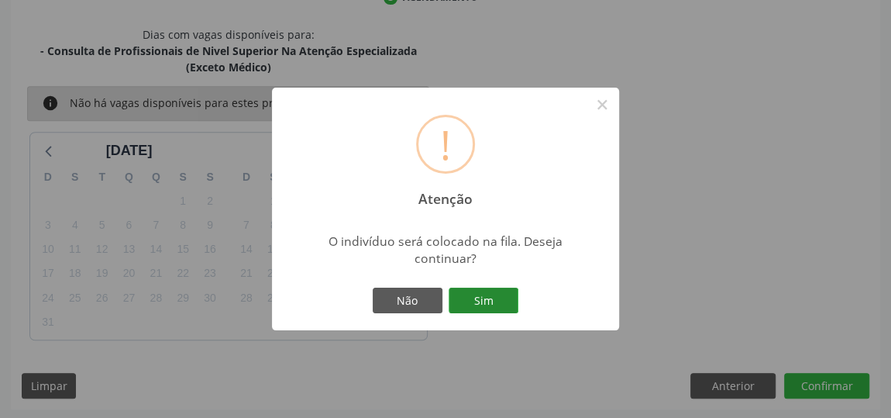
click at [475, 305] on button "Sim" at bounding box center [484, 300] width 70 height 26
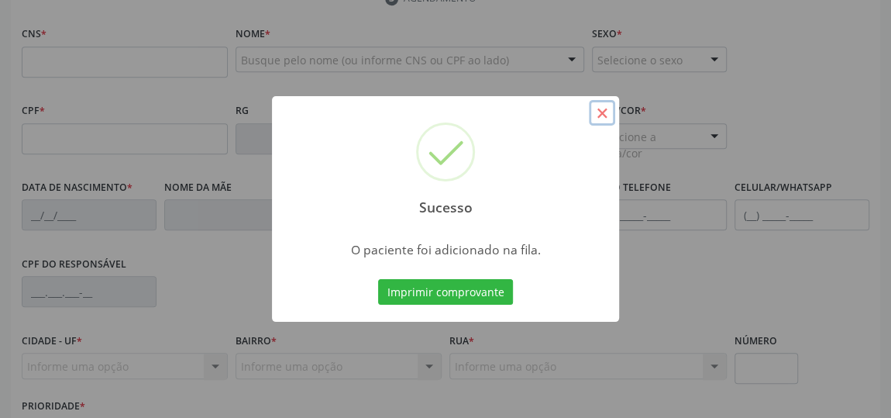
click at [600, 111] on button "×" at bounding box center [602, 113] width 26 height 26
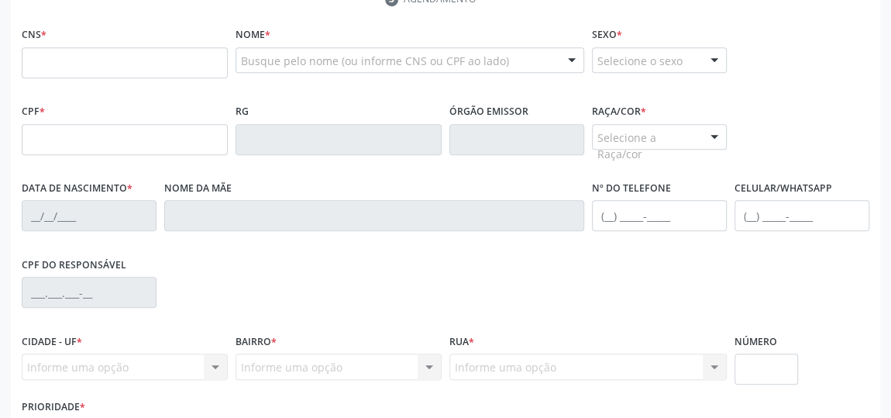
scroll to position [150, 0]
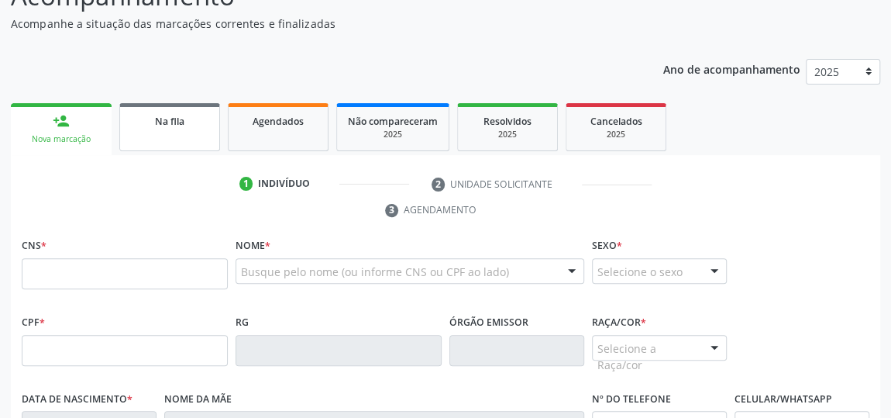
click at [171, 126] on div "Na fila" at bounding box center [169, 120] width 77 height 16
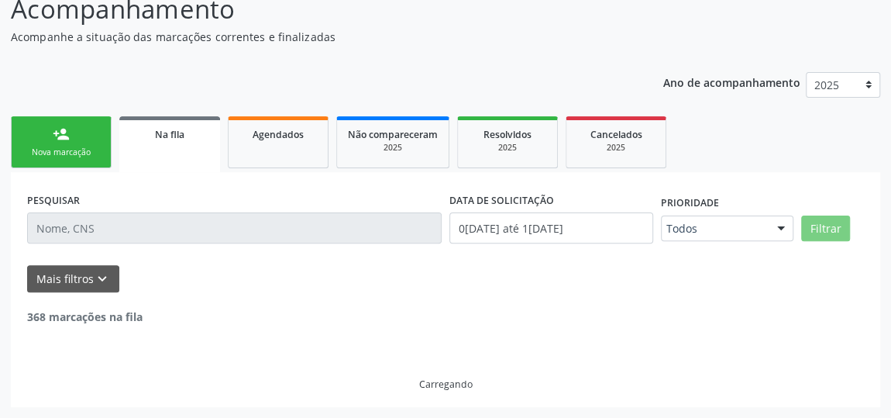
scroll to position [135, 0]
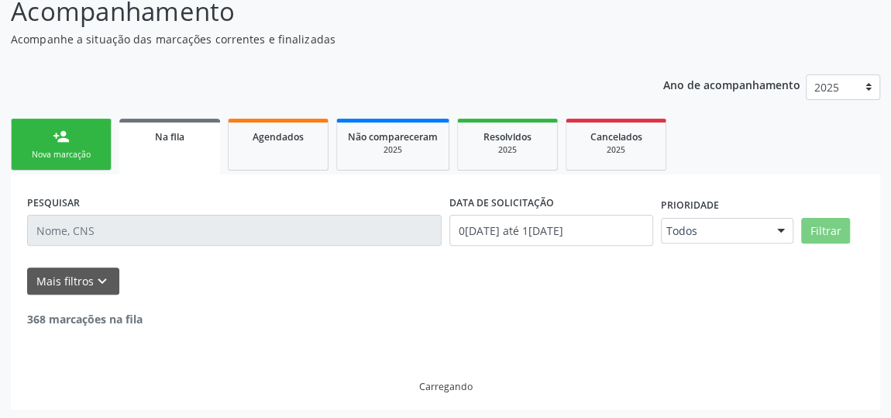
click at [160, 230] on div "PESQUISAR" at bounding box center [234, 224] width 422 height 66
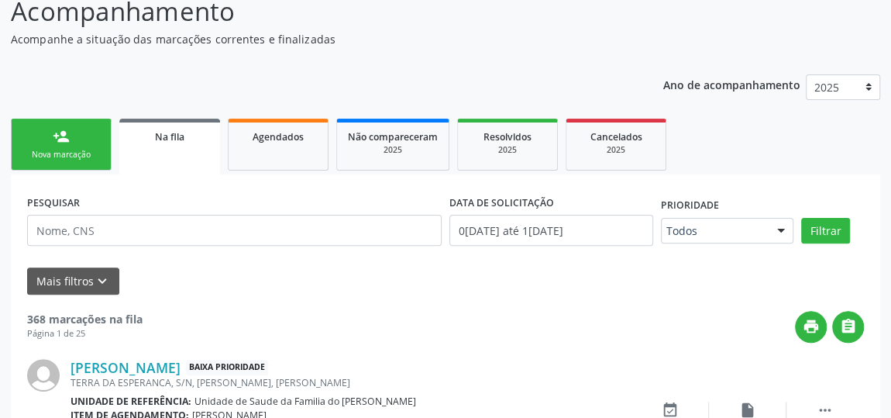
scroll to position [150, 0]
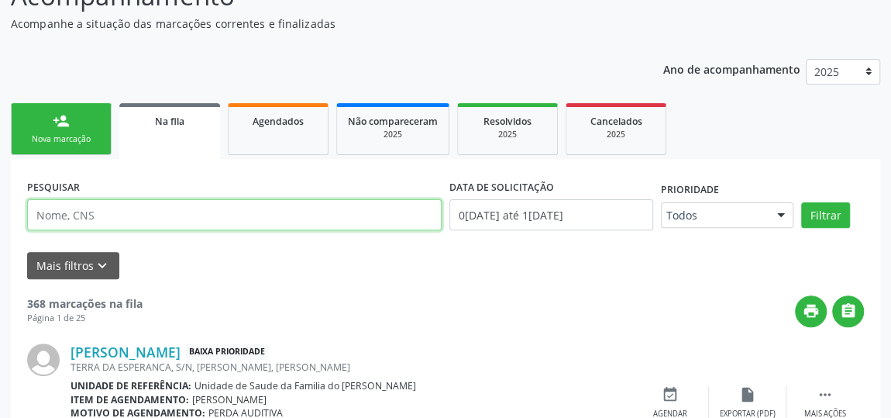
click at [122, 211] on input "text" at bounding box center [234, 214] width 415 height 31
type input "702504375969837"
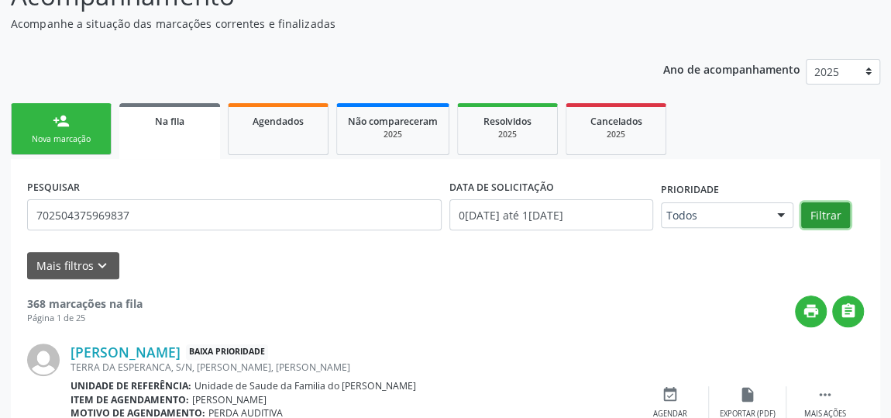
click at [828, 214] on button "Filtrar" at bounding box center [825, 215] width 49 height 26
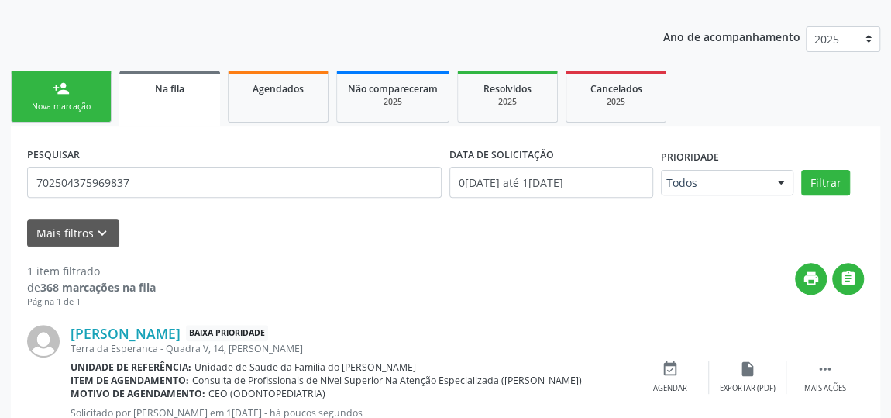
scroll to position [236, 0]
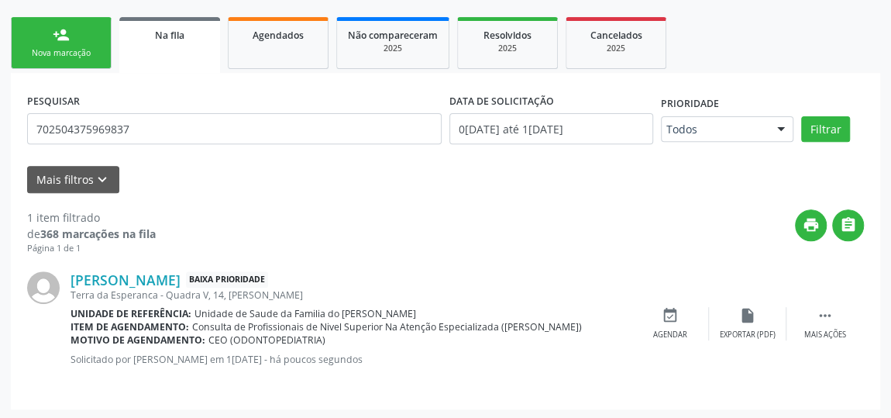
click at [95, 31] on link "person_add Nova marcação" at bounding box center [61, 43] width 101 height 52
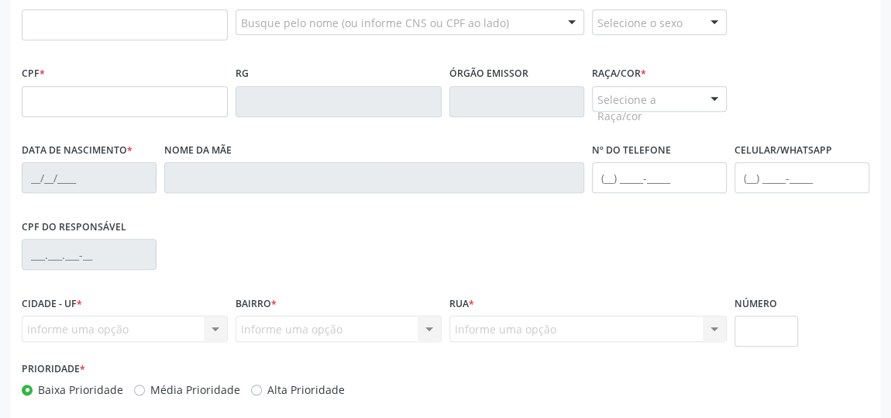
scroll to position [377, 0]
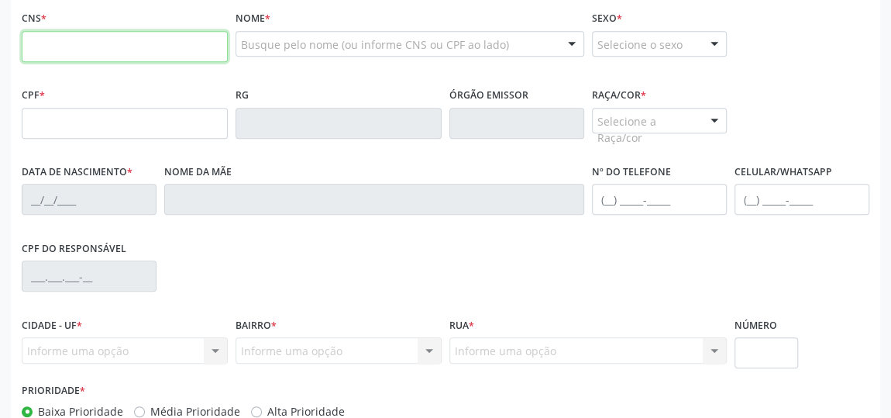
click at [152, 51] on input "text" at bounding box center [125, 46] width 206 height 31
type input "703 2006 1932 2990"
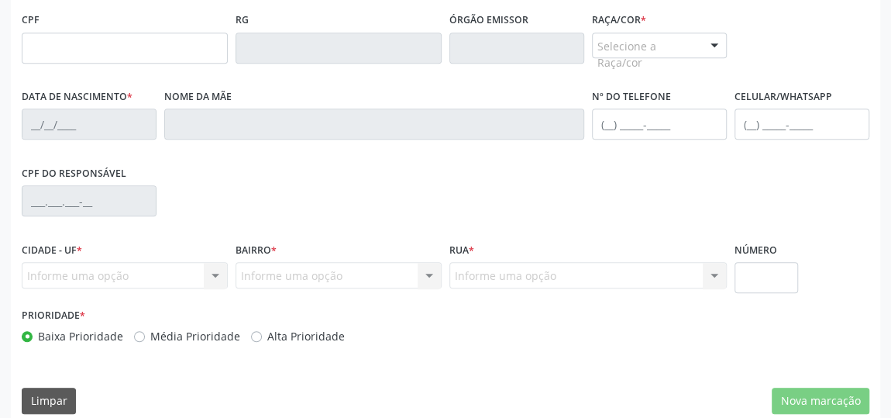
scroll to position [468, 0]
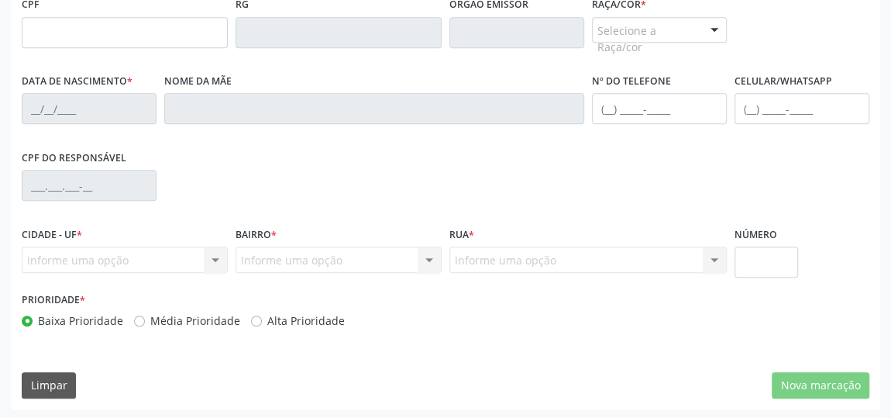
type input "[DATE]"
type input "[PERSON_NAME]"
type input "[PHONE_NUMBER]"
type input "8"
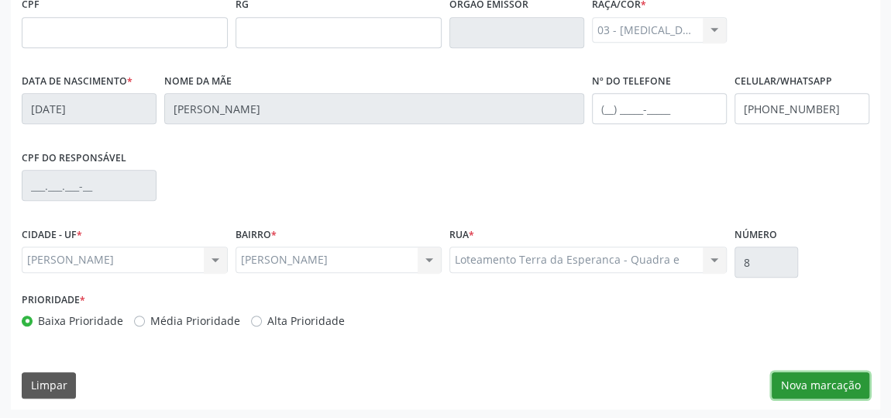
click at [836, 383] on button "Nova marcação" at bounding box center [821, 385] width 98 height 26
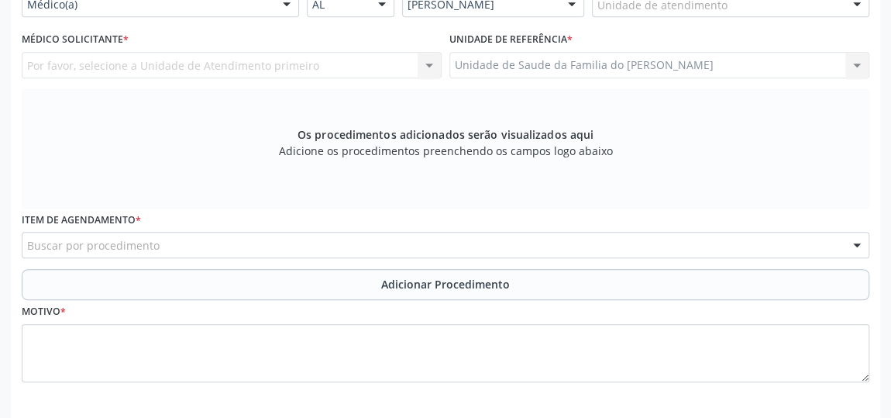
scroll to position [398, 0]
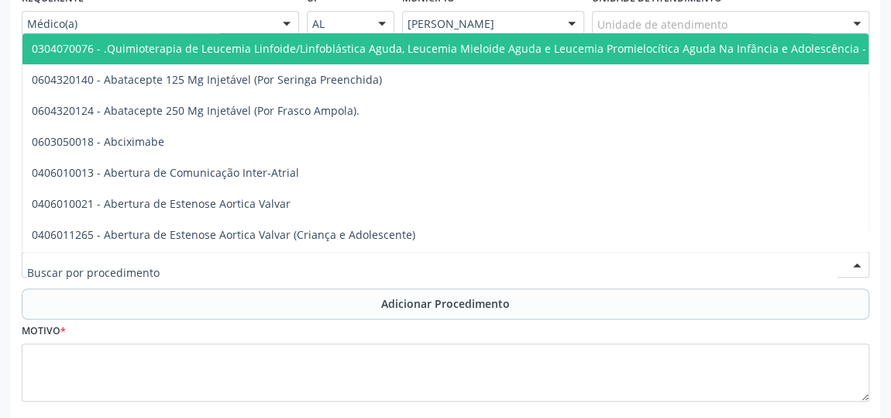
click at [181, 263] on div at bounding box center [446, 264] width 848 height 26
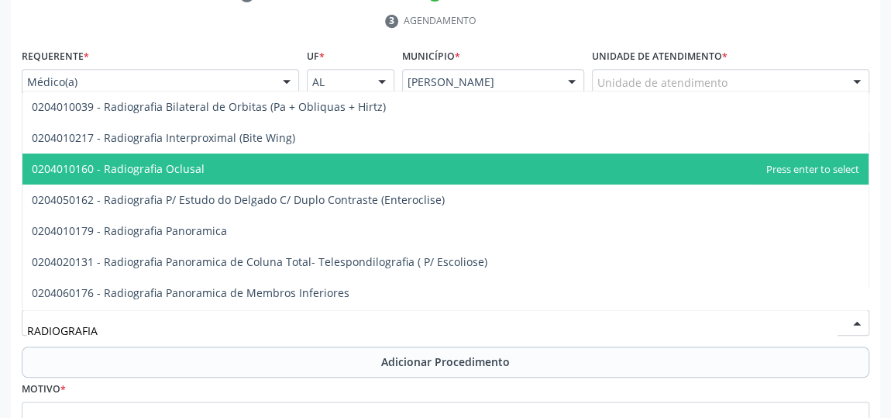
scroll to position [269, 0]
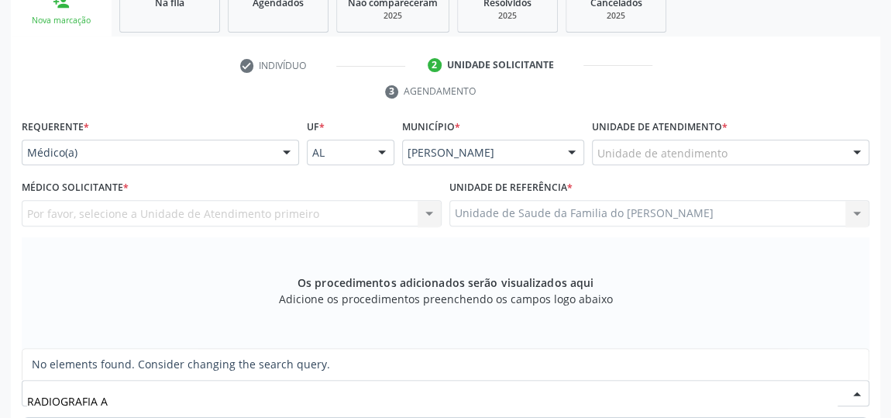
type input "RADIOGRAFIA"
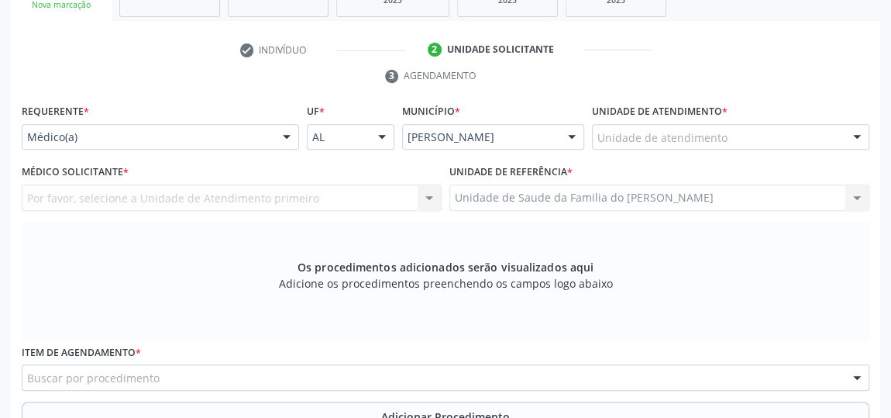
scroll to position [129, 0]
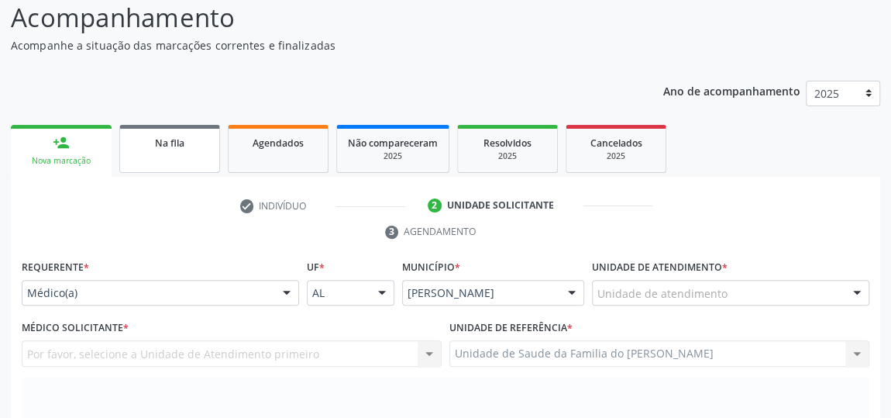
click at [150, 155] on link "Na fila" at bounding box center [169, 149] width 101 height 48
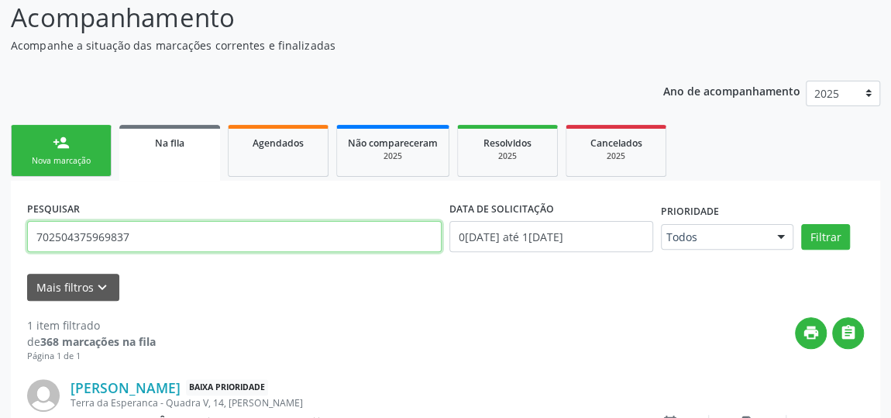
click at [108, 239] on input "702504375969837" at bounding box center [234, 236] width 415 height 31
paste input "0900997471995"
type input "700900997471995"
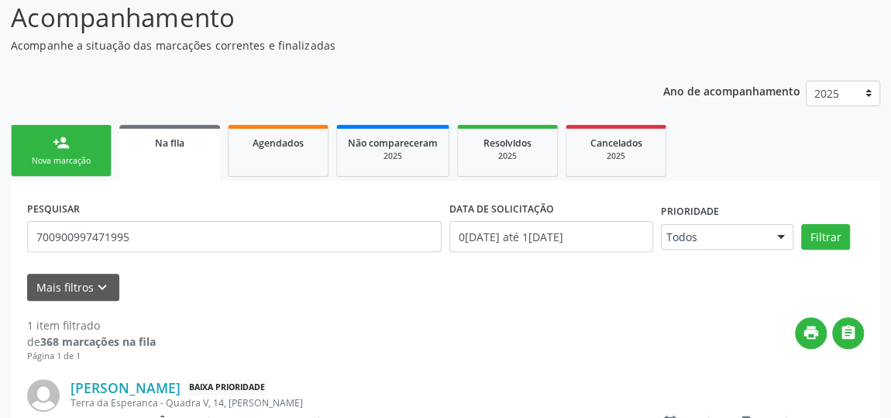
click at [798, 230] on div "Filtrar" at bounding box center [832, 237] width 71 height 26
click at [826, 236] on button "Filtrar" at bounding box center [825, 237] width 49 height 26
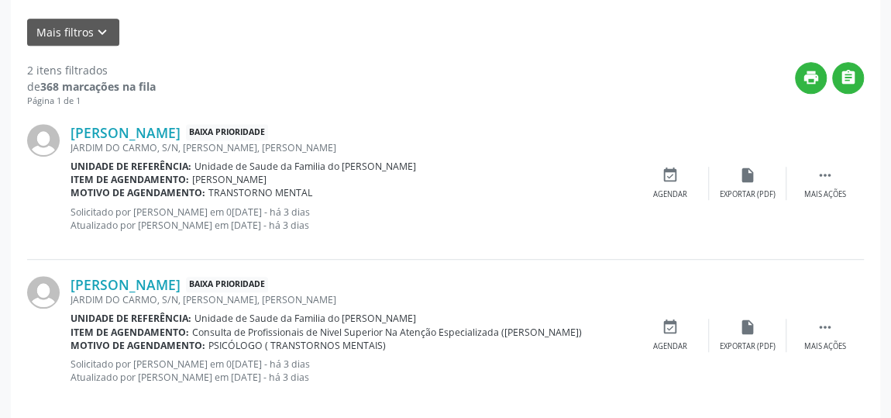
scroll to position [401, 0]
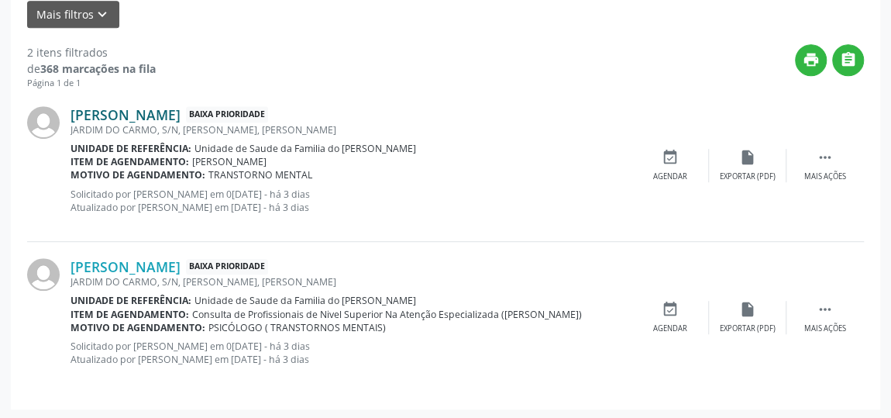
click at [136, 115] on link "[PERSON_NAME]" at bounding box center [126, 114] width 110 height 17
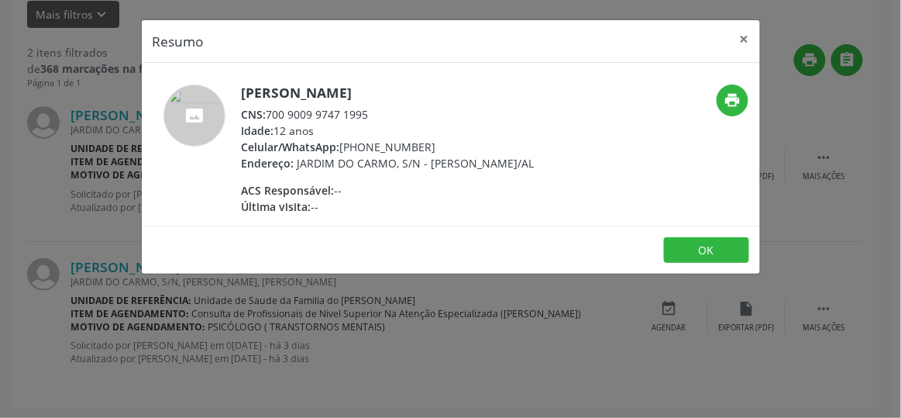
drag, startPoint x: 270, startPoint y: 117, endPoint x: 377, endPoint y: 115, distance: 107.0
click at [377, 115] on div "CNS: 700 9009 9747 1995" at bounding box center [388, 114] width 293 height 16
copy div "700 9009 9747 1995"
click at [691, 263] on button "OK" at bounding box center [706, 250] width 85 height 26
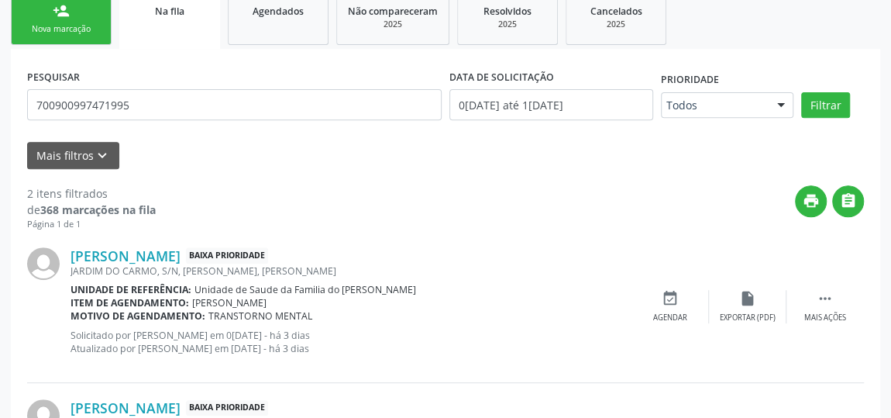
scroll to position [50, 0]
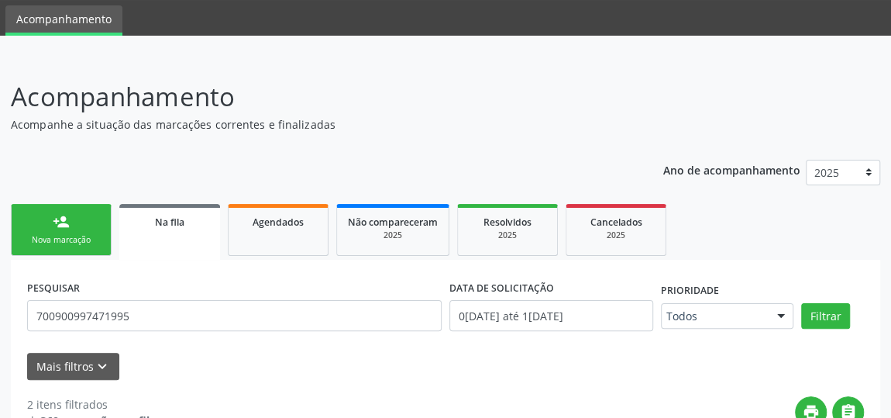
click at [78, 232] on link "person_add Nova marcação" at bounding box center [61, 230] width 101 height 52
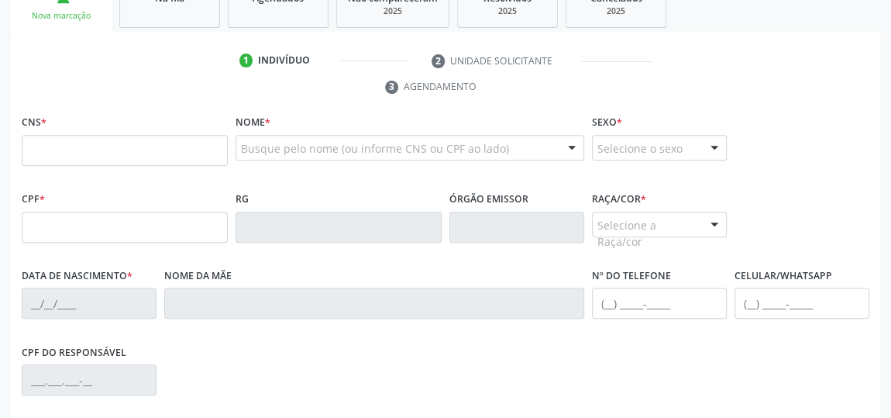
scroll to position [260, 0]
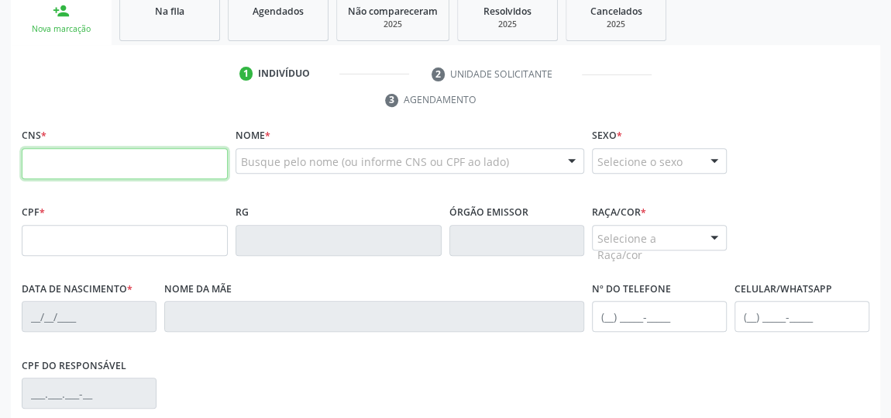
paste input "700 9009 9747 1995"
type input "700 9009 9747 1995"
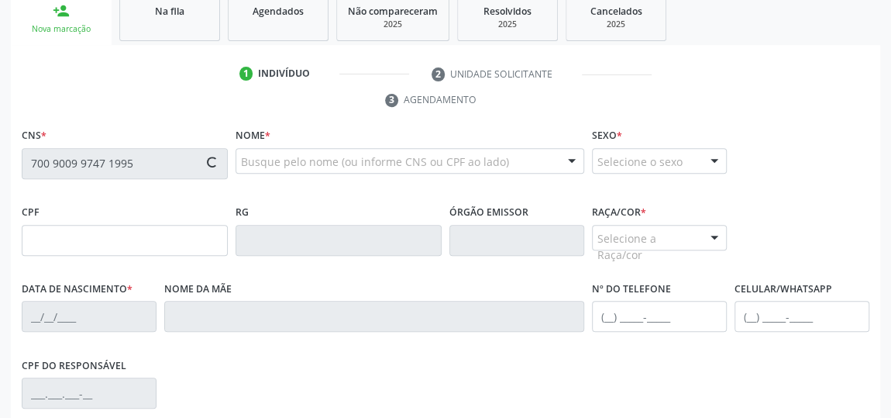
type input "138.997.854-01"
type input "[DATE]"
type input "[PERSON_NAME]"
type input "[PHONE_NUMBER]"
type input "S/N"
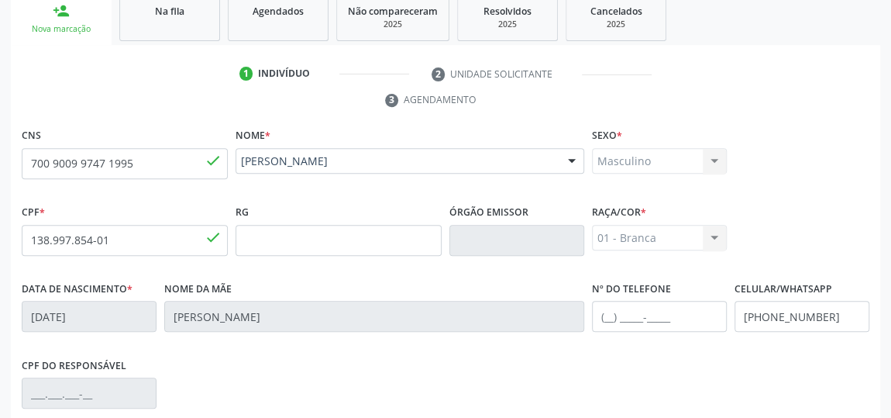
scroll to position [468, 0]
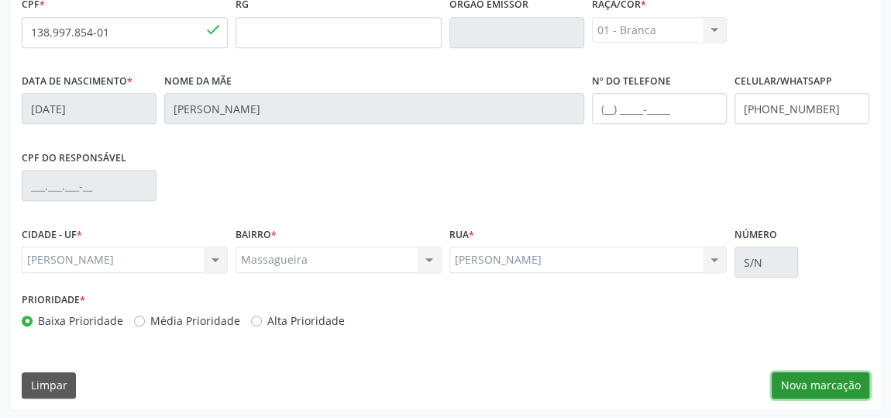
click at [823, 383] on button "Nova marcação" at bounding box center [821, 385] width 98 height 26
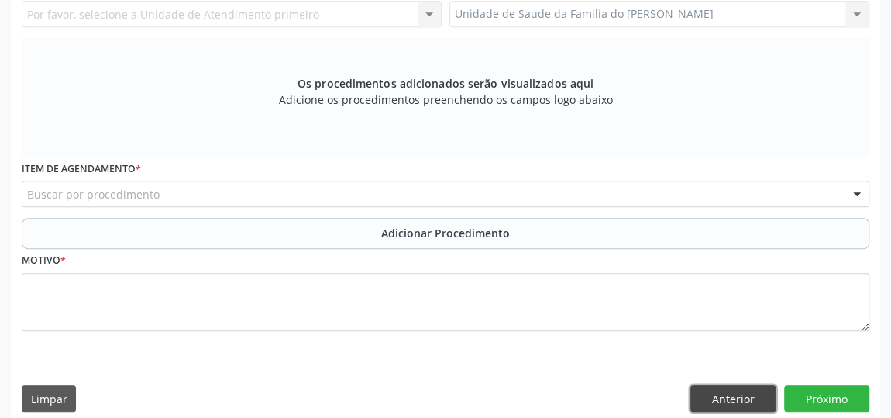
click at [721, 391] on button "Anterior" at bounding box center [732, 398] width 85 height 26
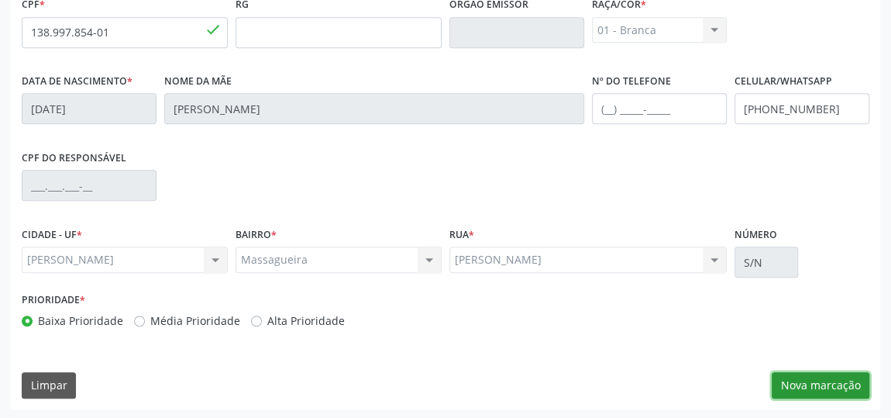
click at [810, 385] on button "Nova marcação" at bounding box center [821, 385] width 98 height 26
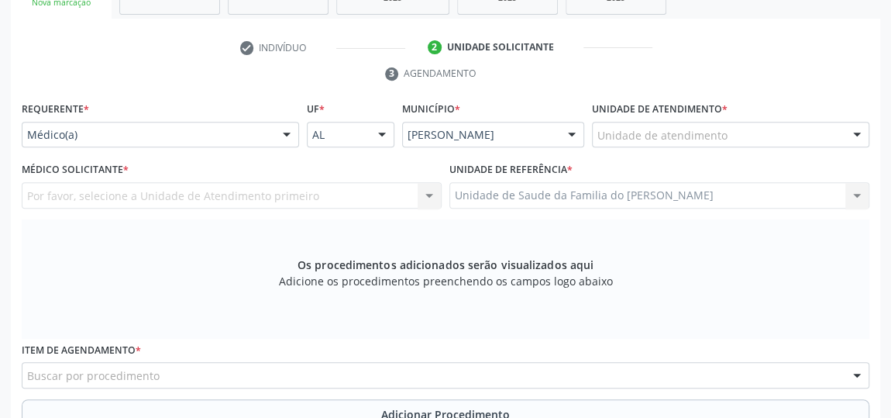
scroll to position [257, 0]
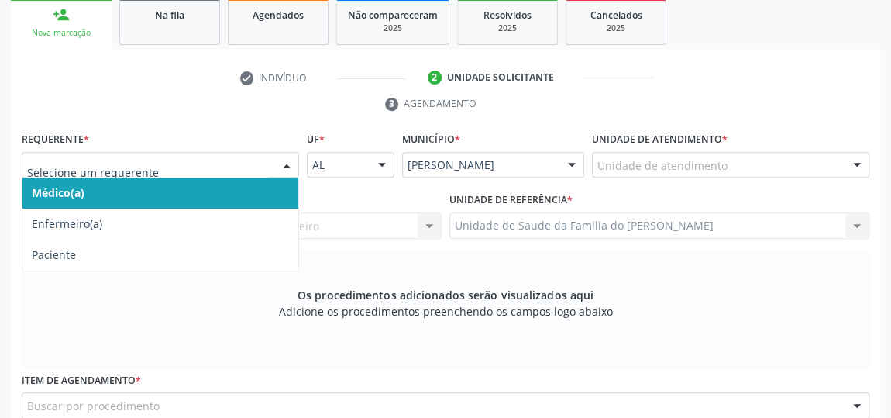
click at [287, 161] on div at bounding box center [286, 166] width 23 height 26
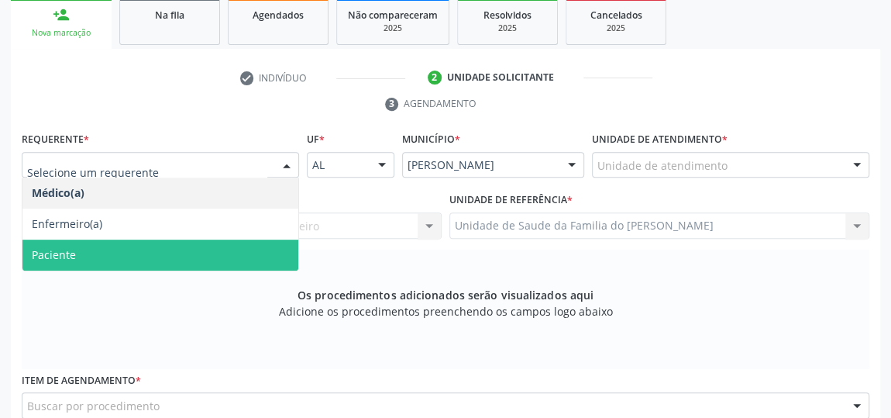
click at [221, 255] on span "Paciente" at bounding box center [160, 254] width 276 height 31
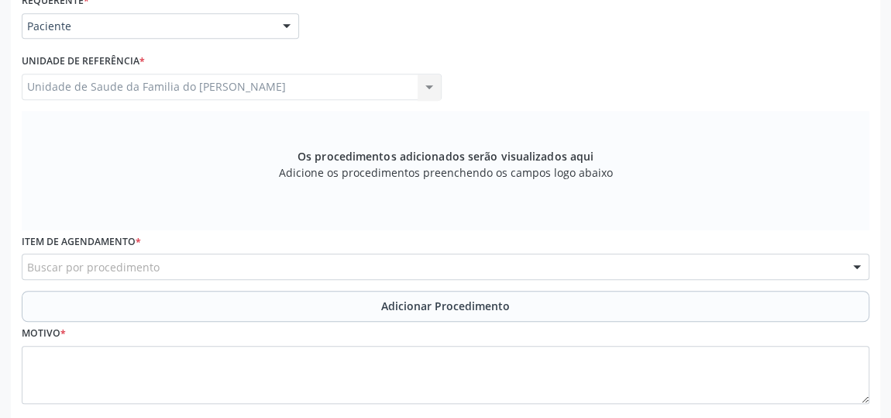
scroll to position [468, 0]
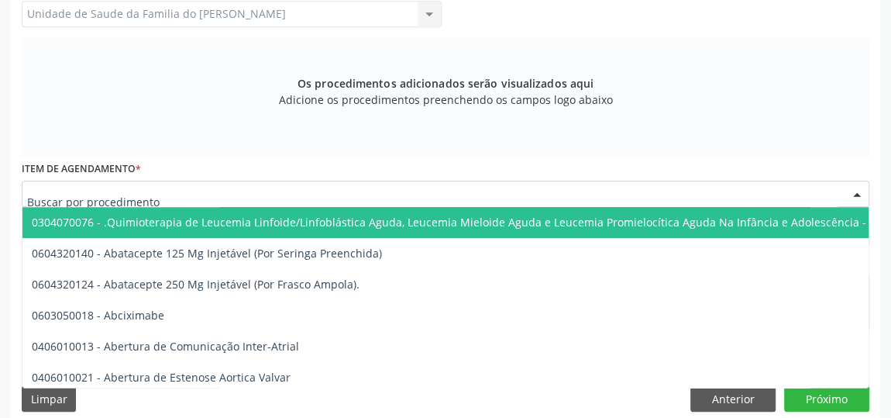
click at [222, 192] on div at bounding box center [446, 194] width 848 height 26
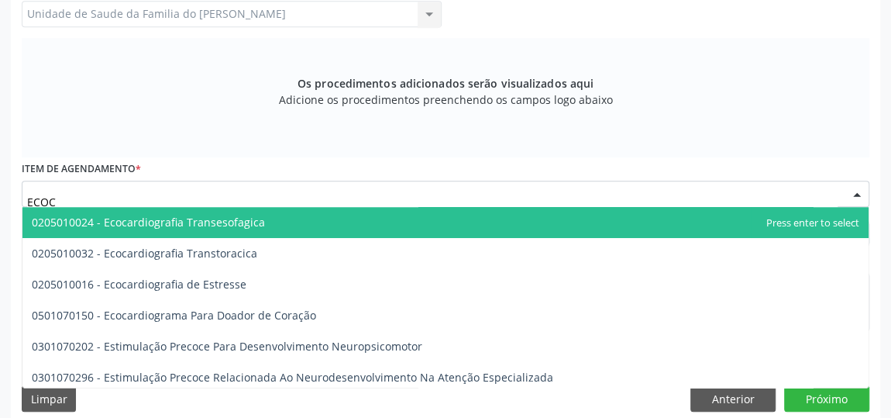
type input "ECOCA"
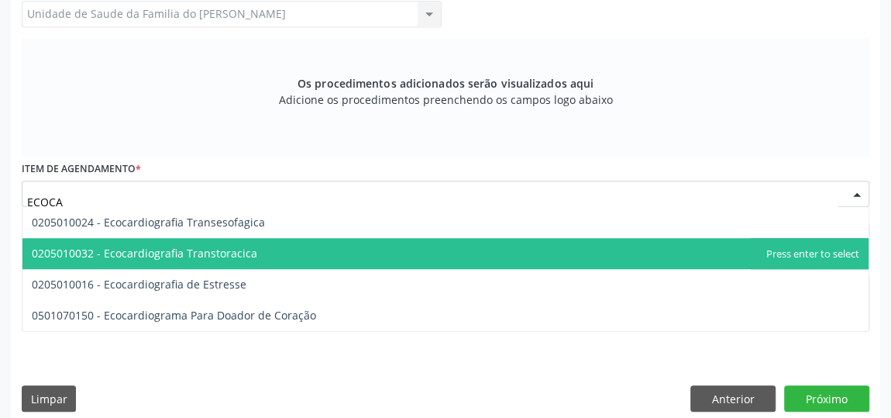
click at [218, 247] on span "0205010032 - Ecocardiografia Transtoracica" at bounding box center [145, 253] width 226 height 15
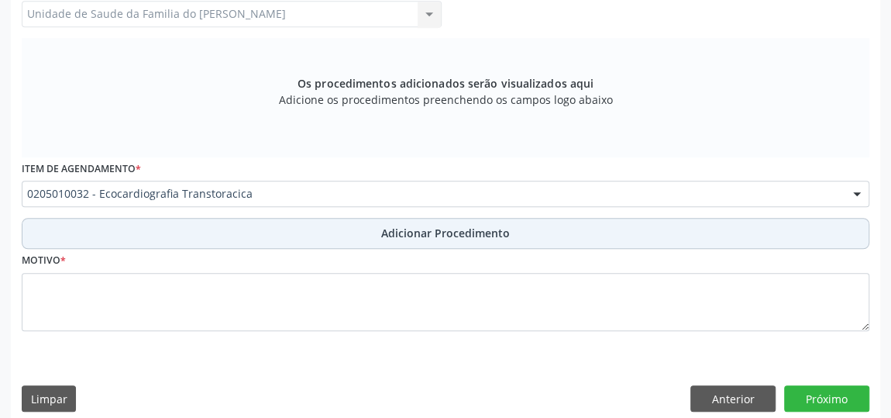
click at [573, 238] on button "Adicionar Procedimento" at bounding box center [446, 233] width 848 height 31
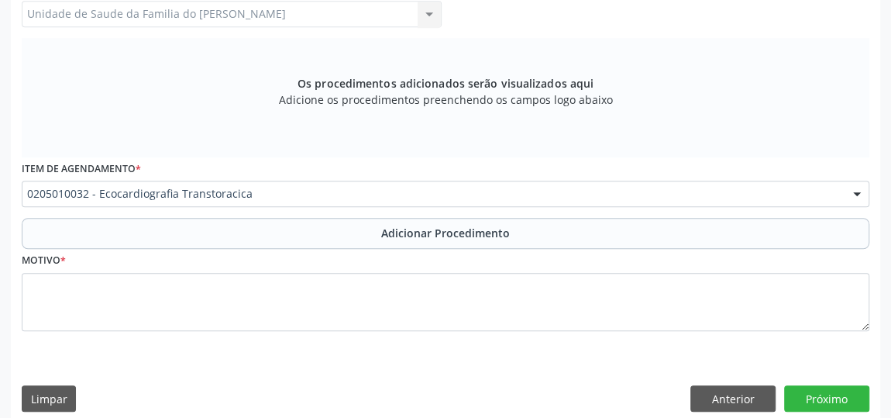
scroll to position [422, 0]
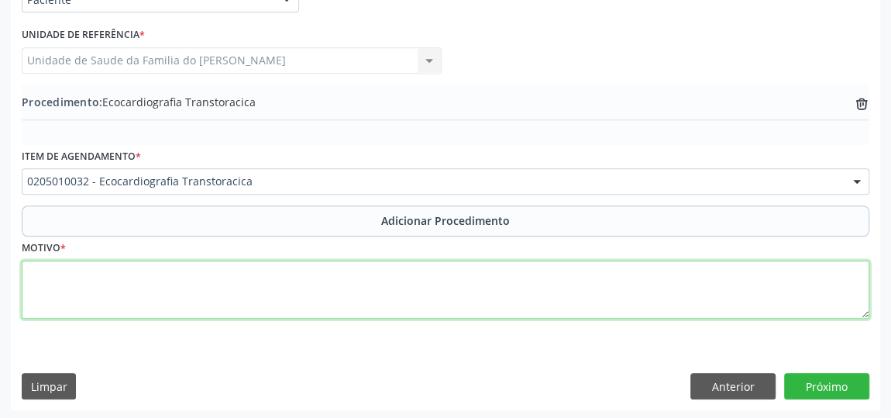
click at [397, 281] on textarea at bounding box center [446, 289] width 848 height 59
click at [85, 270] on textarea "PALPITACOES , FALTA DE AR" at bounding box center [446, 289] width 848 height 59
type textarea "PALPITACOES , FALTA DE AR"
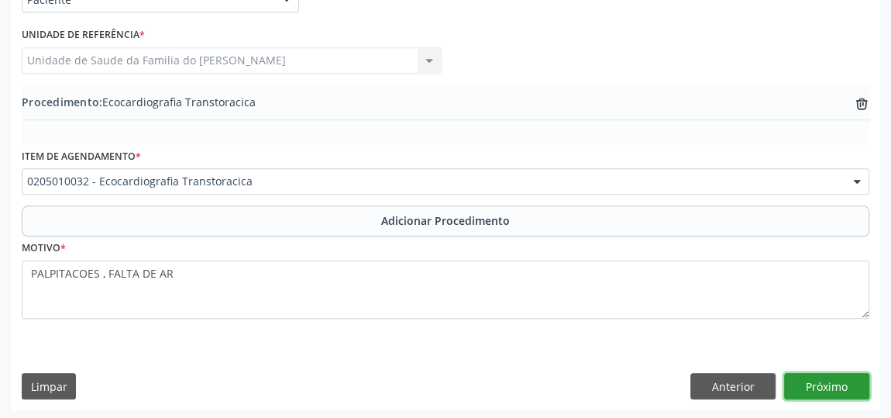
drag, startPoint x: 86, startPoint y: 270, endPoint x: 828, endPoint y: 385, distance: 750.4
click at [828, 385] on button "Próximo" at bounding box center [826, 386] width 85 height 26
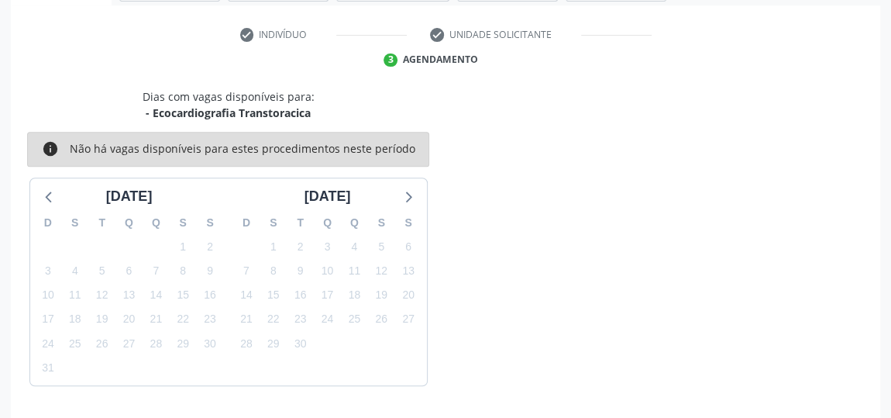
scroll to position [346, 0]
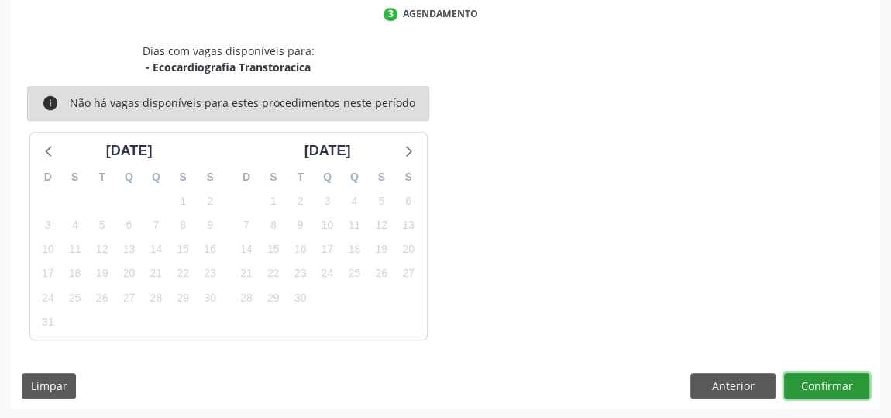
click at [815, 379] on button "Confirmar" at bounding box center [826, 386] width 85 height 26
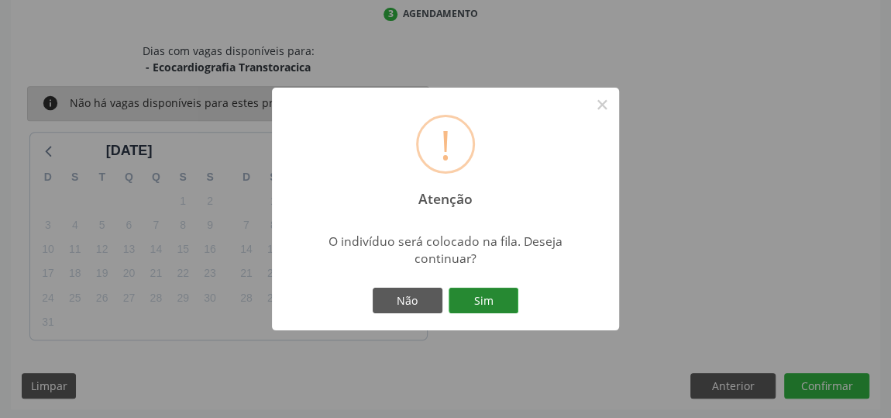
click at [497, 305] on button "Sim" at bounding box center [484, 300] width 70 height 26
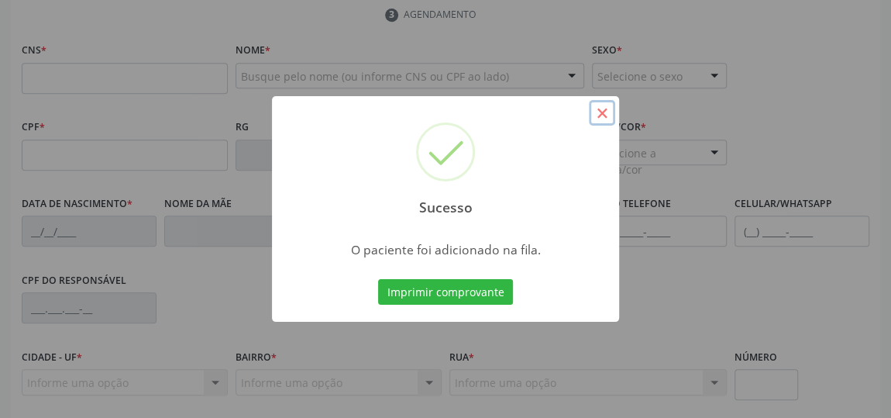
click at [598, 110] on button "×" at bounding box center [602, 113] width 26 height 26
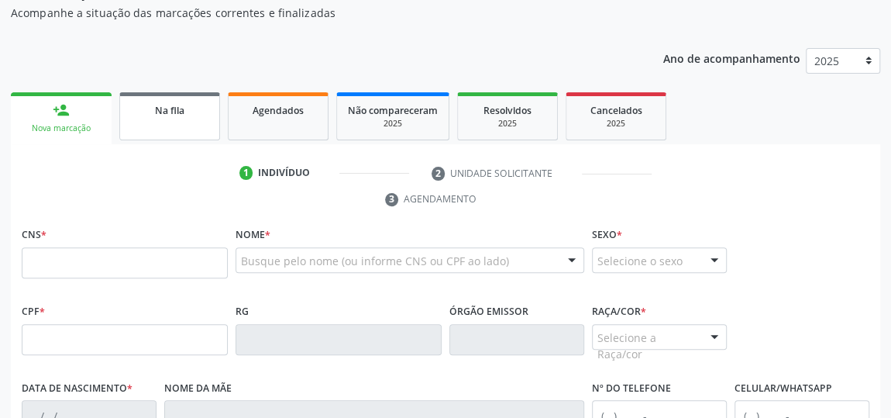
scroll to position [134, 0]
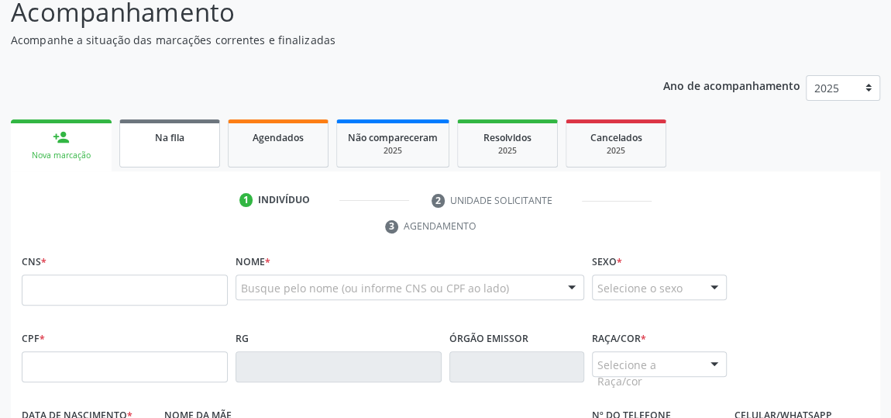
click at [143, 135] on div "Na fila" at bounding box center [169, 137] width 77 height 16
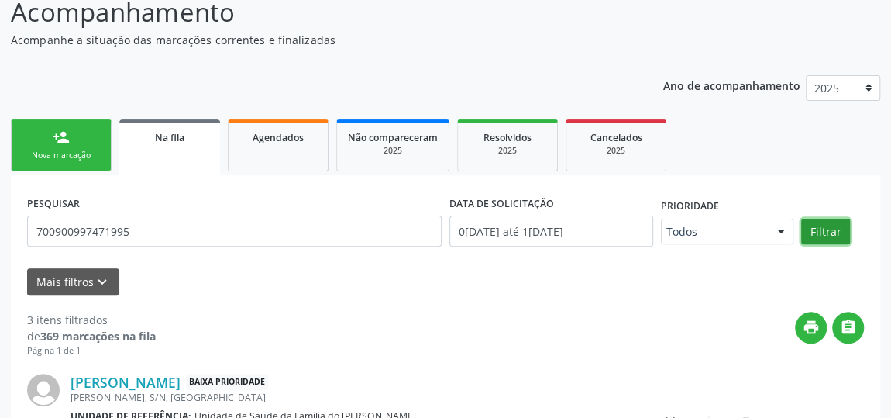
click at [840, 237] on button "Filtrar" at bounding box center [825, 232] width 49 height 26
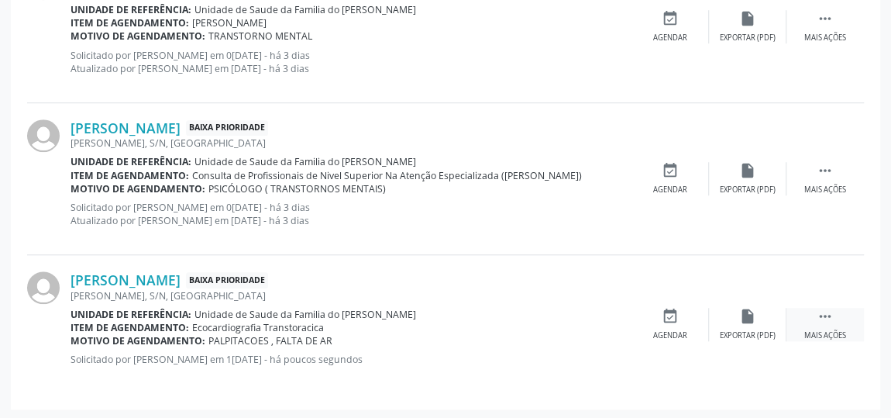
click at [820, 311] on icon "" at bounding box center [825, 316] width 17 height 17
click at [745, 325] on div "edit Editar" at bounding box center [747, 324] width 77 height 33
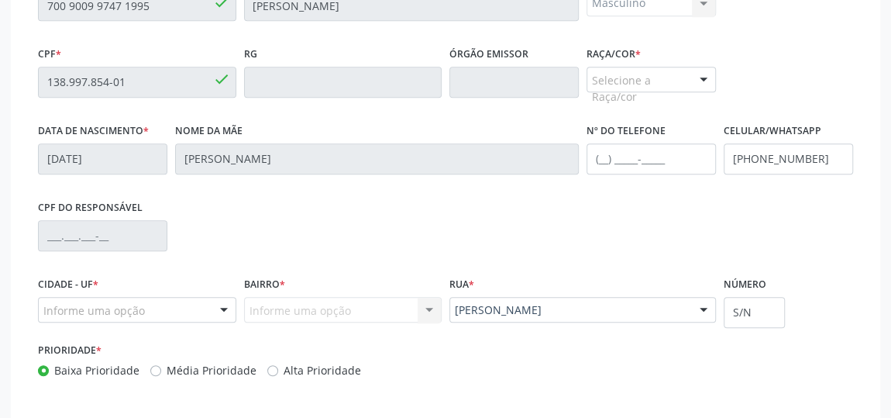
scroll to position [487, 0]
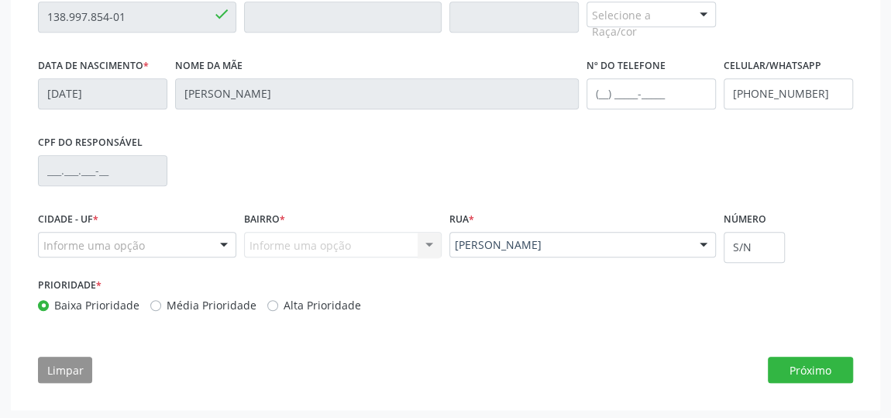
click at [229, 244] on div at bounding box center [223, 245] width 23 height 26
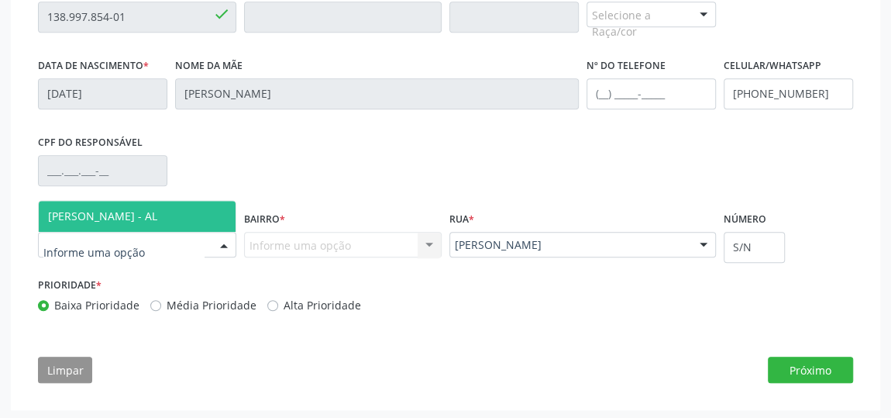
click at [178, 219] on span "[PERSON_NAME] - AL" at bounding box center [137, 216] width 197 height 31
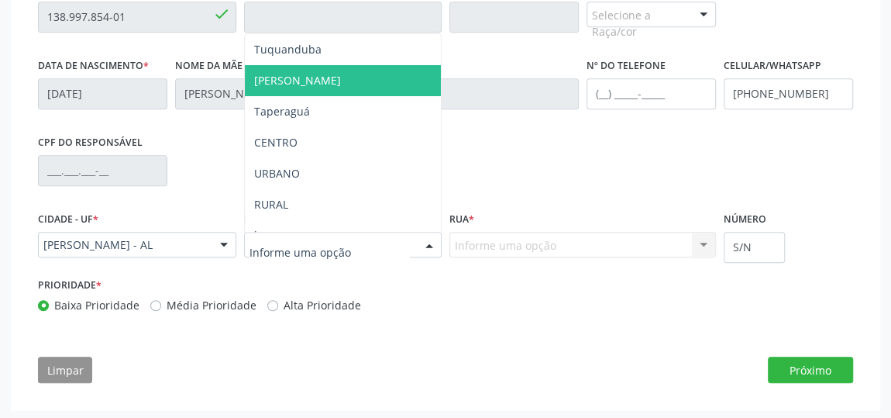
click at [346, 73] on span "[PERSON_NAME]" at bounding box center [343, 80] width 197 height 31
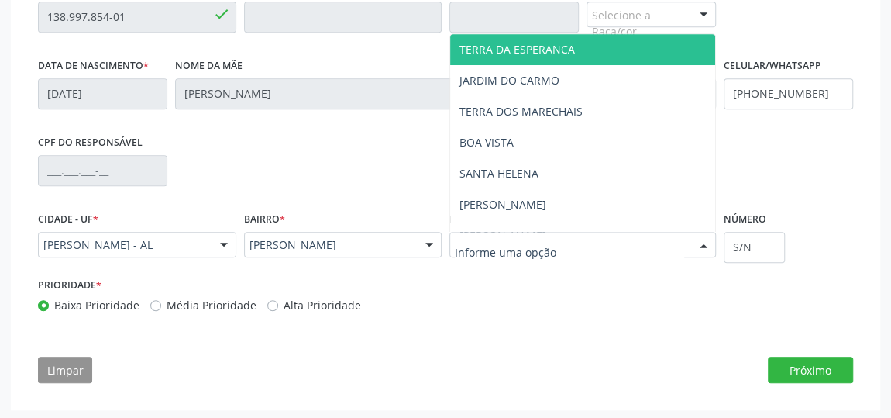
type input "T"
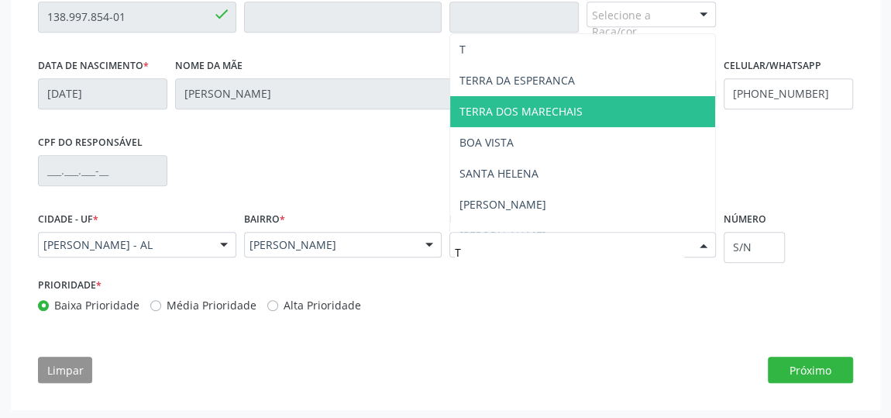
click at [546, 98] on span "TERRA DOS MARECHAIS" at bounding box center [582, 111] width 265 height 31
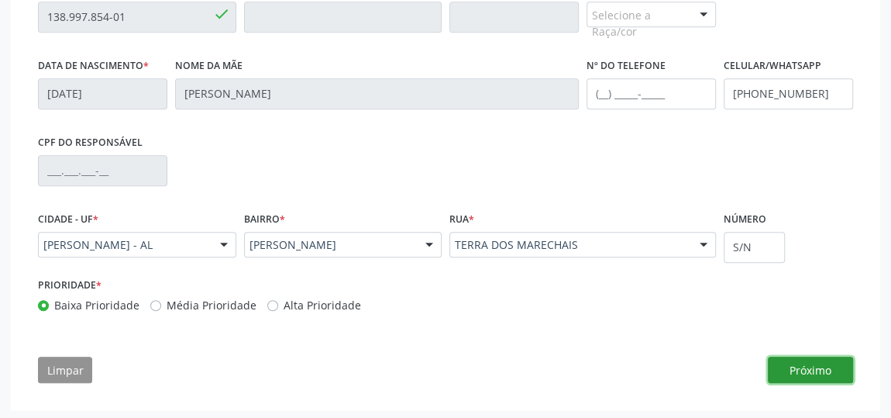
click at [832, 368] on button "Próximo" at bounding box center [810, 369] width 85 height 26
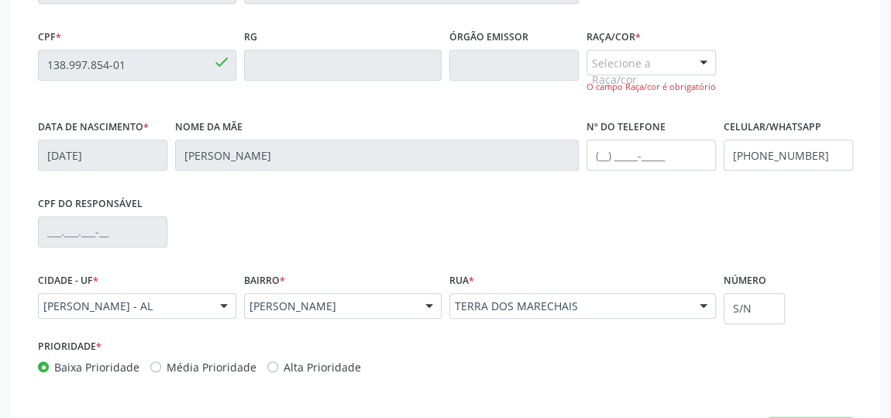
scroll to position [417, 0]
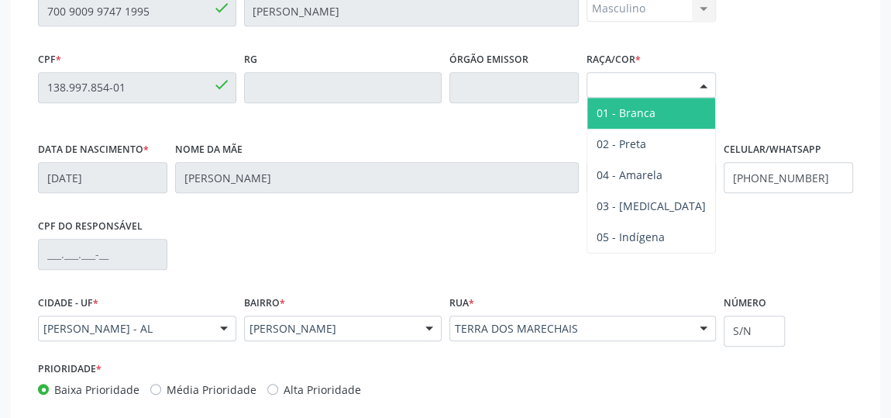
click at [697, 84] on div at bounding box center [703, 86] width 23 height 26
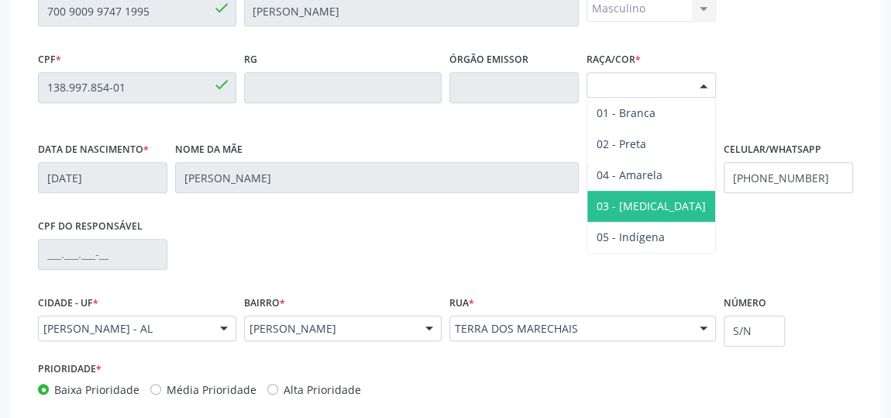
click at [656, 197] on span "03 - [MEDICAL_DATA]" at bounding box center [651, 206] width 128 height 31
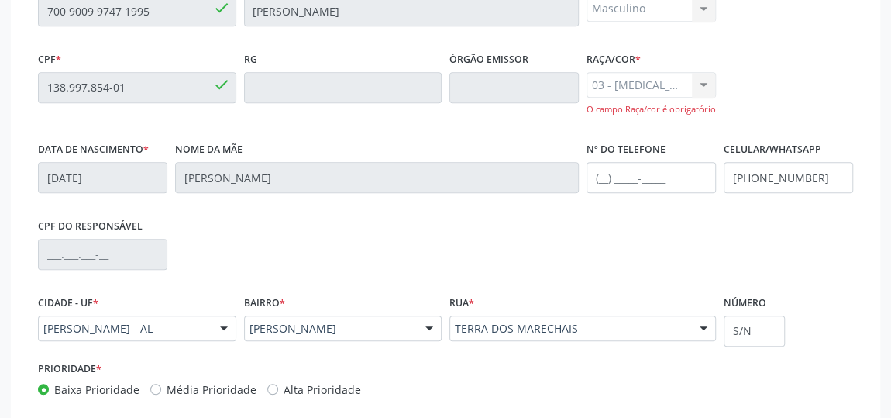
scroll to position [501, 0]
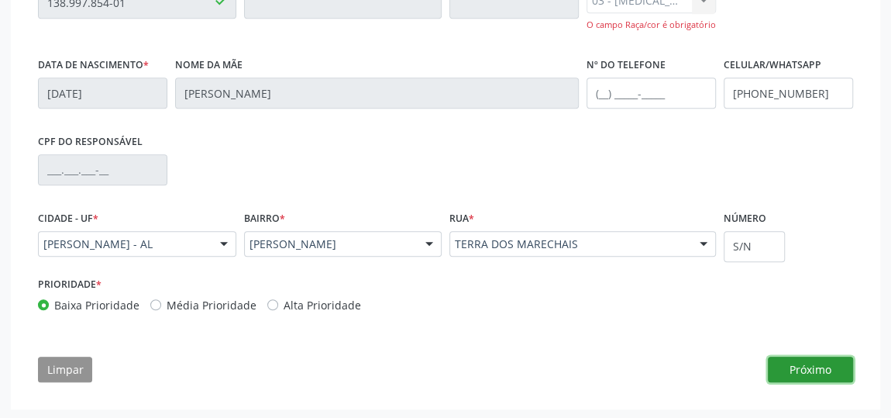
click at [825, 368] on button "Próximo" at bounding box center [810, 369] width 85 height 26
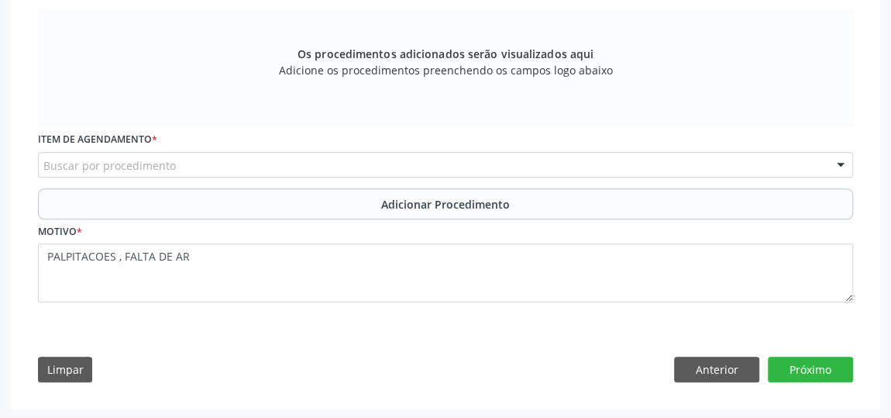
scroll to position [501, 0]
click at [260, 166] on div "Buscar por procedimento" at bounding box center [445, 166] width 815 height 26
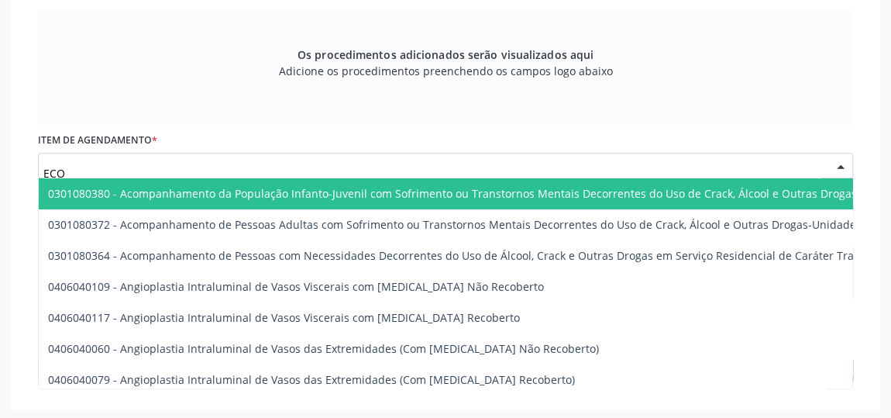
type input "ECOC"
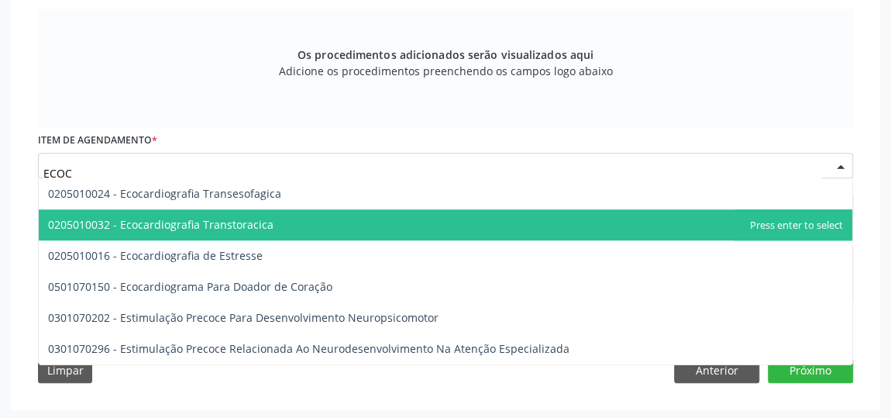
click at [255, 219] on span "0205010032 - Ecocardiografia Transtoracica" at bounding box center [161, 224] width 226 height 15
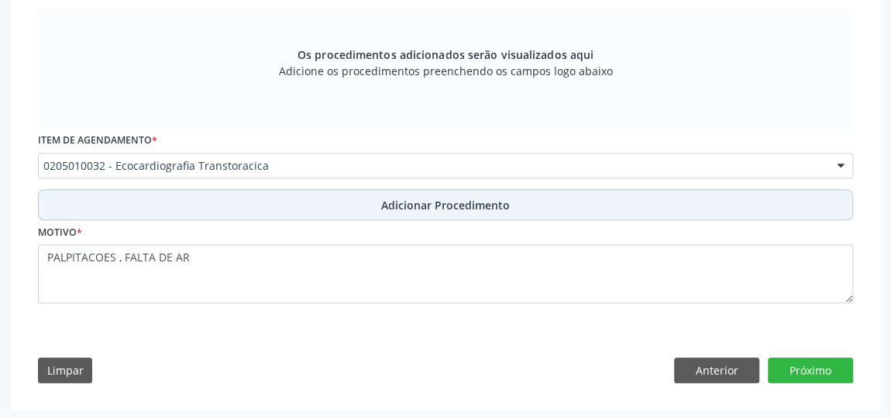
click at [289, 201] on button "Adicionar Procedimento" at bounding box center [445, 204] width 815 height 31
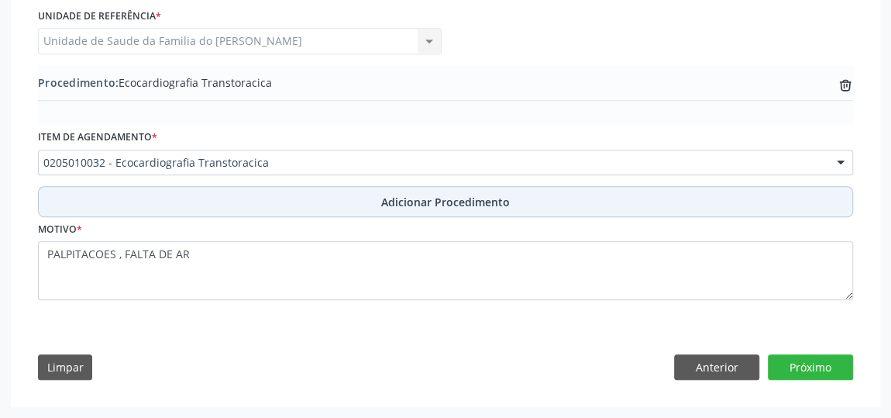
scroll to position [441, 0]
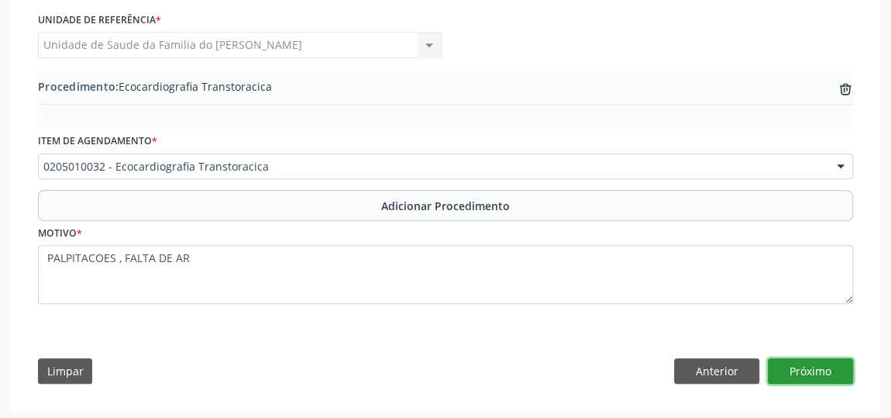
click at [809, 370] on button "Próximo" at bounding box center [810, 371] width 85 height 26
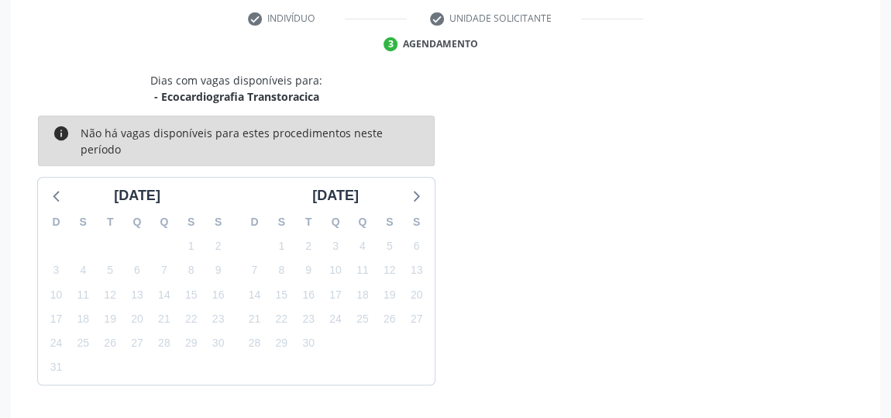
scroll to position [366, 0]
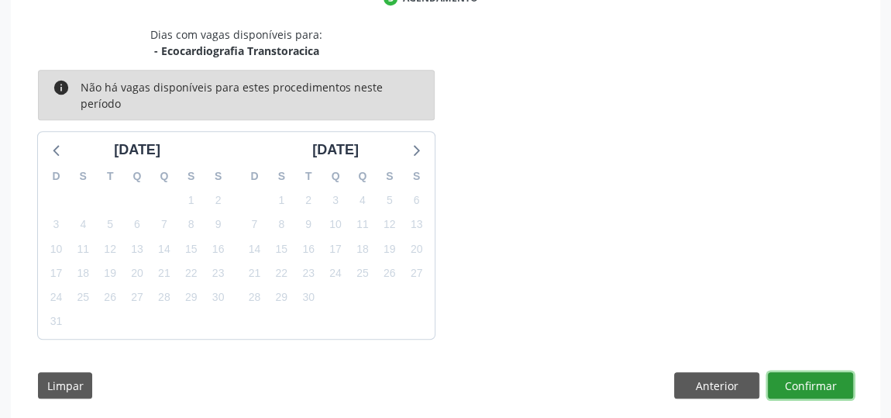
click at [809, 372] on button "Confirmar" at bounding box center [810, 385] width 85 height 26
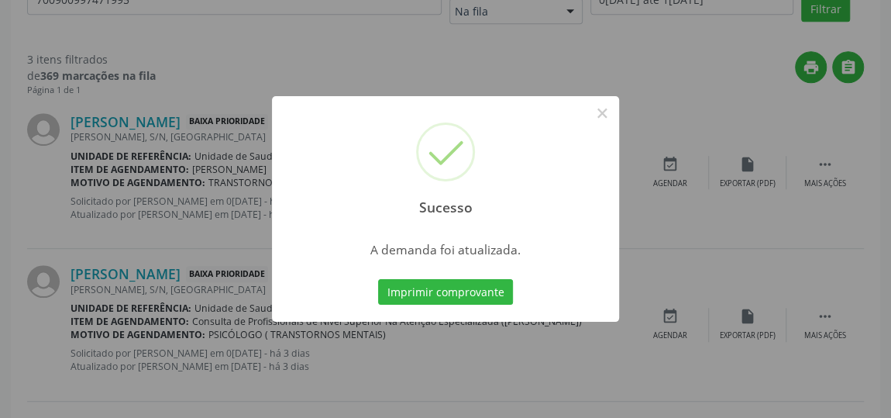
scroll to position [0, 0]
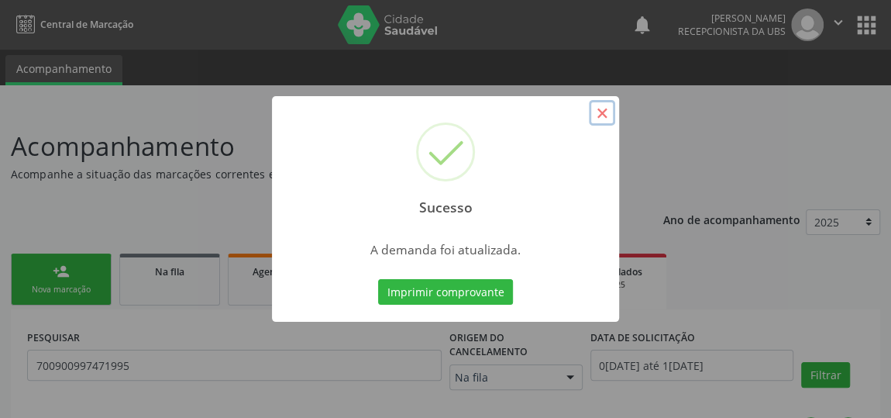
click at [607, 115] on button "×" at bounding box center [602, 113] width 26 height 26
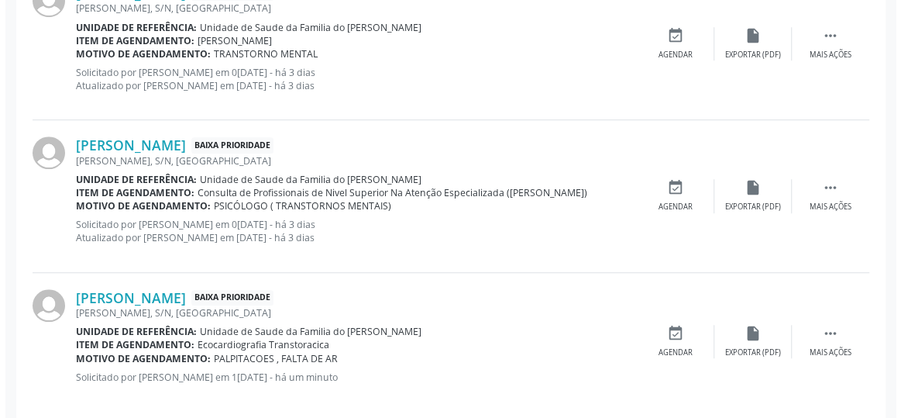
scroll to position [512, 0]
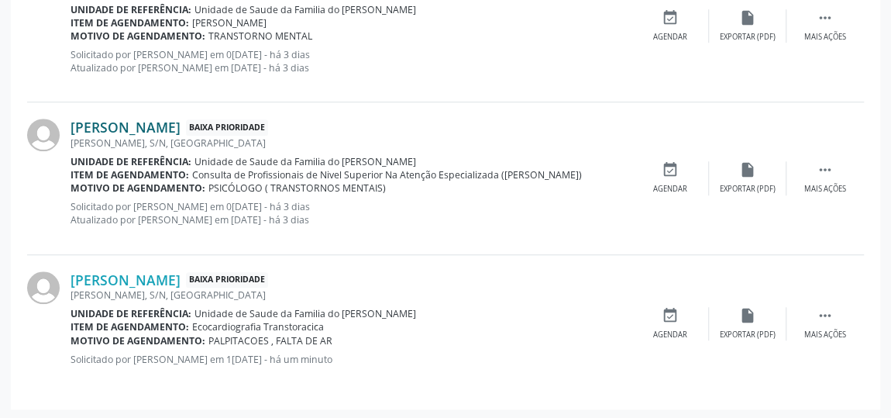
click at [156, 129] on link "[PERSON_NAME]" at bounding box center [126, 127] width 110 height 17
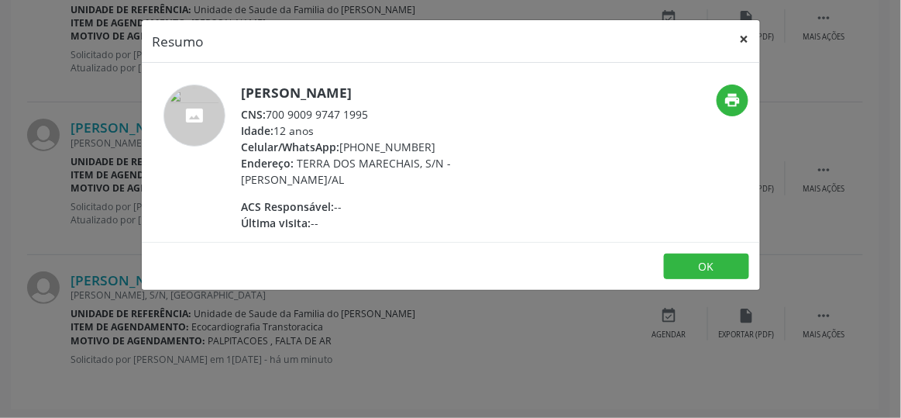
click at [738, 36] on button "×" at bounding box center [744, 39] width 31 height 38
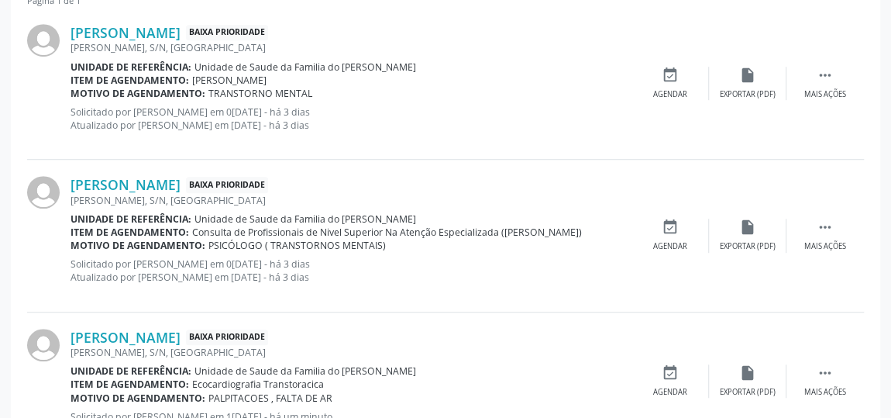
scroll to position [432, 0]
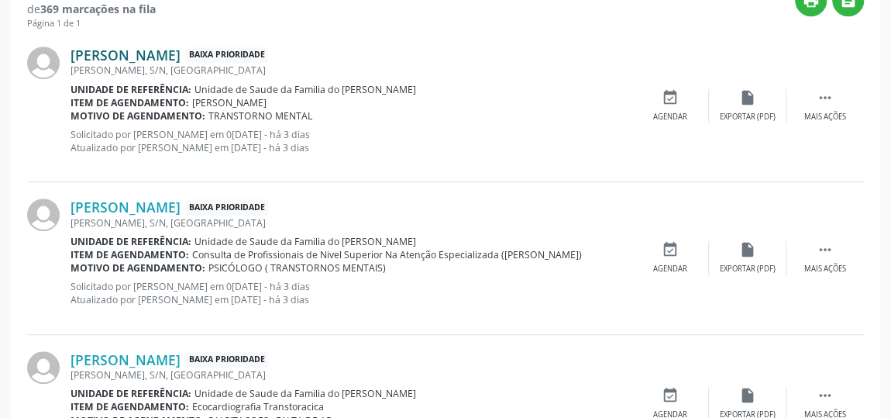
click at [172, 57] on link "[PERSON_NAME]" at bounding box center [126, 54] width 110 height 17
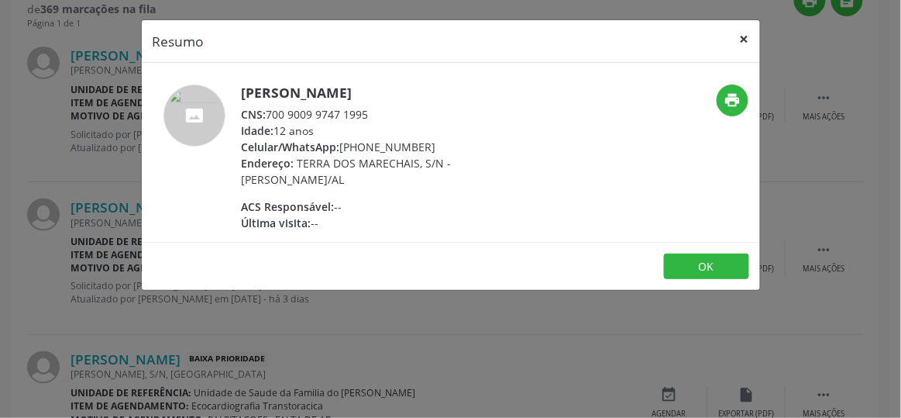
click at [749, 38] on button "×" at bounding box center [744, 39] width 31 height 38
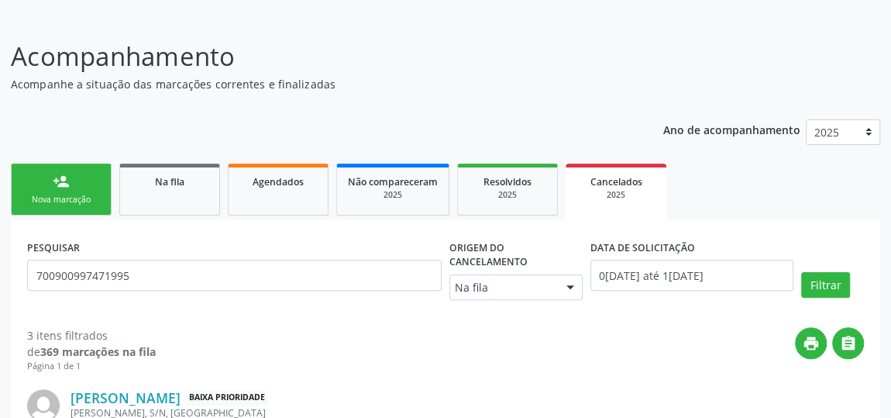
scroll to position [10, 0]
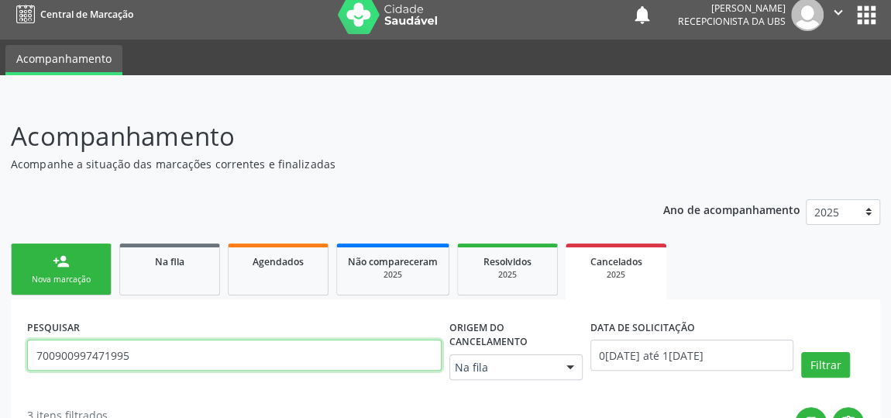
drag, startPoint x: 162, startPoint y: 349, endPoint x: 60, endPoint y: 349, distance: 102.3
click at [0, 1] on div "Central de Marcação notifications [PERSON_NAME] Recepcionista da UBS  Configur…" at bounding box center [445, 199] width 891 height 418
type input "7"
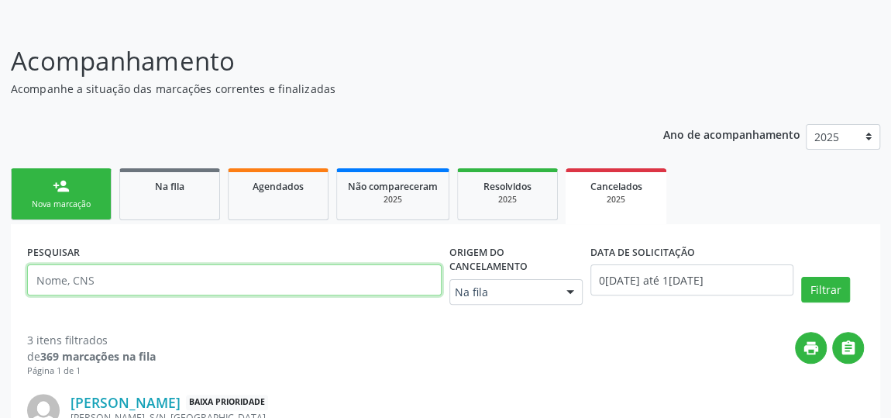
scroll to position [81, 0]
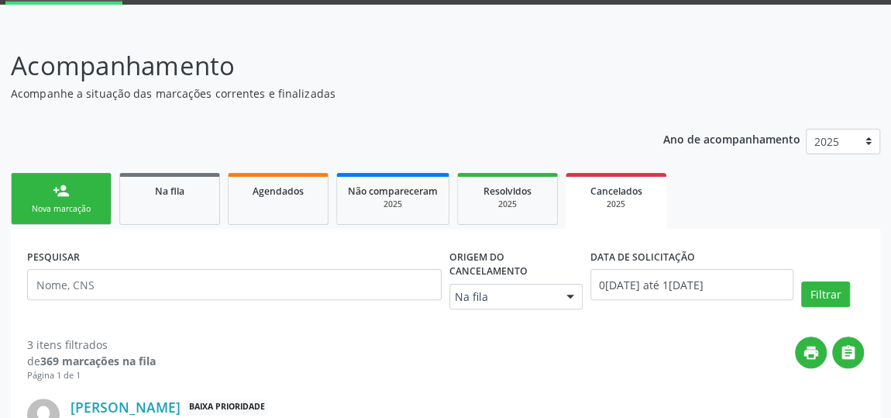
click at [67, 196] on div "person_add" at bounding box center [61, 190] width 17 height 17
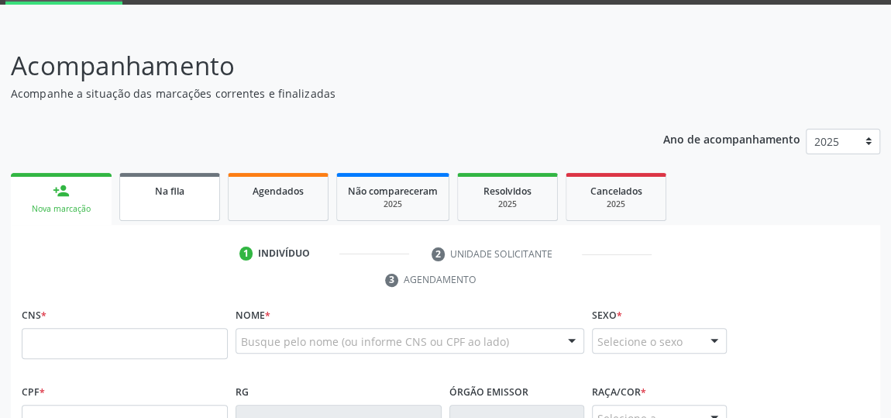
click at [160, 198] on link "Na fila" at bounding box center [169, 197] width 101 height 48
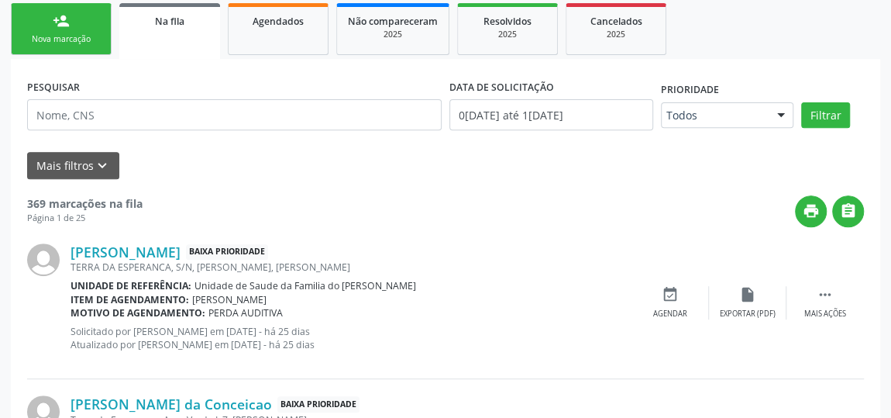
scroll to position [346, 0]
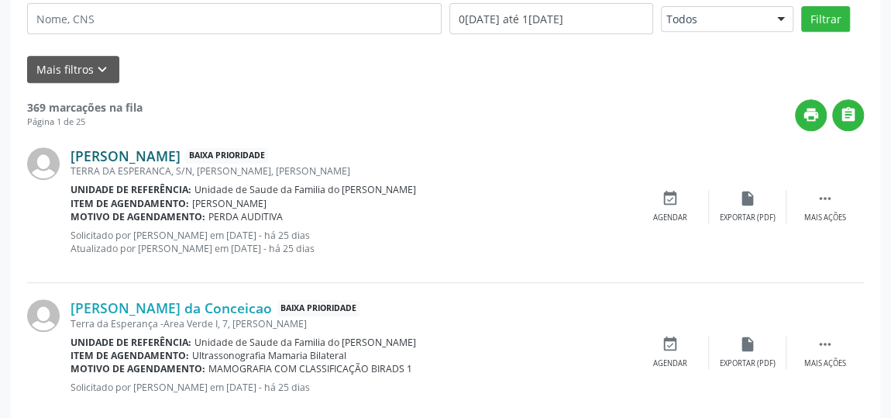
click at [144, 150] on link "[PERSON_NAME]" at bounding box center [126, 155] width 110 height 17
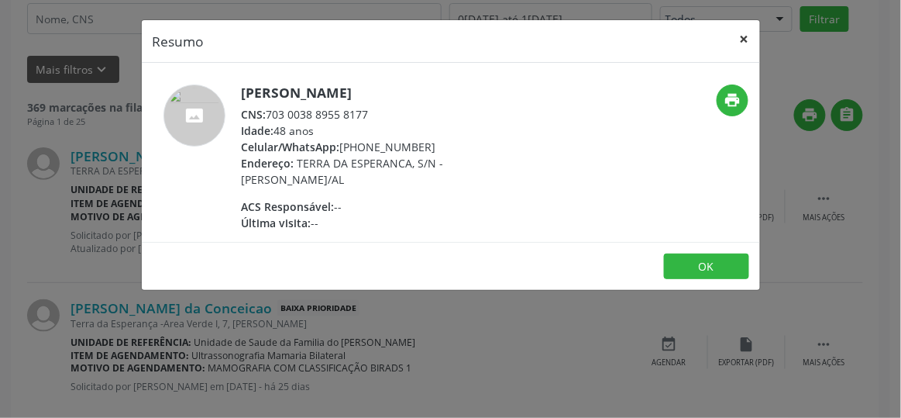
click at [744, 40] on button "×" at bounding box center [744, 39] width 31 height 38
